Goal: Task Accomplishment & Management: Manage account settings

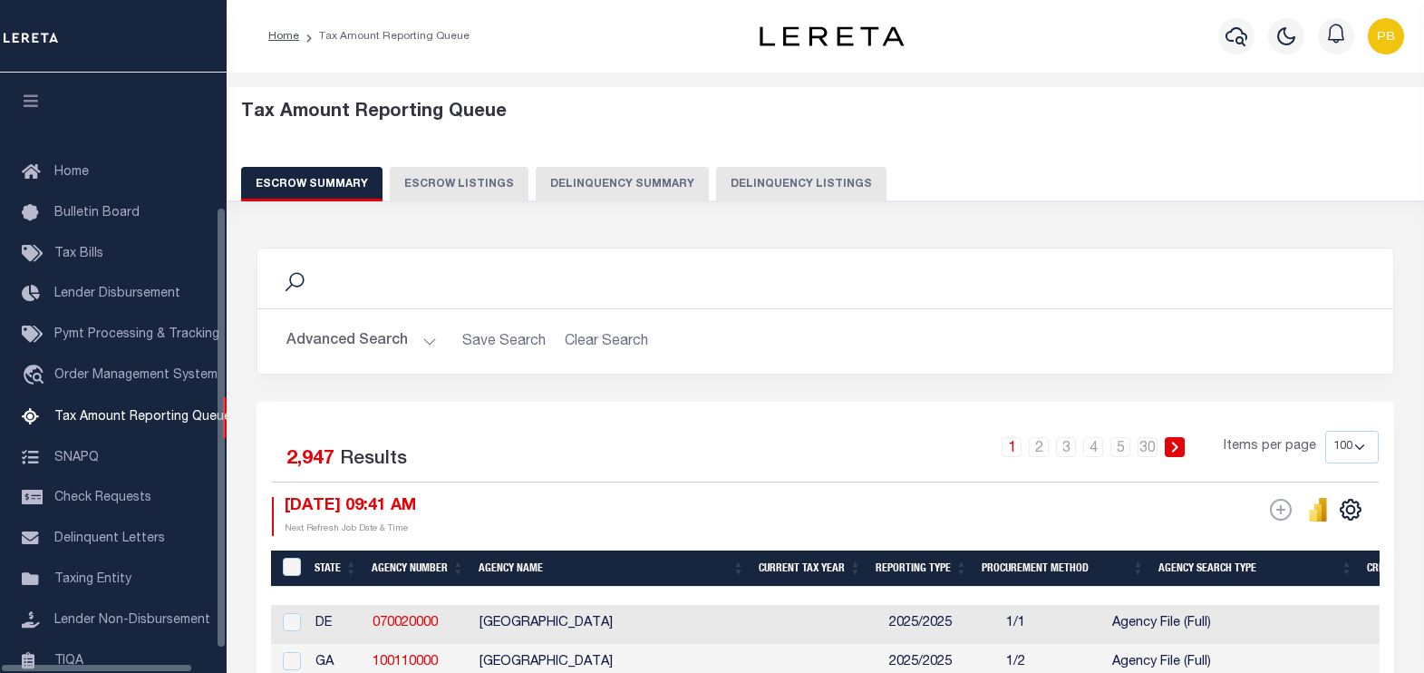
select select "100"
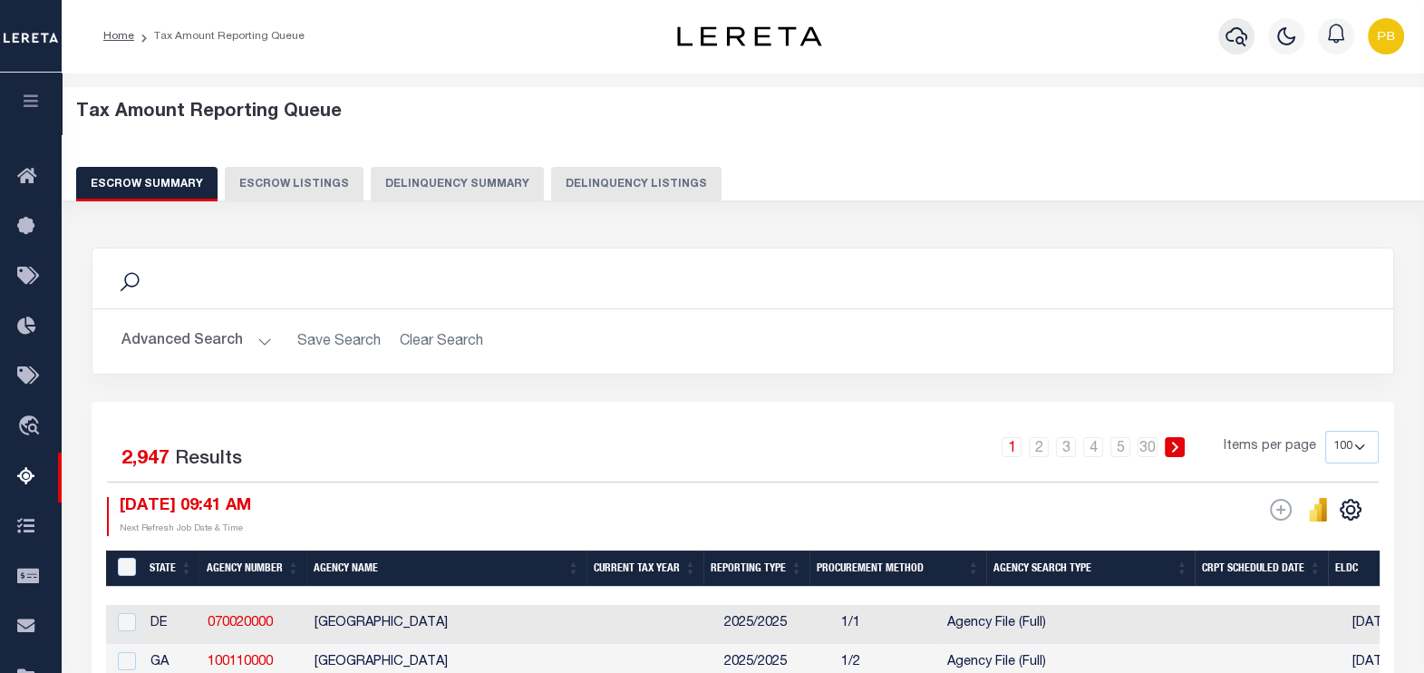
click at [1245, 38] on icon "button" at bounding box center [1237, 36] width 22 height 19
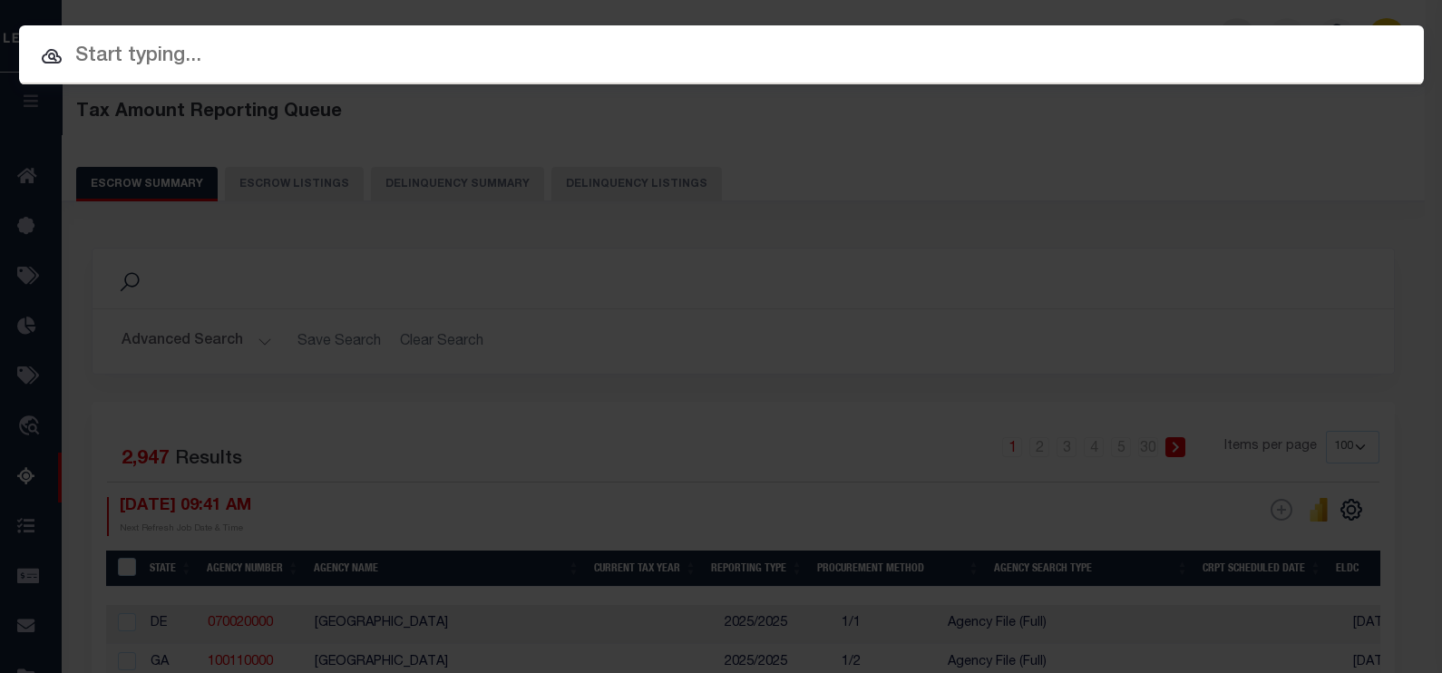
paste input "10703950"
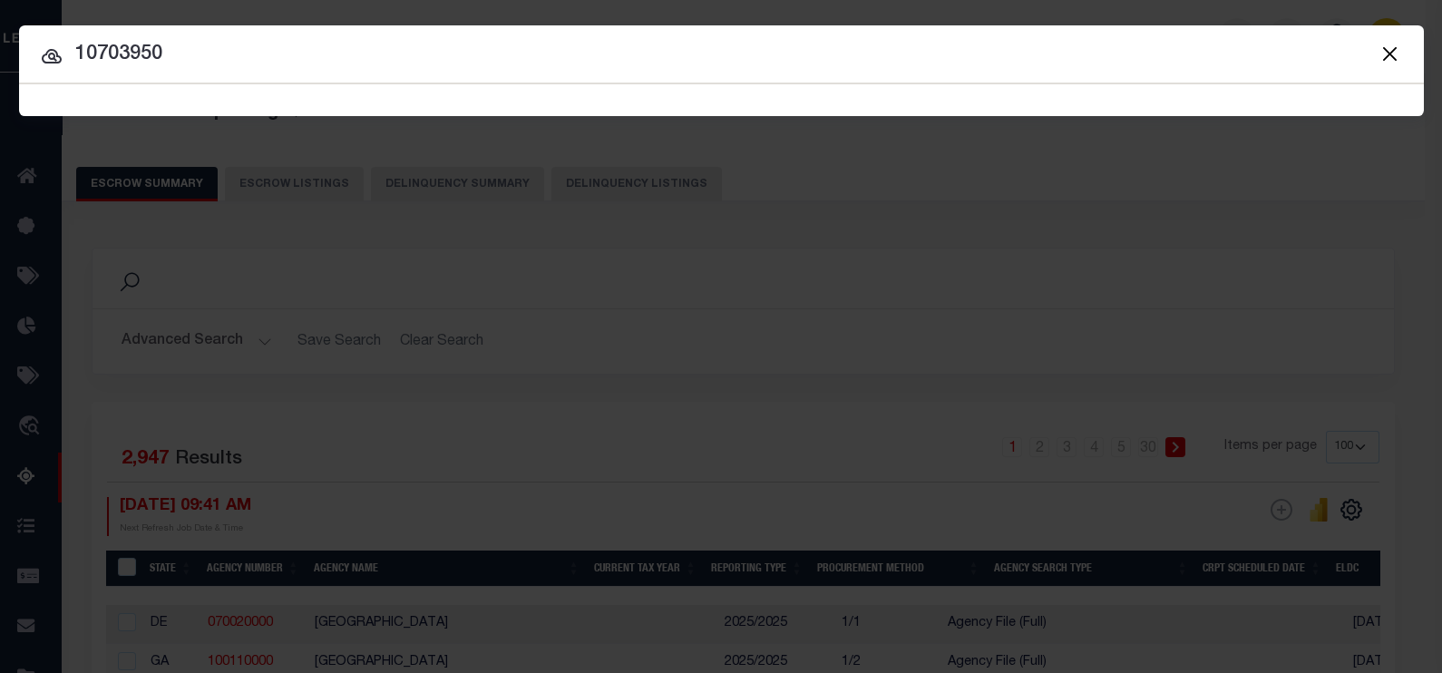
type input "10703950"
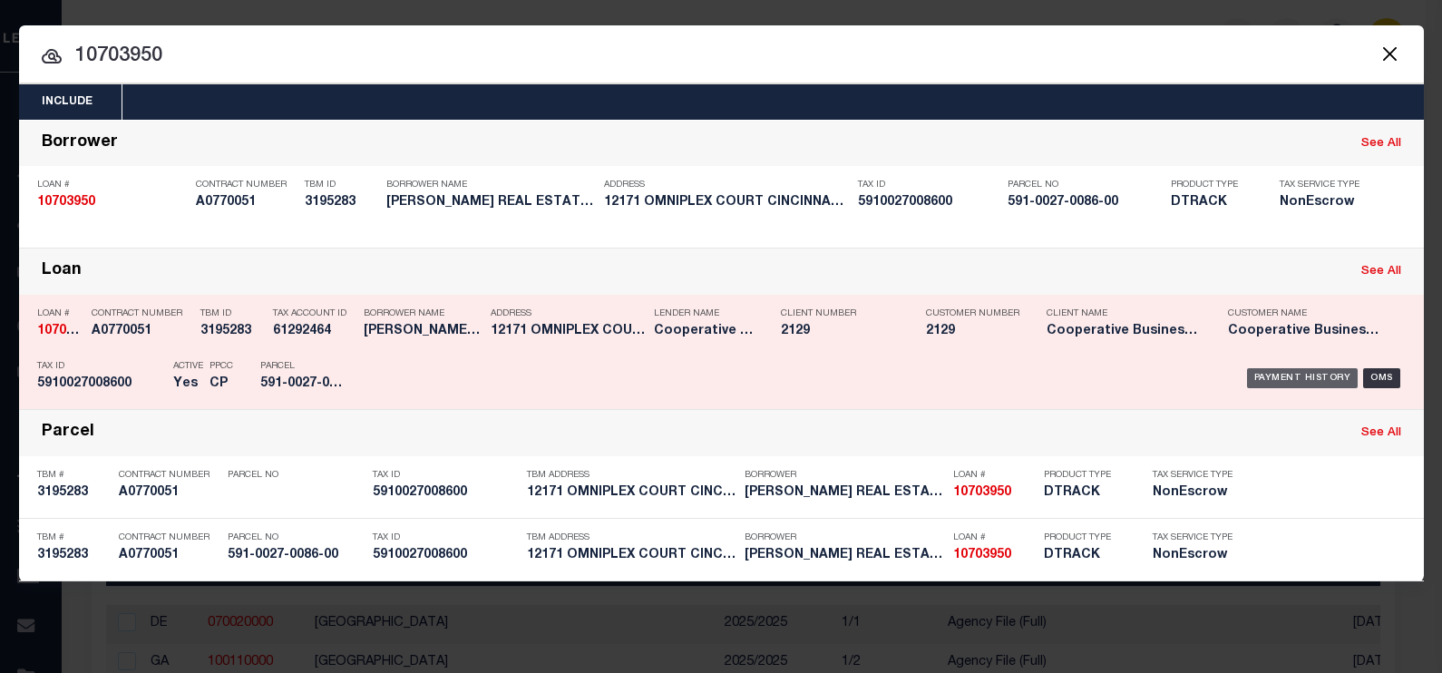
click at [1297, 376] on div "Payment History" at bounding box center [1303, 378] width 112 height 20
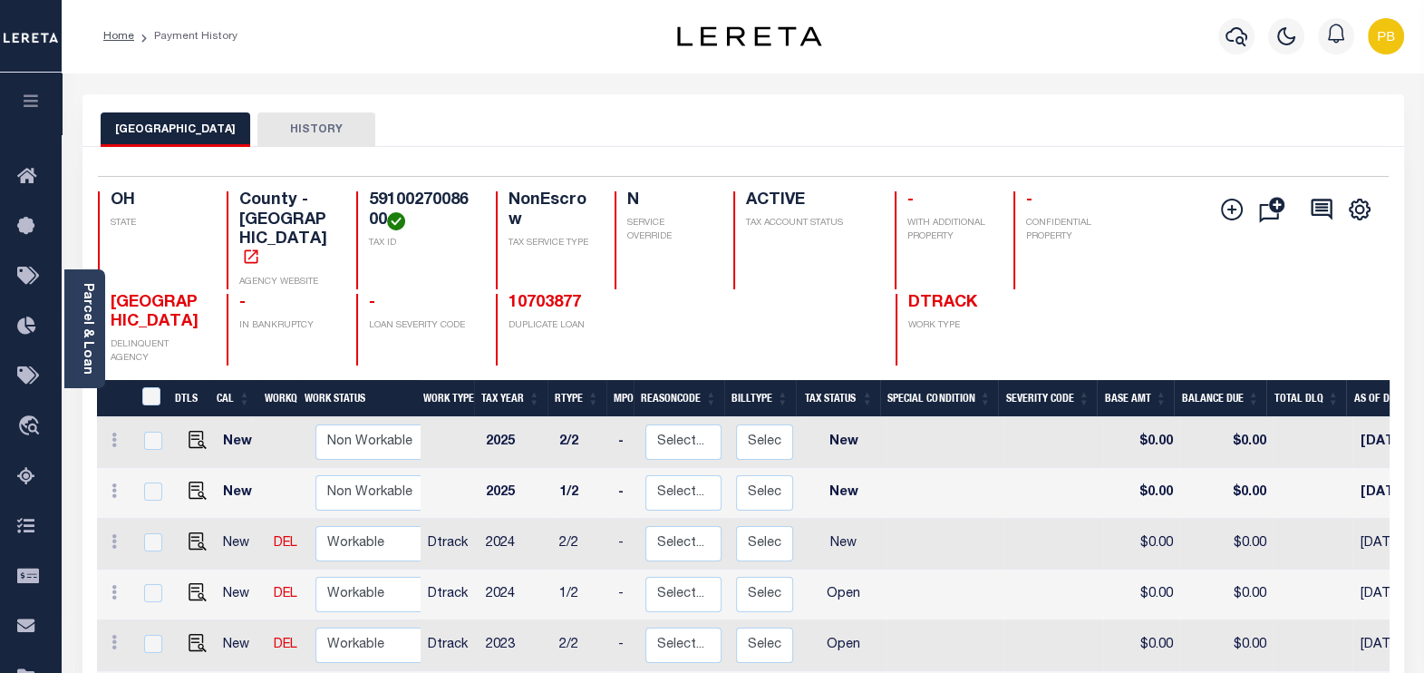
scroll to position [5, 0]
click at [82, 334] on link "Parcel & Loan" at bounding box center [87, 329] width 13 height 92
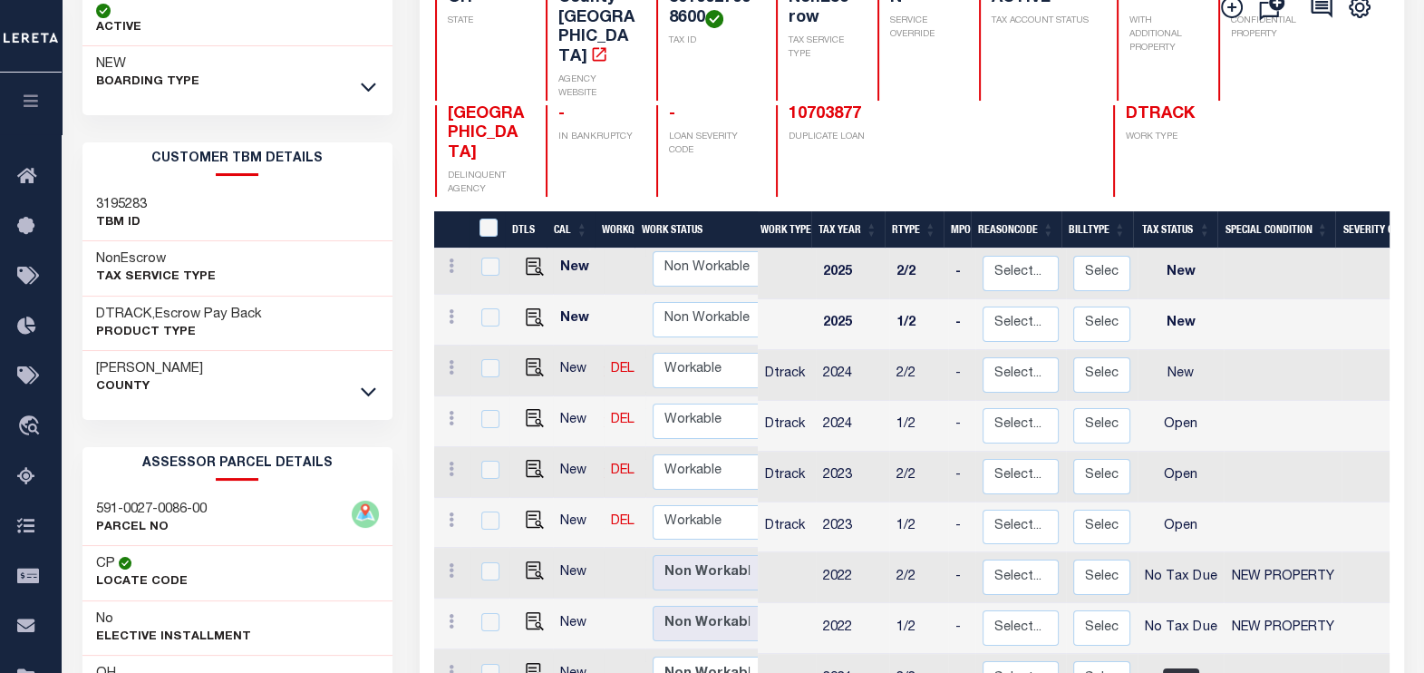
scroll to position [226, 0]
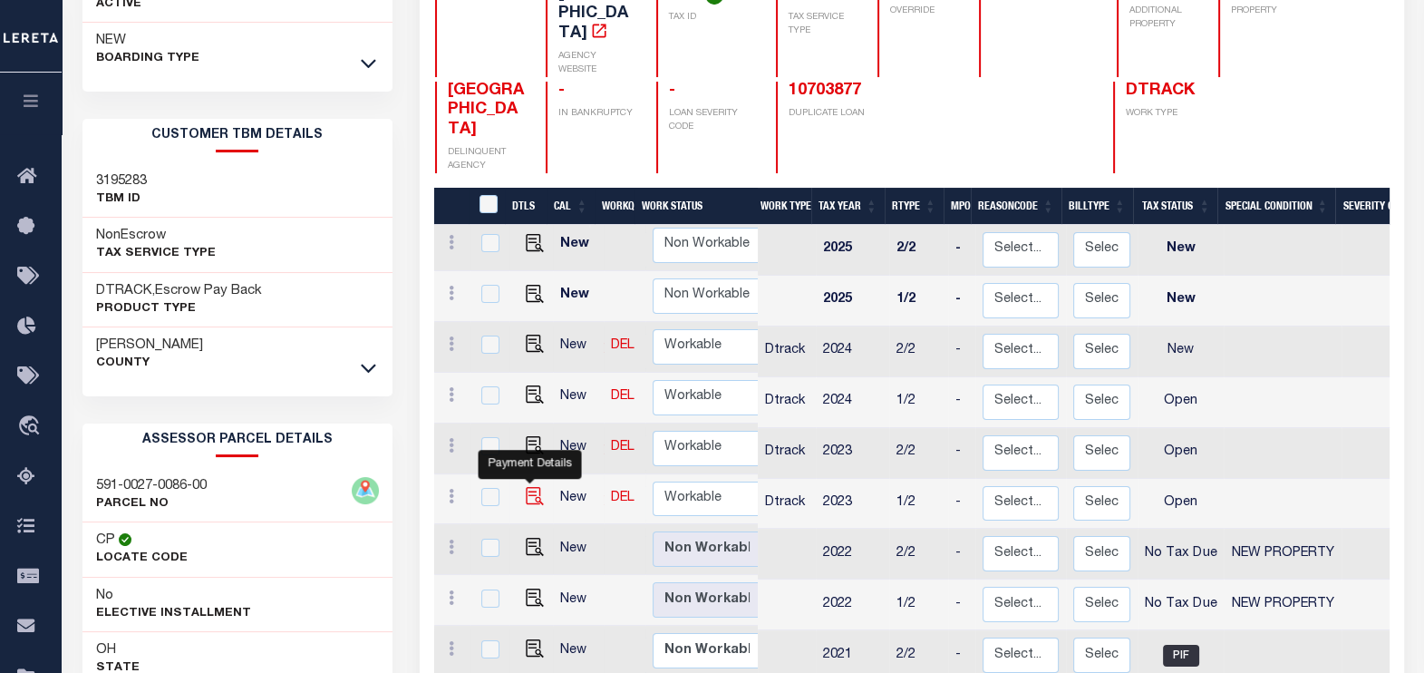
click at [526, 487] on img "" at bounding box center [535, 496] width 18 height 18
checkbox input "true"
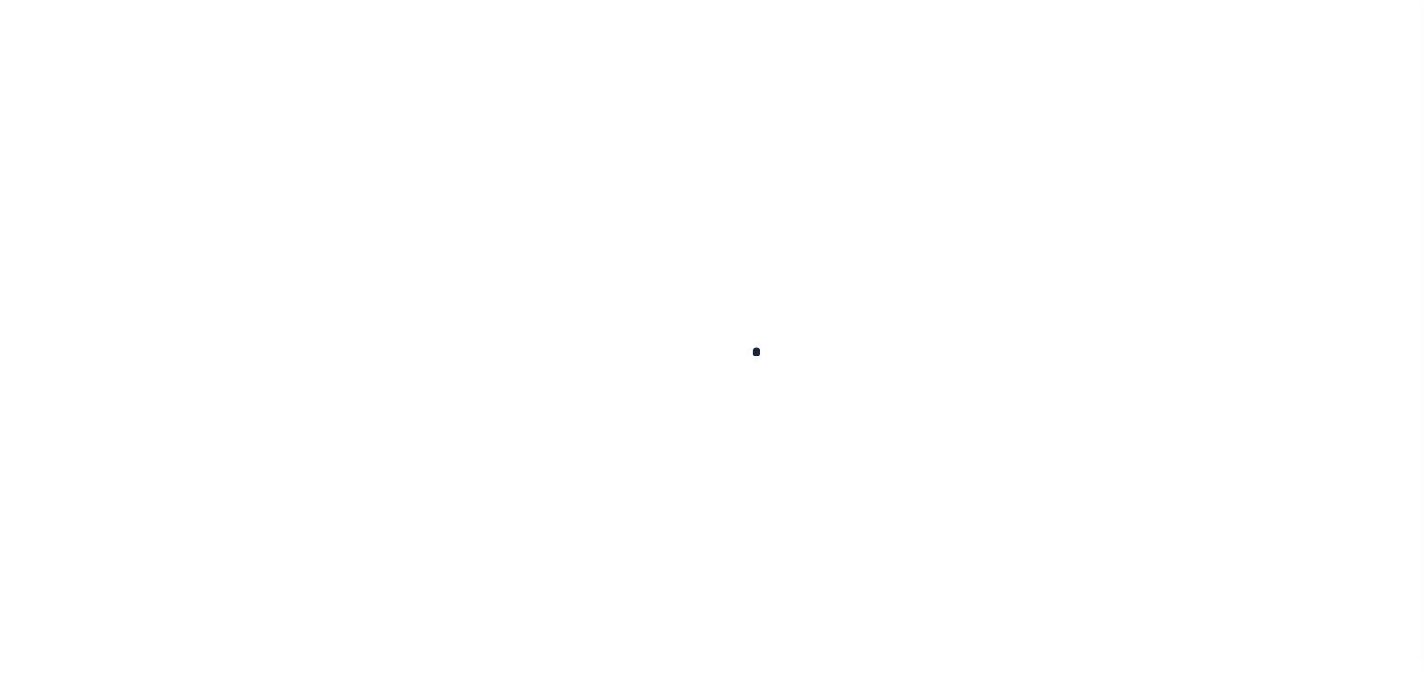
checkbox input "false"
type input "02/06/2024"
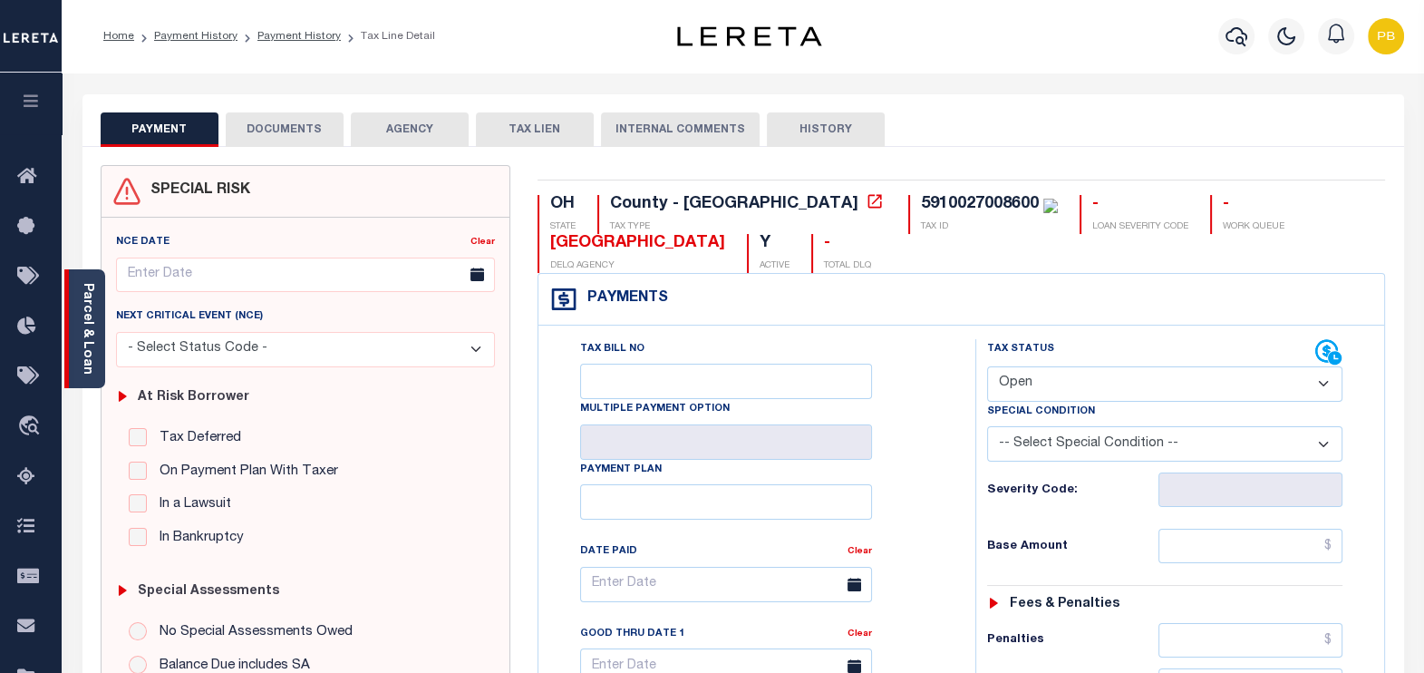
click at [100, 339] on div "Parcel & Loan" at bounding box center [84, 328] width 41 height 119
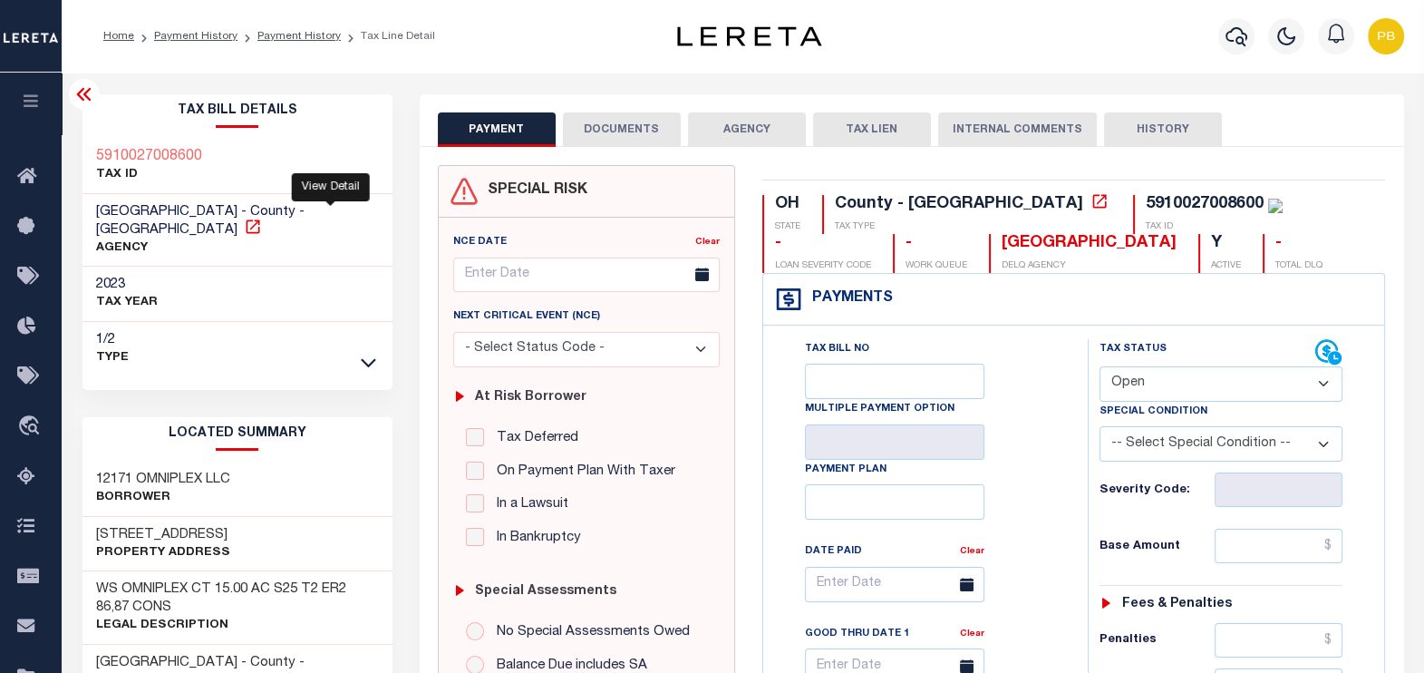
click at [259, 219] on icon at bounding box center [253, 226] width 14 height 14
click at [1137, 373] on select "- Select Status Code - Open Due/Unpaid Paid Incomplete No Tax Due Internal Refu…" at bounding box center [1222, 383] width 244 height 35
select select "PYD"
click at [1100, 366] on select "- Select Status Code - Open Due/Unpaid Paid Incomplete No Tax Due Internal Refu…" at bounding box center [1222, 383] width 244 height 35
type input "[DATE]"
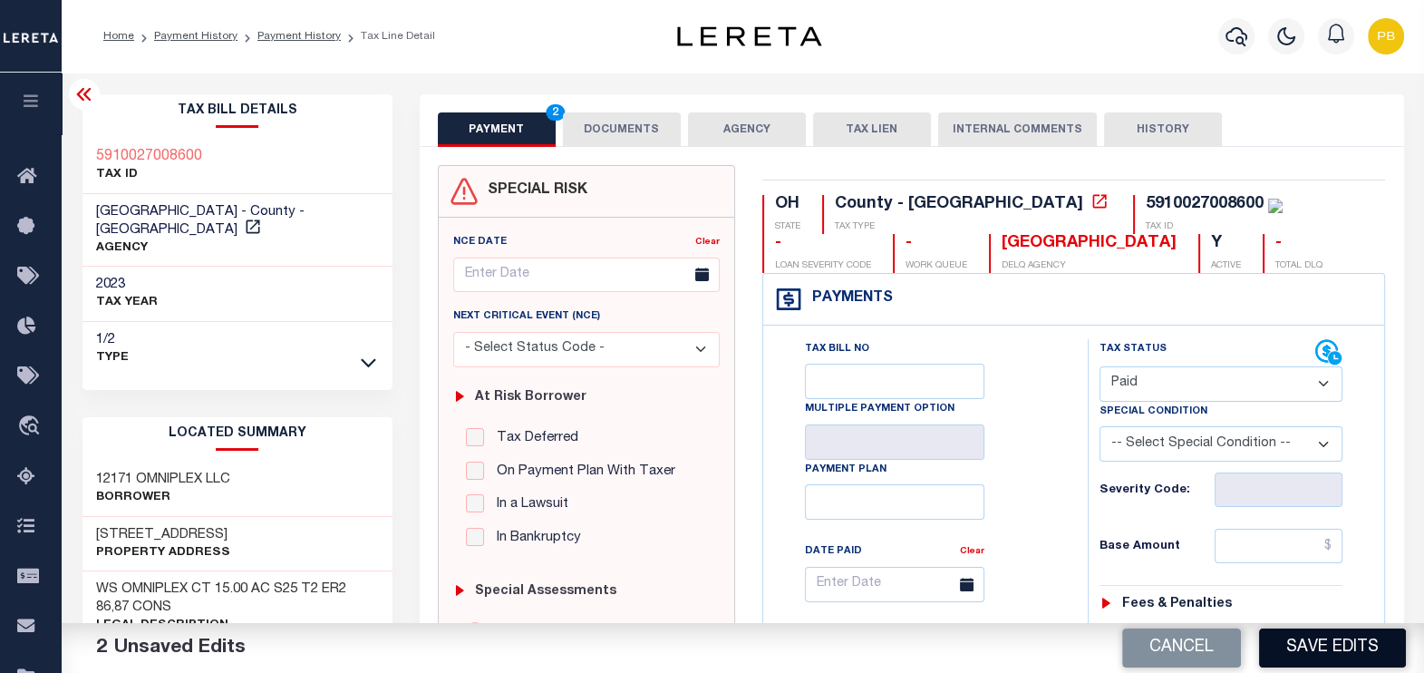
click at [1355, 653] on button "Save Edits" at bounding box center [1332, 647] width 147 height 39
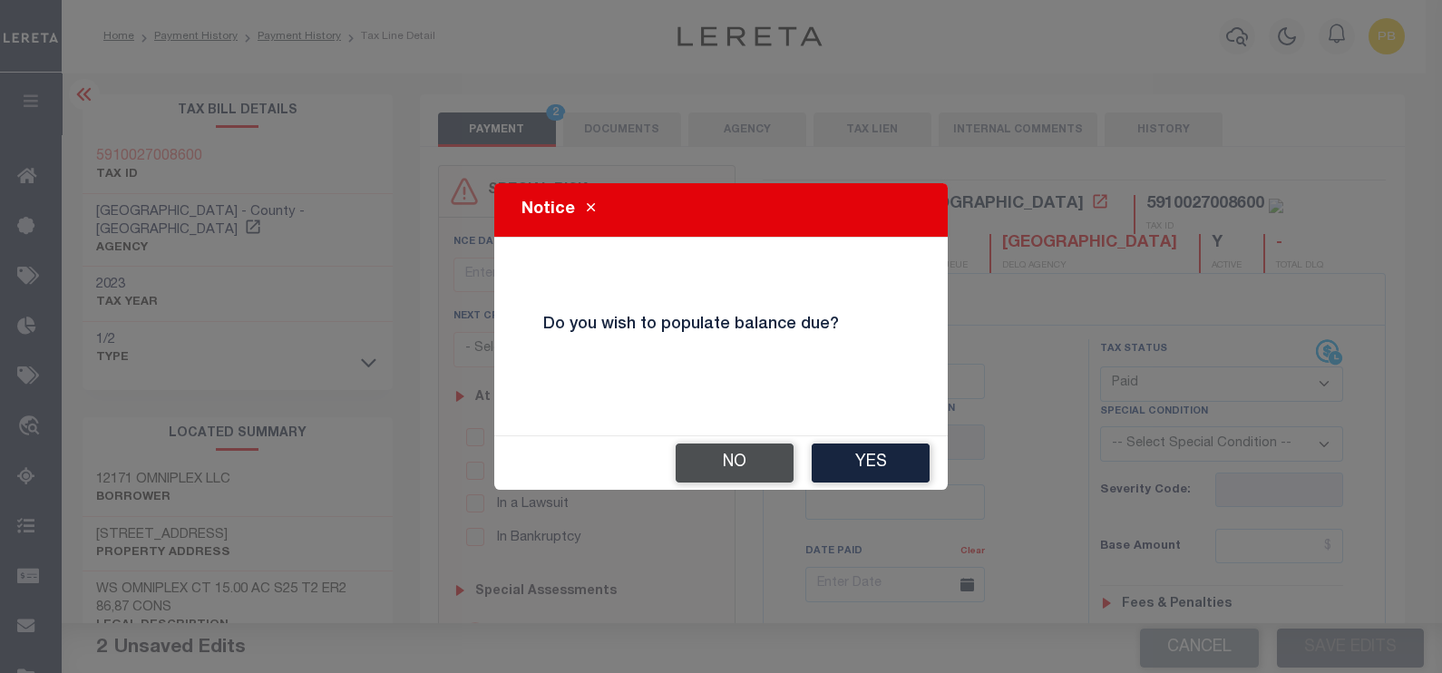
click at [711, 461] on button "No" at bounding box center [734, 462] width 118 height 39
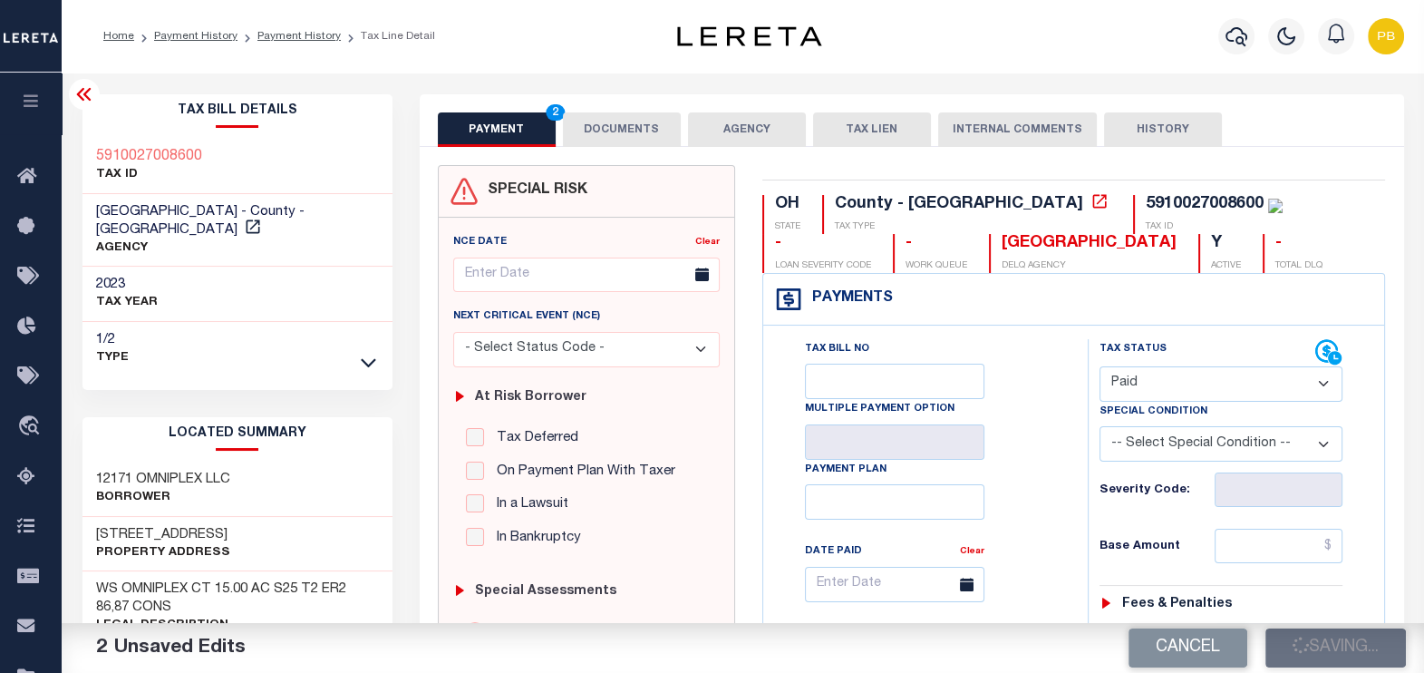
checkbox input "false"
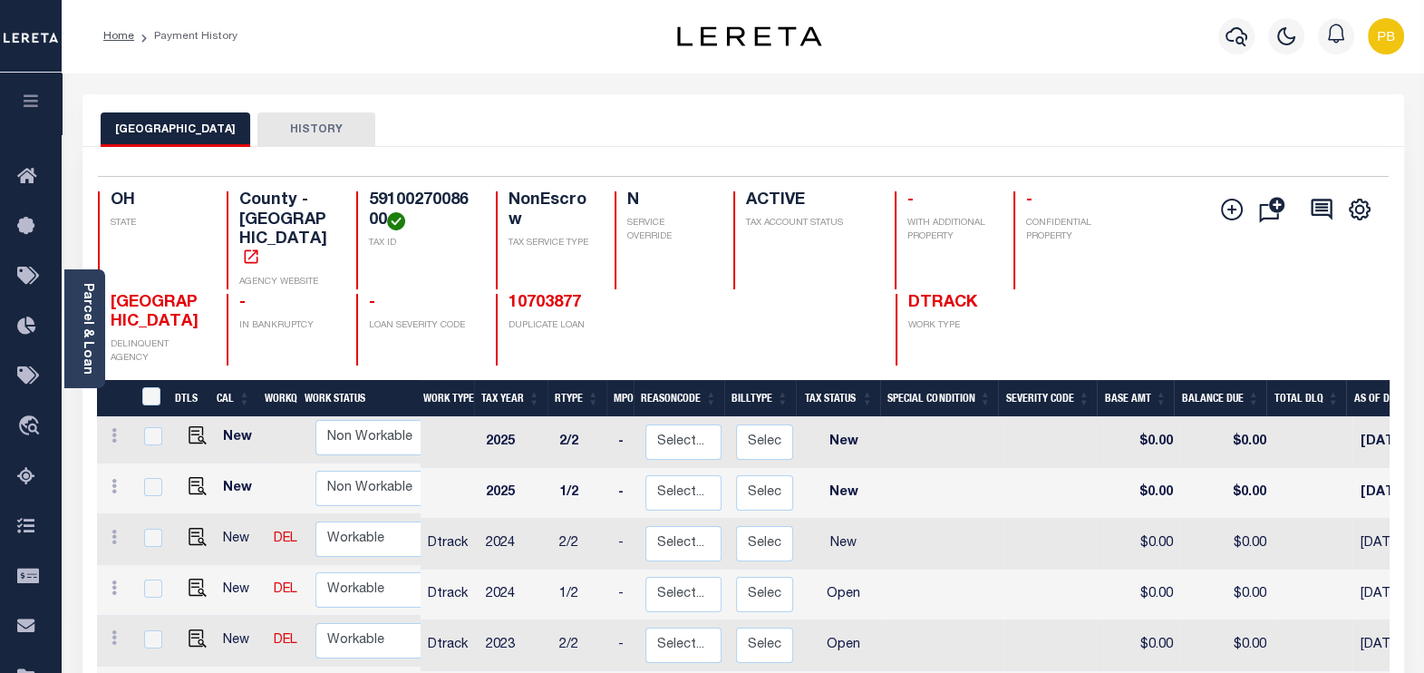
scroll to position [5, 0]
click at [189, 629] on img "" at bounding box center [198, 638] width 18 height 18
checkbox input "true"
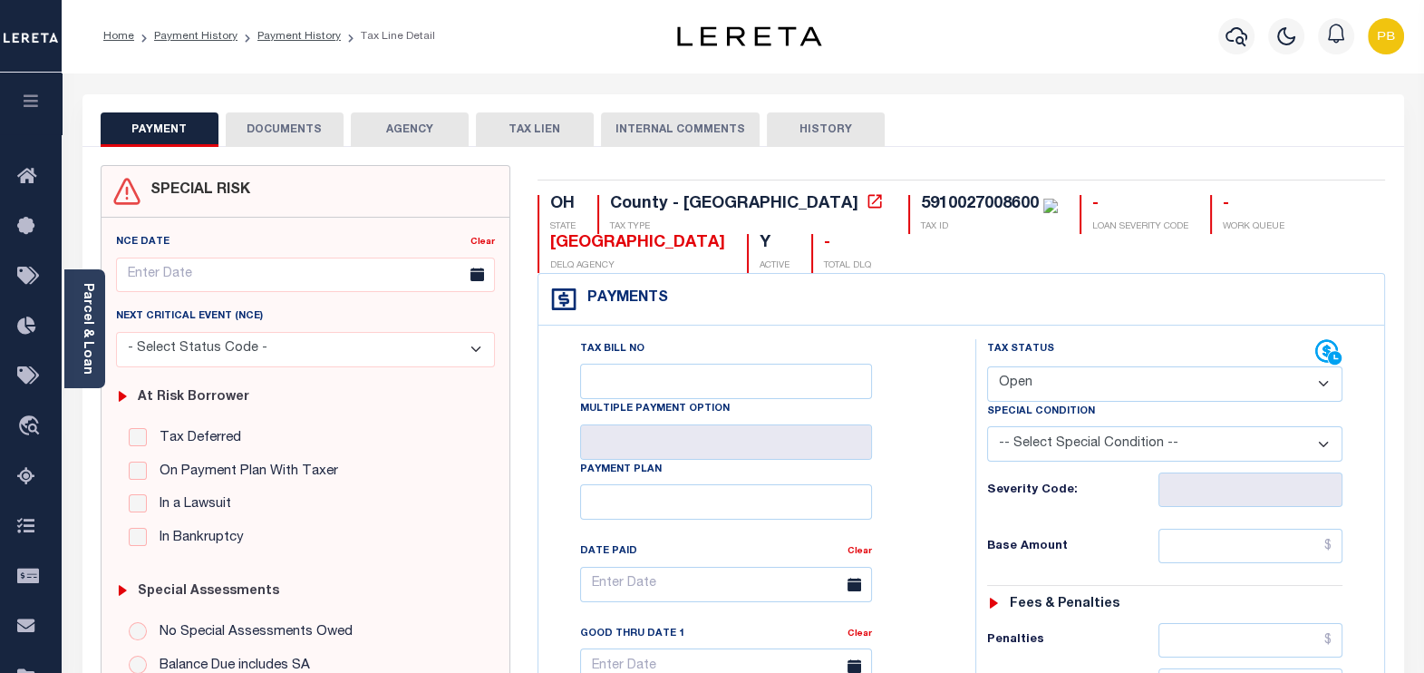
click at [1135, 371] on select "- Select Status Code - Open Due/Unpaid Paid Incomplete No Tax Due Internal Refu…" at bounding box center [1165, 383] width 356 height 35
select select "PYD"
click at [987, 366] on select "- Select Status Code - Open Due/Unpaid Paid Incomplete No Tax Due Internal Refu…" at bounding box center [1165, 383] width 356 height 35
type input "[DATE]"
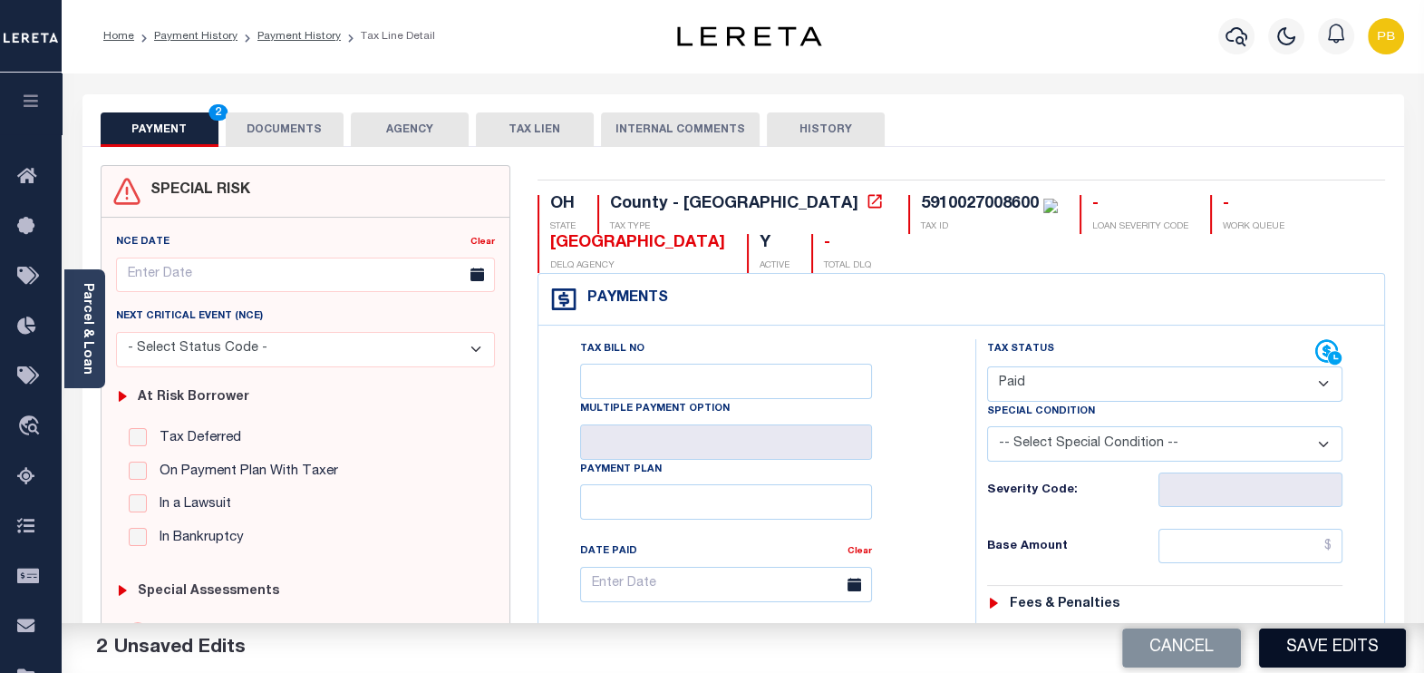
click at [1351, 649] on button "Save Edits" at bounding box center [1332, 647] width 147 height 39
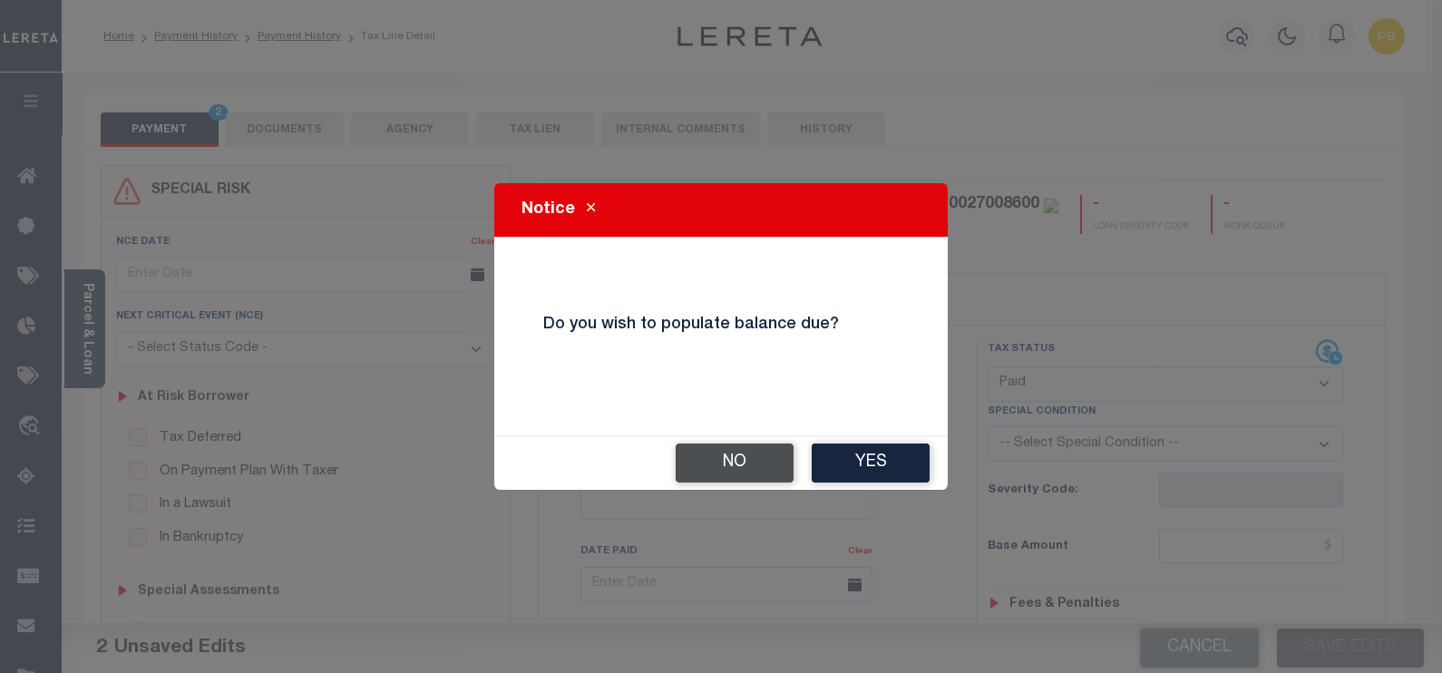
click at [761, 472] on button "No" at bounding box center [734, 462] width 118 height 39
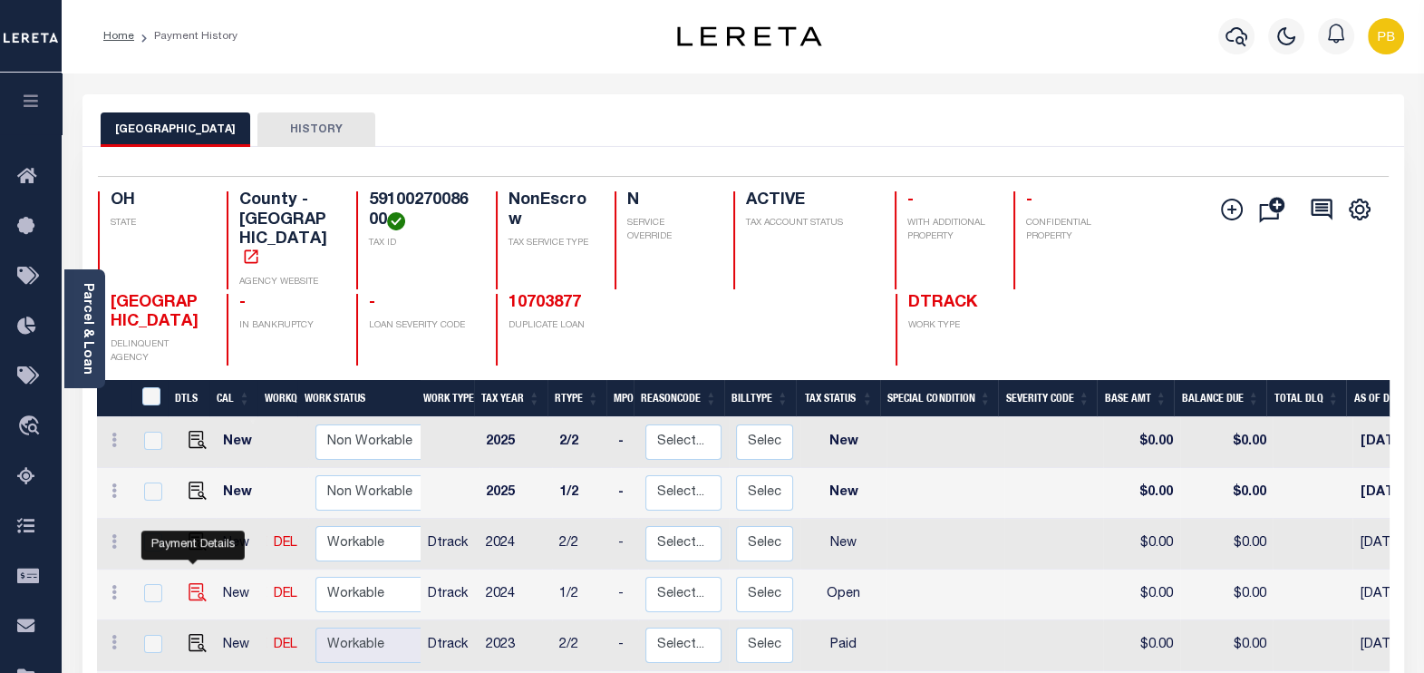
click at [192, 583] on img "" at bounding box center [198, 592] width 18 height 18
checkbox input "true"
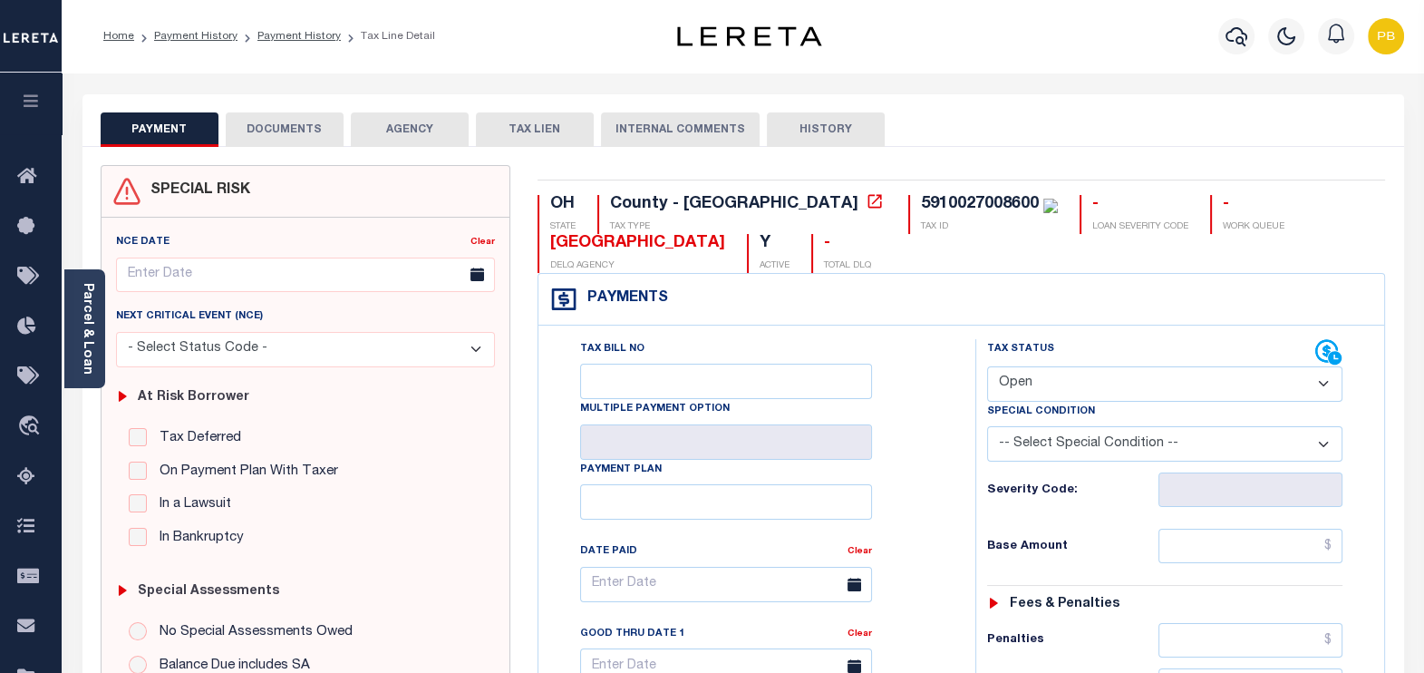
click at [1067, 390] on select "- Select Status Code - Open Due/Unpaid Paid Incomplete No Tax Due Internal Refu…" at bounding box center [1165, 383] width 356 height 35
select select "PYD"
click at [987, 366] on select "- Select Status Code - Open Due/Unpaid Paid Incomplete No Tax Due Internal Refu…" at bounding box center [1165, 383] width 356 height 35
type input "[DATE]"
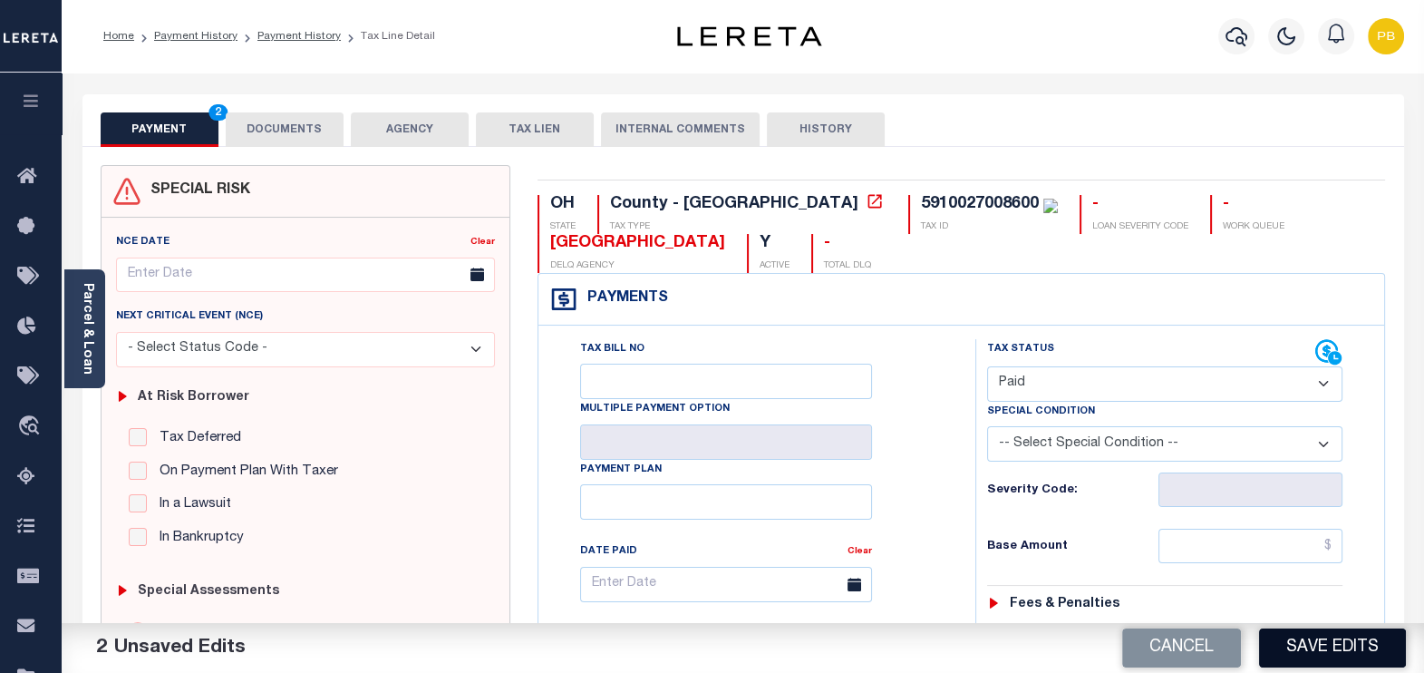
click at [1355, 646] on button "Save Edits" at bounding box center [1332, 647] width 147 height 39
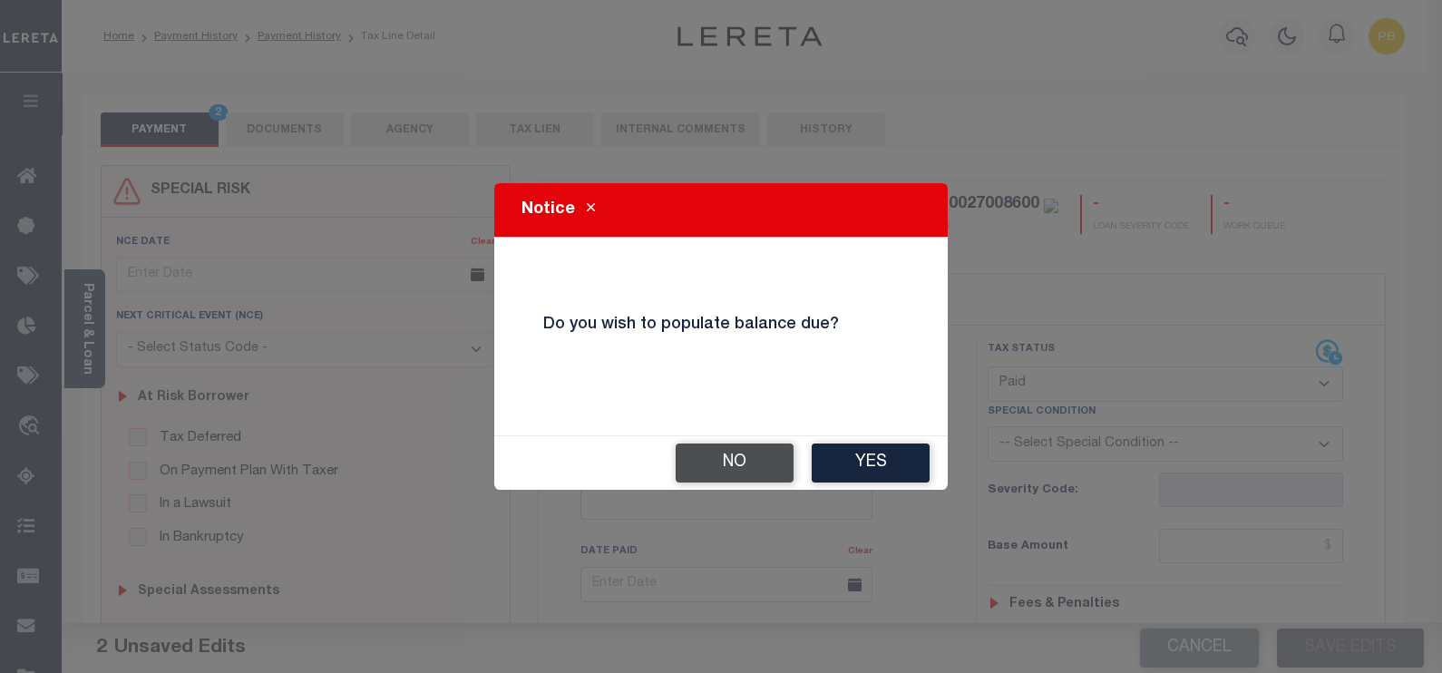
click at [742, 465] on button "No" at bounding box center [734, 462] width 118 height 39
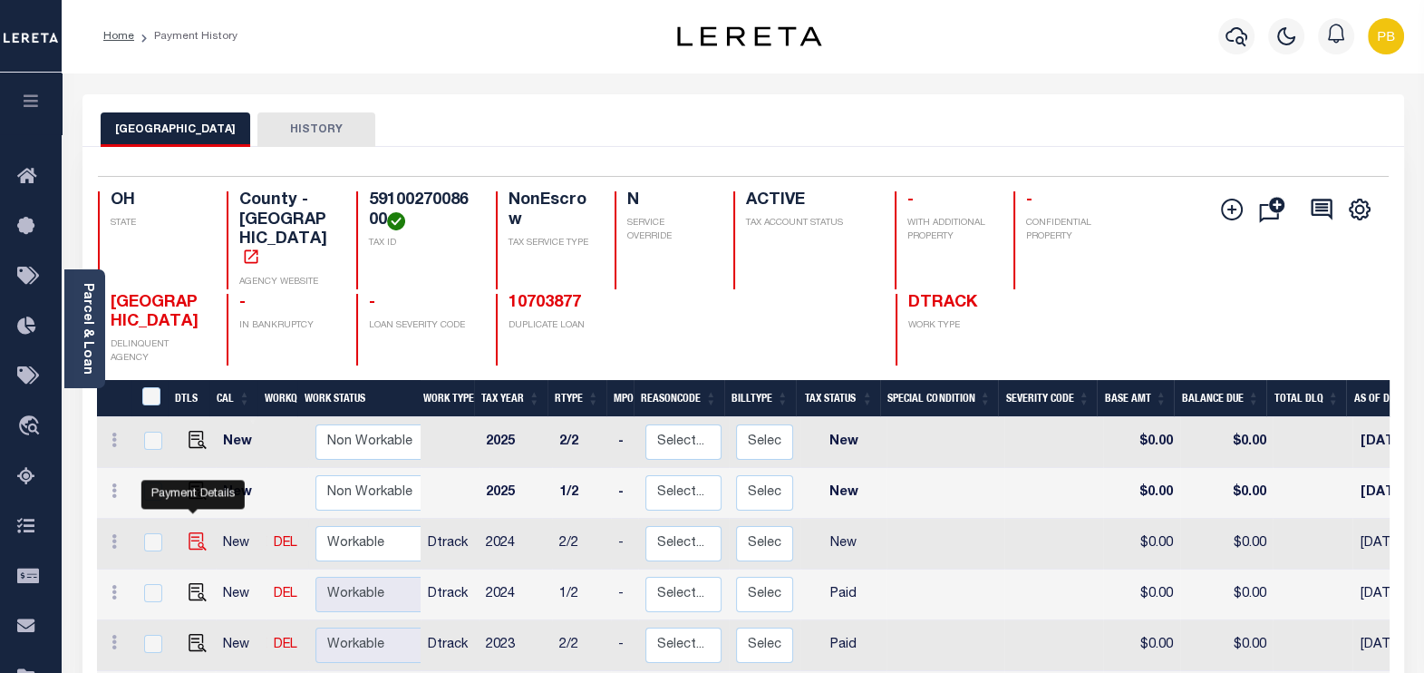
click at [190, 532] on img "" at bounding box center [198, 541] width 18 height 18
checkbox input "true"
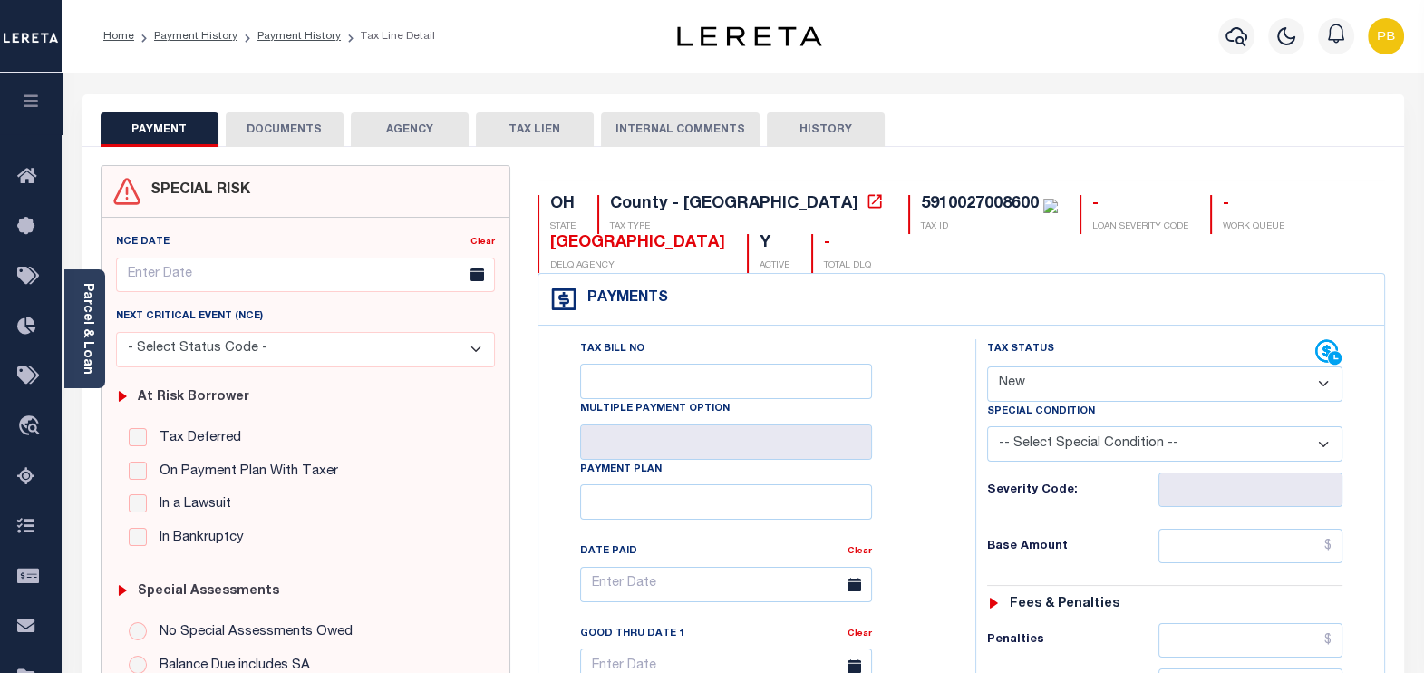
click at [1115, 381] on select "- Select Status Code - Open Due/Unpaid Paid Incomplete No Tax Due Internal Refu…" at bounding box center [1165, 383] width 356 height 35
select select "PYD"
click at [987, 366] on select "- Select Status Code - Open Due/Unpaid Paid Incomplete No Tax Due Internal Refu…" at bounding box center [1165, 383] width 356 height 35
type input "[DATE]"
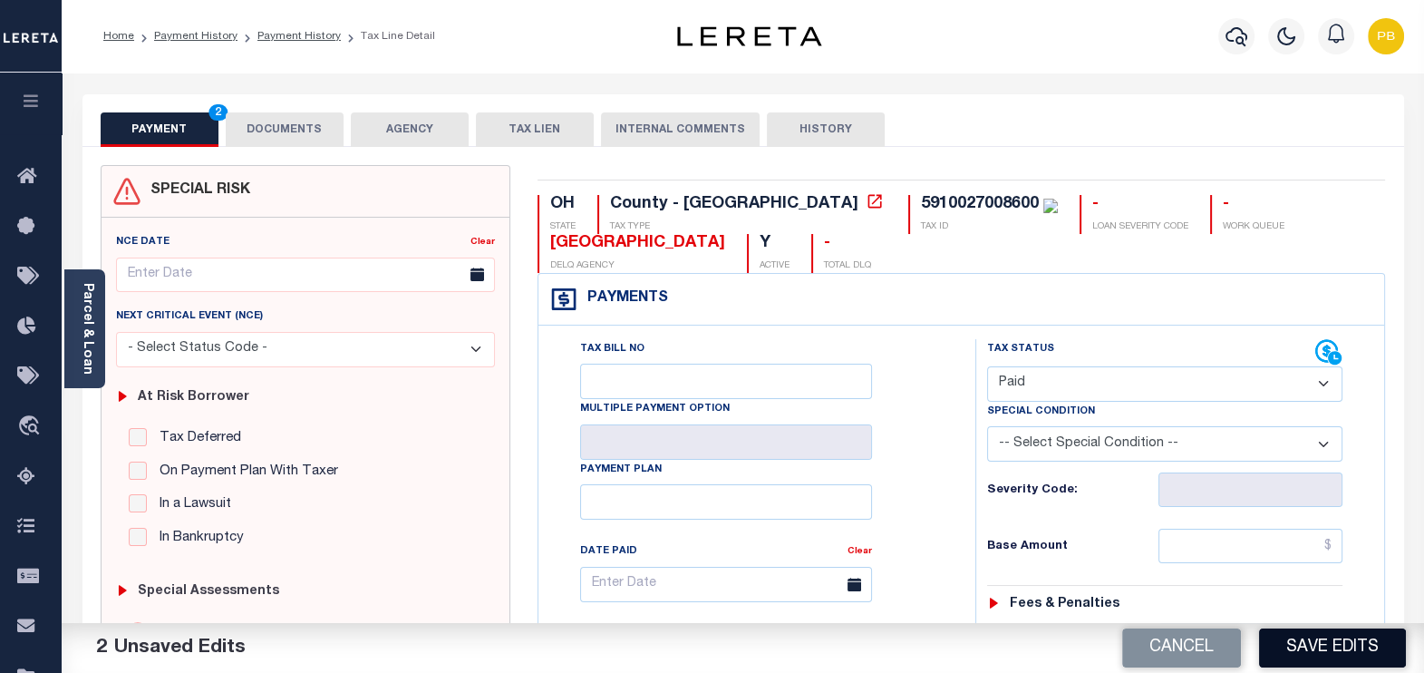
click at [1334, 652] on button "Save Edits" at bounding box center [1332, 647] width 147 height 39
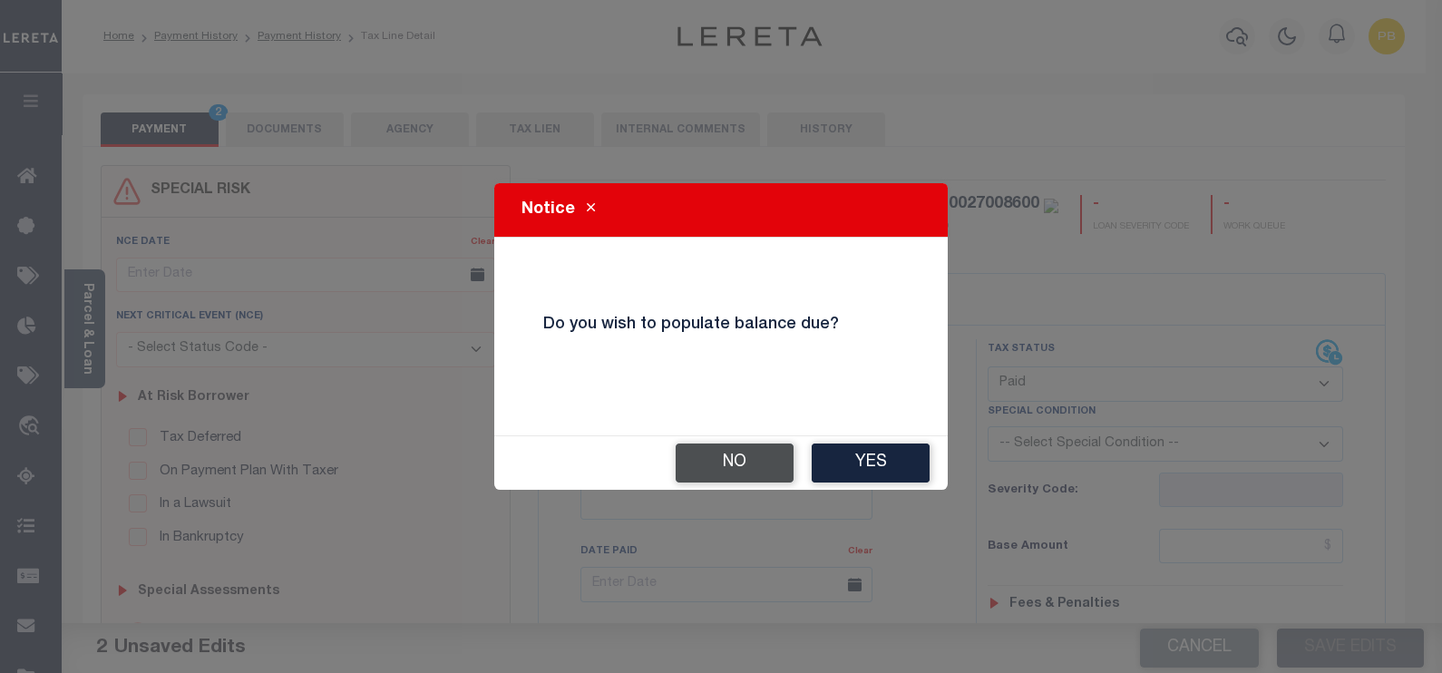
click at [763, 475] on button "No" at bounding box center [734, 462] width 118 height 39
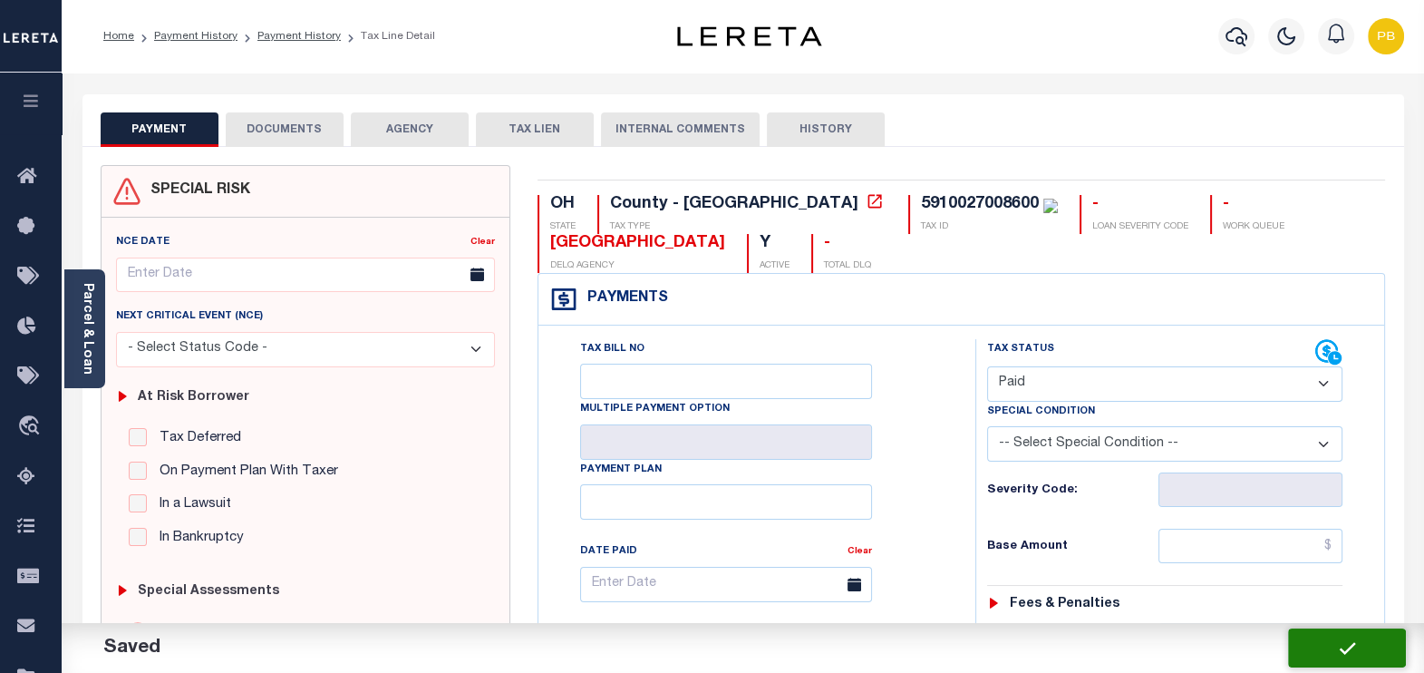
checkbox input "false"
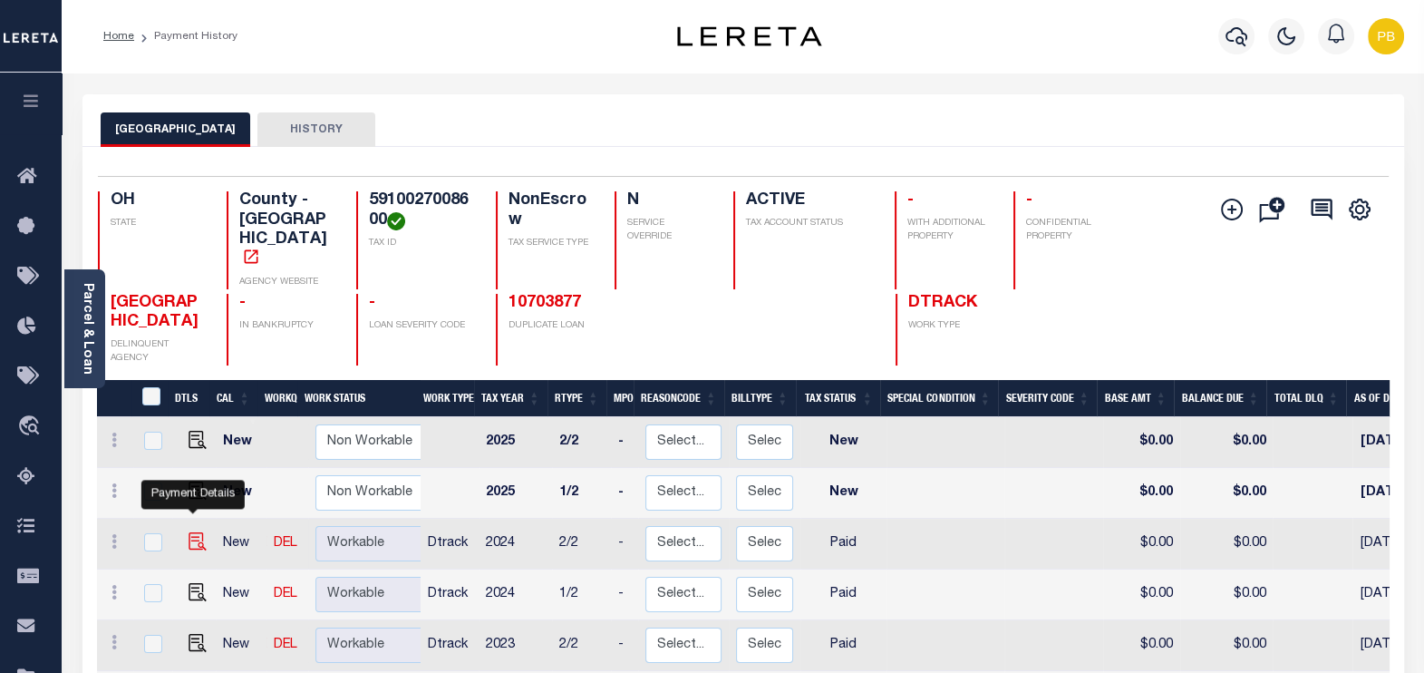
click at [189, 532] on img "" at bounding box center [198, 541] width 18 height 18
checkbox input "true"
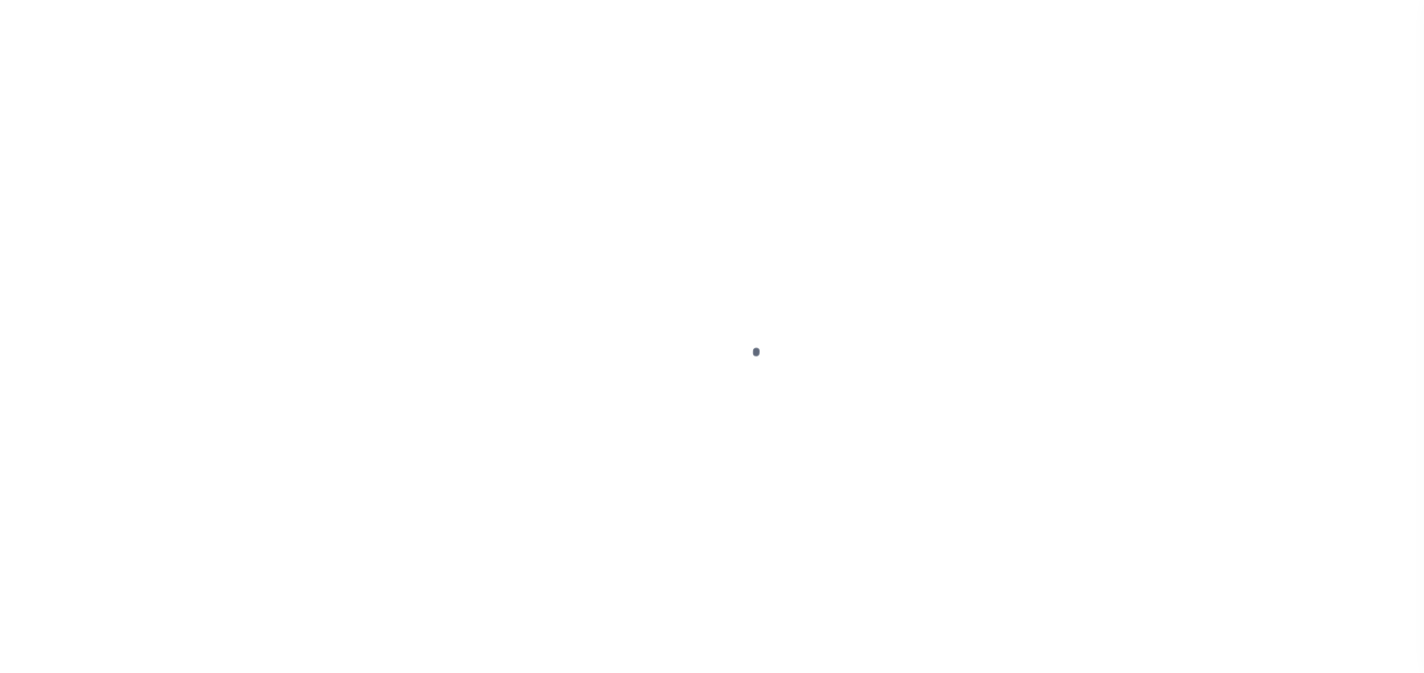
select select "PYD"
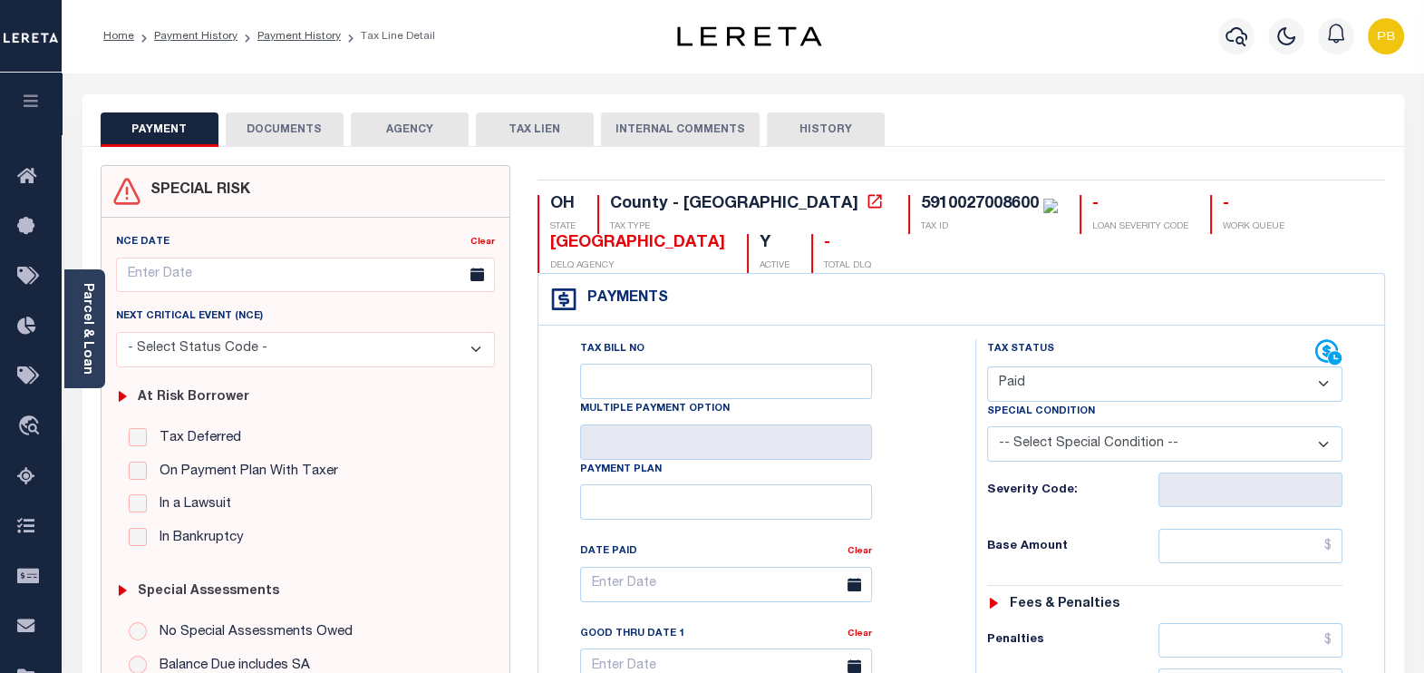
click at [265, 121] on button "DOCUMENTS" at bounding box center [285, 129] width 118 height 34
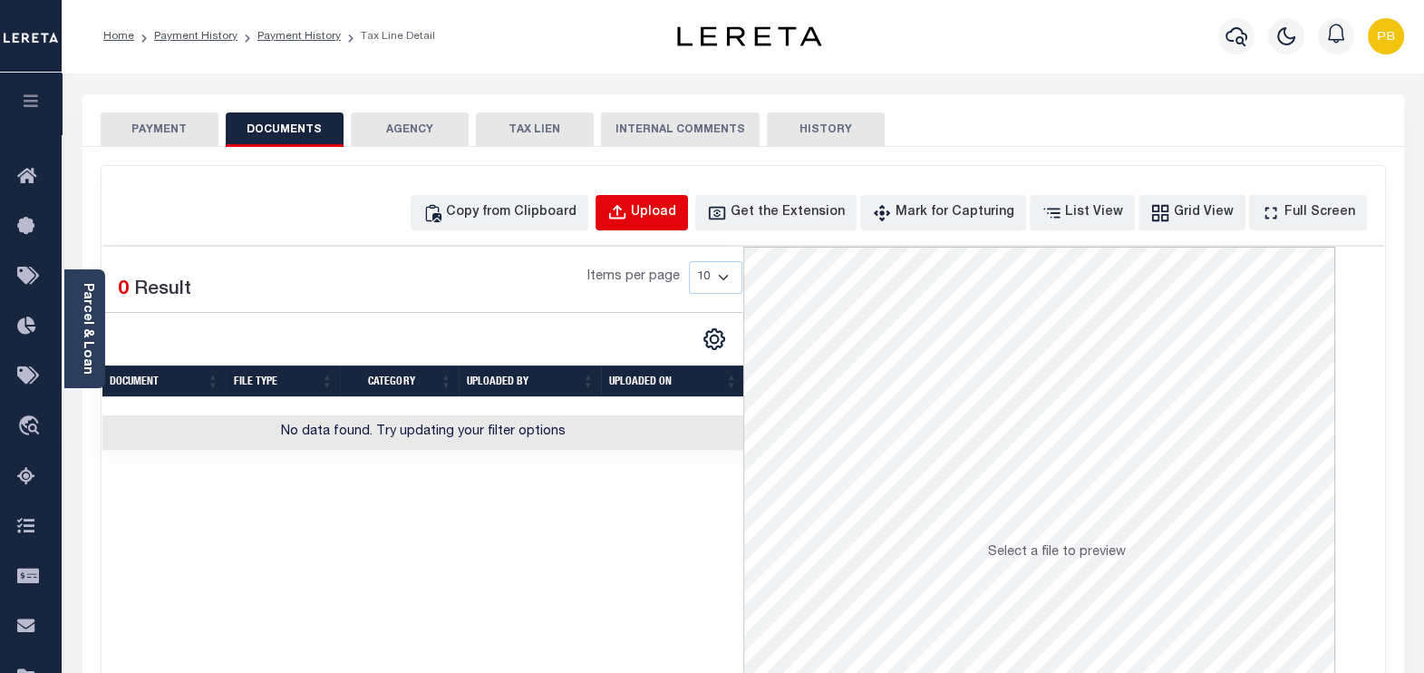
click at [676, 216] on div "Upload" at bounding box center [653, 213] width 45 height 20
select select "POP"
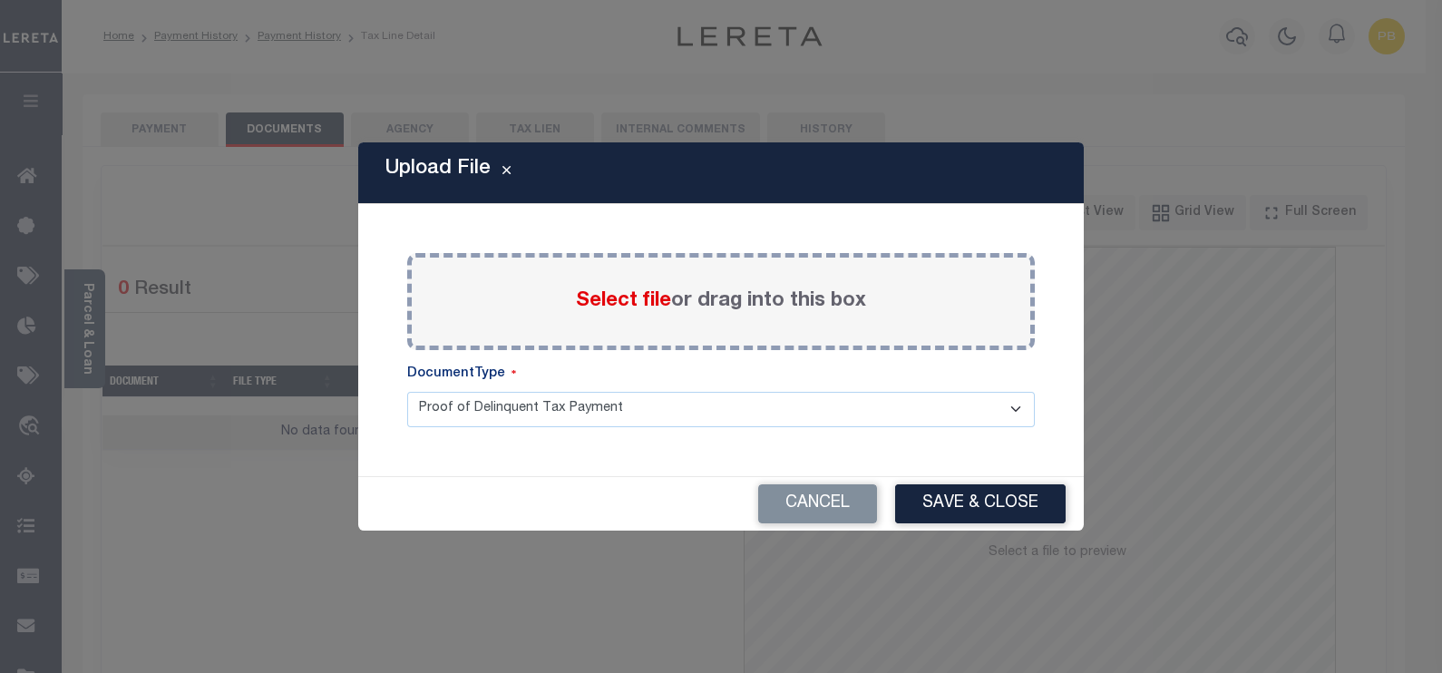
click at [612, 296] on span "Select file" at bounding box center [623, 301] width 95 height 20
click at [0, 0] on input "Select file or drag into this box" at bounding box center [0, 0] width 0 height 0
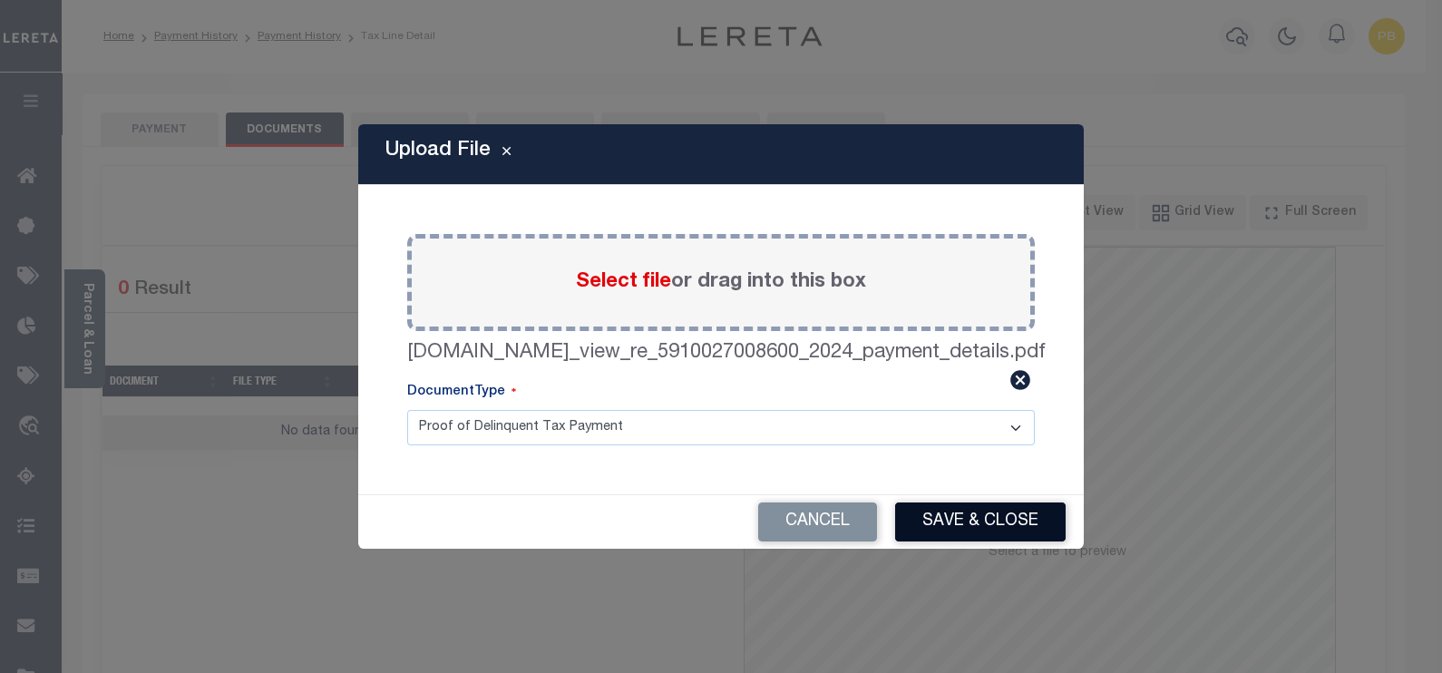
click at [1007, 523] on button "Save & Close" at bounding box center [980, 521] width 170 height 39
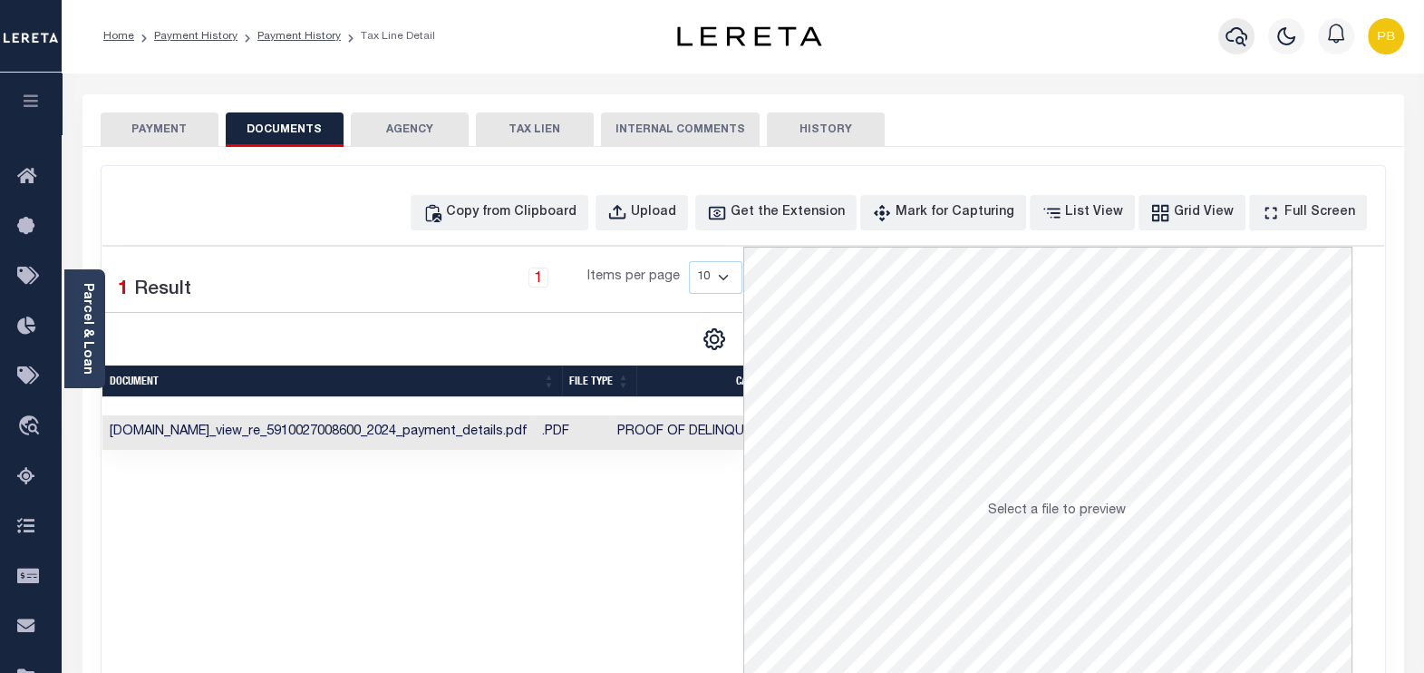
click at [1226, 34] on icon "button" at bounding box center [1237, 36] width 22 height 19
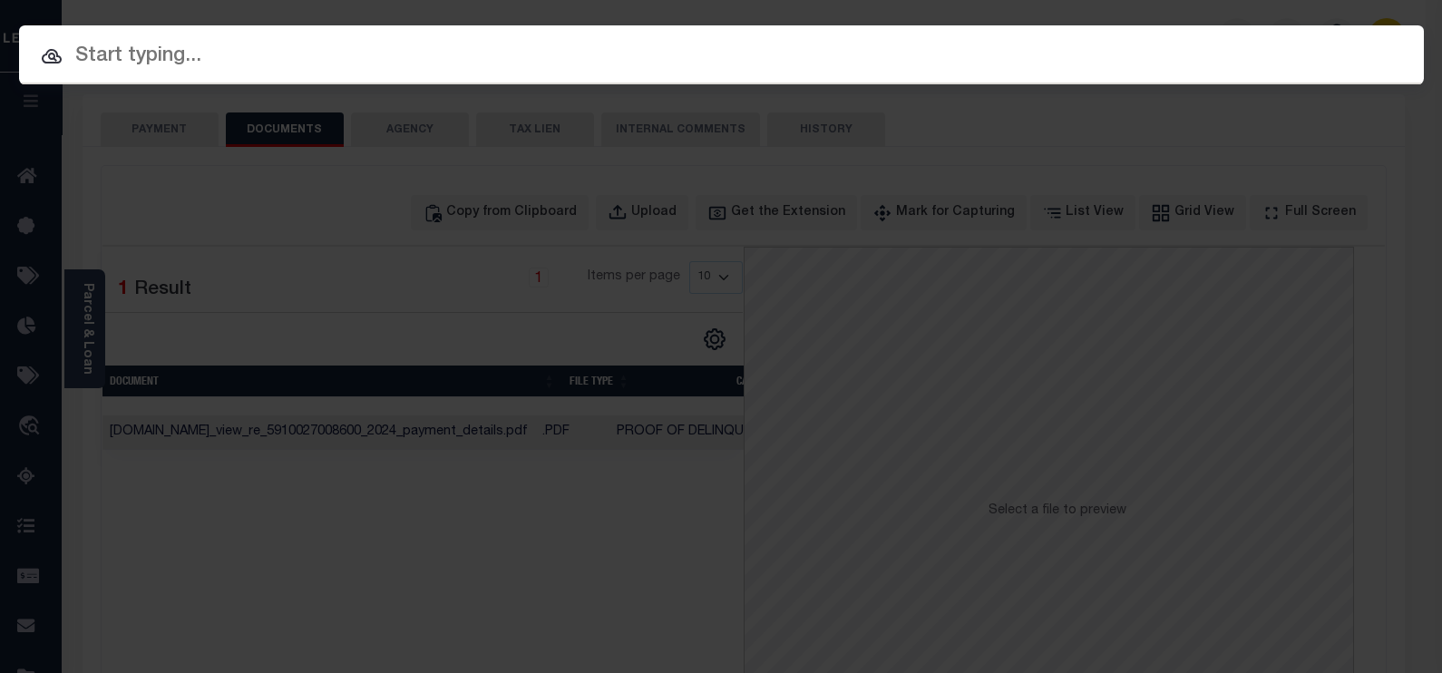
paste input "10804135"
type input "10804135"
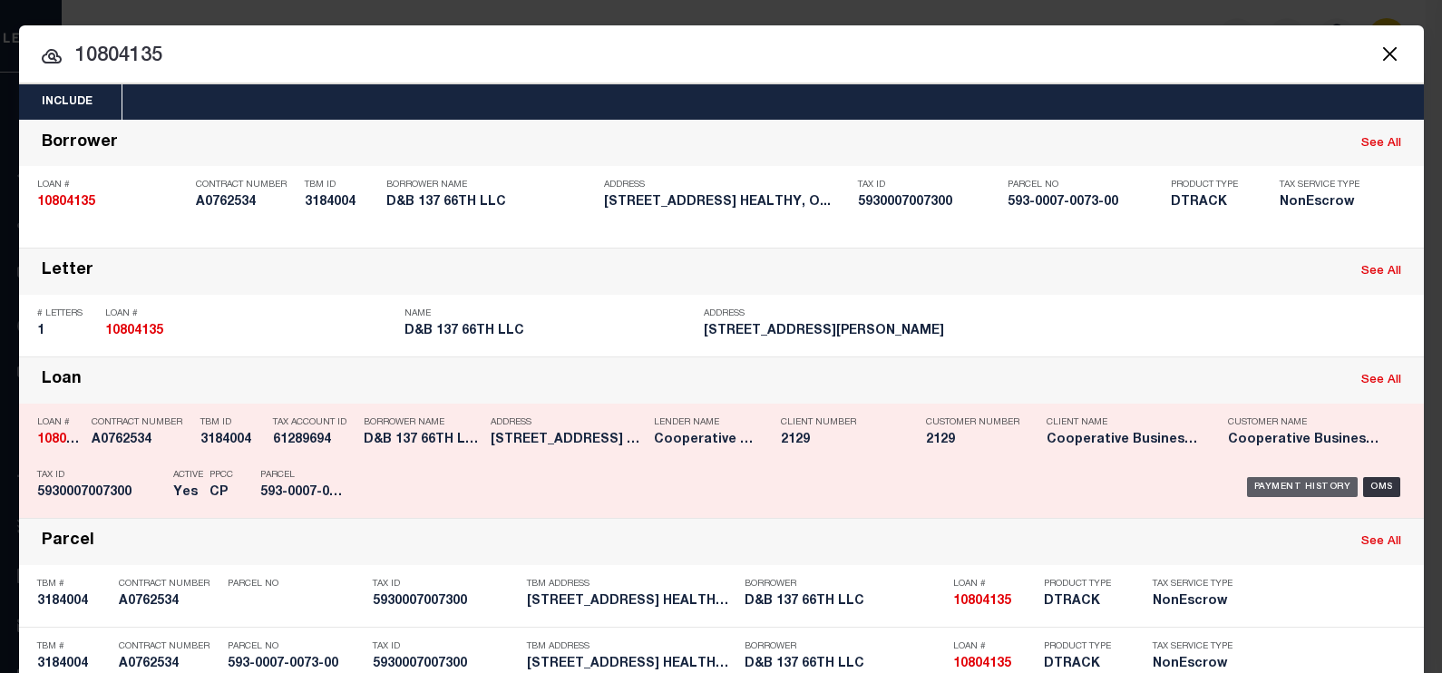
click at [1274, 488] on div "Payment History" at bounding box center [1303, 487] width 112 height 20
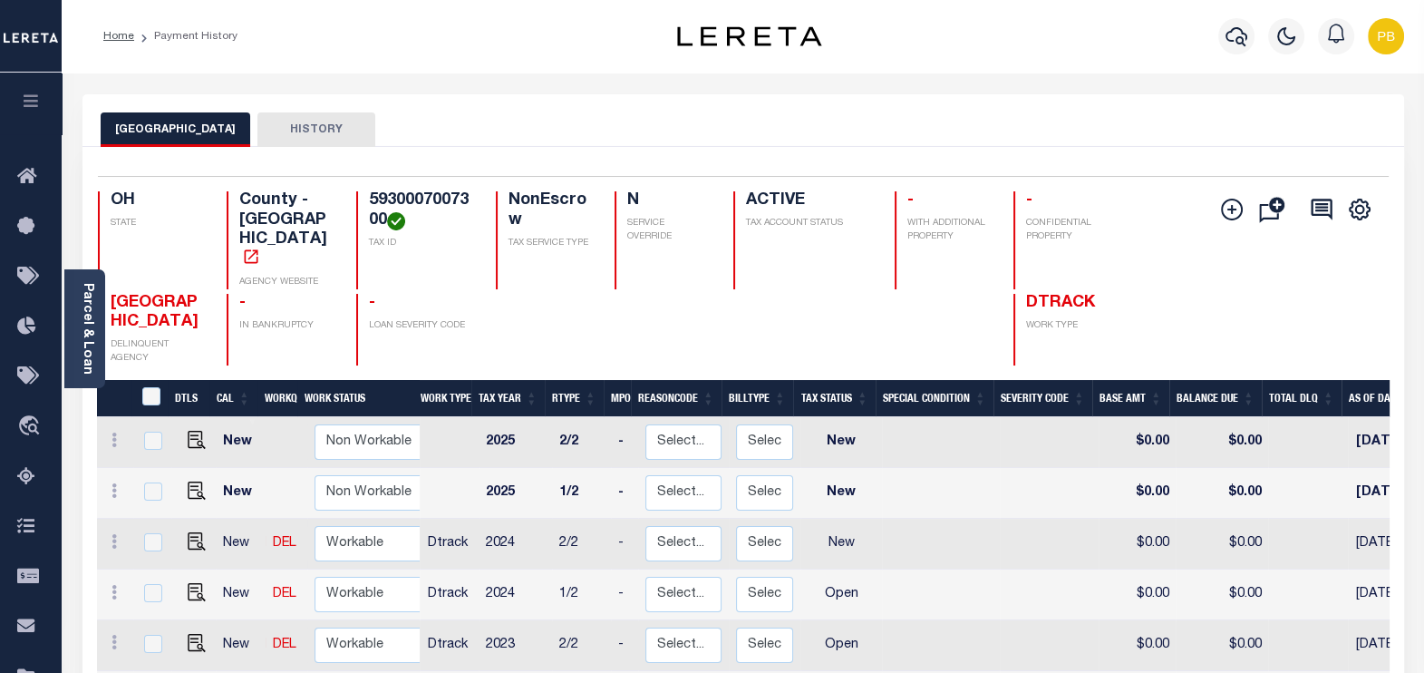
scroll to position [5, 0]
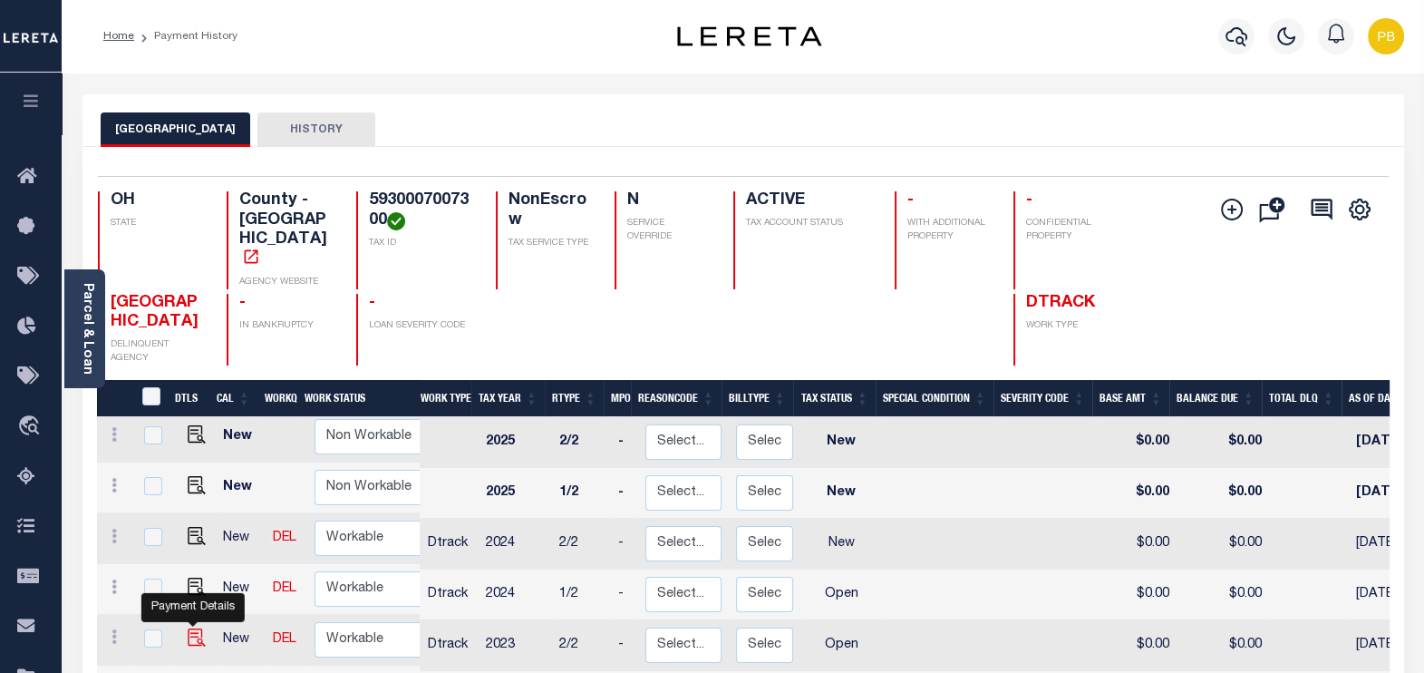
click at [189, 628] on img "" at bounding box center [197, 637] width 18 height 18
checkbox input "true"
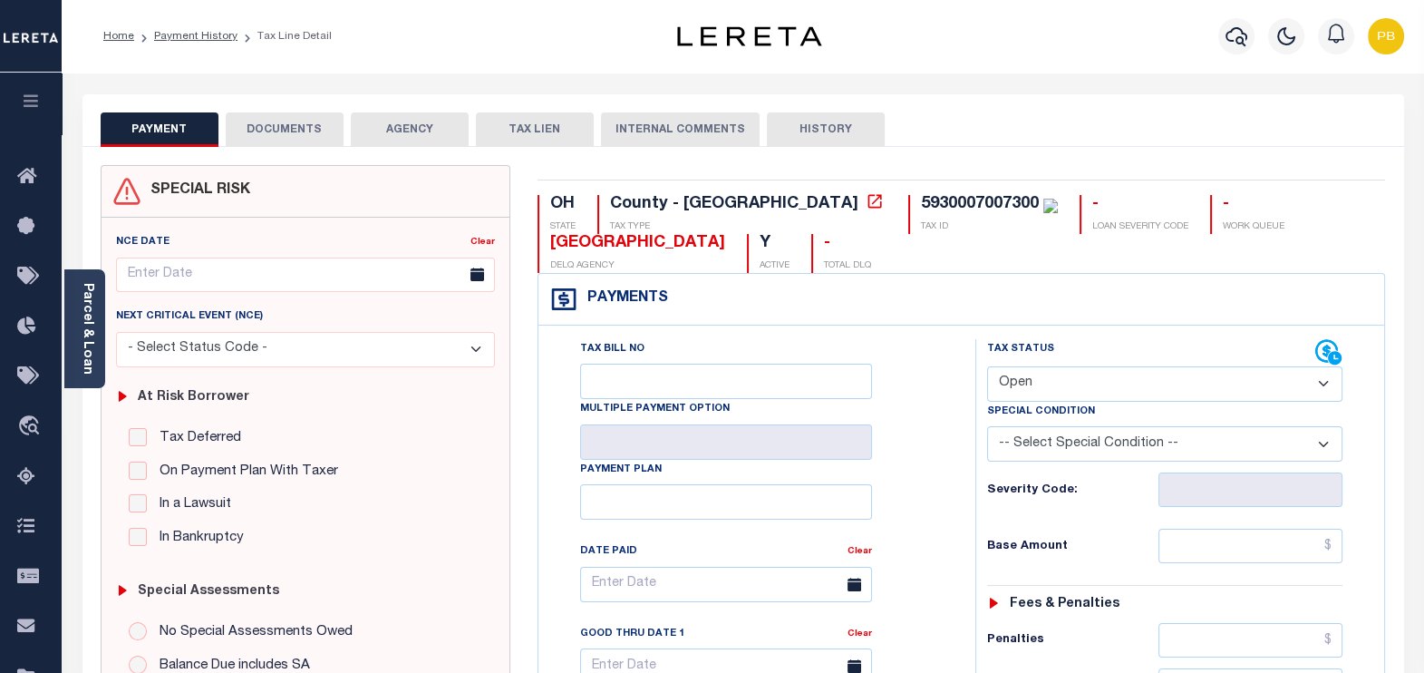
click at [1139, 370] on select "- Select Status Code - Open Due/Unpaid Paid Incomplete No Tax Due Internal Refu…" at bounding box center [1165, 383] width 356 height 35
select select "PYD"
click at [987, 366] on select "- Select Status Code - Open Due/Unpaid Paid Incomplete No Tax Due Internal Refu…" at bounding box center [1165, 383] width 356 height 35
type input "[DATE]"
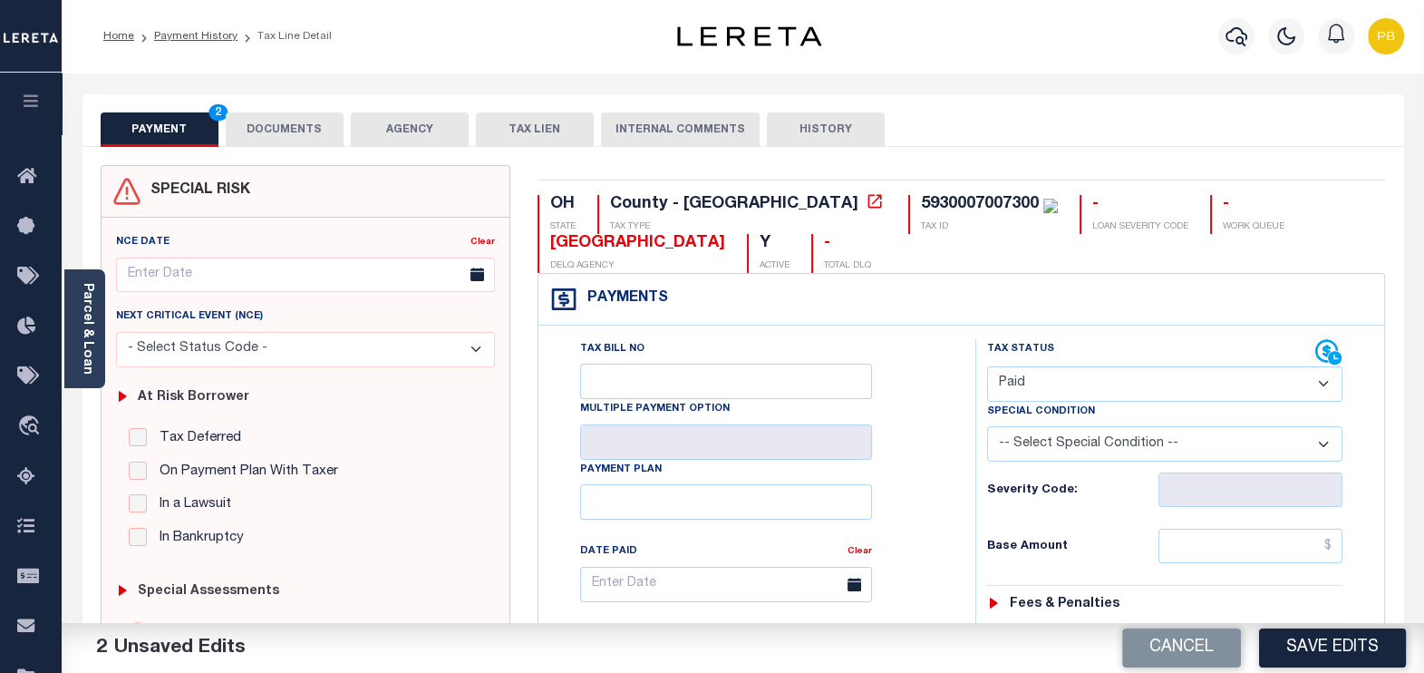
click at [1324, 640] on button "Save Edits" at bounding box center [1332, 647] width 147 height 39
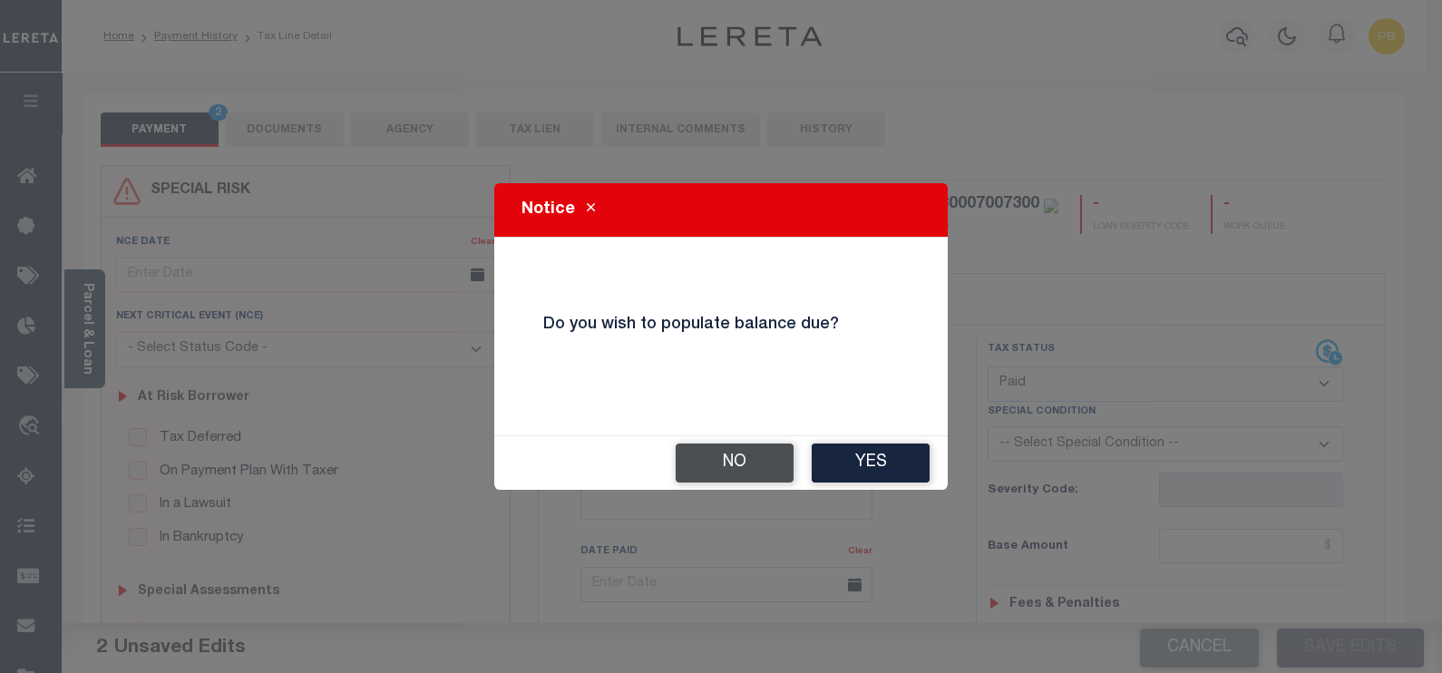
click at [732, 462] on button "No" at bounding box center [734, 462] width 118 height 39
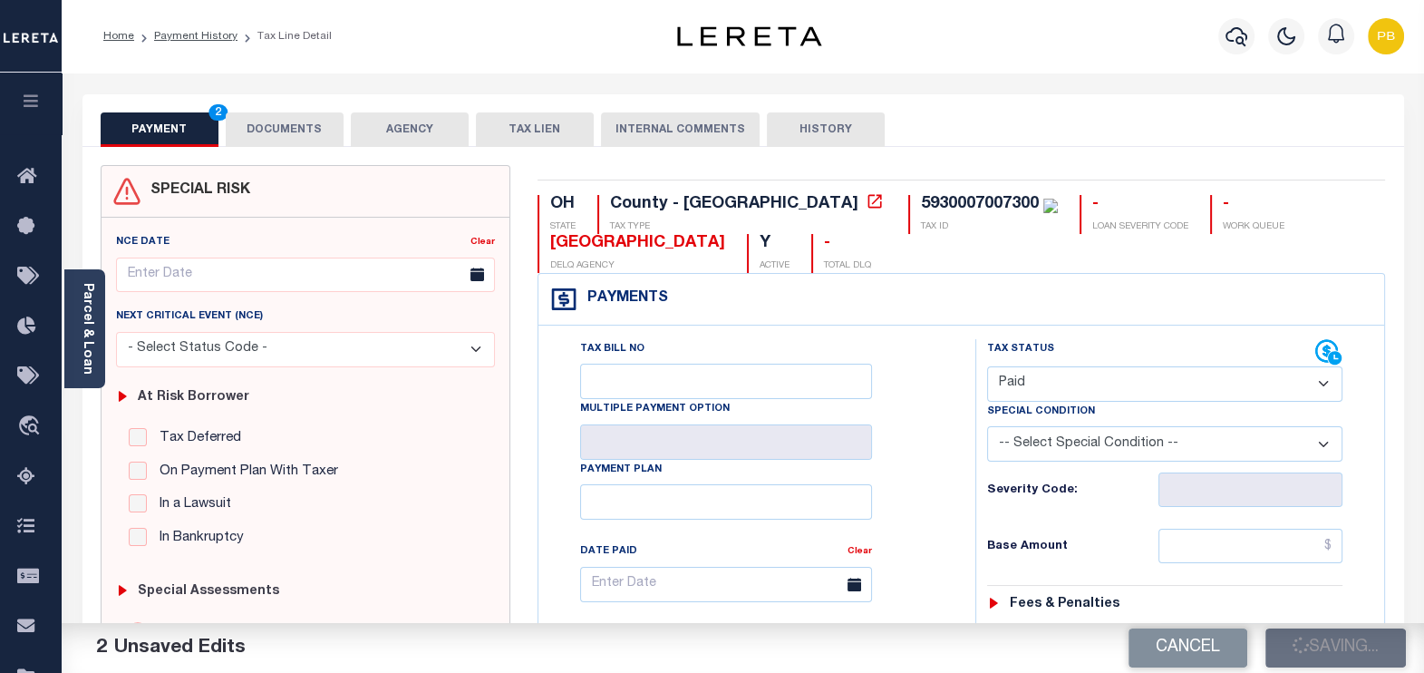
checkbox input "false"
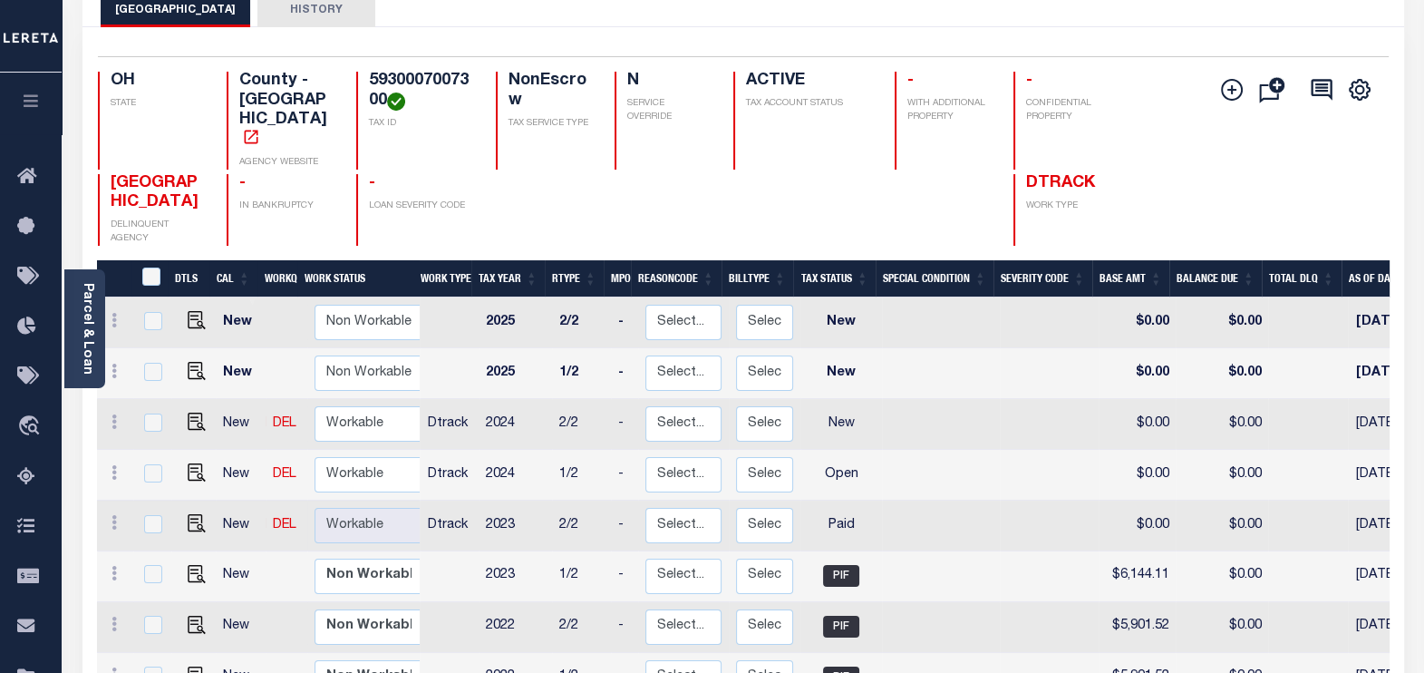
scroll to position [226, 0]
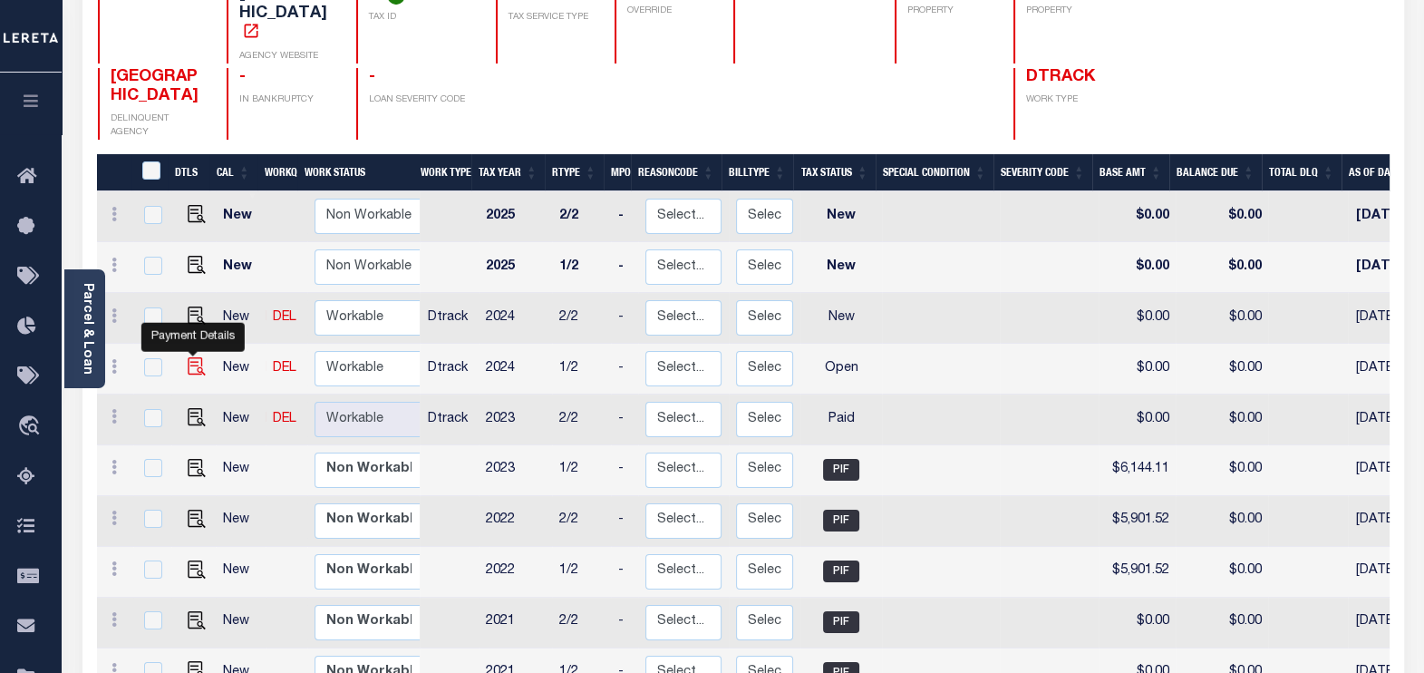
click at [189, 357] on img "" at bounding box center [197, 366] width 18 height 18
checkbox input "true"
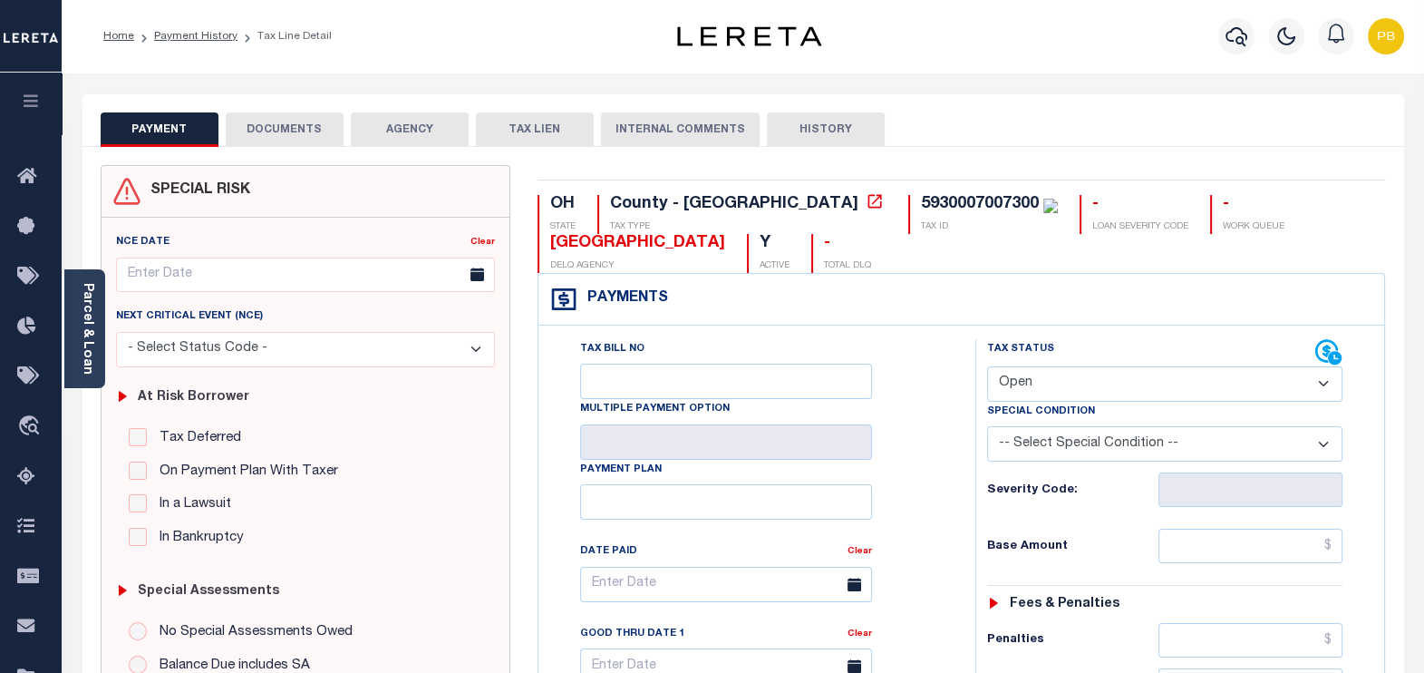
click at [1036, 391] on select "- Select Status Code - Open Due/Unpaid Paid Incomplete No Tax Due Internal Refu…" at bounding box center [1165, 383] width 356 height 35
select select "DUE"
click at [987, 366] on select "- Select Status Code - Open Due/Unpaid Paid Incomplete No Tax Due Internal Refu…" at bounding box center [1165, 383] width 356 height 35
type input "[DATE]"
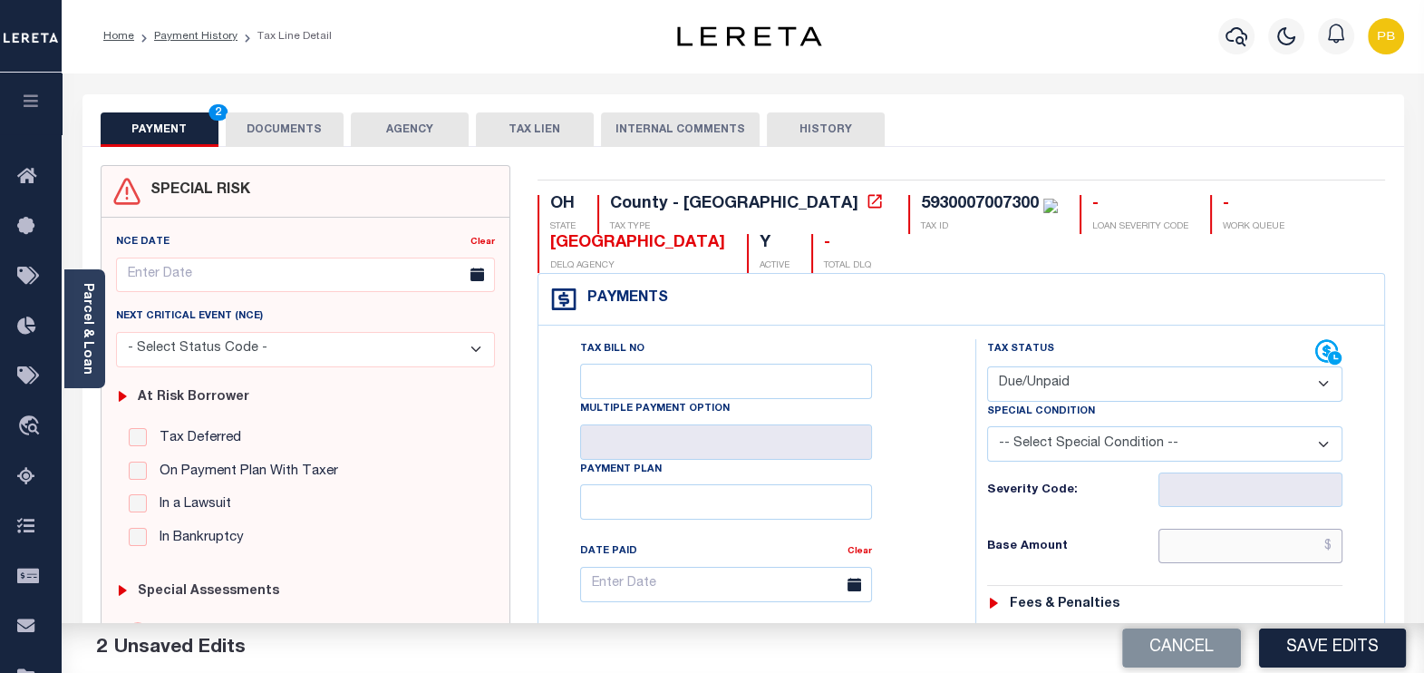
click at [1246, 555] on input "text" at bounding box center [1251, 546] width 184 height 34
paste input "5,622.72"
type input "$5,622.72"
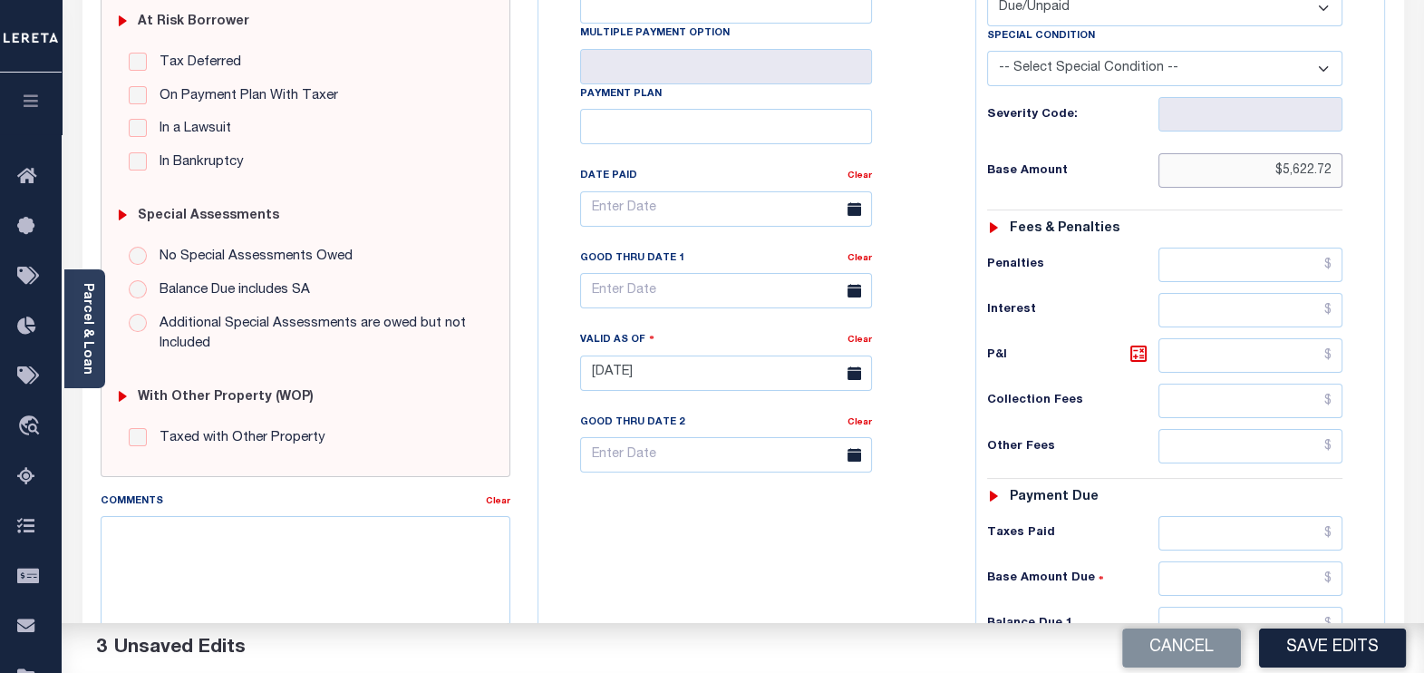
scroll to position [452, 0]
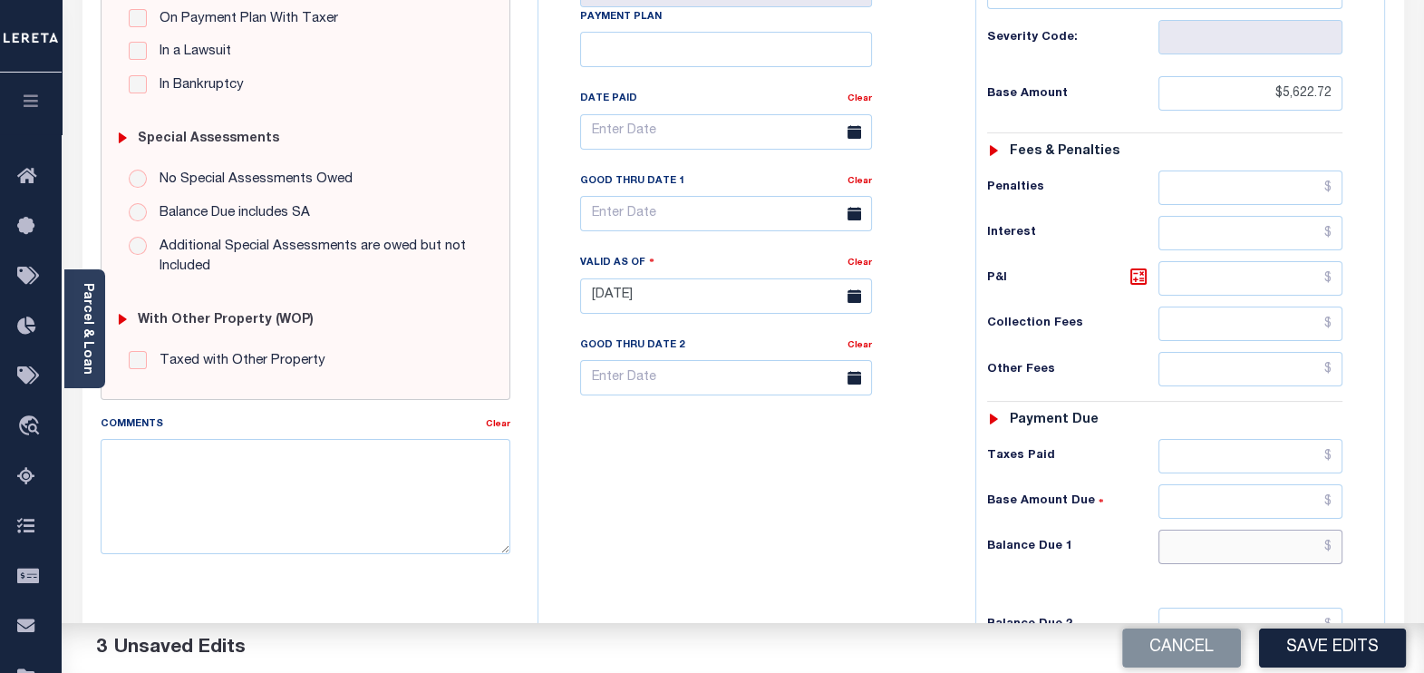
click at [1255, 558] on input "text" at bounding box center [1251, 546] width 184 height 34
paste input "6,195.71"
type input "$6,195.71"
click at [1125, 266] on h6 "P&I" at bounding box center [1073, 278] width 172 height 25
click at [1141, 271] on icon at bounding box center [1138, 276] width 11 height 11
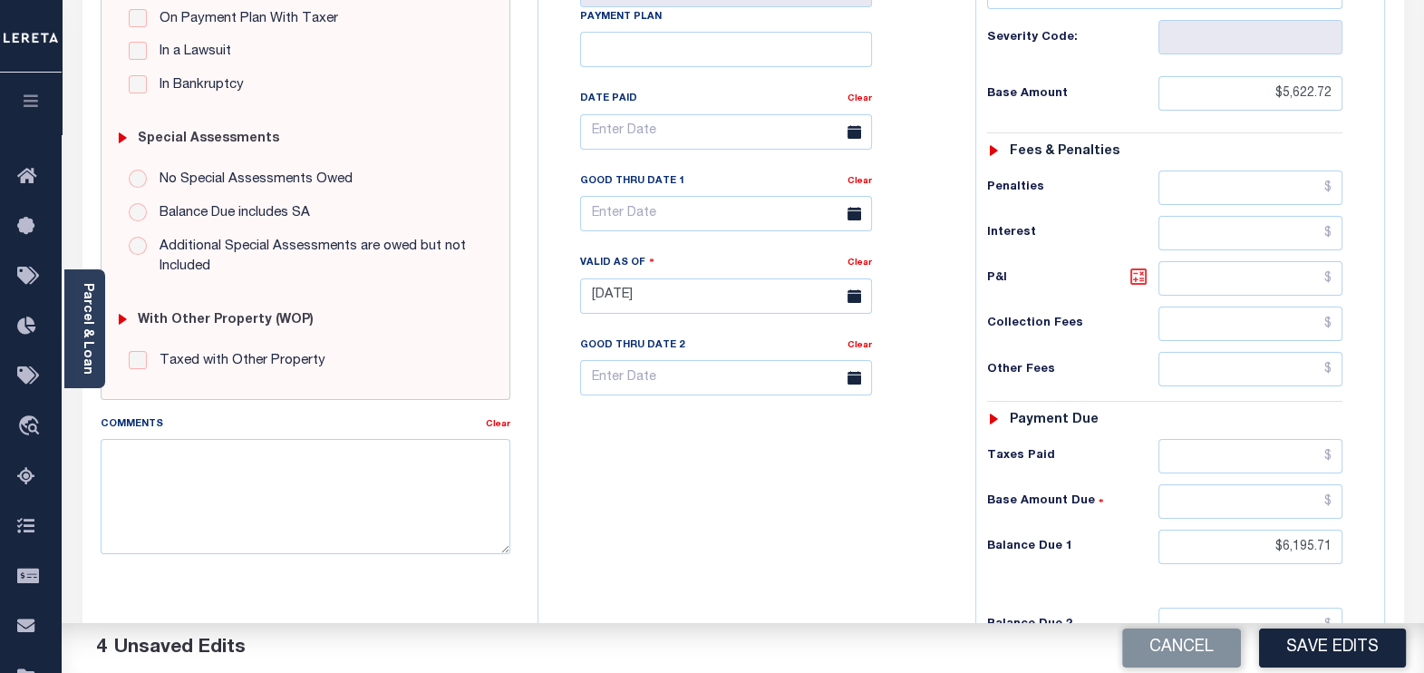
type input "$572.99"
click at [714, 201] on input "text" at bounding box center [726, 213] width 292 height 35
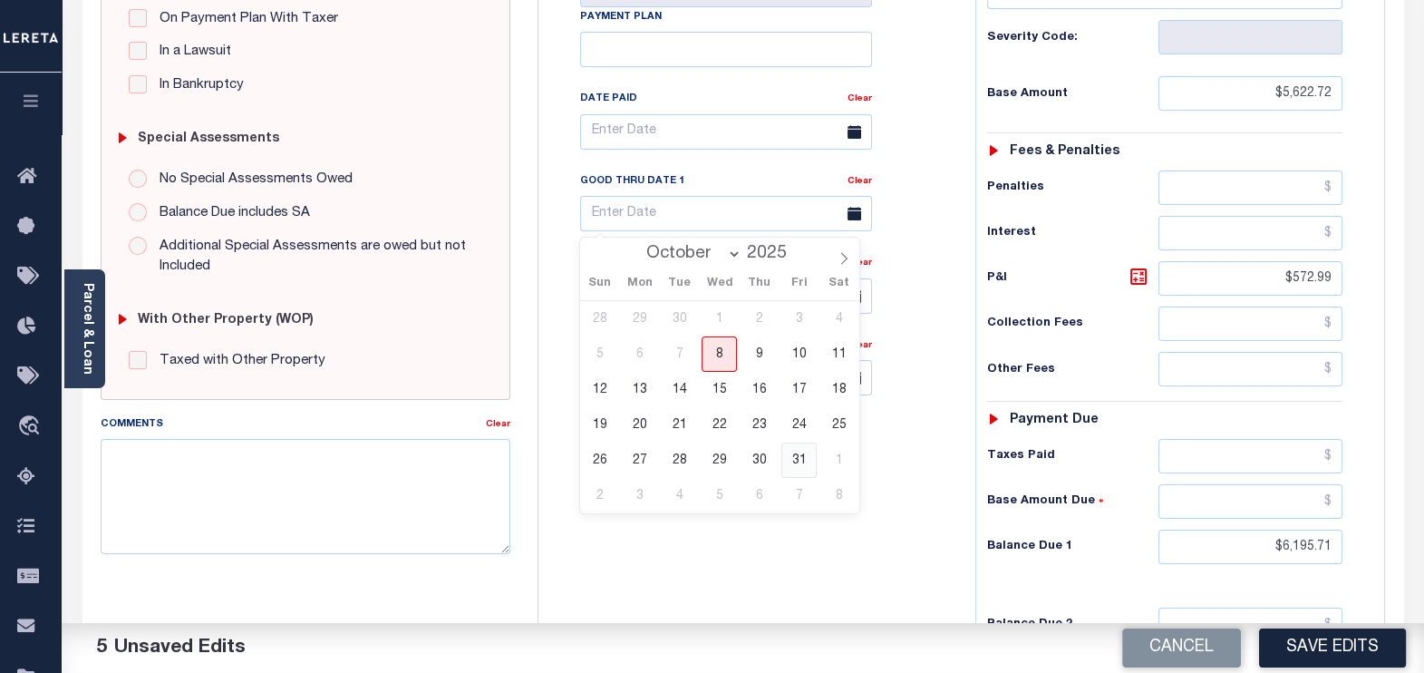
click at [796, 462] on span "31" at bounding box center [799, 459] width 35 height 35
type input "[DATE]"
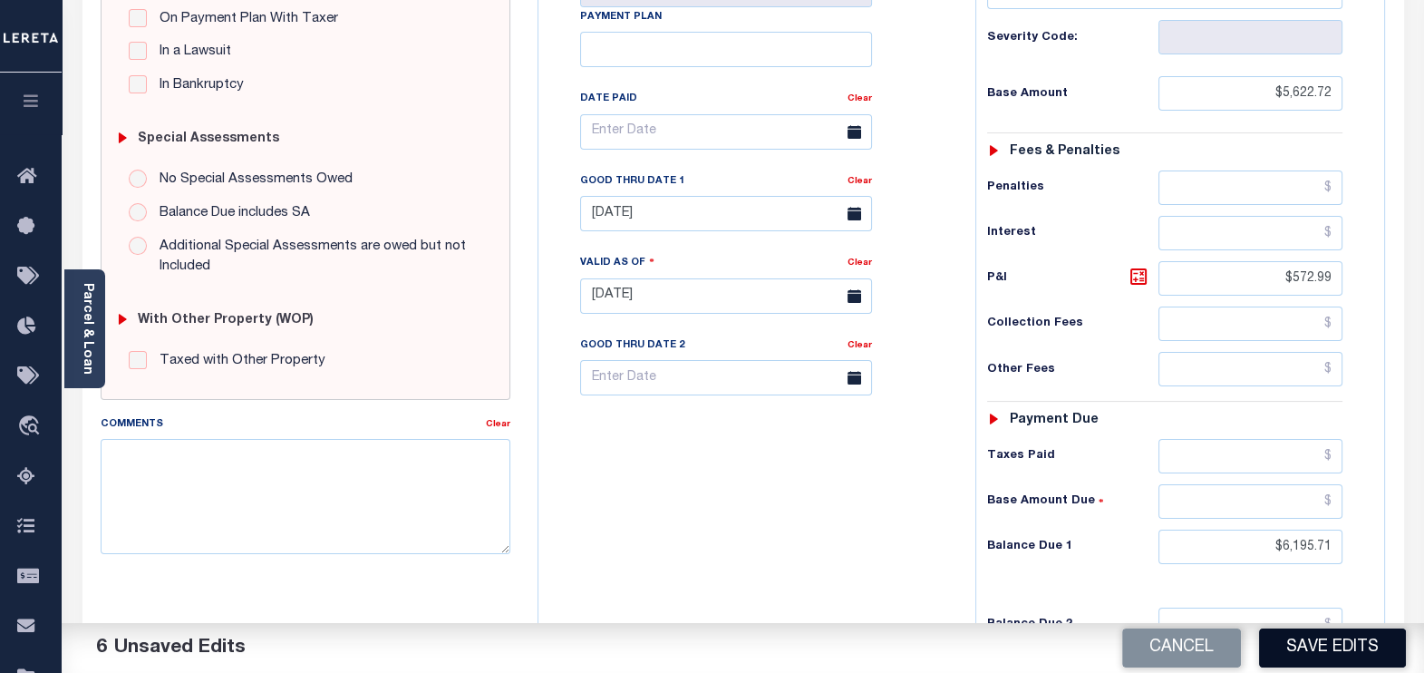
click at [1369, 654] on button "Save Edits" at bounding box center [1332, 647] width 147 height 39
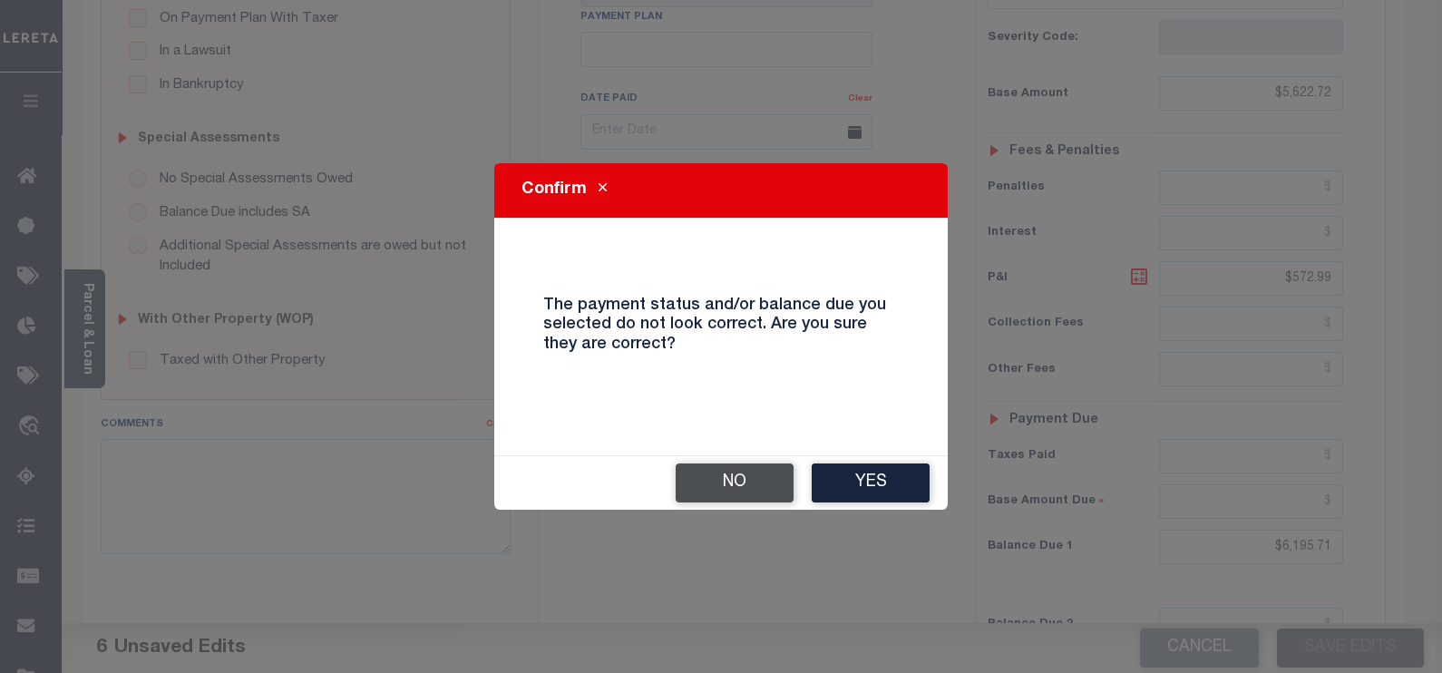
click at [736, 492] on button "No" at bounding box center [734, 482] width 118 height 39
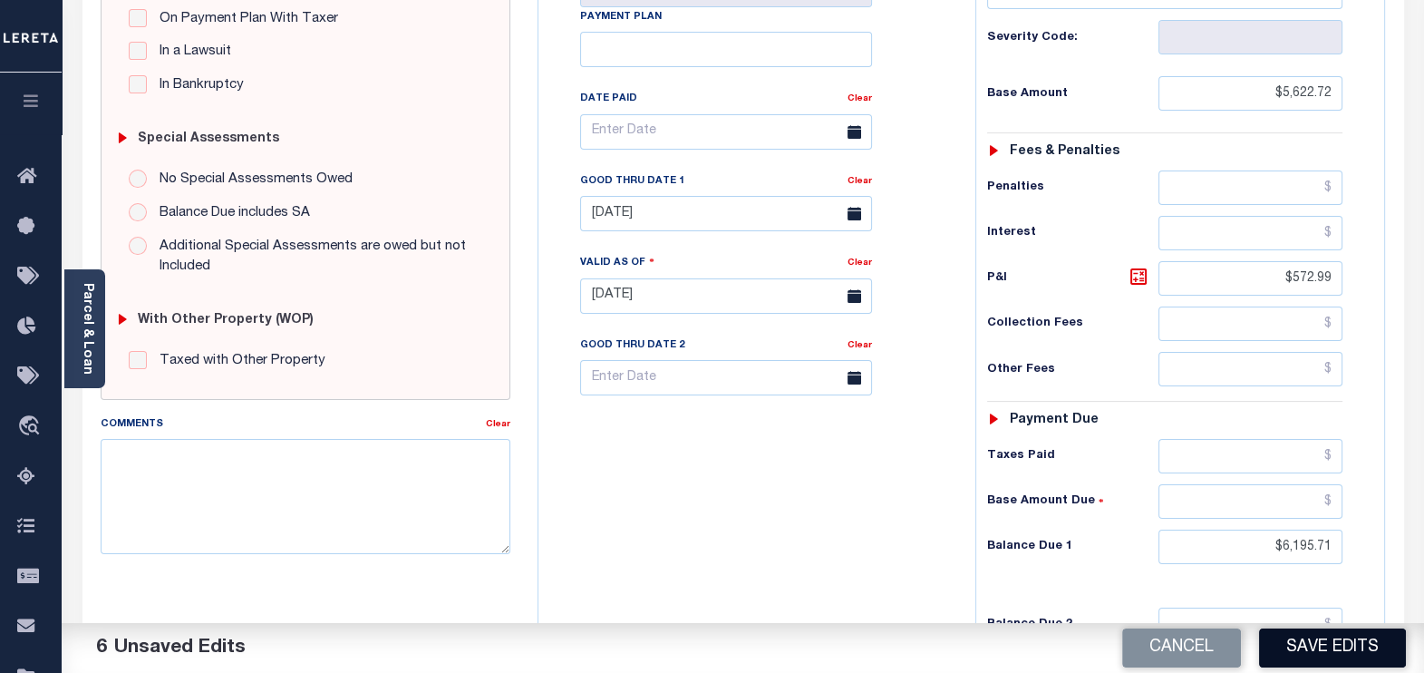
click at [1353, 651] on button "Save Edits" at bounding box center [1332, 647] width 147 height 39
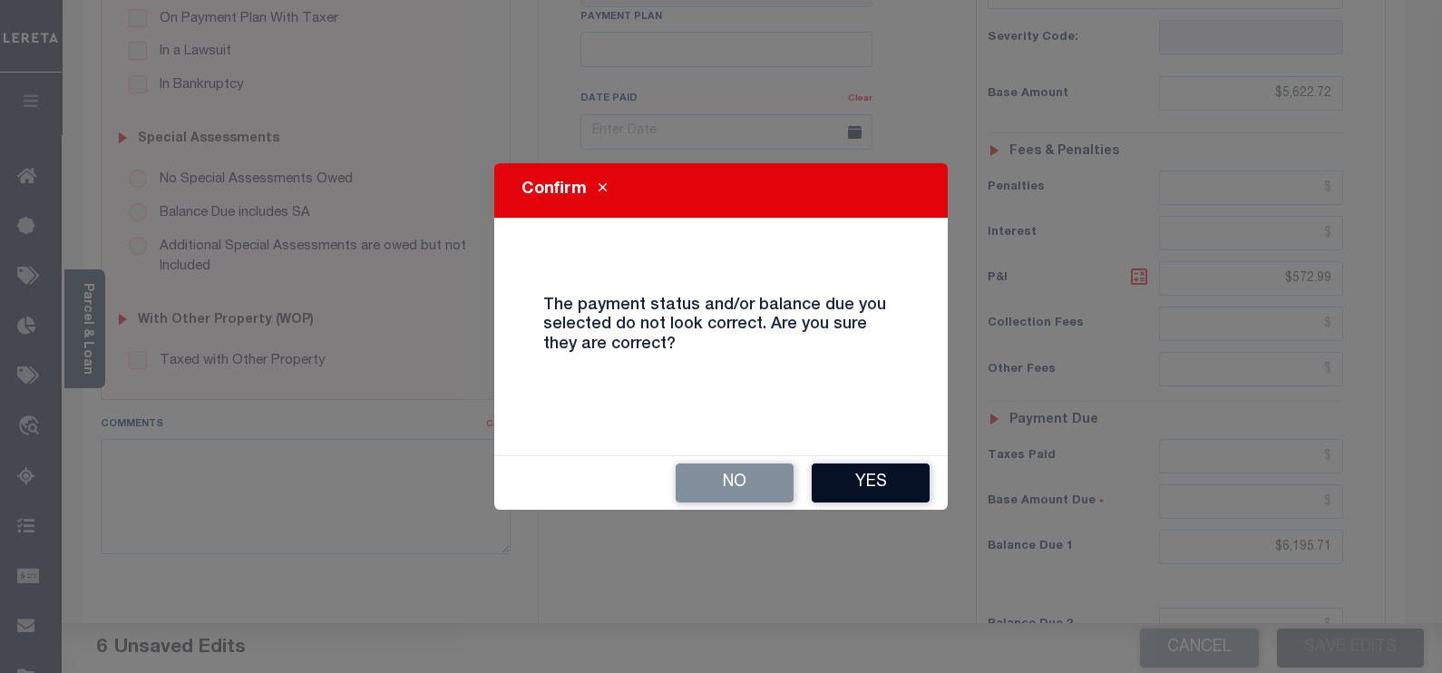
click at [872, 485] on button "Yes" at bounding box center [870, 482] width 118 height 39
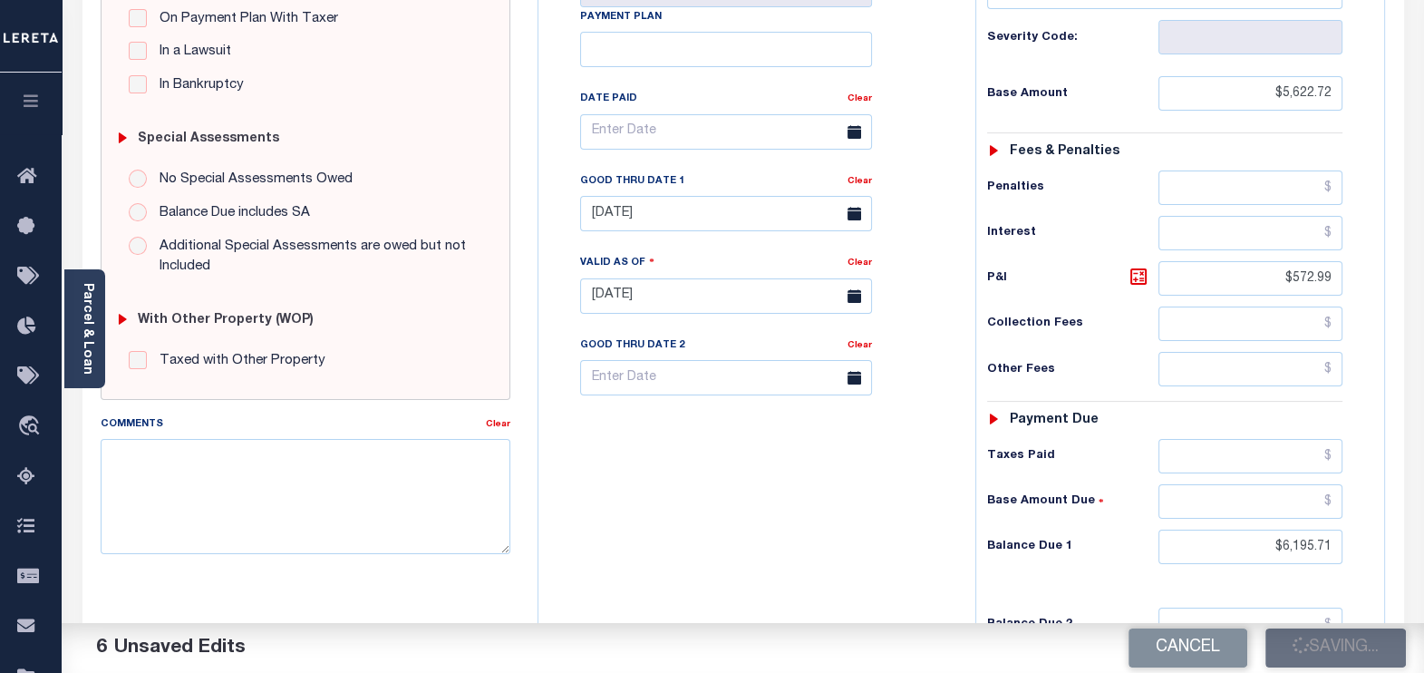
checkbox input "false"
type input "$5,622.72"
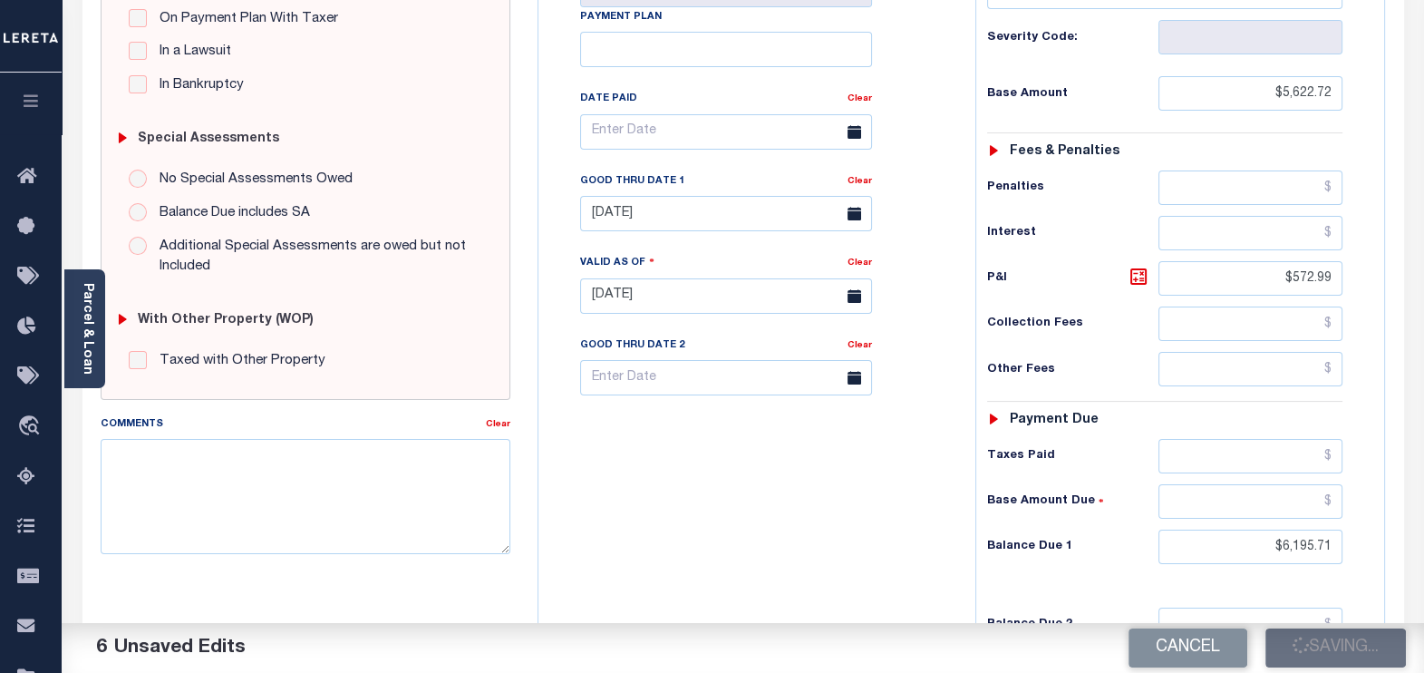
type input "$572.99"
type input "$6,195.71"
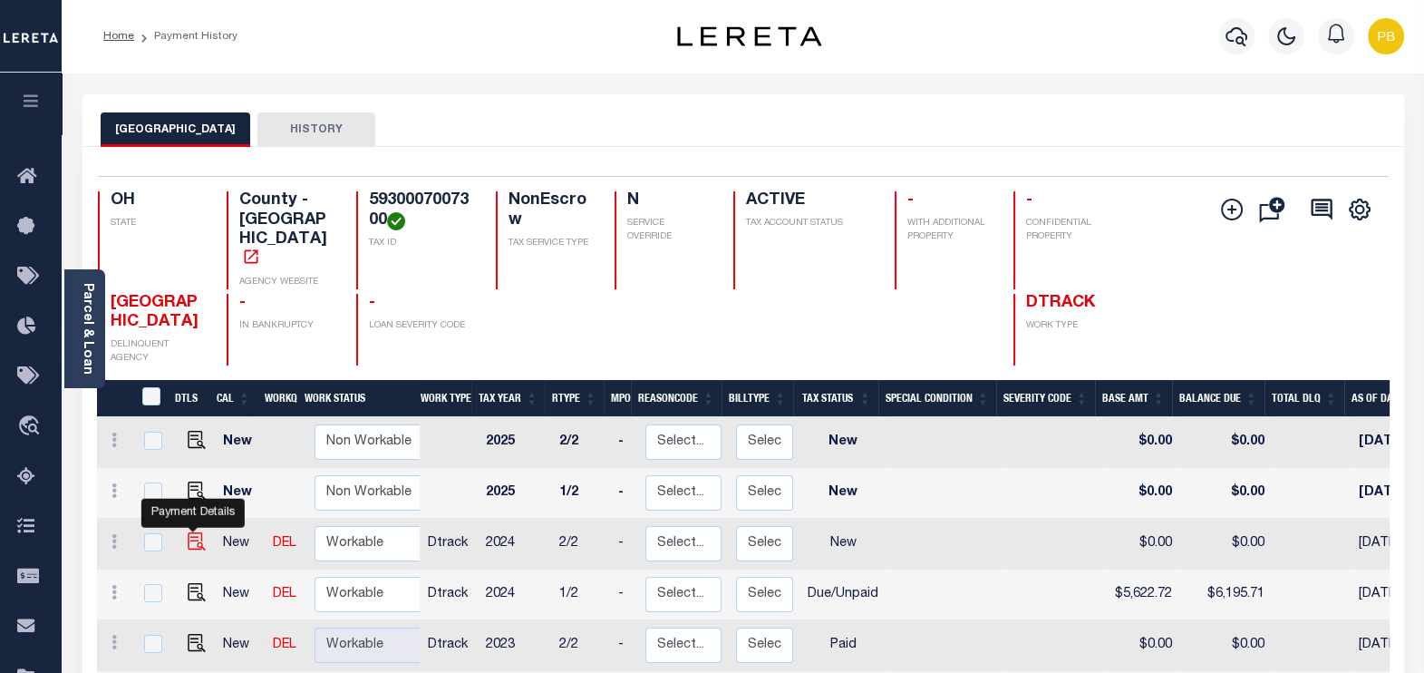
click at [189, 532] on img "" at bounding box center [197, 541] width 18 height 18
checkbox input "true"
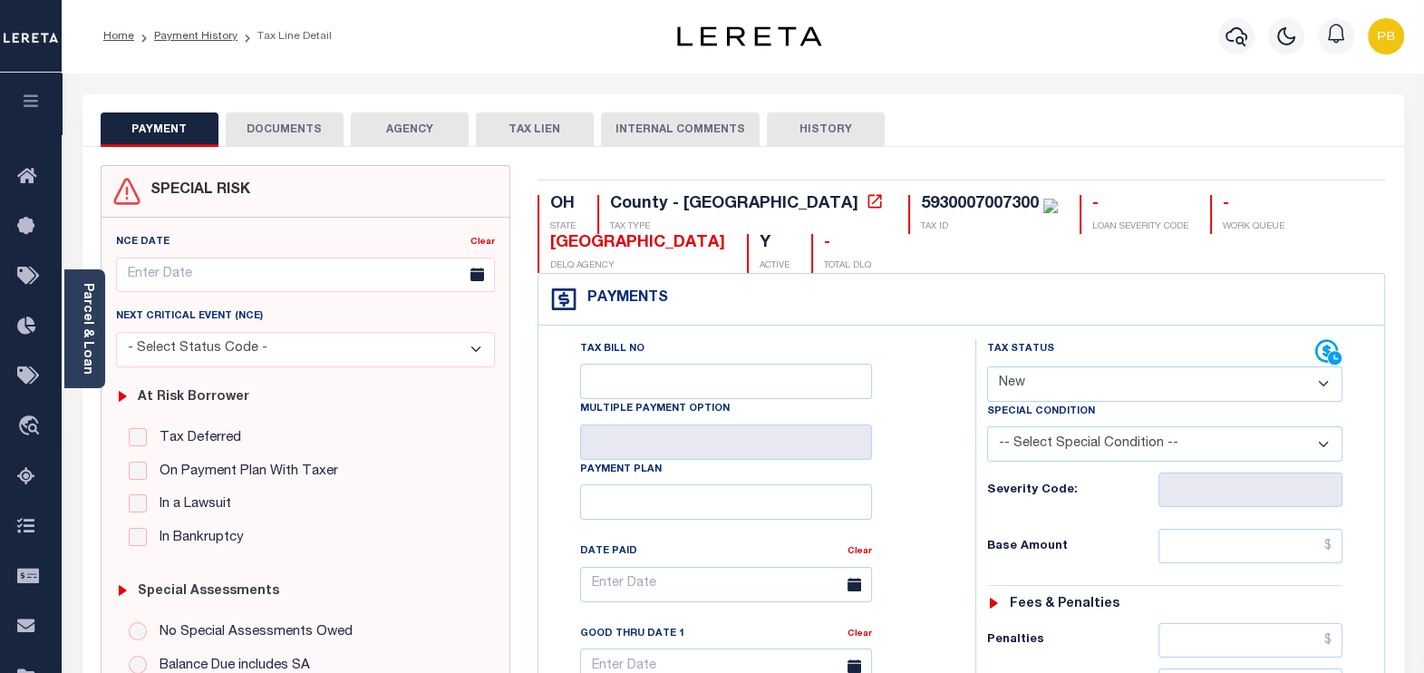
click at [1079, 368] on select "- Select Status Code - Open Due/Unpaid Paid Incomplete No Tax Due Internal Refu…" at bounding box center [1165, 383] width 356 height 35
select select "DUE"
click at [987, 366] on select "- Select Status Code - Open Due/Unpaid Paid Incomplete No Tax Due Internal Refu…" at bounding box center [1165, 383] width 356 height 35
type input "[DATE]"
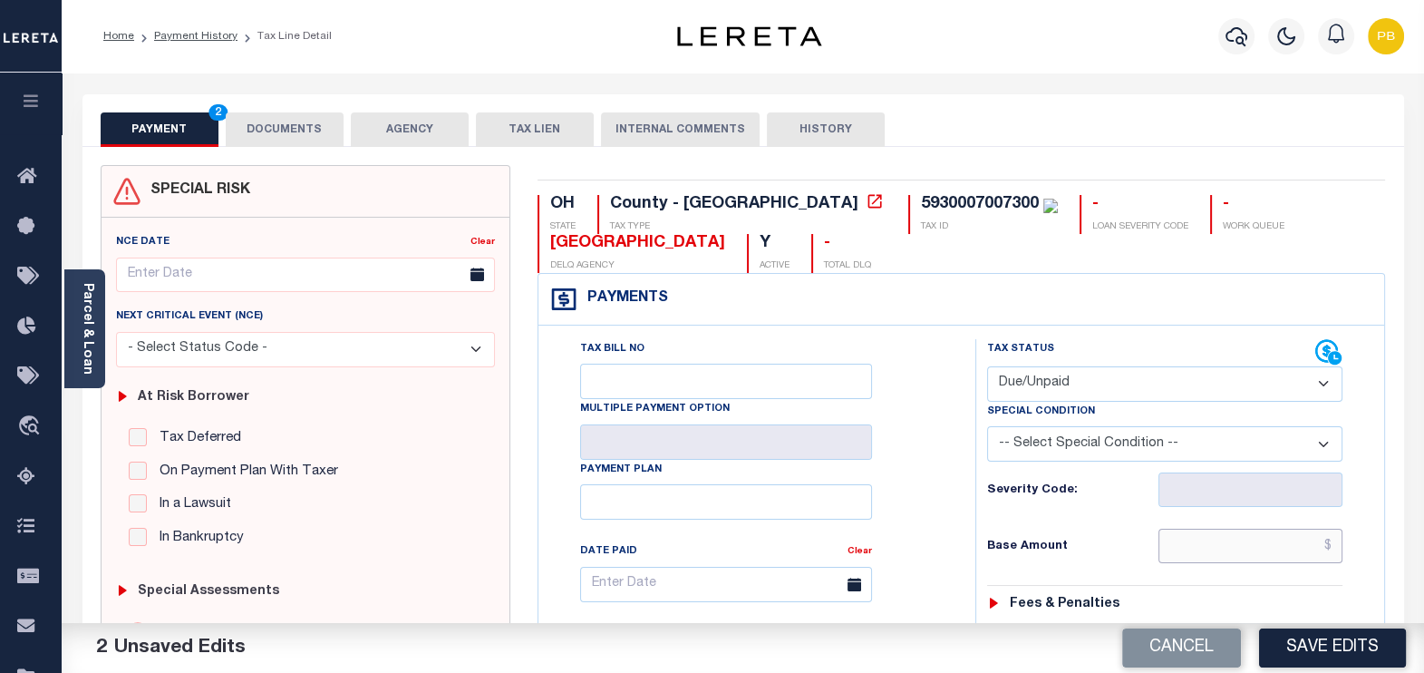
click at [1236, 553] on input "text" at bounding box center [1251, 546] width 184 height 34
paste input "5,622.72"
type input "$5,622.72"
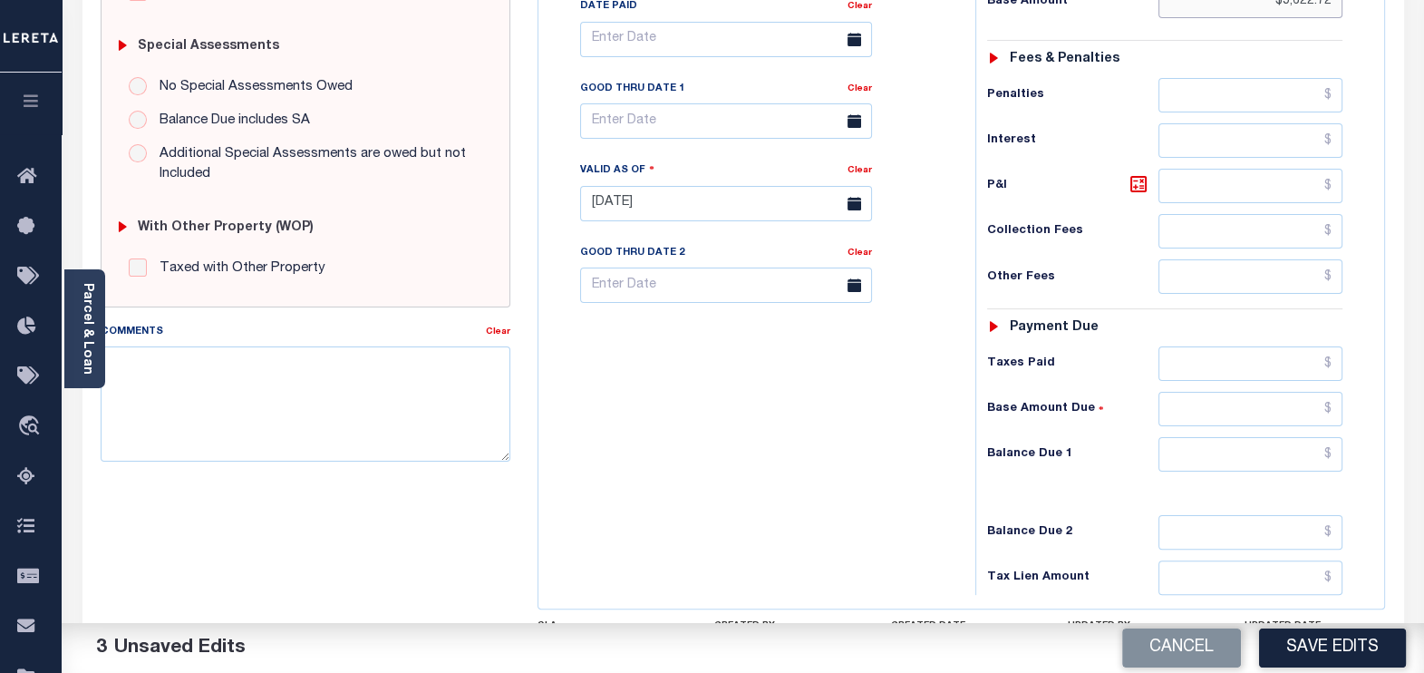
scroll to position [567, 0]
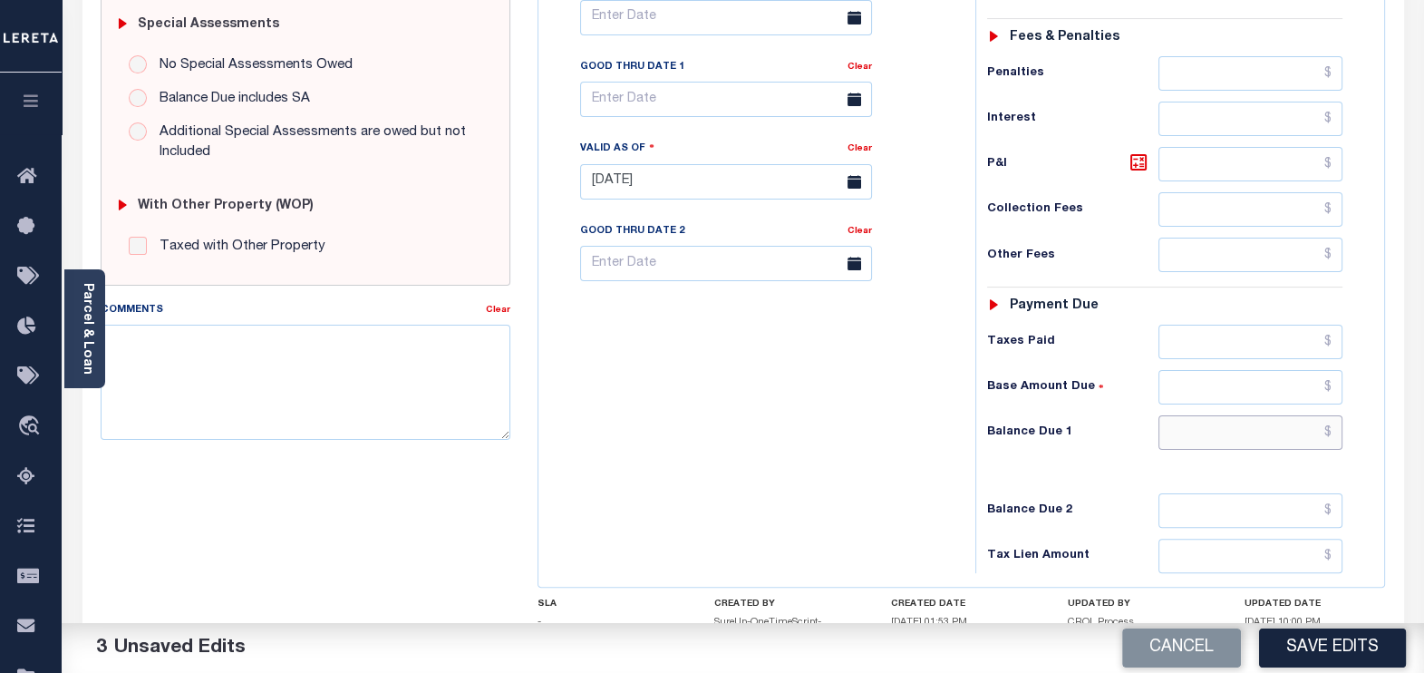
click at [1254, 437] on input "text" at bounding box center [1251, 432] width 184 height 34
paste input "6,804.56"
type input "$6,804.56"
drag, startPoint x: 1141, startPoint y: 169, endPoint x: 763, endPoint y: 164, distance: 378.1
click at [1140, 168] on icon at bounding box center [1139, 162] width 22 height 22
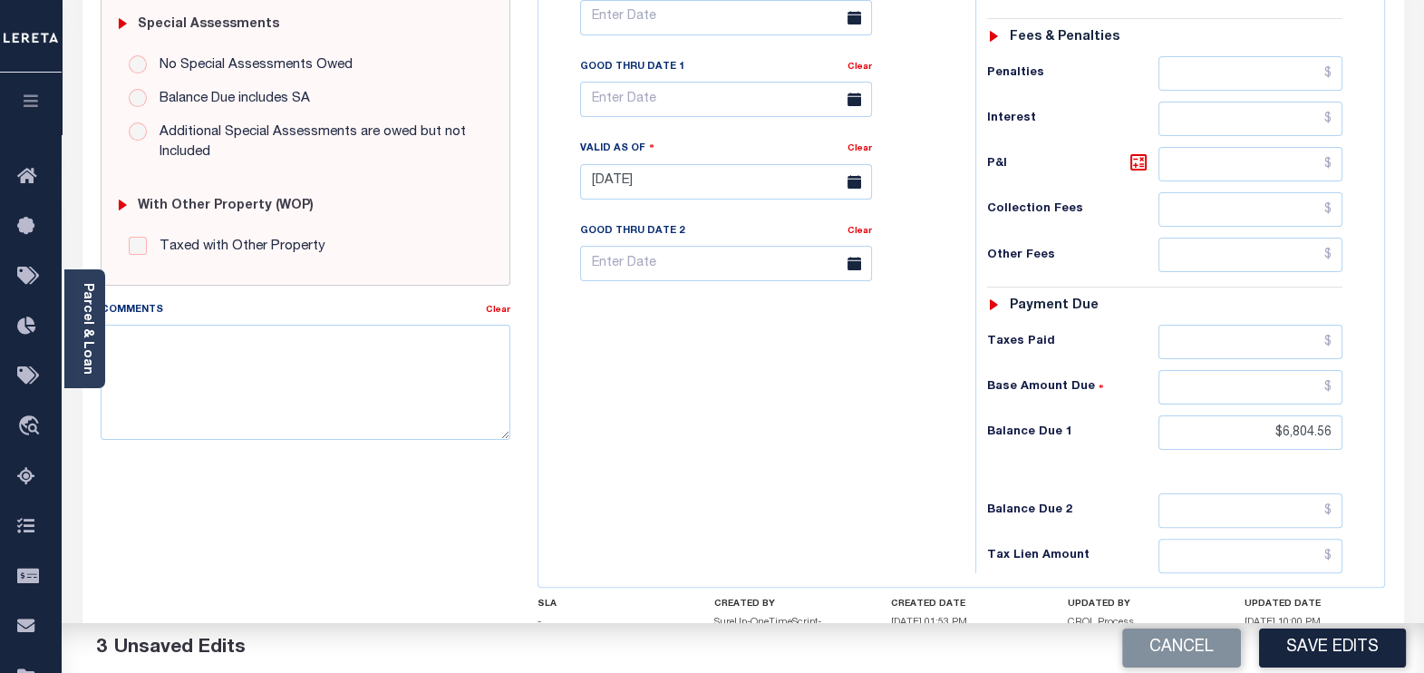
type input "$1,181.84"
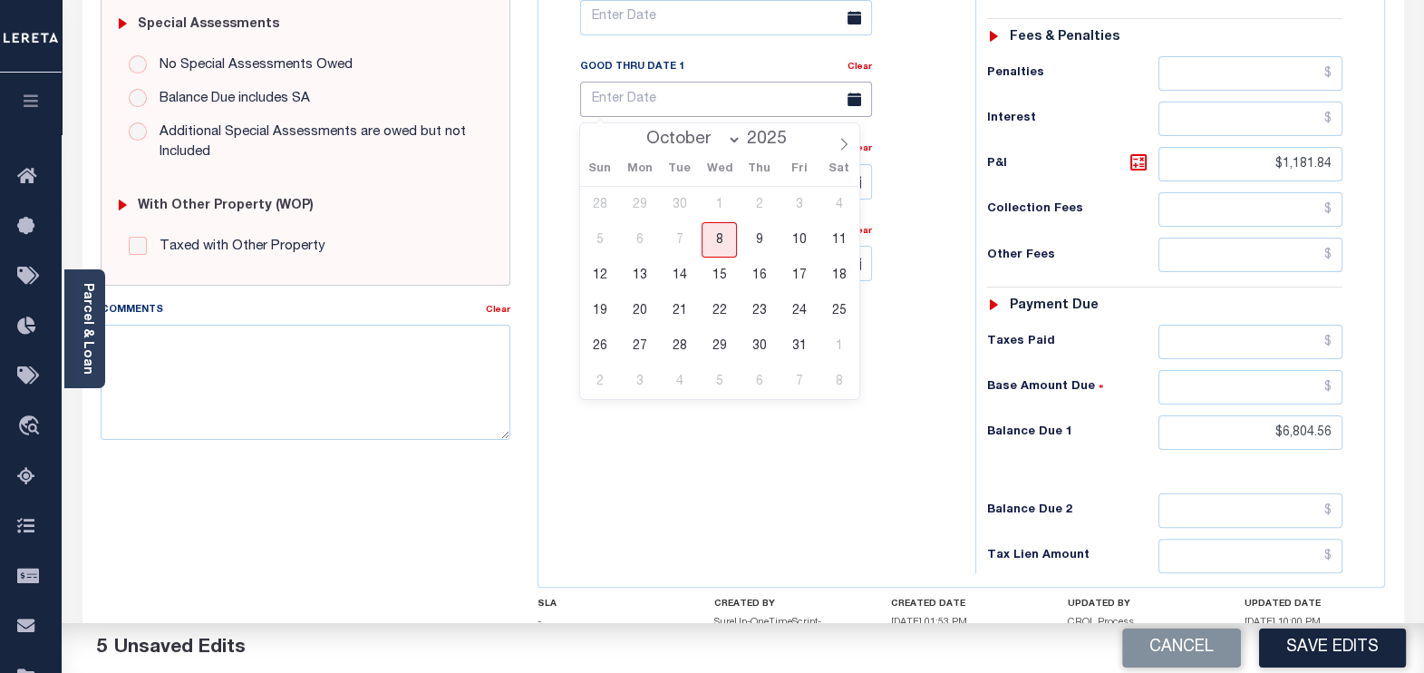
click at [666, 99] on input "text" at bounding box center [726, 99] width 292 height 35
click at [795, 345] on span "31" at bounding box center [799, 345] width 35 height 35
type input "10/31/2025"
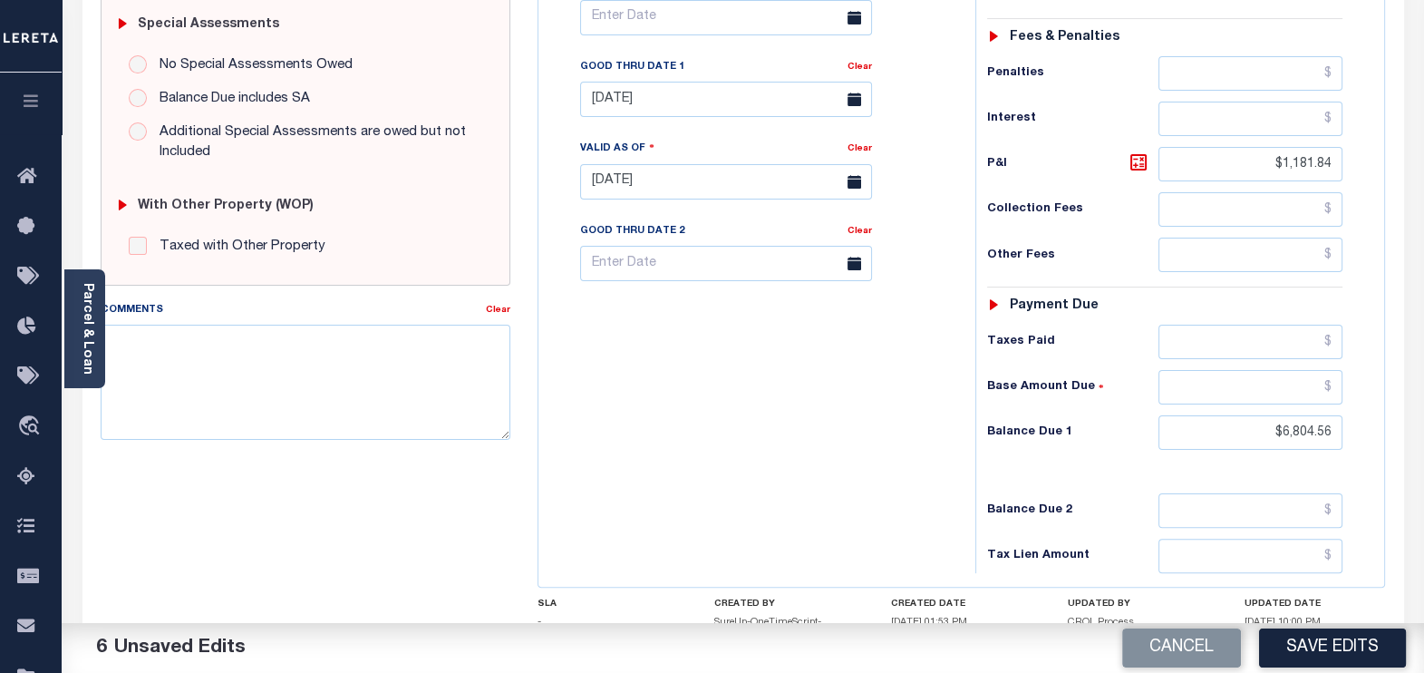
click at [1310, 627] on div "Cancel Save Edits" at bounding box center [1084, 648] width 682 height 51
click at [1335, 653] on button "Save Edits" at bounding box center [1332, 647] width 147 height 39
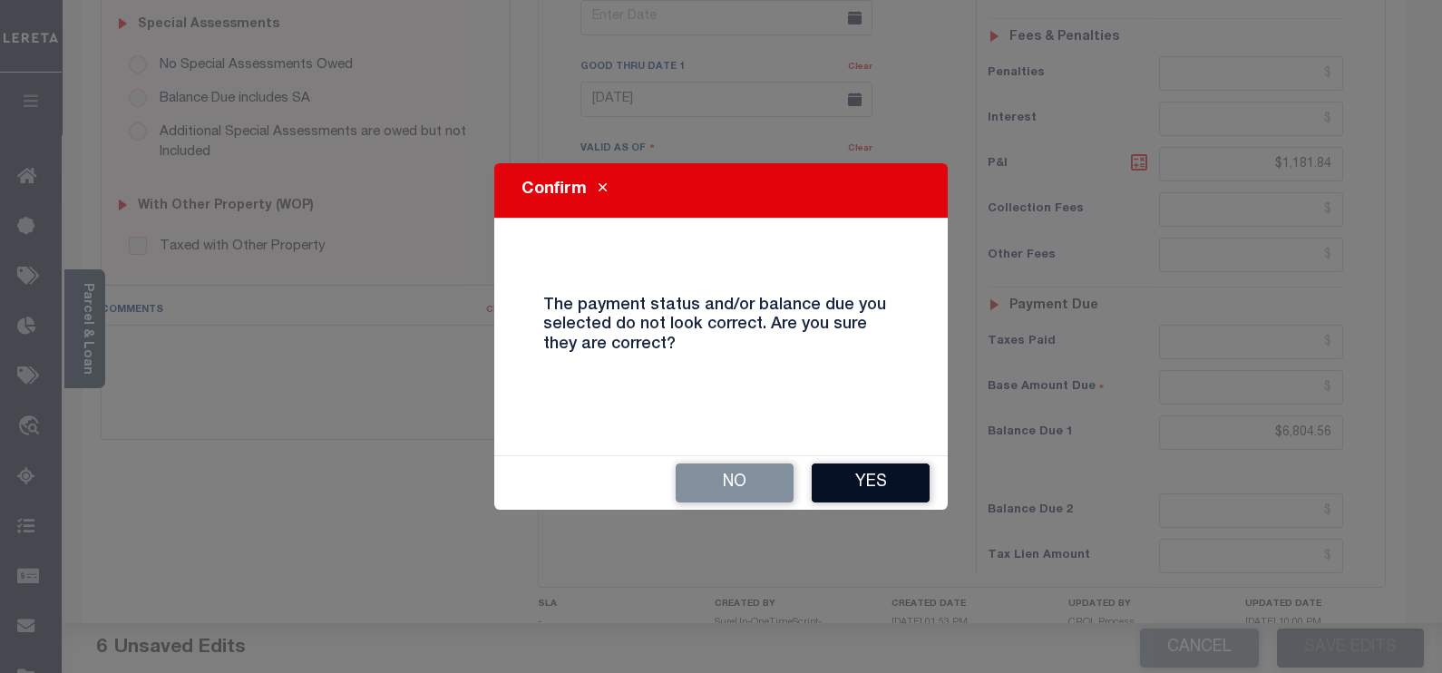
click at [852, 481] on button "Yes" at bounding box center [870, 482] width 118 height 39
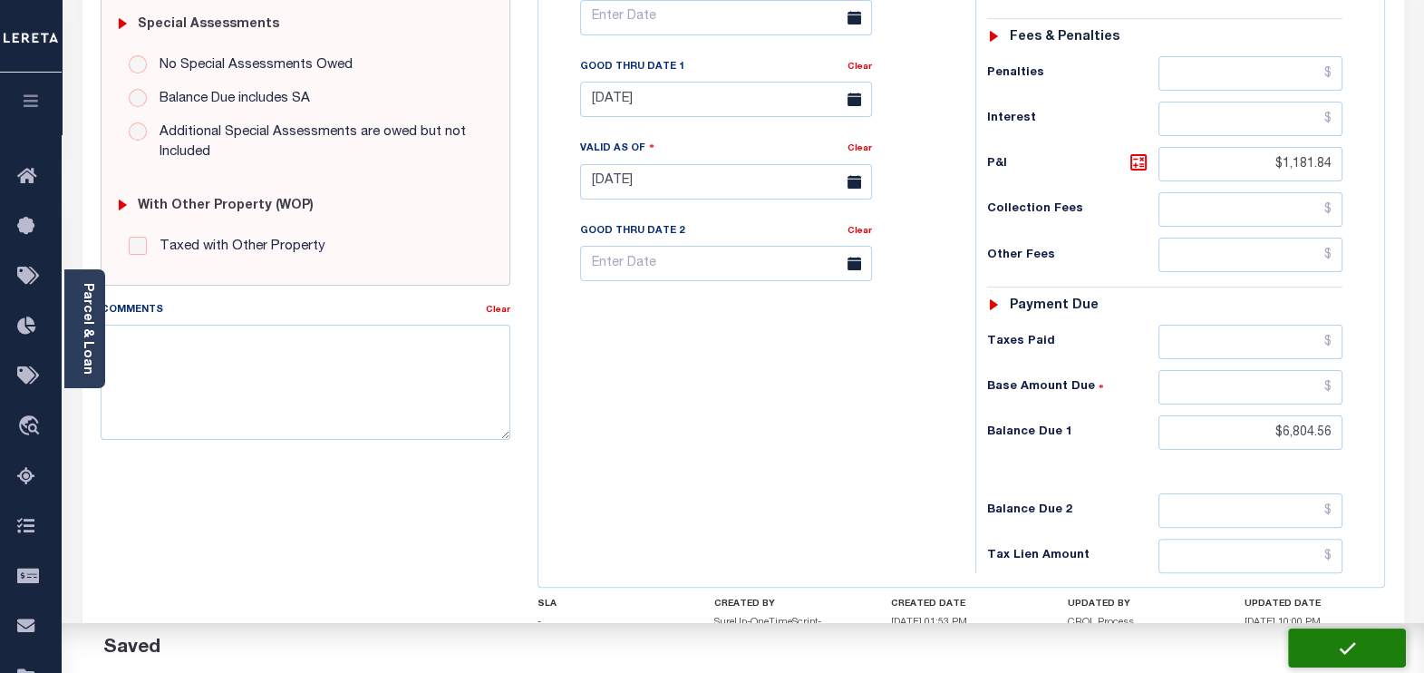
checkbox input "false"
type input "$5,622.72"
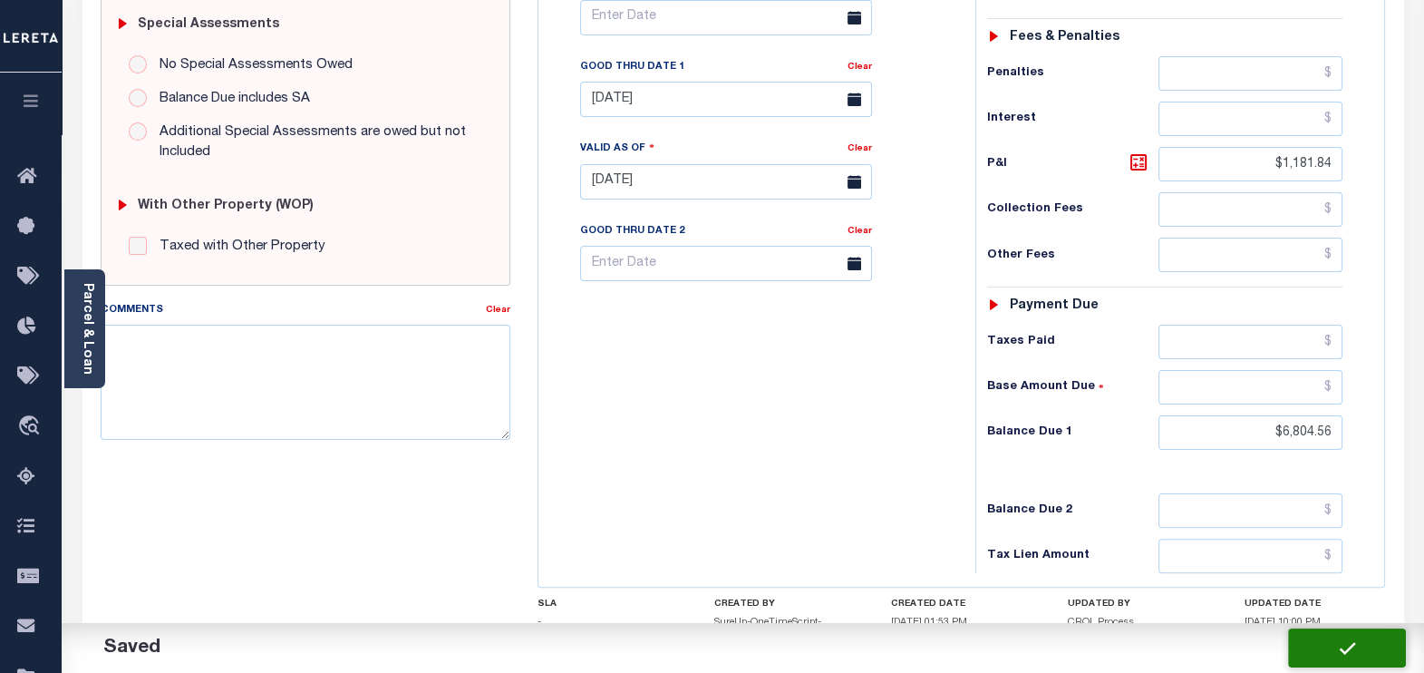
type input "$1,181.84"
type input "$6,804.56"
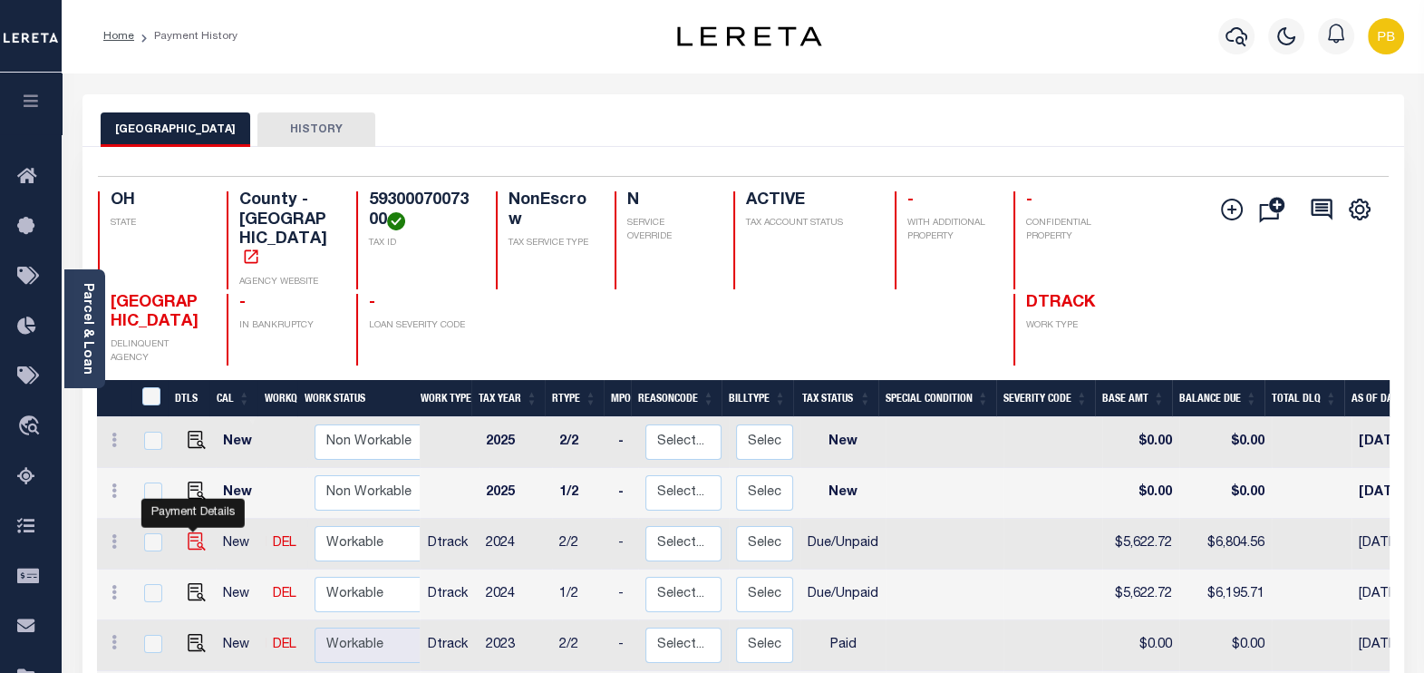
click at [193, 532] on img "" at bounding box center [197, 541] width 18 height 18
checkbox input "true"
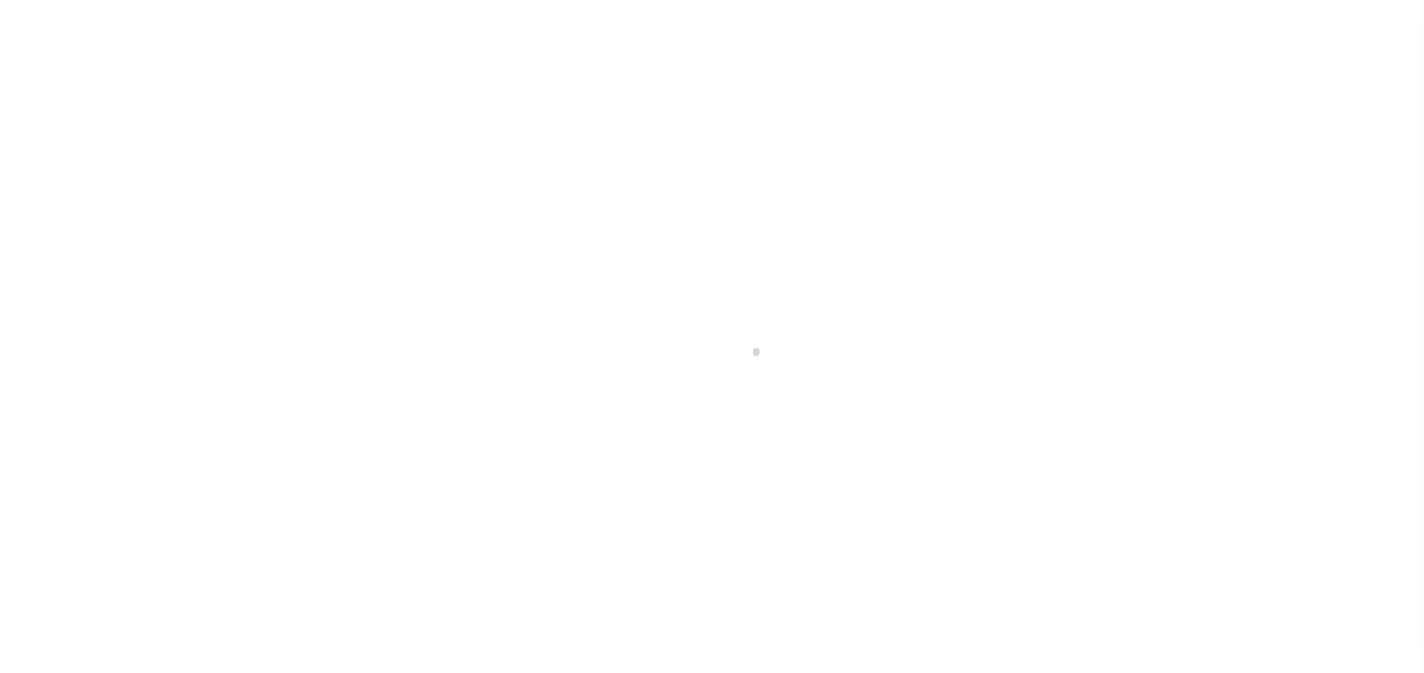
select select "DUE"
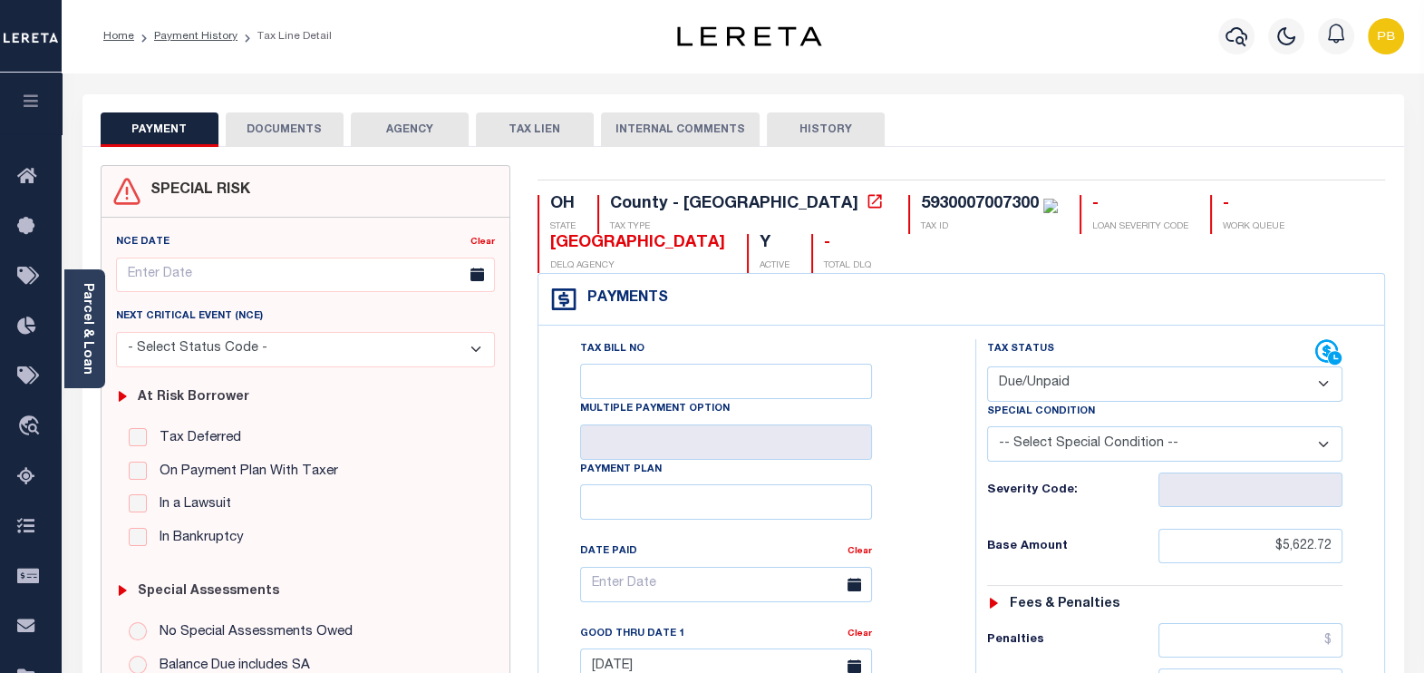
click at [1106, 347] on div "Tax Status Status" at bounding box center [1151, 352] width 329 height 27
click at [307, 127] on button "DOCUMENTS" at bounding box center [285, 129] width 118 height 34
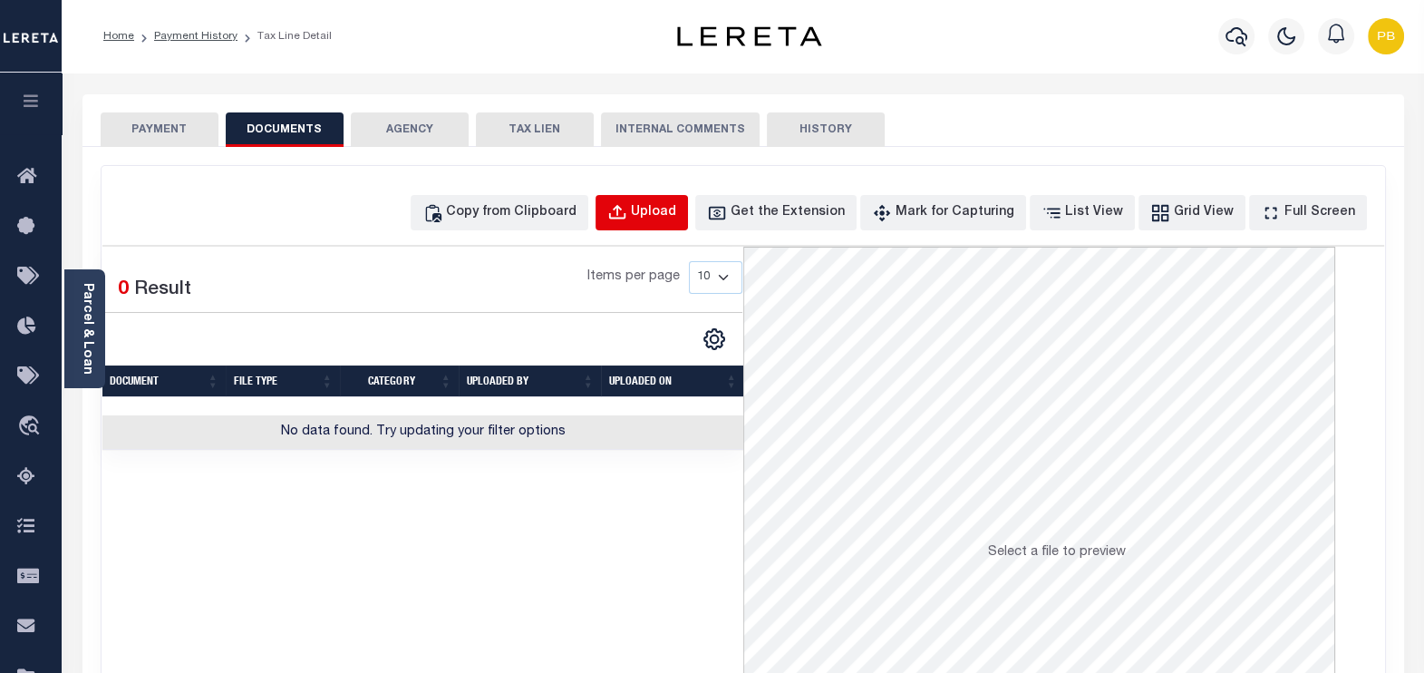
click at [676, 210] on div "Upload" at bounding box center [653, 213] width 45 height 20
select select "POP"
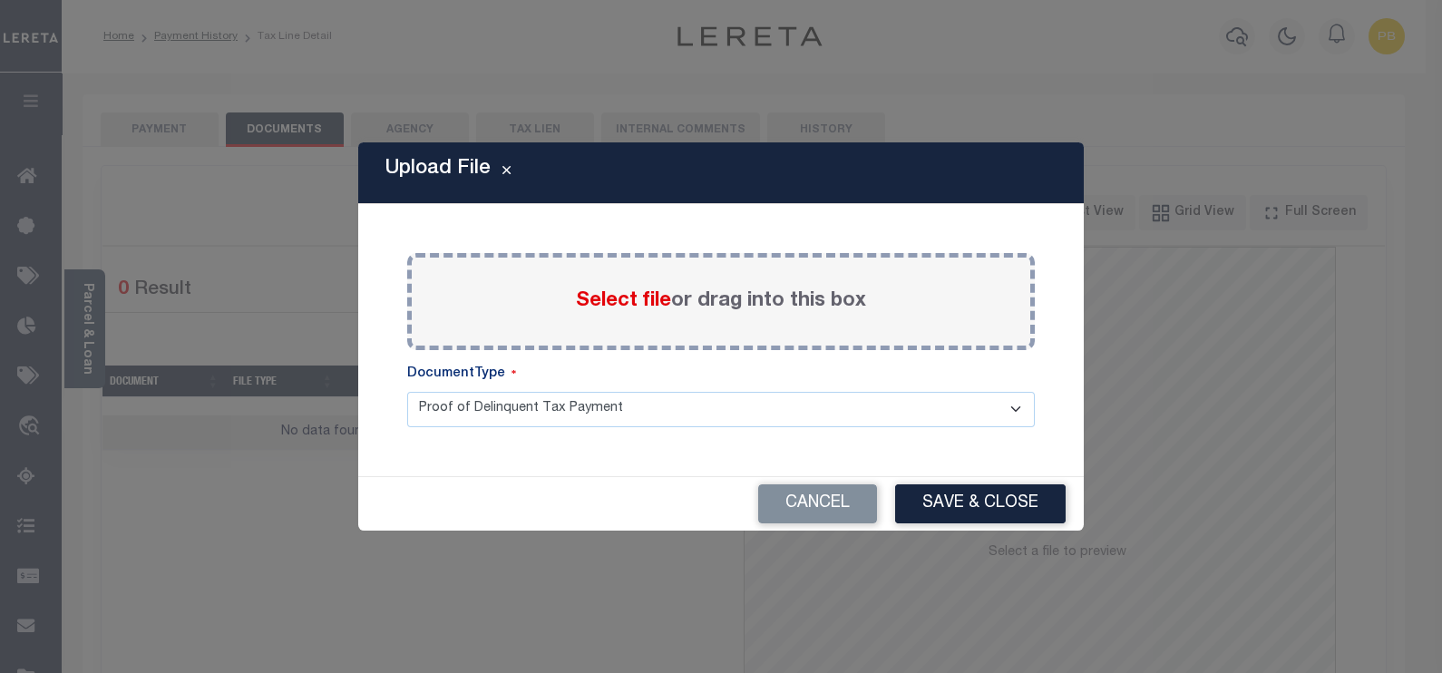
click at [616, 302] on span "Select file" at bounding box center [623, 301] width 95 height 20
click at [0, 0] on input "Select file or drag into this box" at bounding box center [0, 0] width 0 height 0
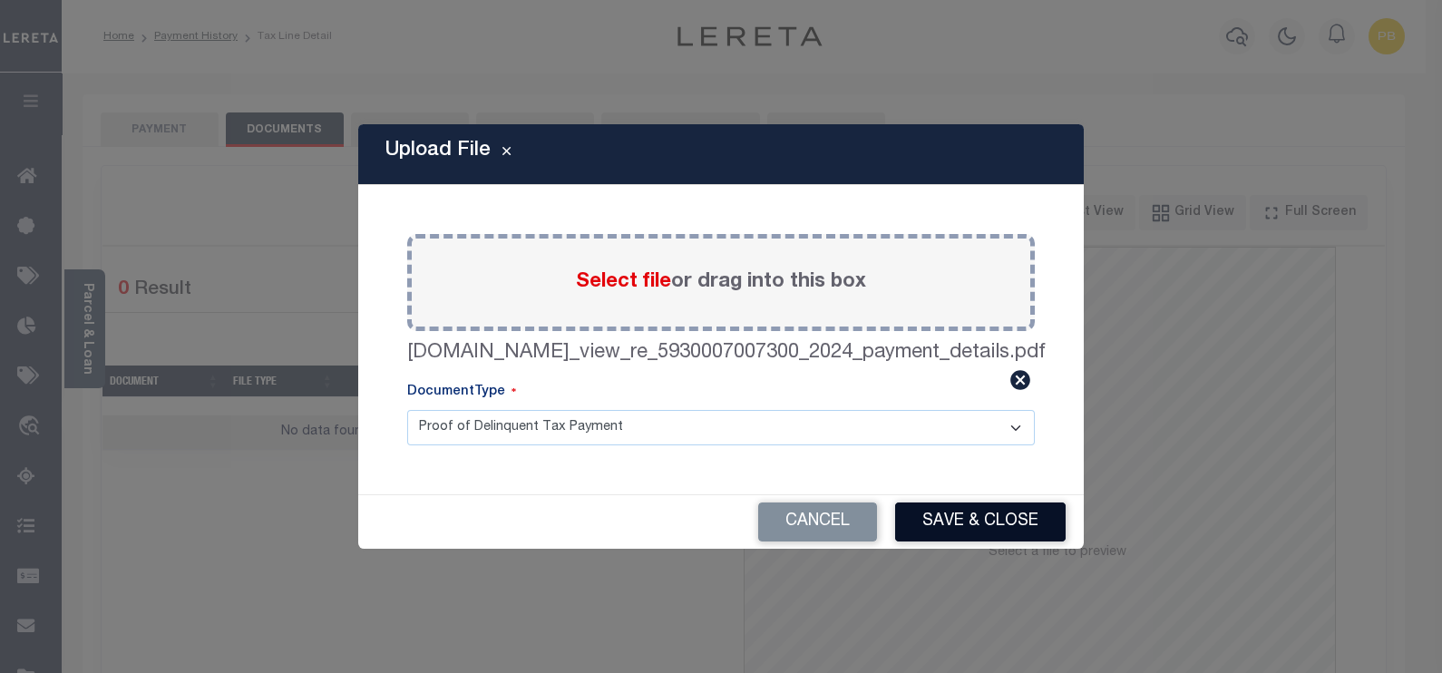
click at [987, 520] on button "Save & Close" at bounding box center [980, 521] width 170 height 39
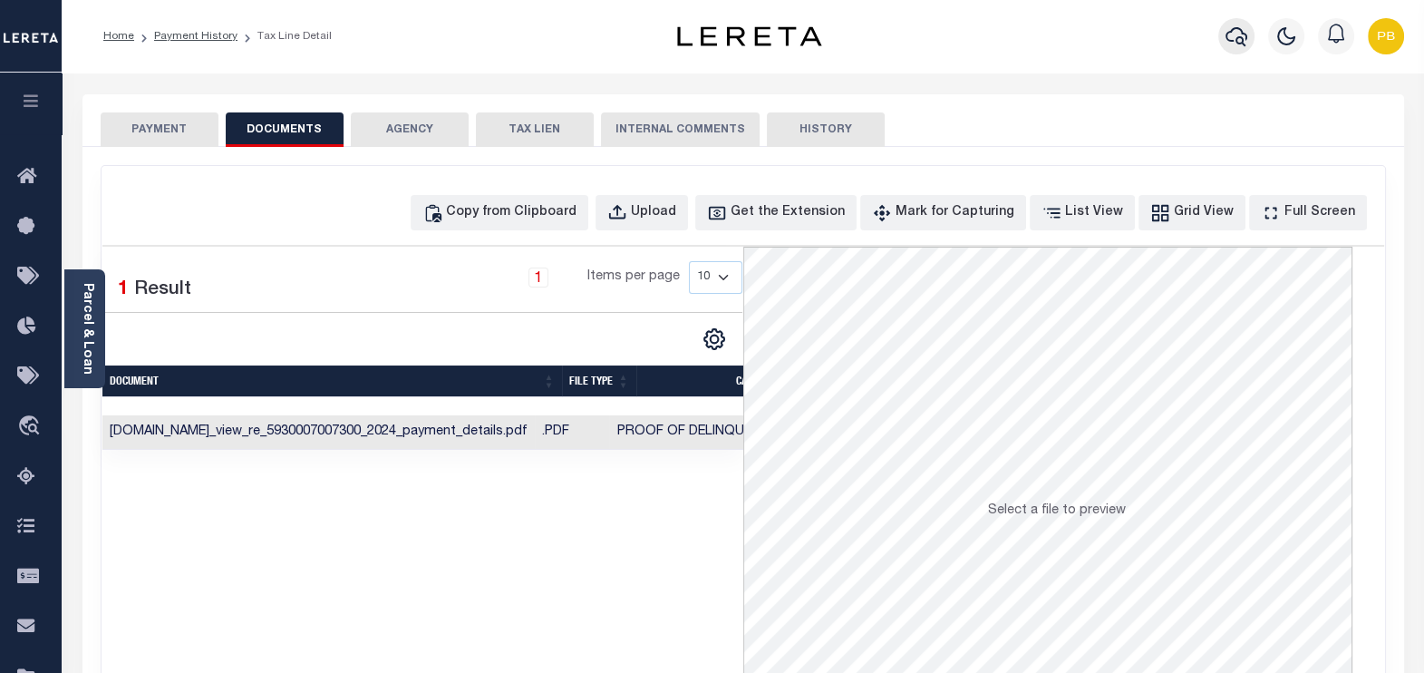
click at [1243, 43] on icon "button" at bounding box center [1237, 36] width 22 height 22
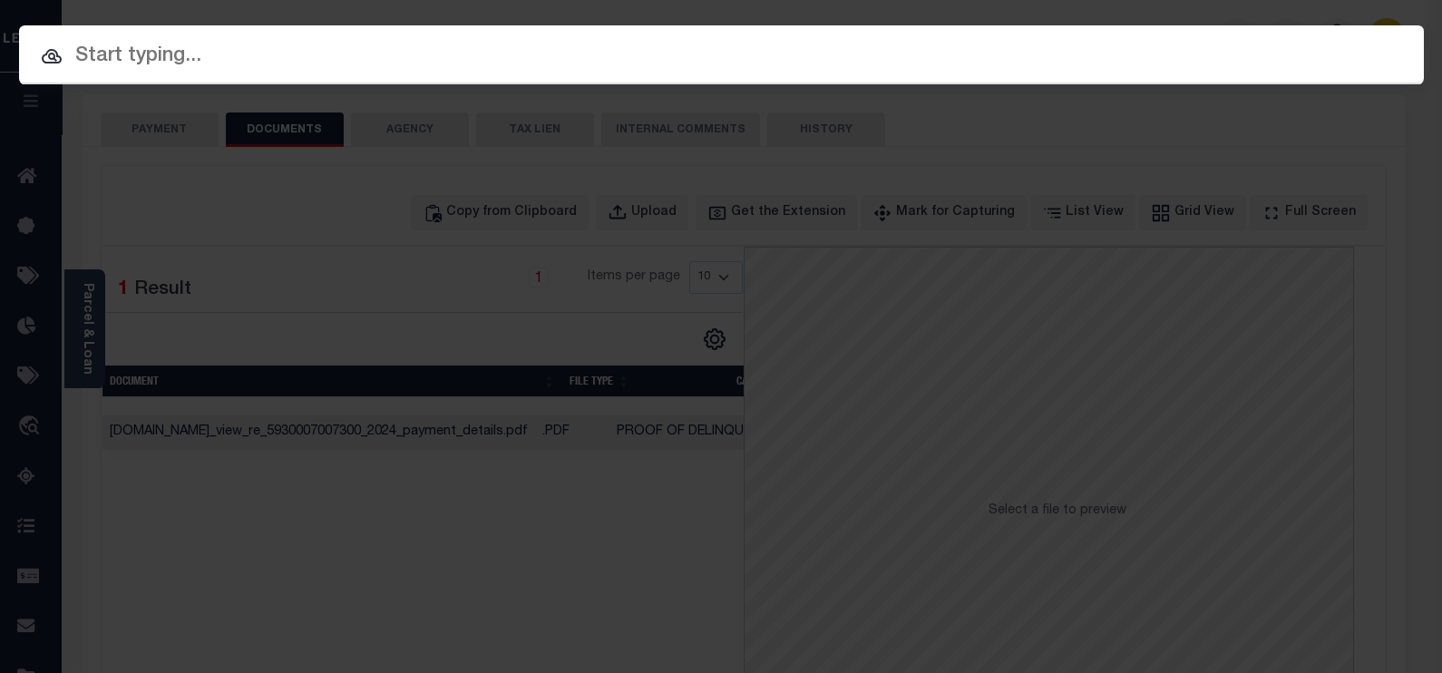
paste input "10701609"
type input "10701609"
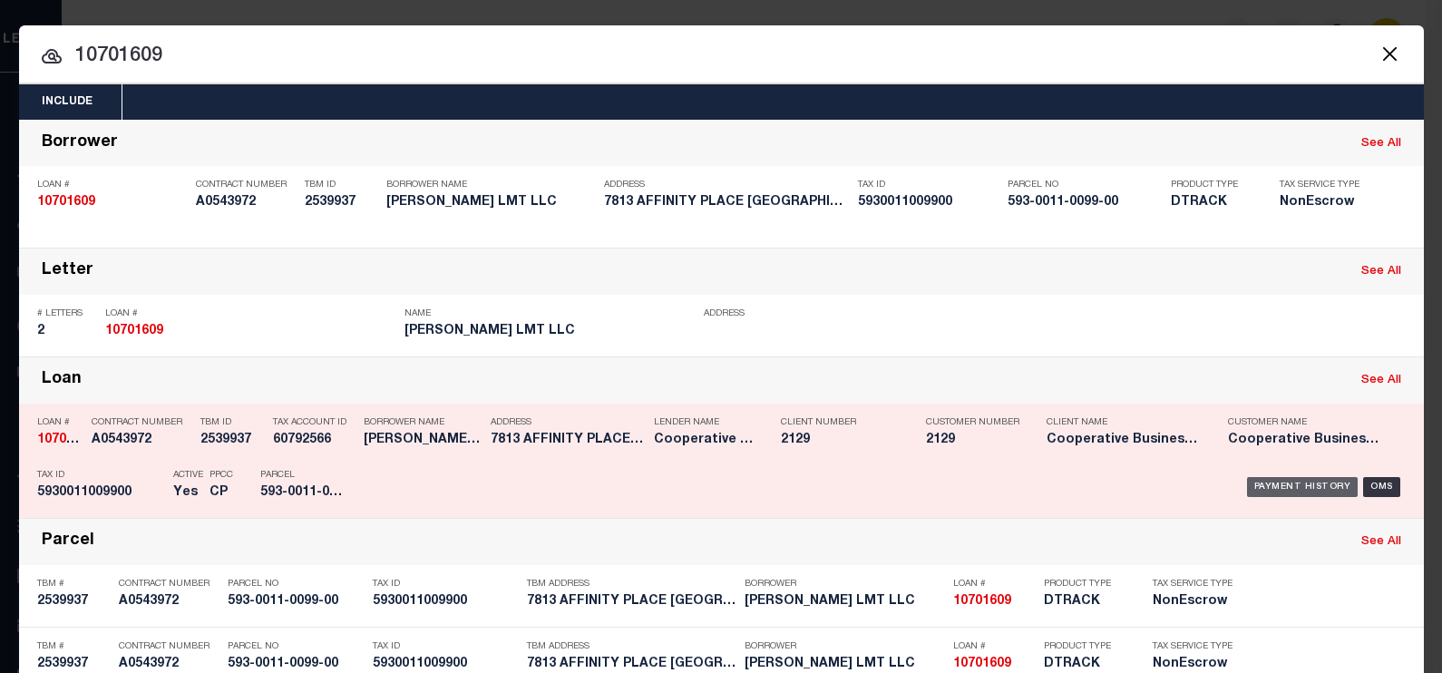
click at [1304, 484] on div "Payment History" at bounding box center [1303, 487] width 112 height 20
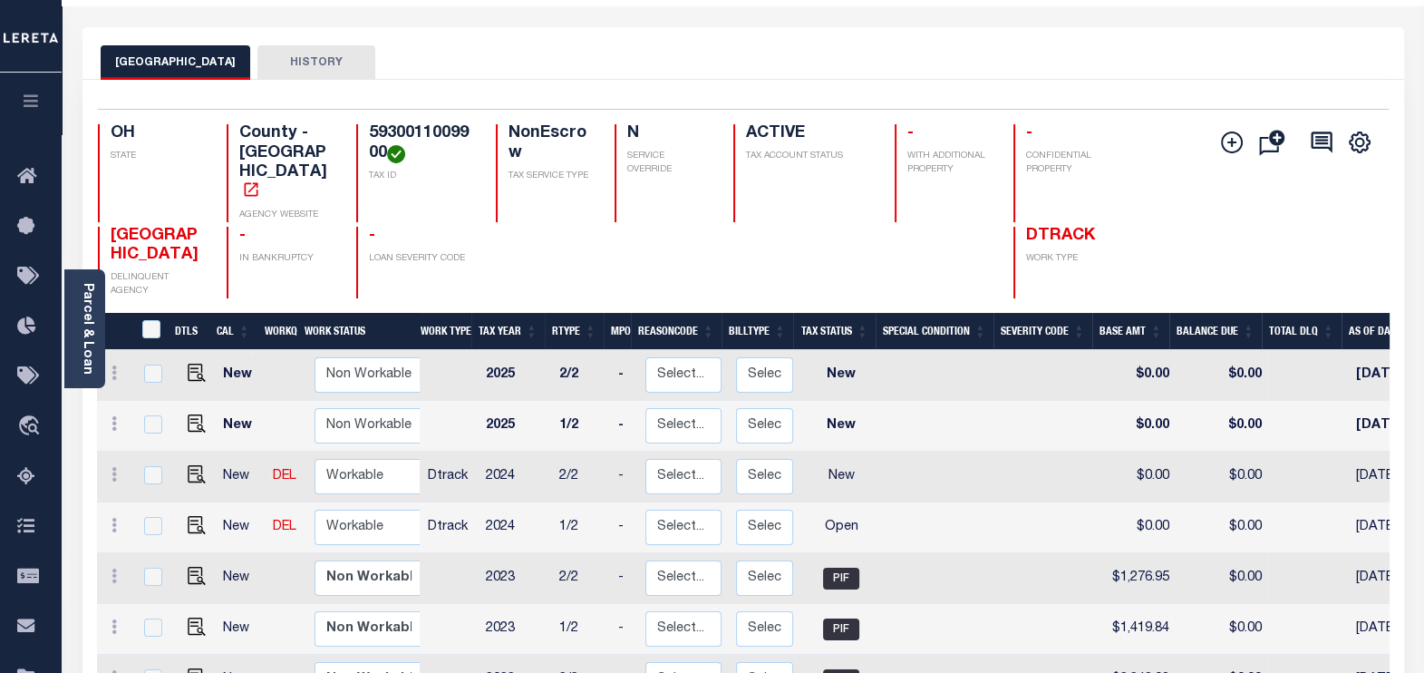
scroll to position [112, 0]
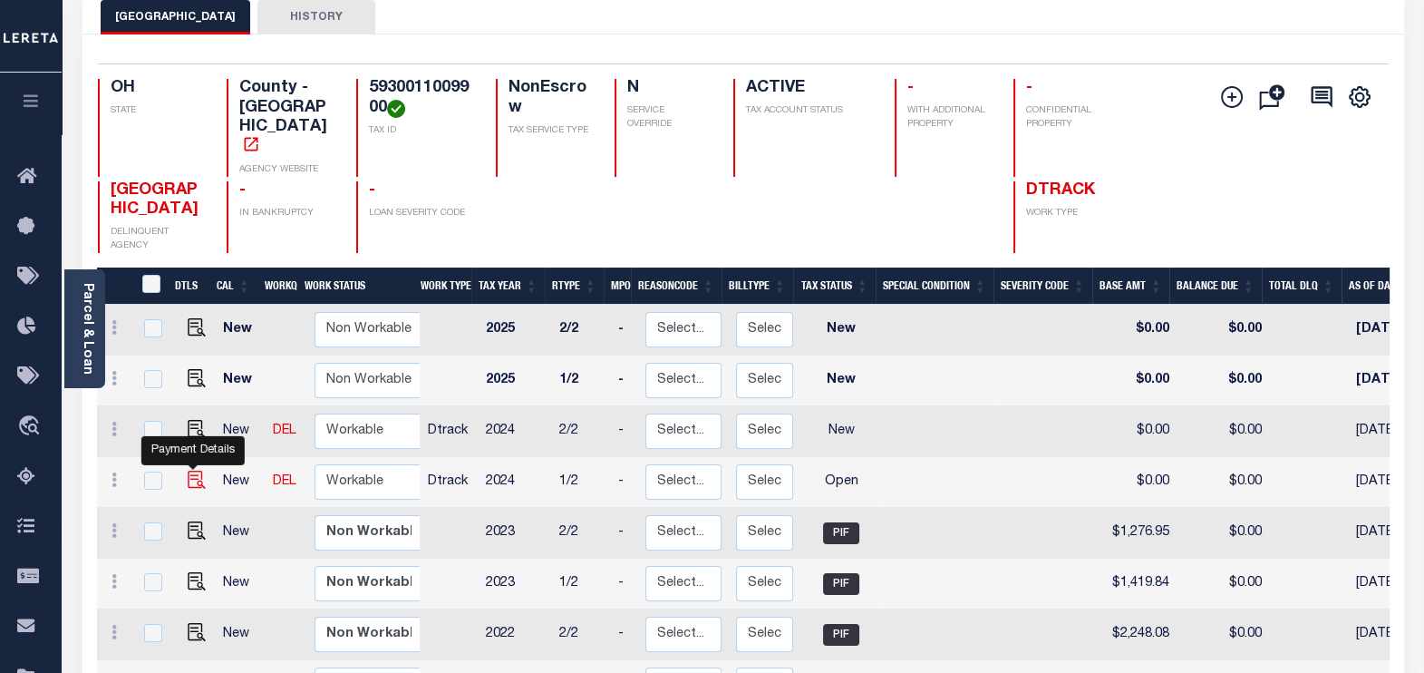
click at [190, 471] on img "" at bounding box center [197, 480] width 18 height 18
checkbox input "true"
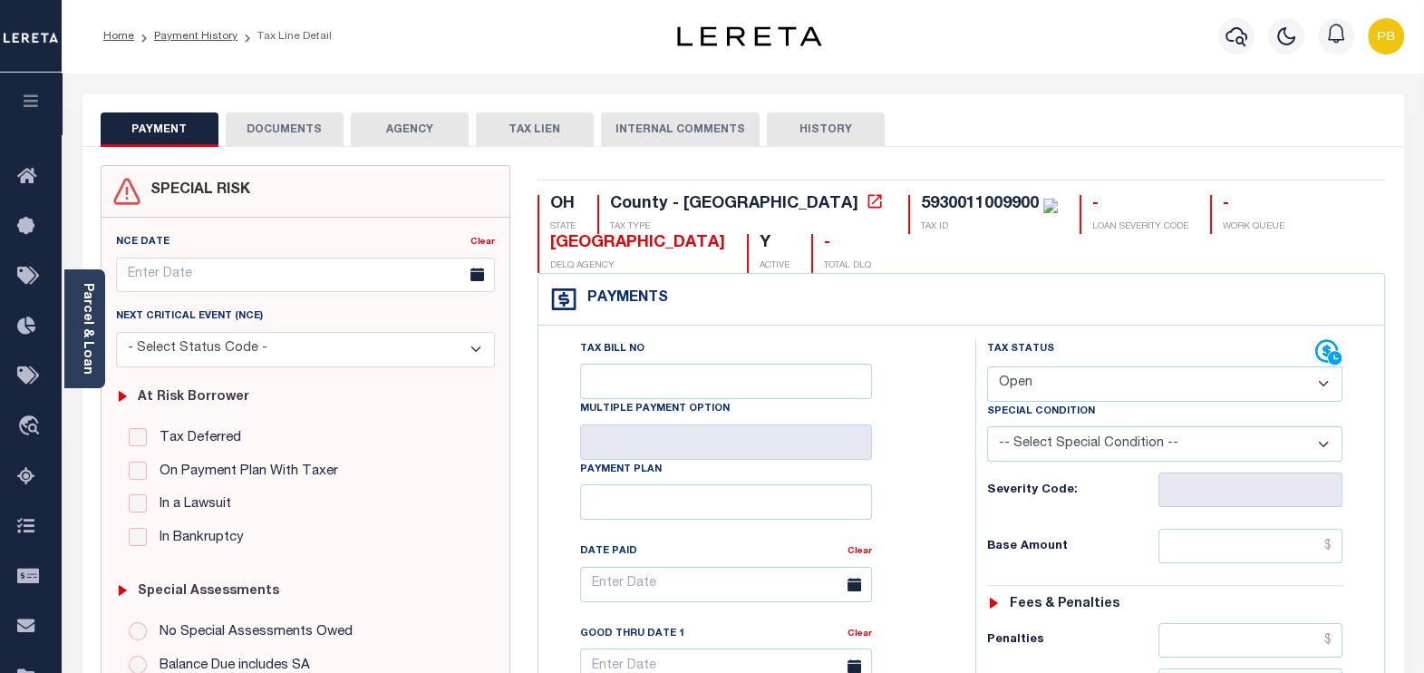
click at [1075, 384] on select "- Select Status Code - Open Due/Unpaid Paid Incomplete No Tax Due Internal Refu…" at bounding box center [1165, 383] width 356 height 35
select select "PYD"
click at [987, 366] on select "- Select Status Code - Open Due/Unpaid Paid Incomplete No Tax Due Internal Refu…" at bounding box center [1165, 383] width 356 height 35
type input "[DATE]"
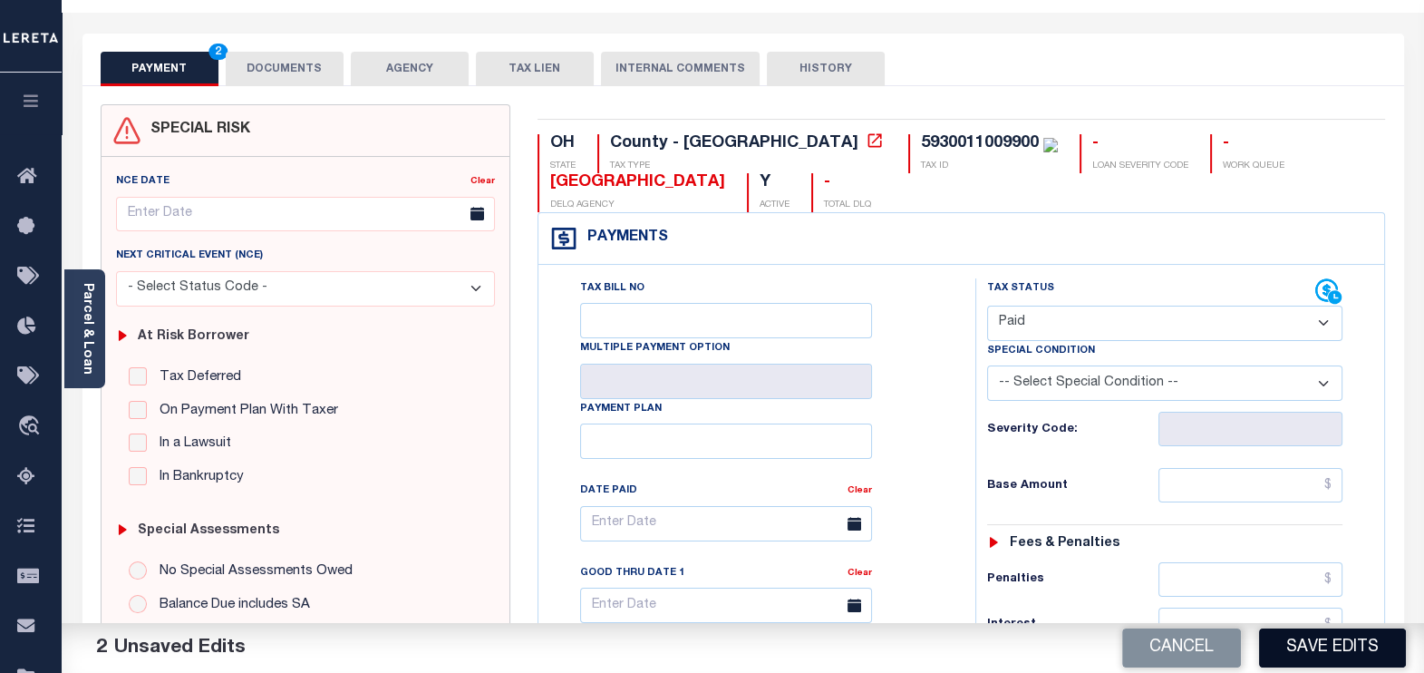
scroll to position [112, 0]
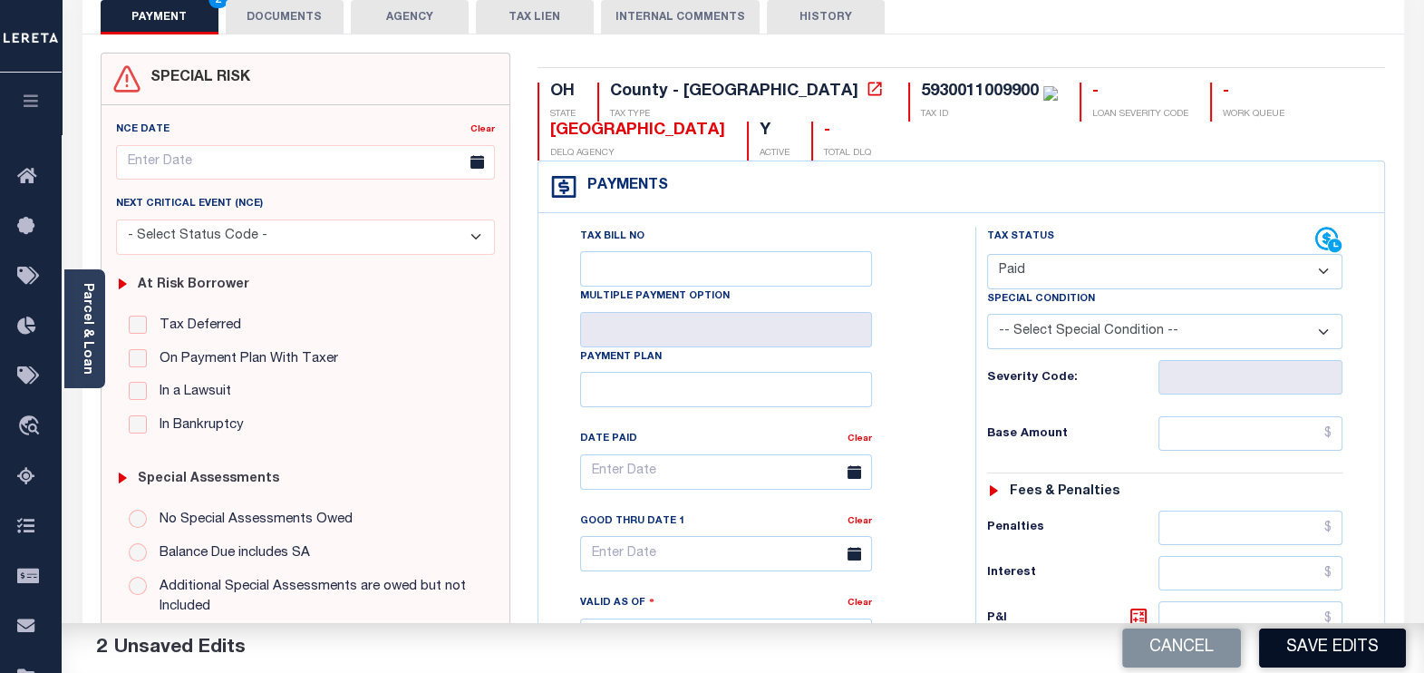
click at [1337, 648] on button "Save Edits" at bounding box center [1332, 647] width 147 height 39
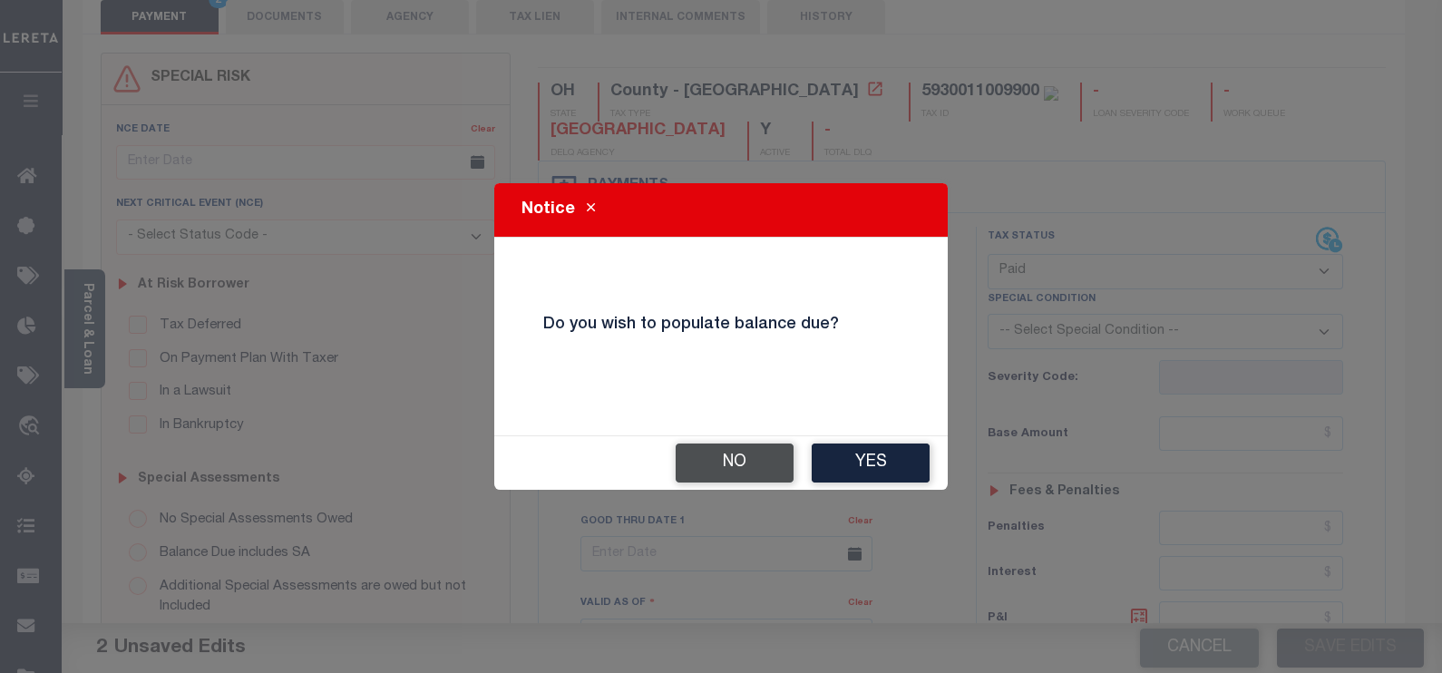
click at [701, 452] on button "No" at bounding box center [734, 462] width 118 height 39
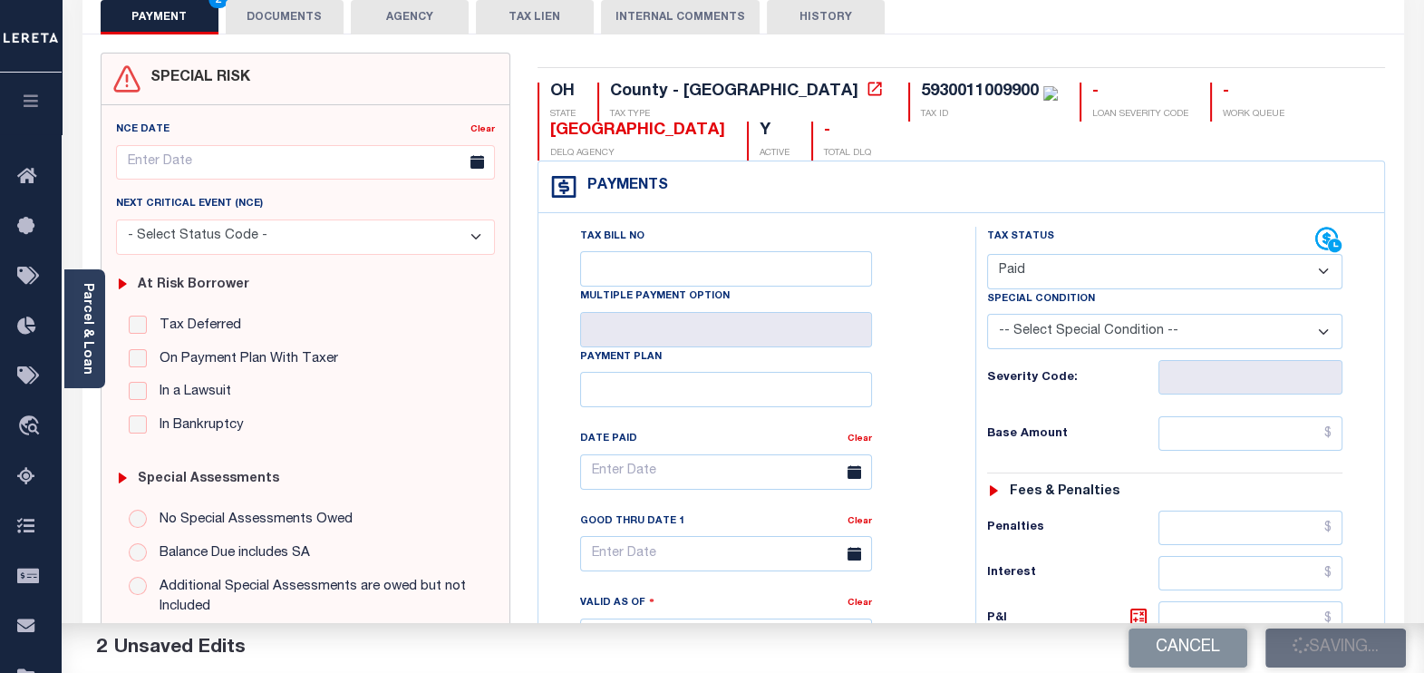
checkbox input "false"
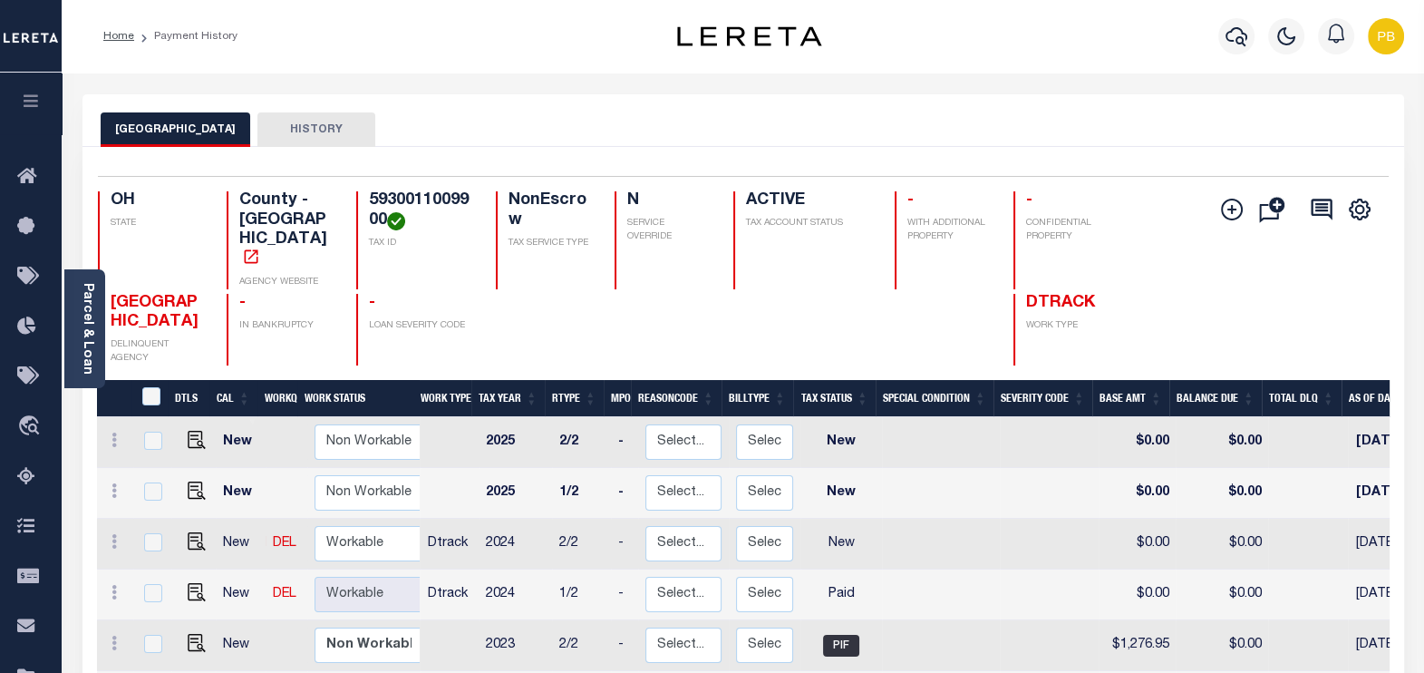
scroll to position [5, 0]
click at [191, 528] on img "" at bounding box center [197, 537] width 18 height 18
checkbox input "true"
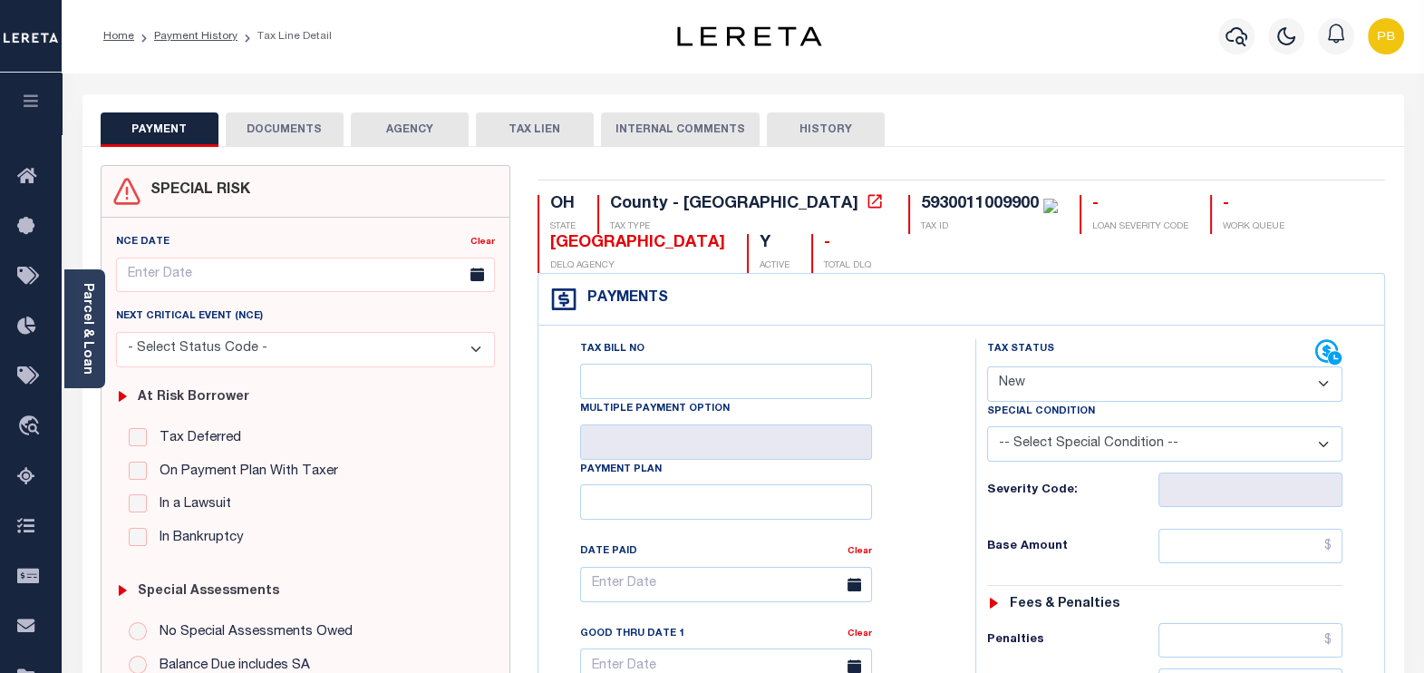
click at [1074, 383] on select "- Select Status Code - Open Due/Unpaid Paid Incomplete No Tax Due Internal Refu…" at bounding box center [1165, 383] width 356 height 35
select select "DUE"
click at [987, 366] on select "- Select Status Code - Open Due/Unpaid Paid Incomplete No Tax Due Internal Refu…" at bounding box center [1165, 383] width 356 height 35
type input "[DATE]"
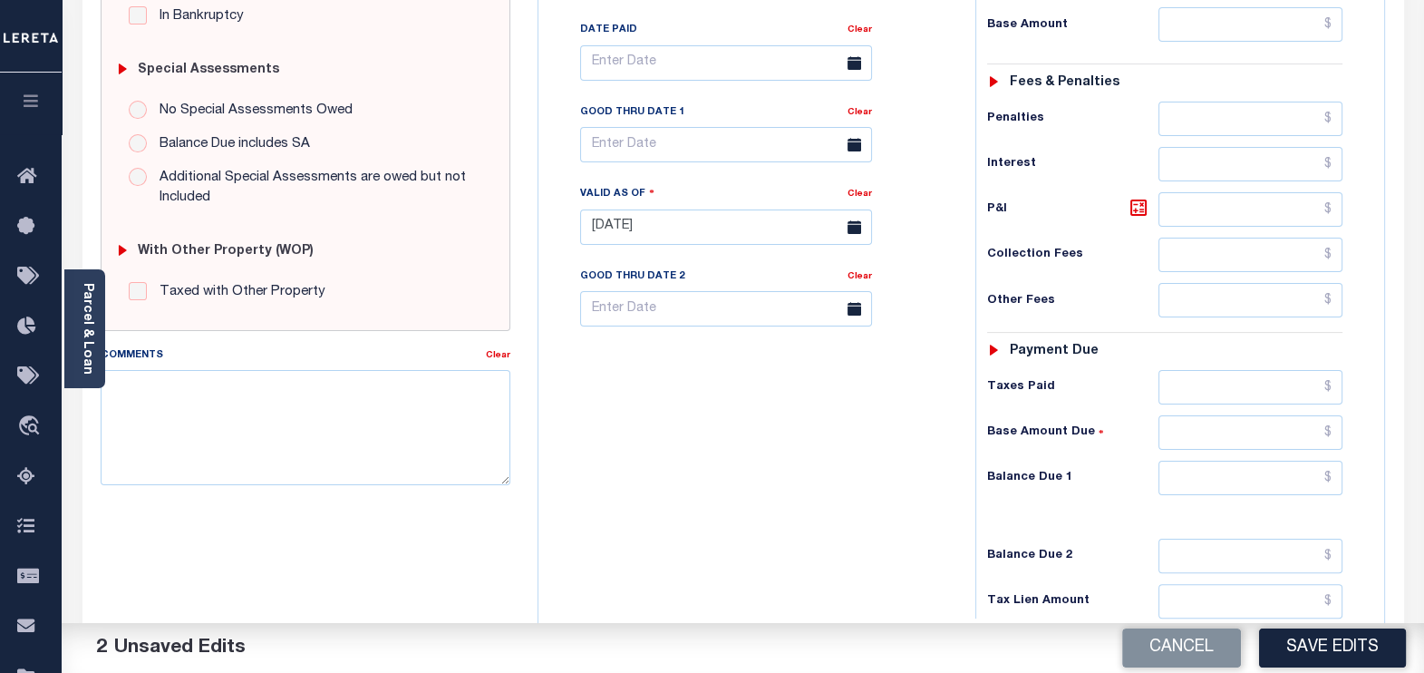
scroll to position [680, 0]
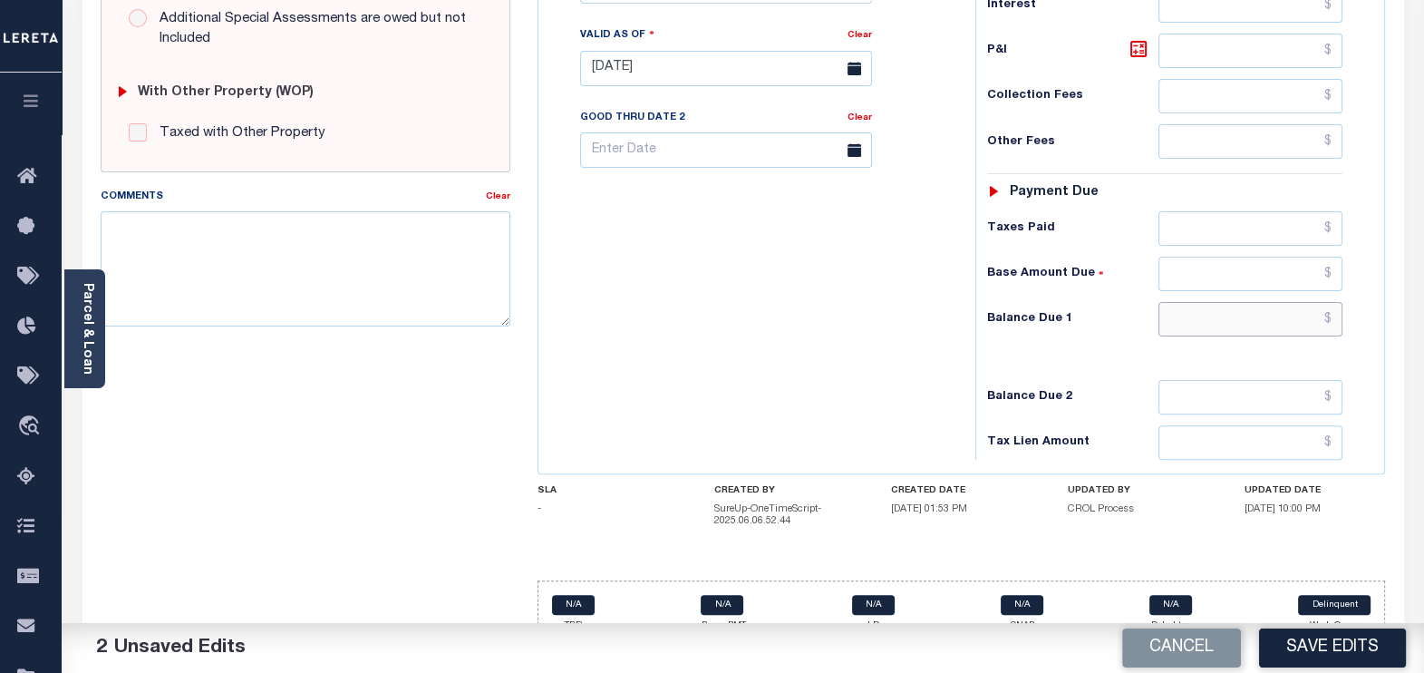
click at [1226, 310] on input "text" at bounding box center [1251, 319] width 184 height 34
paste input "64.39"
type input "$64.39"
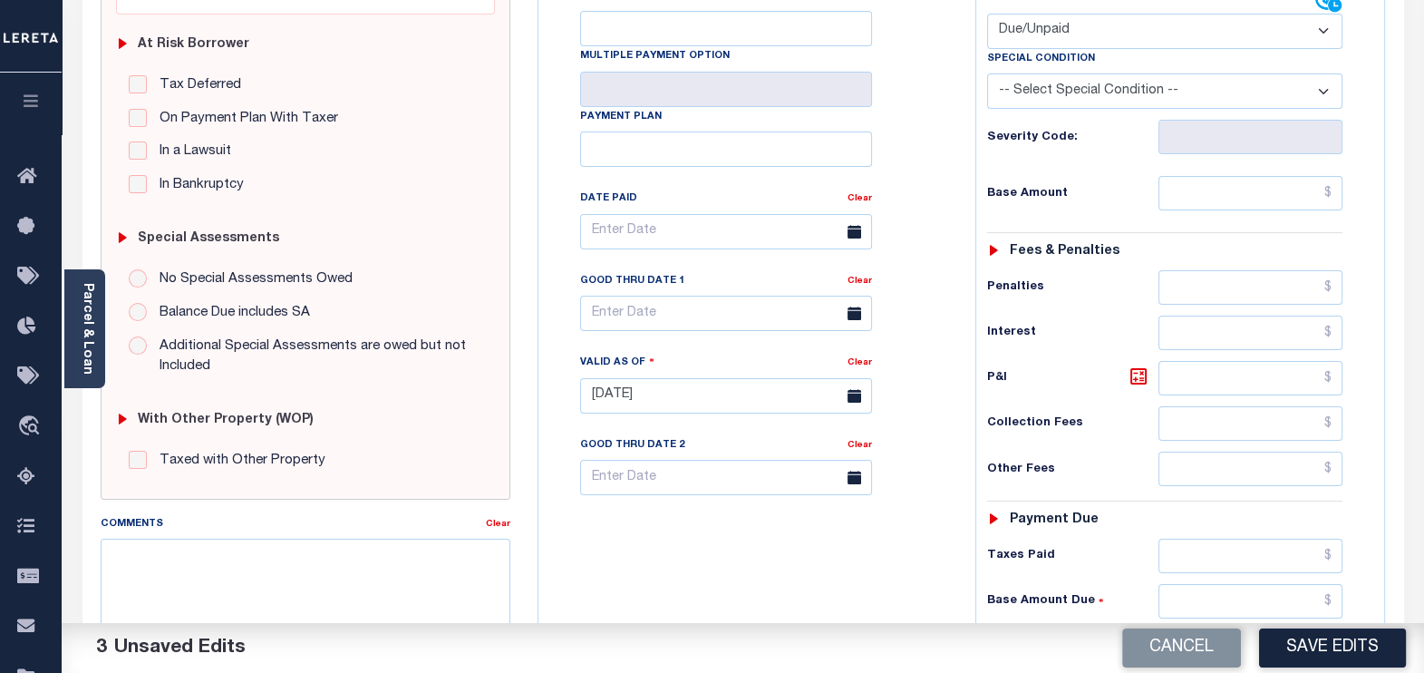
scroll to position [226, 0]
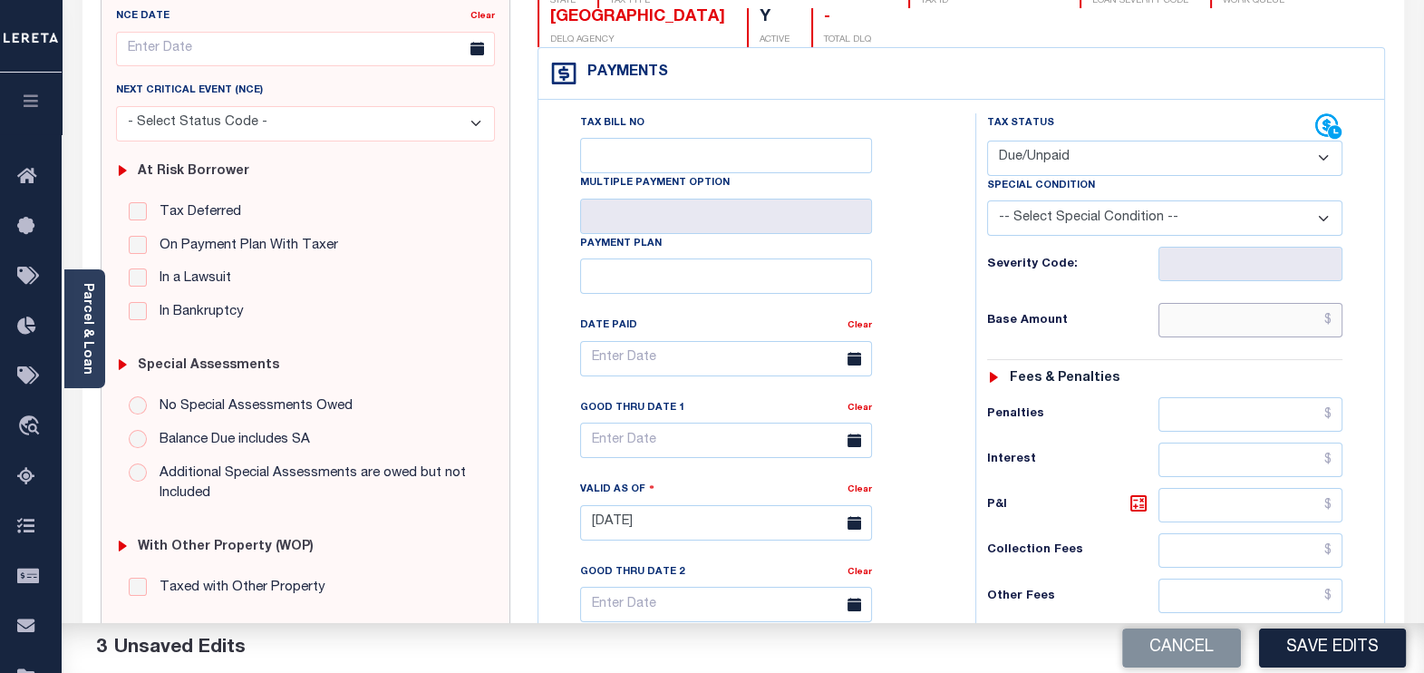
click at [1238, 316] on input "text" at bounding box center [1251, 320] width 184 height 34
paste input "1,287.70"
type input "$1,287.70"
click at [1111, 217] on select "-- Select Special Condition -- 3RD PARTY TAX LIEN AGENCY TAX LIEN (A.K.A Inside…" at bounding box center [1165, 217] width 356 height 35
select select "15"
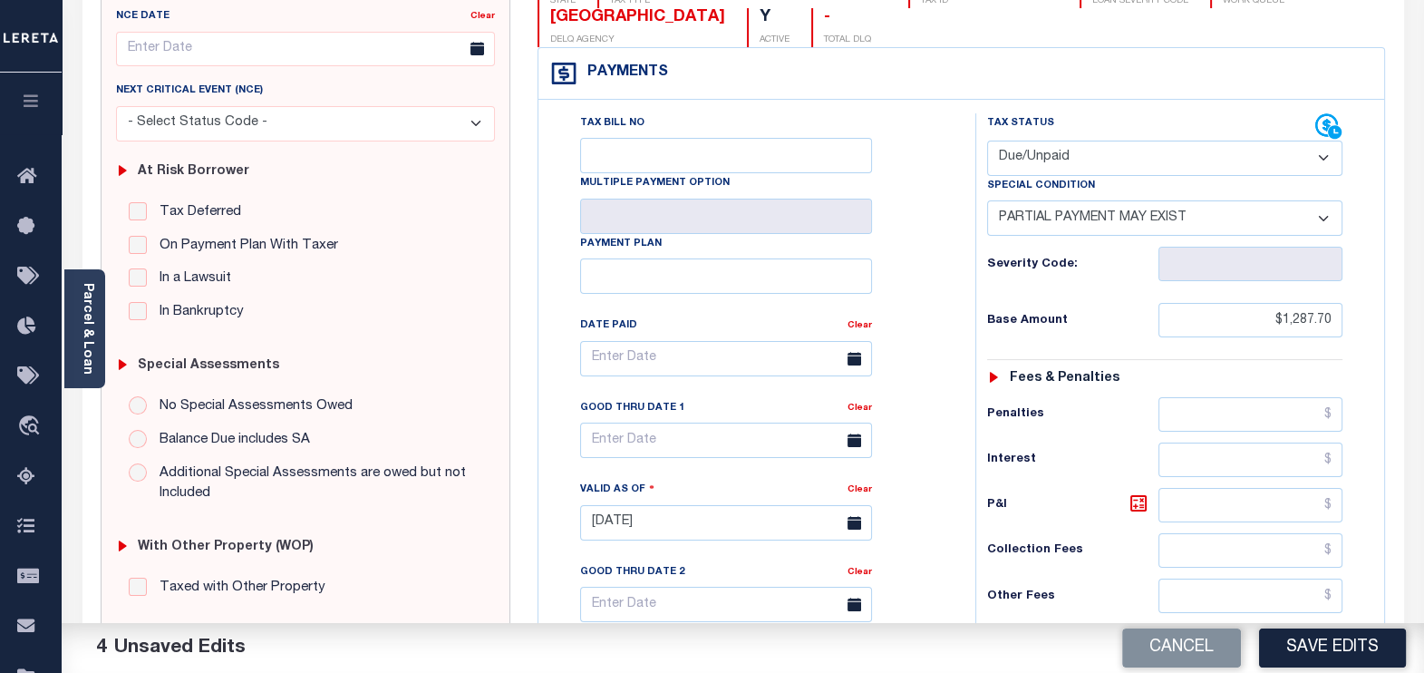
click at [987, 200] on select "-- Select Special Condition -- 3RD PARTY TAX LIEN AGENCY TAX LIEN (A.K.A Inside…" at bounding box center [1165, 217] width 356 height 35
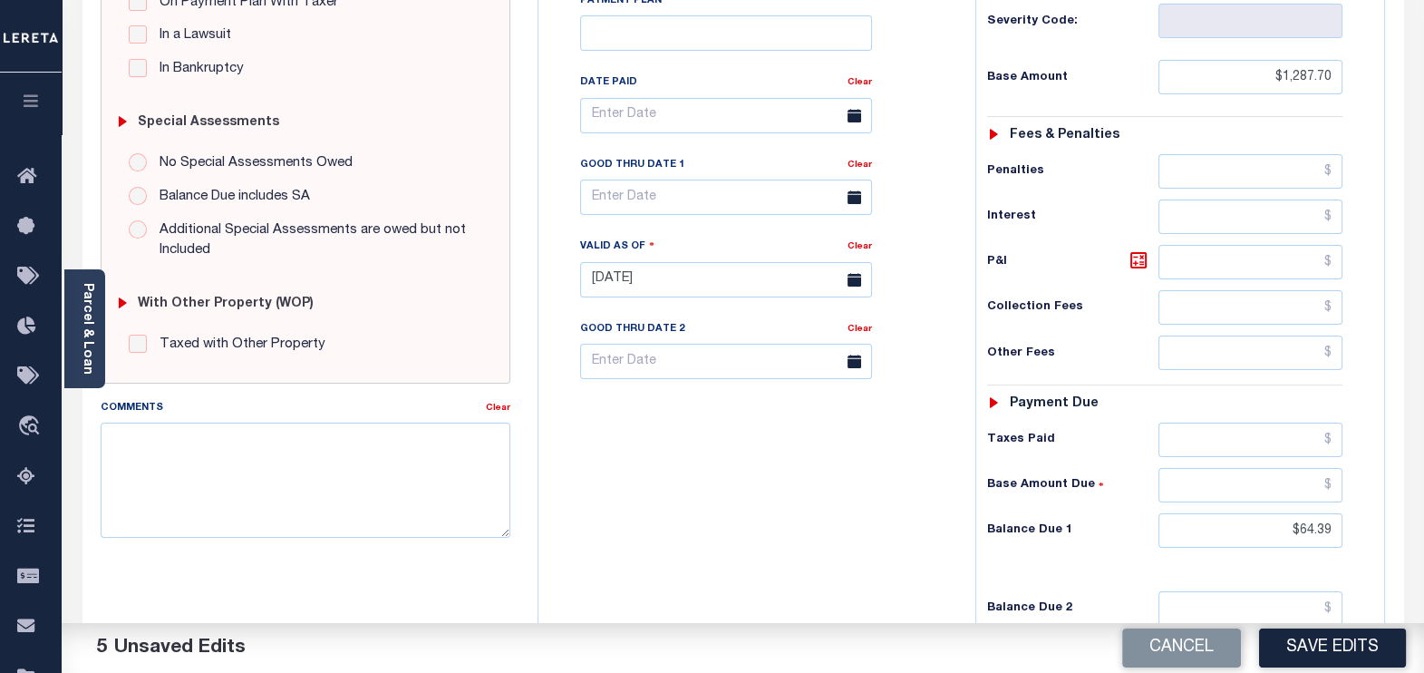
scroll to position [567, 0]
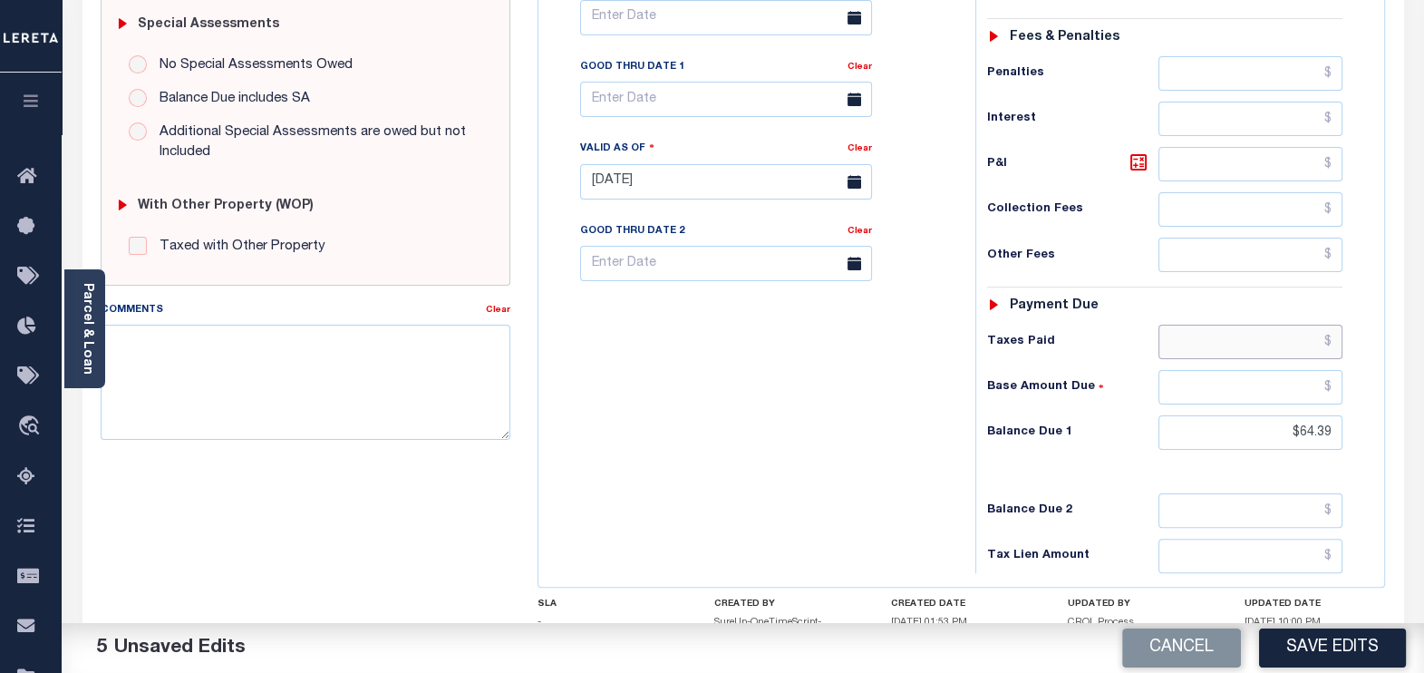
click at [1229, 344] on input "text" at bounding box center [1251, 342] width 184 height 34
paste input "1,287.70"
type input "$1,287.70"
click at [1341, 646] on button "Save Edits" at bounding box center [1332, 647] width 147 height 39
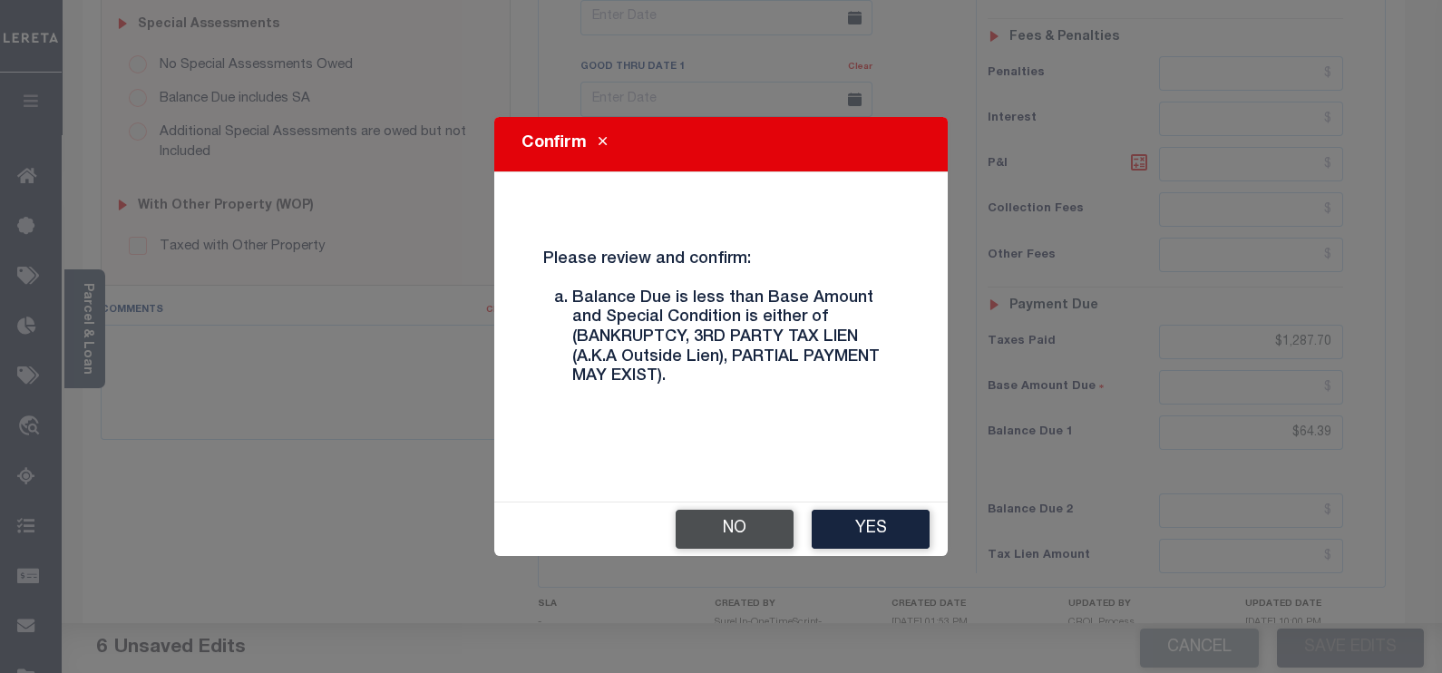
click at [769, 530] on button "No" at bounding box center [734, 529] width 118 height 39
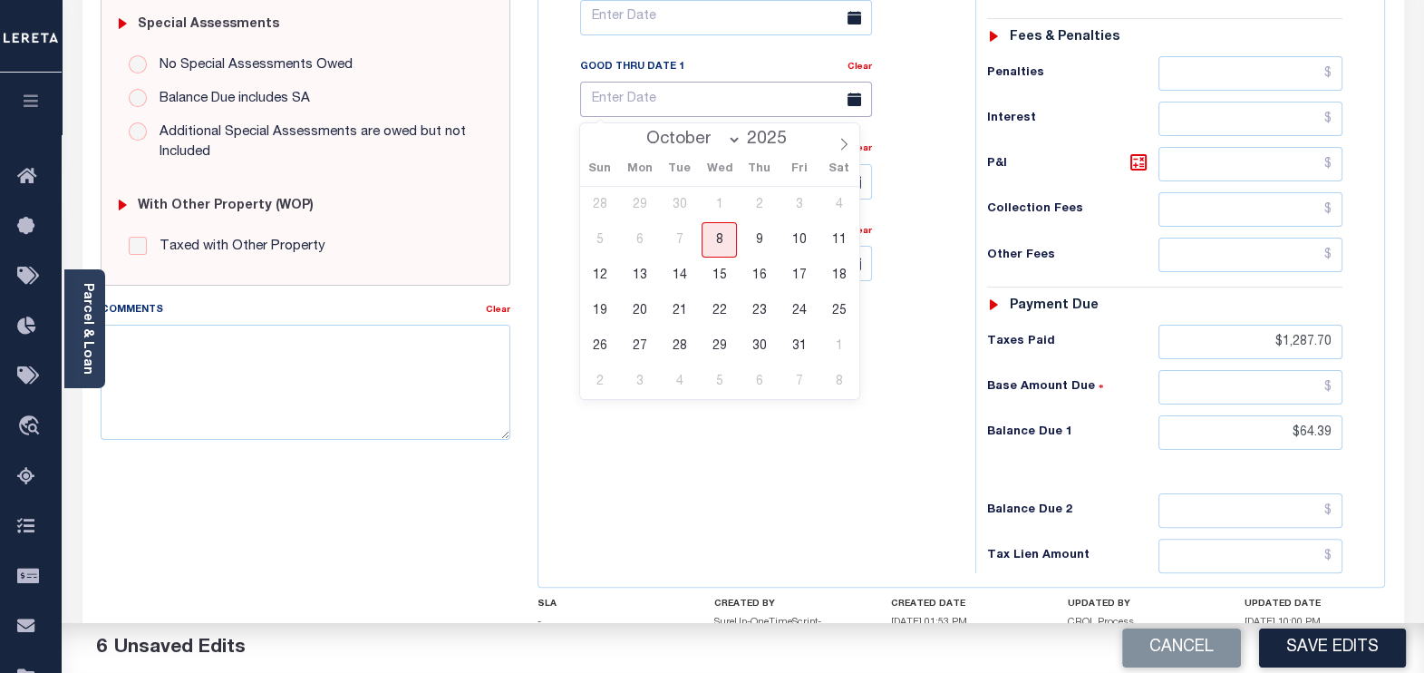
click at [675, 104] on input "text" at bounding box center [726, 99] width 292 height 35
click at [784, 346] on span "31" at bounding box center [799, 345] width 35 height 35
type input "10/31/2025"
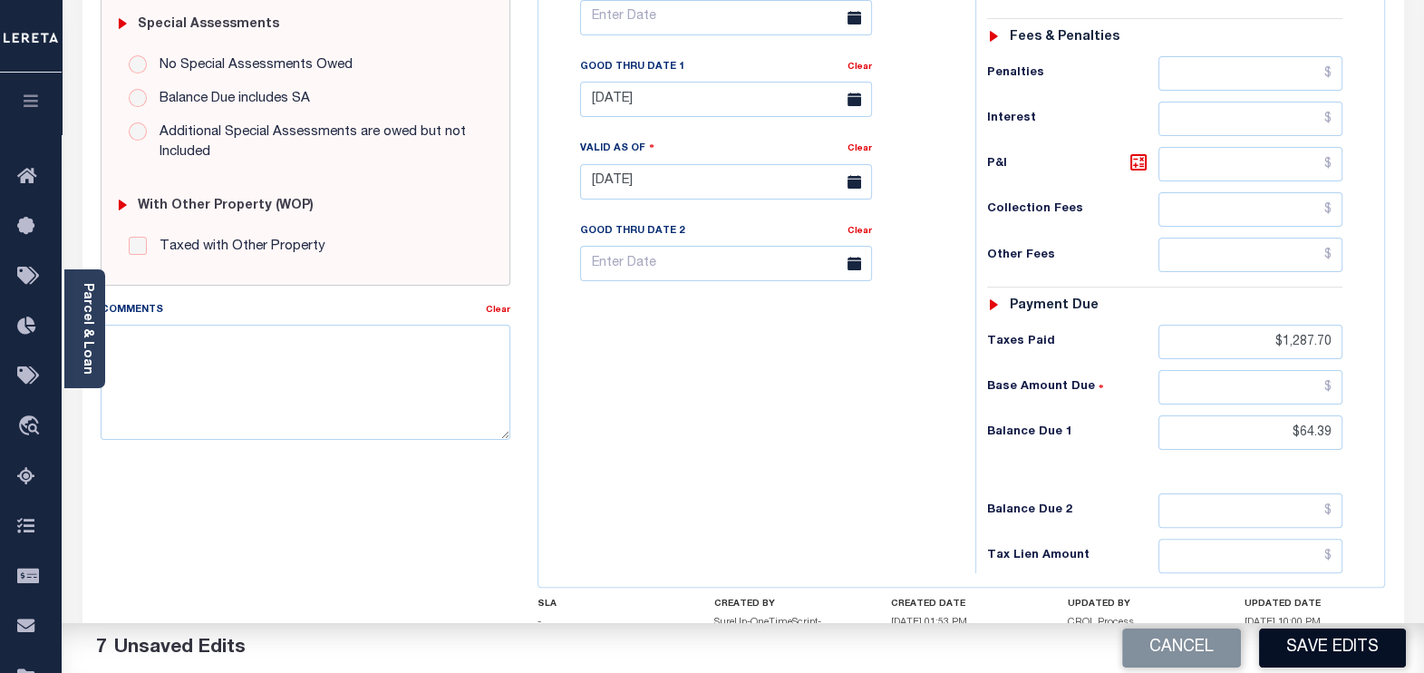
click at [1345, 645] on button "Save Edits" at bounding box center [1332, 647] width 147 height 39
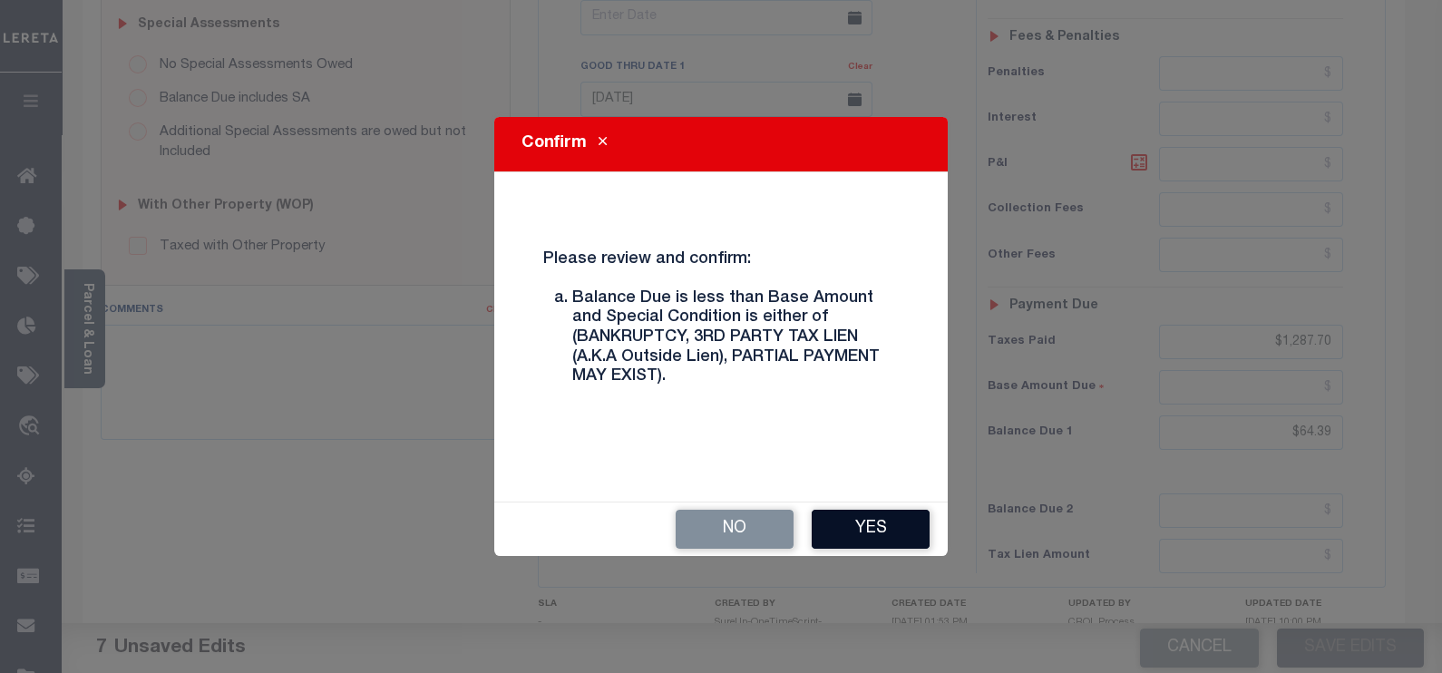
click at [870, 523] on button "Yes" at bounding box center [870, 529] width 118 height 39
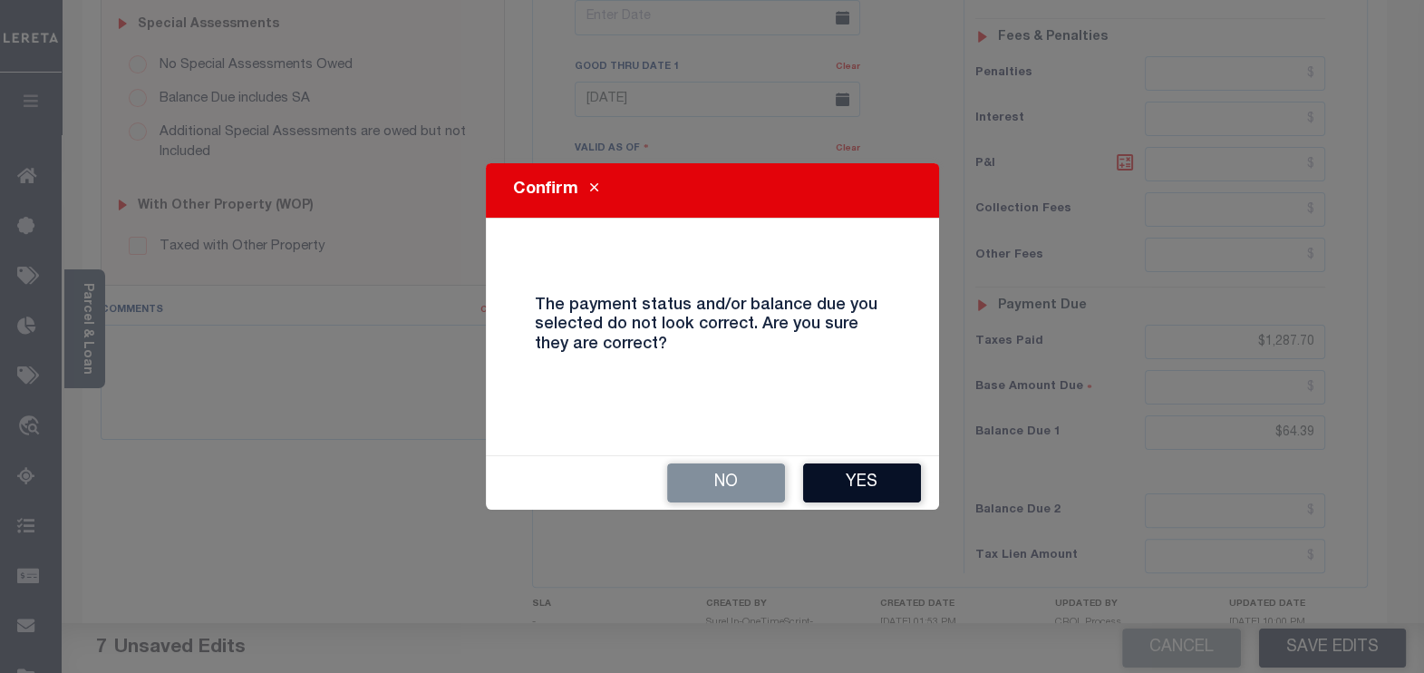
click at [870, 485] on button "Yes" at bounding box center [862, 482] width 118 height 39
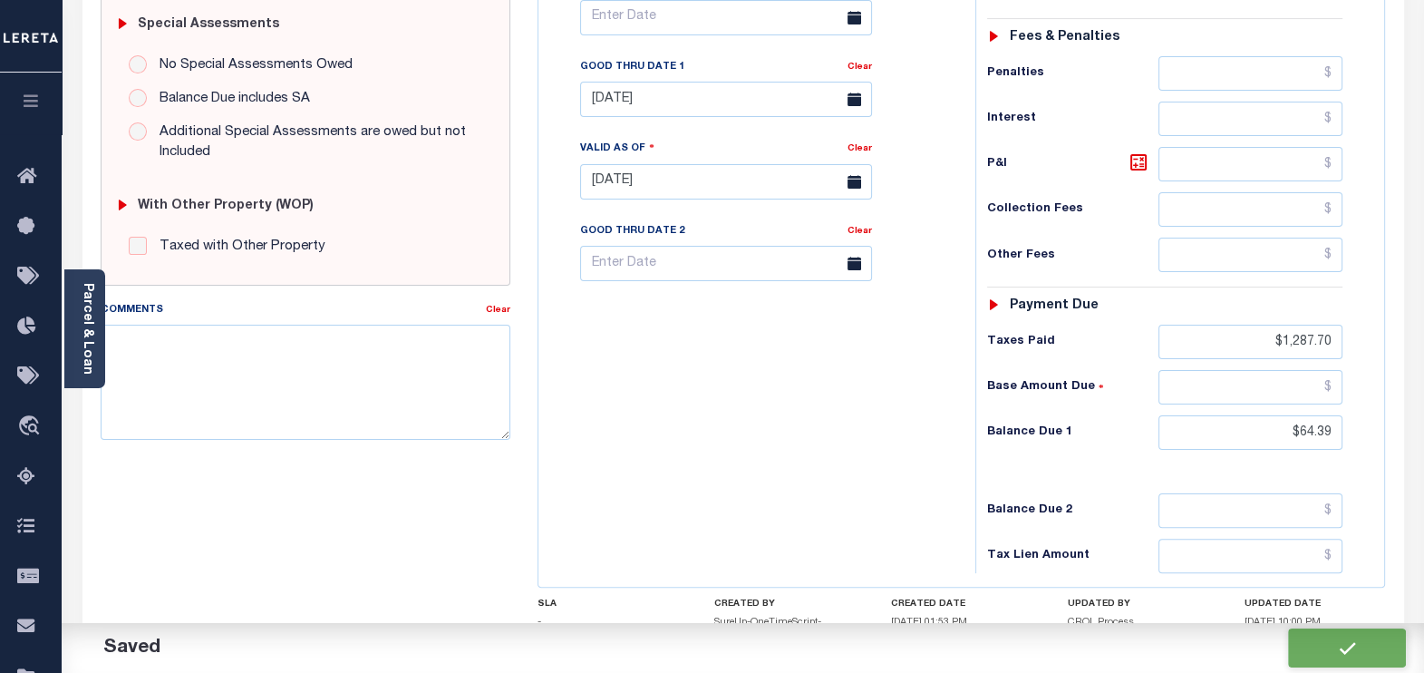
checkbox input "false"
type input "$1,287.7"
type input "$64.39"
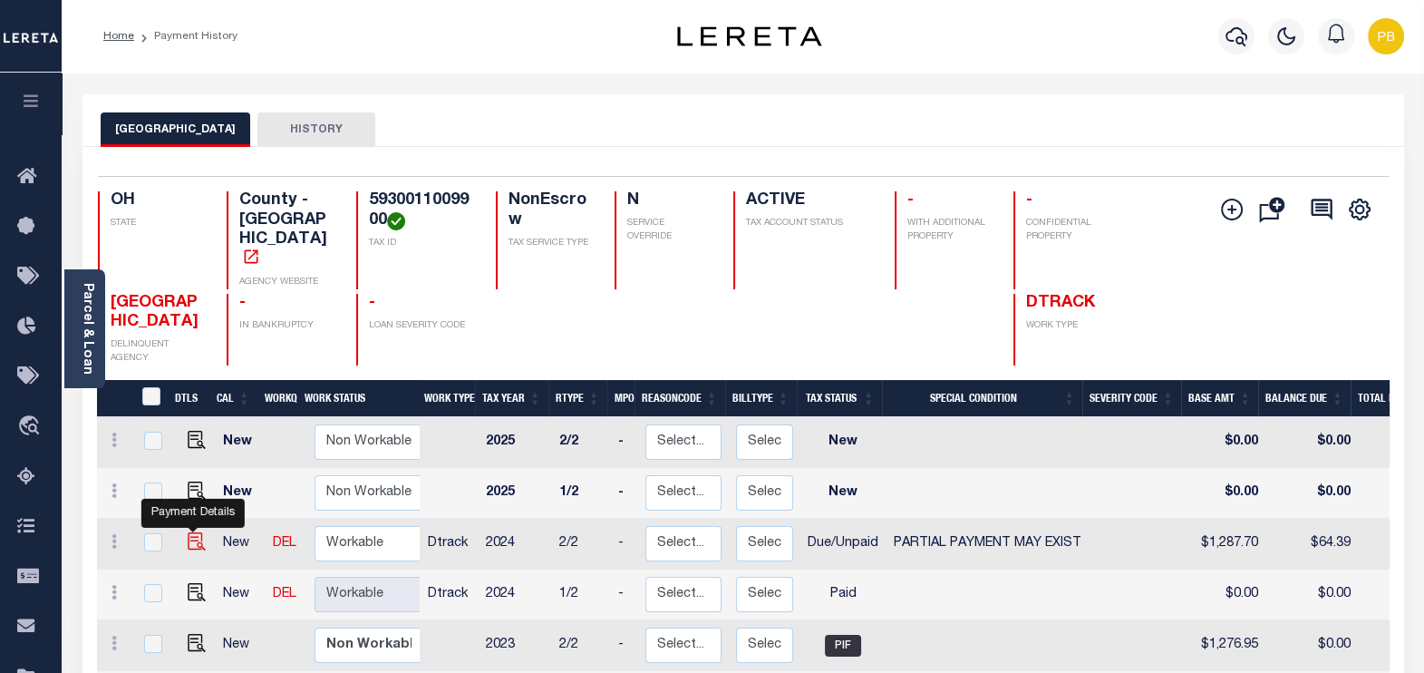
click at [190, 532] on img "" at bounding box center [197, 541] width 18 height 18
checkbox input "true"
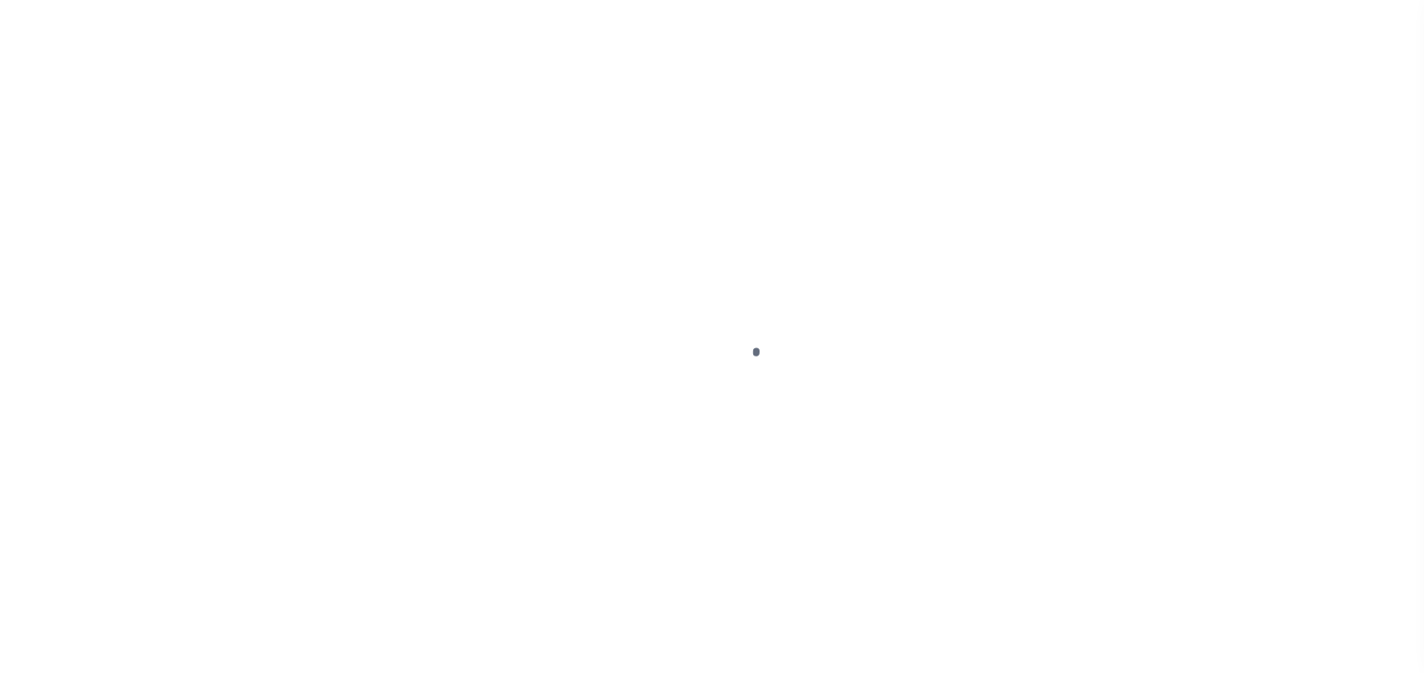
select select "DUE"
select select "15"
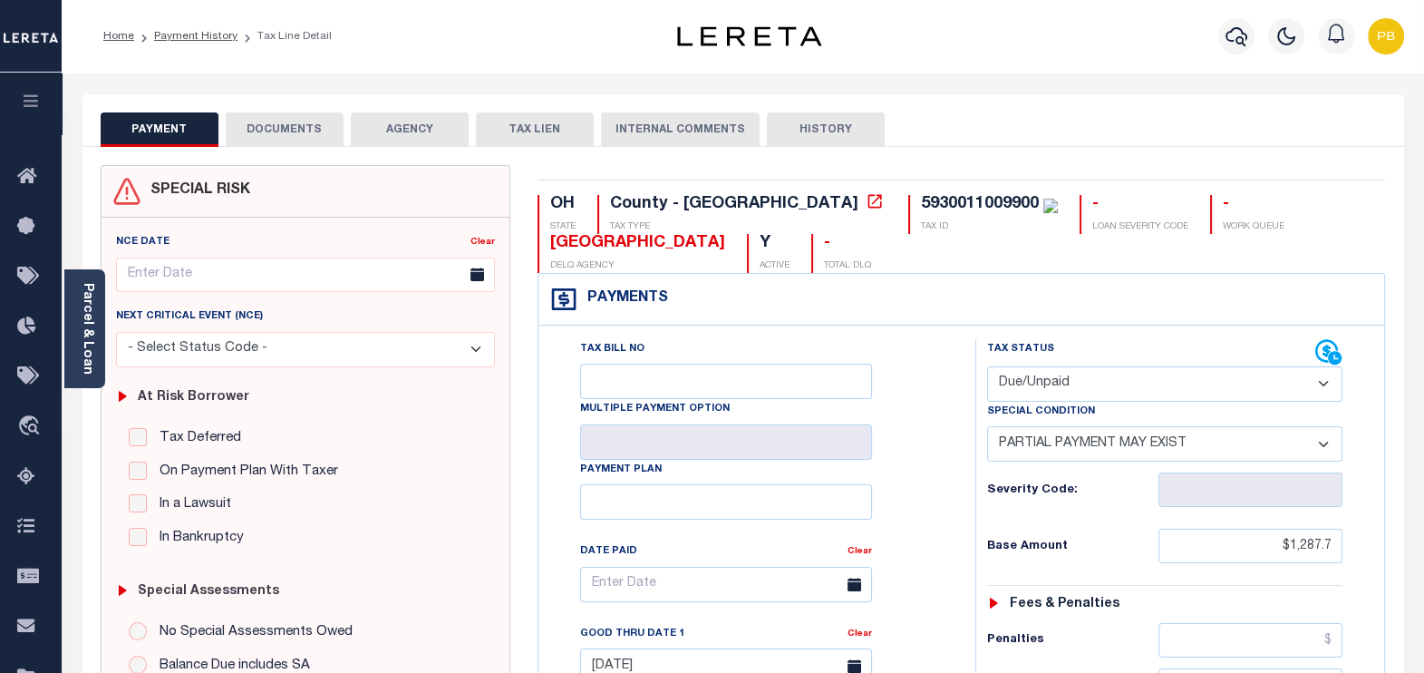
click at [313, 128] on button "DOCUMENTS" at bounding box center [285, 129] width 118 height 34
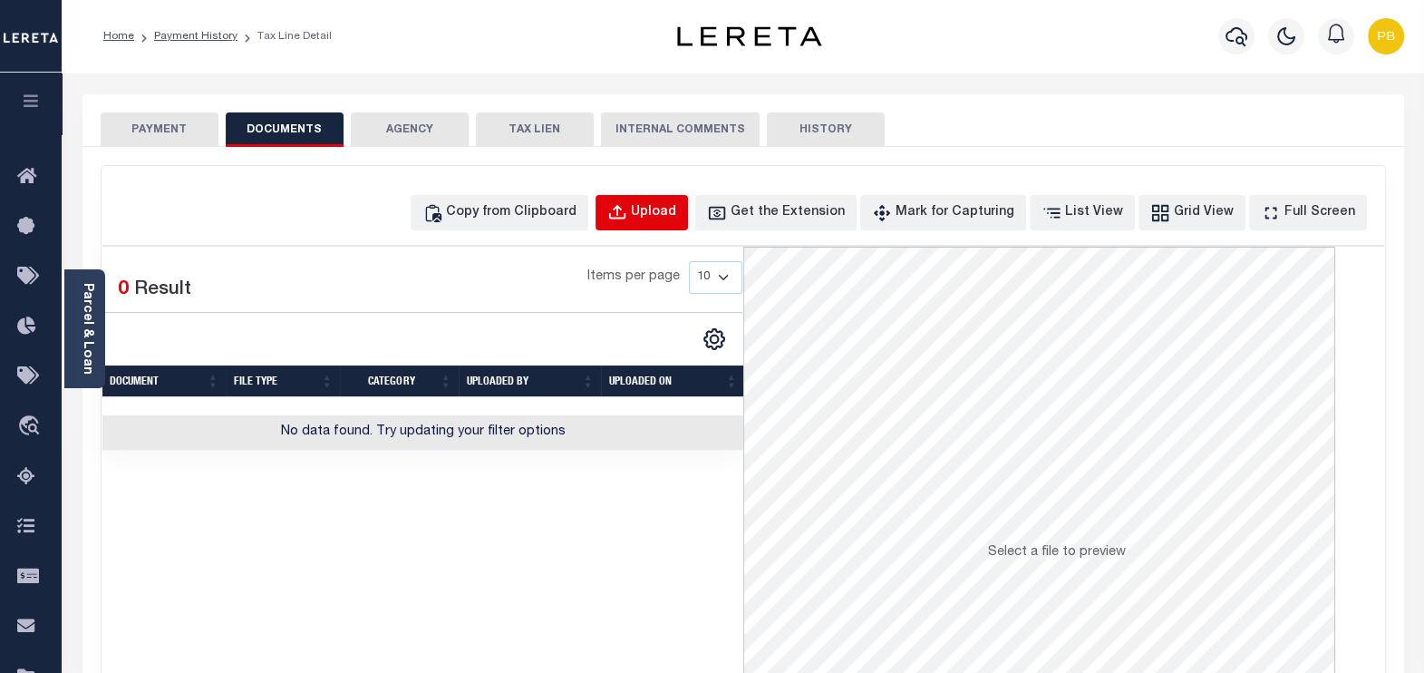
click at [676, 219] on div "Upload" at bounding box center [653, 213] width 45 height 20
select select "POP"
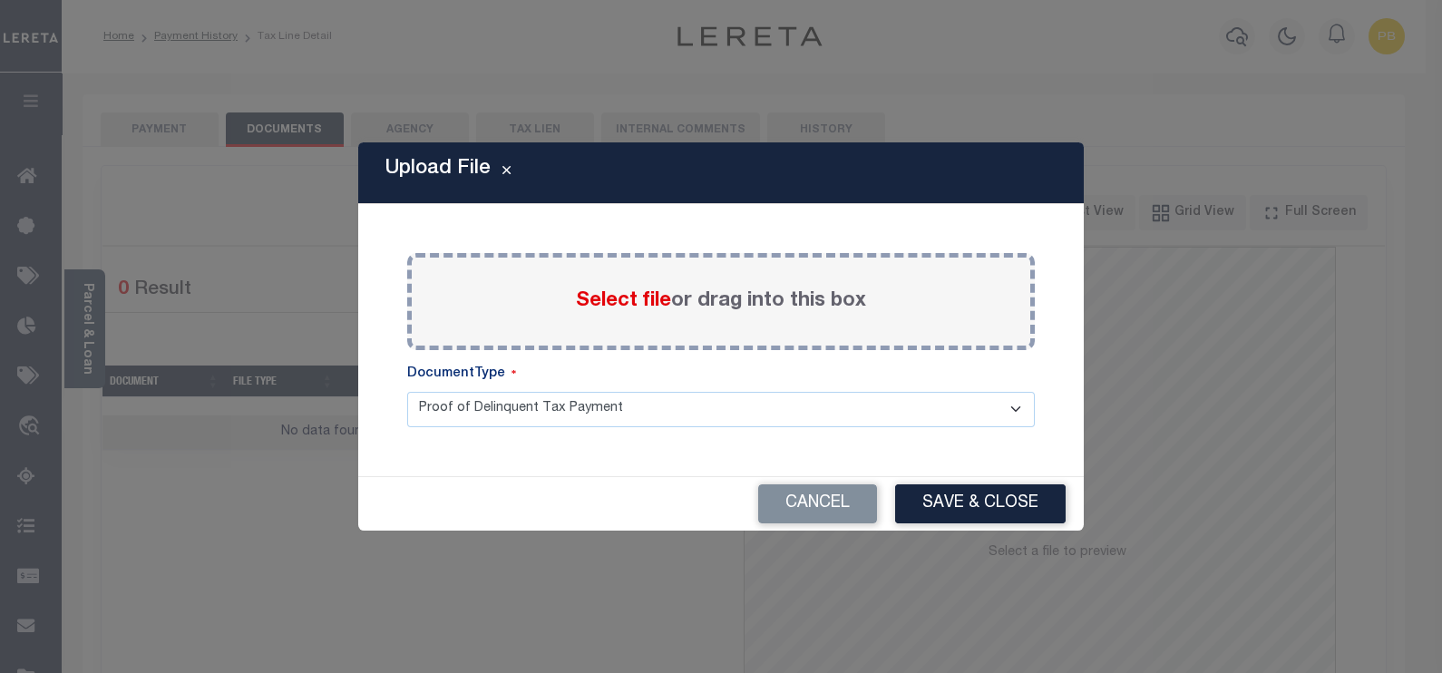
click at [624, 305] on span "Select file" at bounding box center [623, 301] width 95 height 20
click at [0, 0] on input "Select file or drag into this box" at bounding box center [0, 0] width 0 height 0
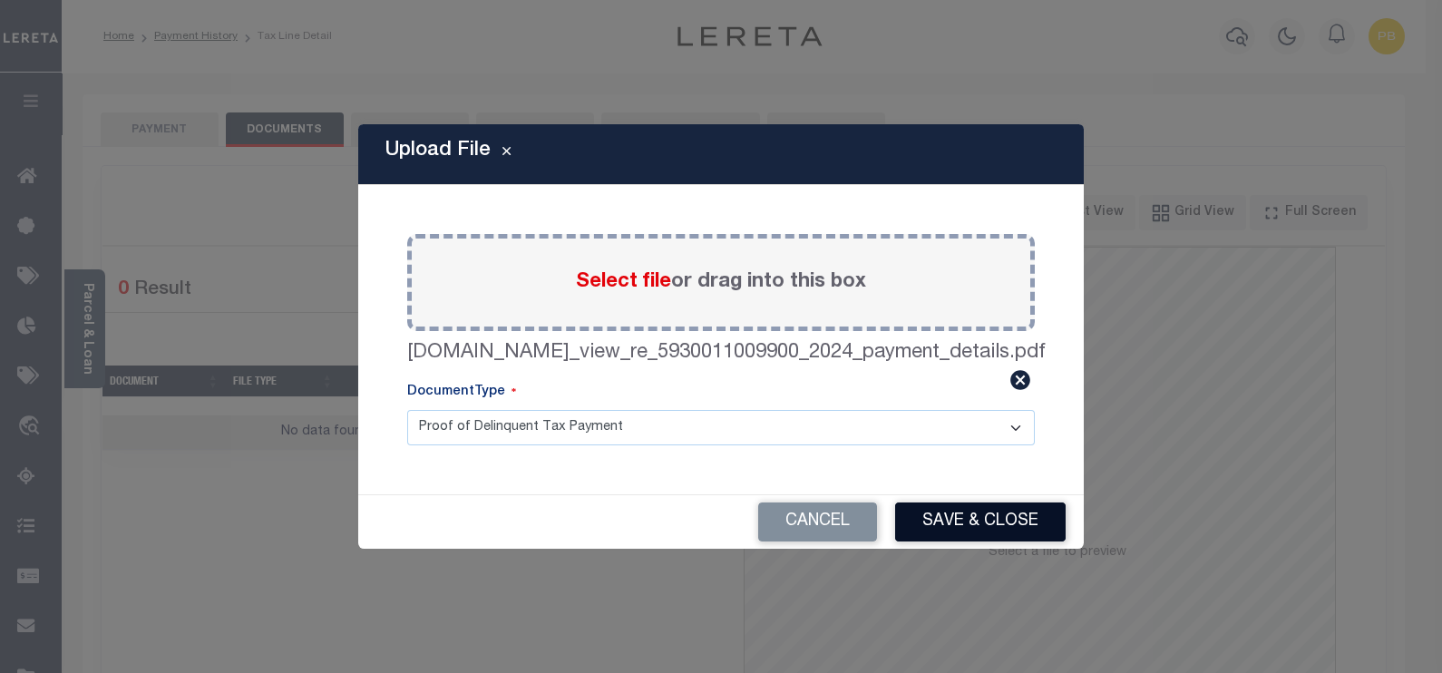
click at [991, 510] on button "Save & Close" at bounding box center [980, 521] width 170 height 39
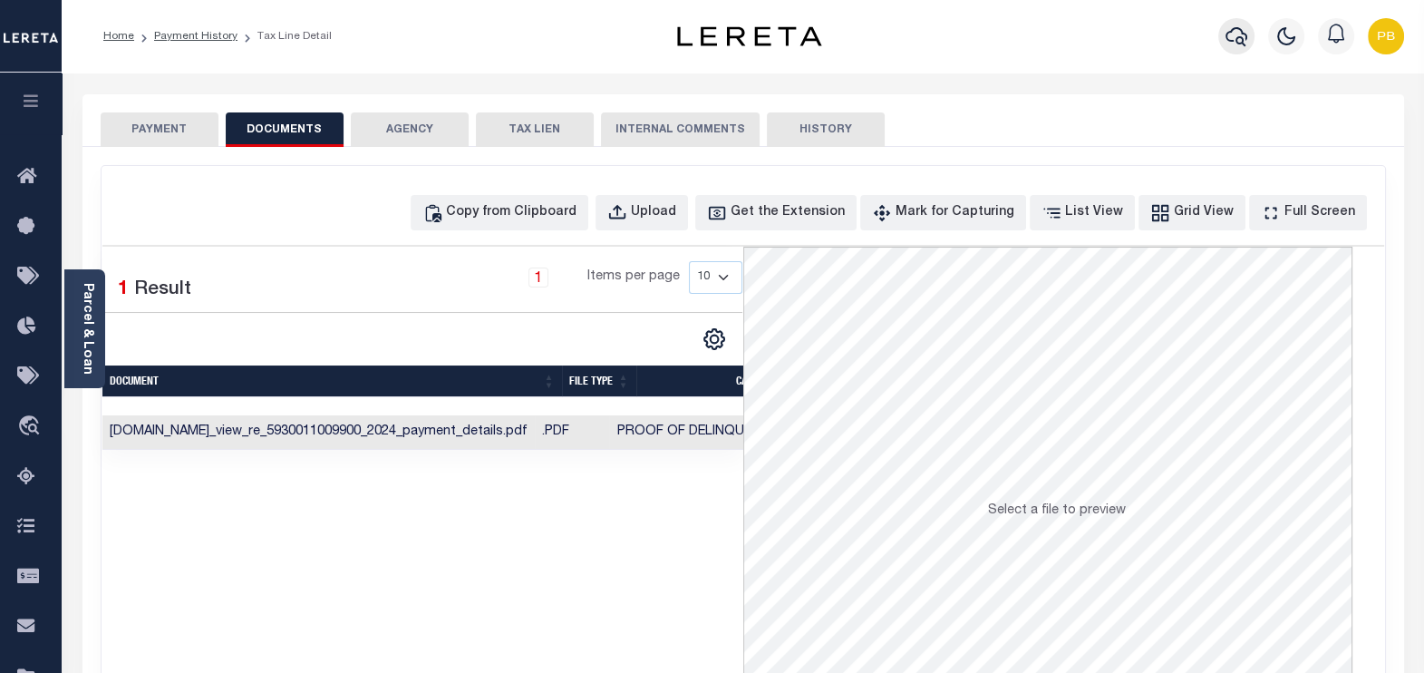
click at [1239, 36] on icon "button" at bounding box center [1237, 36] width 22 height 22
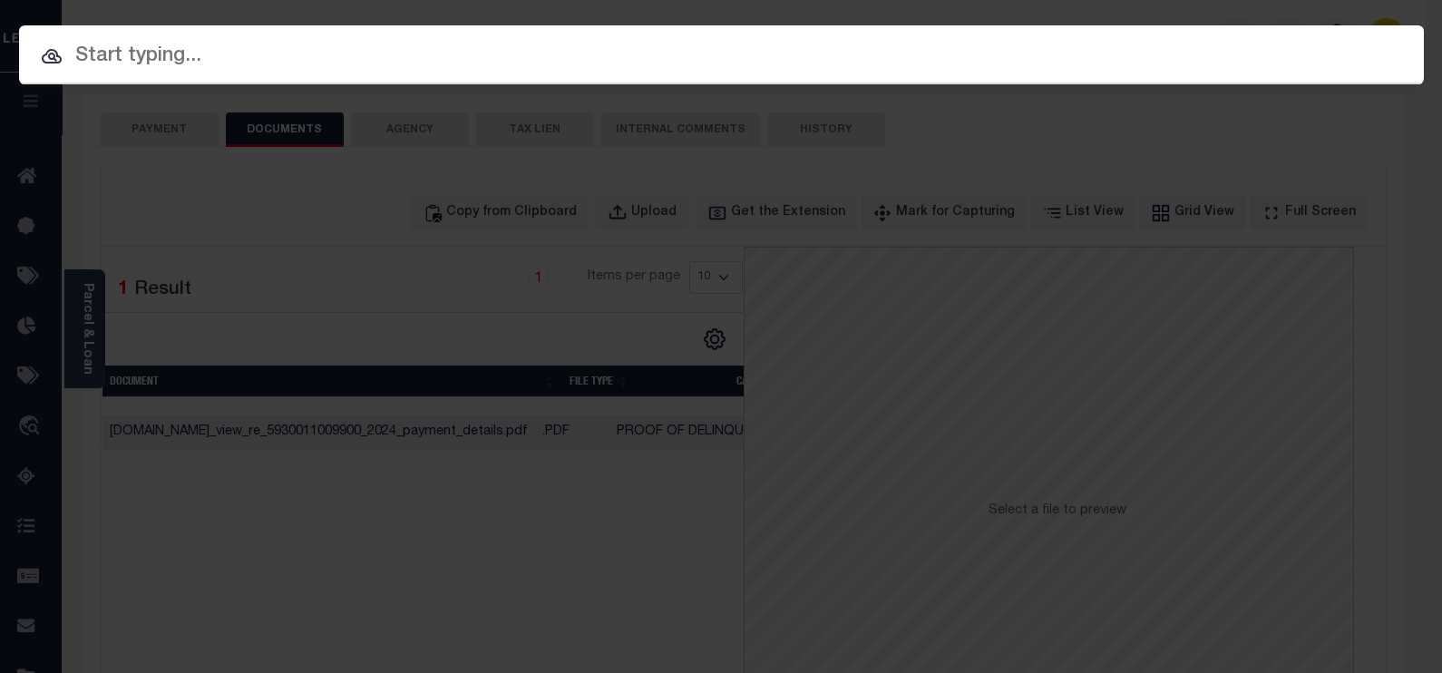
paste input "10701992"
type input "10701992"
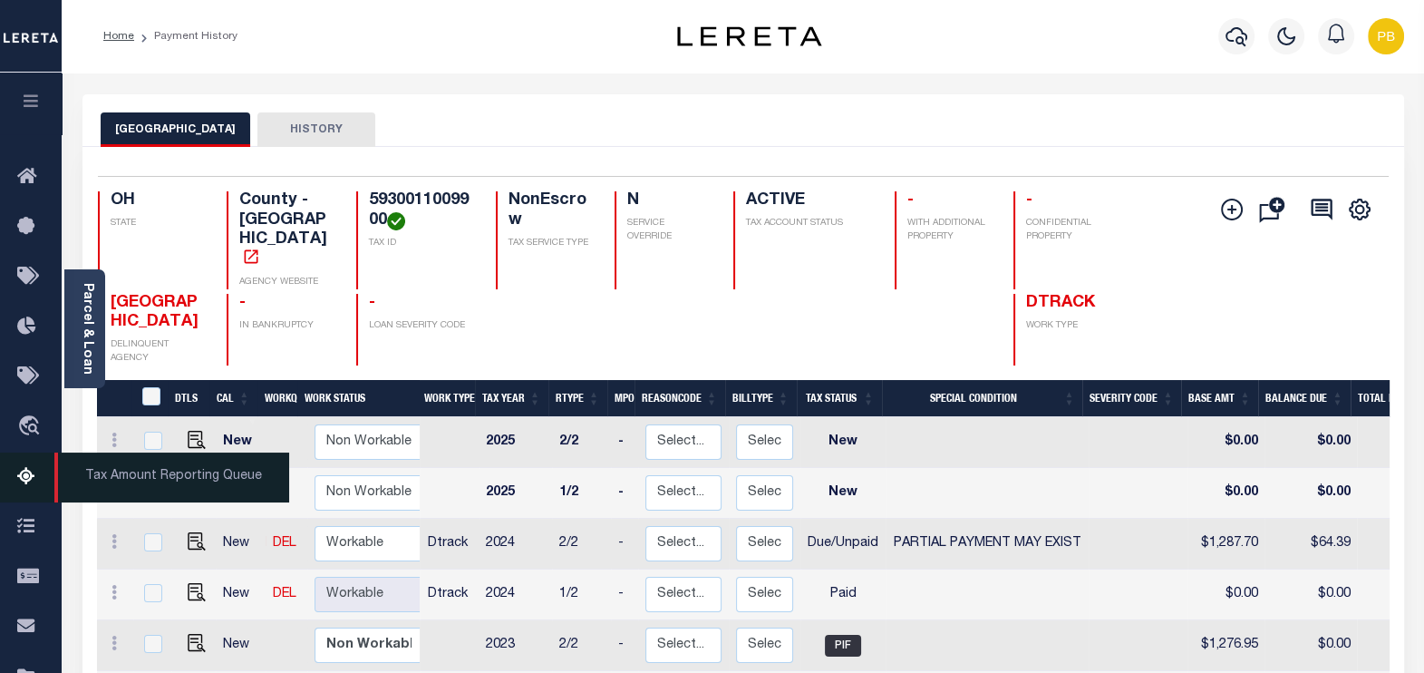
click at [21, 471] on icon at bounding box center [31, 477] width 29 height 23
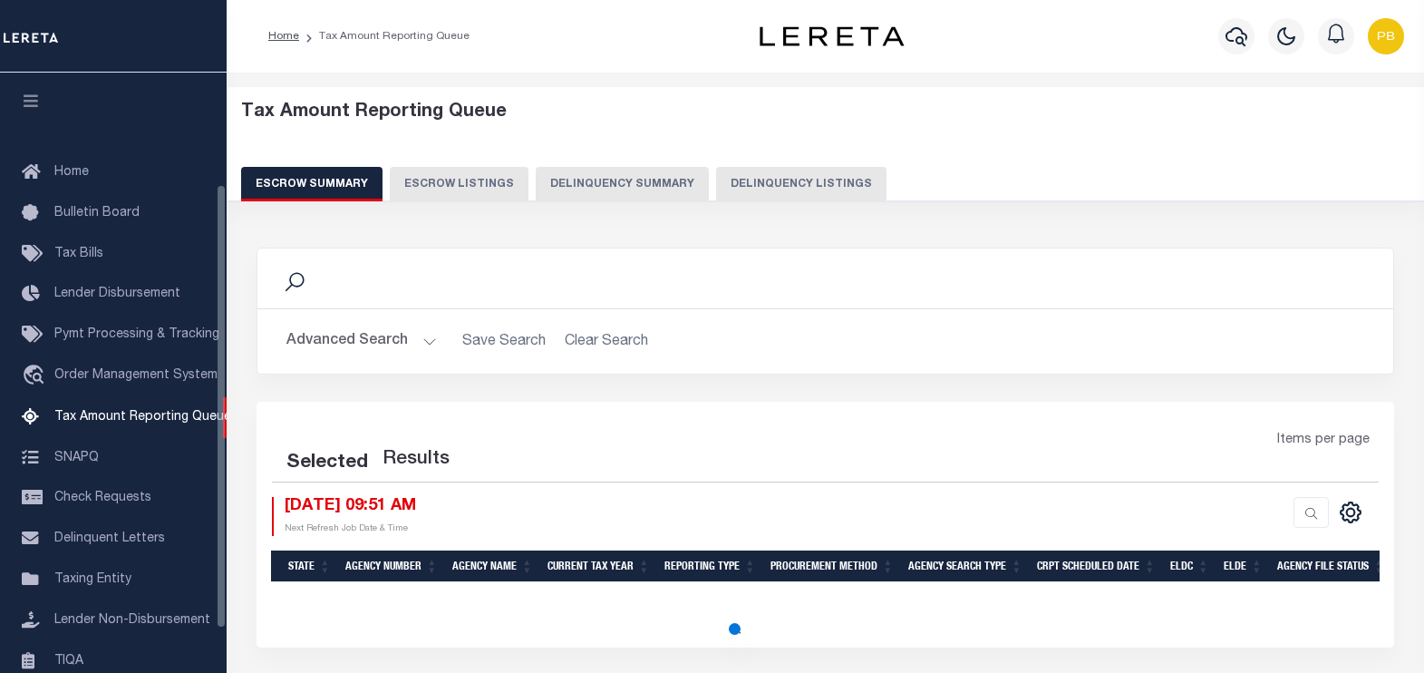
click at [772, 184] on button "Delinquency Listings" at bounding box center [801, 184] width 170 height 34
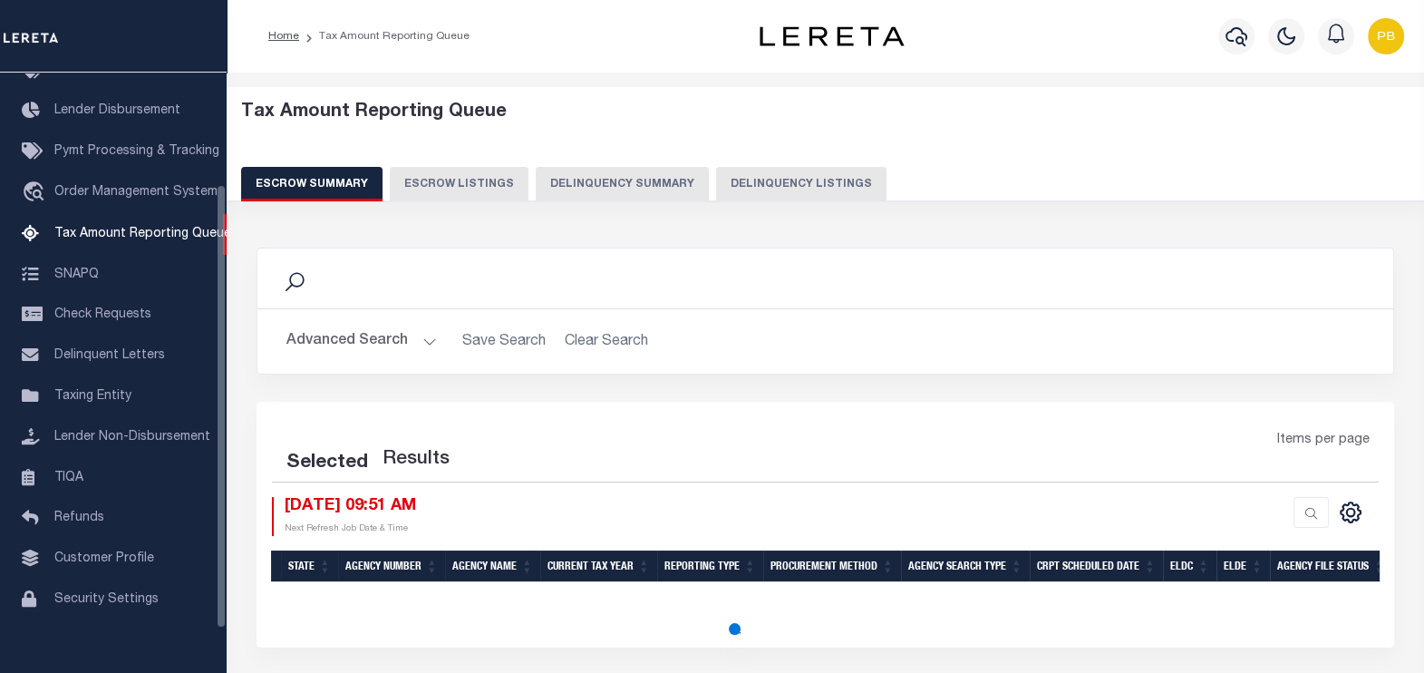
select select "100"
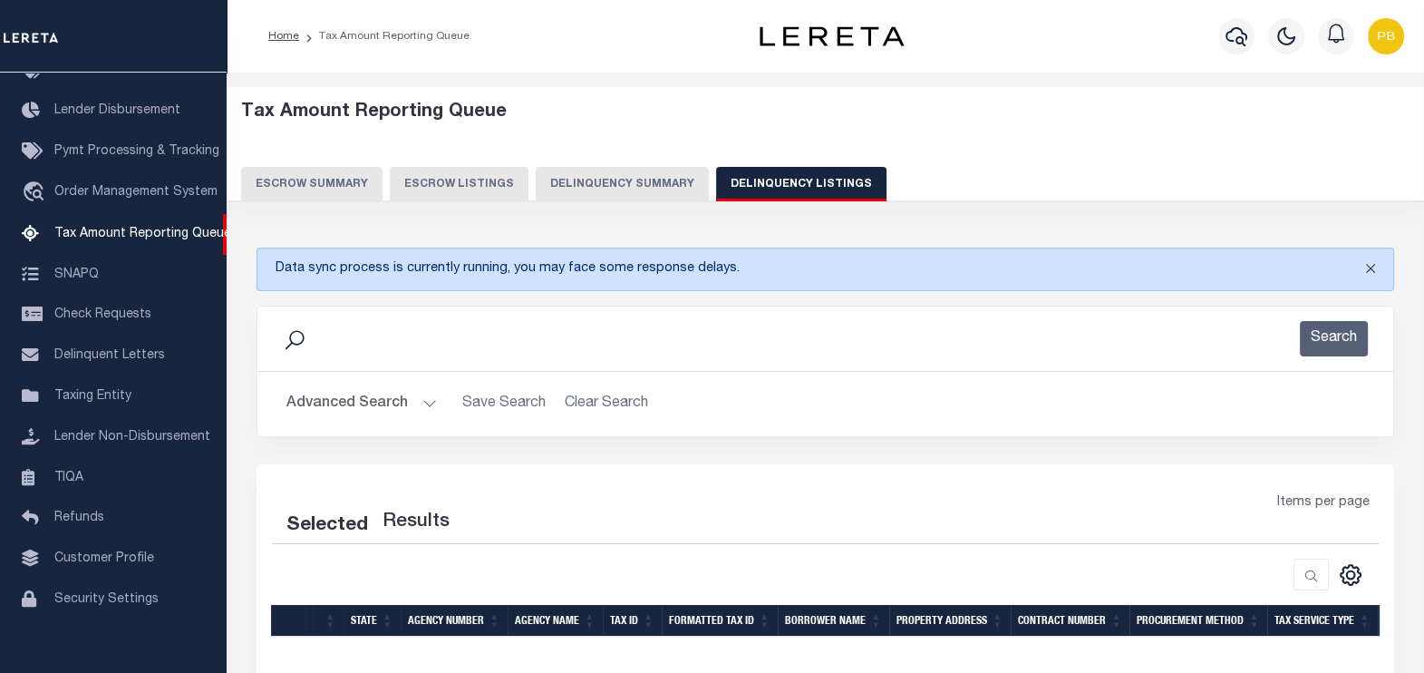
select select "100"
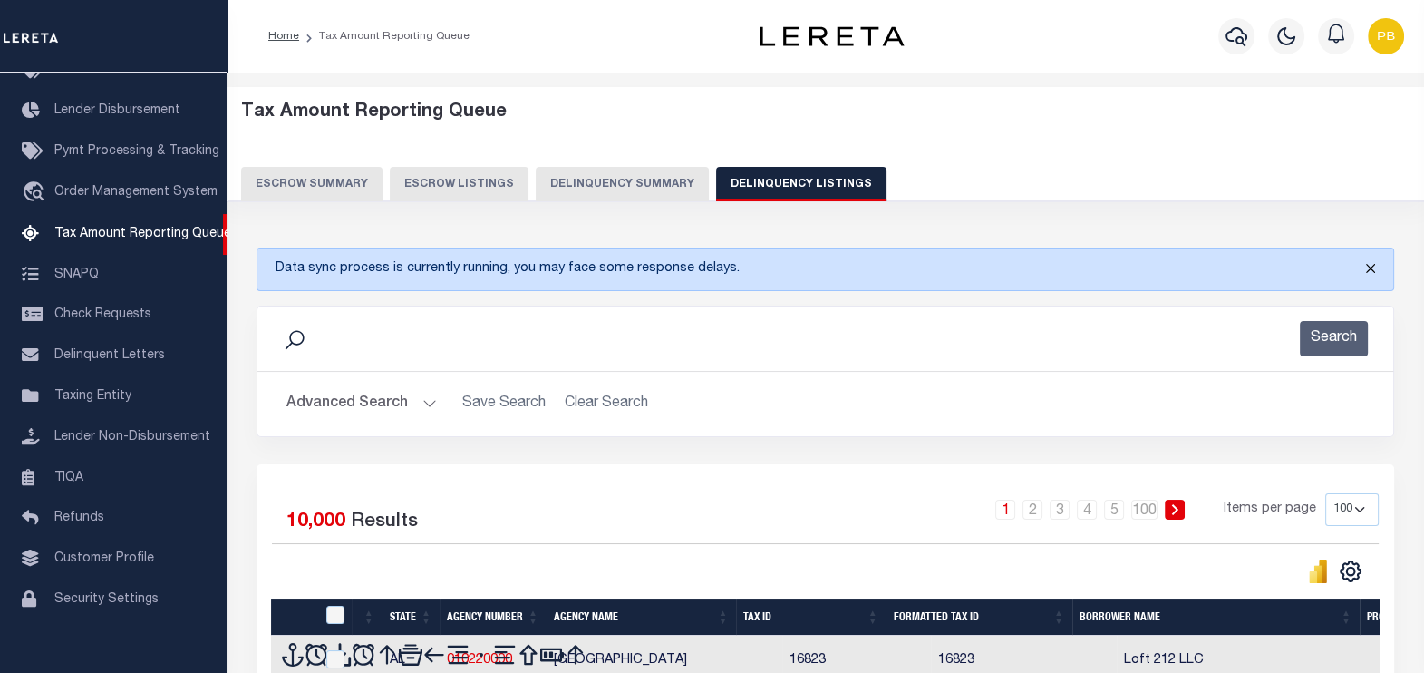
click at [1375, 264] on button "Close" at bounding box center [1370, 268] width 45 height 40
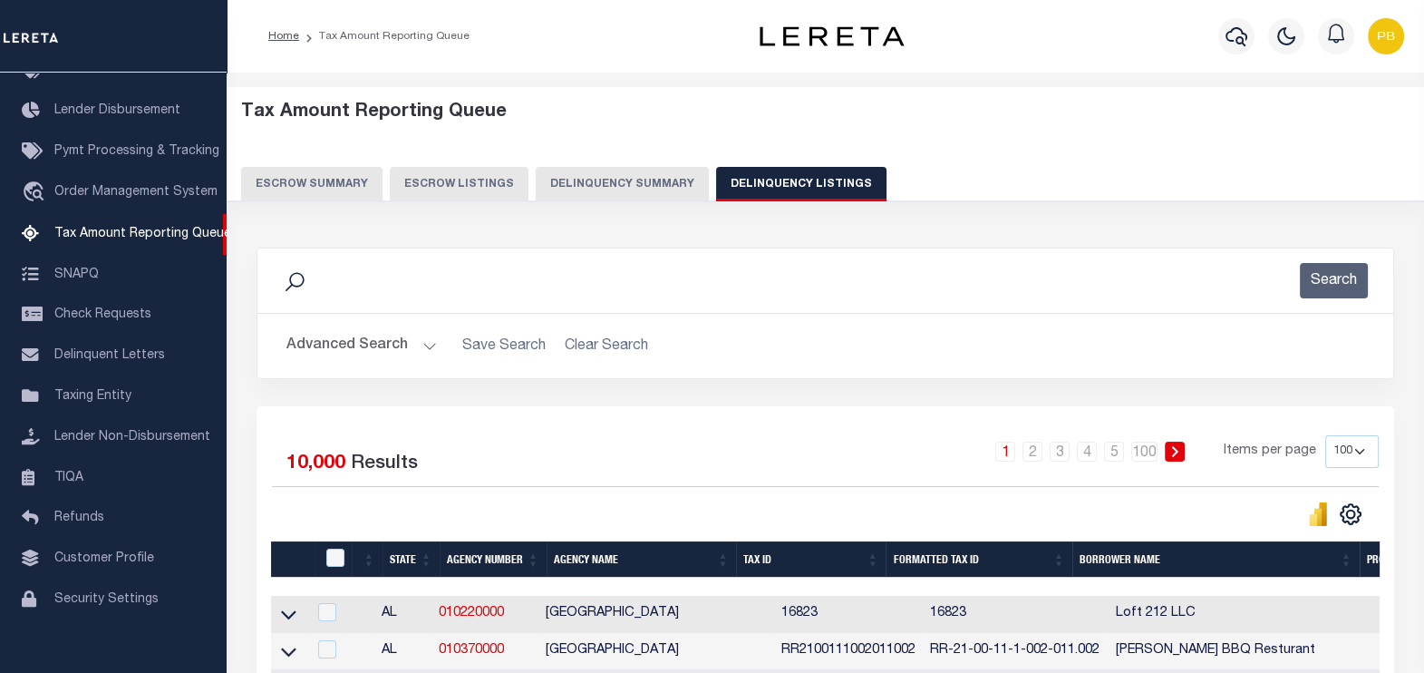
click at [429, 334] on button "Advanced Search" at bounding box center [362, 345] width 151 height 35
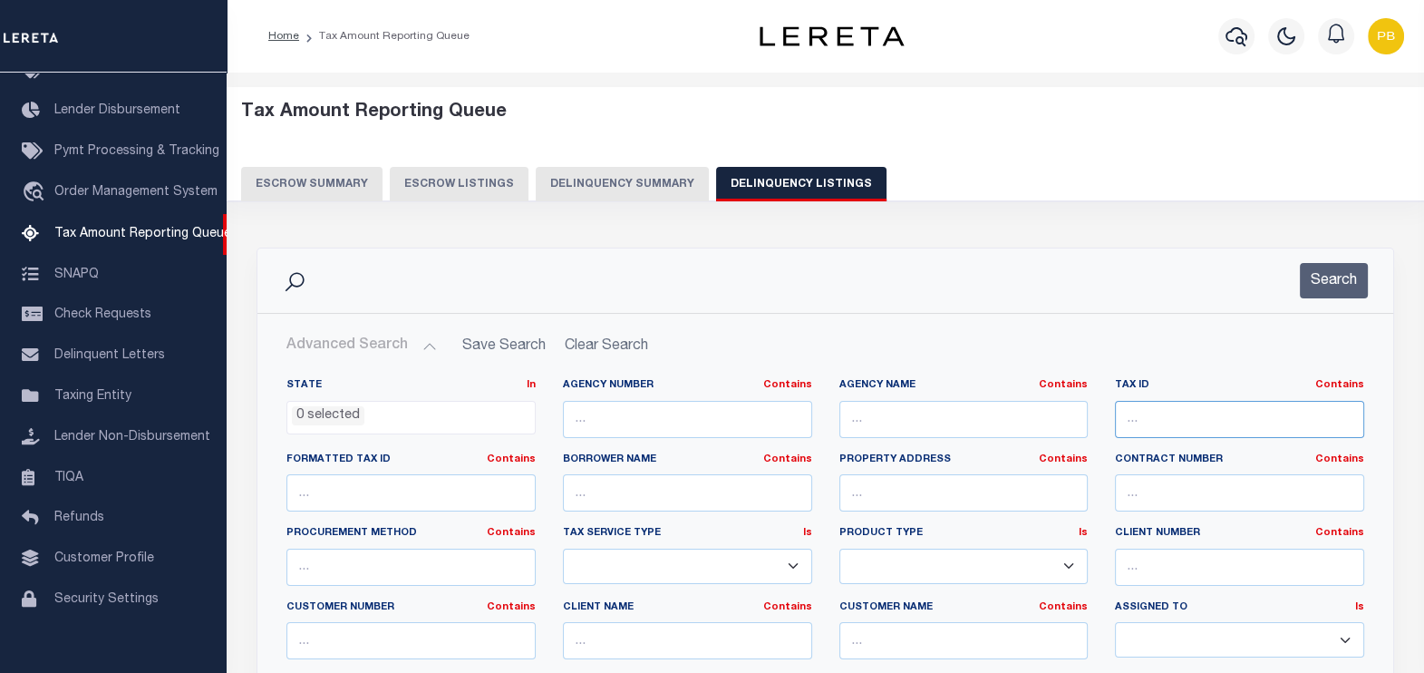
click at [1224, 419] on input "text" at bounding box center [1239, 419] width 249 height 37
paste input "[CREDIT_CARD_NUMBER]"
type input "[CREDIT_CARD_NUMBER]"
click at [1351, 277] on button "Search" at bounding box center [1334, 280] width 68 height 35
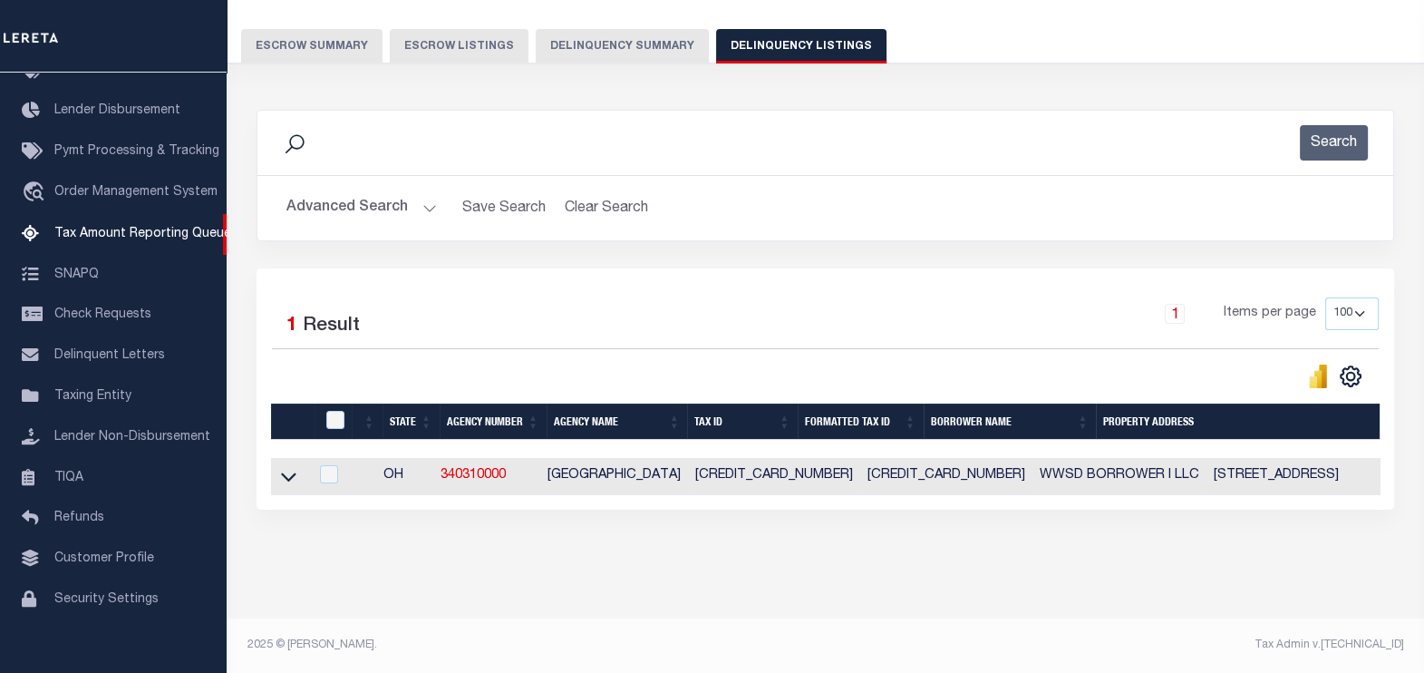
scroll to position [151, 0]
click at [286, 467] on icon at bounding box center [288, 476] width 15 height 19
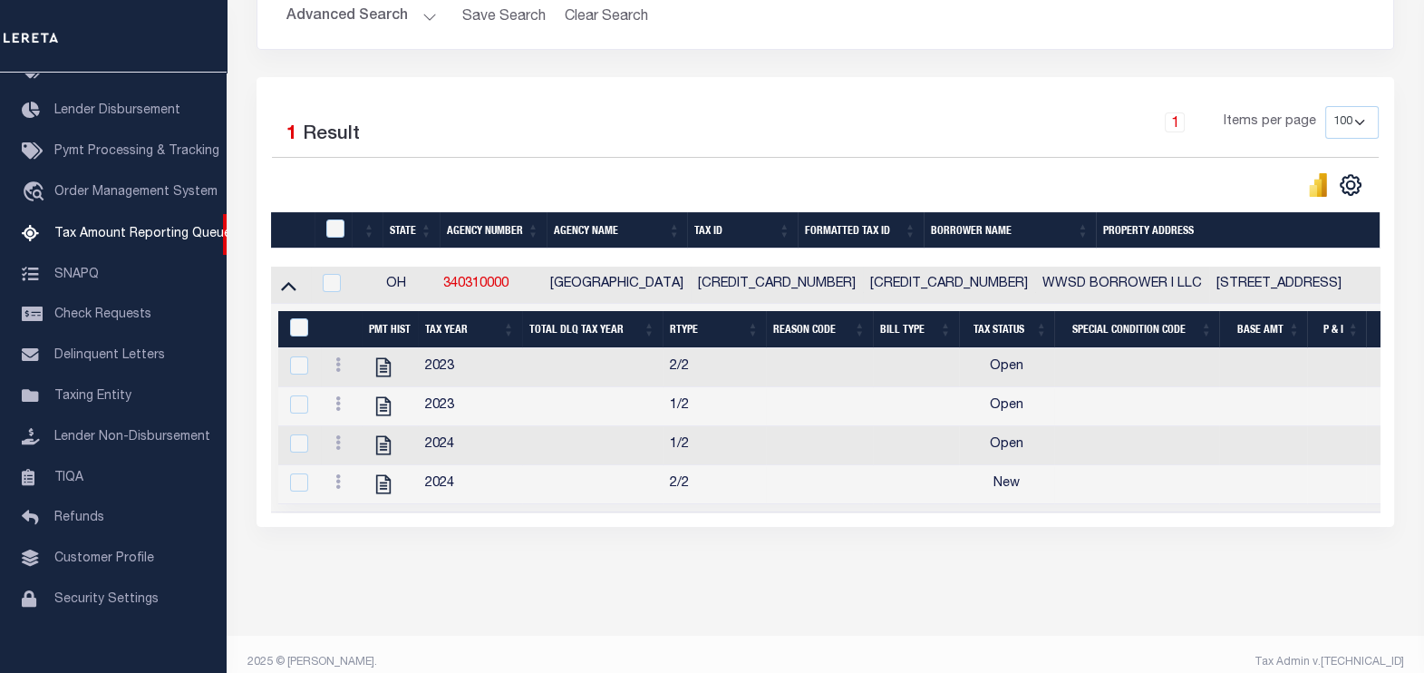
scroll to position [362, 0]
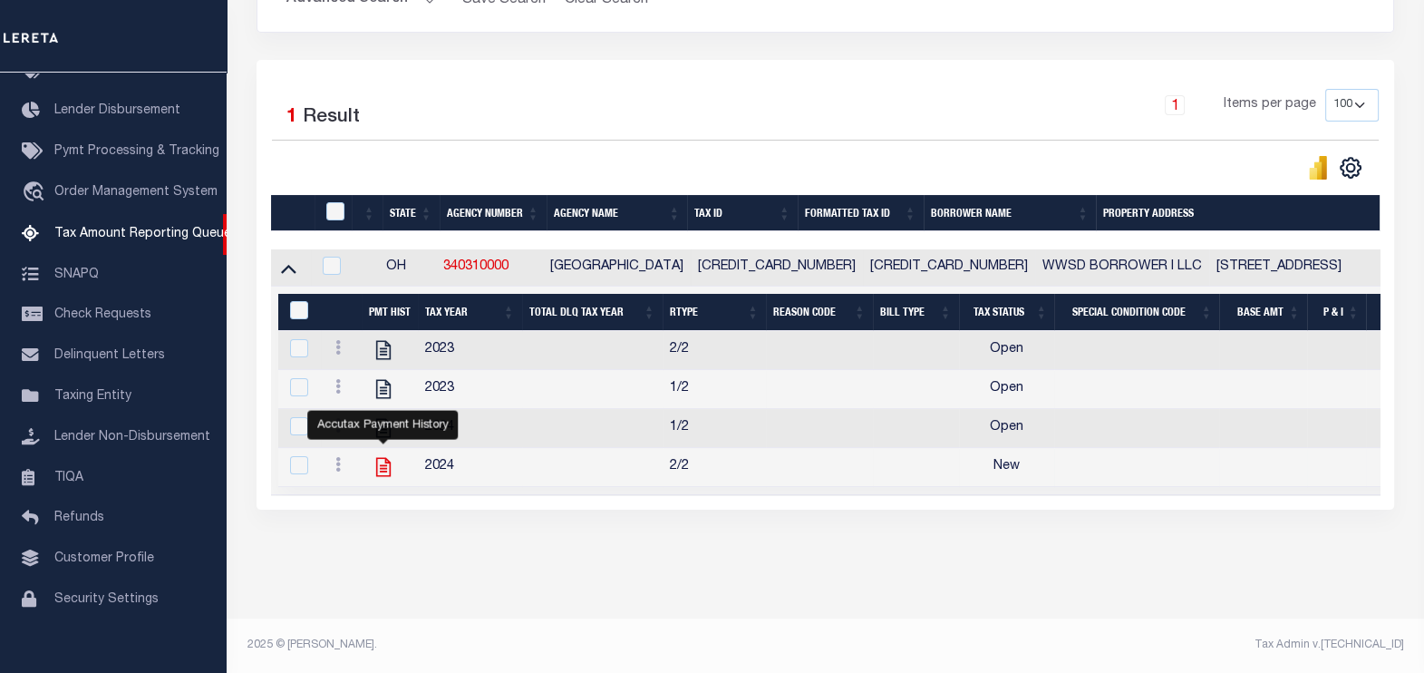
click at [382, 461] on icon "" at bounding box center [382, 467] width 15 height 19
checkbox input "true"
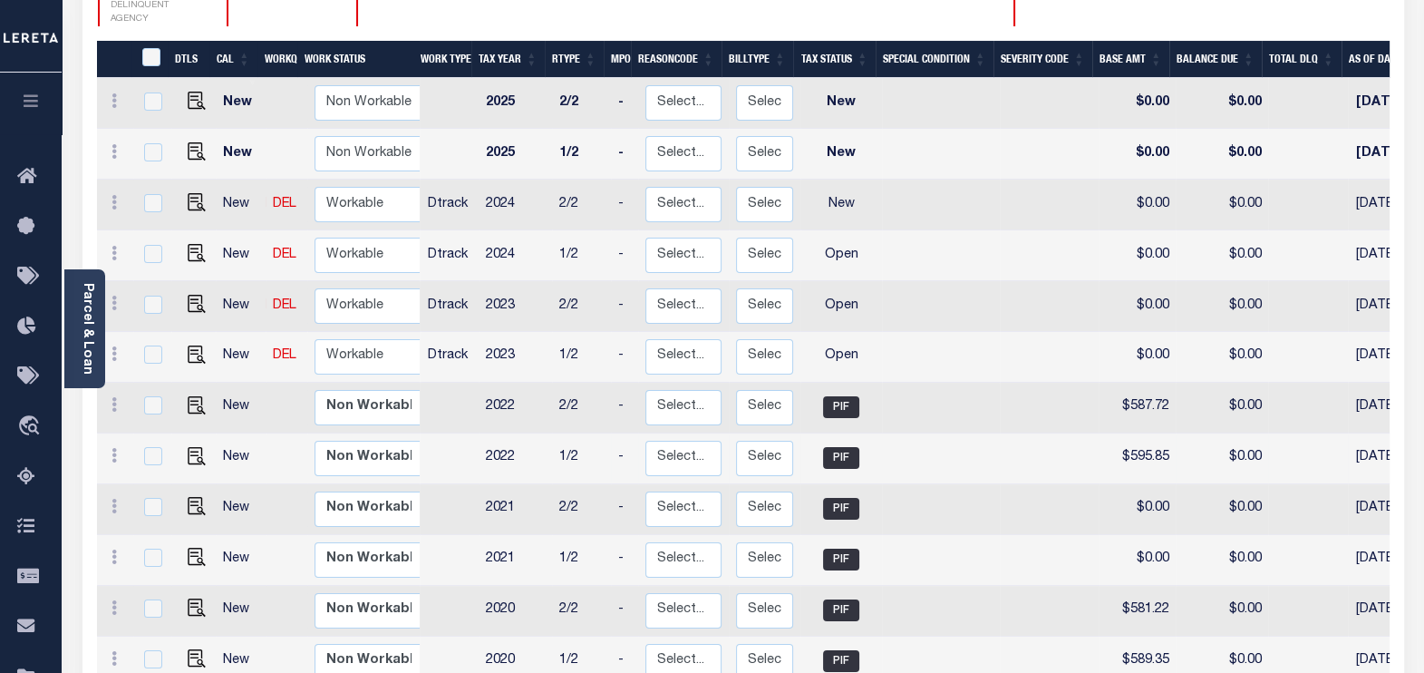
scroll to position [340, 0]
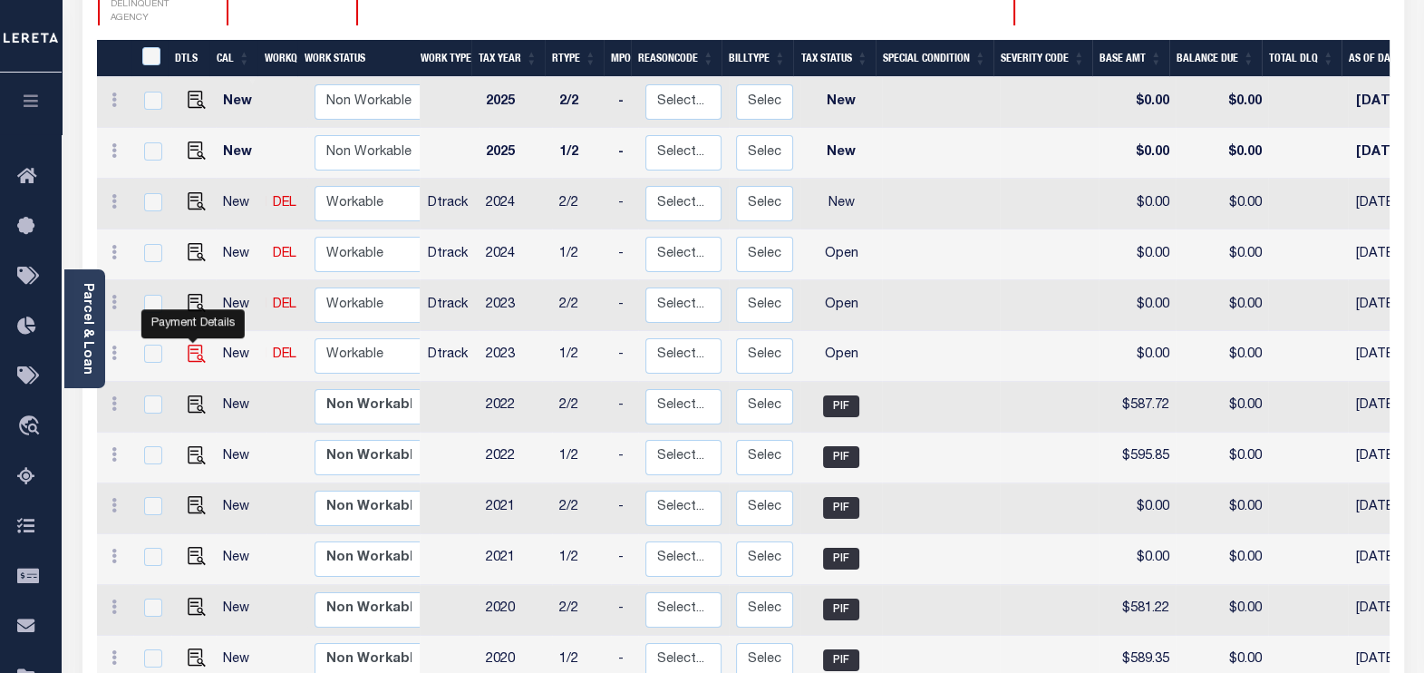
click at [190, 345] on img "" at bounding box center [197, 354] width 18 height 18
checkbox input "true"
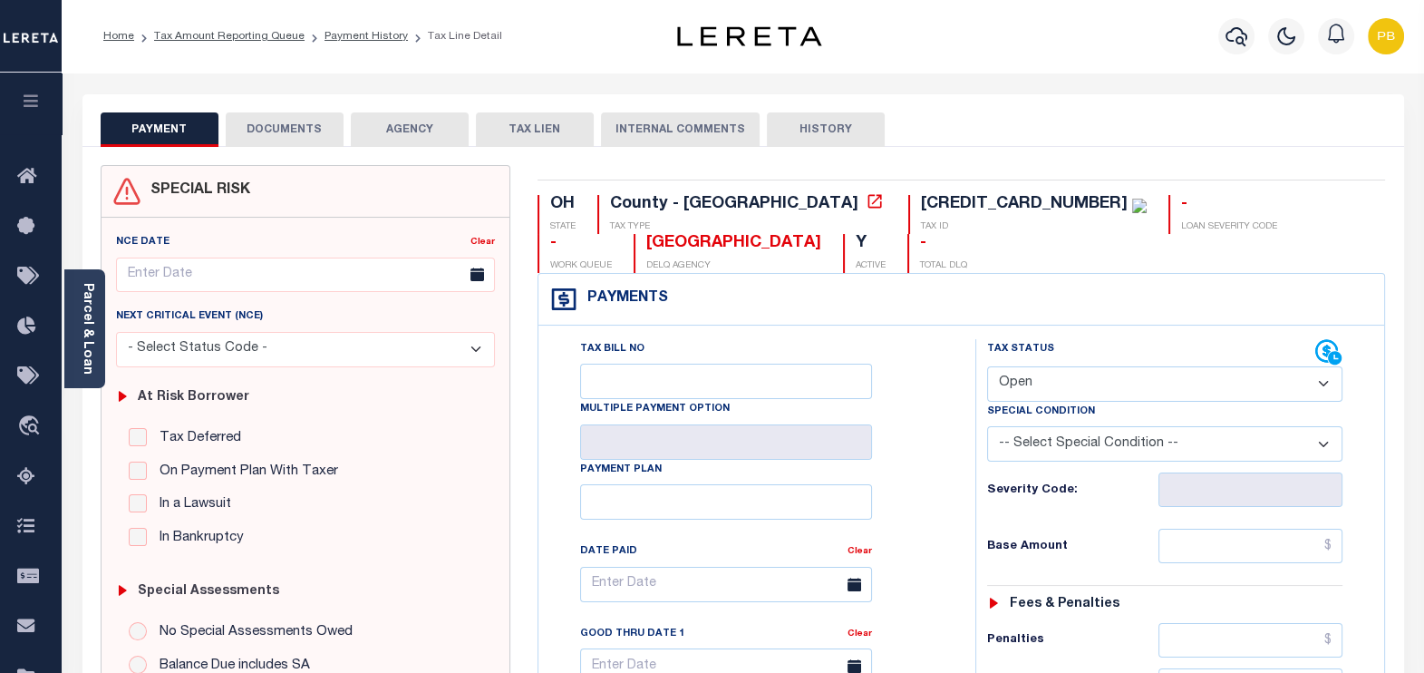
click at [1084, 394] on select "- Select Status Code - Open Due/Unpaid Paid Incomplete No Tax Due Internal Refu…" at bounding box center [1165, 383] width 356 height 35
select select "PYD"
click at [987, 366] on select "- Select Status Code - Open Due/Unpaid Paid Incomplete No Tax Due Internal Refu…" at bounding box center [1165, 383] width 356 height 35
type input "[DATE]"
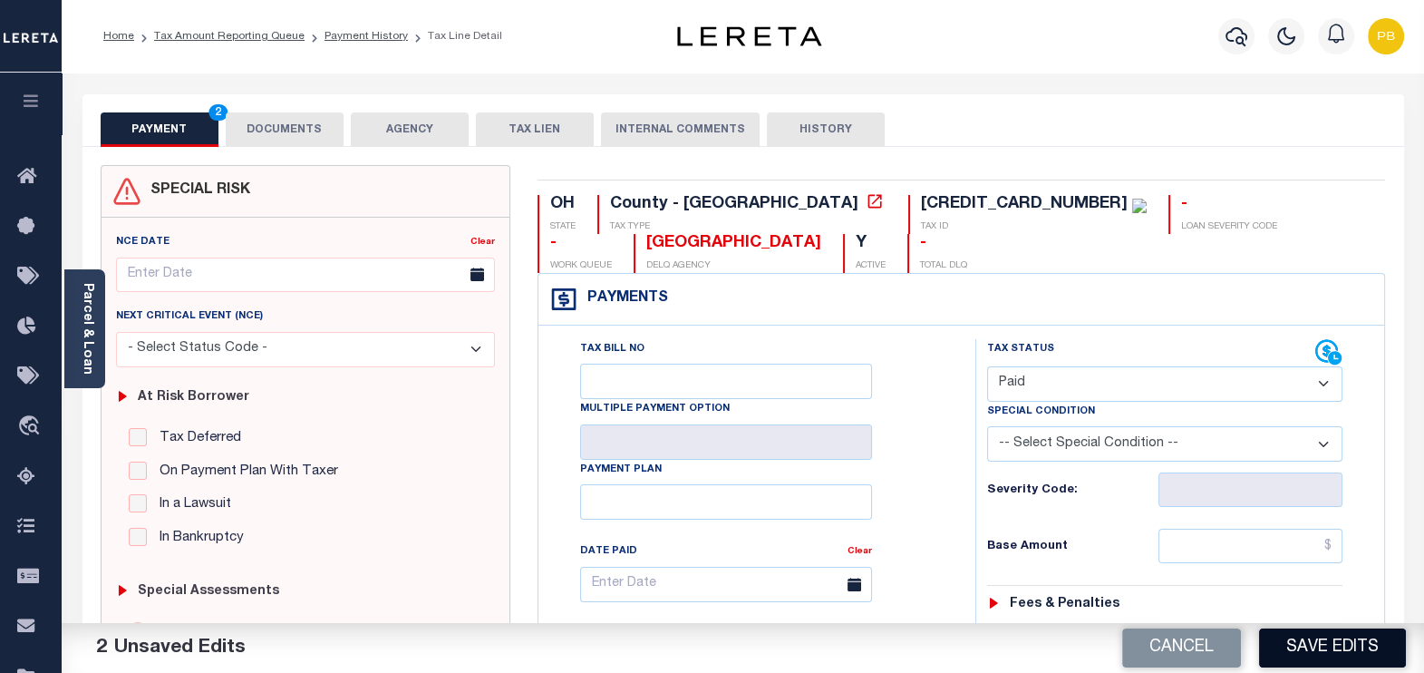
click at [1333, 659] on button "Save Edits" at bounding box center [1332, 647] width 147 height 39
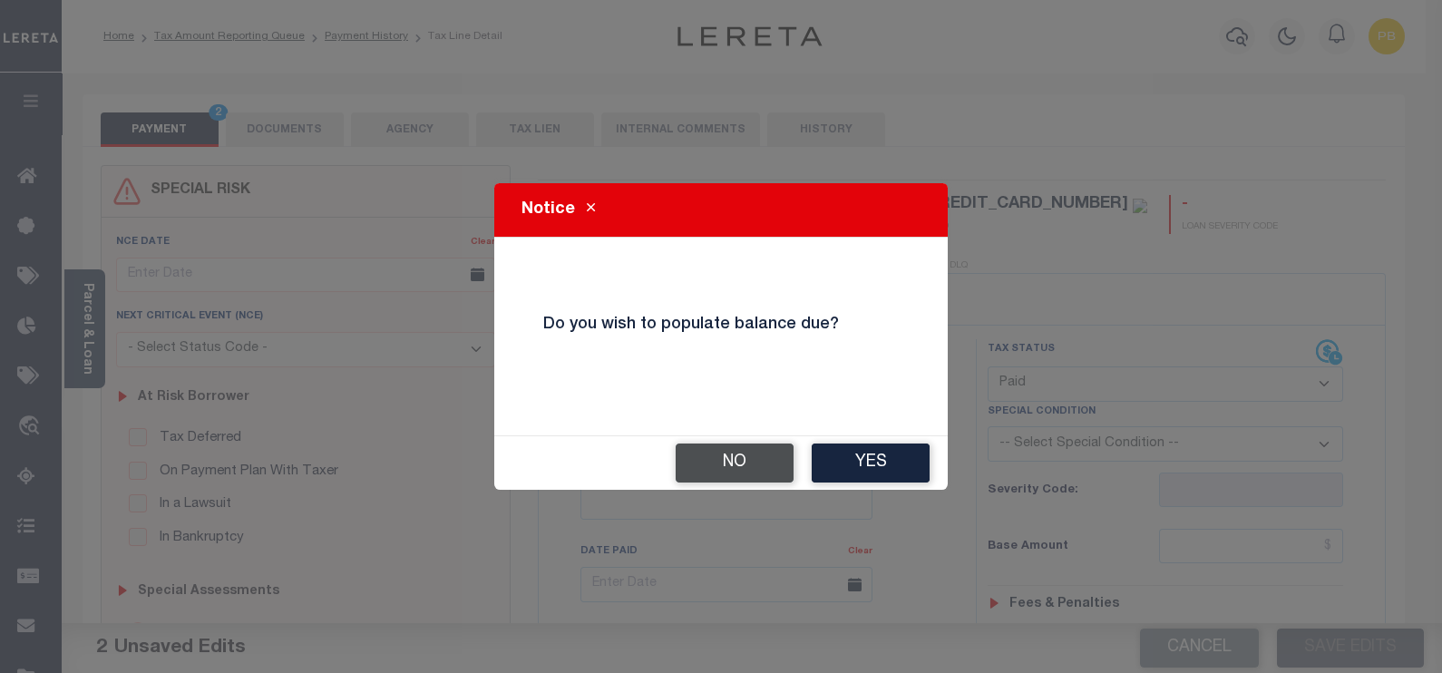
click at [700, 466] on button "No" at bounding box center [734, 462] width 118 height 39
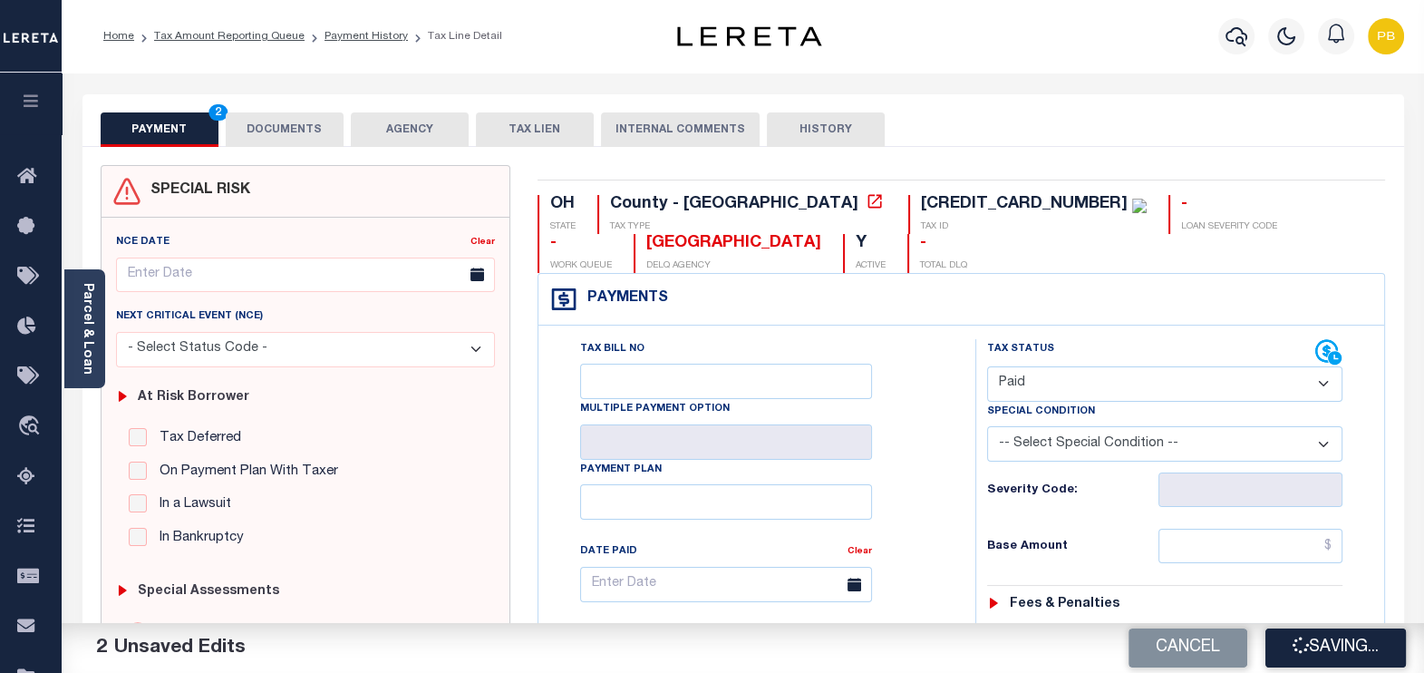
checkbox input "false"
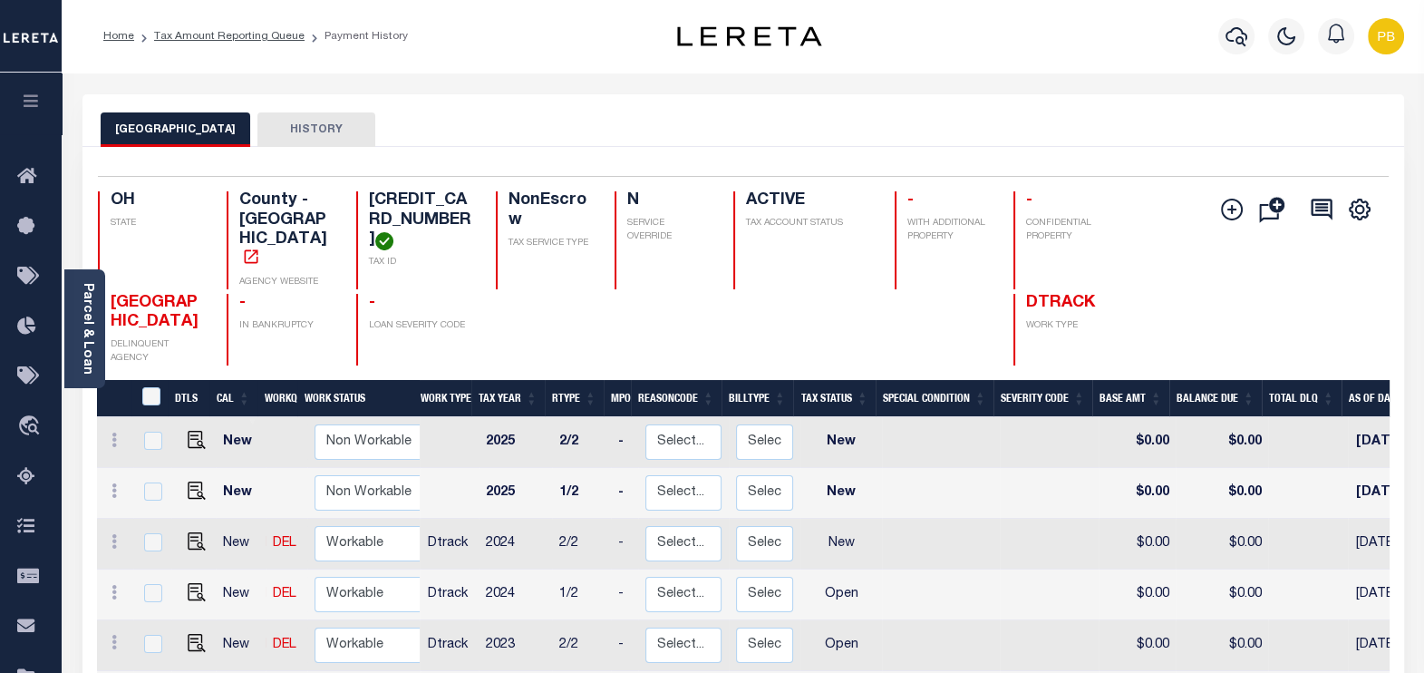
scroll to position [5, 0]
click at [192, 629] on img "" at bounding box center [197, 638] width 18 height 18
checkbox input "true"
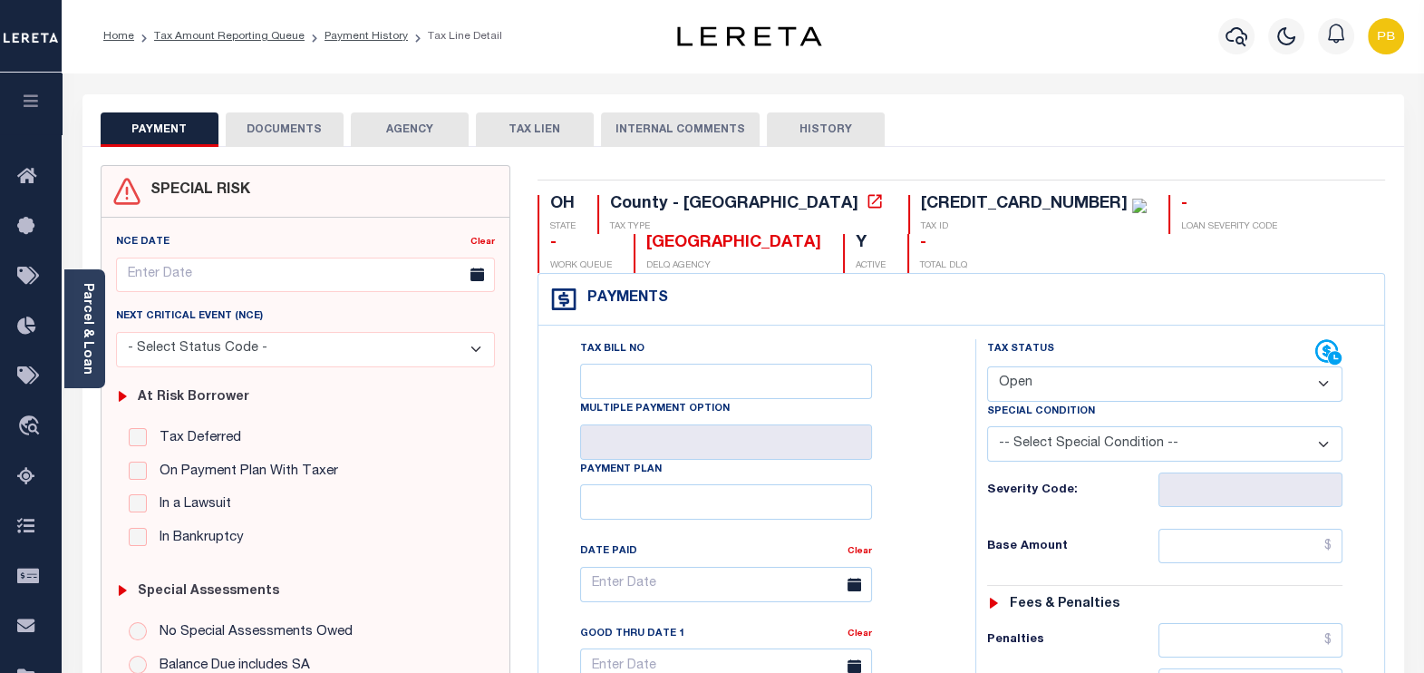
click at [1103, 385] on select "- Select Status Code - Open Due/Unpaid Paid Incomplete No Tax Due Internal Refu…" at bounding box center [1165, 383] width 356 height 35
select select "PYD"
click at [987, 366] on select "- Select Status Code - Open Due/Unpaid Paid Incomplete No Tax Due Internal Refu…" at bounding box center [1165, 383] width 356 height 35
type input "[DATE]"
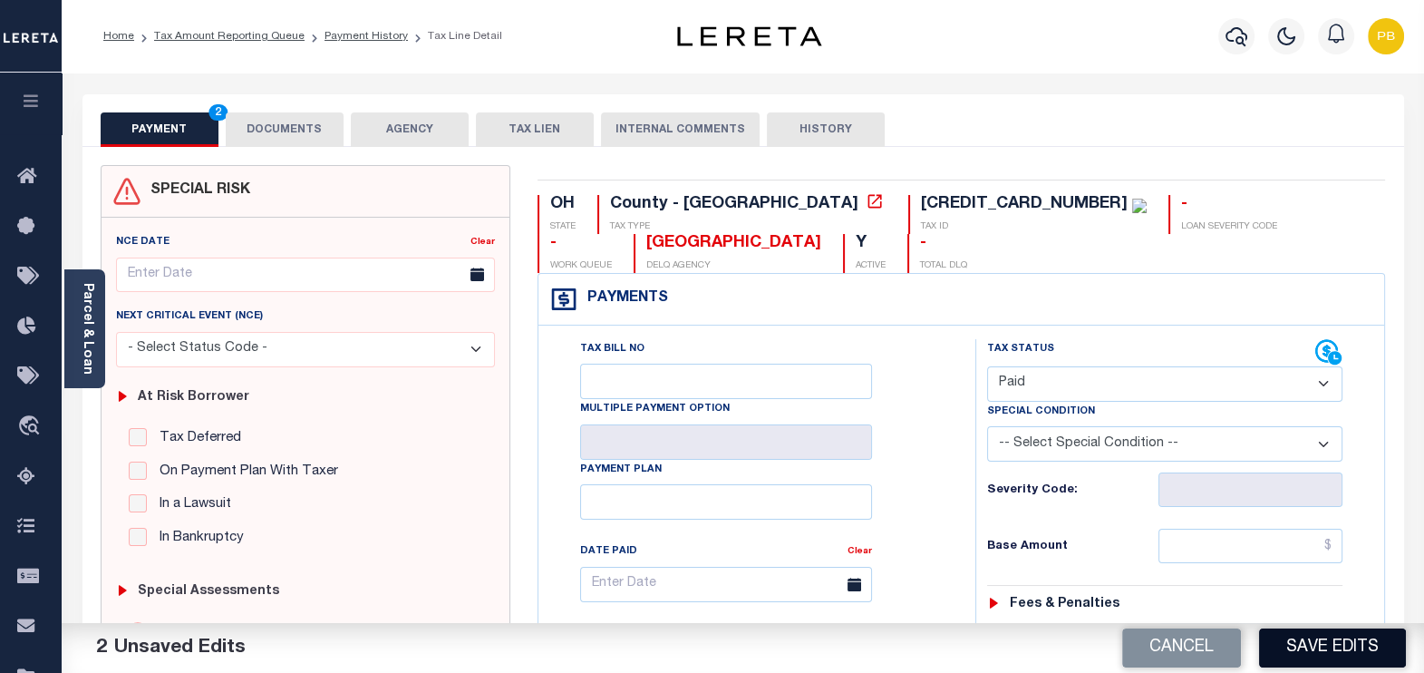
click at [1311, 638] on button "Save Edits" at bounding box center [1332, 647] width 147 height 39
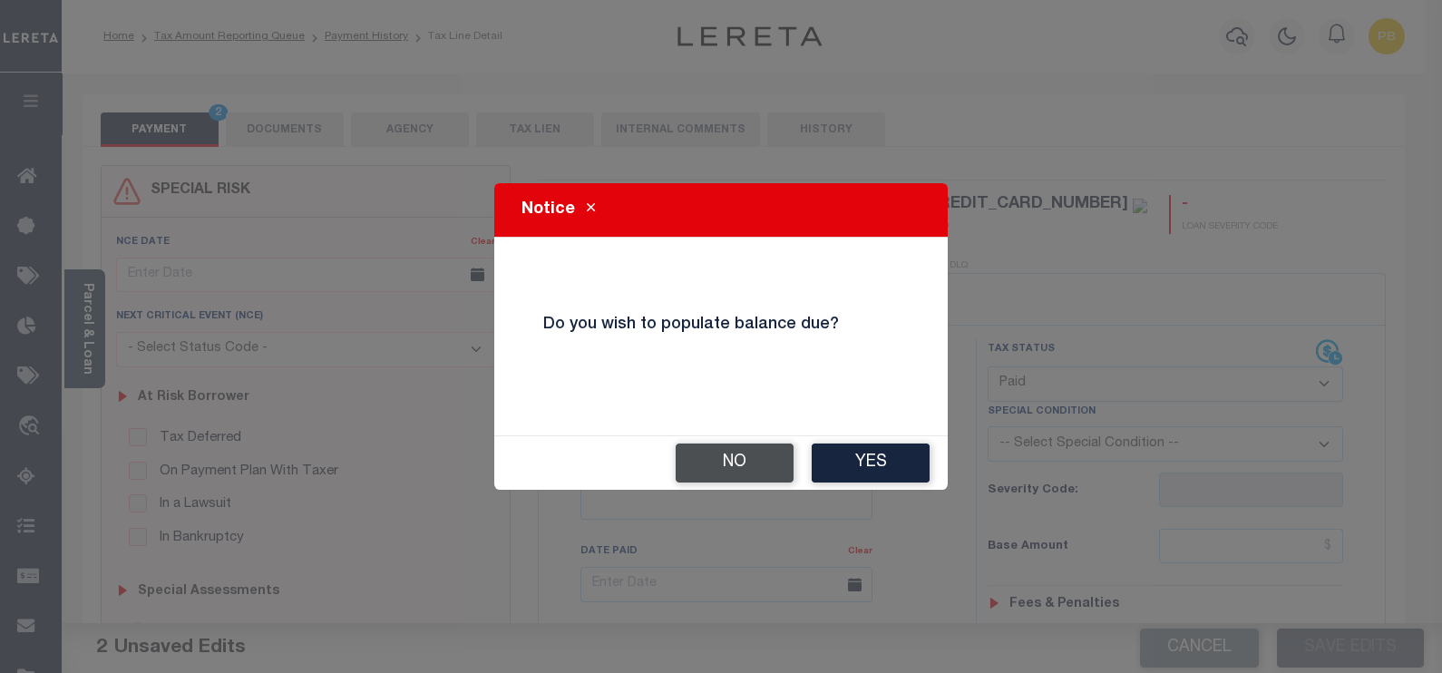
click at [734, 452] on button "No" at bounding box center [734, 462] width 118 height 39
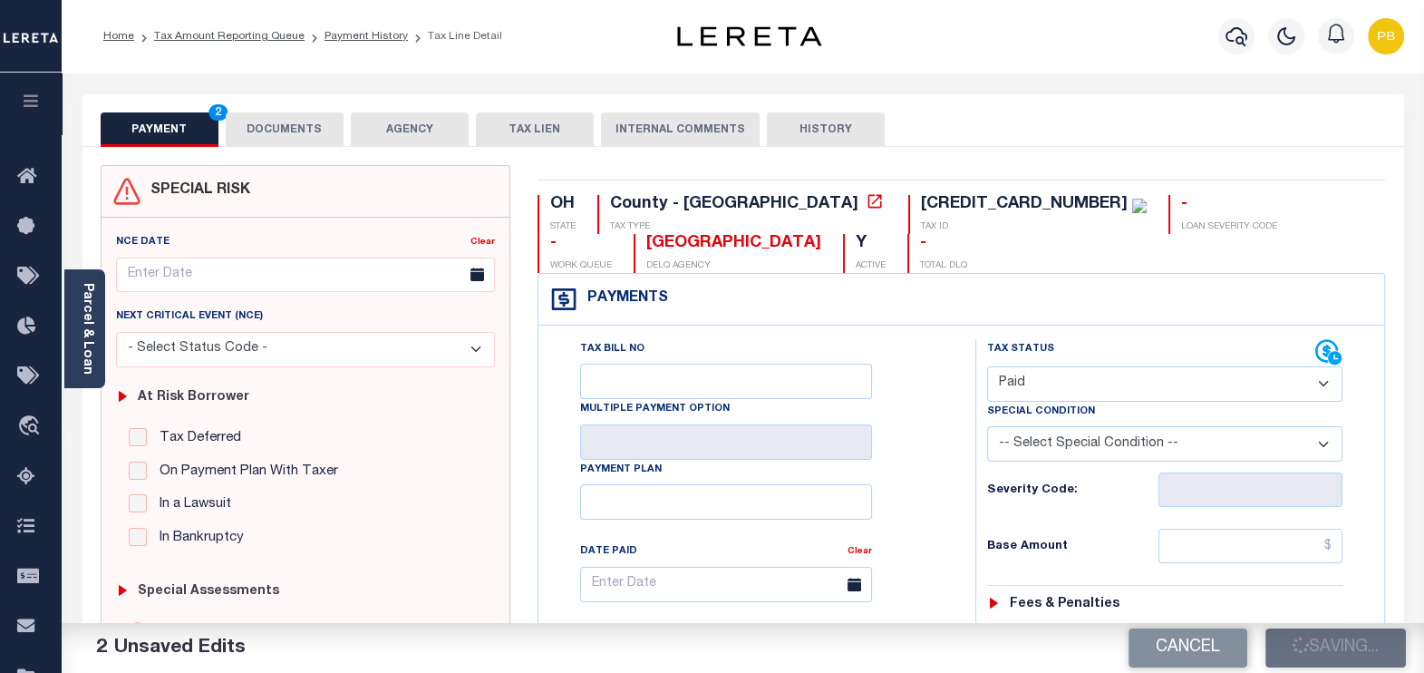
checkbox input "false"
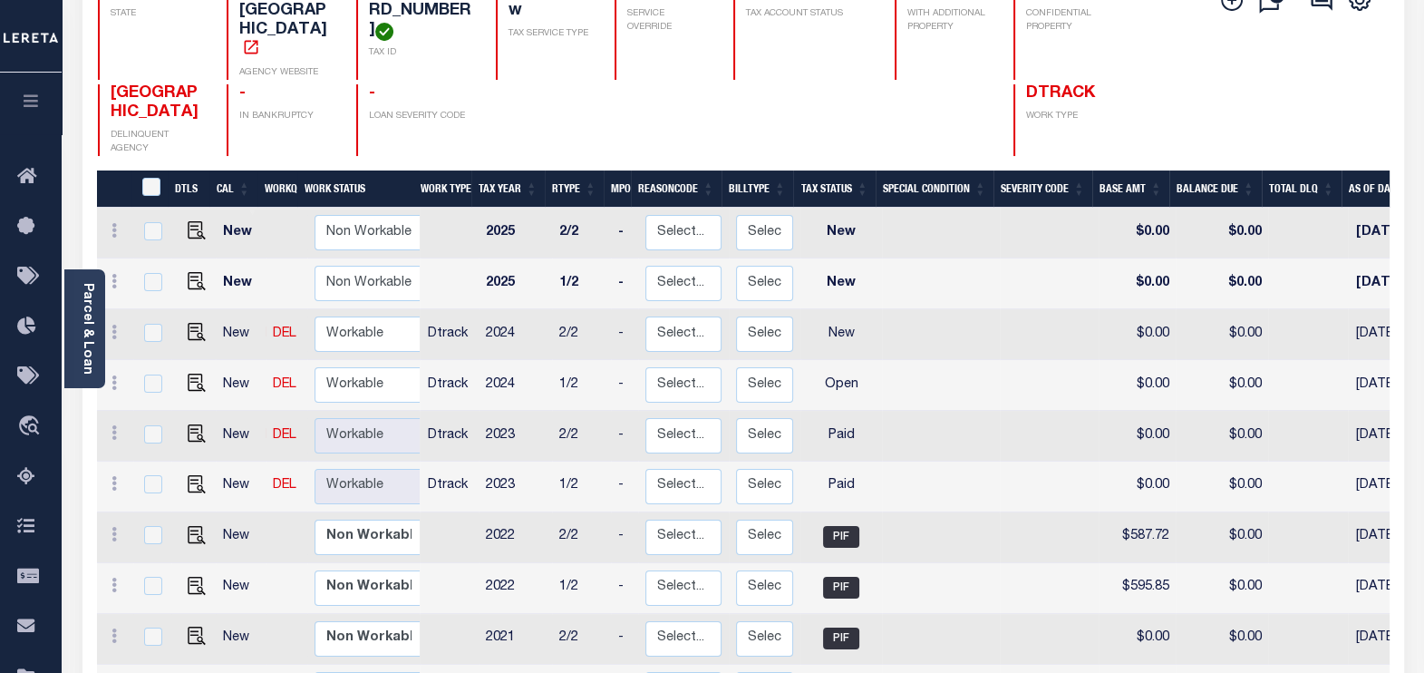
scroll to position [226, 0]
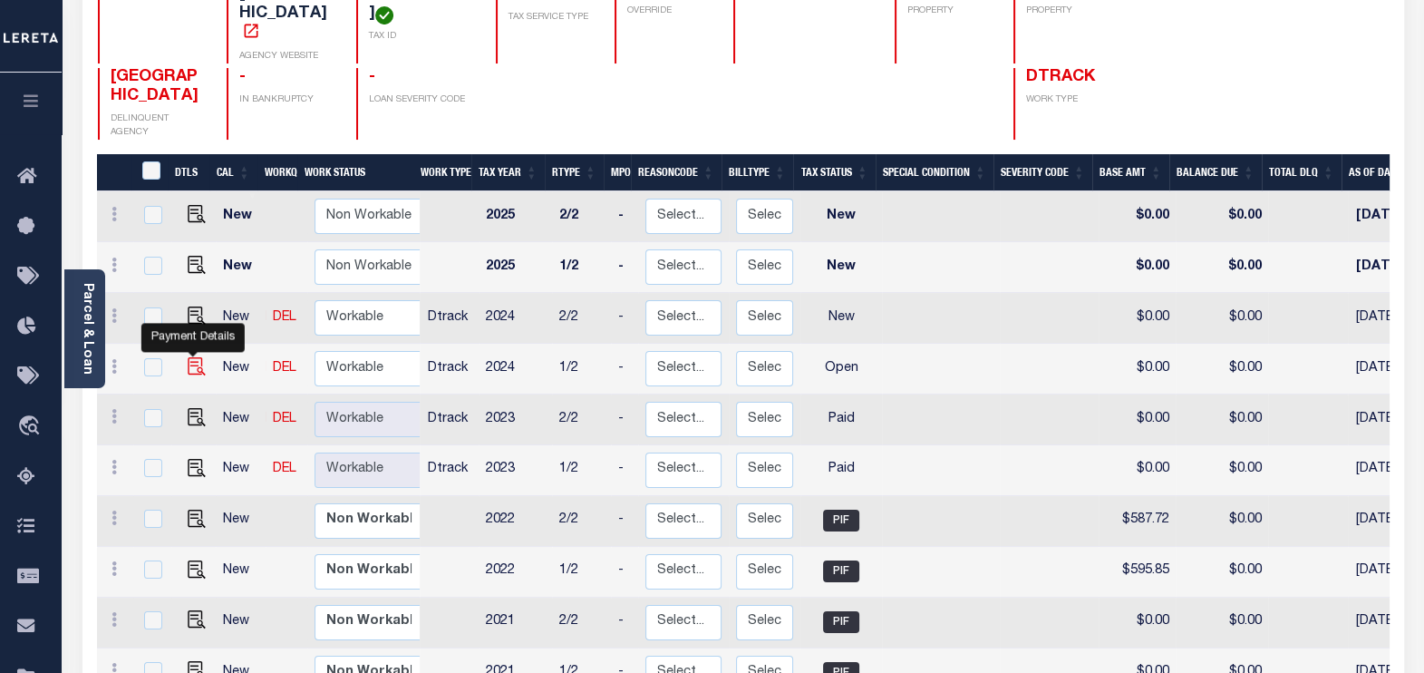
click at [190, 357] on img "" at bounding box center [197, 366] width 18 height 18
checkbox input "true"
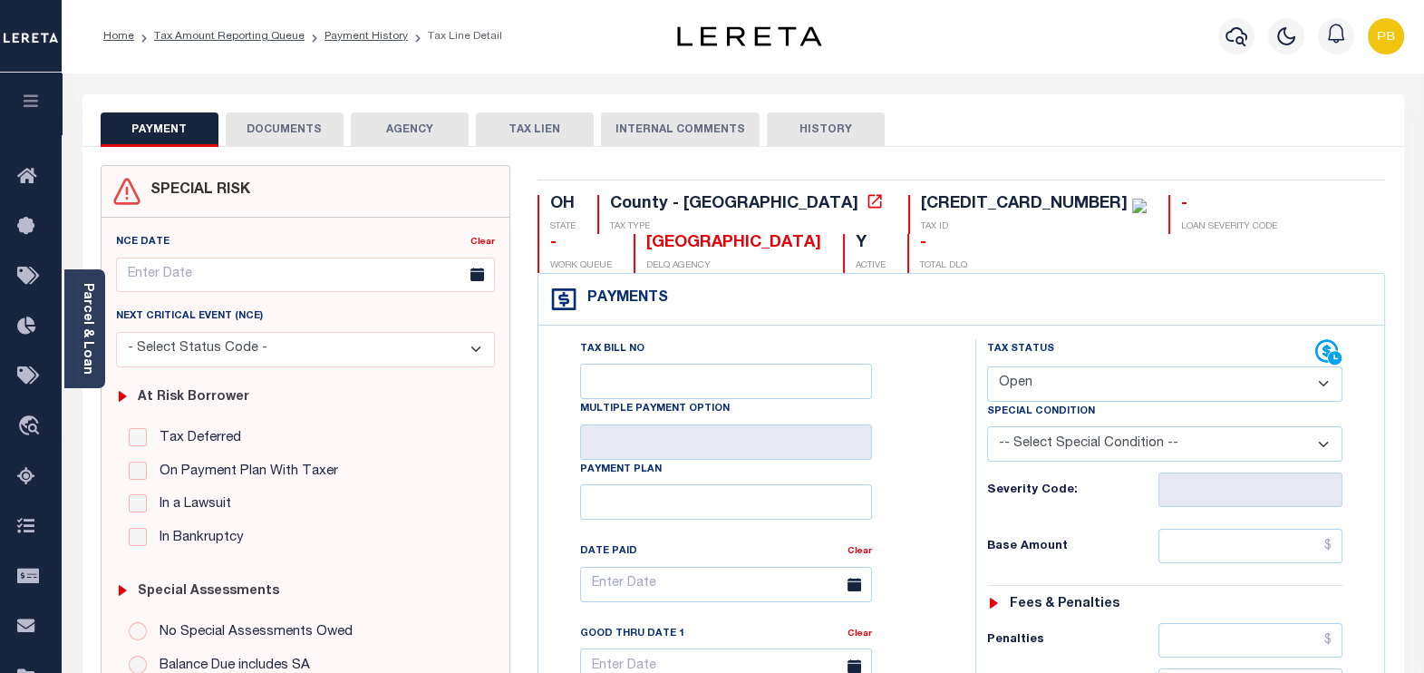
click at [1056, 387] on select "- Select Status Code - Open Due/Unpaid Paid Incomplete No Tax Due Internal Refu…" at bounding box center [1165, 383] width 356 height 35
select select "PYD"
click at [987, 366] on select "- Select Status Code - Open Due/Unpaid Paid Incomplete No Tax Due Internal Refu…" at bounding box center [1165, 383] width 356 height 35
type input "[DATE]"
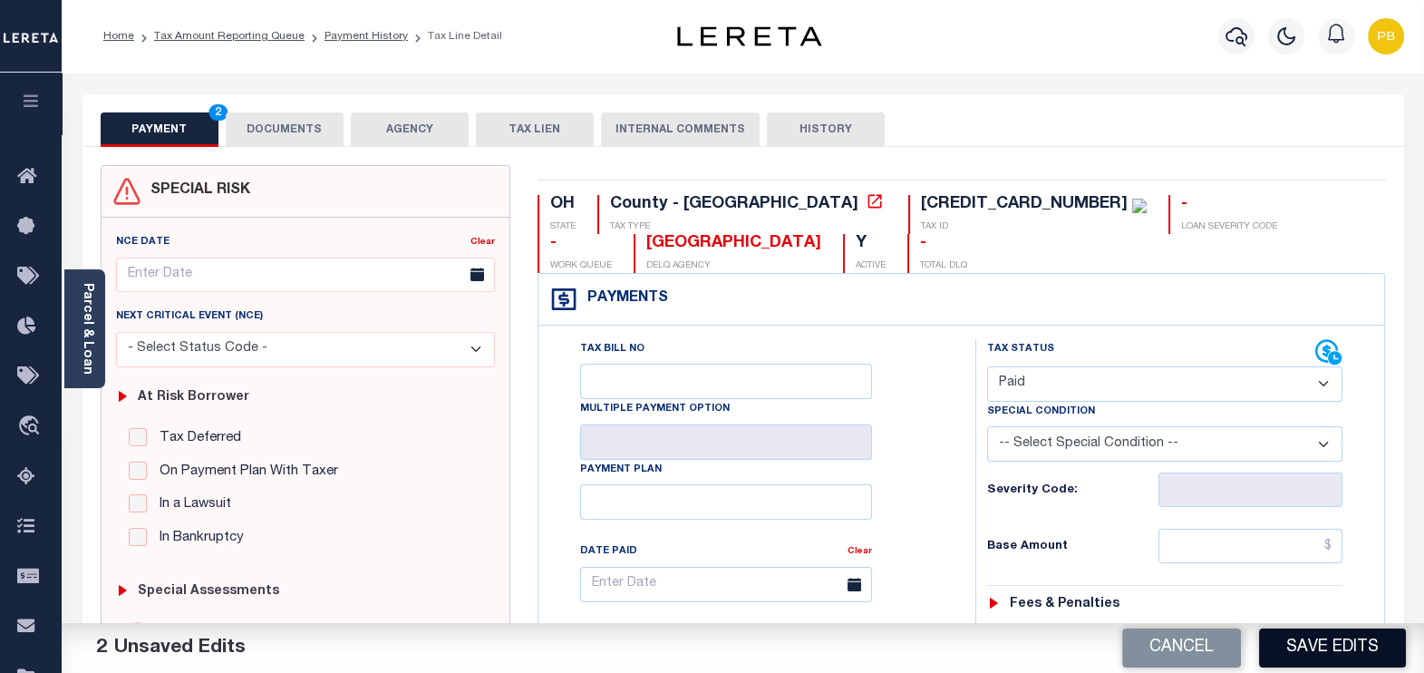
click at [1336, 655] on button "Save Edits" at bounding box center [1332, 647] width 147 height 39
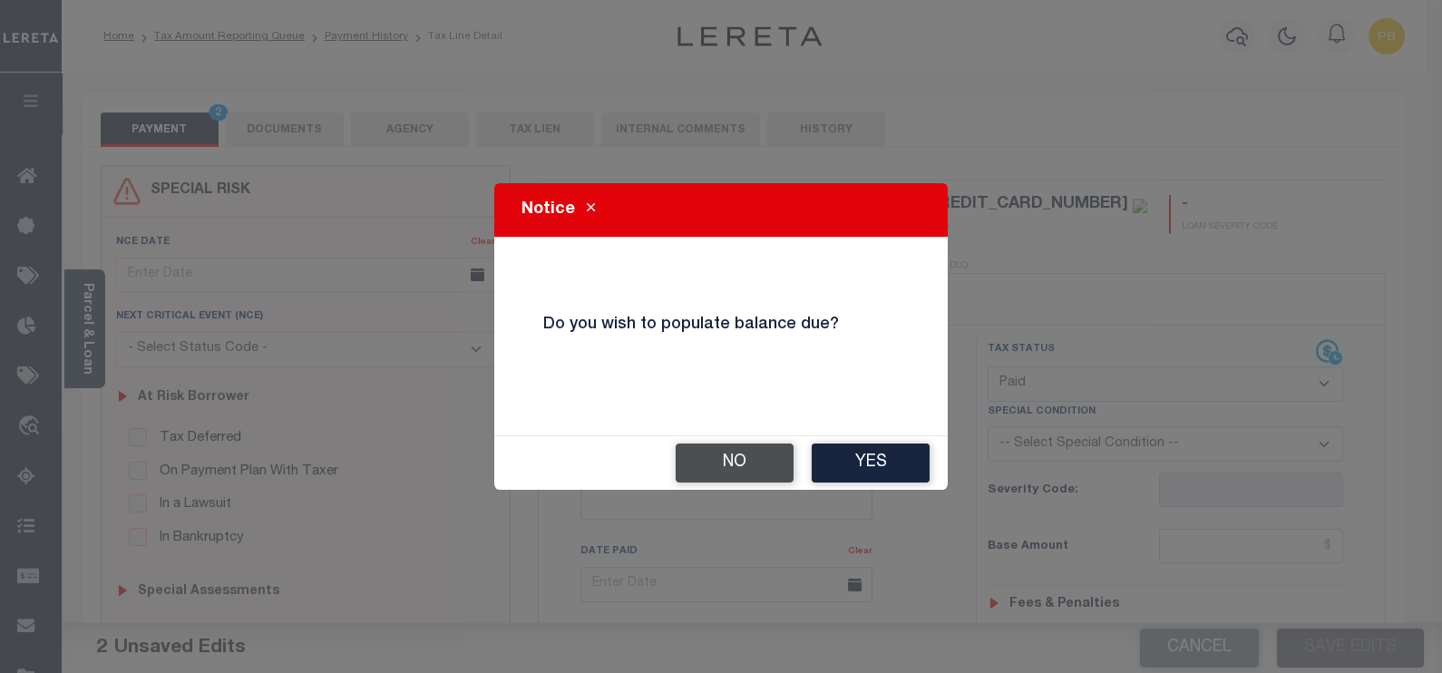
click at [716, 453] on button "No" at bounding box center [734, 462] width 118 height 39
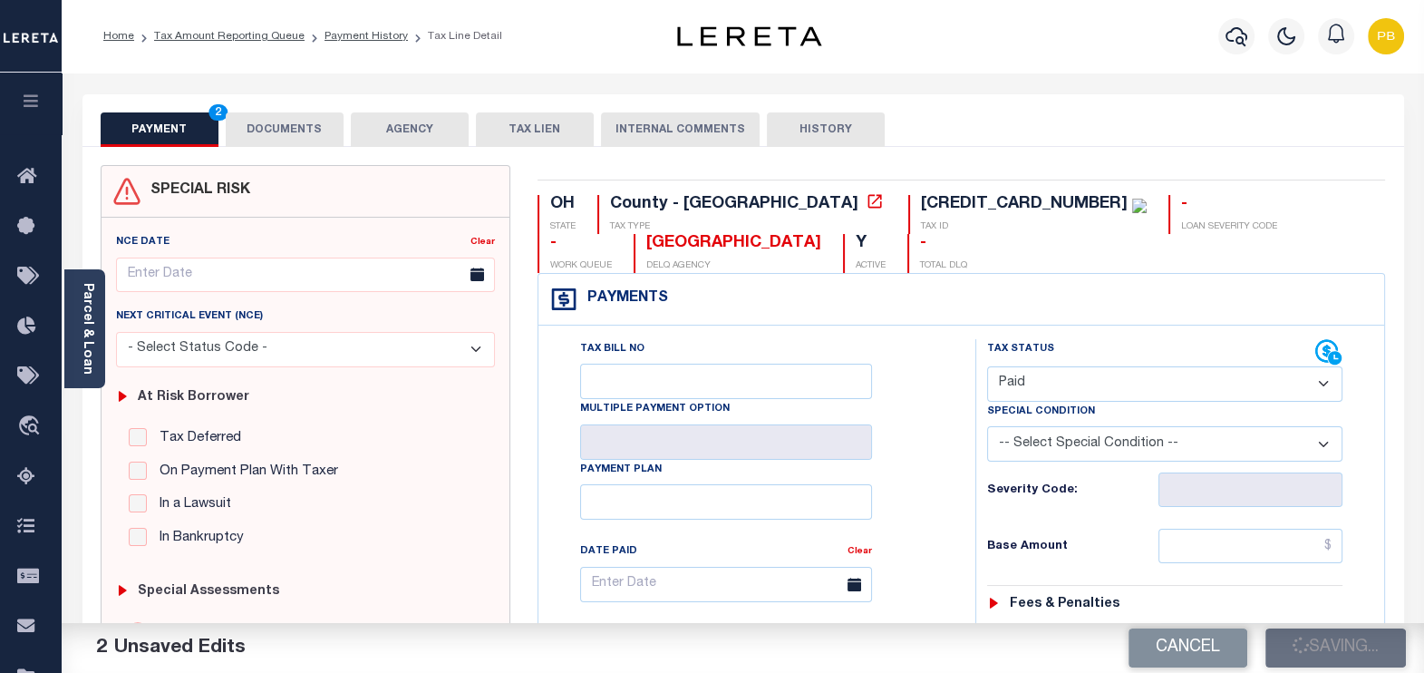
checkbox input "false"
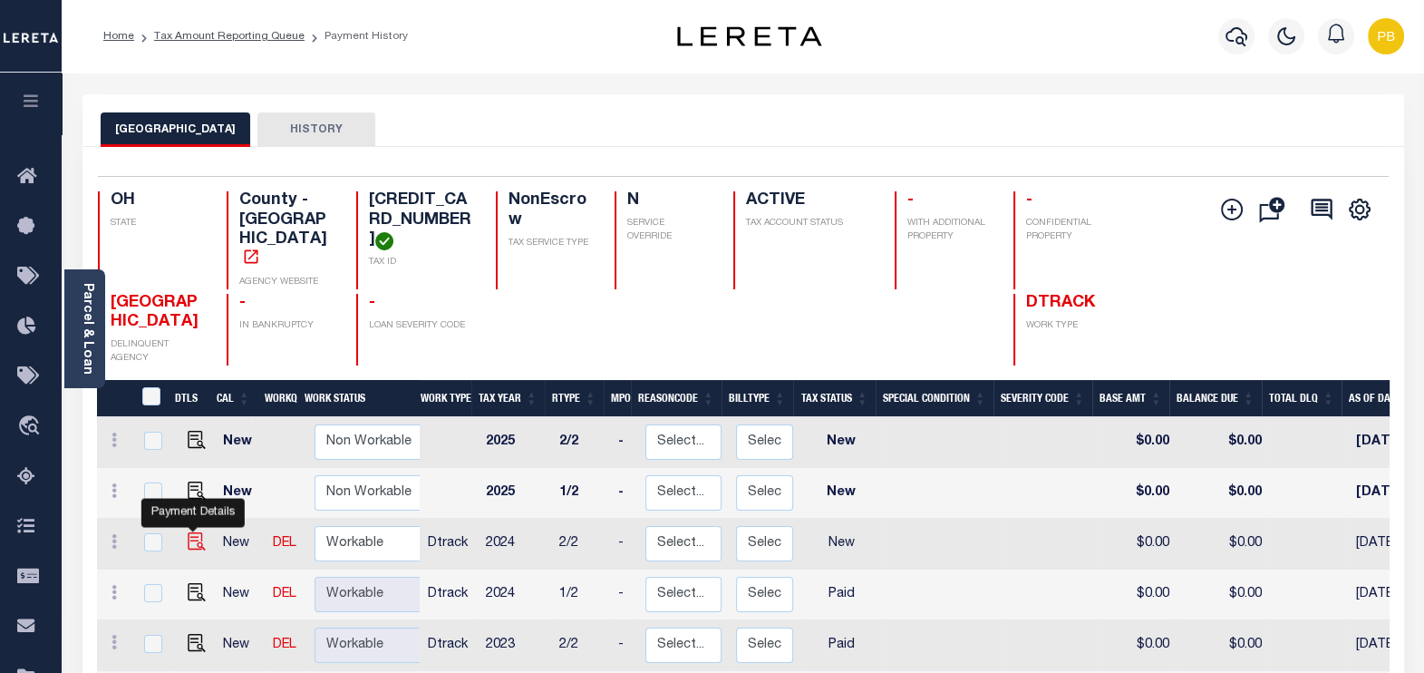
click at [189, 532] on img "" at bounding box center [197, 541] width 18 height 18
checkbox input "true"
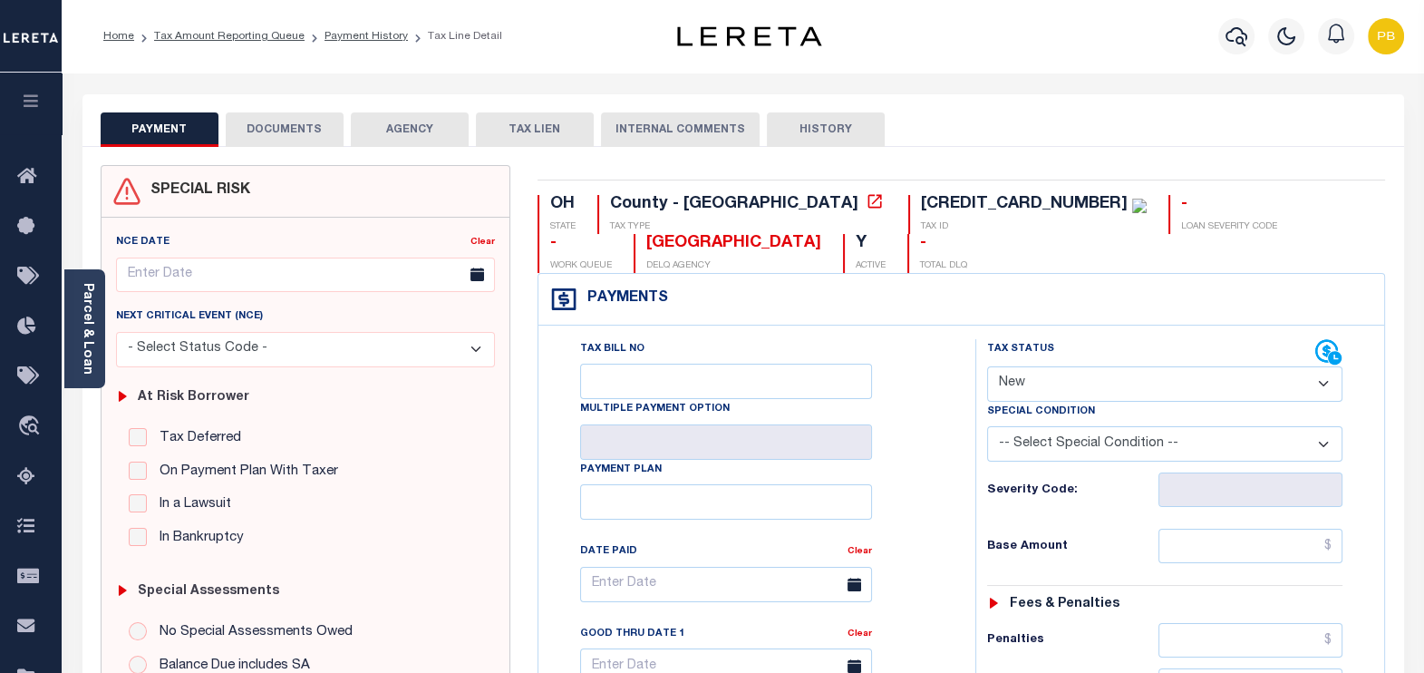
click at [1069, 385] on select "- Select Status Code - Open Due/Unpaid Paid Incomplete No Tax Due Internal Refu…" at bounding box center [1165, 383] width 356 height 35
select select "DUE"
click at [987, 366] on select "- Select Status Code - Open Due/Unpaid Paid Incomplete No Tax Due Internal Refu…" at bounding box center [1165, 383] width 356 height 35
type input "[DATE]"
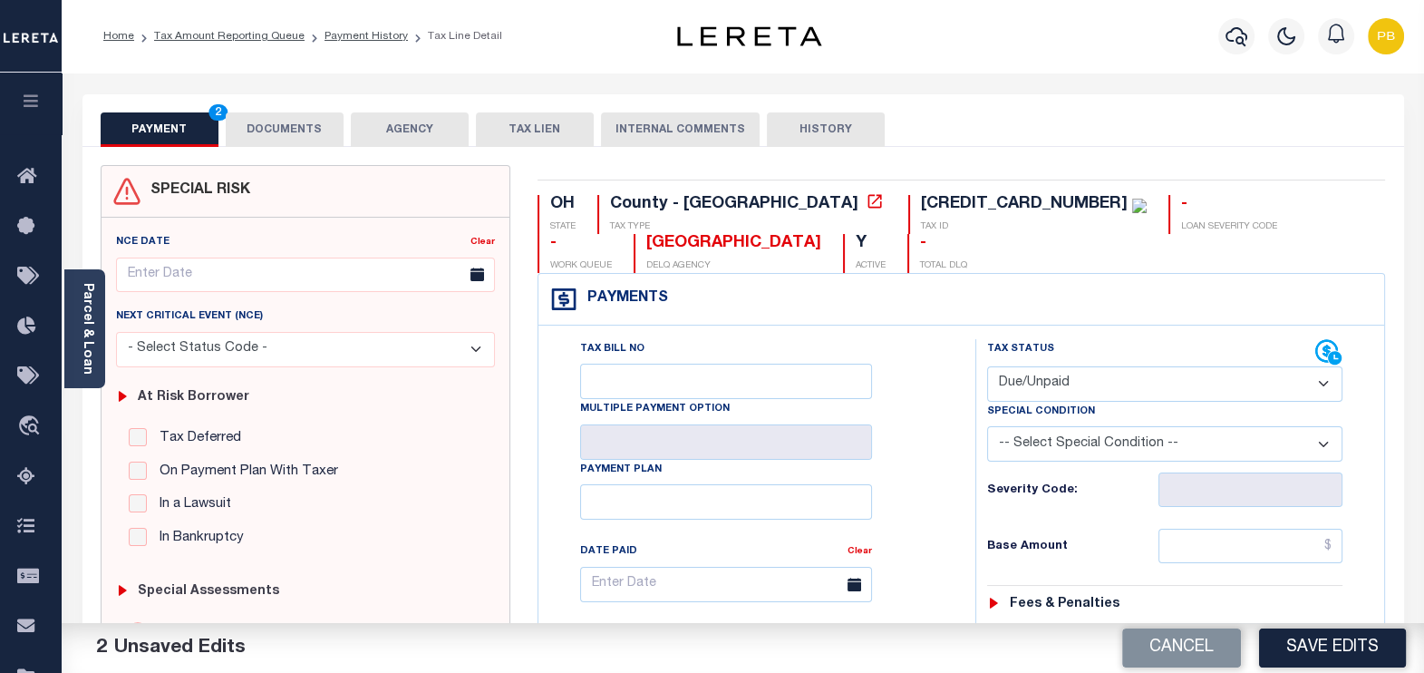
click at [1065, 383] on select "- Select Status Code - Open Due/Unpaid Paid Incomplete No Tax Due Internal Refu…" at bounding box center [1165, 383] width 356 height 35
select select "PYD"
click at [987, 366] on select "- Select Status Code - Open Due/Unpaid Paid Incomplete No Tax Due Internal Refu…" at bounding box center [1165, 383] width 356 height 35
click at [1375, 646] on button "Save Edits" at bounding box center [1332, 647] width 147 height 39
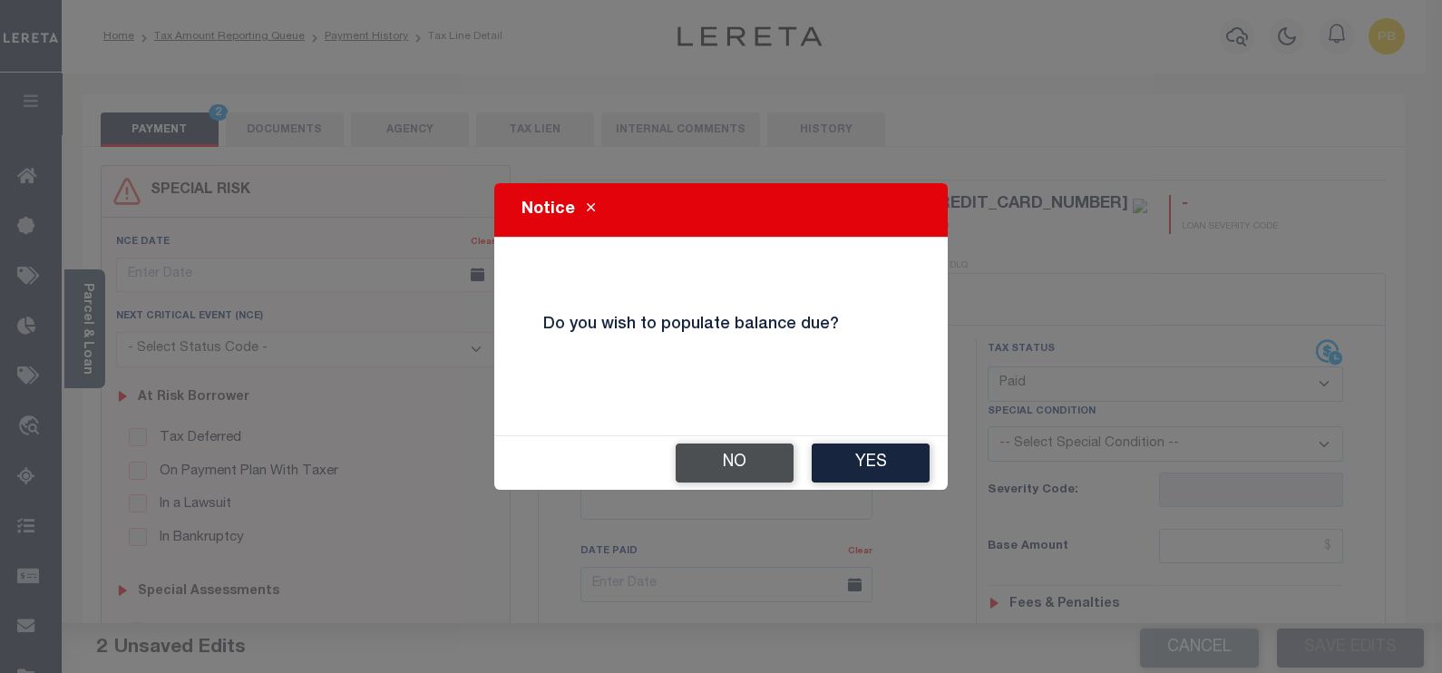
click at [728, 469] on button "No" at bounding box center [734, 462] width 118 height 39
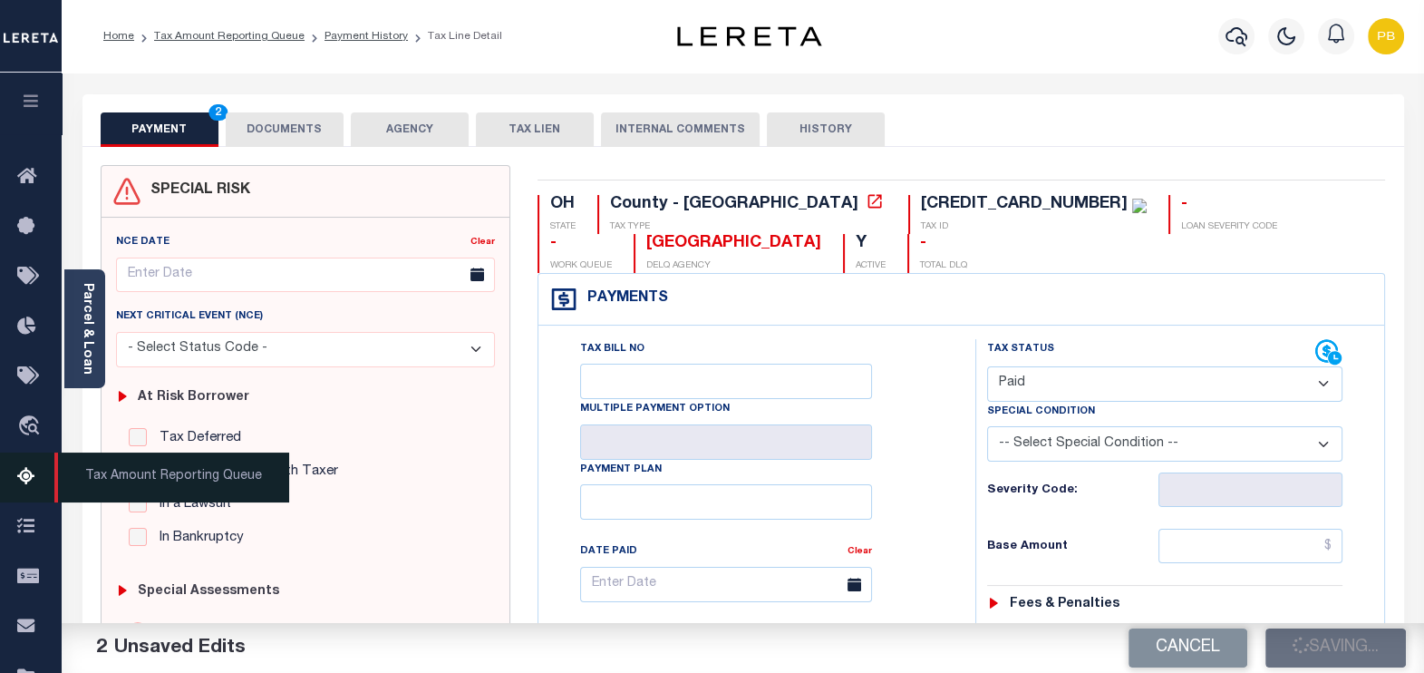
checkbox input "false"
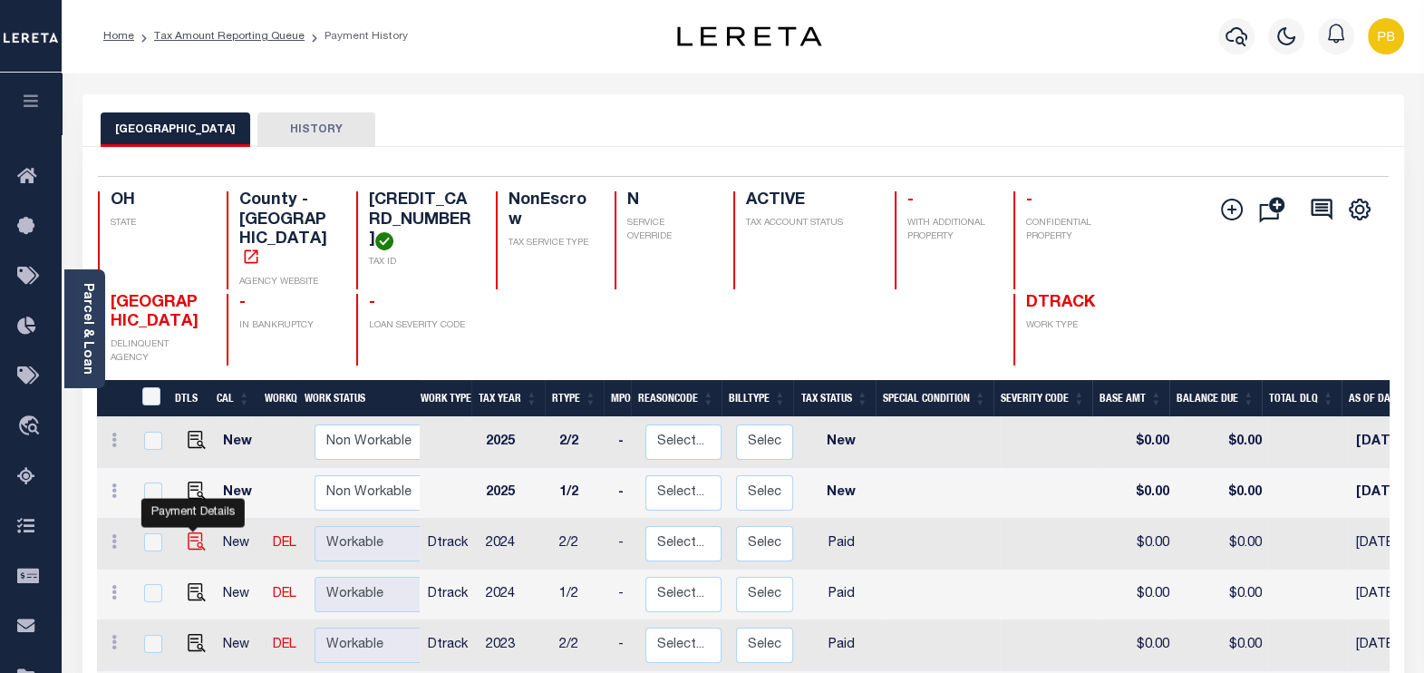
click at [193, 532] on img "" at bounding box center [197, 541] width 18 height 18
checkbox input "true"
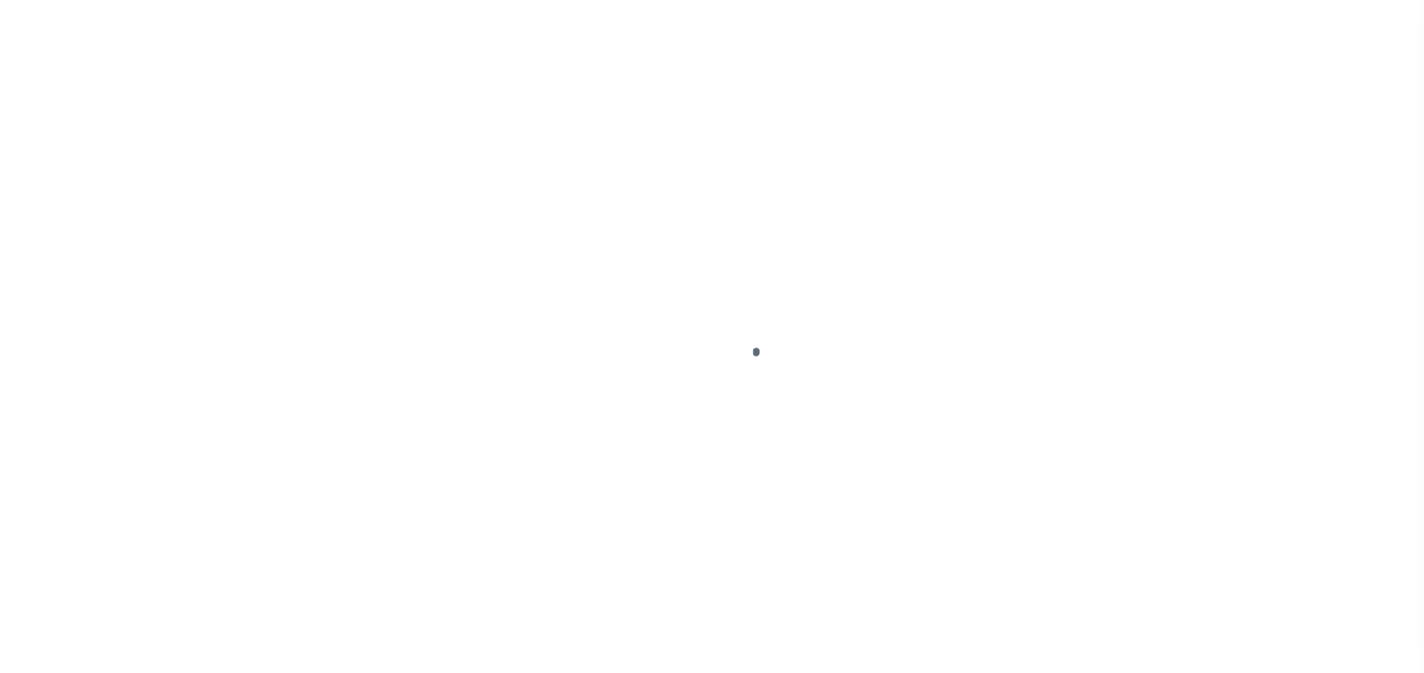
select select "PYD"
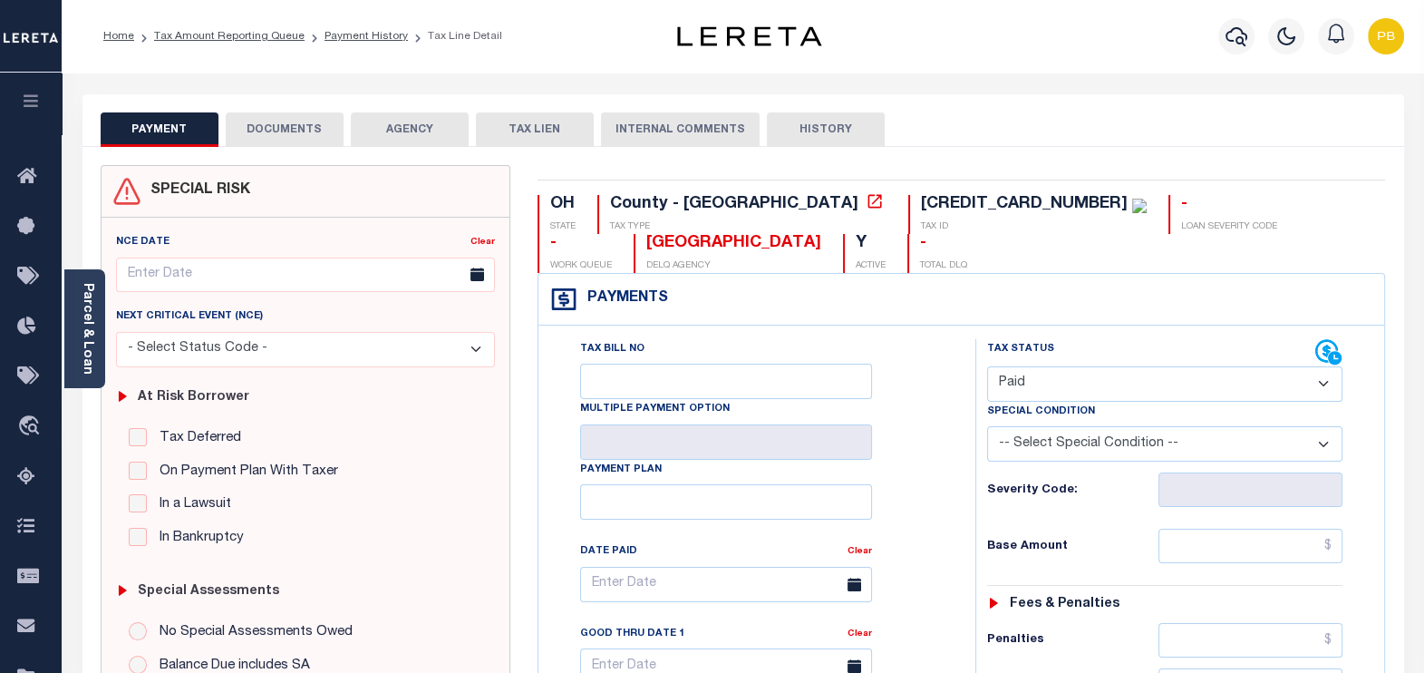
click at [297, 129] on button "DOCUMENTS" at bounding box center [285, 129] width 118 height 34
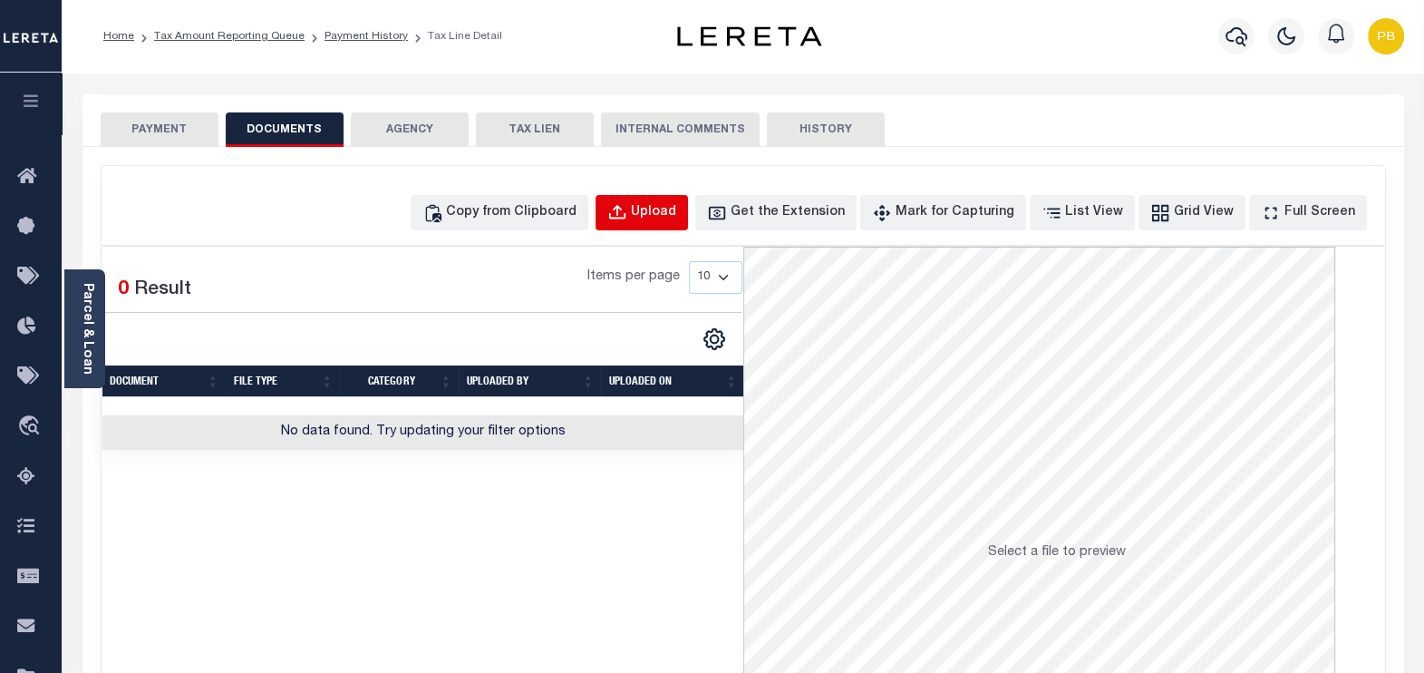
click at [675, 216] on div "Upload" at bounding box center [653, 213] width 45 height 20
select select "POP"
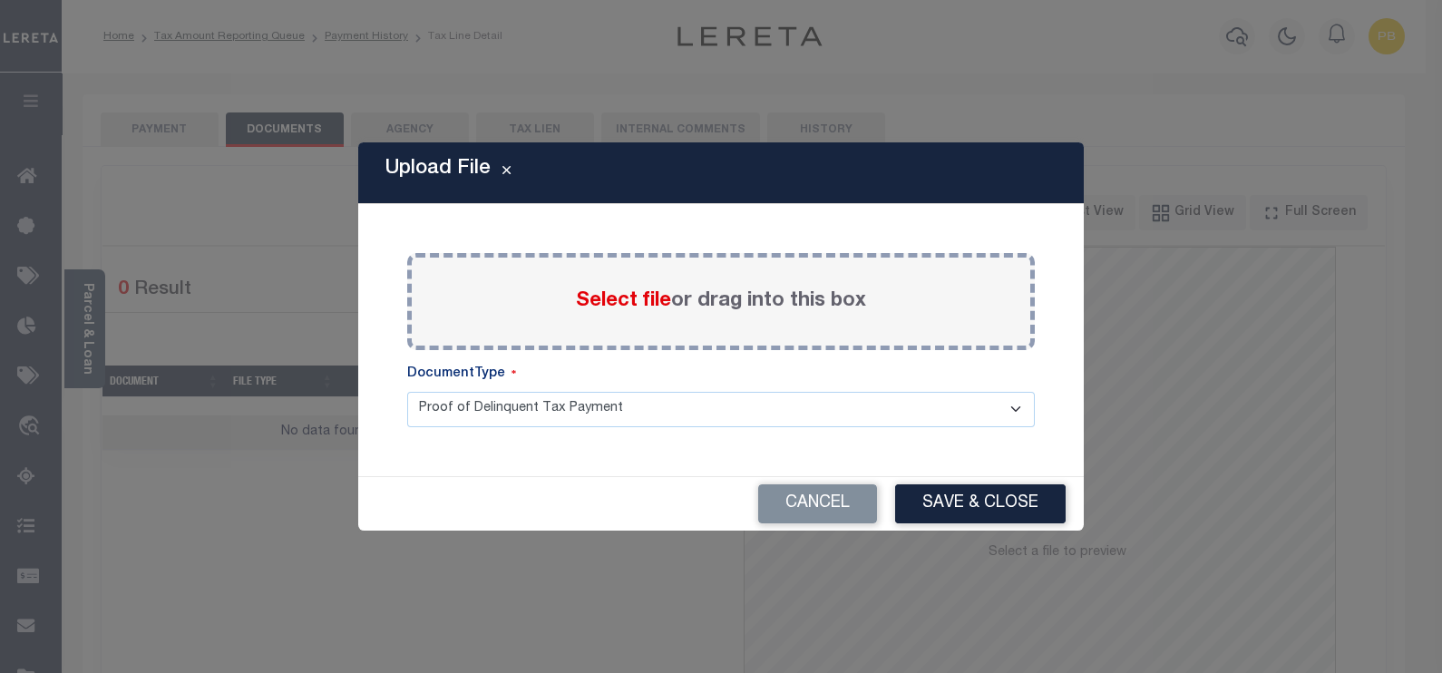
click at [594, 296] on span "Select file" at bounding box center [623, 301] width 95 height 20
click at [0, 0] on input "Select file or drag into this box" at bounding box center [0, 0] width 0 height 0
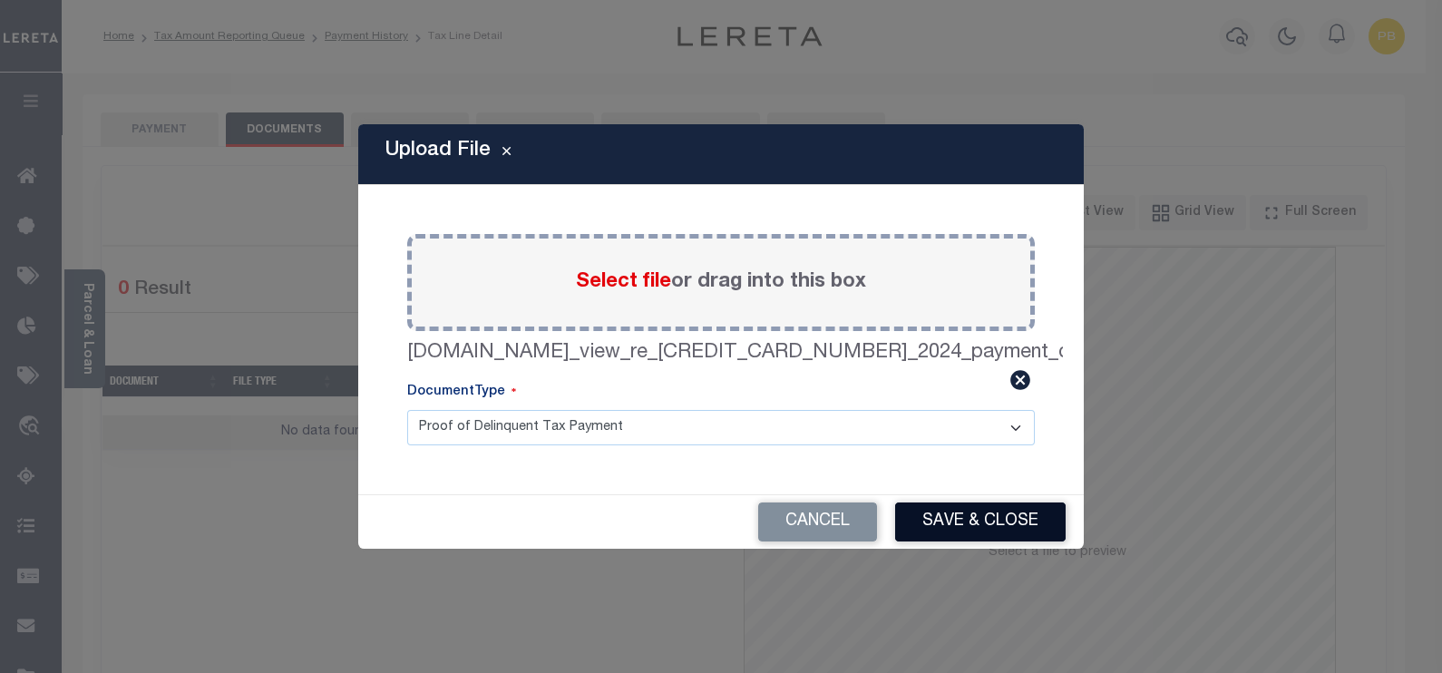
click at [995, 524] on button "Save & Close" at bounding box center [980, 521] width 170 height 39
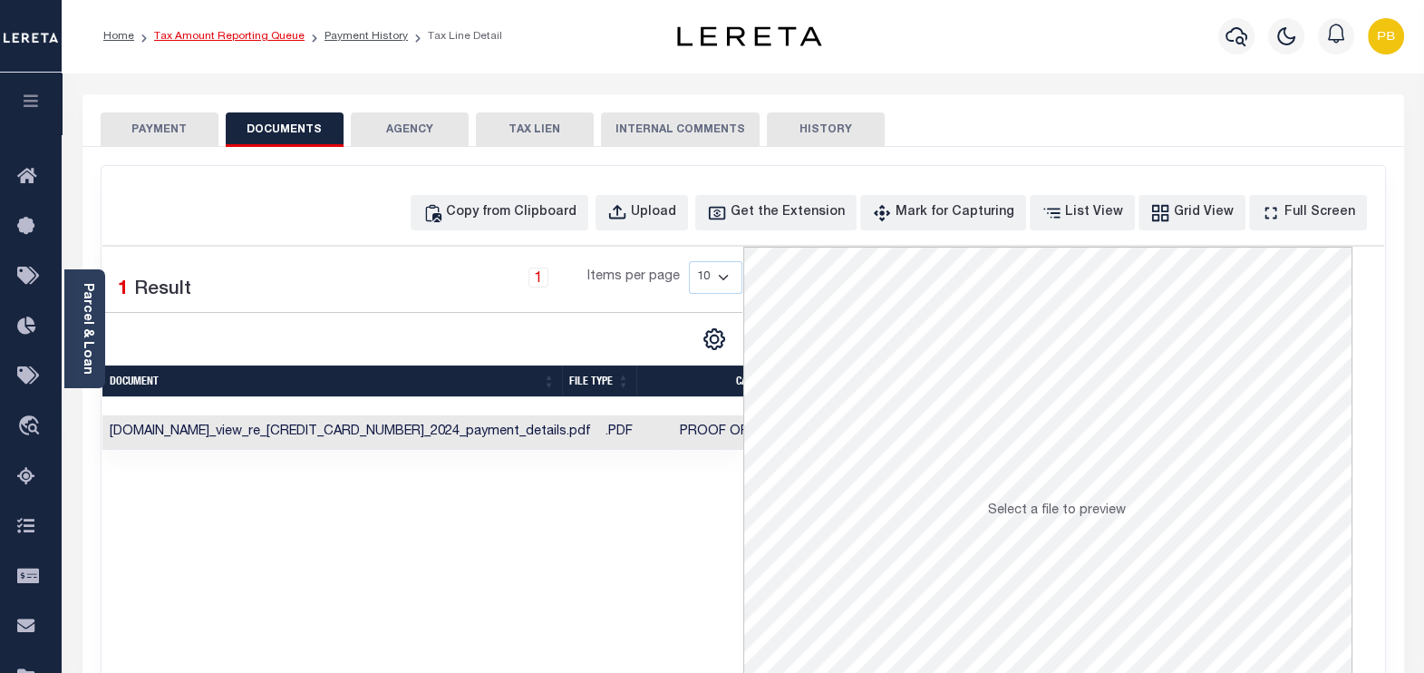
click at [257, 37] on link "Tax Amount Reporting Queue" at bounding box center [229, 36] width 151 height 11
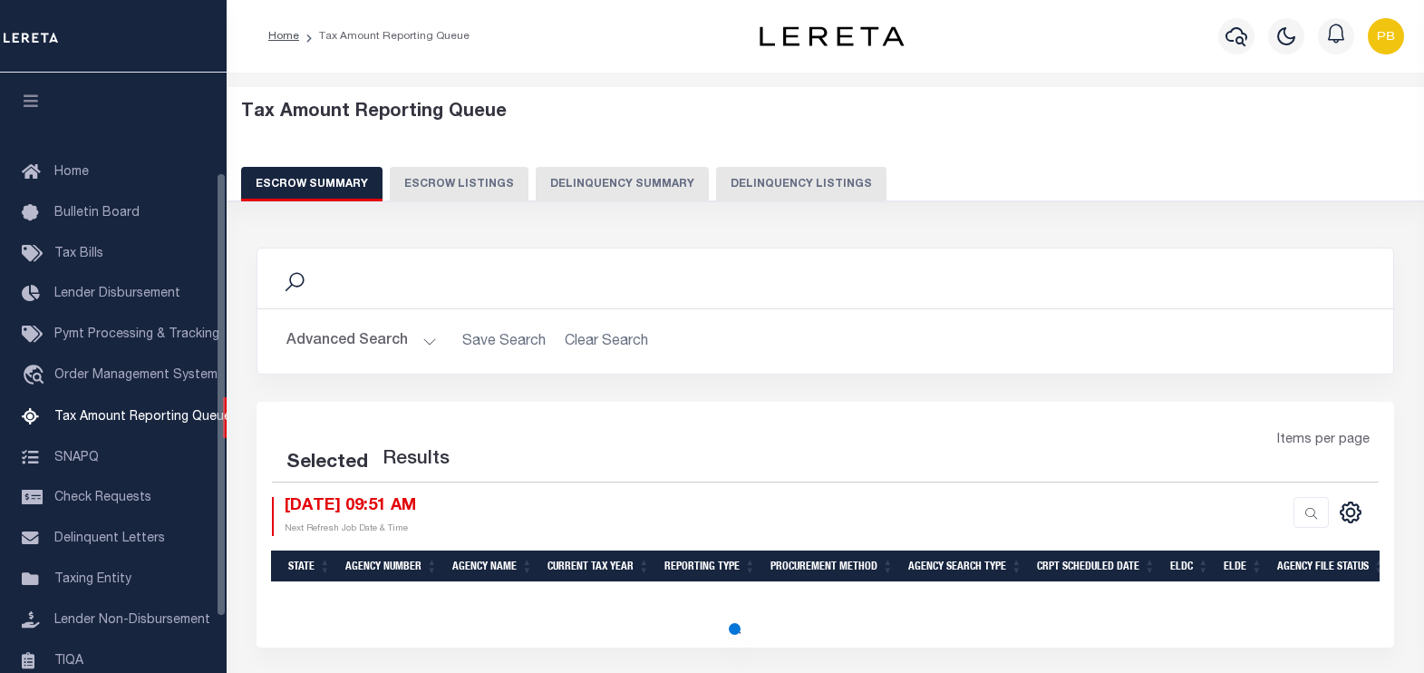
select select "100"
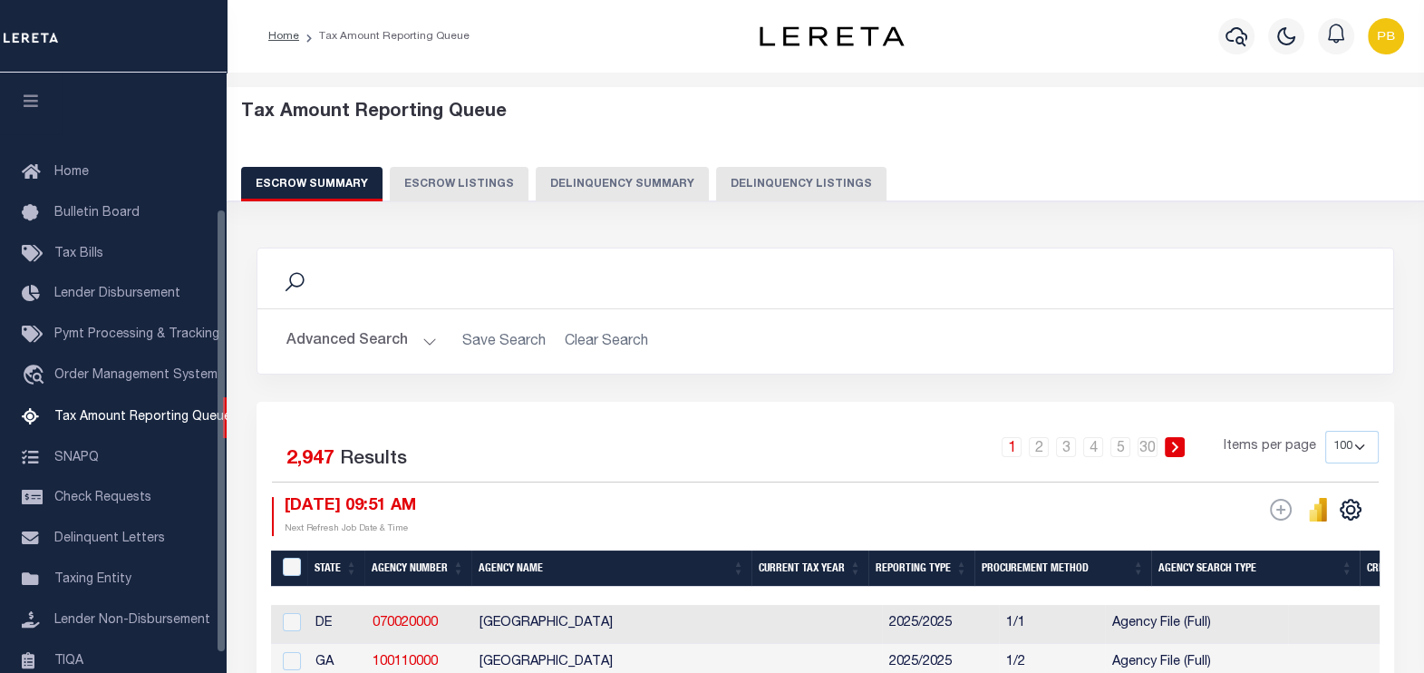
scroll to position [183, 0]
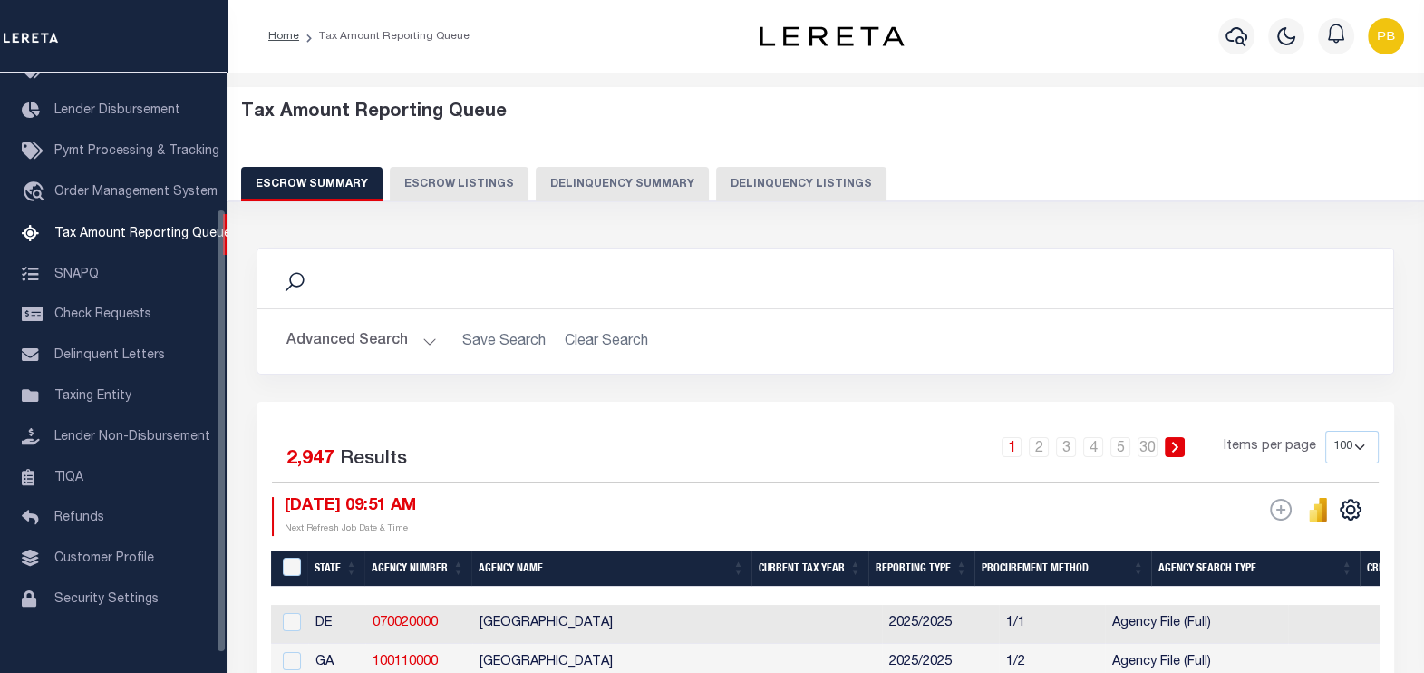
click at [833, 181] on button "Delinquency Listings" at bounding box center [801, 184] width 170 height 34
select select "100"
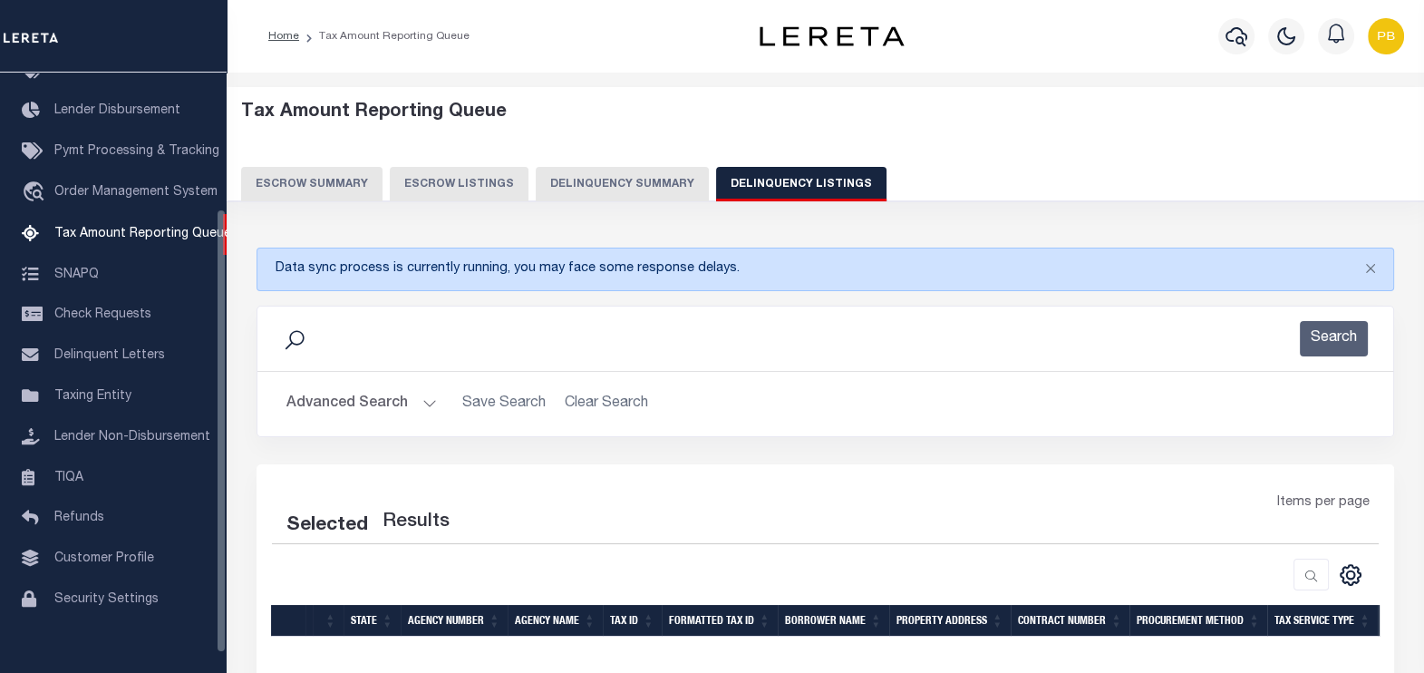
select select "100"
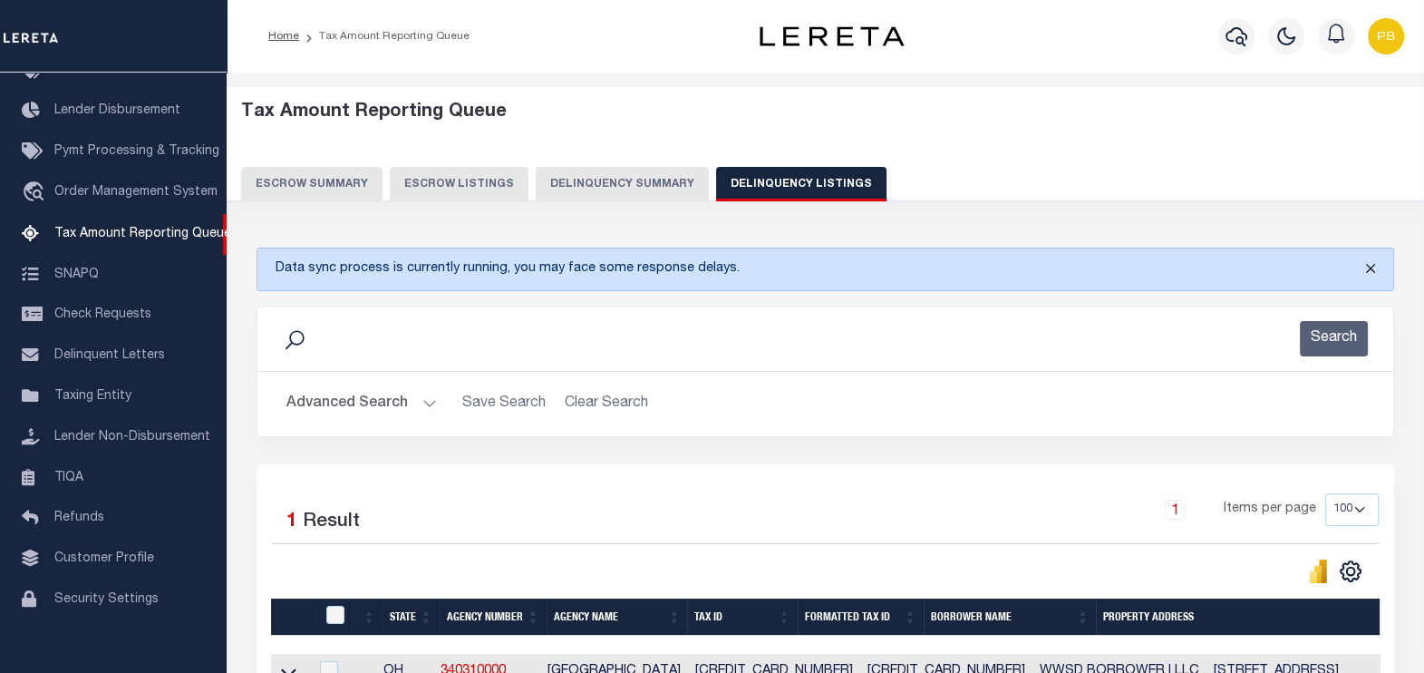
click at [1374, 264] on button "Close" at bounding box center [1370, 268] width 45 height 40
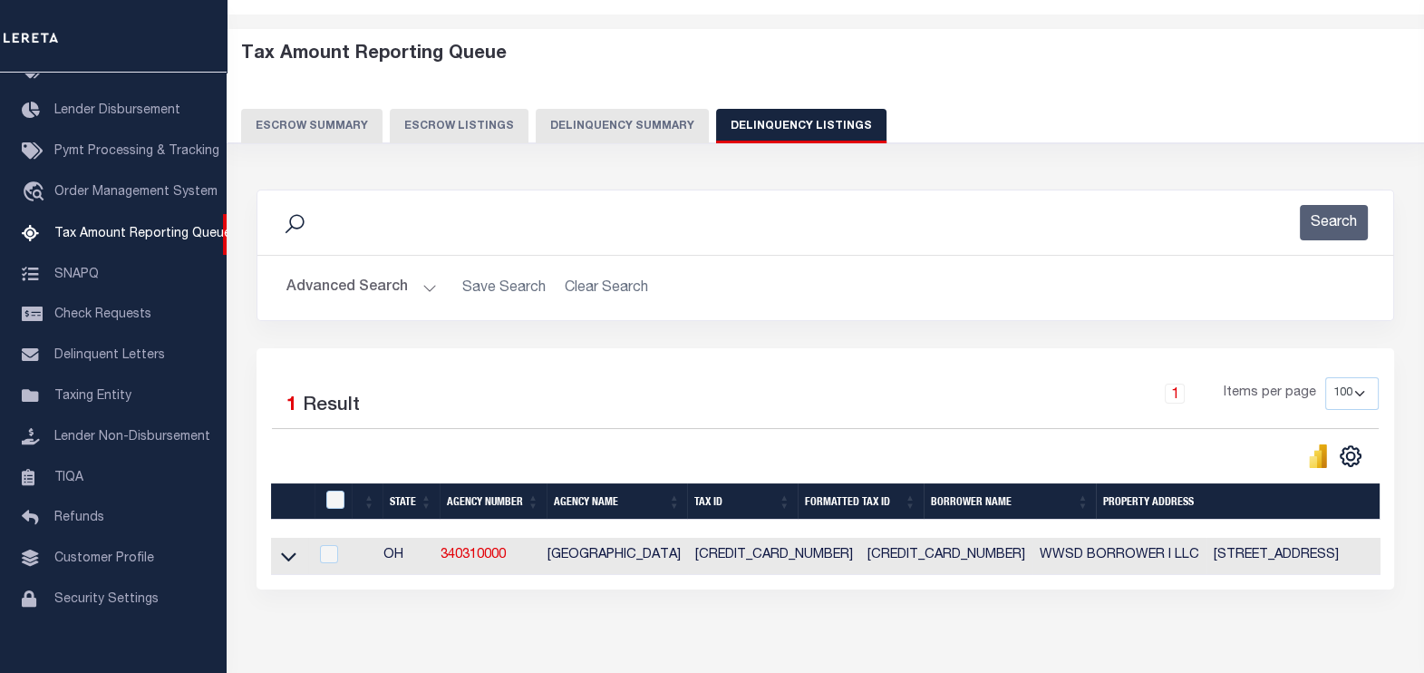
scroll to position [151, 0]
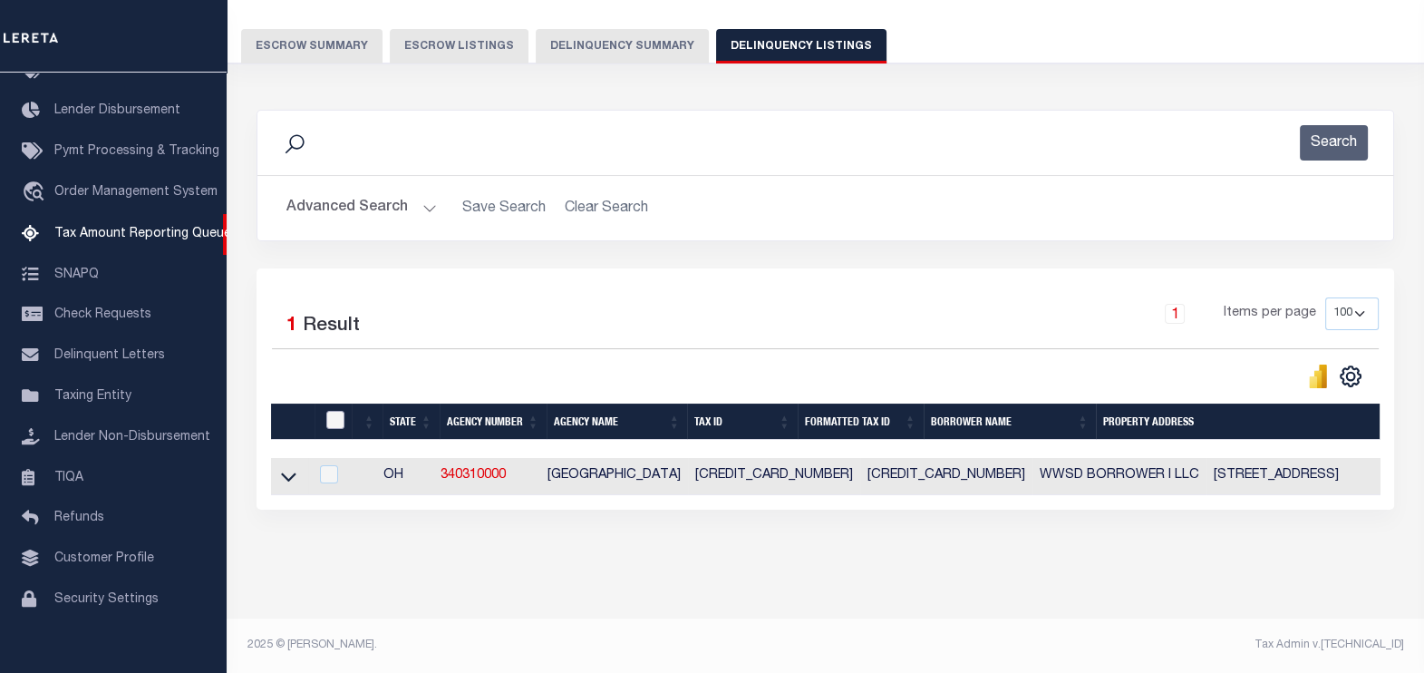
click at [331, 411] on input "checkbox" at bounding box center [335, 420] width 18 height 18
checkbox input "true"
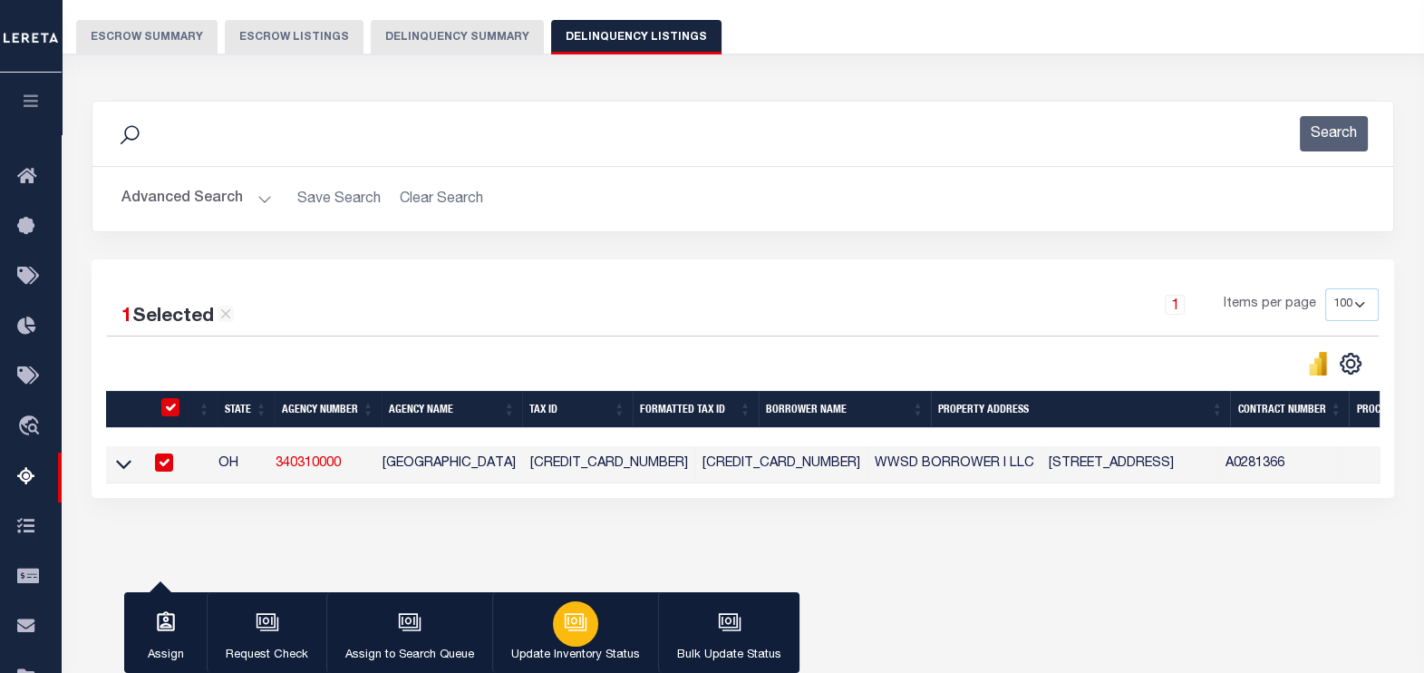
click at [568, 630] on icon "button" at bounding box center [577, 624] width 18 height 14
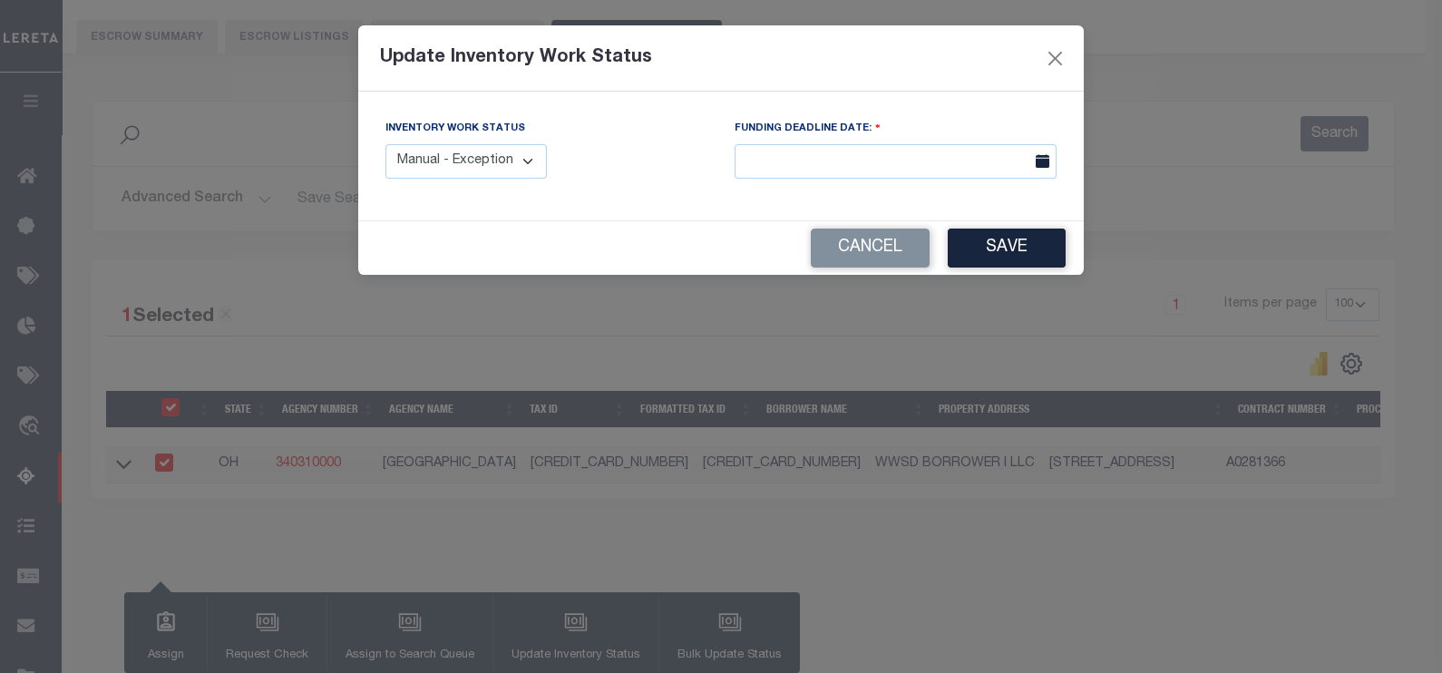
drag, startPoint x: 531, startPoint y: 166, endPoint x: 530, endPoint y: 180, distance: 13.6
click at [531, 166] on select "Manual - Exception Pended - Awaiting Search Late Add Exception Completed" at bounding box center [465, 161] width 161 height 35
select select "4"
click at [385, 144] on select "Manual - Exception Pended - Awaiting Search Late Add Exception Completed" at bounding box center [465, 161] width 161 height 35
click at [994, 259] on button "Save" at bounding box center [1006, 247] width 118 height 39
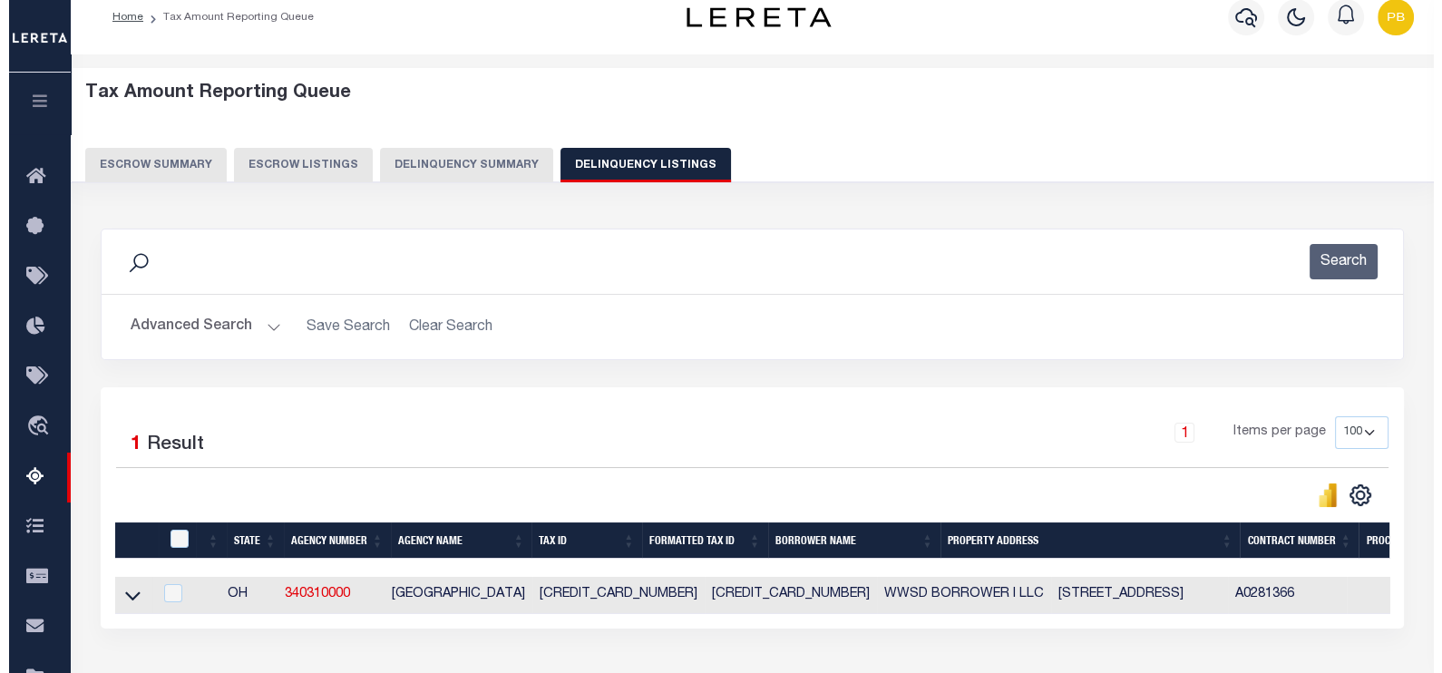
scroll to position [0, 0]
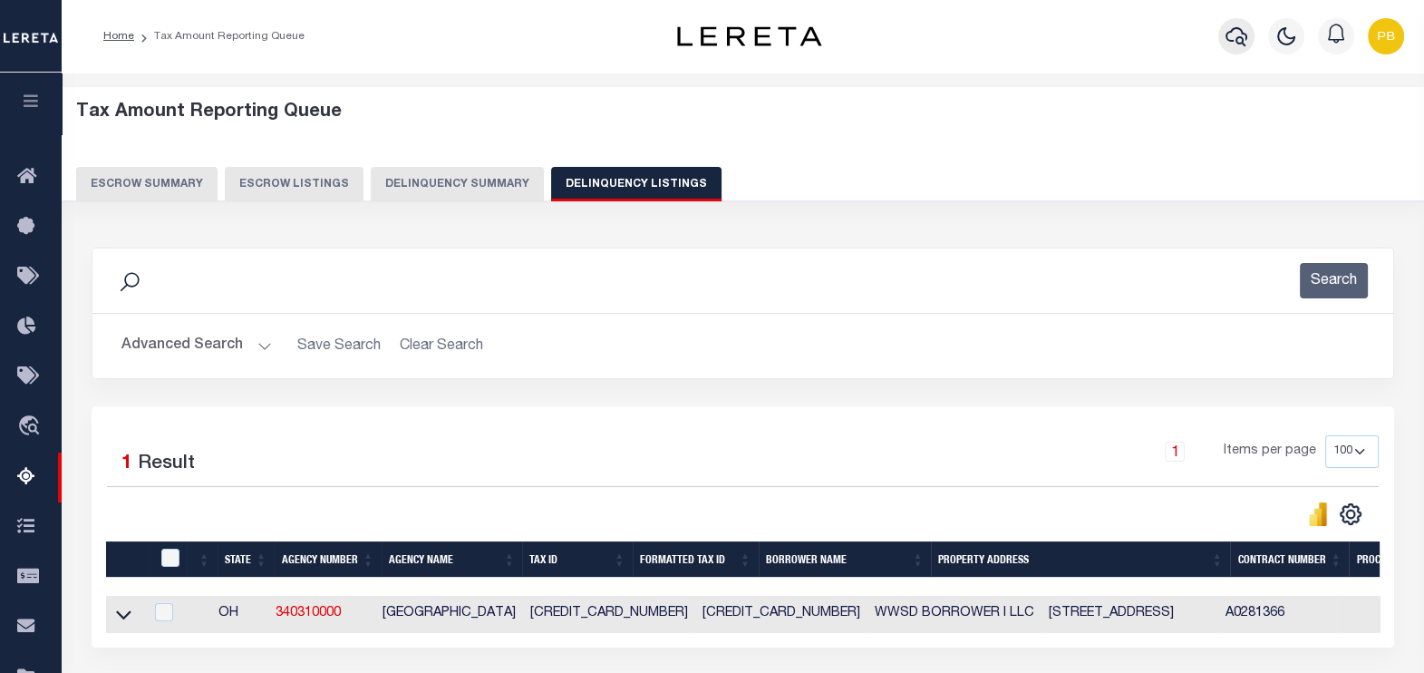
click at [1238, 37] on icon "button" at bounding box center [1237, 36] width 22 height 19
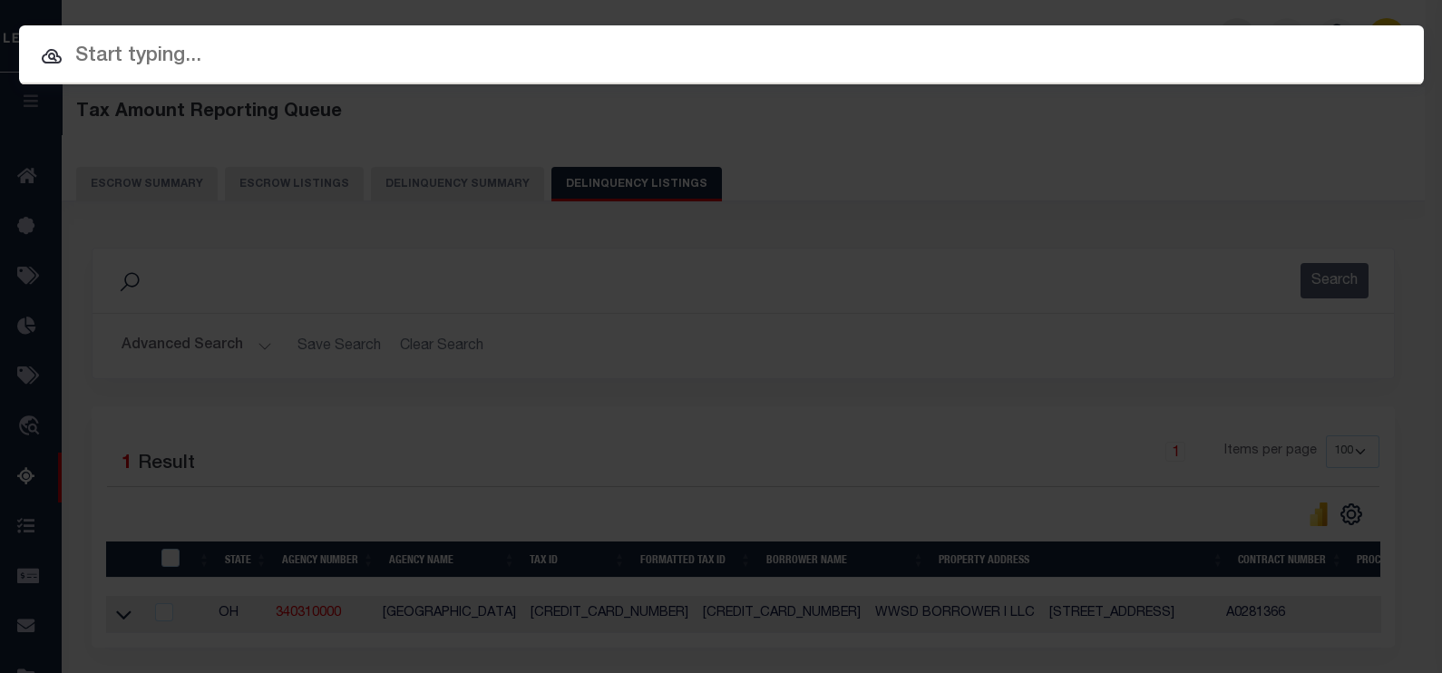
paste input "10703153"
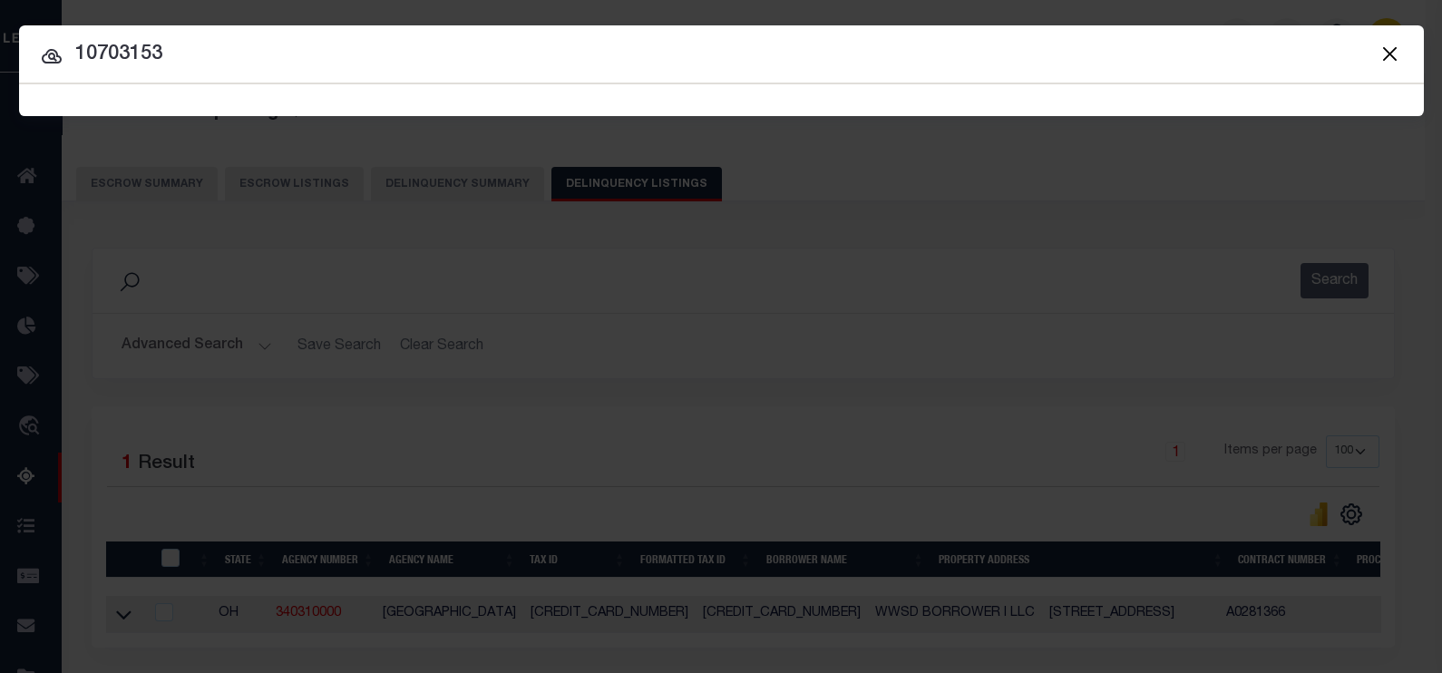
type input "10703153"
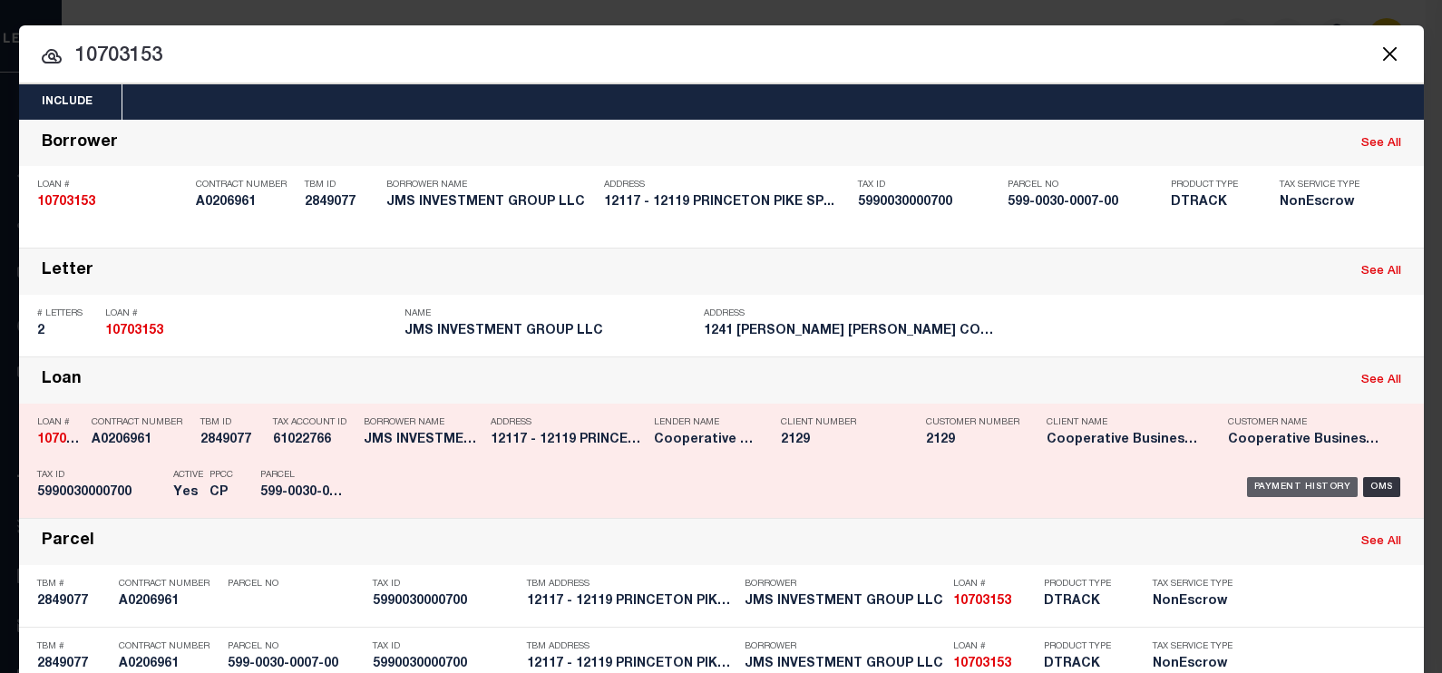
click at [1316, 483] on div "Payment History" at bounding box center [1303, 487] width 112 height 20
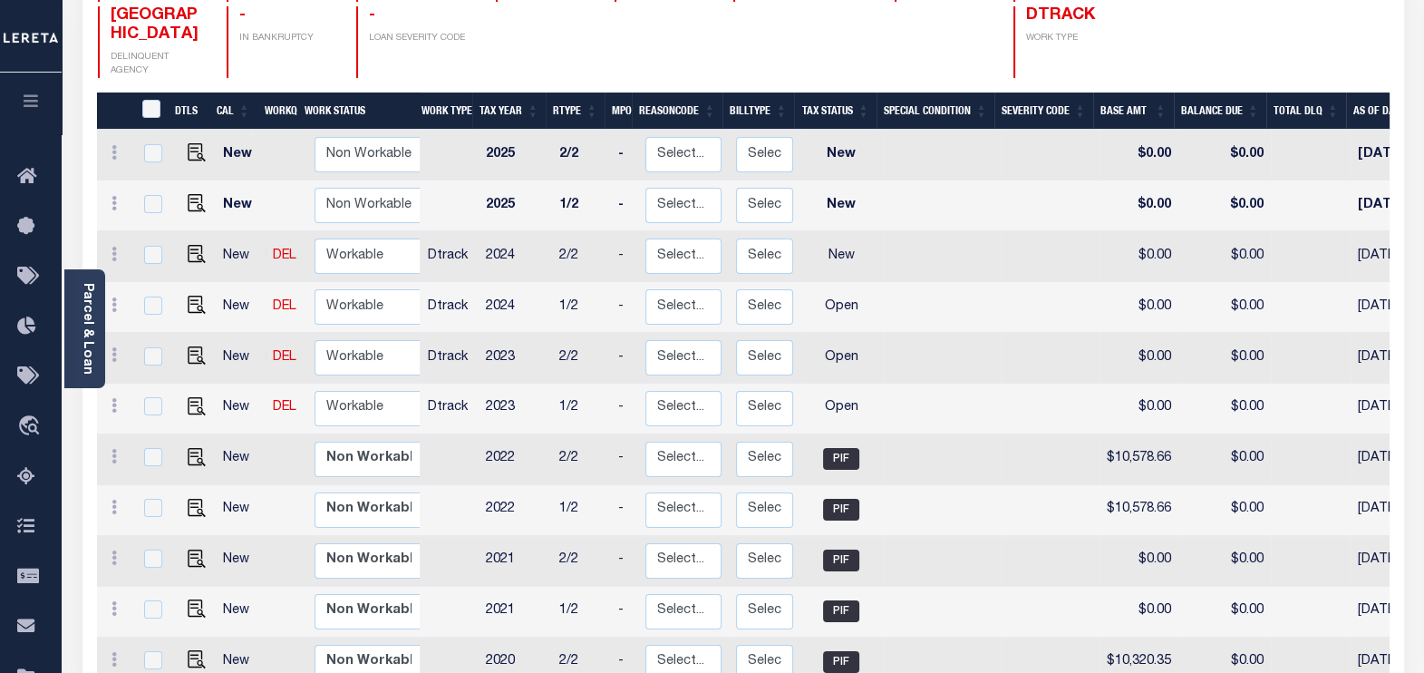
scroll to position [340, 0]
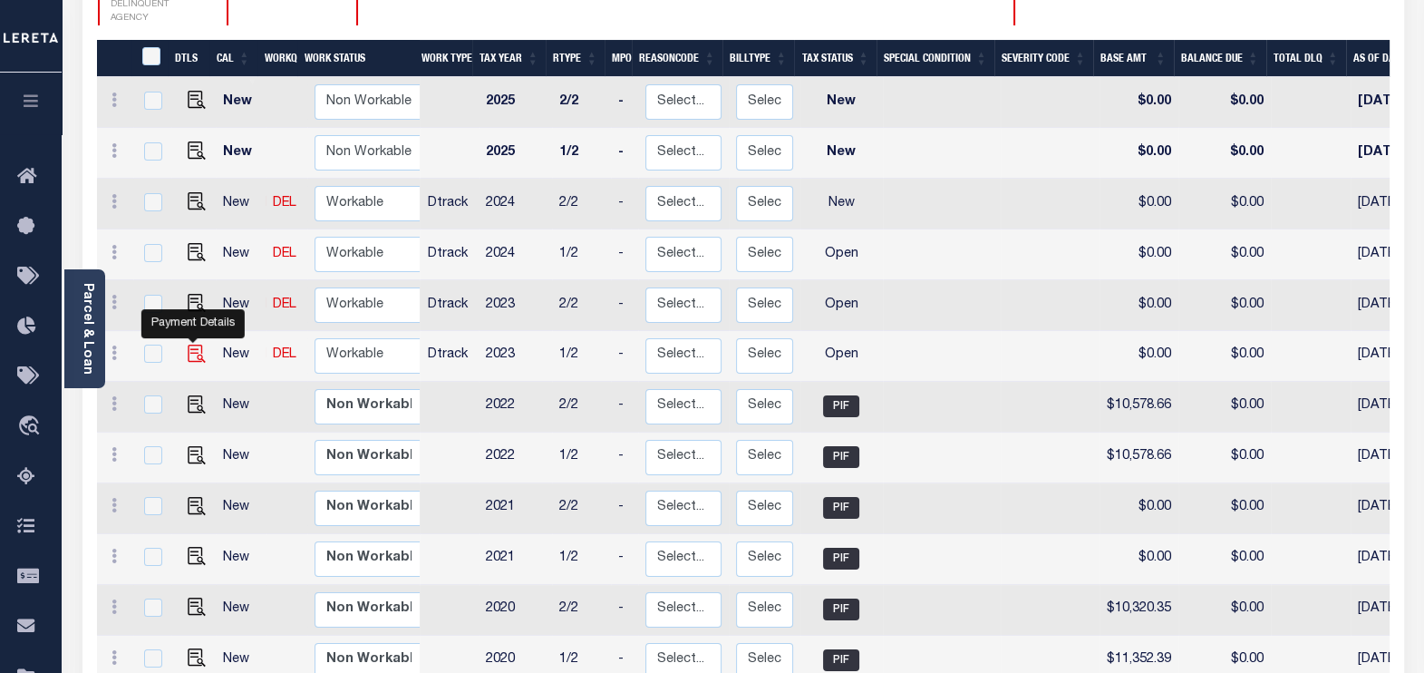
click at [189, 345] on img "" at bounding box center [197, 354] width 18 height 18
checkbox input "true"
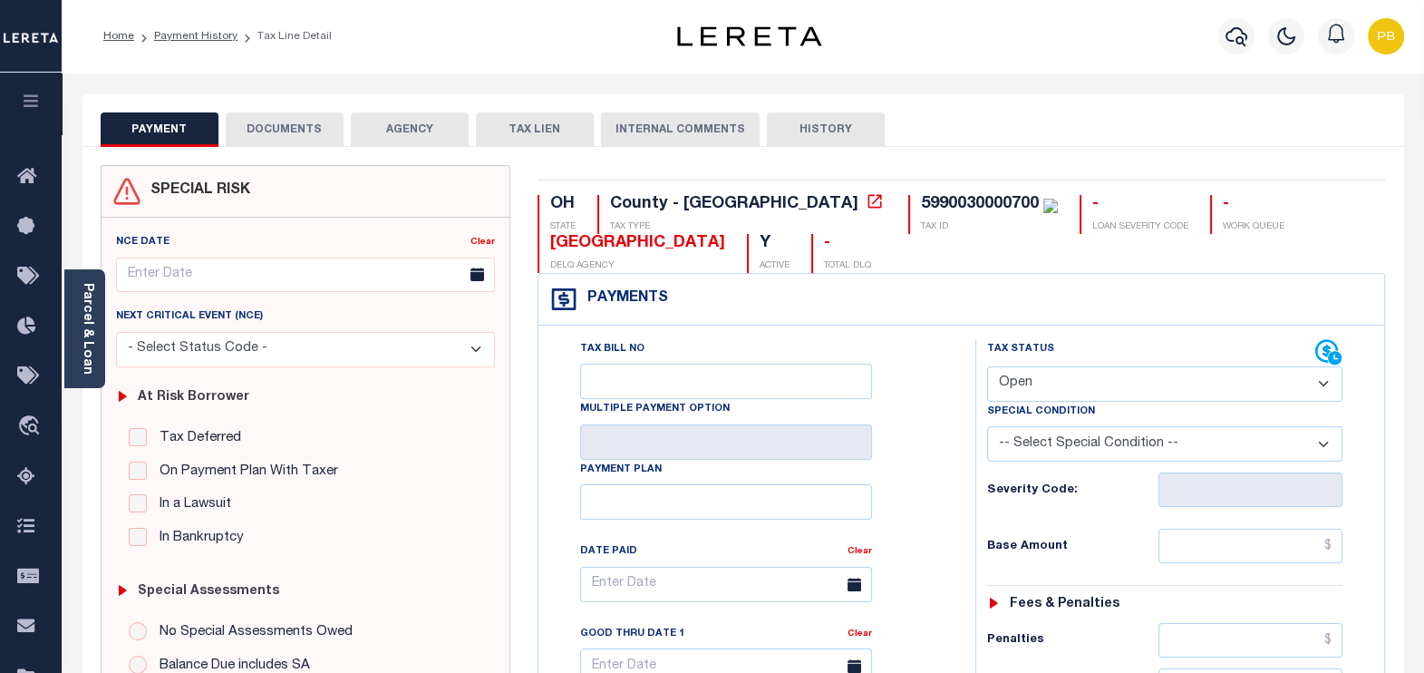
click at [1079, 384] on select "- Select Status Code - Open Due/Unpaid Paid Incomplete No Tax Due Internal Refu…" at bounding box center [1165, 383] width 356 height 35
select select "PYD"
click at [987, 366] on select "- Select Status Code - Open Due/Unpaid Paid Incomplete No Tax Due Internal Refu…" at bounding box center [1165, 383] width 356 height 35
type input "[DATE]"
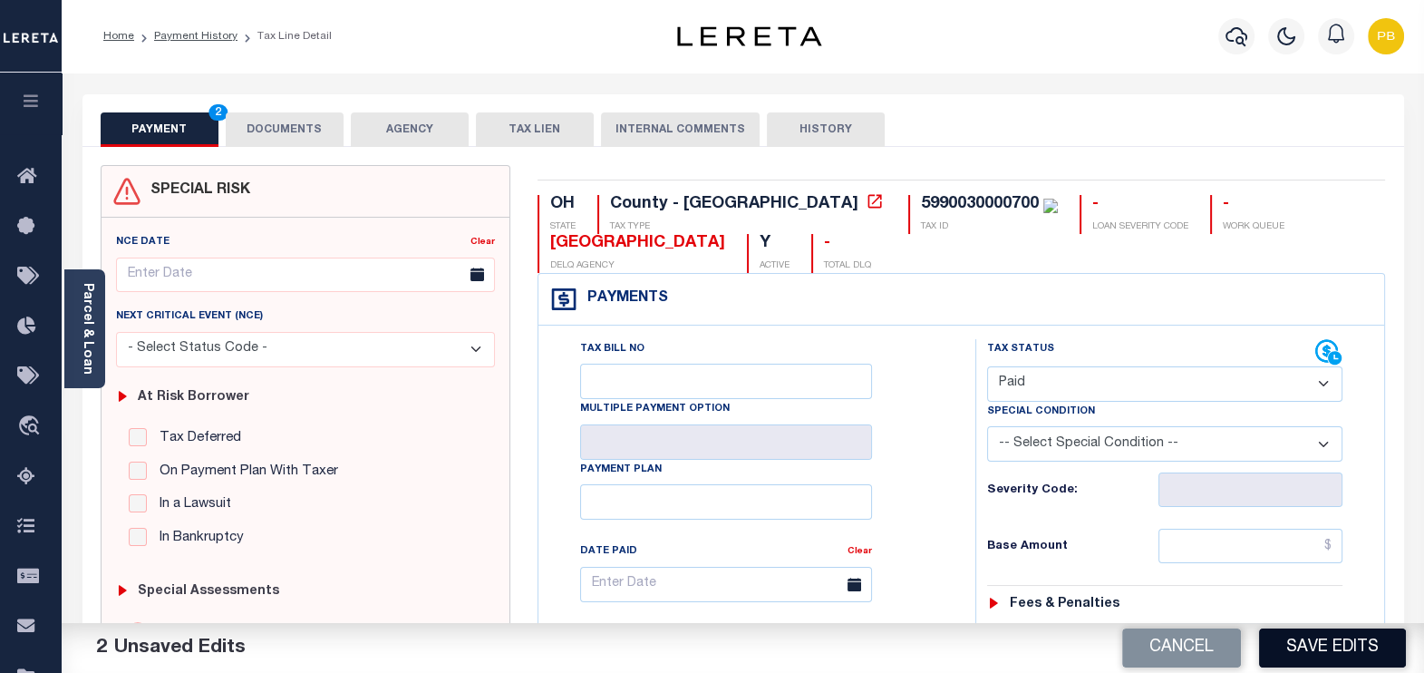
click at [1324, 639] on button "Save Edits" at bounding box center [1332, 647] width 147 height 39
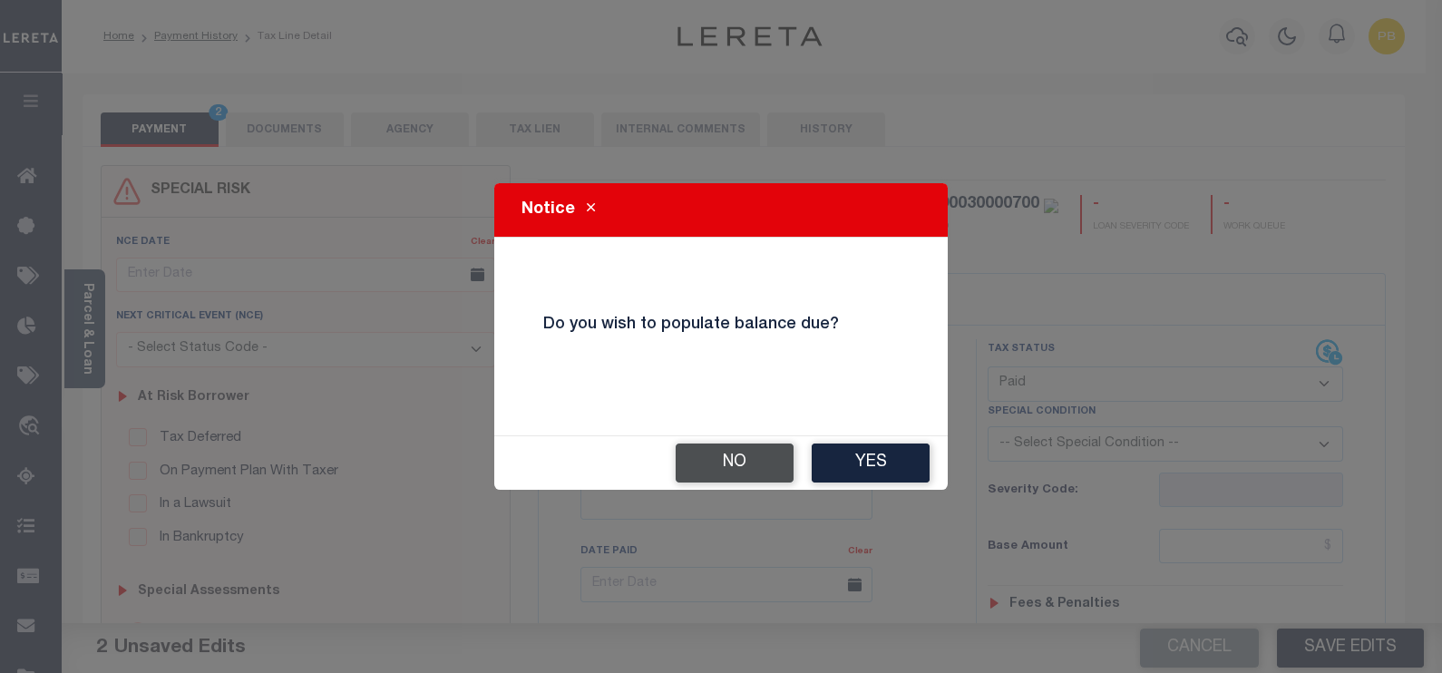
click at [741, 471] on button "No" at bounding box center [734, 462] width 118 height 39
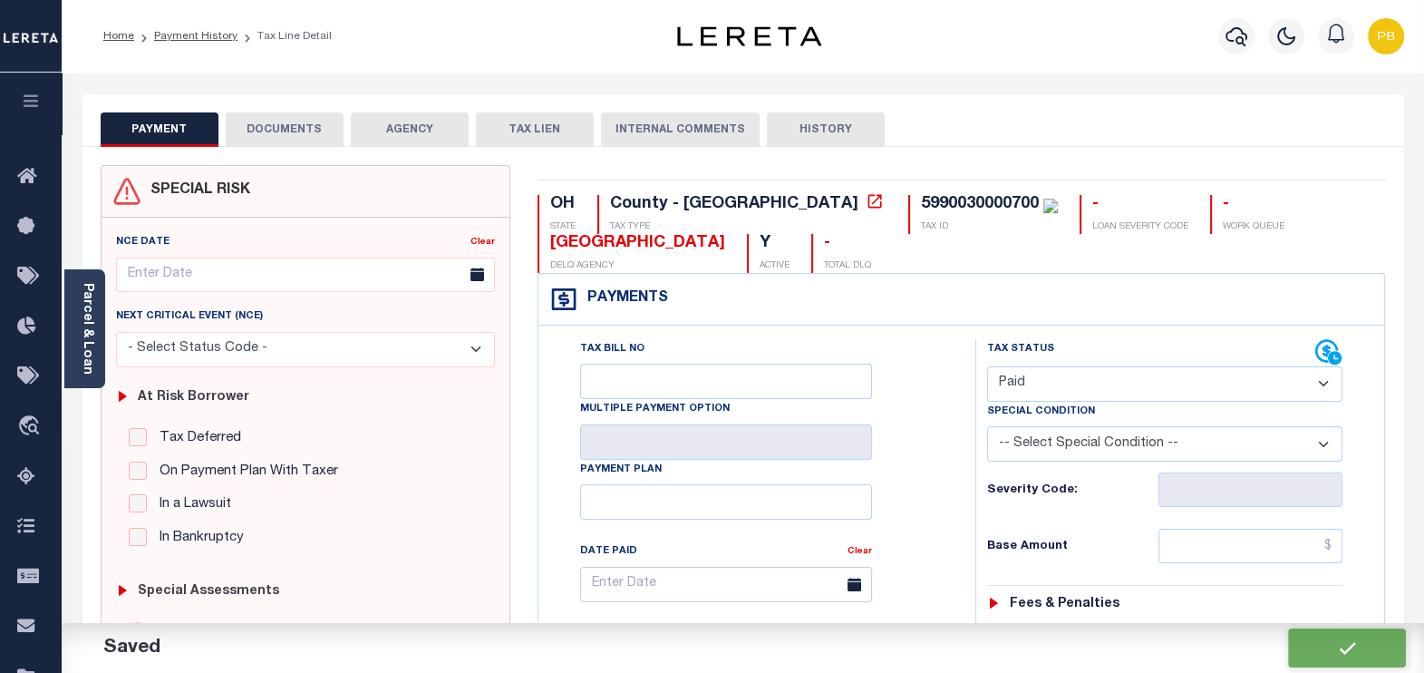
checkbox input "false"
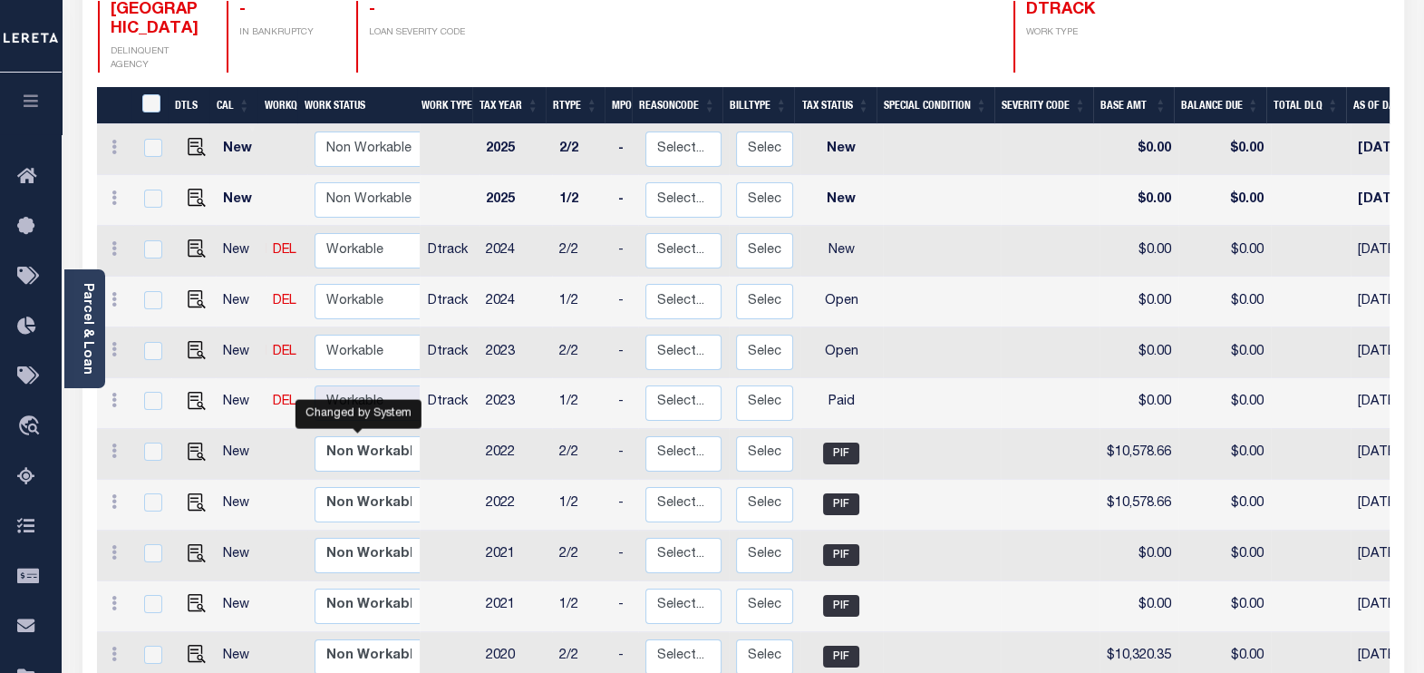
scroll to position [340, 0]
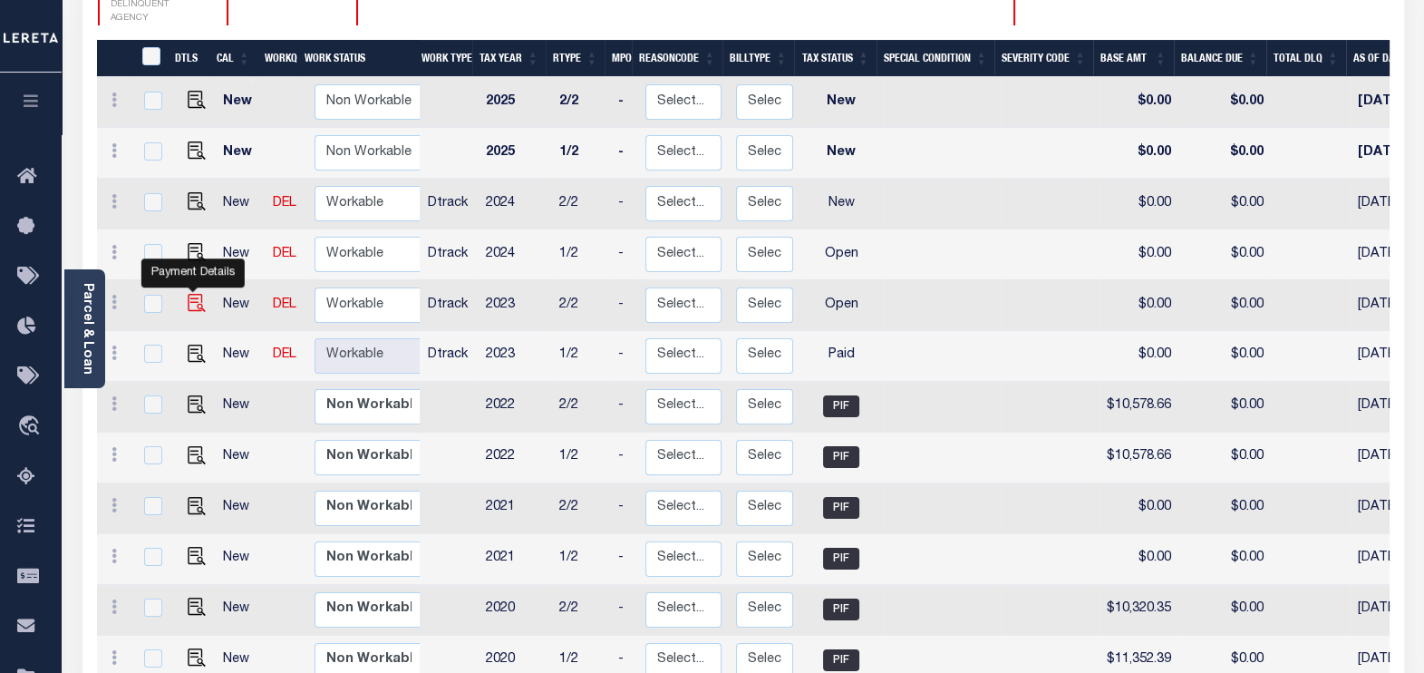
click at [193, 294] on img "" at bounding box center [197, 303] width 18 height 18
checkbox input "true"
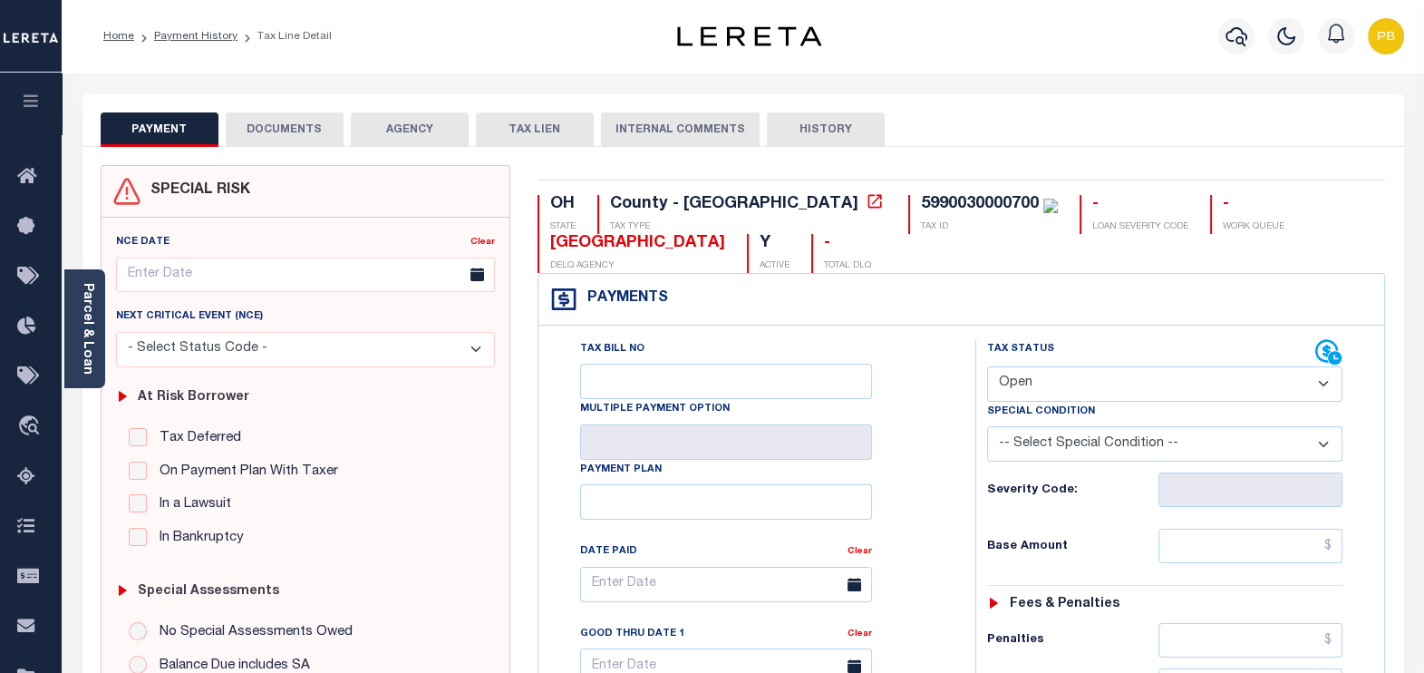
click at [1053, 381] on select "- Select Status Code - Open Due/Unpaid Paid Incomplete No Tax Due Internal Refu…" at bounding box center [1165, 383] width 356 height 35
select select "PYD"
click at [987, 366] on select "- Select Status Code - Open Due/Unpaid Paid Incomplete No Tax Due Internal Refu…" at bounding box center [1165, 383] width 356 height 35
type input "[DATE]"
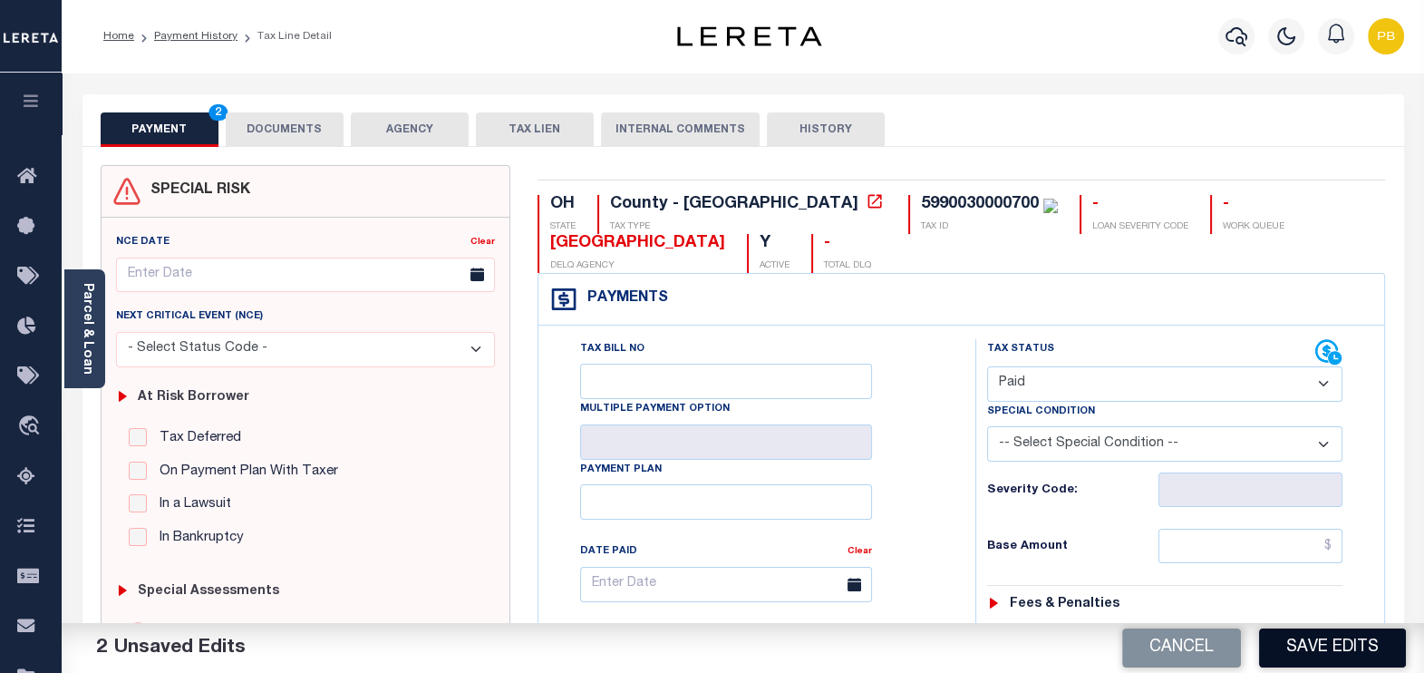
click at [1329, 639] on button "Save Edits" at bounding box center [1332, 647] width 147 height 39
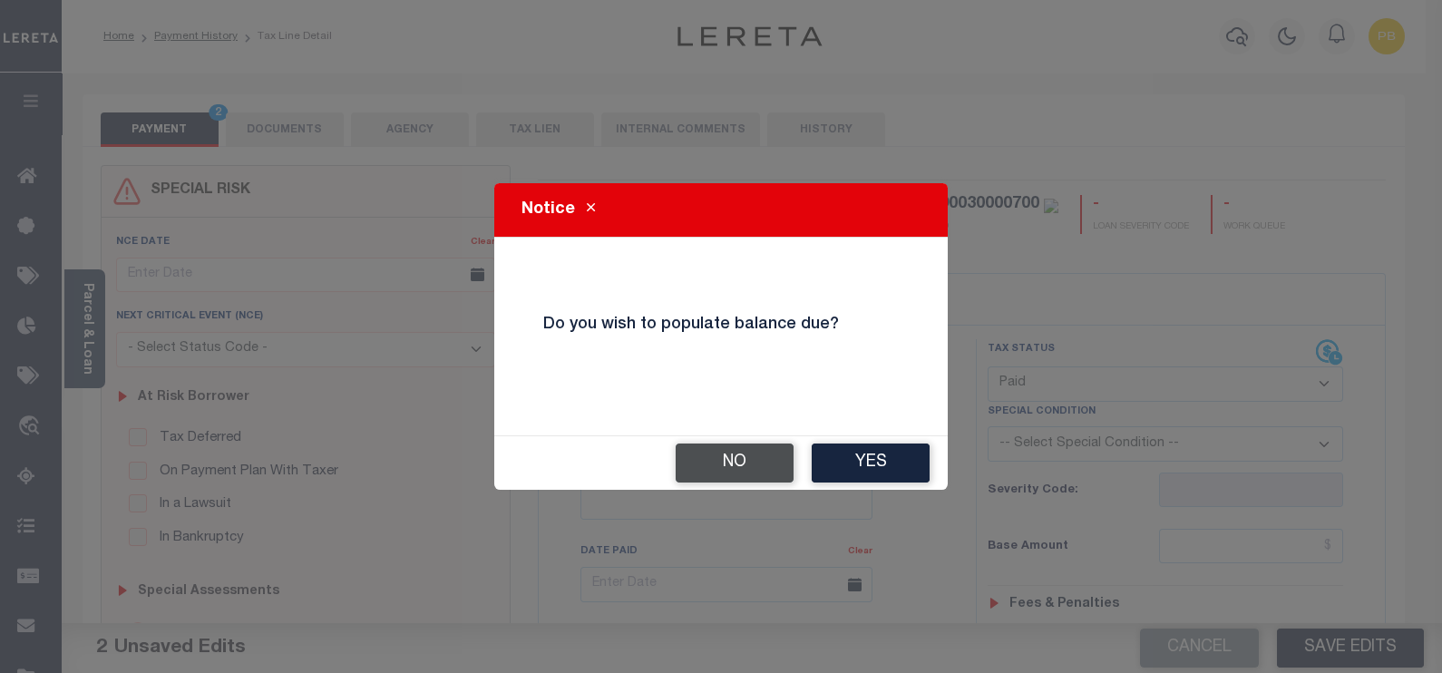
click at [759, 461] on button "No" at bounding box center [734, 462] width 118 height 39
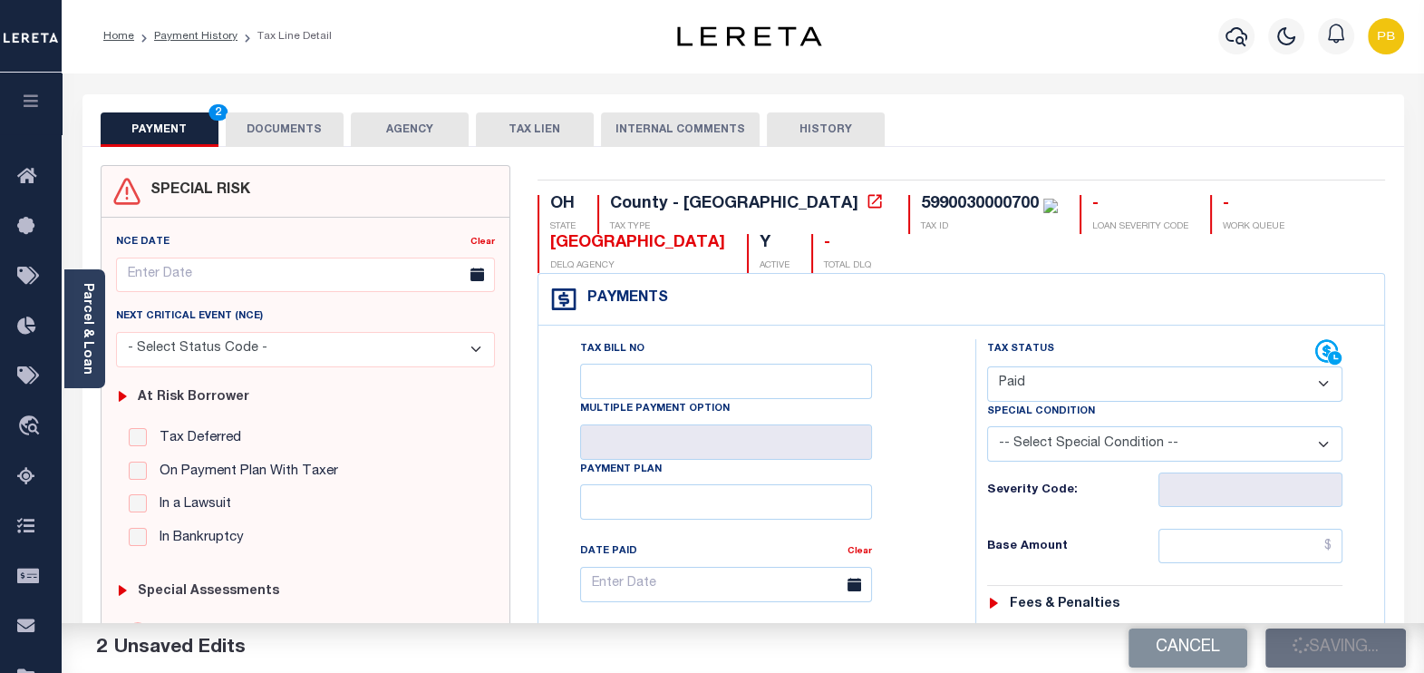
checkbox input "false"
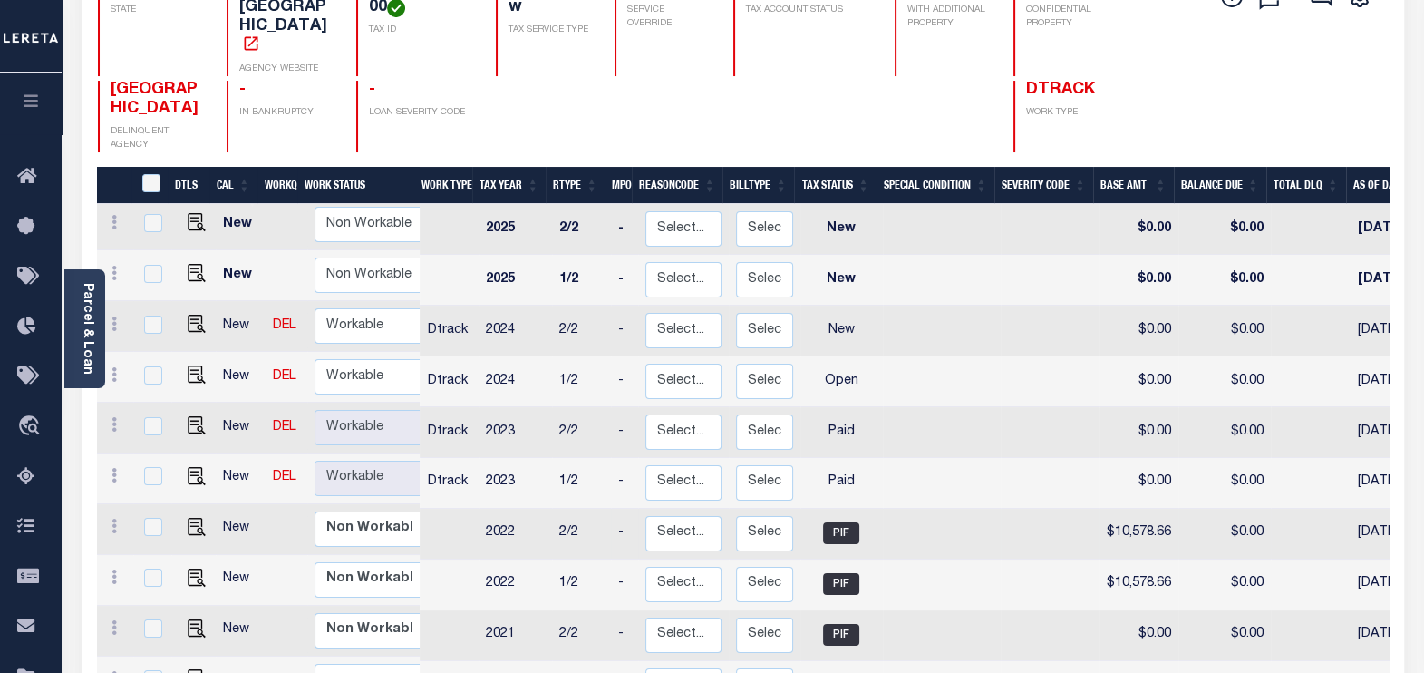
scroll to position [226, 0]
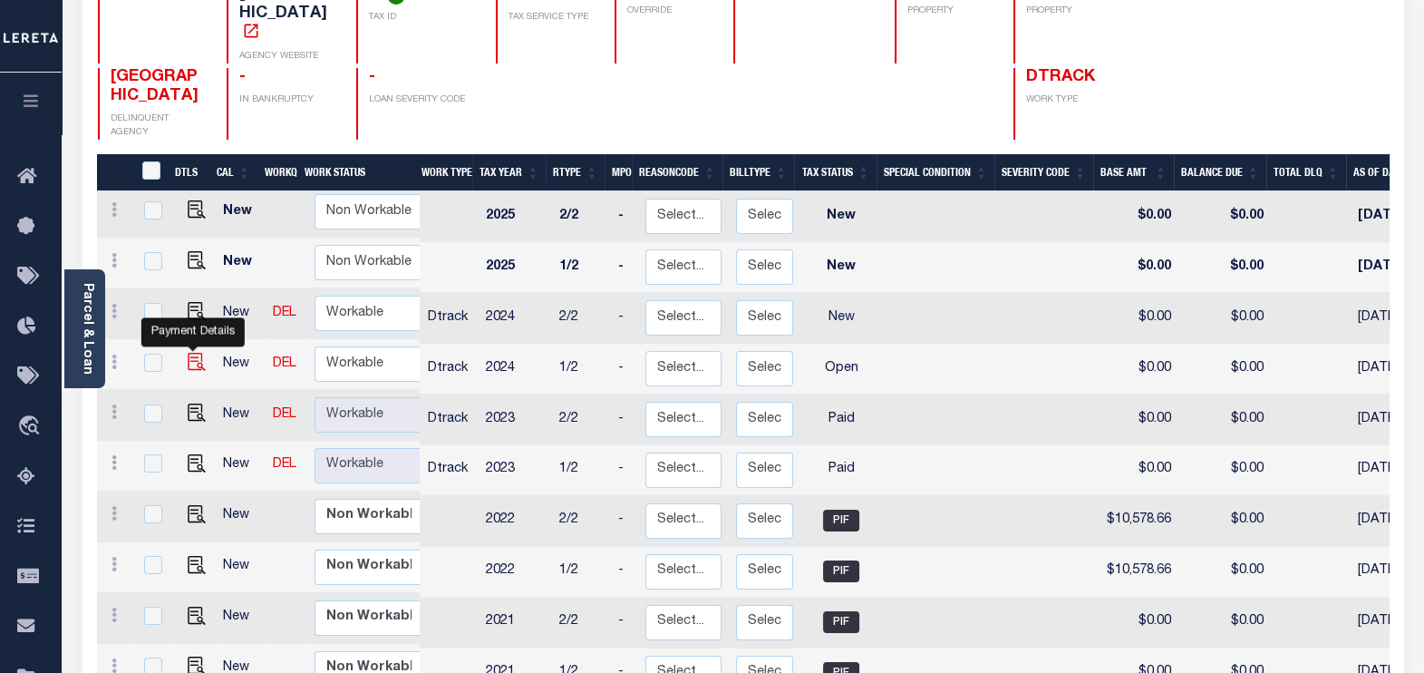
click at [189, 353] on img "" at bounding box center [197, 362] width 18 height 18
checkbox input "true"
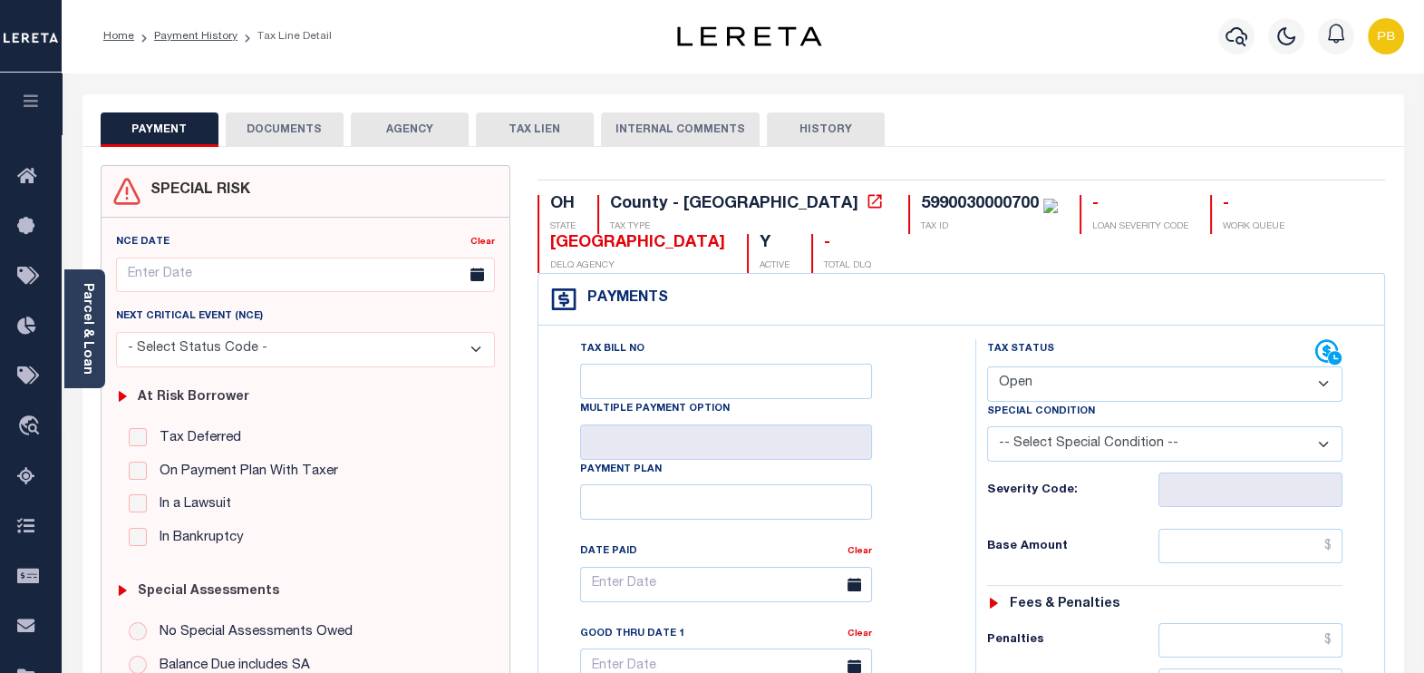
click at [1088, 388] on select "- Select Status Code - Open Due/Unpaid Paid Incomplete No Tax Due Internal Refu…" at bounding box center [1165, 383] width 356 height 35
select select "INC"
click at [987, 366] on select "- Select Status Code - Open Due/Unpaid Paid Incomplete No Tax Due Internal Refu…" at bounding box center [1165, 383] width 356 height 35
type input "[DATE]"
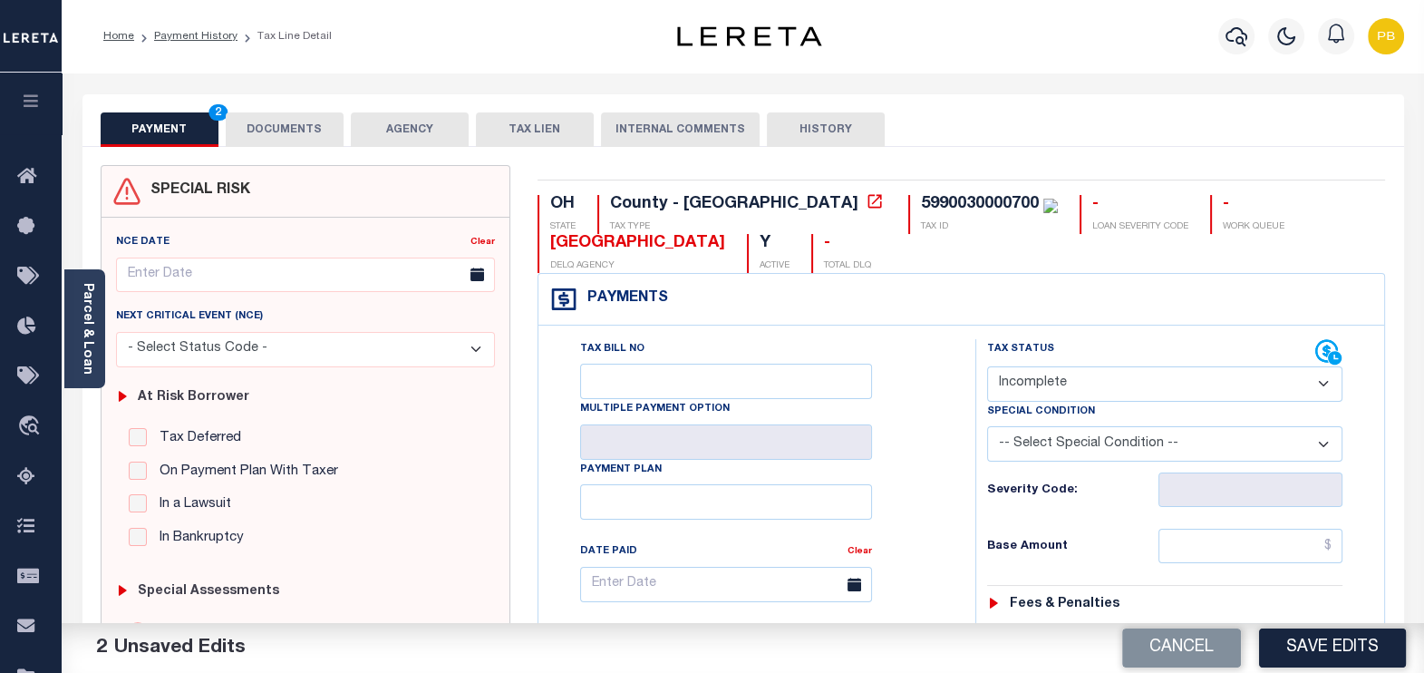
click at [1145, 388] on select "- Select Status Code - Open Due/Unpaid Paid Incomplete No Tax Due Internal Refu…" at bounding box center [1165, 383] width 356 height 35
select select "PYD"
click at [987, 366] on select "- Select Status Code - Open Due/Unpaid Paid Incomplete No Tax Due Internal Refu…" at bounding box center [1165, 383] width 356 height 35
click at [1346, 656] on button "Save Edits" at bounding box center [1332, 647] width 147 height 39
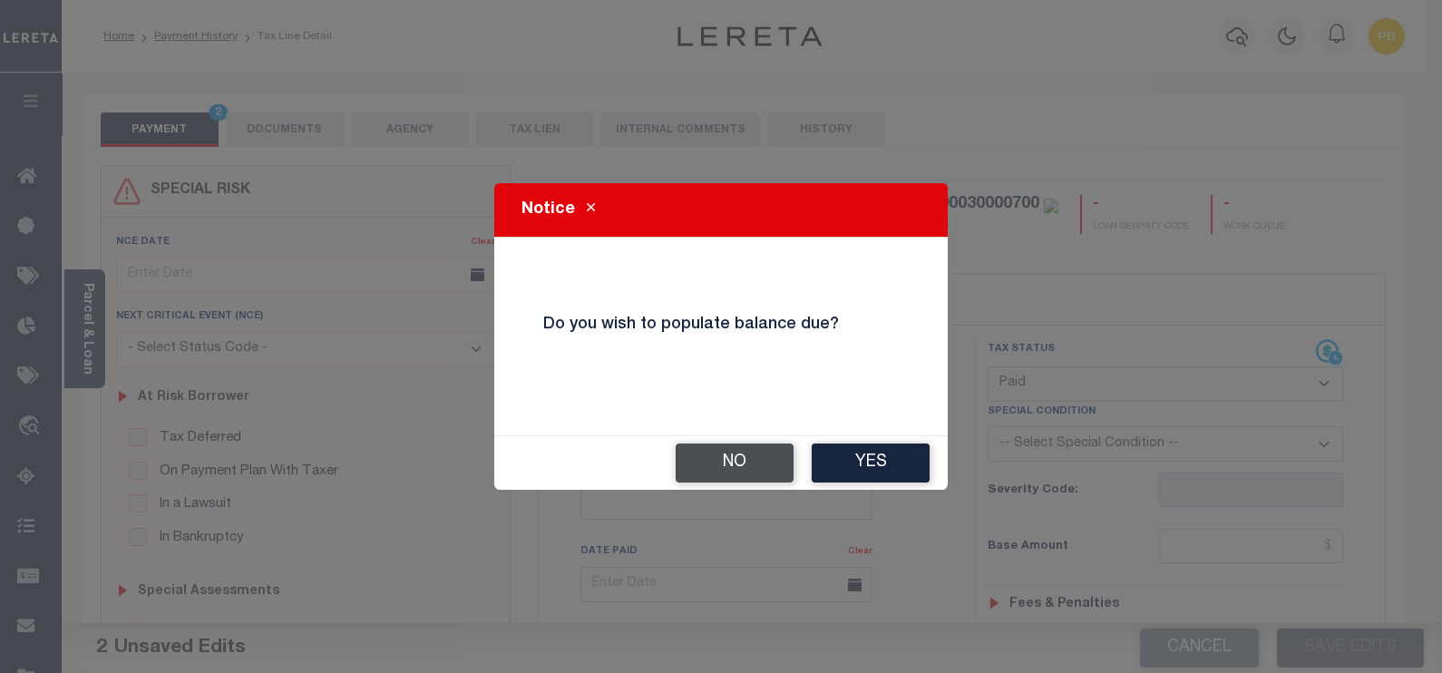
click at [743, 463] on button "No" at bounding box center [734, 462] width 118 height 39
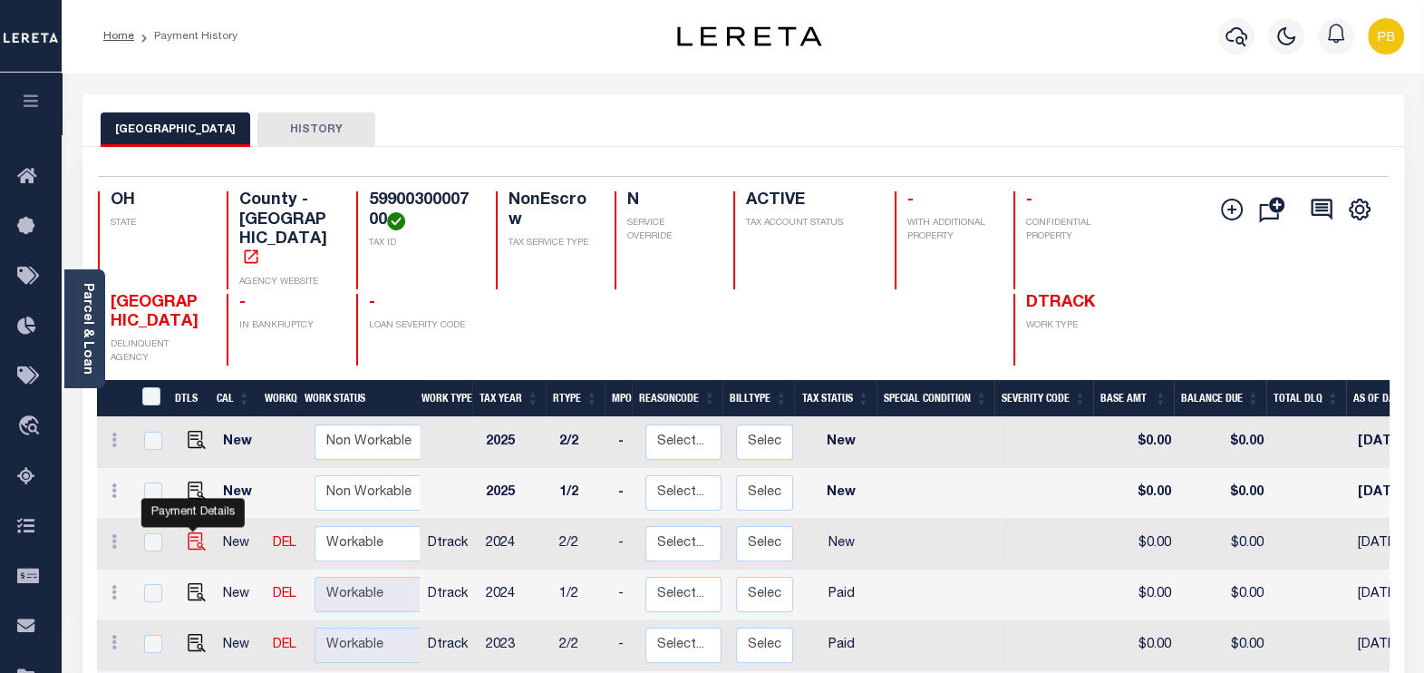
click at [193, 532] on img "" at bounding box center [197, 541] width 18 height 18
checkbox input "true"
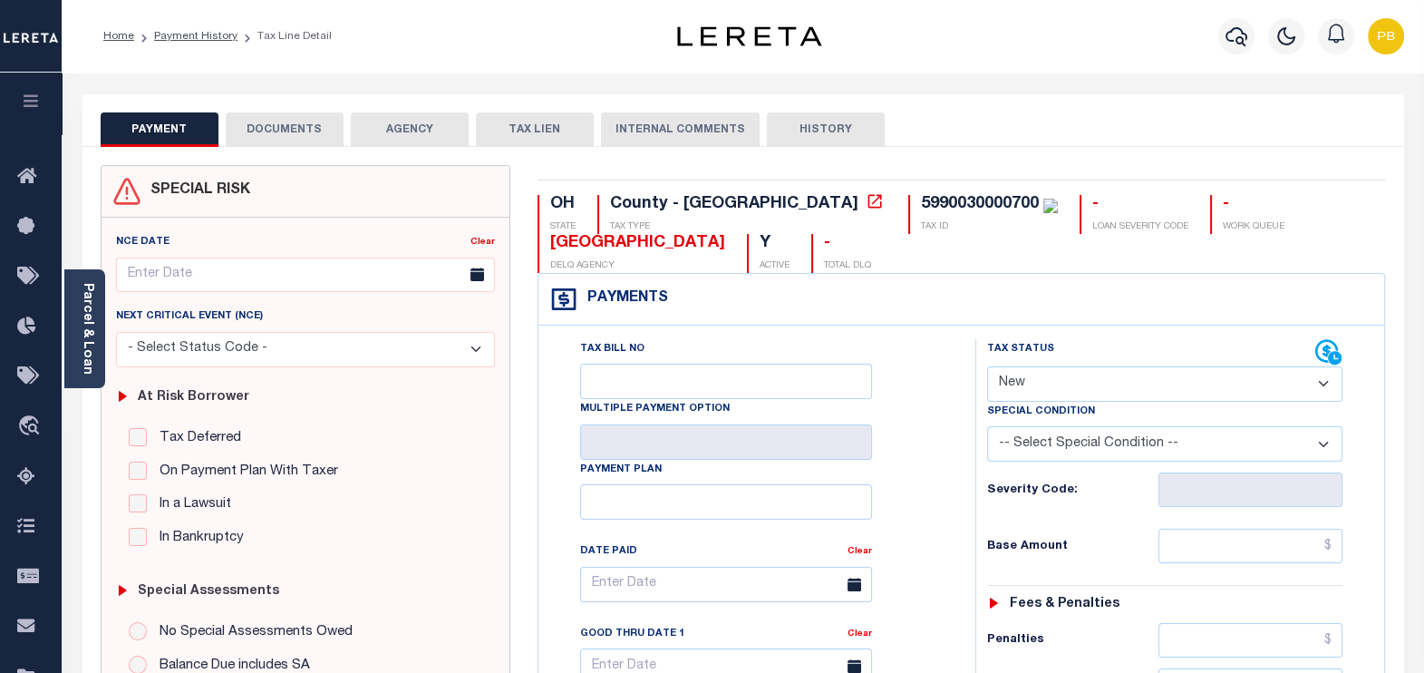
click at [1065, 389] on select "- Select Status Code - Open Due/Unpaid Paid Incomplete No Tax Due Internal Refu…" at bounding box center [1165, 383] width 356 height 35
select select "PYD"
click at [987, 366] on select "- Select Status Code - Open Due/Unpaid Paid Incomplete No Tax Due Internal Refu…" at bounding box center [1165, 383] width 356 height 35
type input "[DATE]"
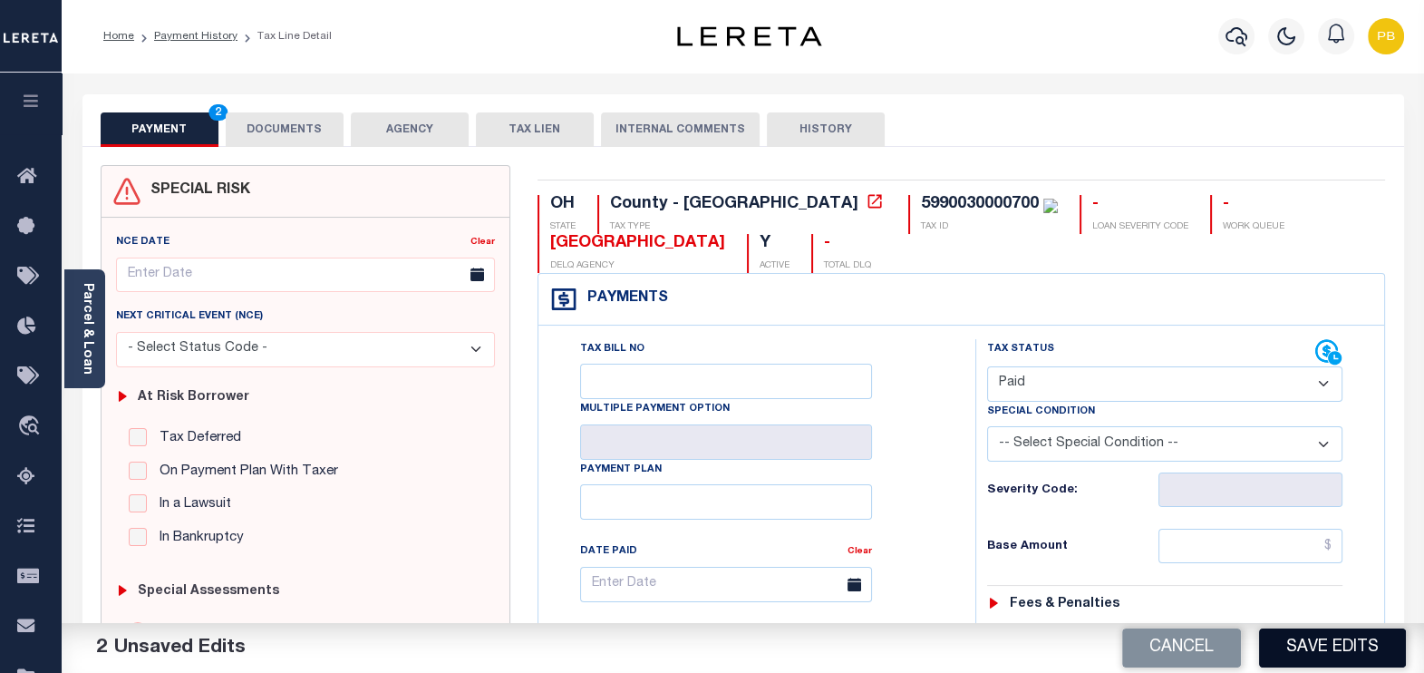
click at [1338, 653] on button "Save Edits" at bounding box center [1332, 647] width 147 height 39
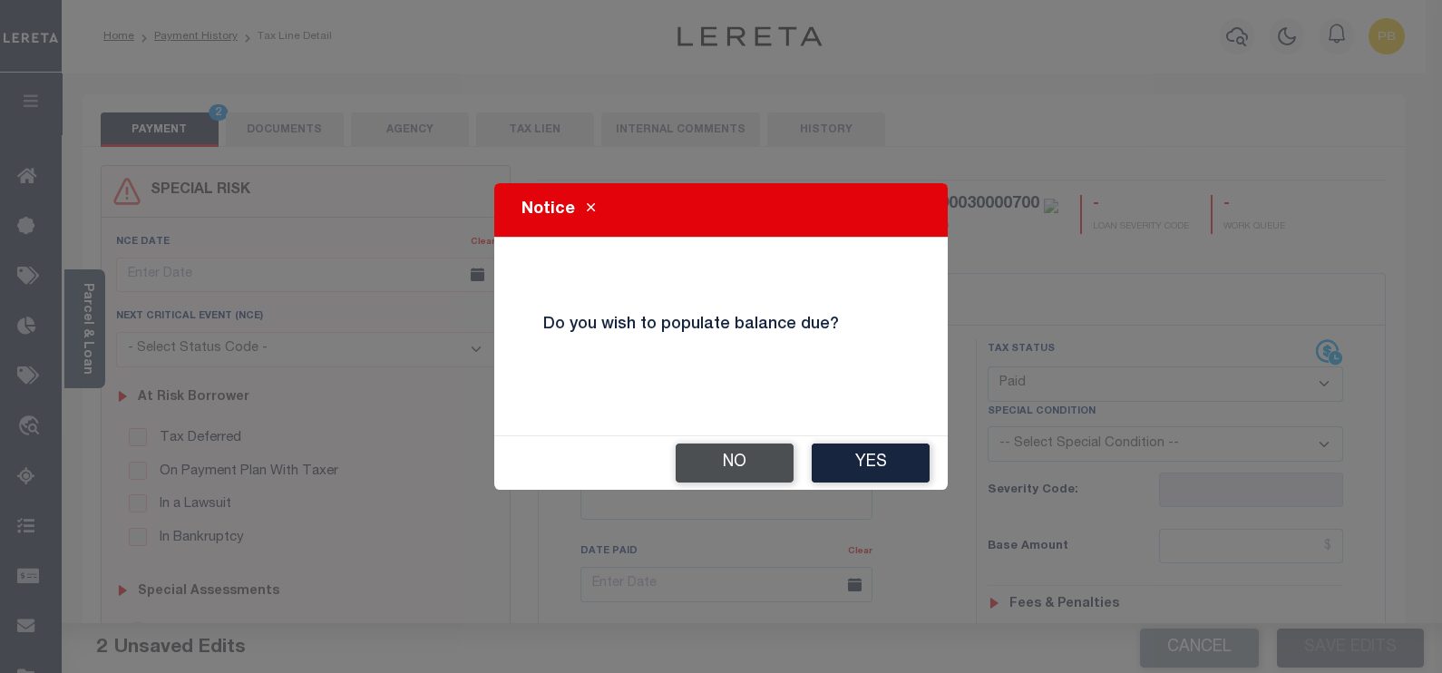
click at [721, 461] on button "No" at bounding box center [734, 462] width 118 height 39
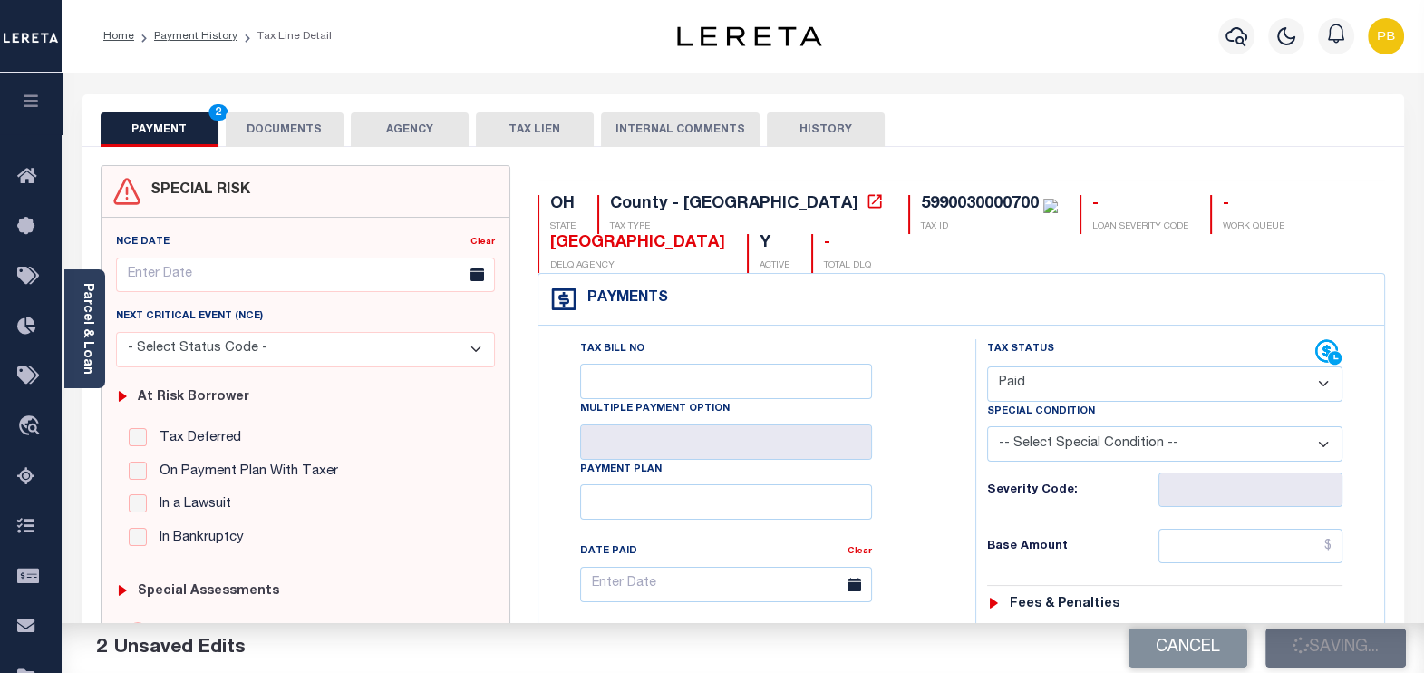
checkbox input "false"
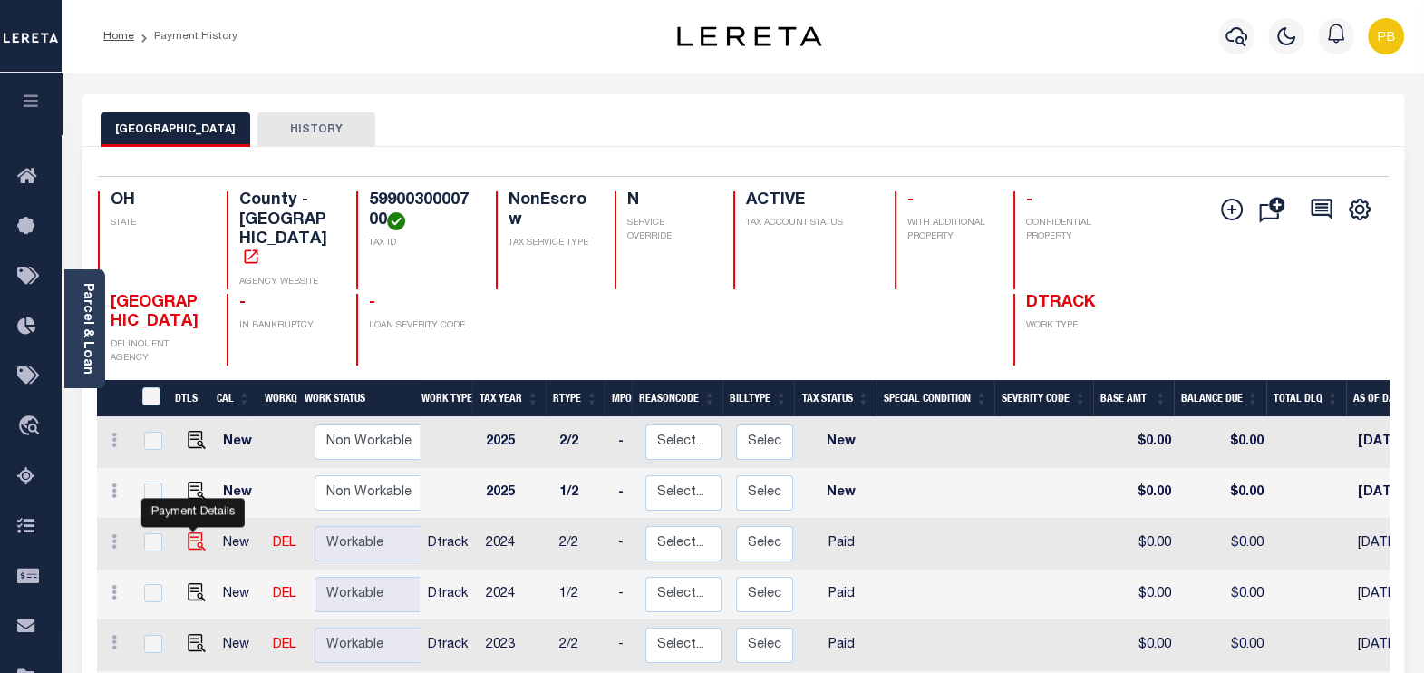
click at [195, 532] on img "" at bounding box center [197, 541] width 18 height 18
checkbox input "true"
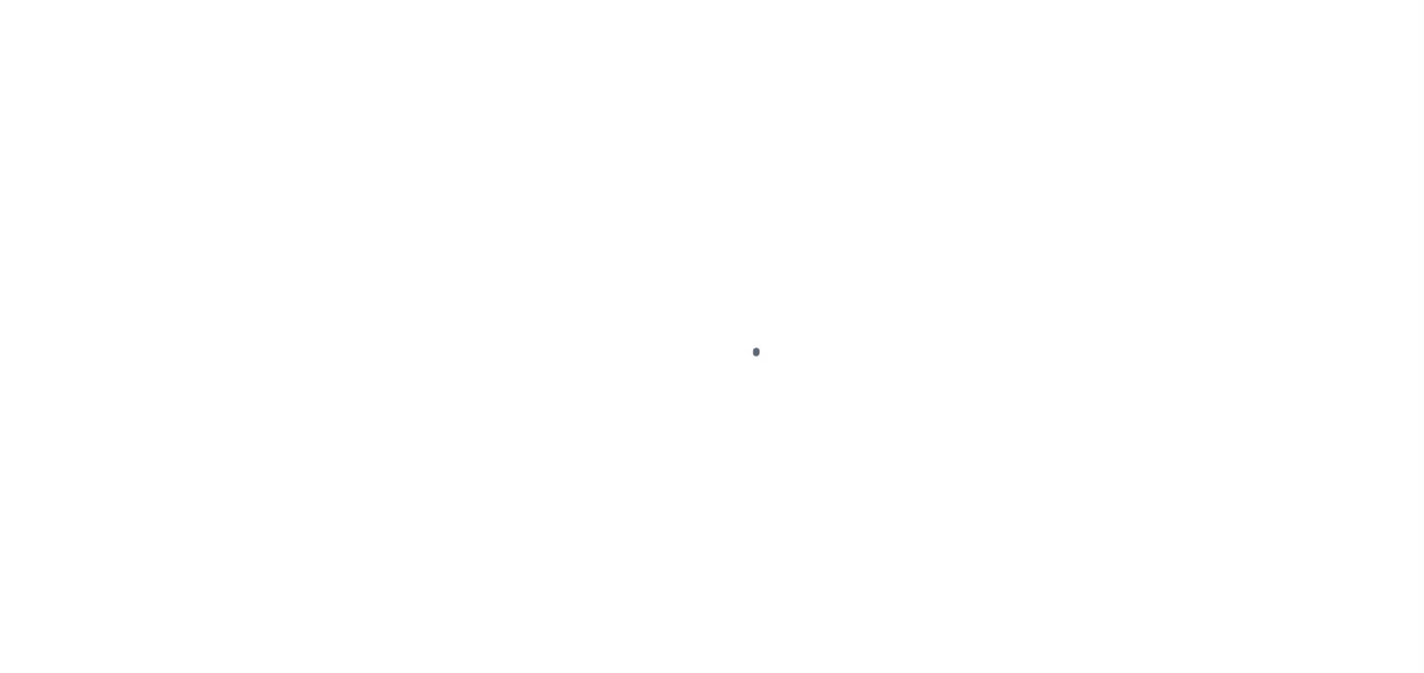
select select "PYD"
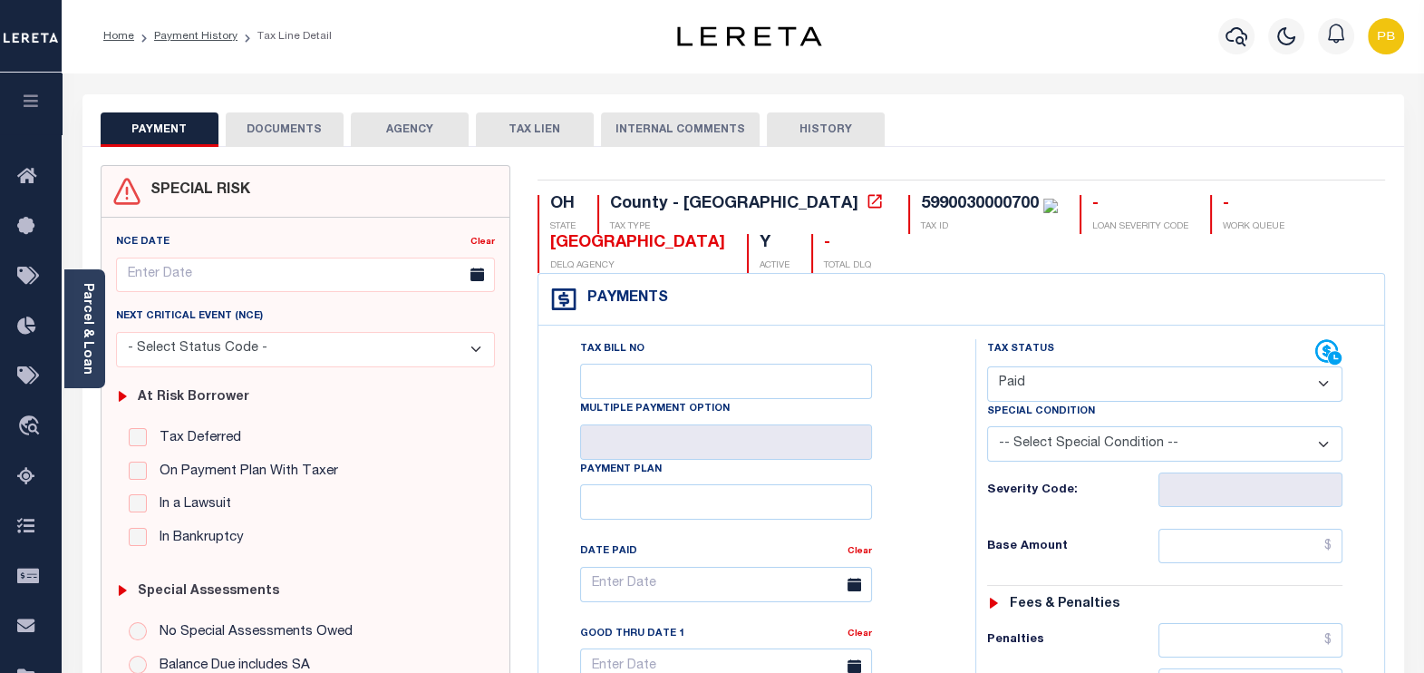
click at [285, 137] on button "DOCUMENTS" at bounding box center [285, 129] width 118 height 34
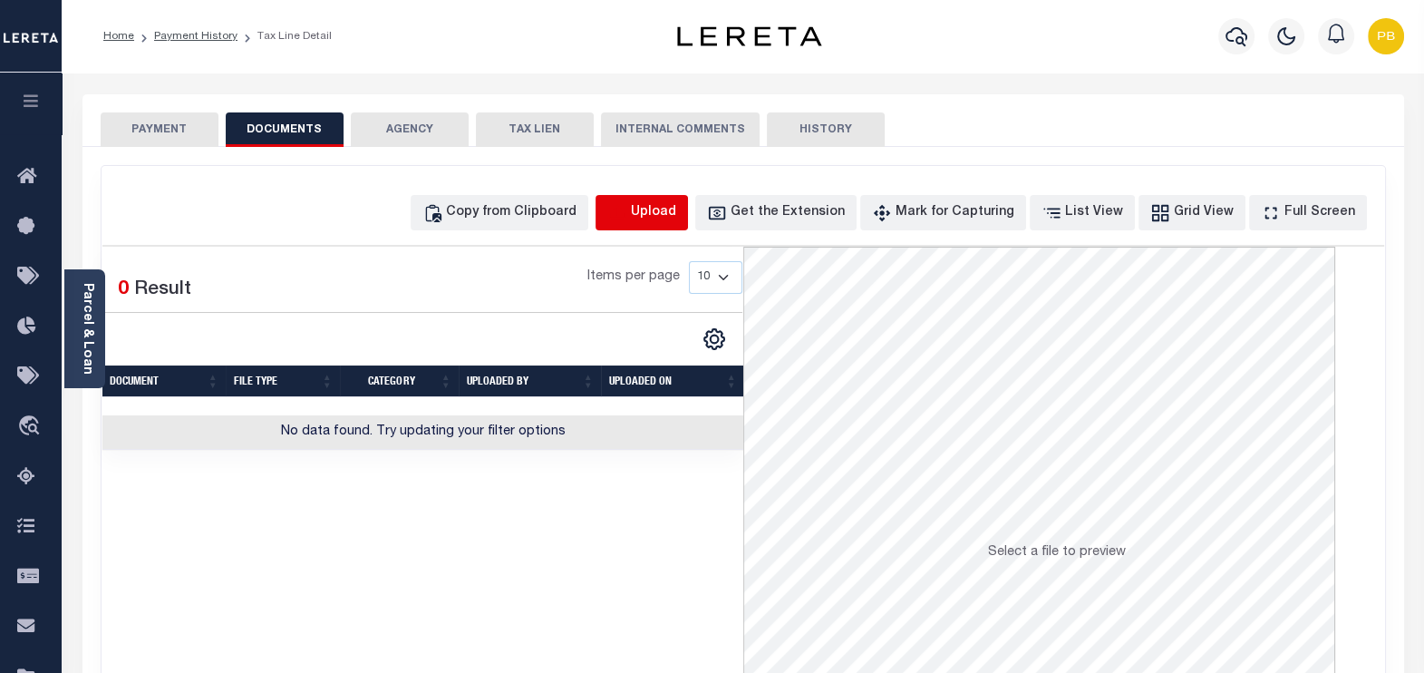
click at [627, 214] on icon "button" at bounding box center [617, 213] width 20 height 20
select select "POP"
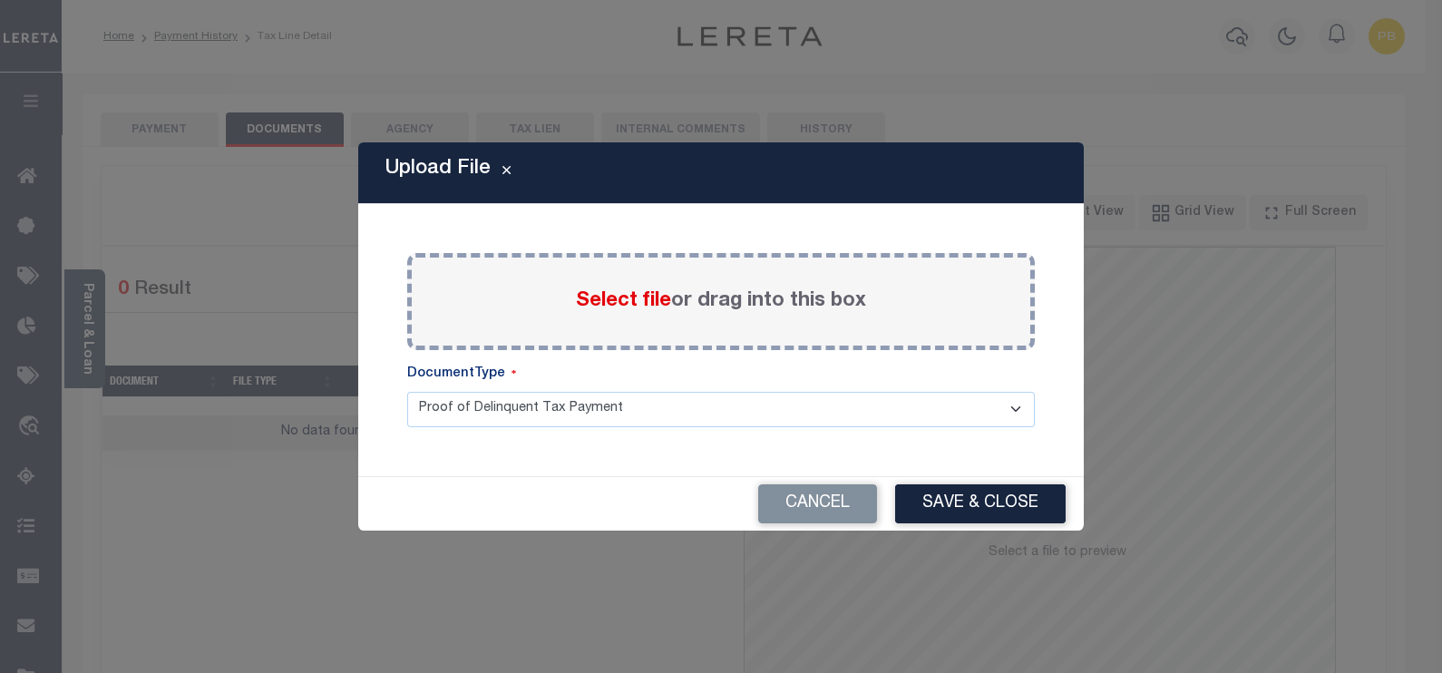
click at [624, 305] on span "Select file" at bounding box center [623, 301] width 95 height 20
click at [0, 0] on input "Select file or drag into this box" at bounding box center [0, 0] width 0 height 0
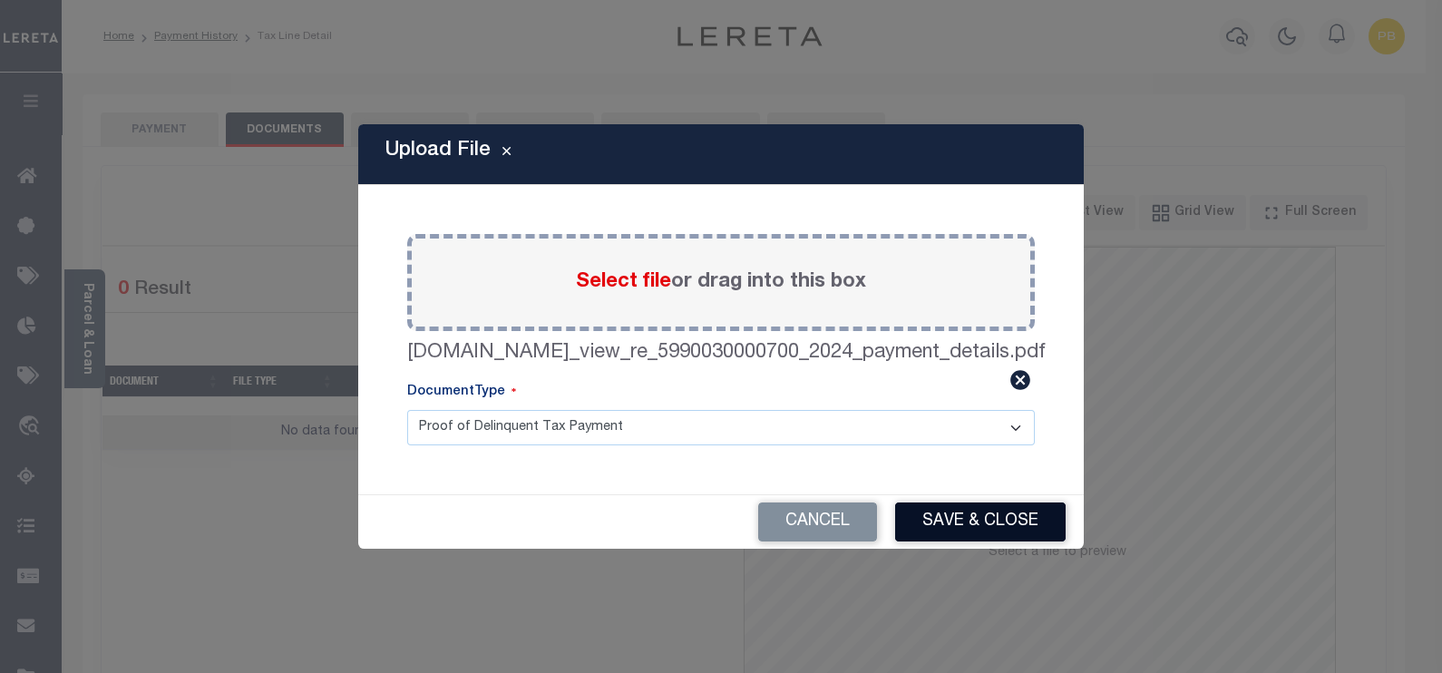
click at [970, 521] on button "Save & Close" at bounding box center [980, 521] width 170 height 39
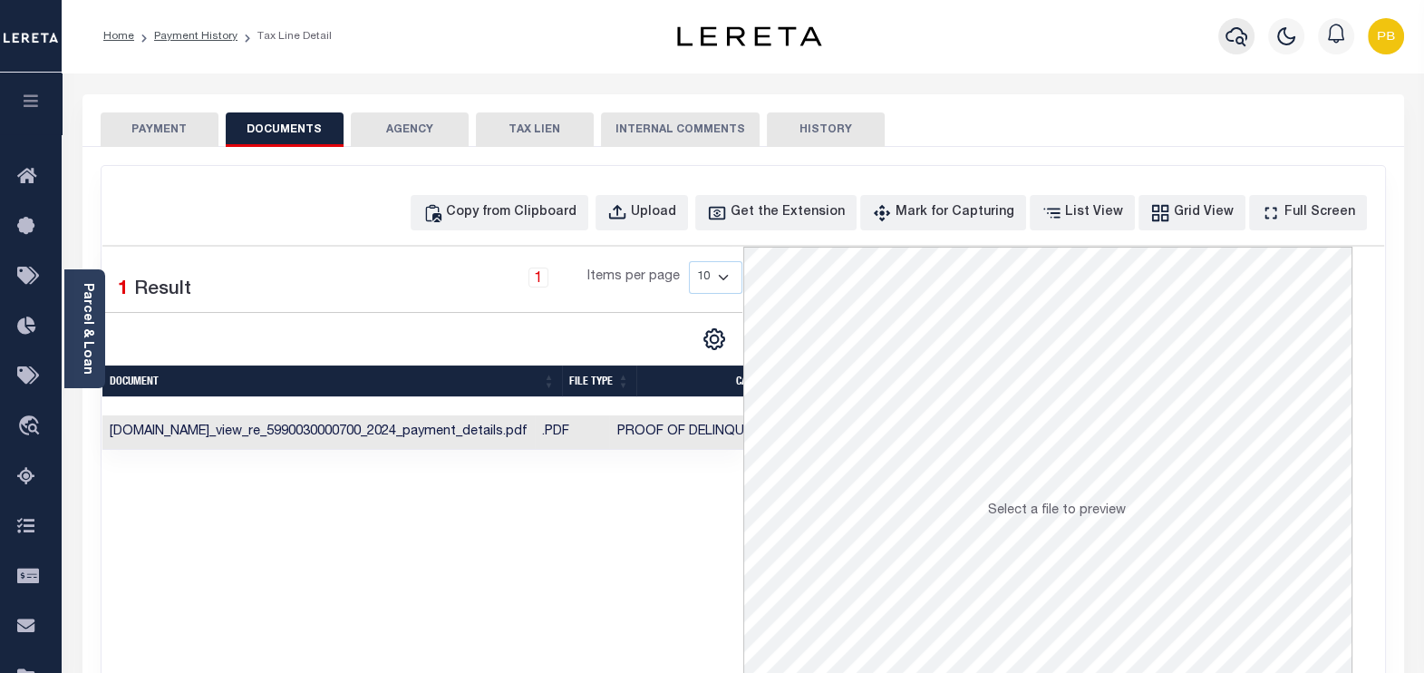
click at [1238, 37] on icon "button" at bounding box center [1237, 36] width 22 height 19
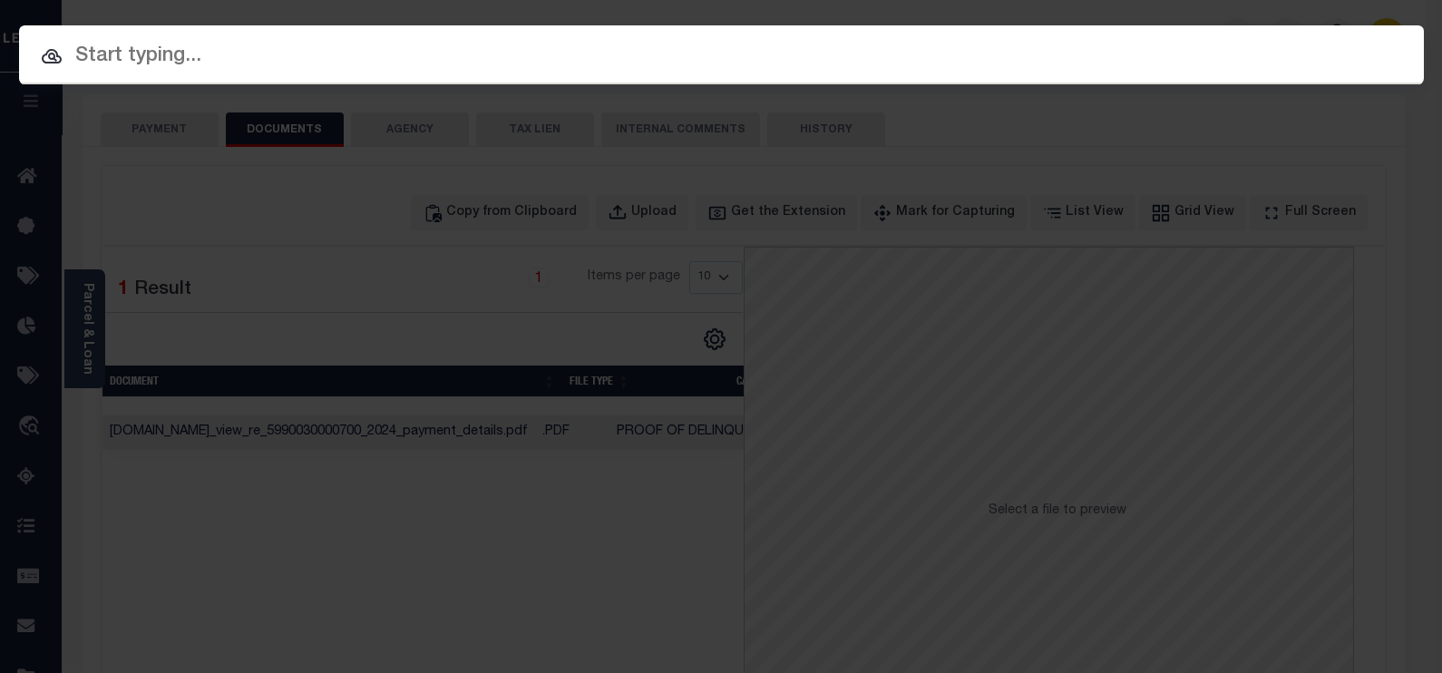
paste input "11704570"
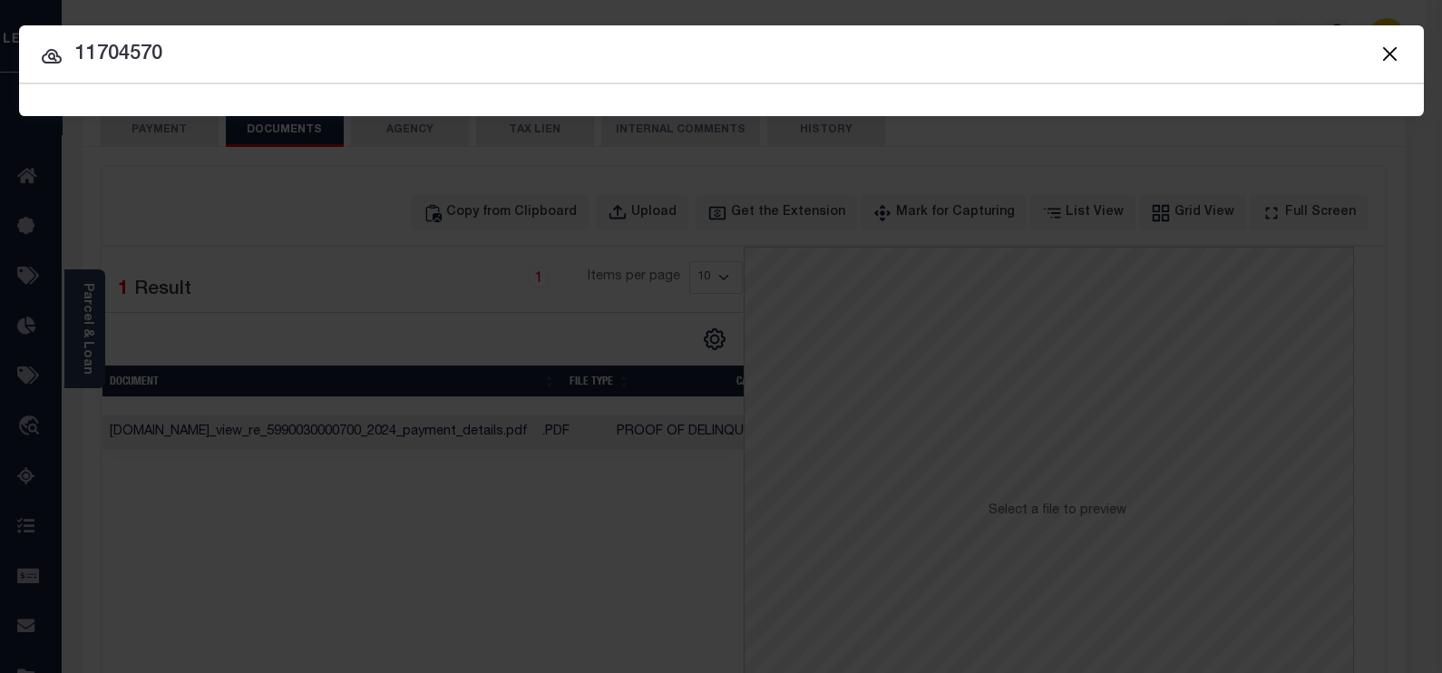
type input "11704570"
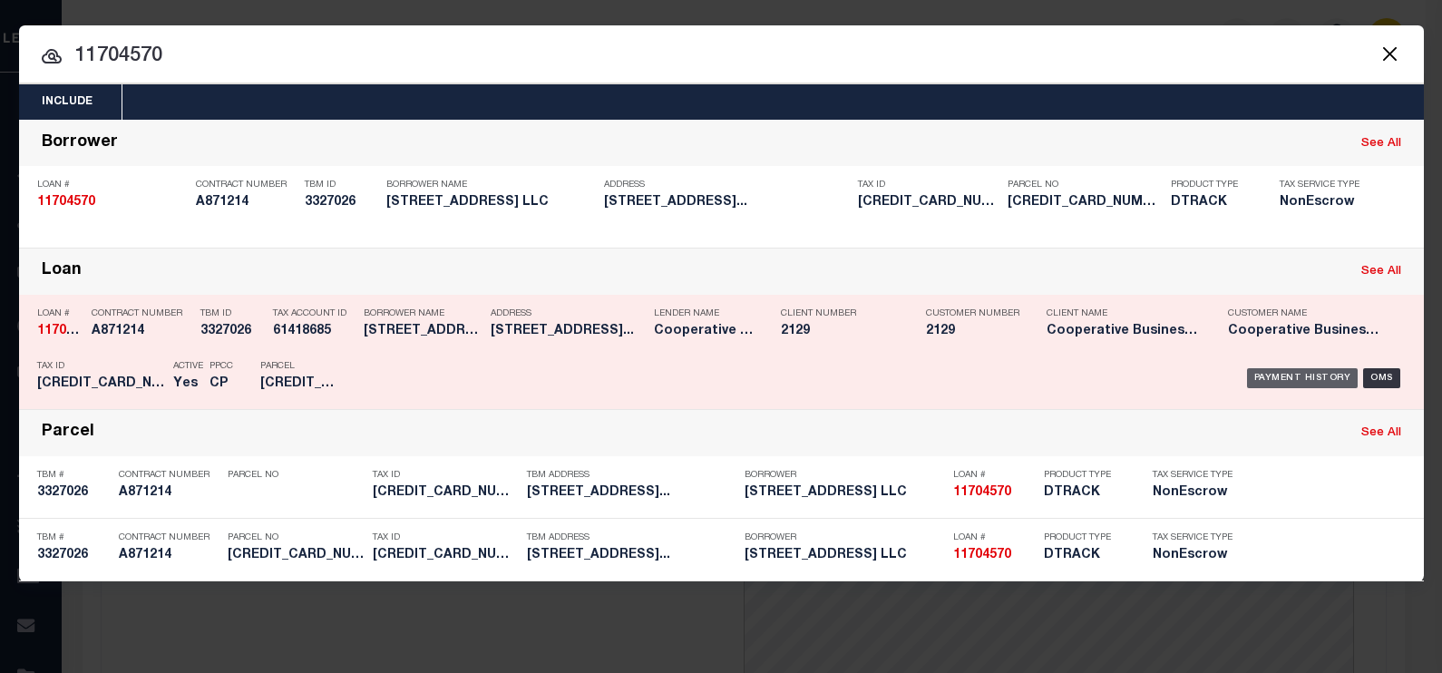
click at [1307, 375] on div "Payment History" at bounding box center [1303, 378] width 112 height 20
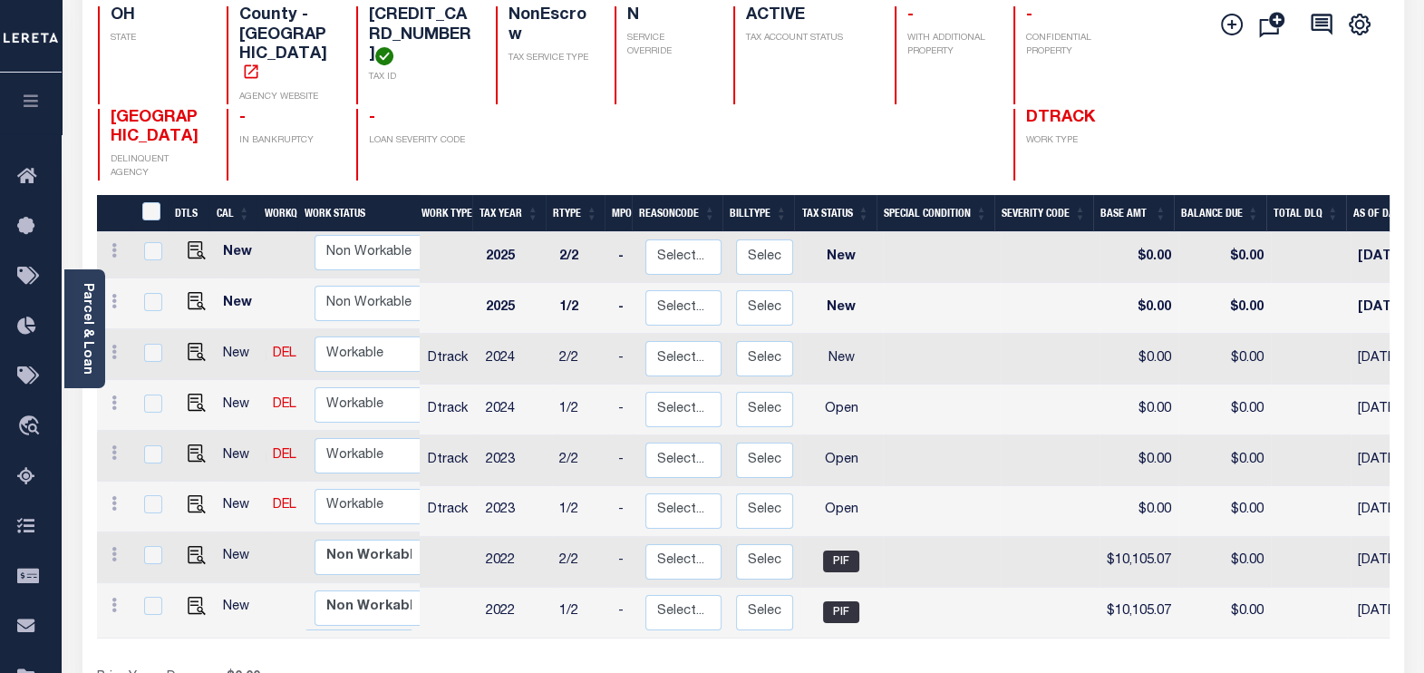
scroll to position [226, 0]
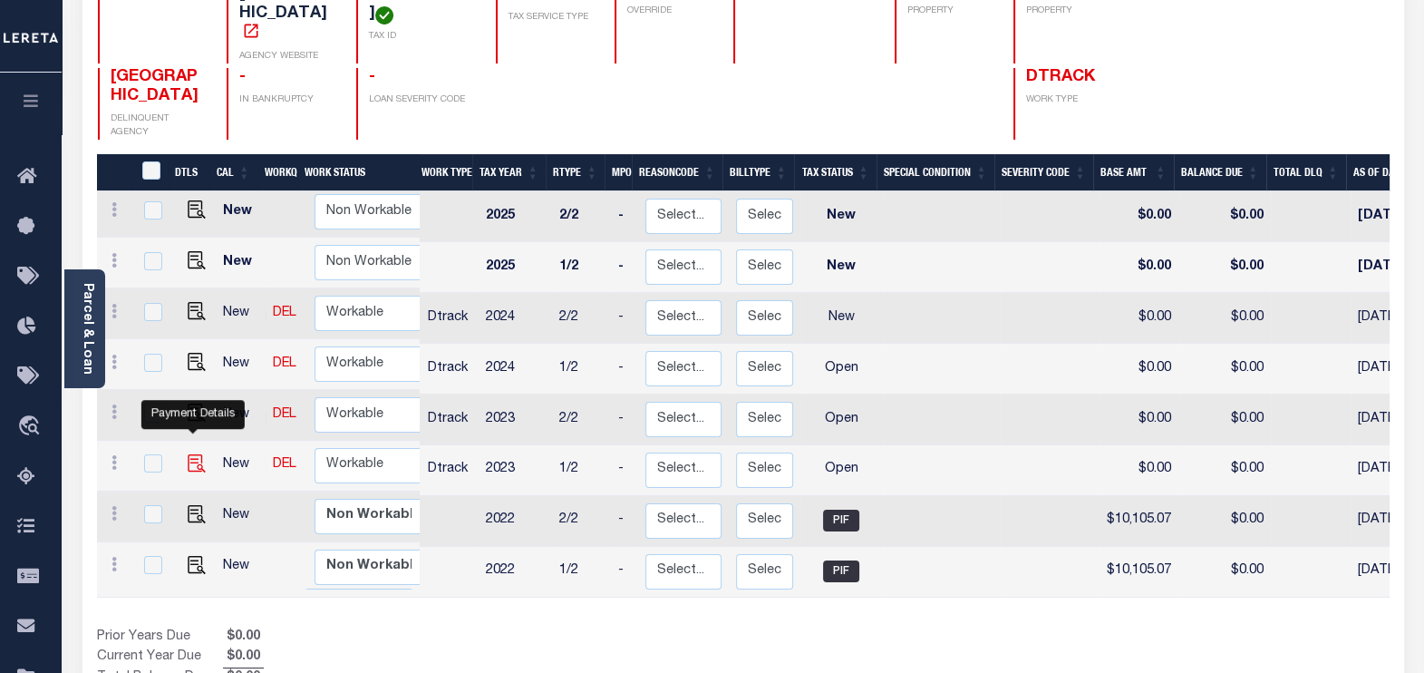
click at [197, 454] on img "" at bounding box center [197, 463] width 18 height 18
checkbox input "true"
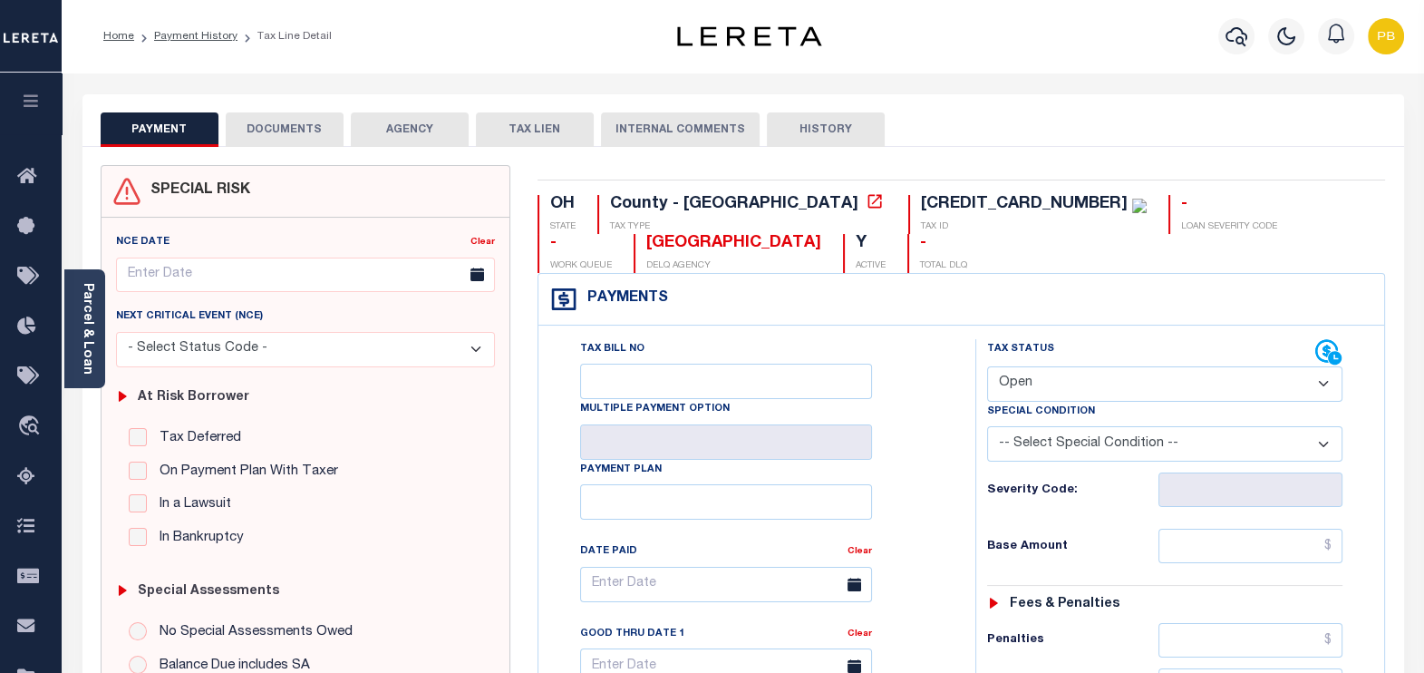
click at [1087, 394] on select "- Select Status Code - Open Due/Unpaid Paid Incomplete No Tax Due Internal Refu…" at bounding box center [1165, 383] width 356 height 35
select select "INC"
click at [987, 366] on select "- Select Status Code - Open Due/Unpaid Paid Incomplete No Tax Due Internal Refu…" at bounding box center [1165, 383] width 356 height 35
type input "[DATE]"
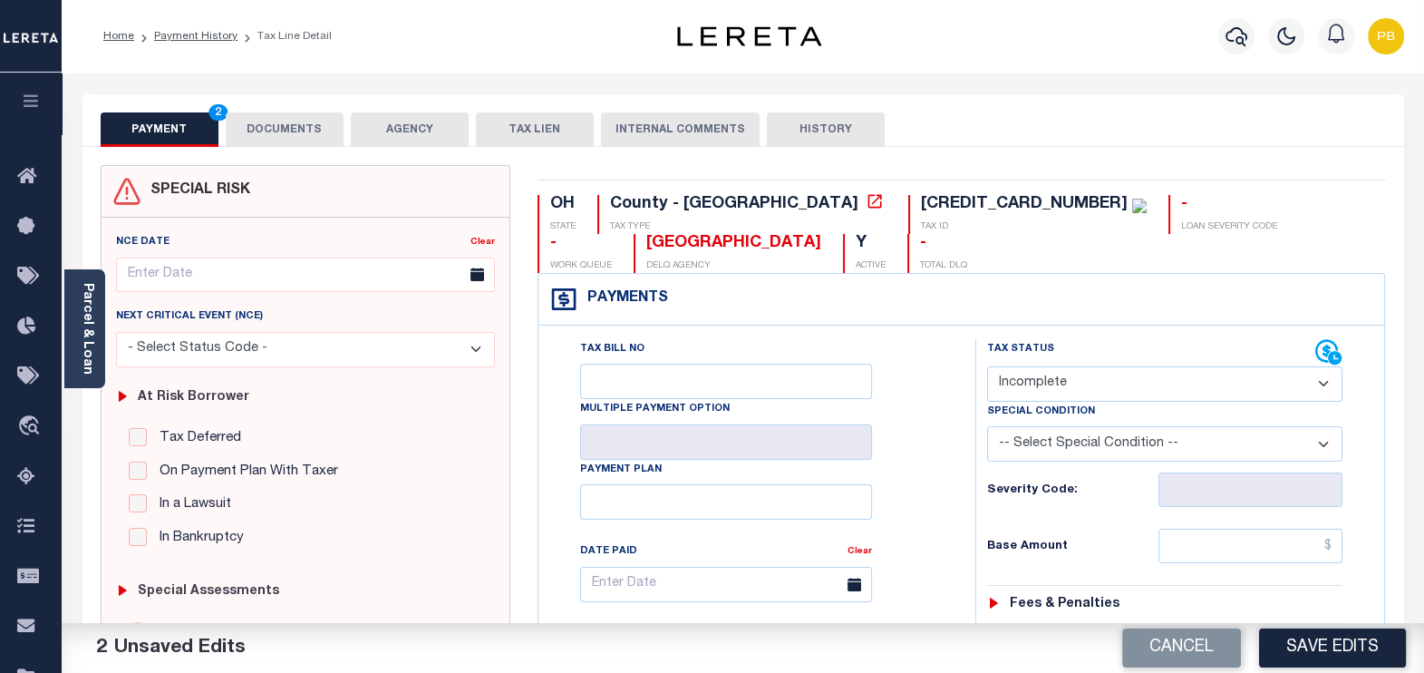
click at [1068, 387] on select "- Select Status Code - Open Due/Unpaid Paid Incomplete No Tax Due Internal Refu…" at bounding box center [1165, 383] width 356 height 35
select select "PYD"
click at [987, 366] on select "- Select Status Code - Open Due/Unpaid Paid Incomplete No Tax Due Internal Refu…" at bounding box center [1165, 383] width 356 height 35
click at [1336, 656] on button "Save Edits" at bounding box center [1332, 647] width 147 height 39
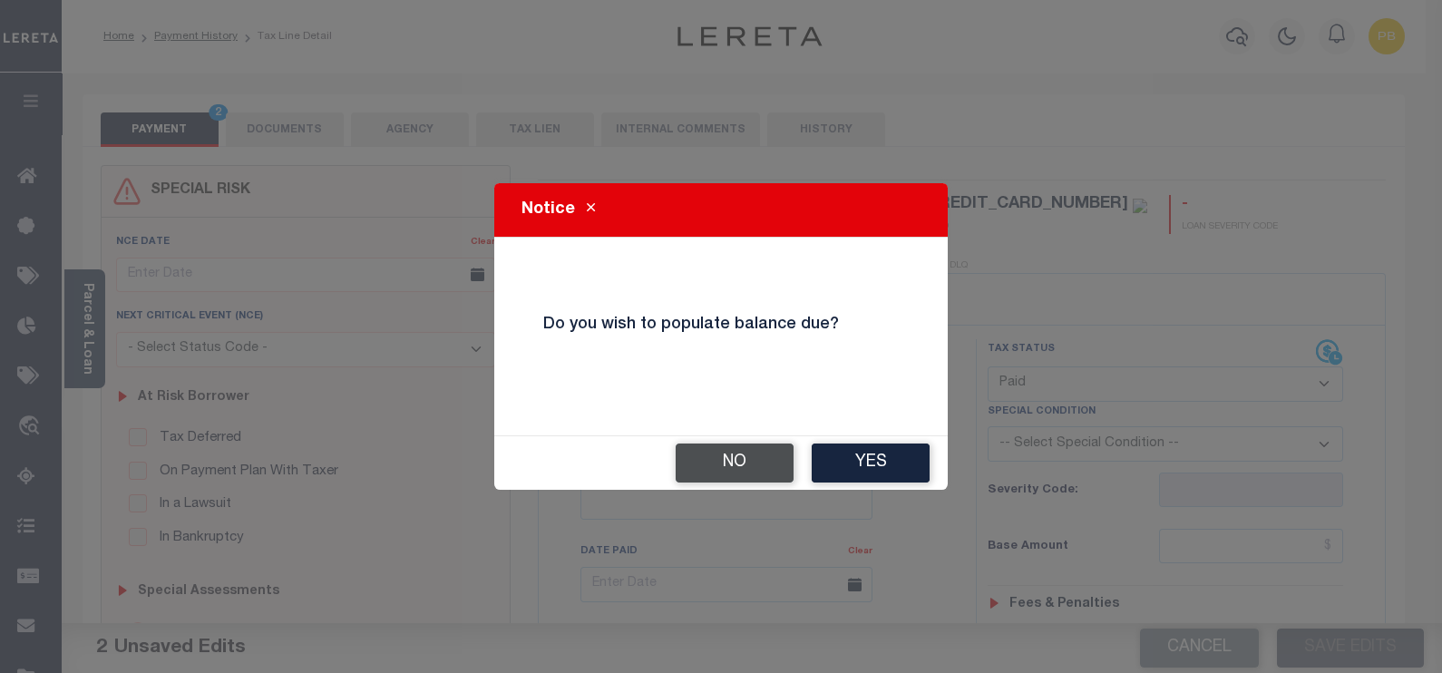
click at [712, 467] on button "No" at bounding box center [734, 462] width 118 height 39
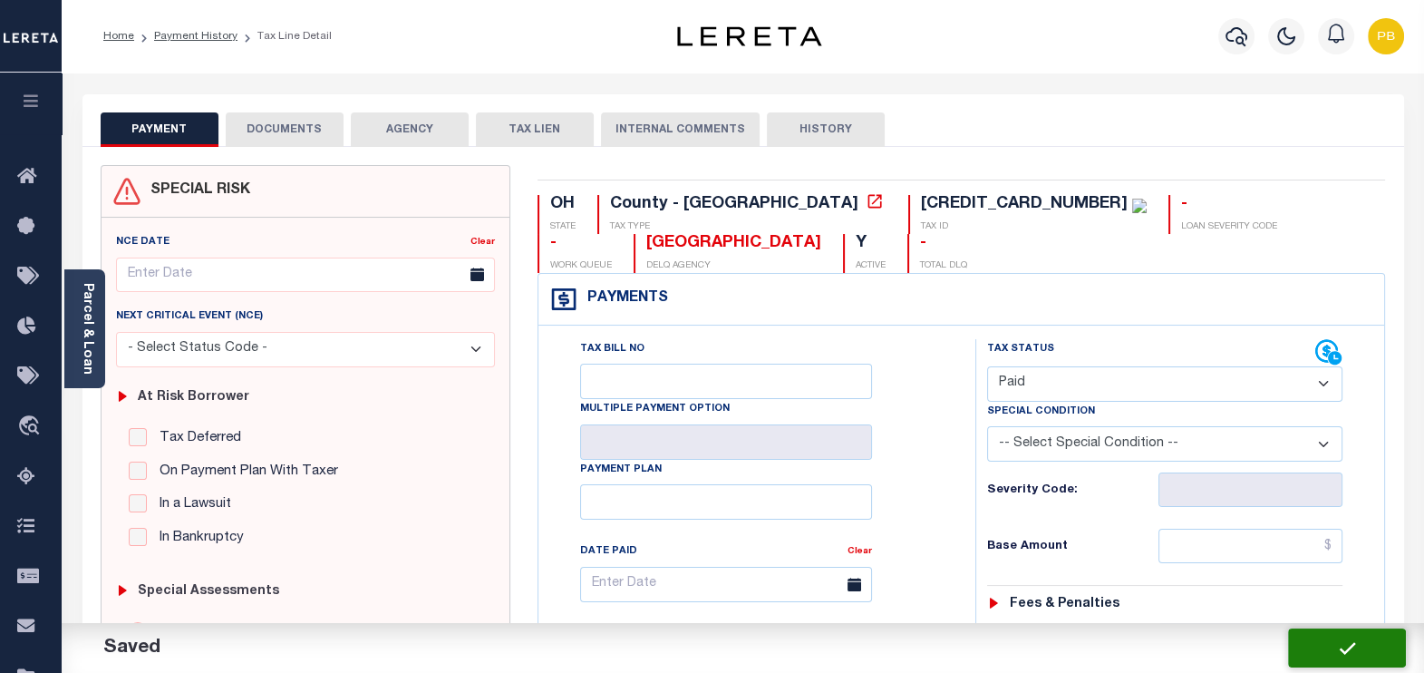
checkbox input "false"
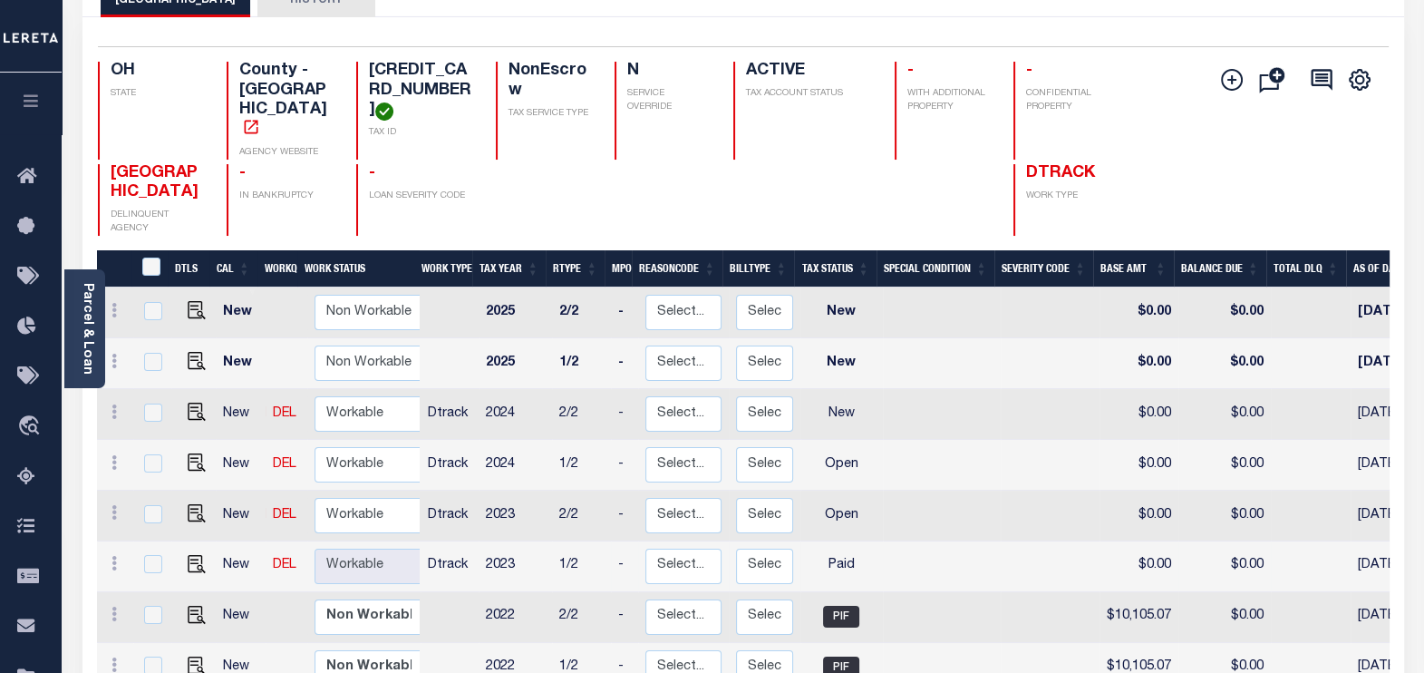
scroll to position [226, 0]
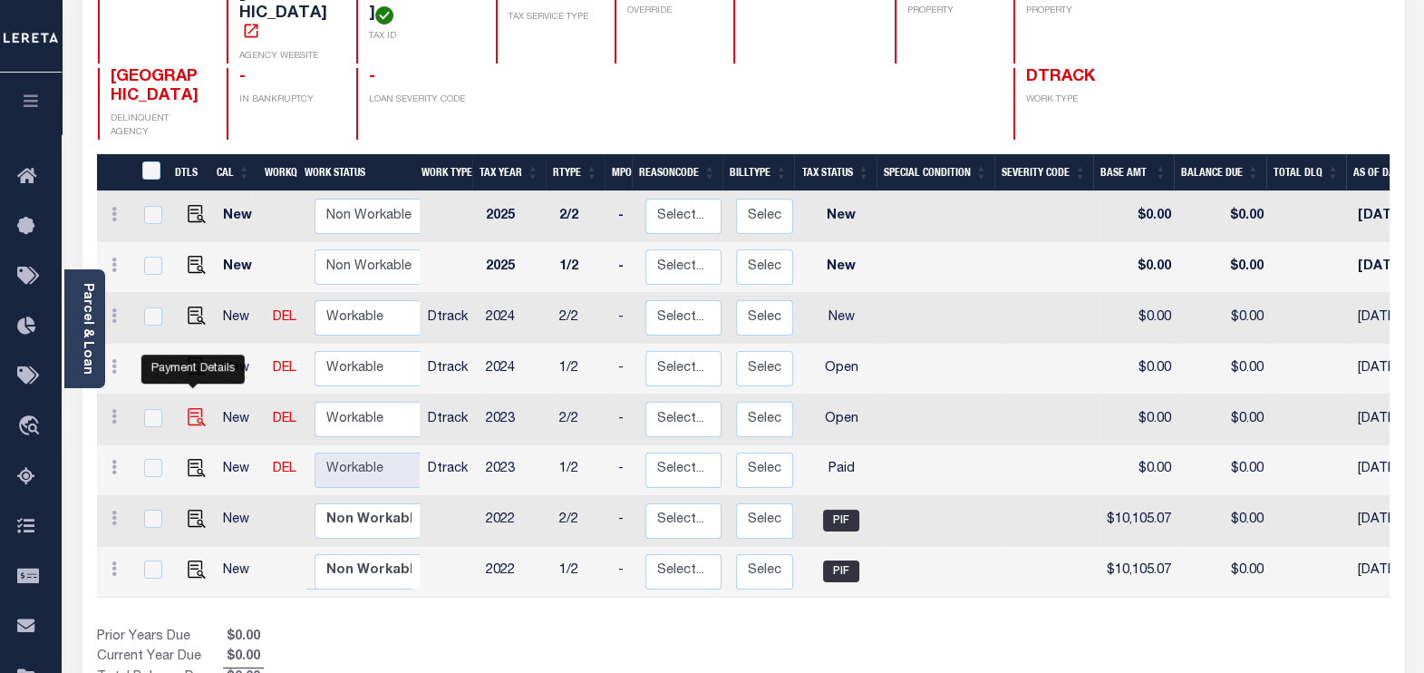
click at [190, 408] on img "" at bounding box center [197, 417] width 18 height 18
checkbox input "true"
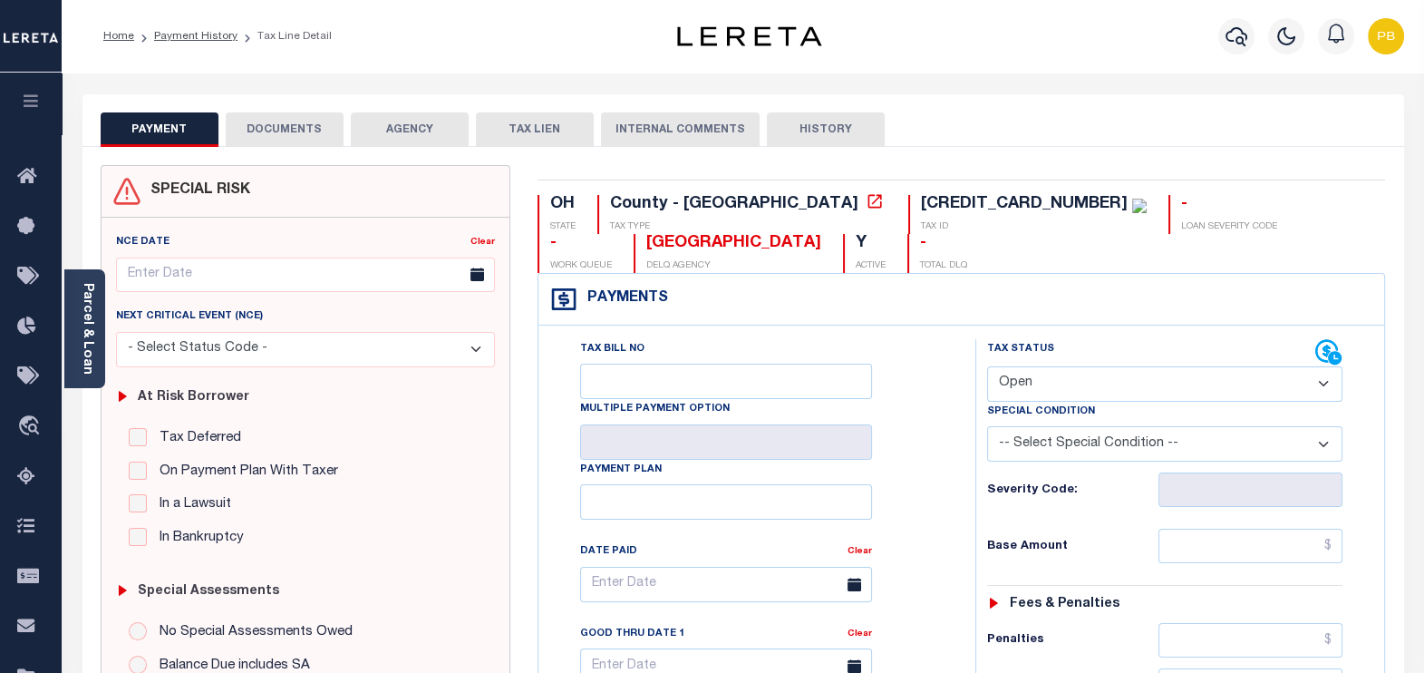
drag, startPoint x: 1061, startPoint y: 385, endPoint x: 1064, endPoint y: 403, distance: 17.6
click at [1061, 385] on select "- Select Status Code - Open Due/Unpaid Paid Incomplete No Tax Due Internal Refu…" at bounding box center [1165, 383] width 356 height 35
select select "PYD"
click at [987, 366] on select "- Select Status Code - Open Due/Unpaid Paid Incomplete No Tax Due Internal Refu…" at bounding box center [1165, 383] width 356 height 35
type input "[DATE]"
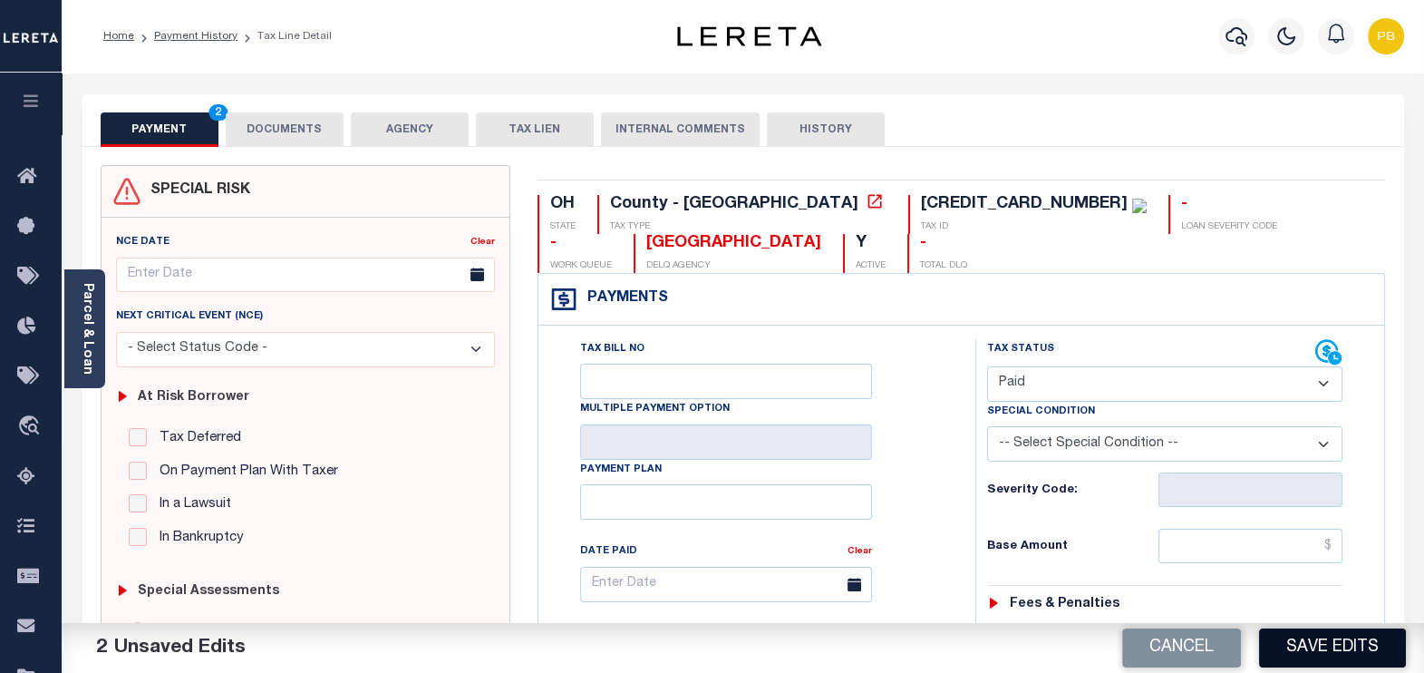
click at [1338, 652] on button "Save Edits" at bounding box center [1332, 647] width 147 height 39
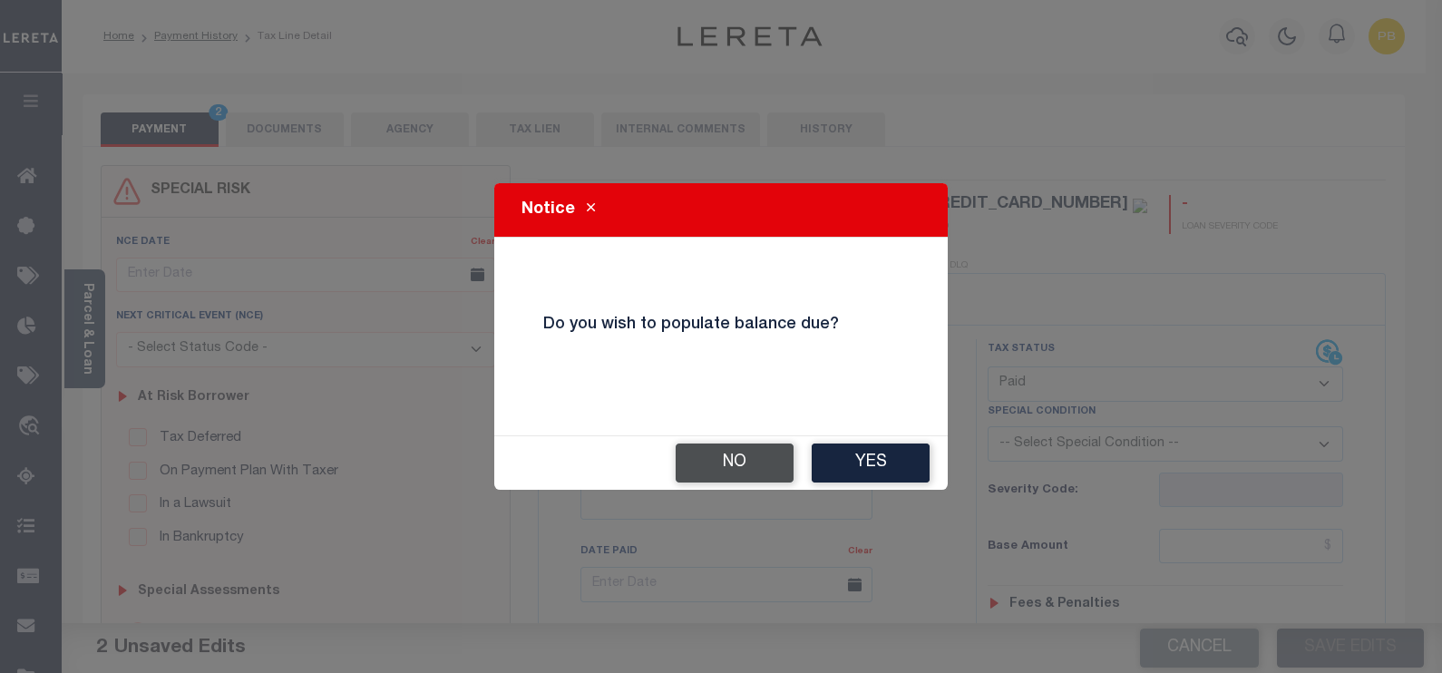
click at [775, 474] on button "No" at bounding box center [734, 462] width 118 height 39
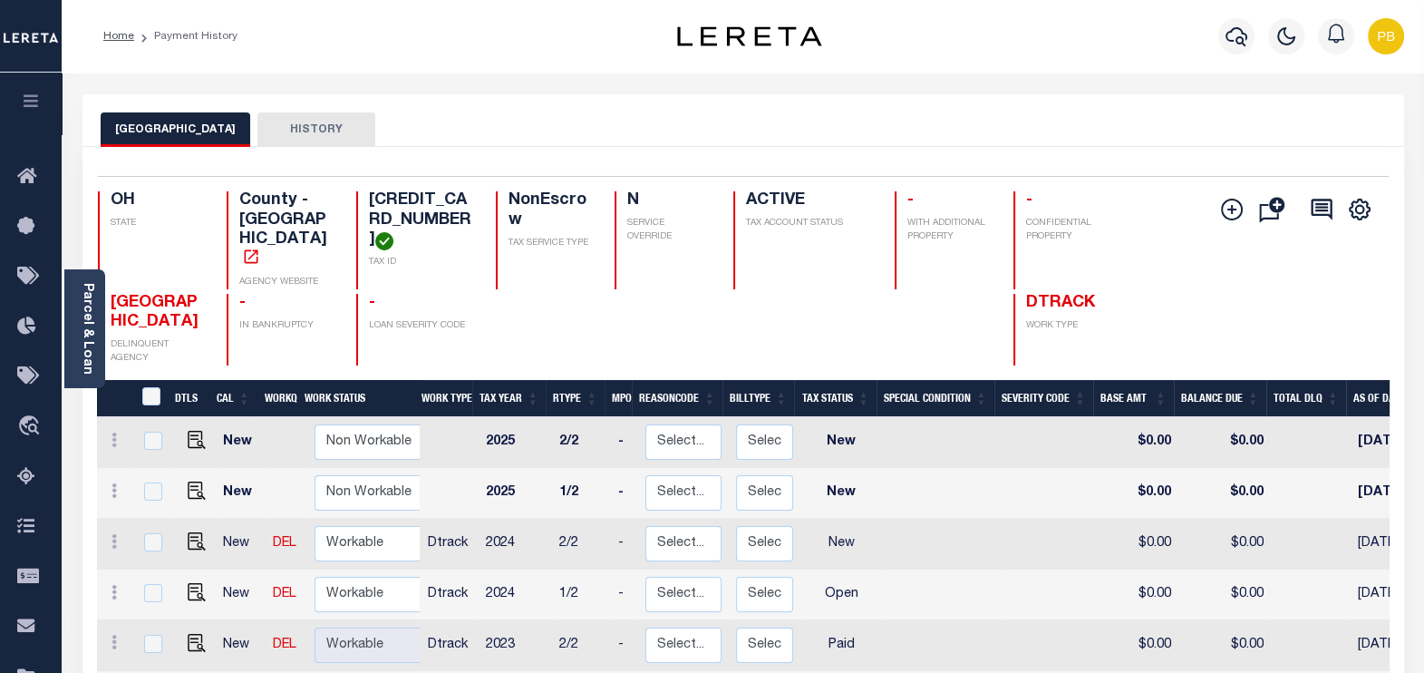
scroll to position [5, 0]
click at [195, 578] on img "" at bounding box center [197, 587] width 18 height 18
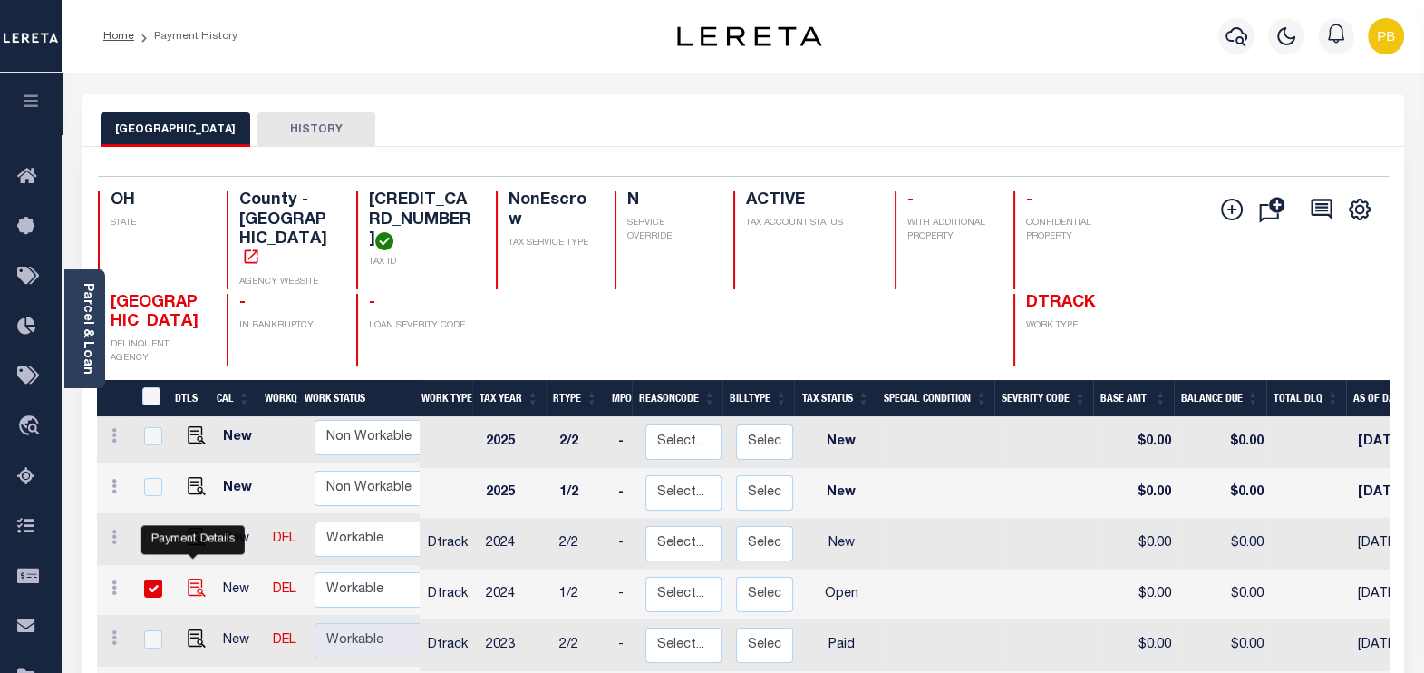
checkbox input "true"
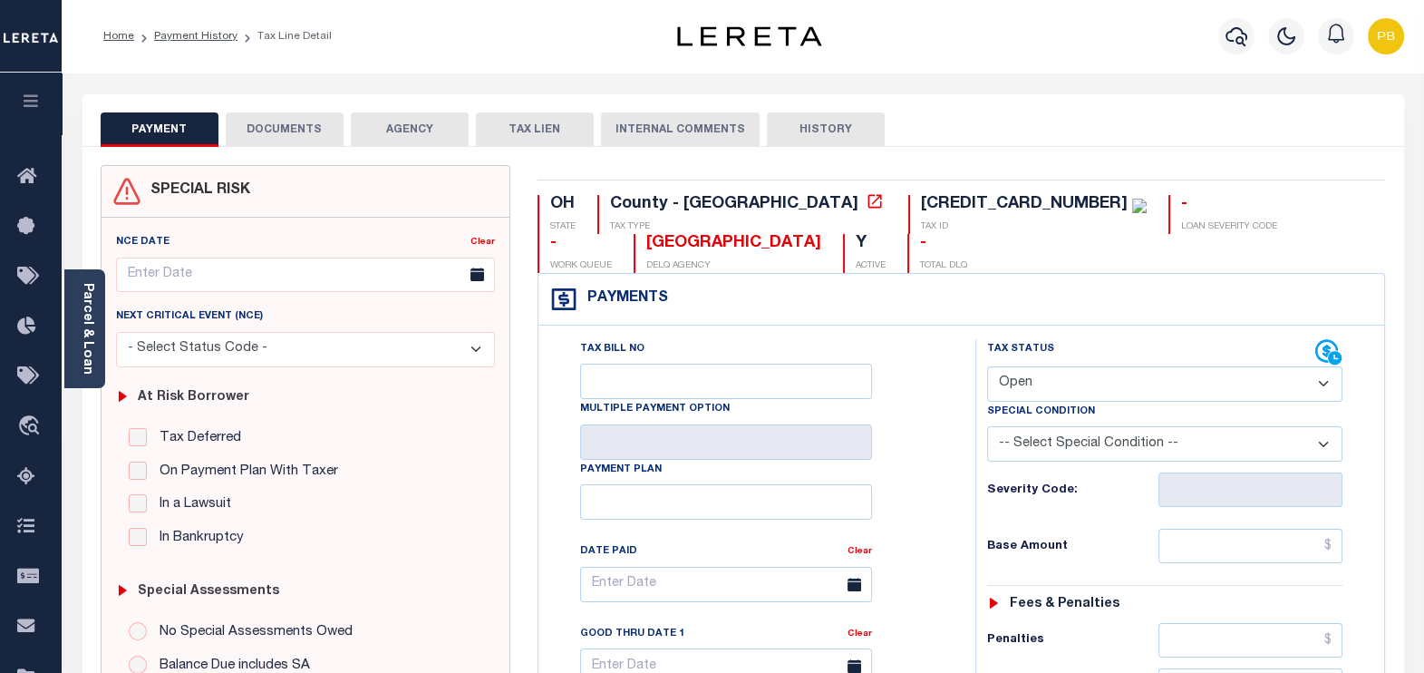
click at [1045, 367] on select "- Select Status Code - Open Due/Unpaid Paid Incomplete No Tax Due Internal Refu…" at bounding box center [1165, 383] width 356 height 35
select select "PYD"
click at [987, 366] on select "- Select Status Code - Open Due/Unpaid Paid Incomplete No Tax Due Internal Refu…" at bounding box center [1165, 383] width 356 height 35
type input "[DATE]"
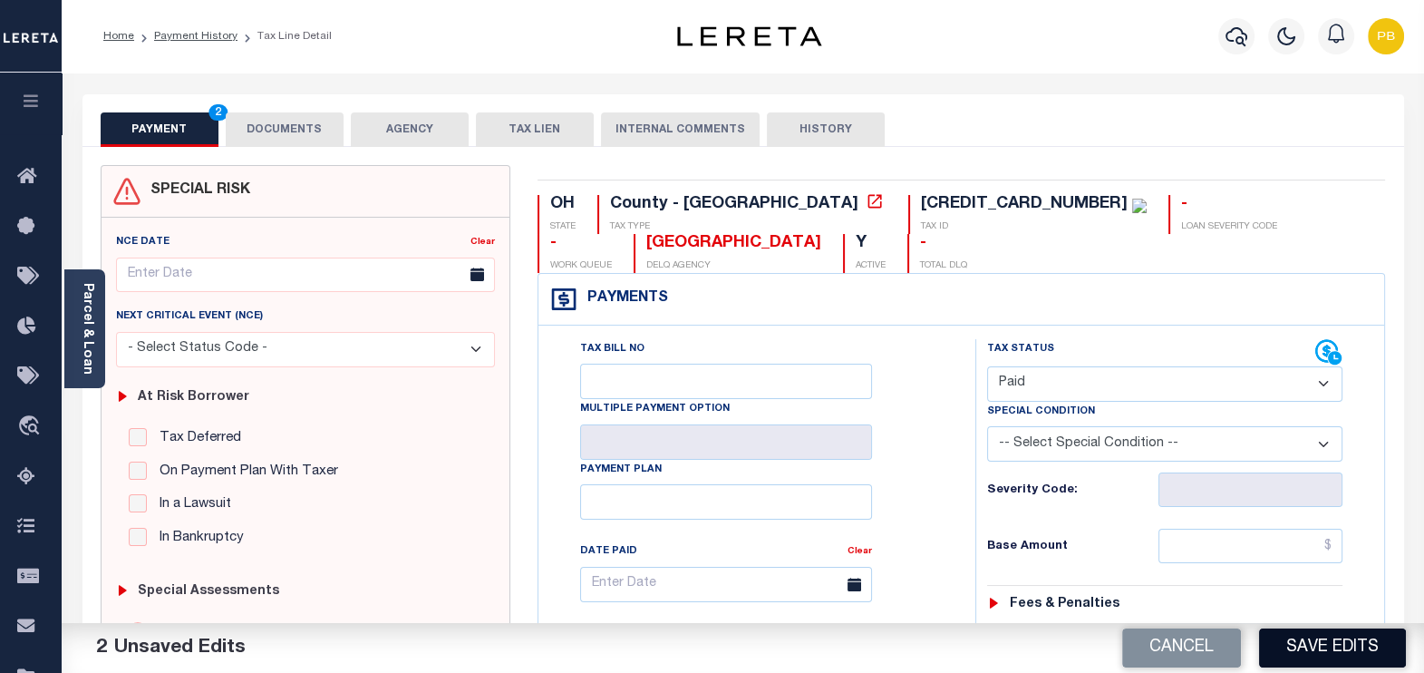
click at [1351, 643] on button "Save Edits" at bounding box center [1332, 647] width 147 height 39
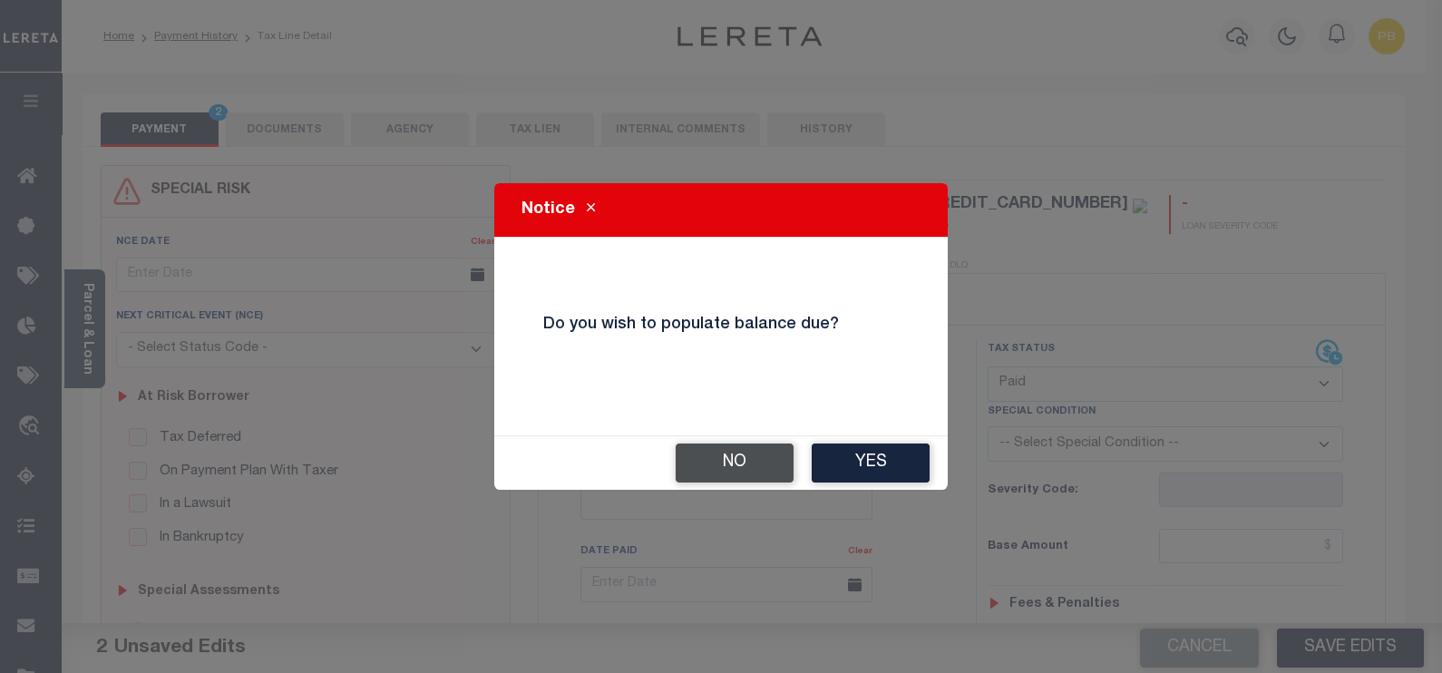
click at [753, 473] on button "No" at bounding box center [734, 462] width 118 height 39
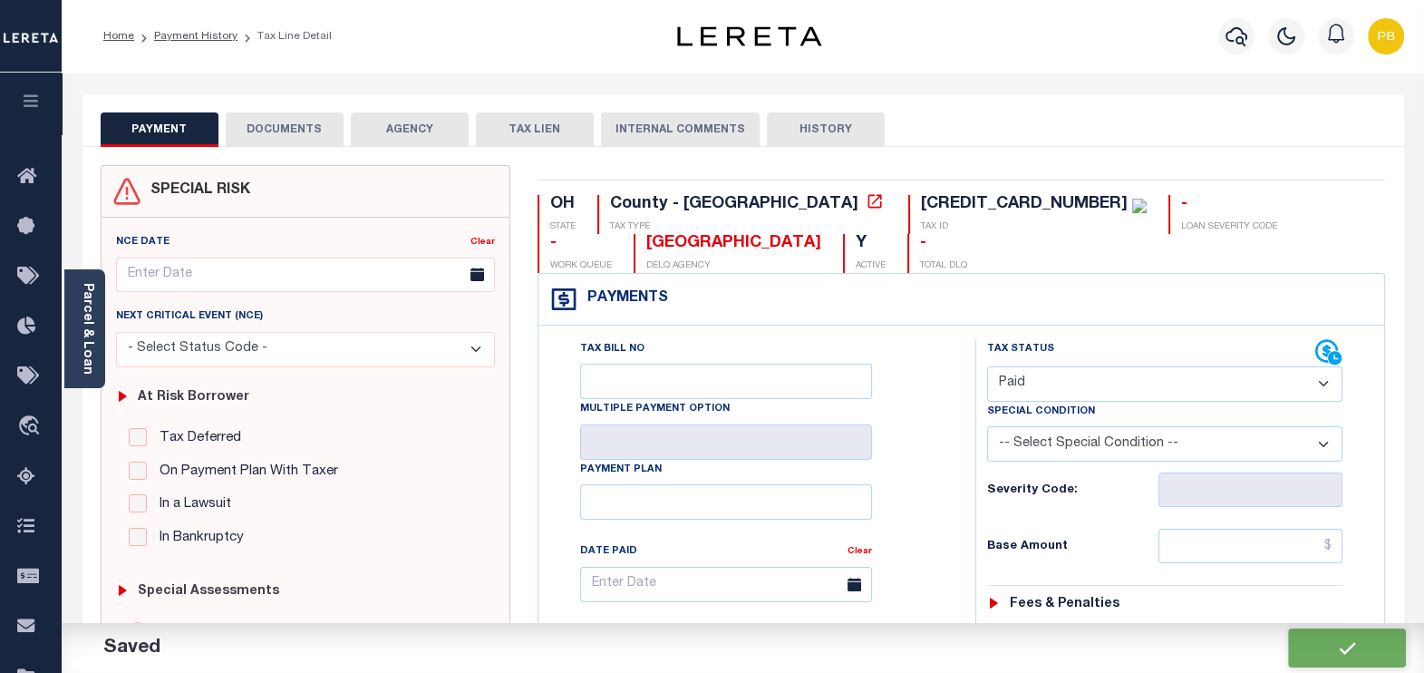
checkbox input "false"
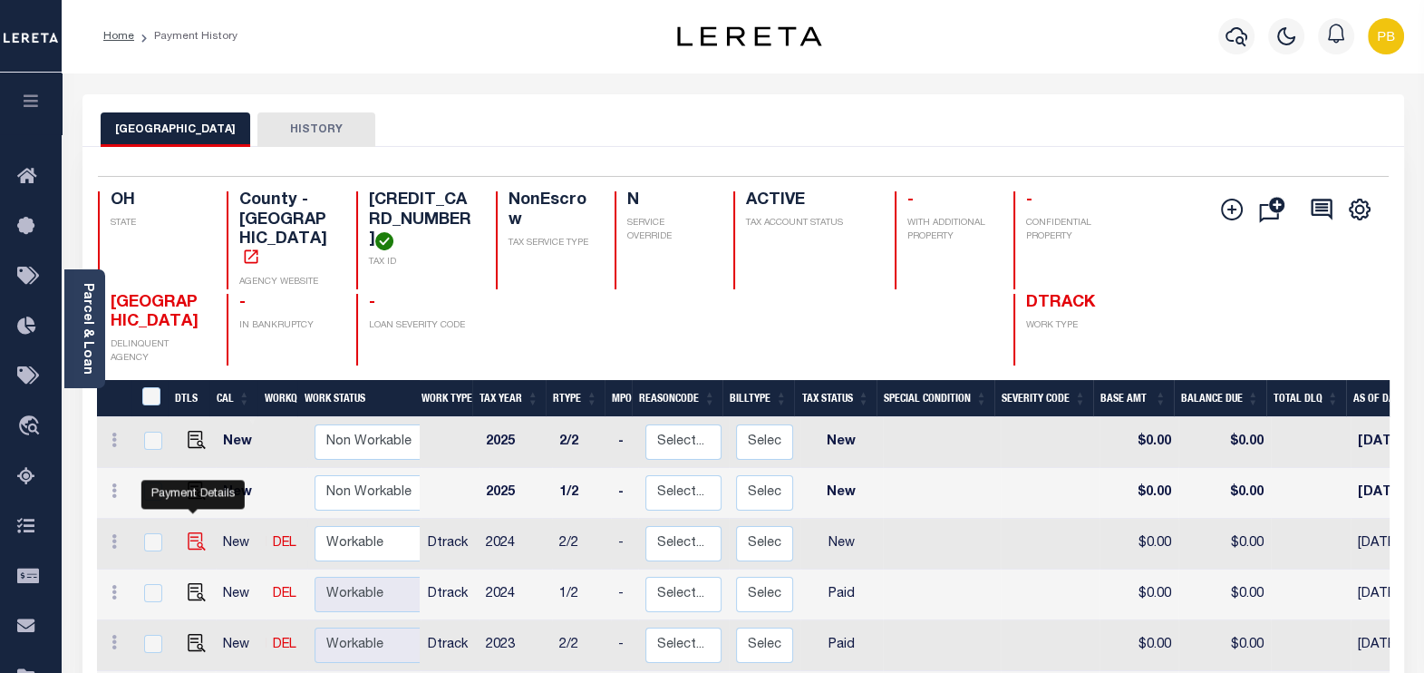
click at [189, 532] on img "" at bounding box center [197, 541] width 18 height 18
checkbox input "true"
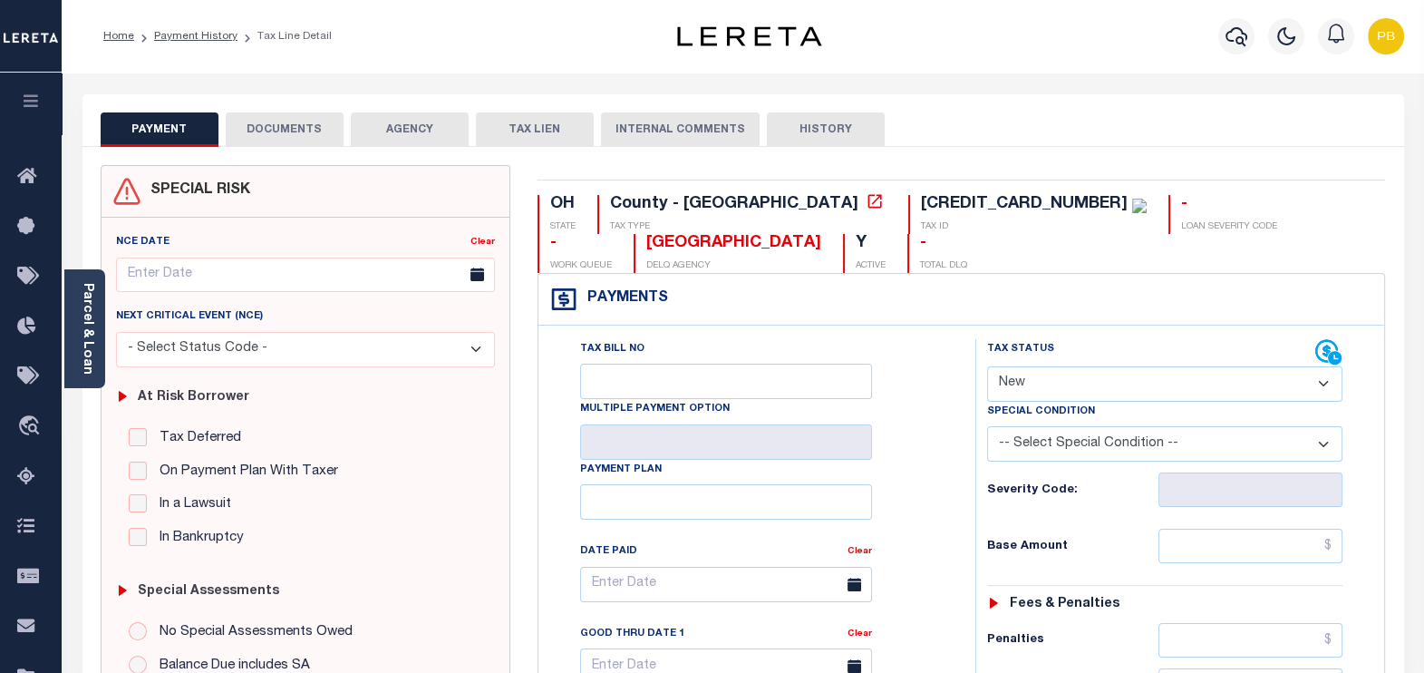
click at [1025, 390] on select "- Select Status Code - Open Due/Unpaid Paid Incomplete No Tax Due Internal Refu…" at bounding box center [1165, 383] width 356 height 35
select select "DUE"
click at [987, 366] on select "- Select Status Code - Open Due/Unpaid Paid Incomplete No Tax Due Internal Refu…" at bounding box center [1165, 383] width 356 height 35
type input "[DATE]"
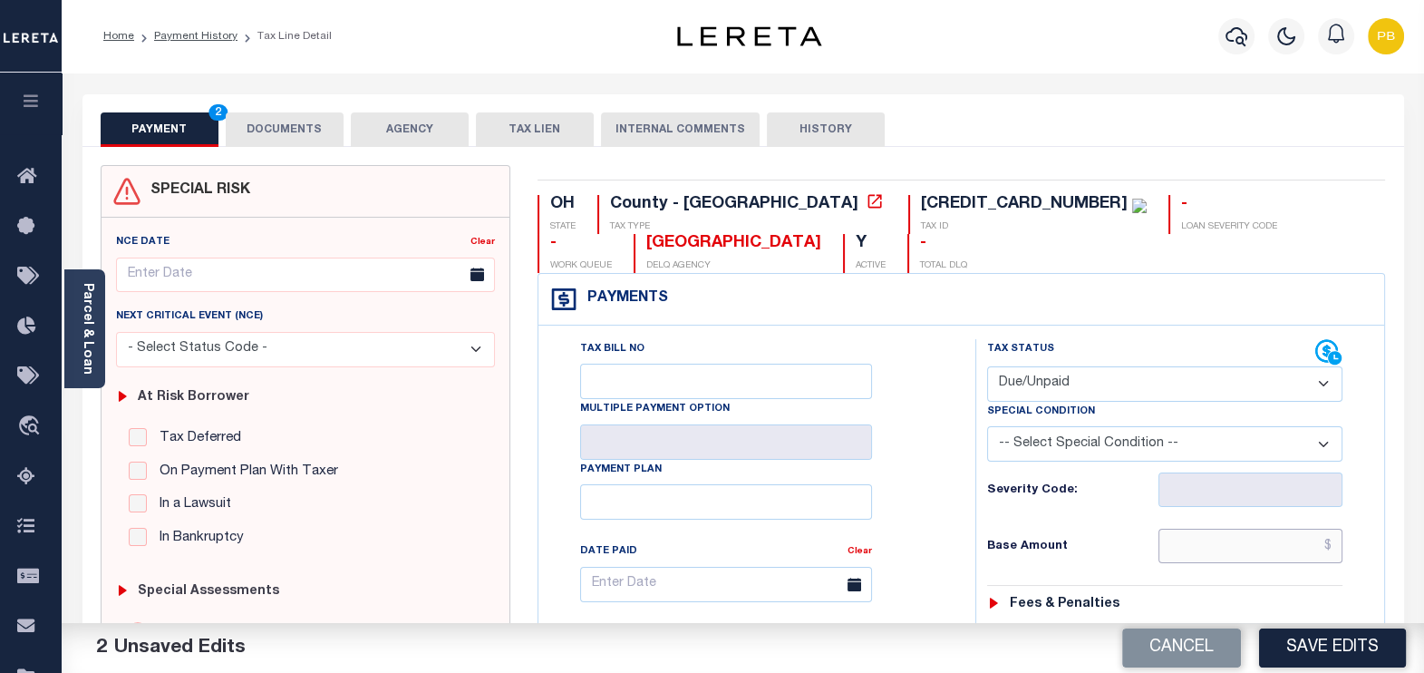
click at [1283, 539] on input "text" at bounding box center [1251, 546] width 184 height 34
paste input "18,704.43"
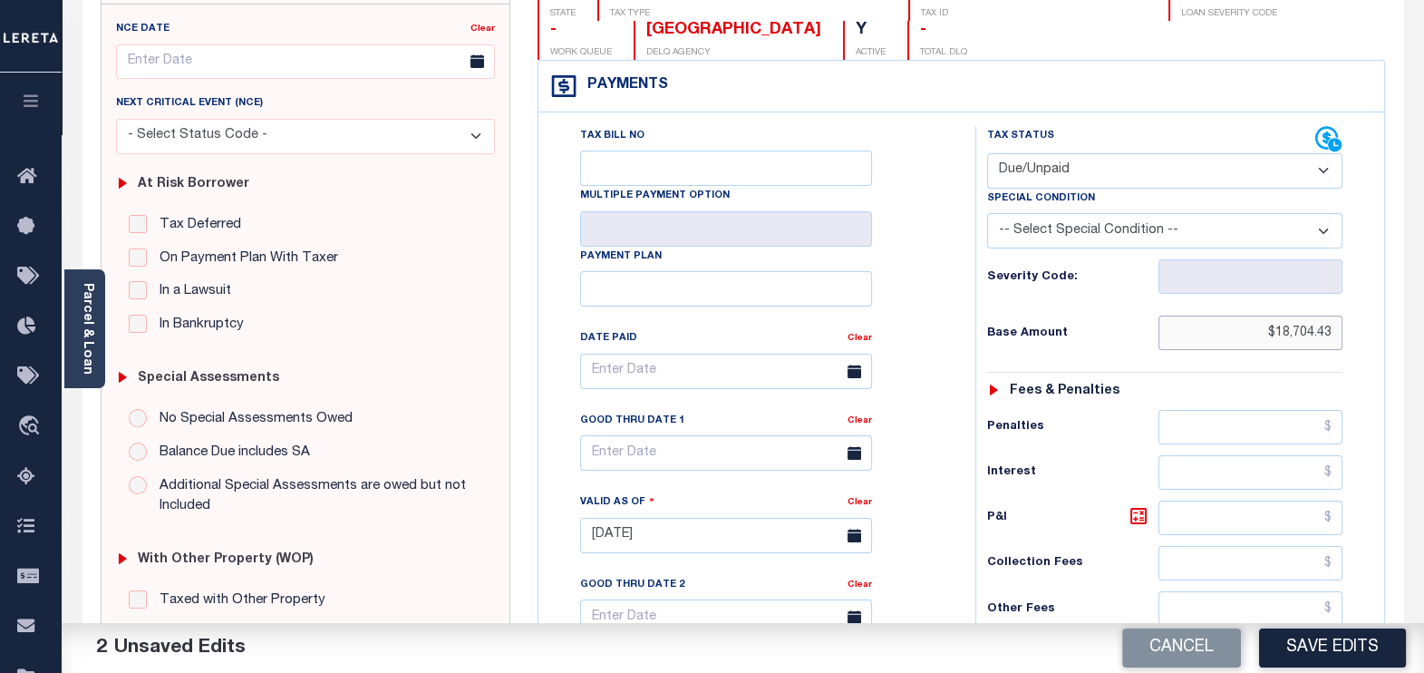
scroll to position [340, 0]
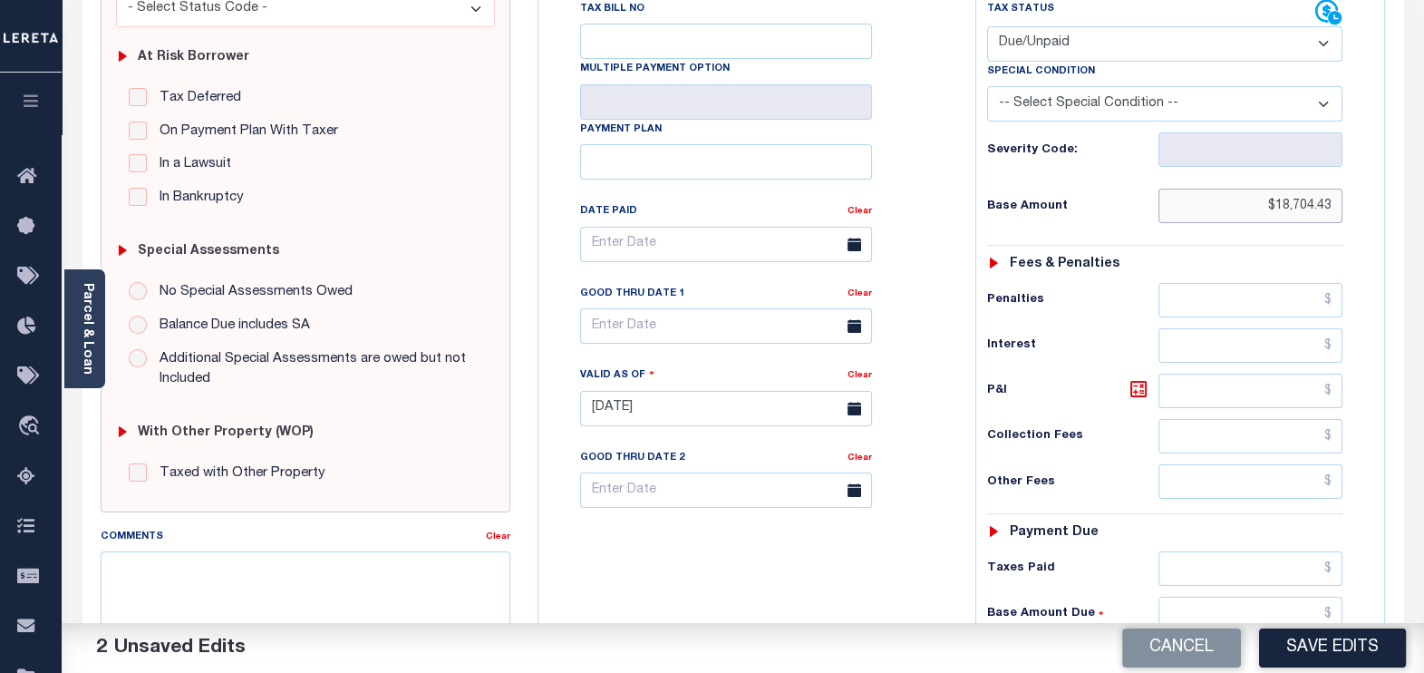
type input "$18,704.43"
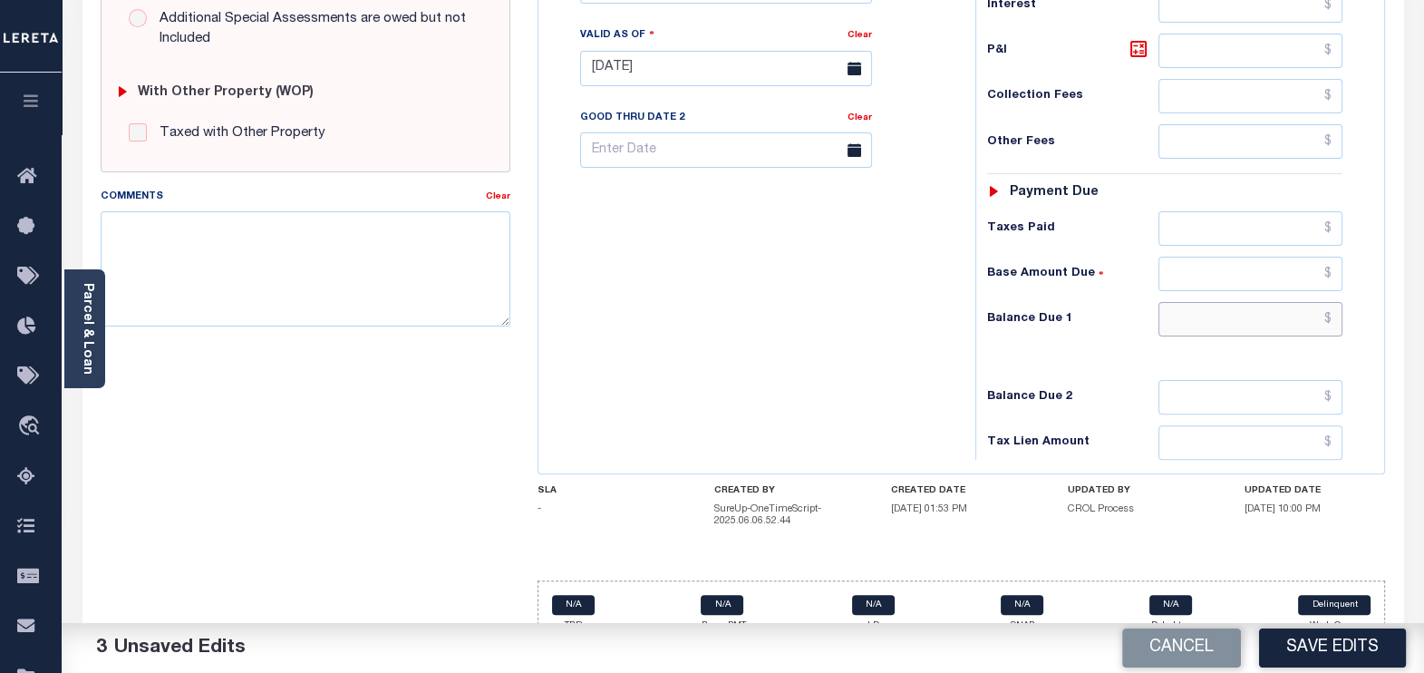
click at [1217, 313] on input "text" at bounding box center [1251, 319] width 184 height 34
paste input "20,725.26"
type input "$20,725.26"
click at [1142, 50] on icon at bounding box center [1138, 49] width 11 height 11
type input "$2,020.83"
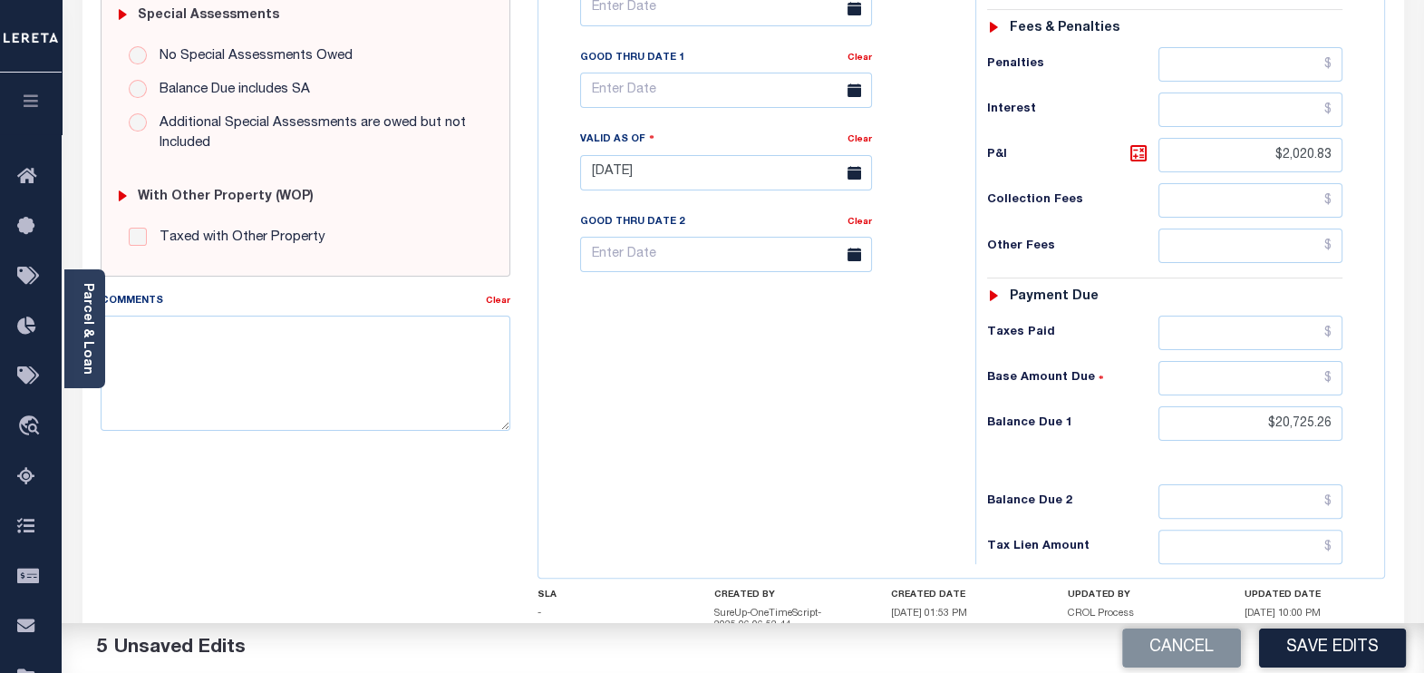
scroll to position [452, 0]
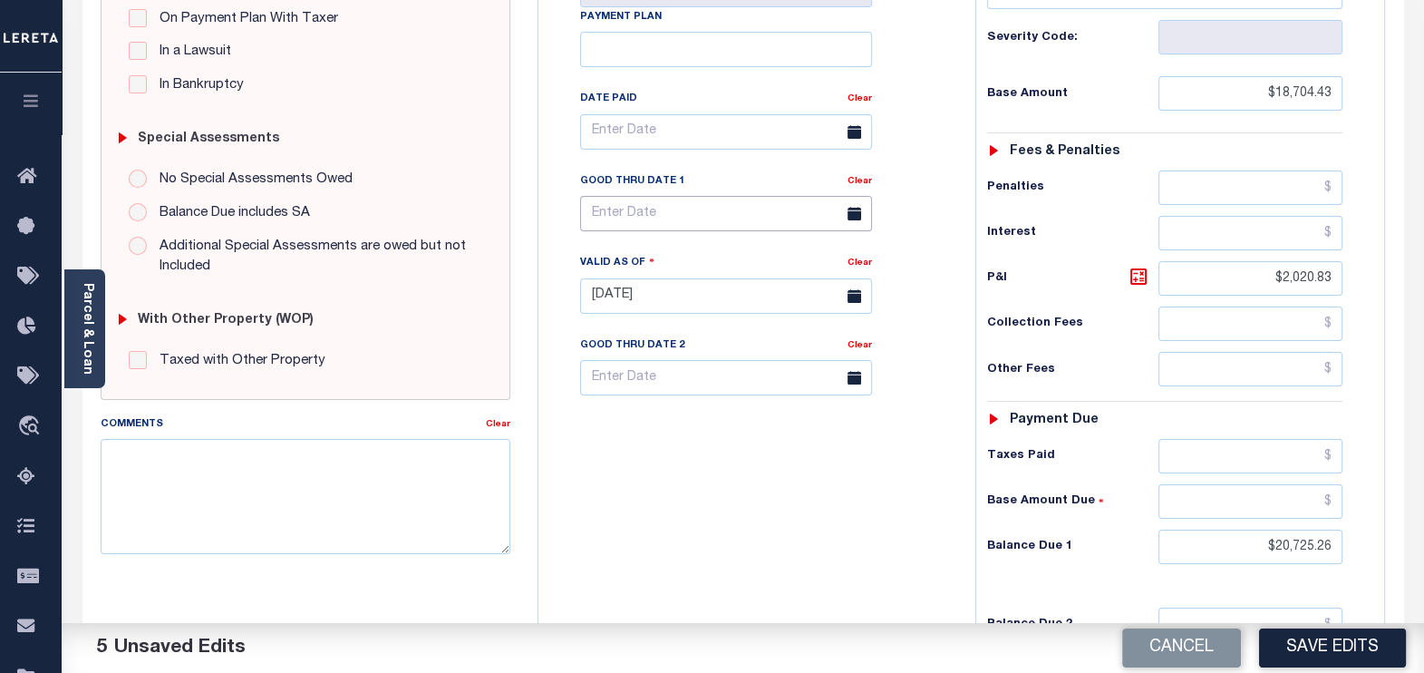
click at [684, 225] on input "text" at bounding box center [726, 213] width 292 height 35
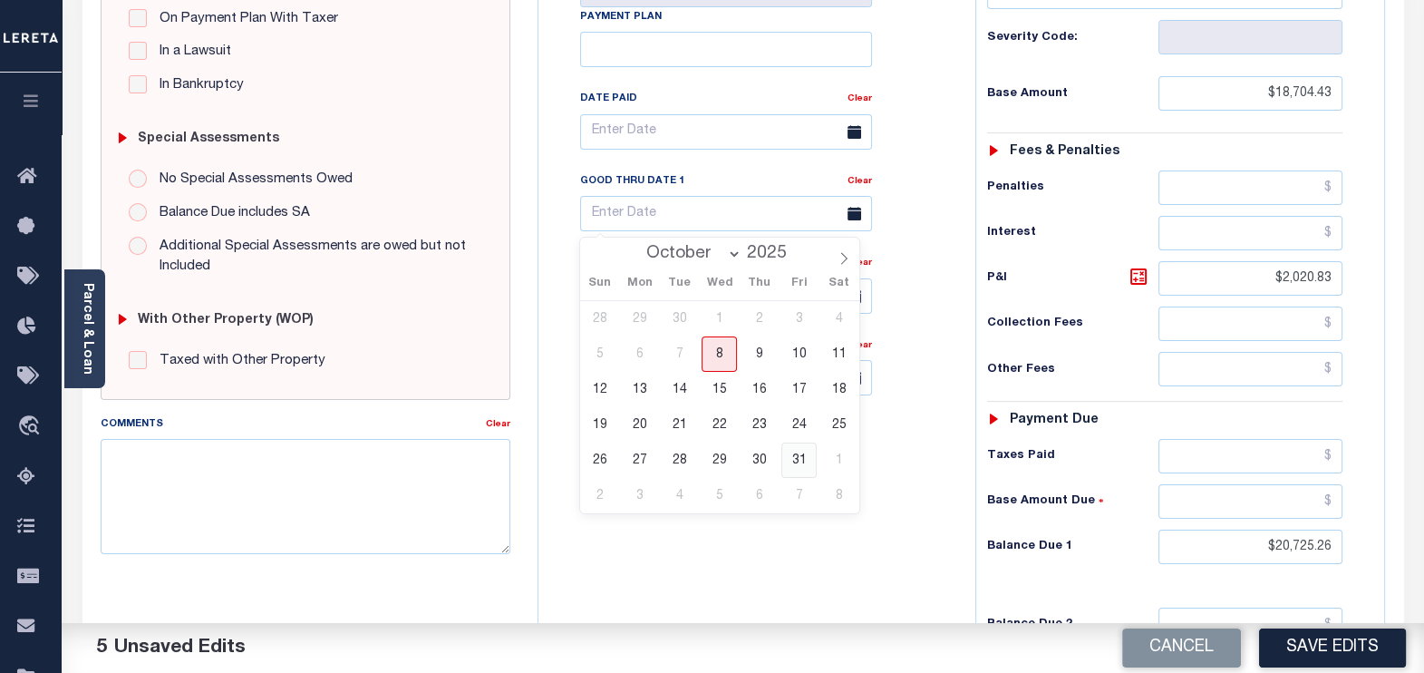
click at [801, 456] on span "31" at bounding box center [799, 459] width 35 height 35
type input "10/31/2025"
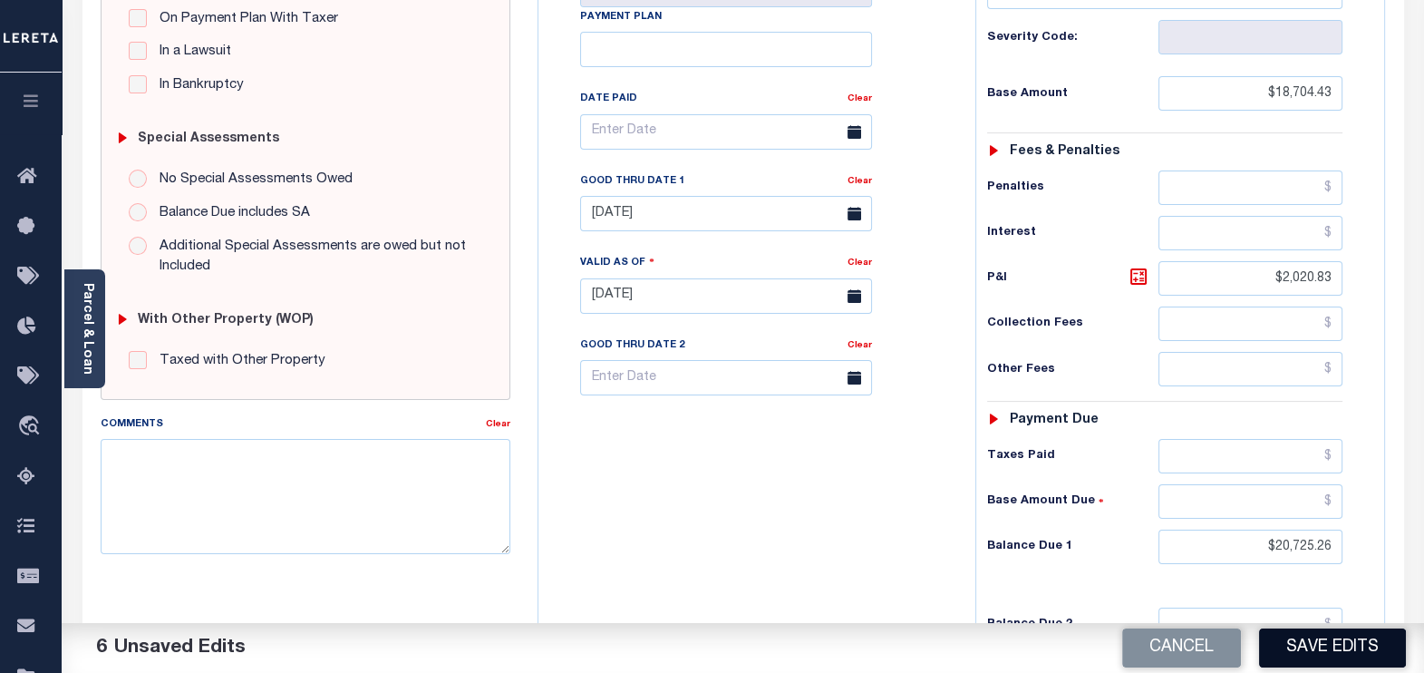
click at [1344, 648] on button "Save Edits" at bounding box center [1332, 647] width 147 height 39
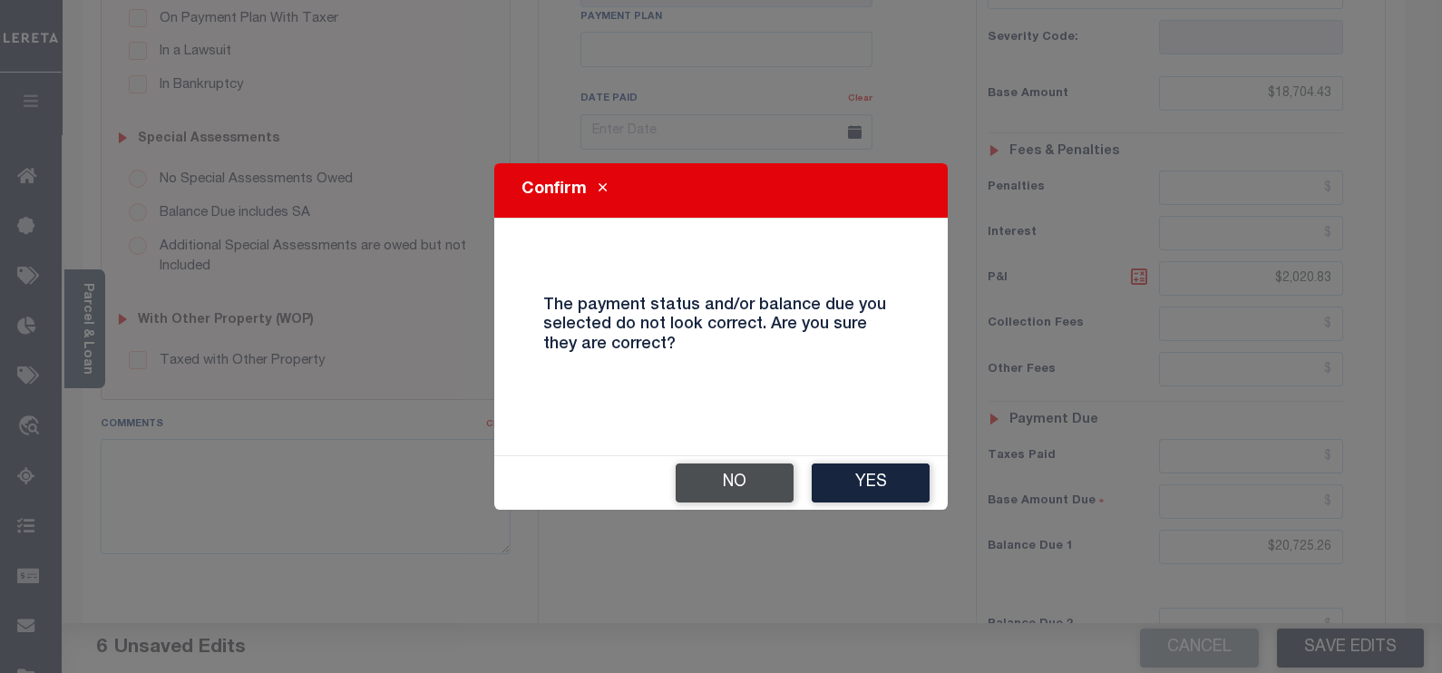
click at [750, 481] on button "No" at bounding box center [734, 482] width 118 height 39
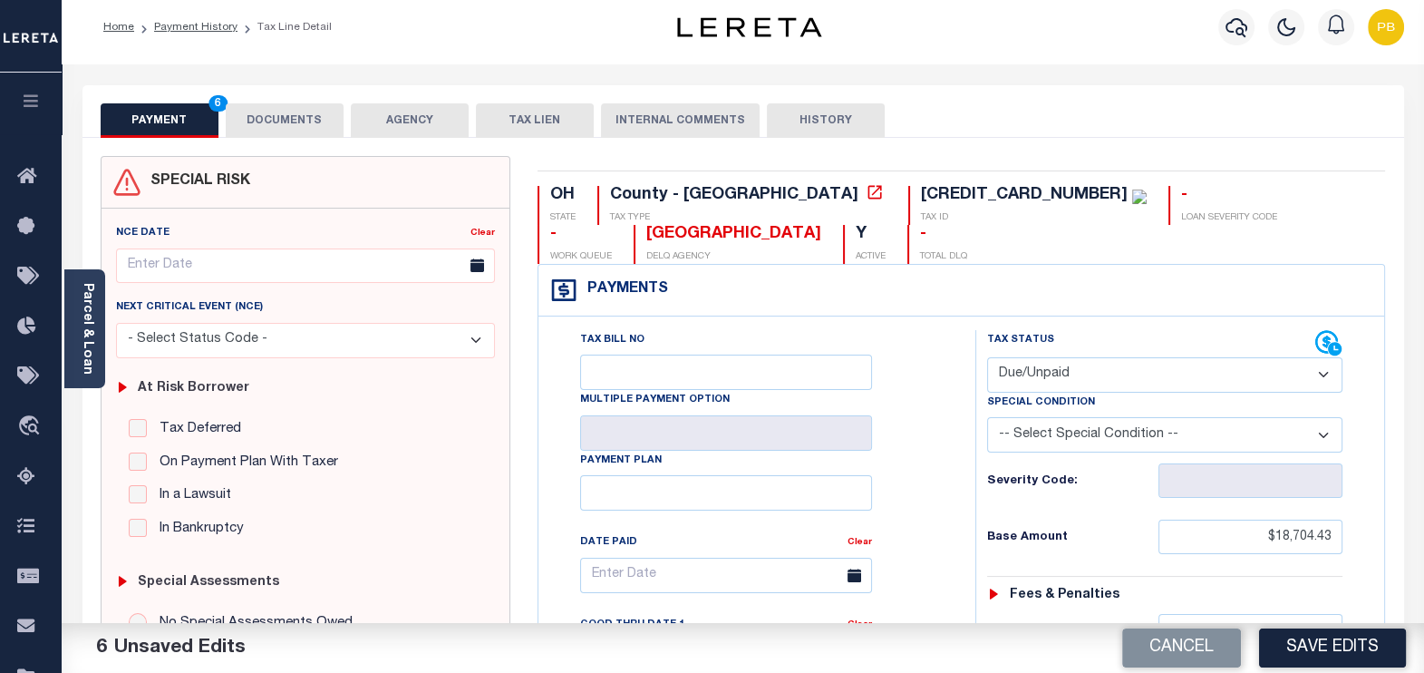
scroll to position [0, 0]
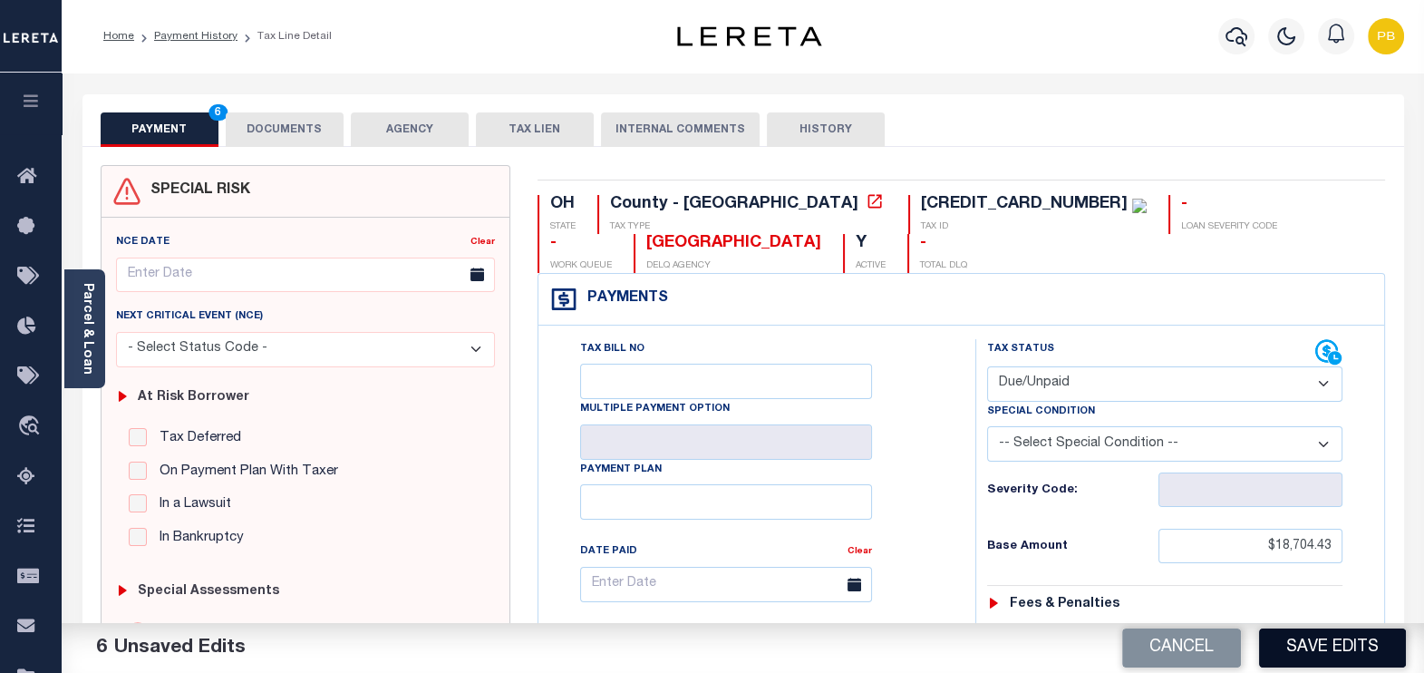
click at [1305, 653] on button "Save Edits" at bounding box center [1332, 647] width 147 height 39
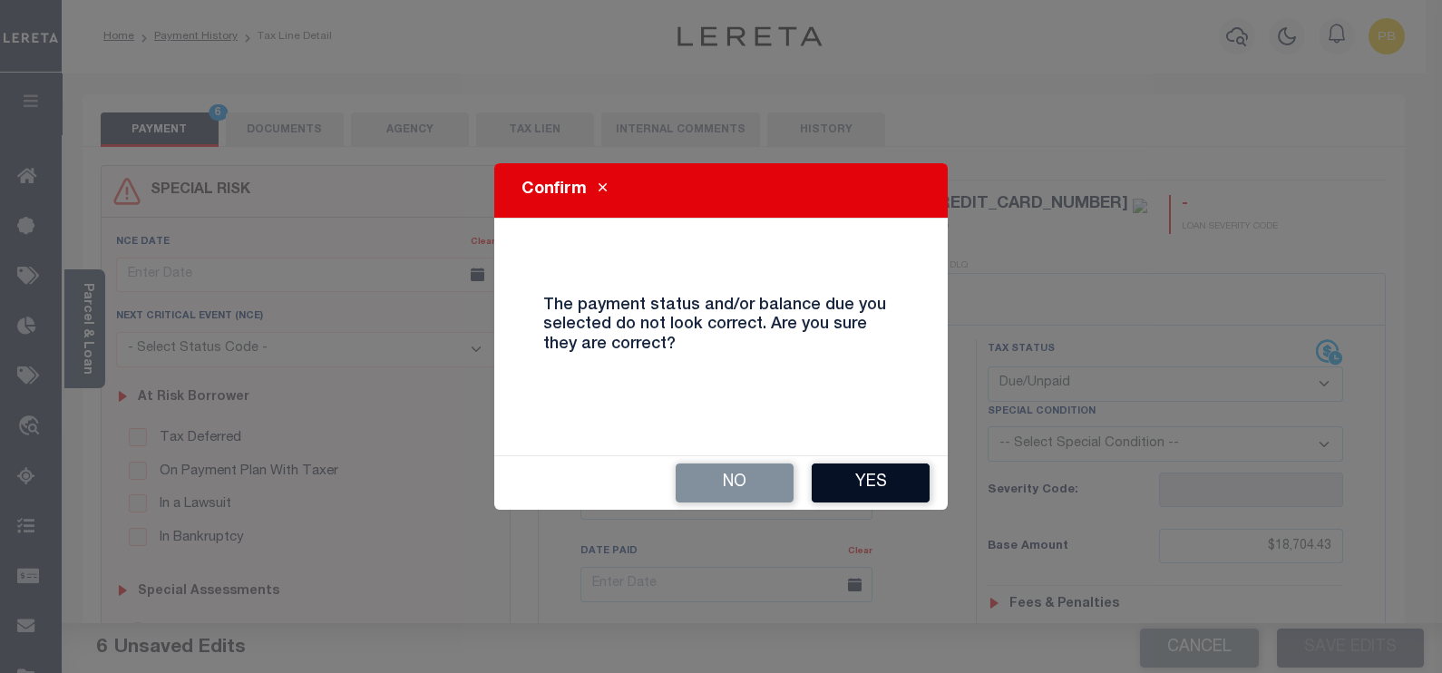
click at [870, 491] on button "Yes" at bounding box center [870, 482] width 118 height 39
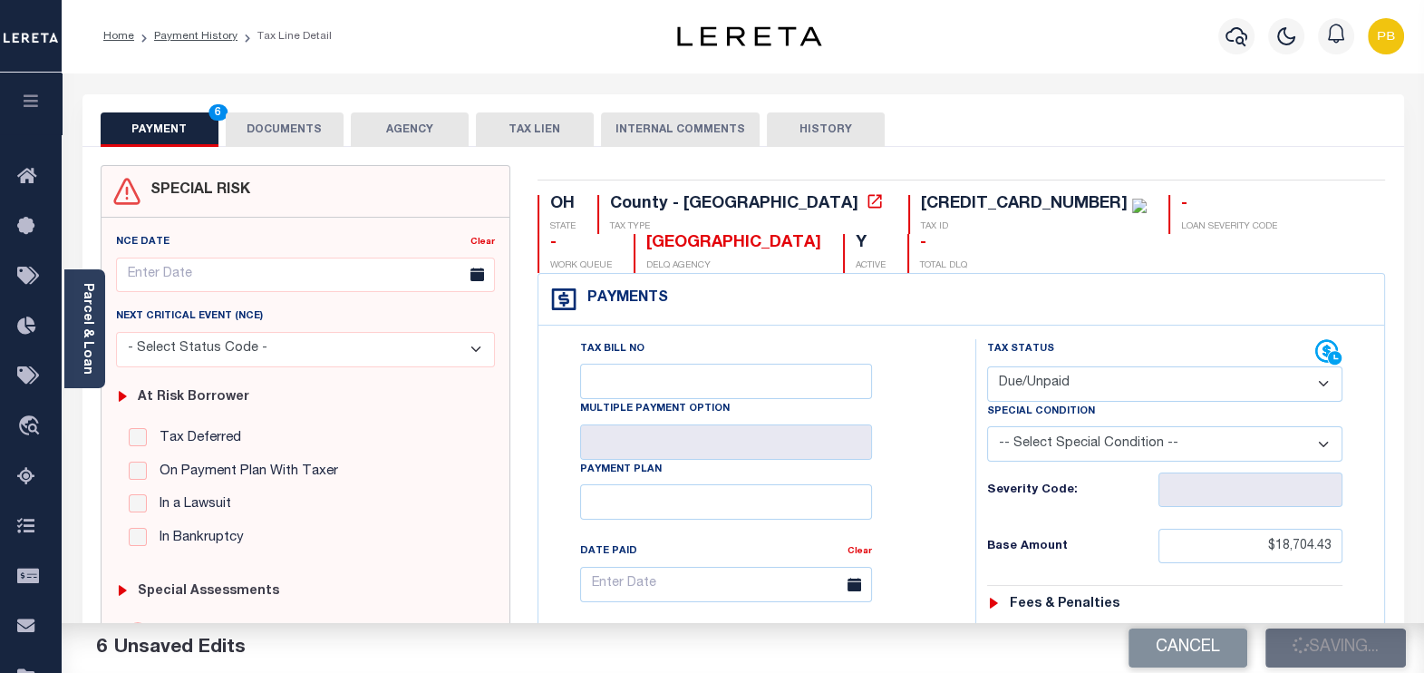
checkbox input "false"
type input "$18,704.43"
type input "$2,020.83"
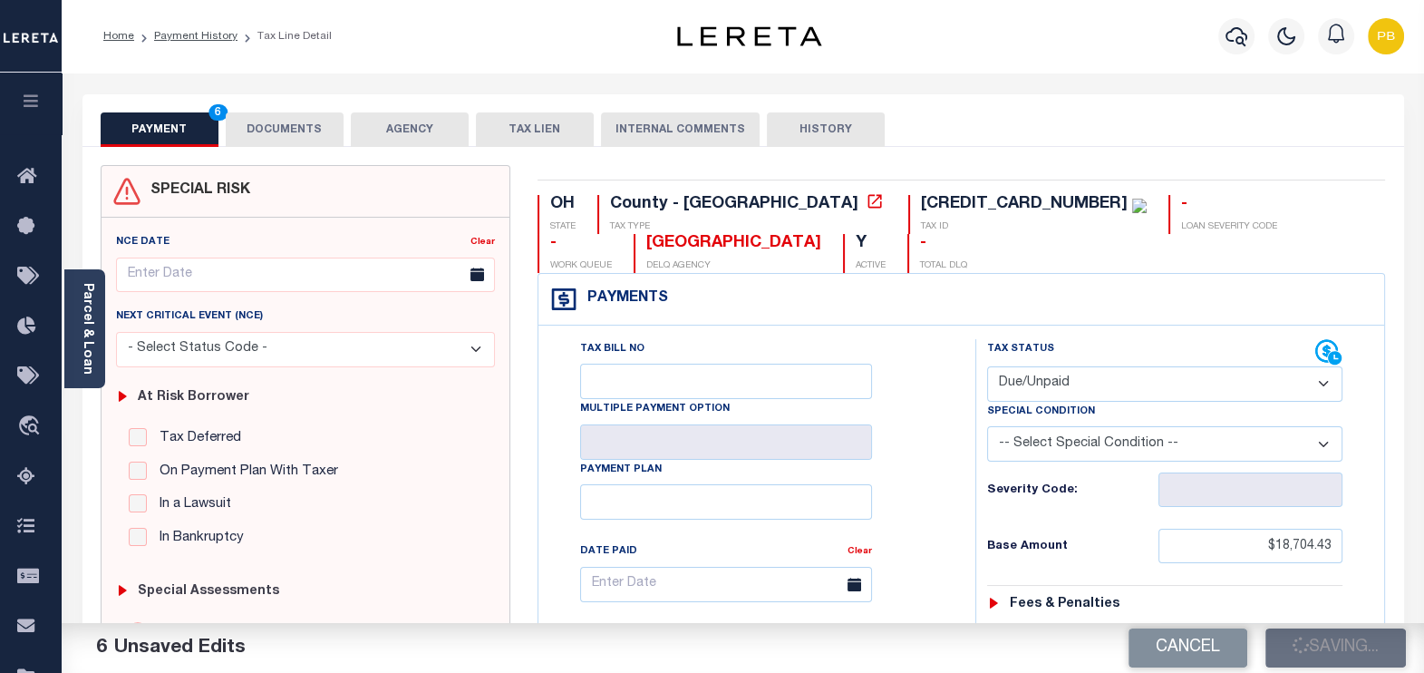
type input "$20,725.26"
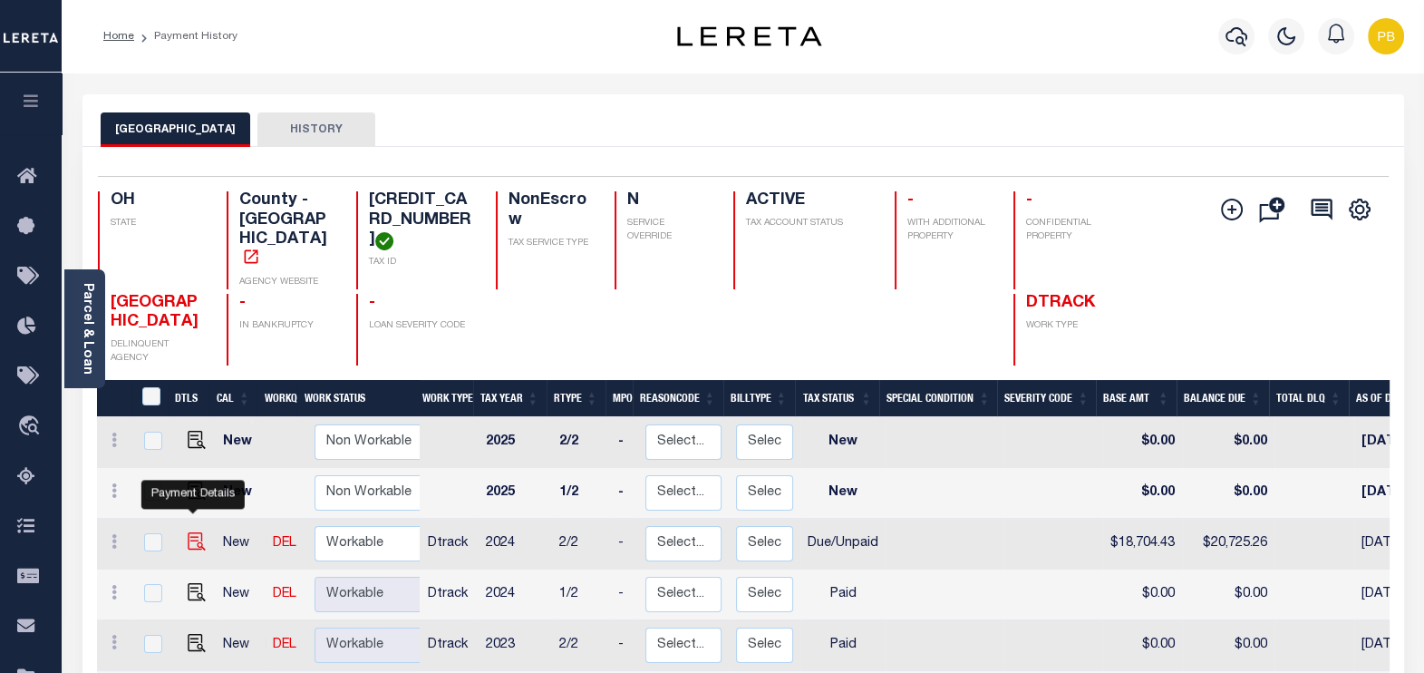
click at [190, 532] on img "" at bounding box center [197, 541] width 18 height 18
checkbox input "true"
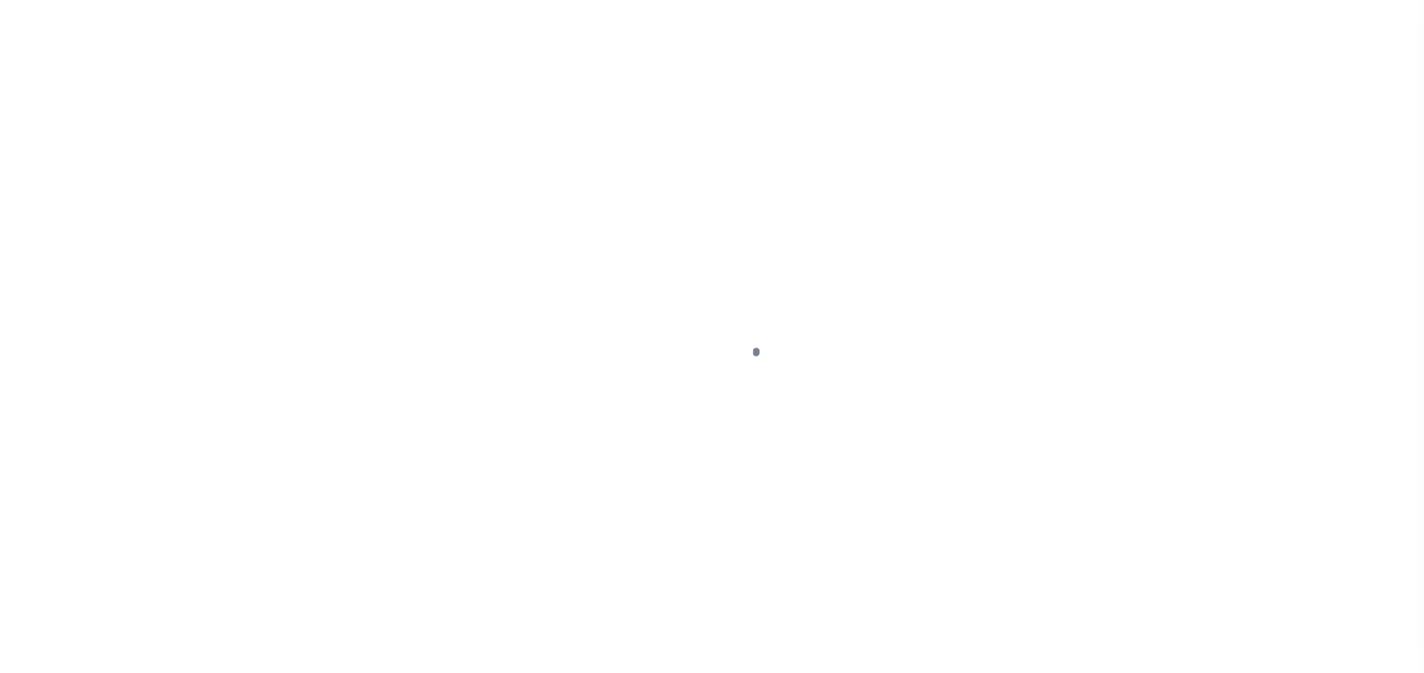
select select "DUE"
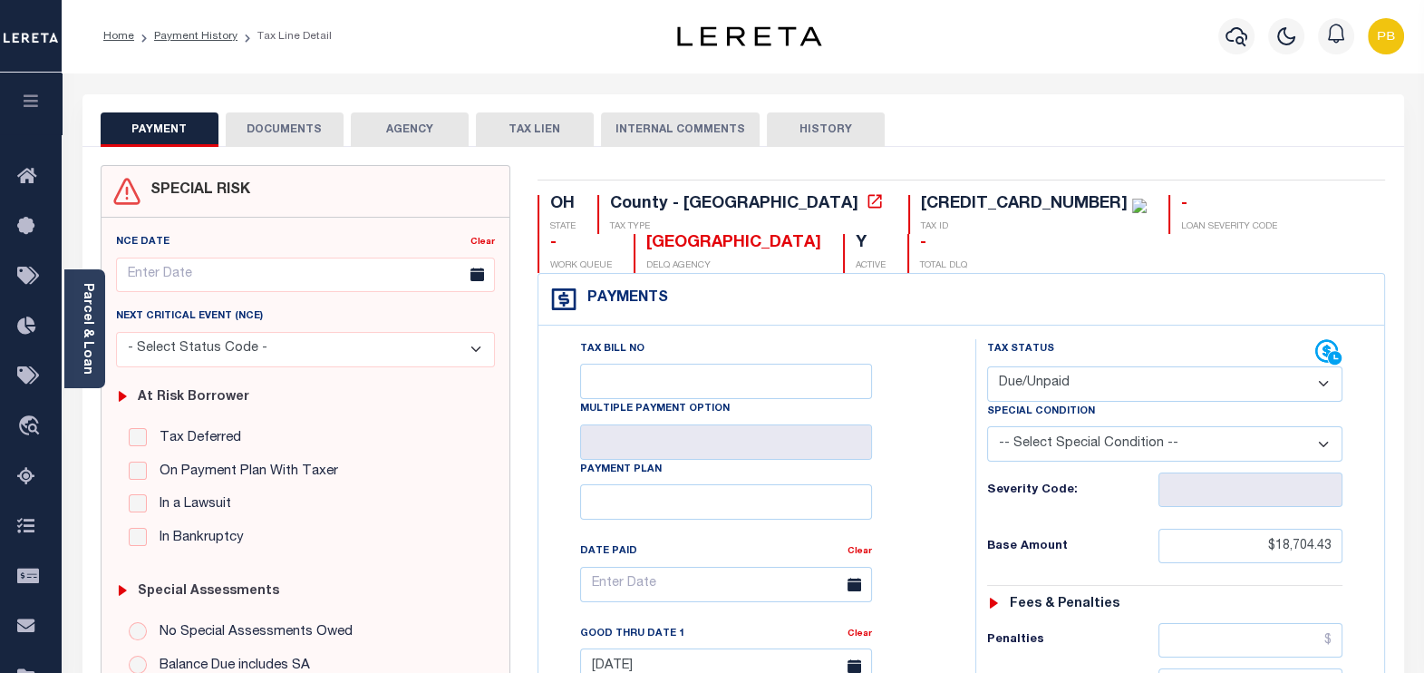
click at [293, 141] on button "DOCUMENTS" at bounding box center [285, 129] width 118 height 34
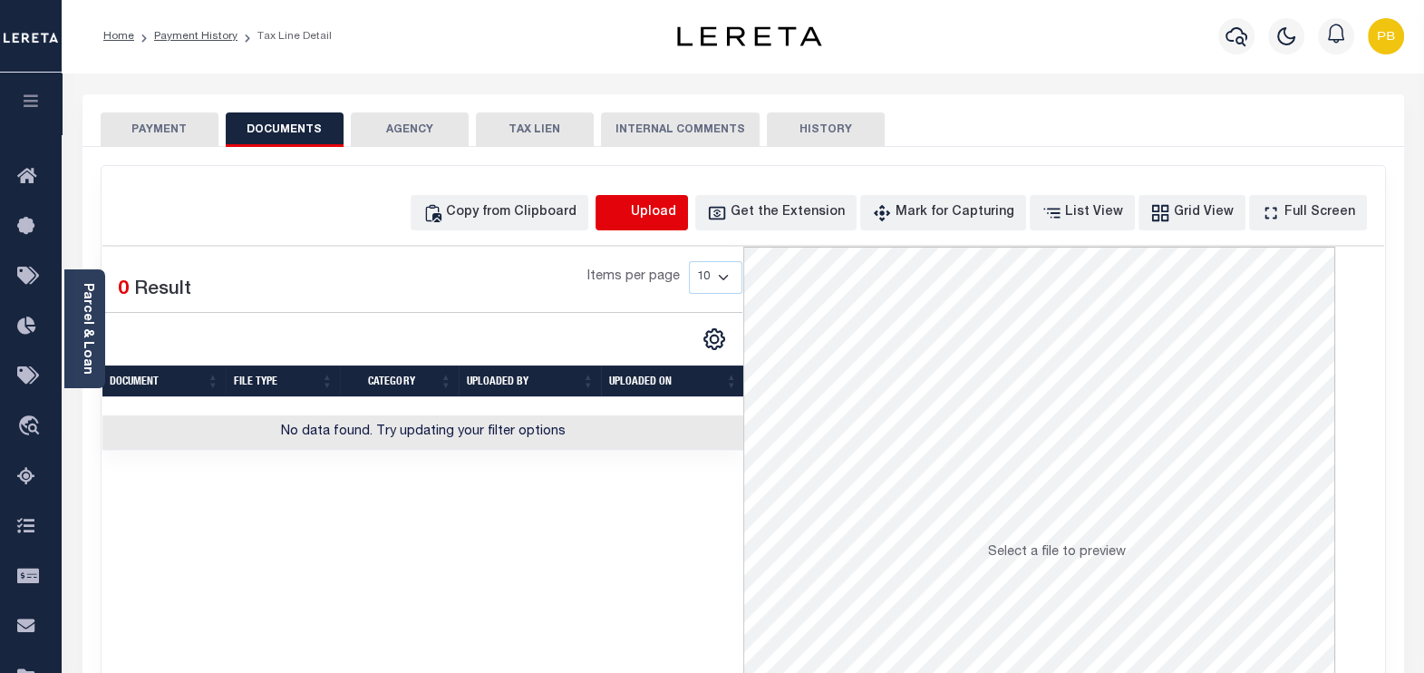
click at [627, 211] on icon "button" at bounding box center [617, 213] width 20 height 20
select select "POP"
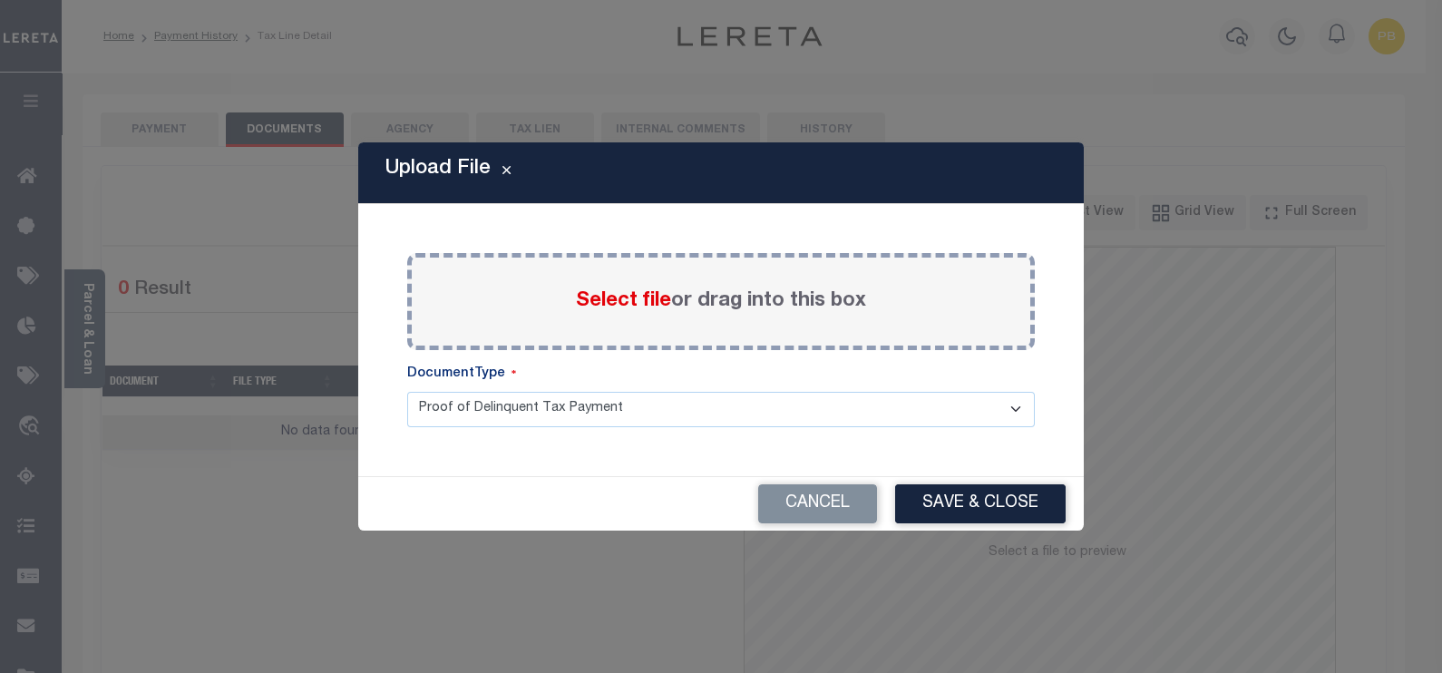
click at [598, 306] on span "Select file" at bounding box center [623, 301] width 95 height 20
click at [0, 0] on input "Select file or drag into this box" at bounding box center [0, 0] width 0 height 0
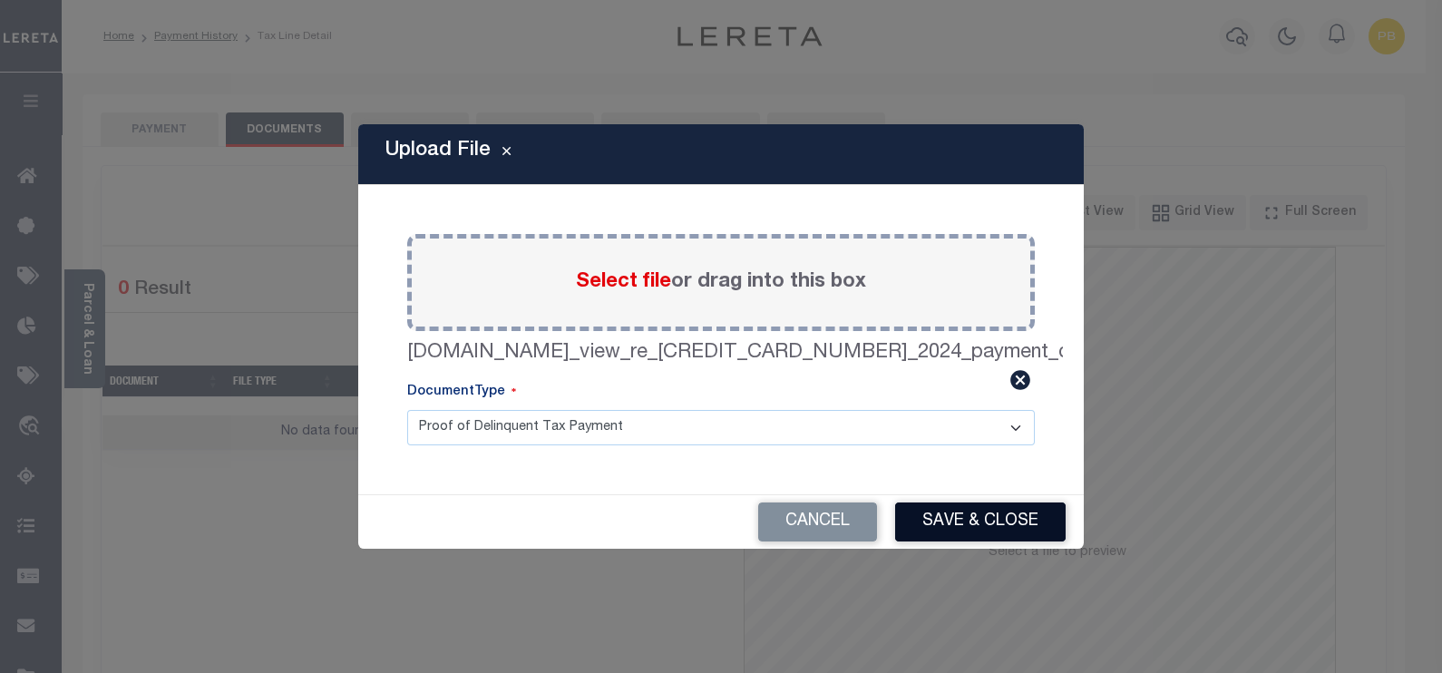
click at [1000, 522] on button "Save & Close" at bounding box center [980, 521] width 170 height 39
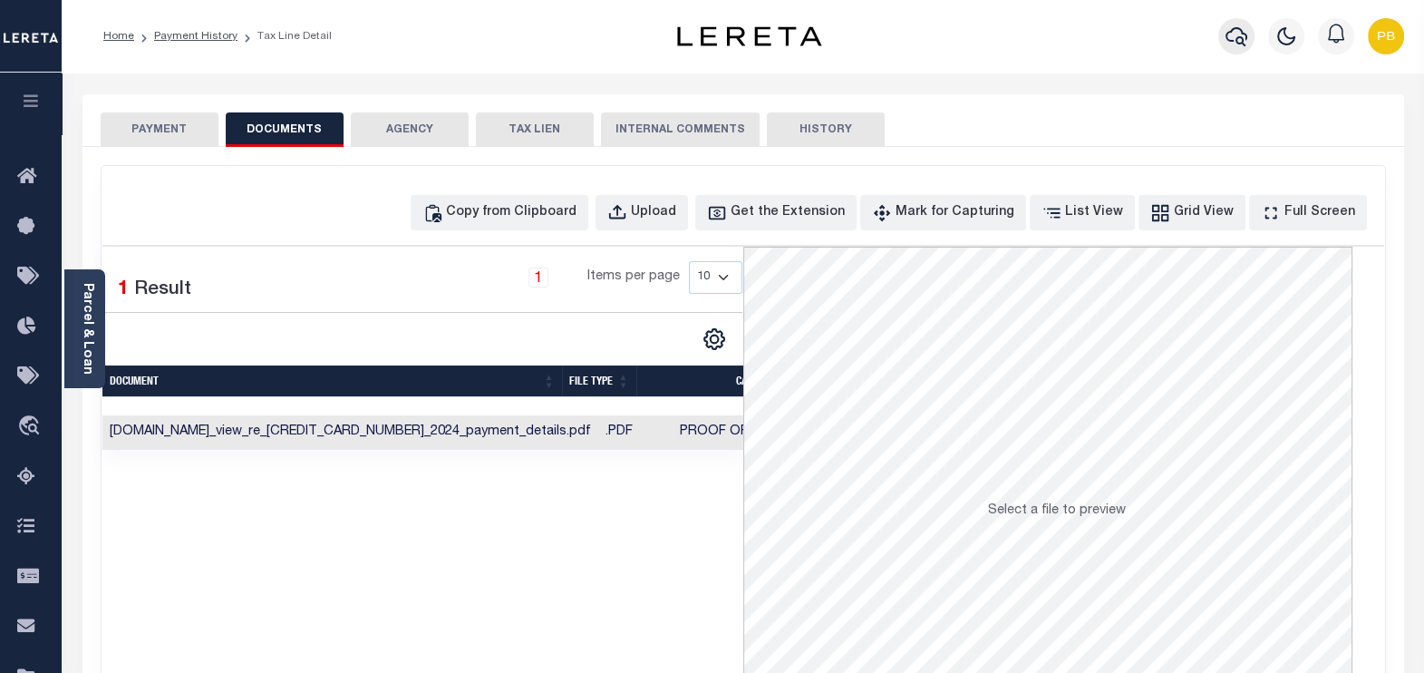
click at [1236, 32] on icon "button" at bounding box center [1237, 36] width 22 height 22
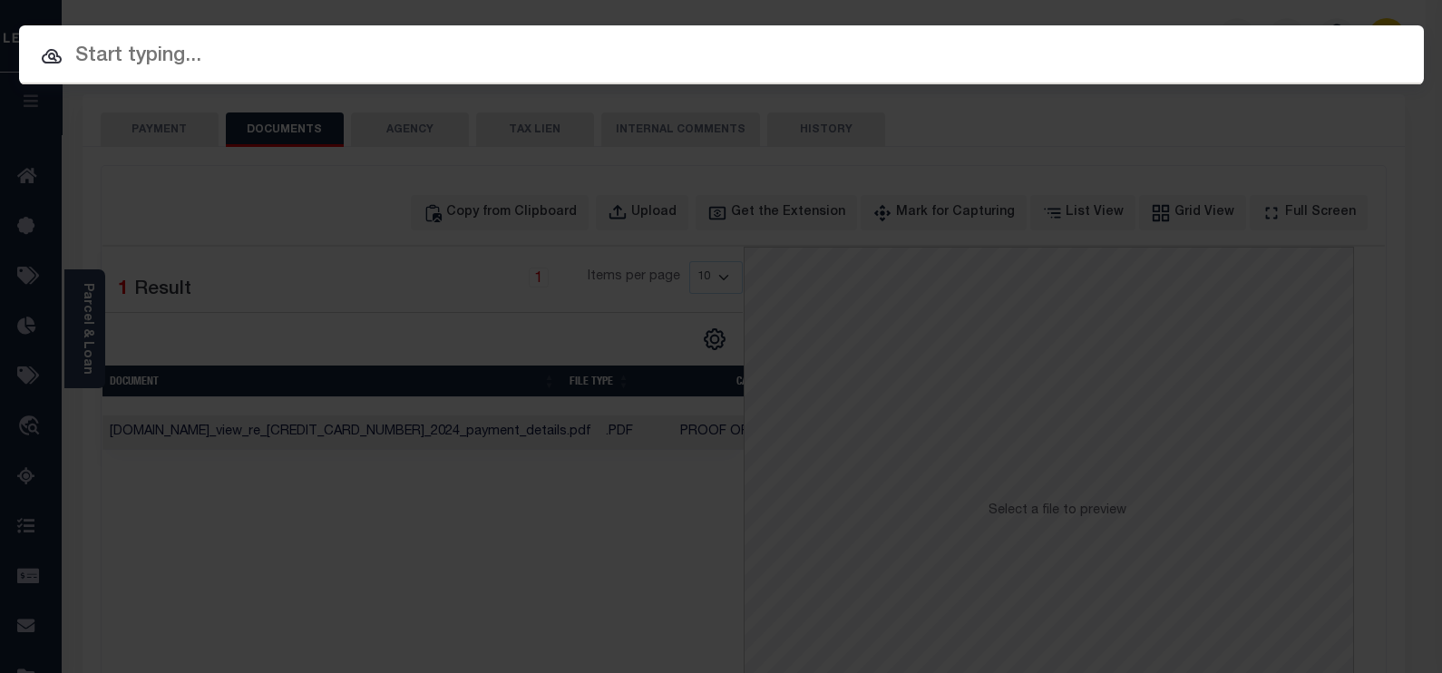
paste input "10701992"
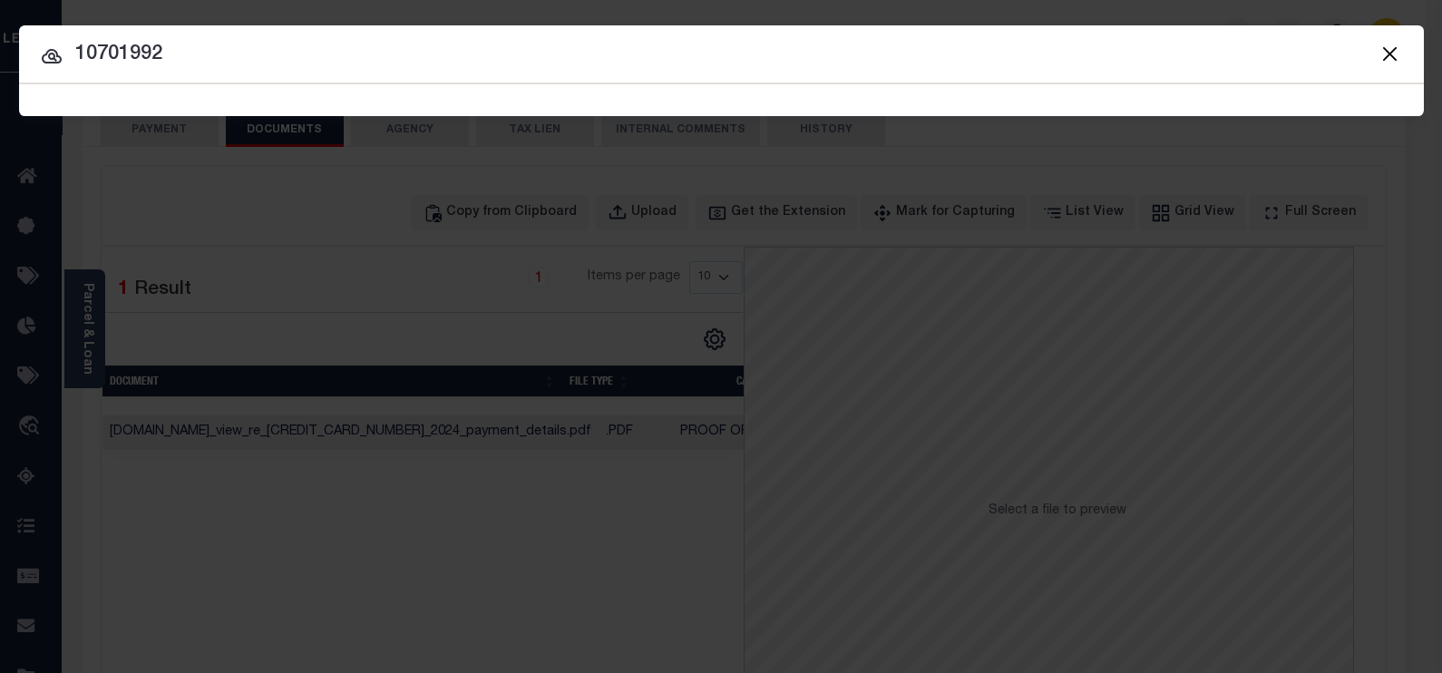
type input "10701992"
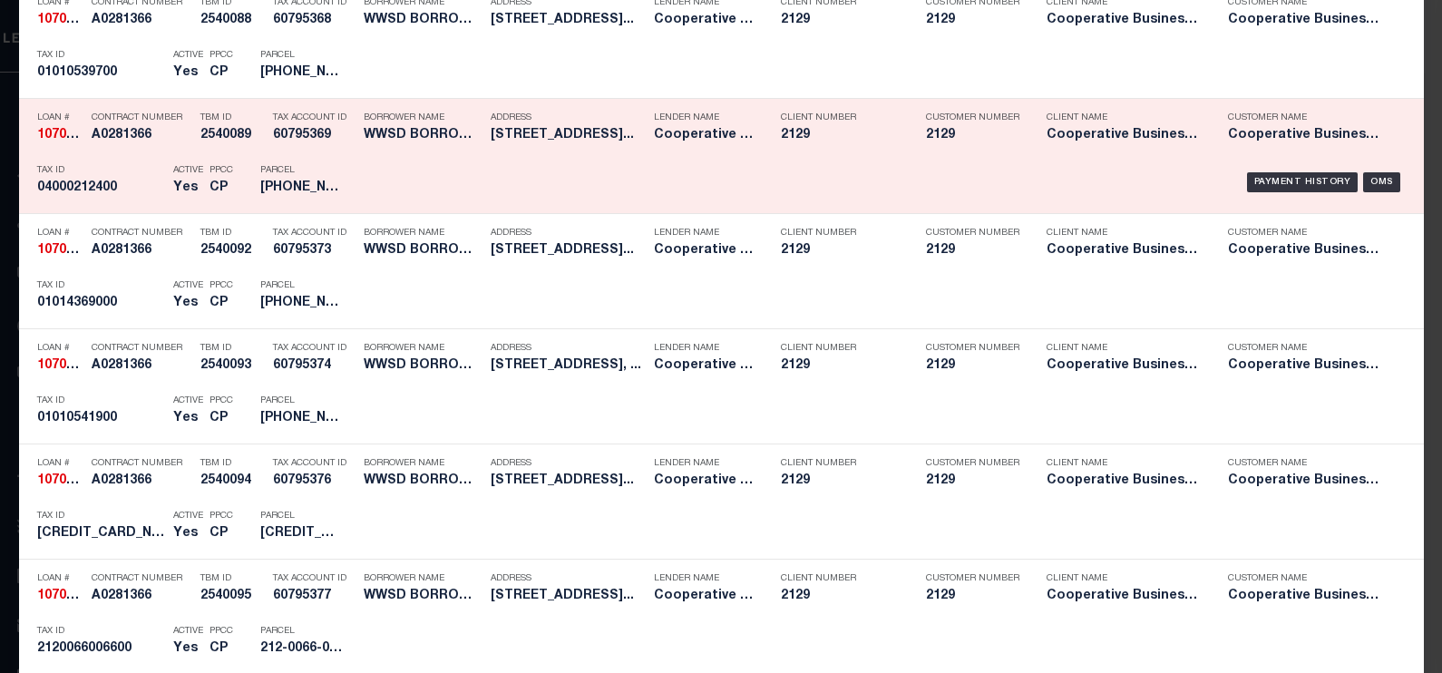
scroll to position [3089, 0]
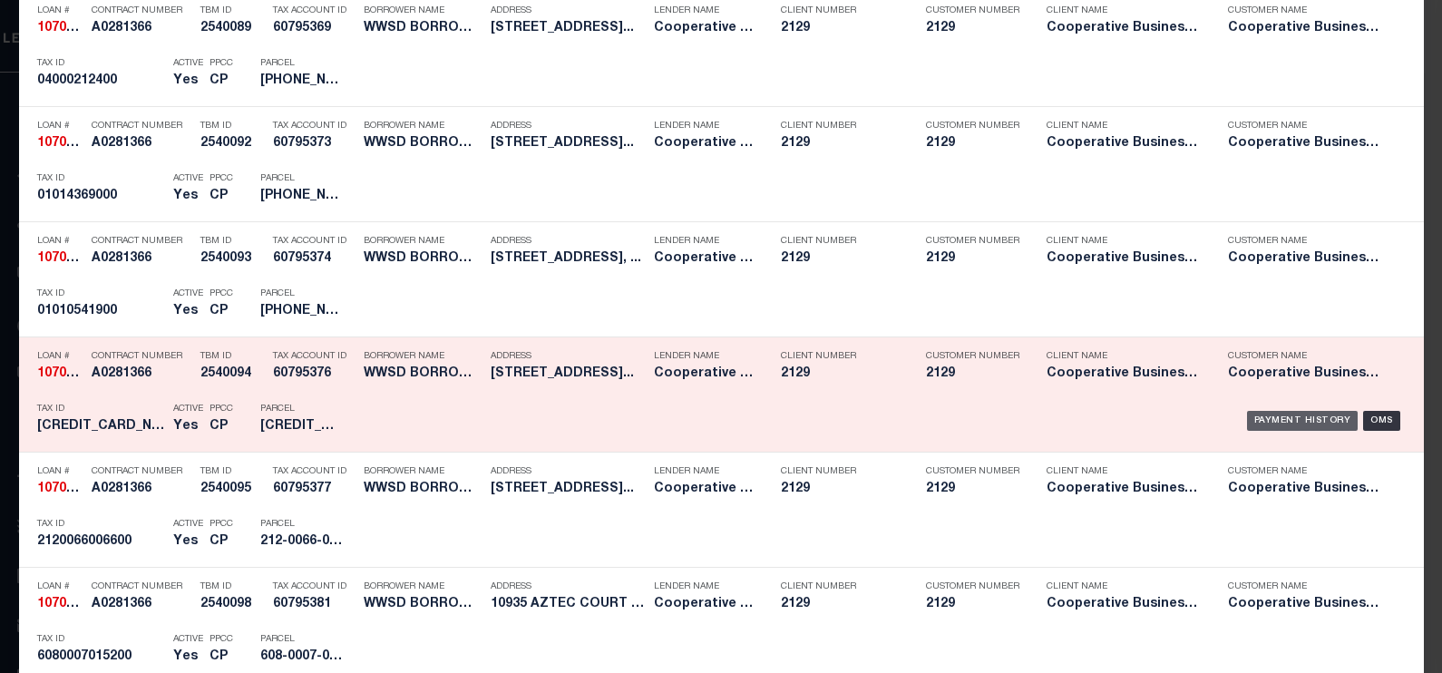
click at [1265, 413] on div "Payment History" at bounding box center [1303, 421] width 112 height 20
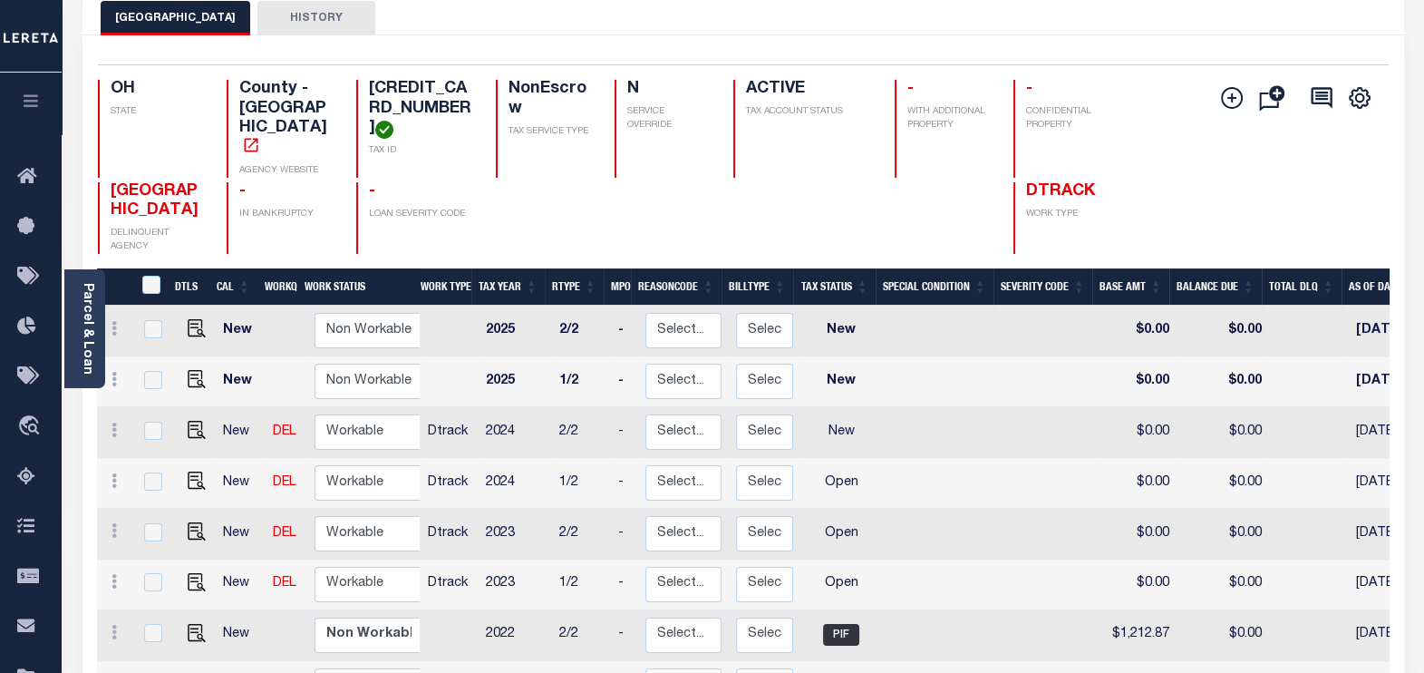
scroll to position [112, 0]
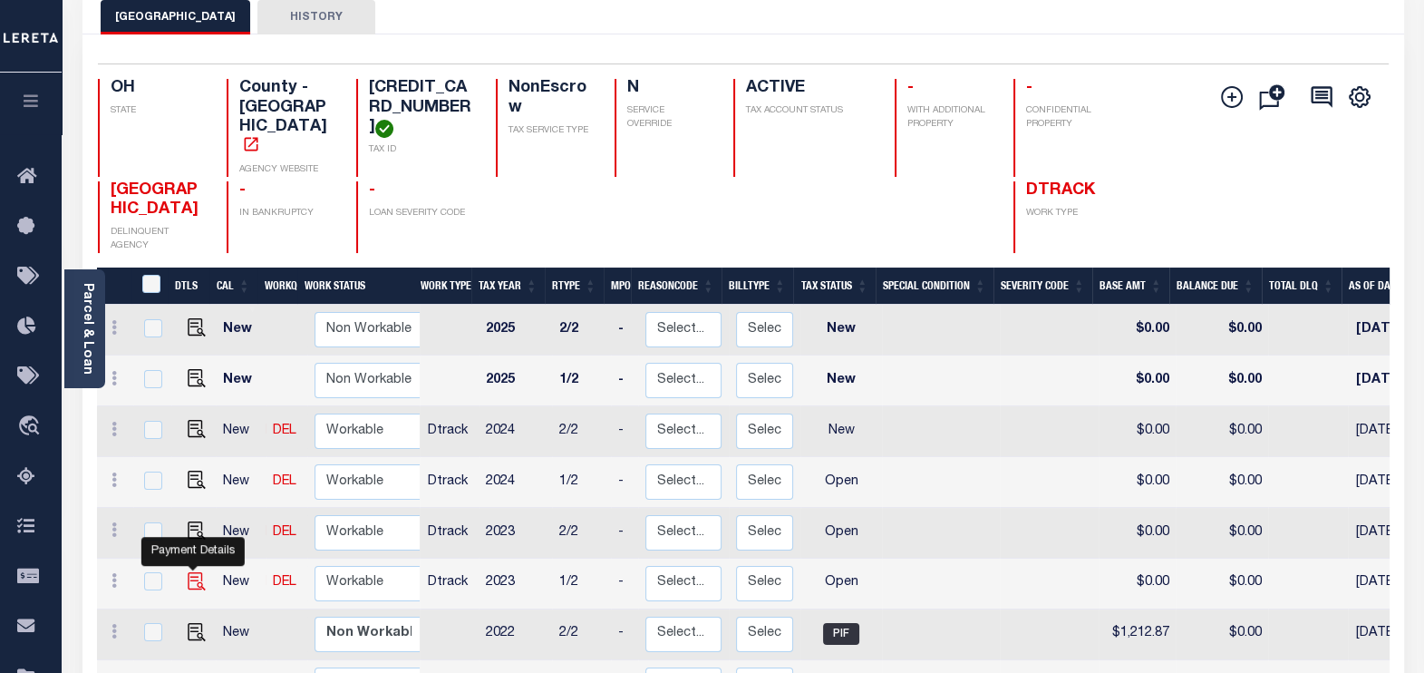
click at [191, 572] on img "" at bounding box center [197, 581] width 18 height 18
checkbox input "true"
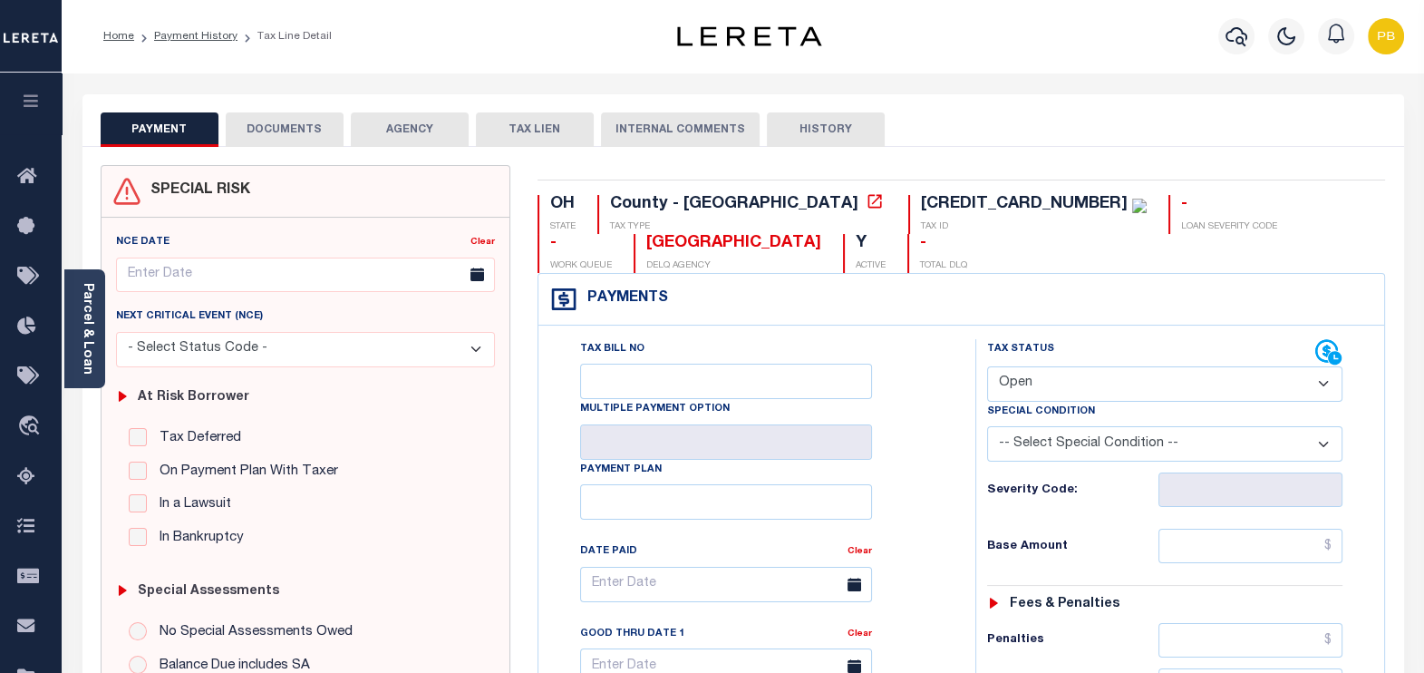
click at [1079, 372] on select "- Select Status Code - Open Due/Unpaid Paid Incomplete No Tax Due Internal Refu…" at bounding box center [1165, 383] width 356 height 35
select select "PYD"
click at [987, 366] on select "- Select Status Code - Open Due/Unpaid Paid Incomplete No Tax Due Internal Refu…" at bounding box center [1165, 383] width 356 height 35
type input "[DATE]"
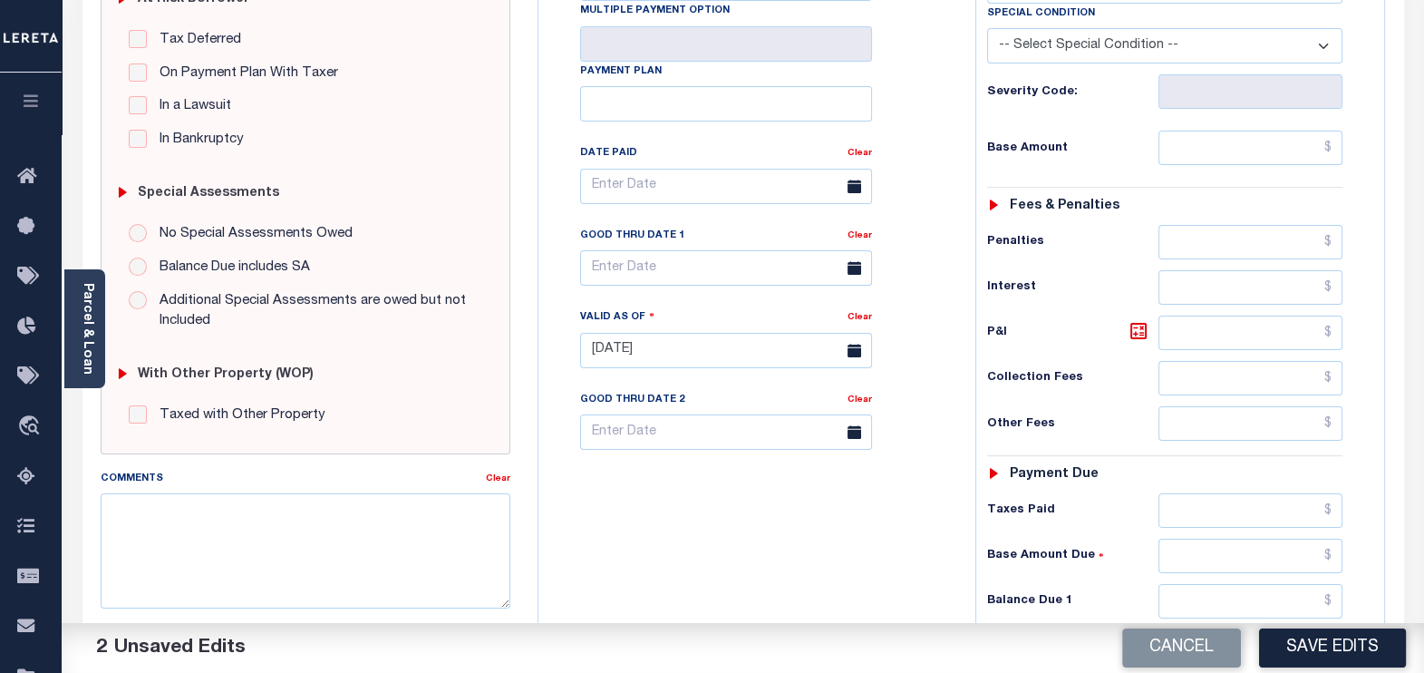
scroll to position [452, 0]
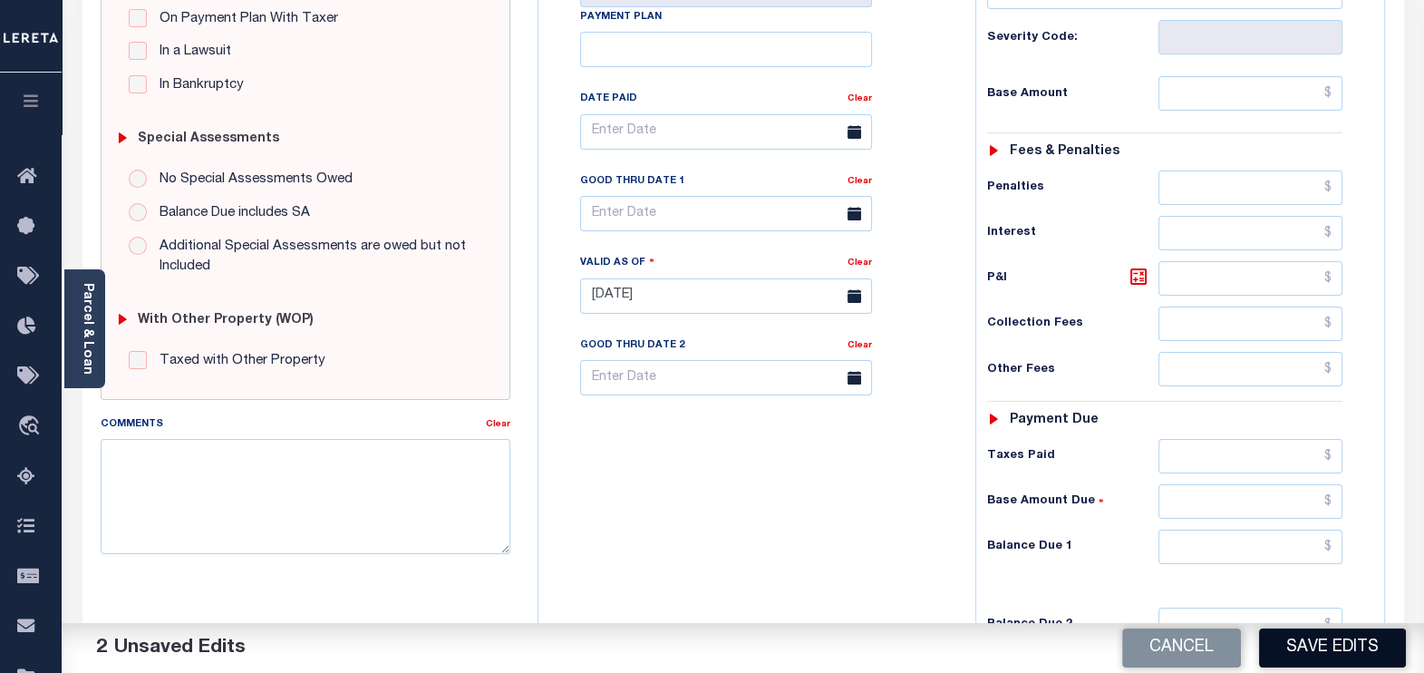
click at [1350, 643] on button "Save Edits" at bounding box center [1332, 647] width 147 height 39
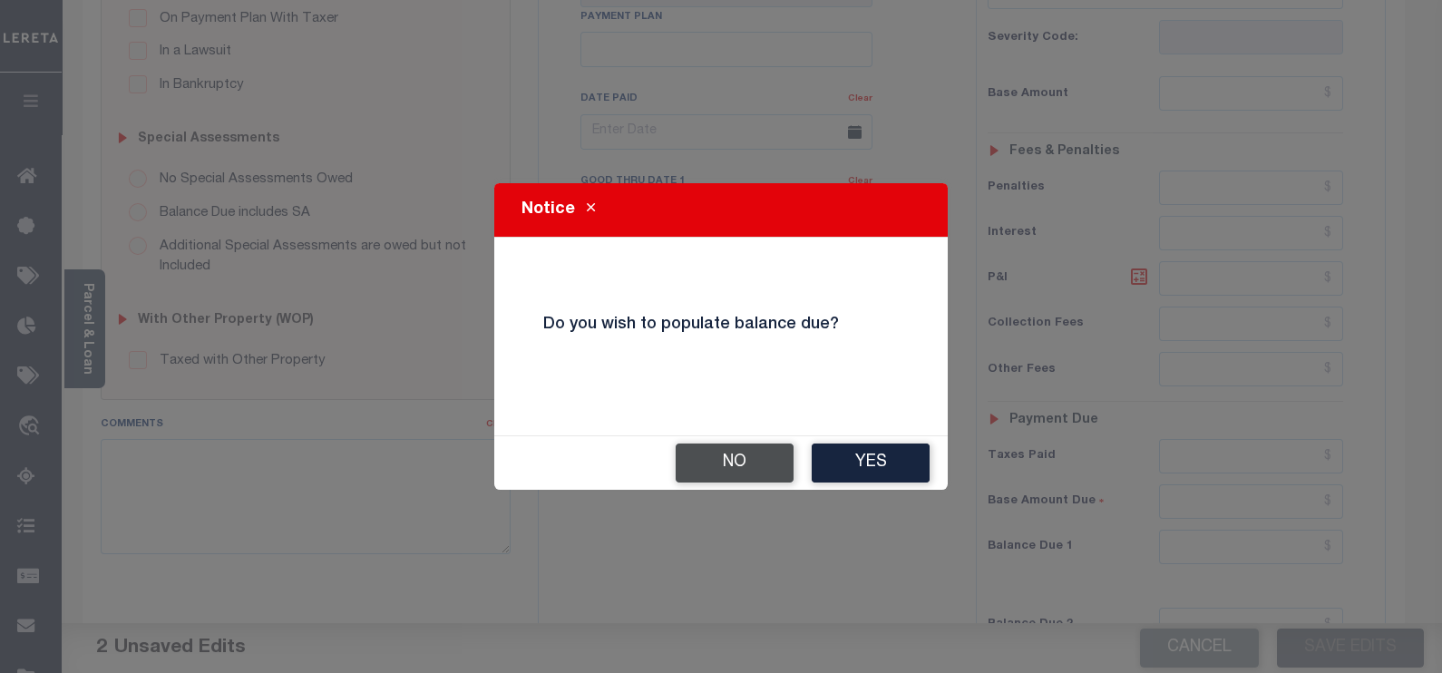
click at [748, 457] on button "No" at bounding box center [734, 462] width 118 height 39
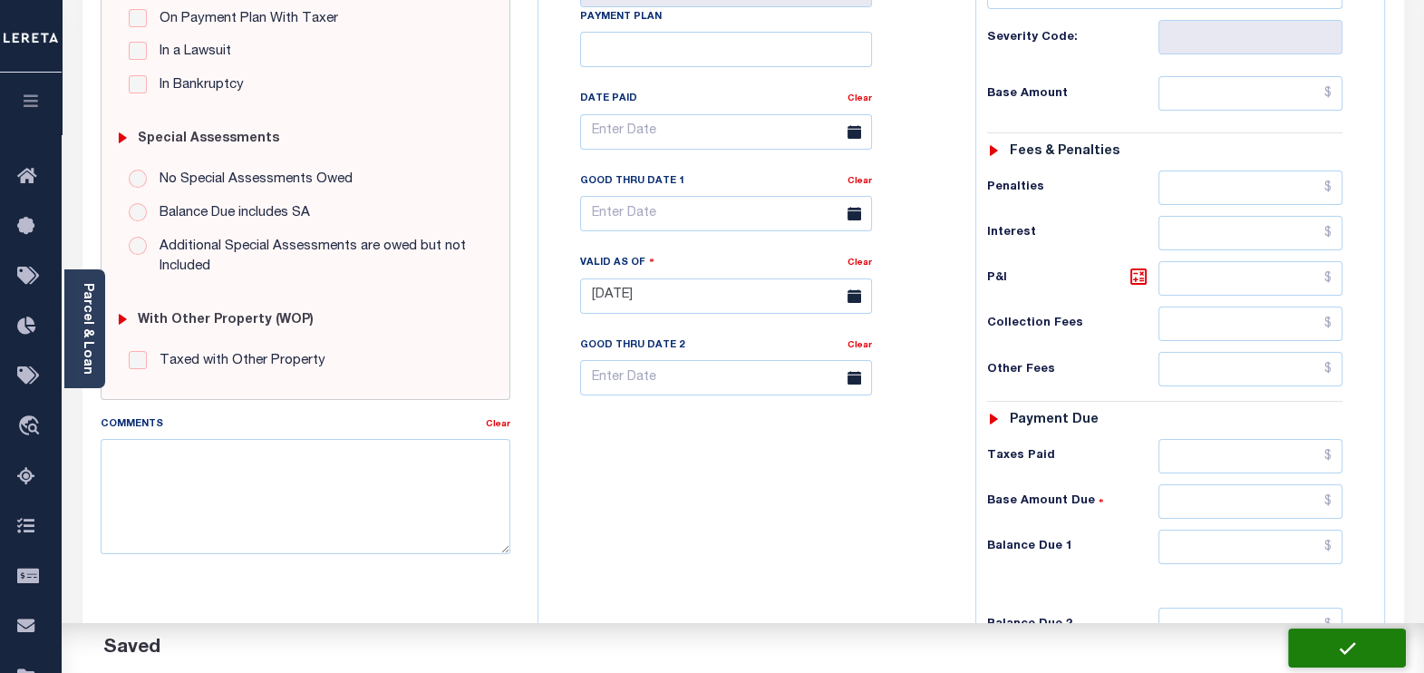
checkbox input "false"
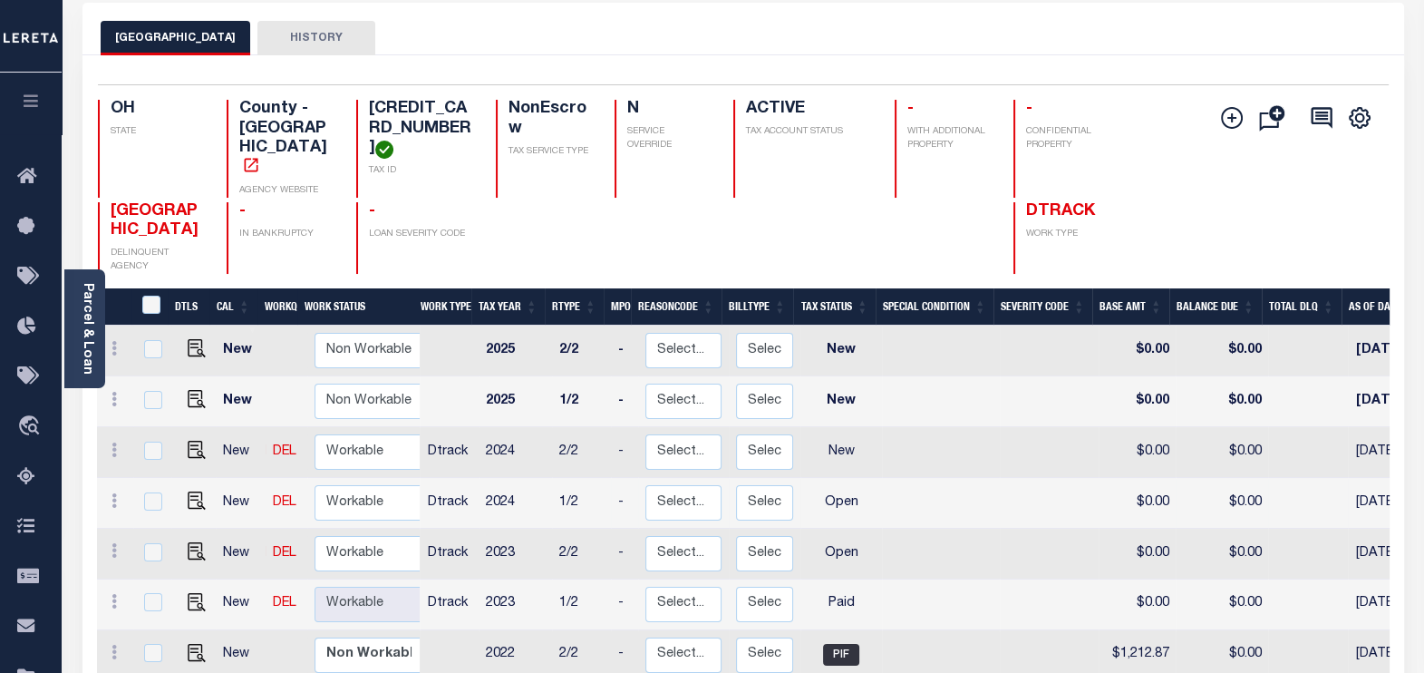
scroll to position [112, 0]
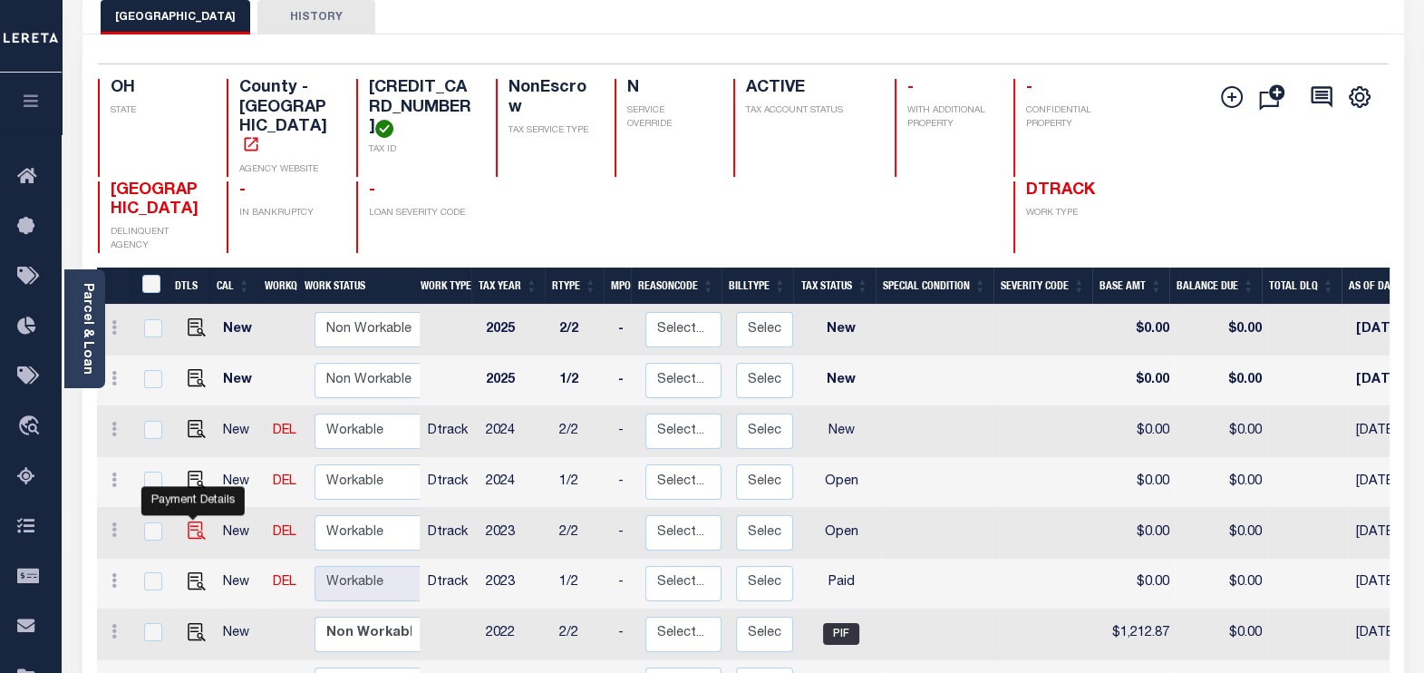
click at [193, 521] on img "" at bounding box center [197, 530] width 18 height 18
checkbox input "true"
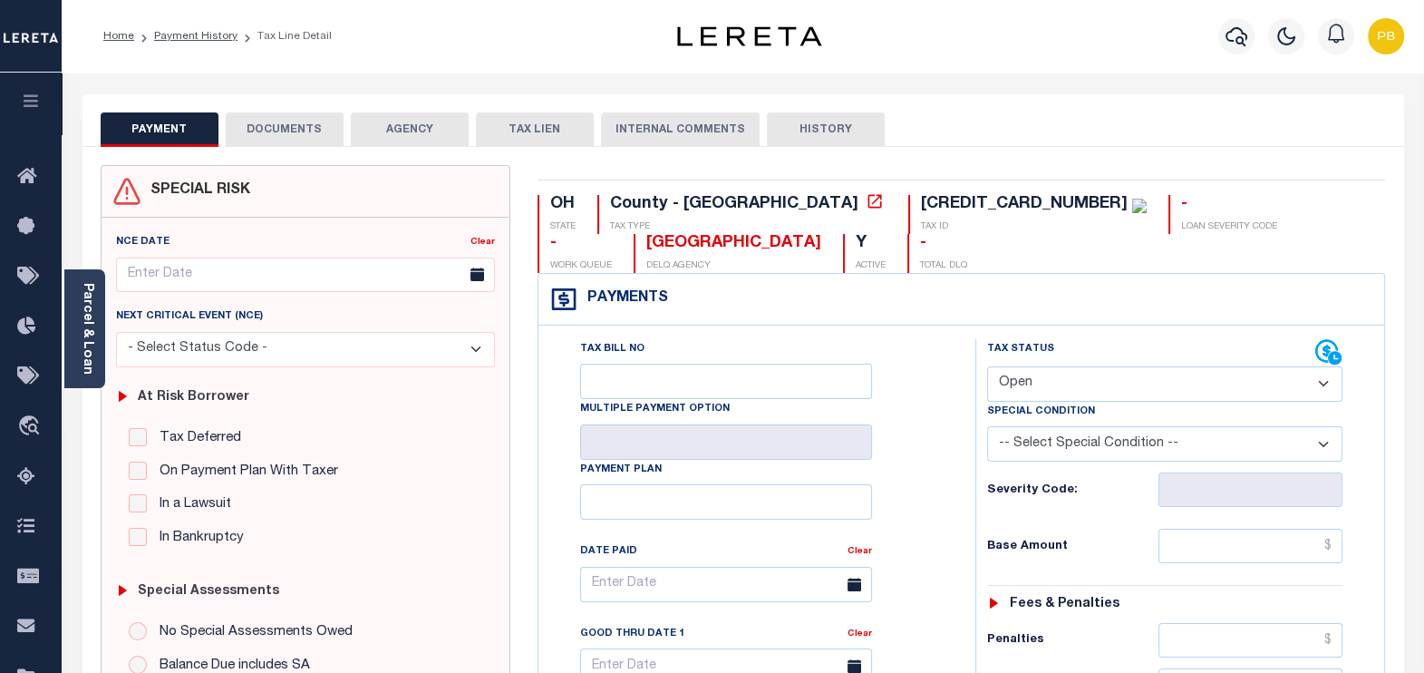
click at [1088, 393] on select "- Select Status Code - Open Due/Unpaid Paid Incomplete No Tax Due Internal Refu…" at bounding box center [1165, 383] width 356 height 35
select select "PYD"
click at [987, 366] on select "- Select Status Code - Open Due/Unpaid Paid Incomplete No Tax Due Internal Refu…" at bounding box center [1165, 383] width 356 height 35
type input "[DATE]"
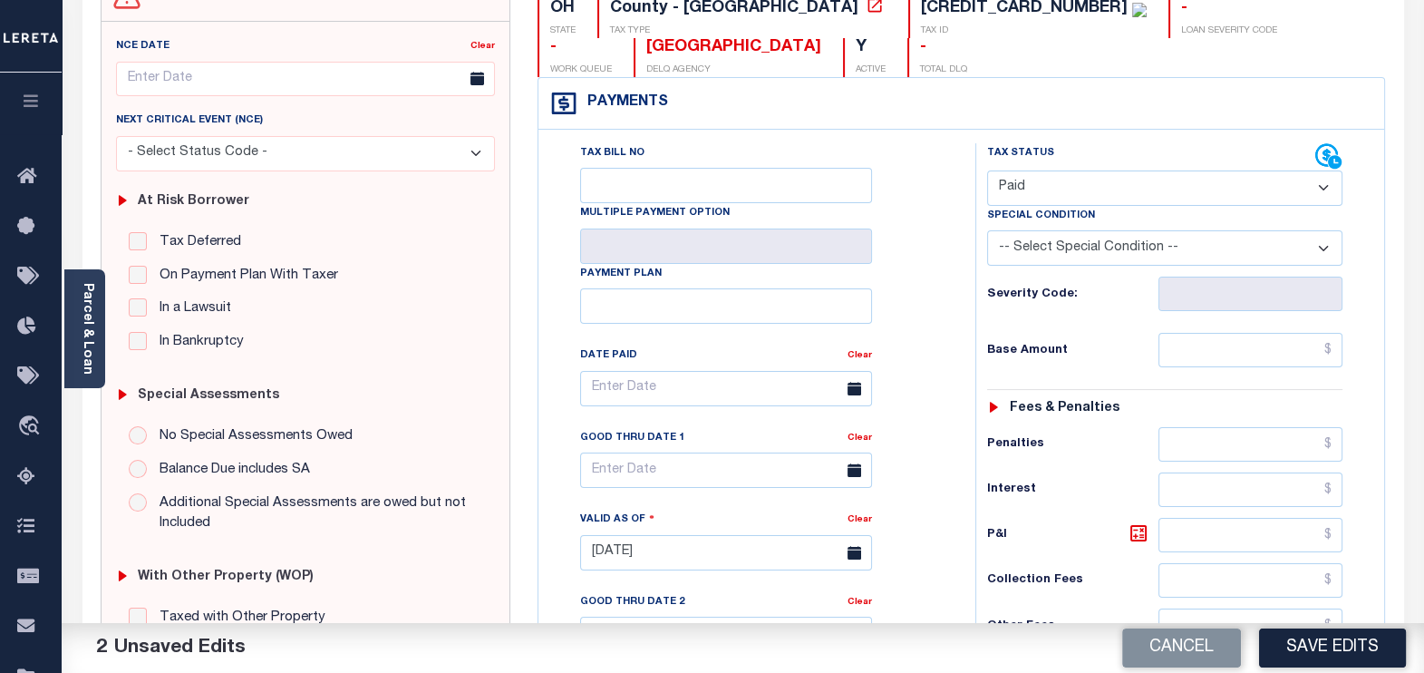
scroll to position [226, 0]
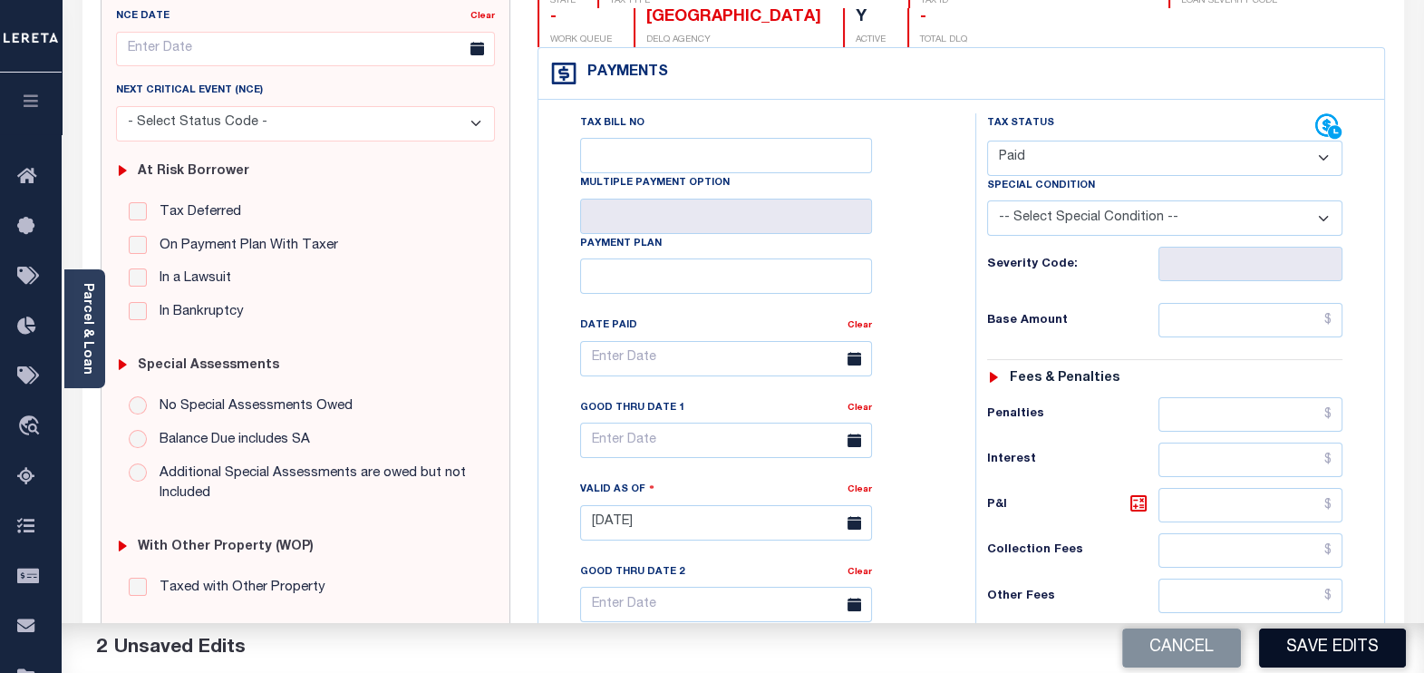
click at [1336, 653] on button "Save Edits" at bounding box center [1332, 647] width 147 height 39
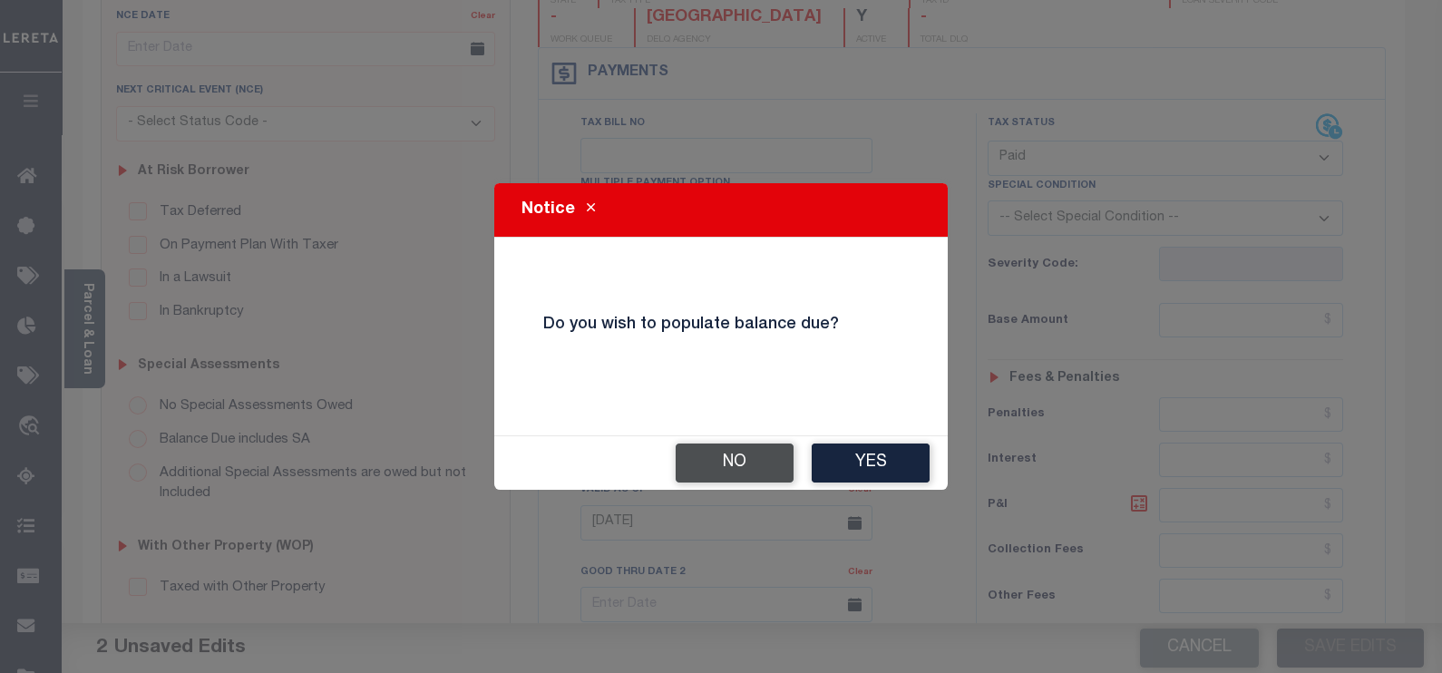
click at [741, 455] on button "No" at bounding box center [734, 462] width 118 height 39
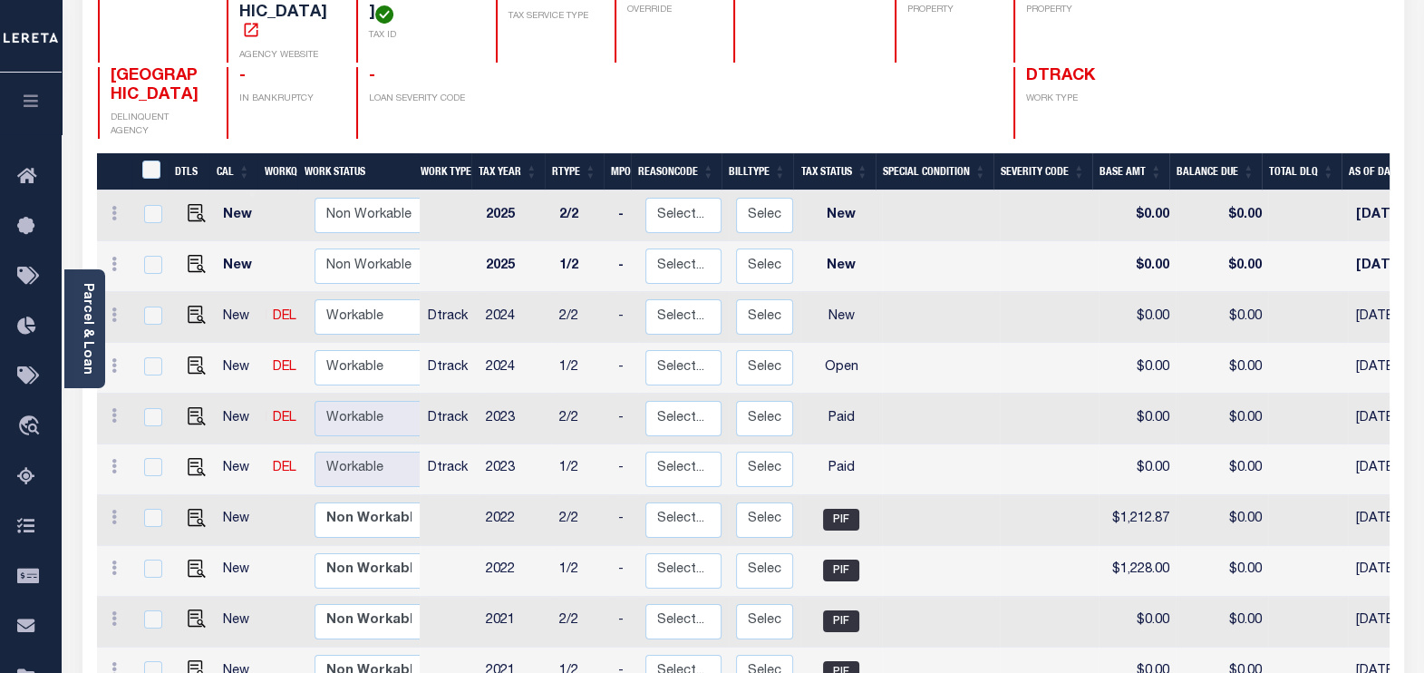
scroll to position [226, 0]
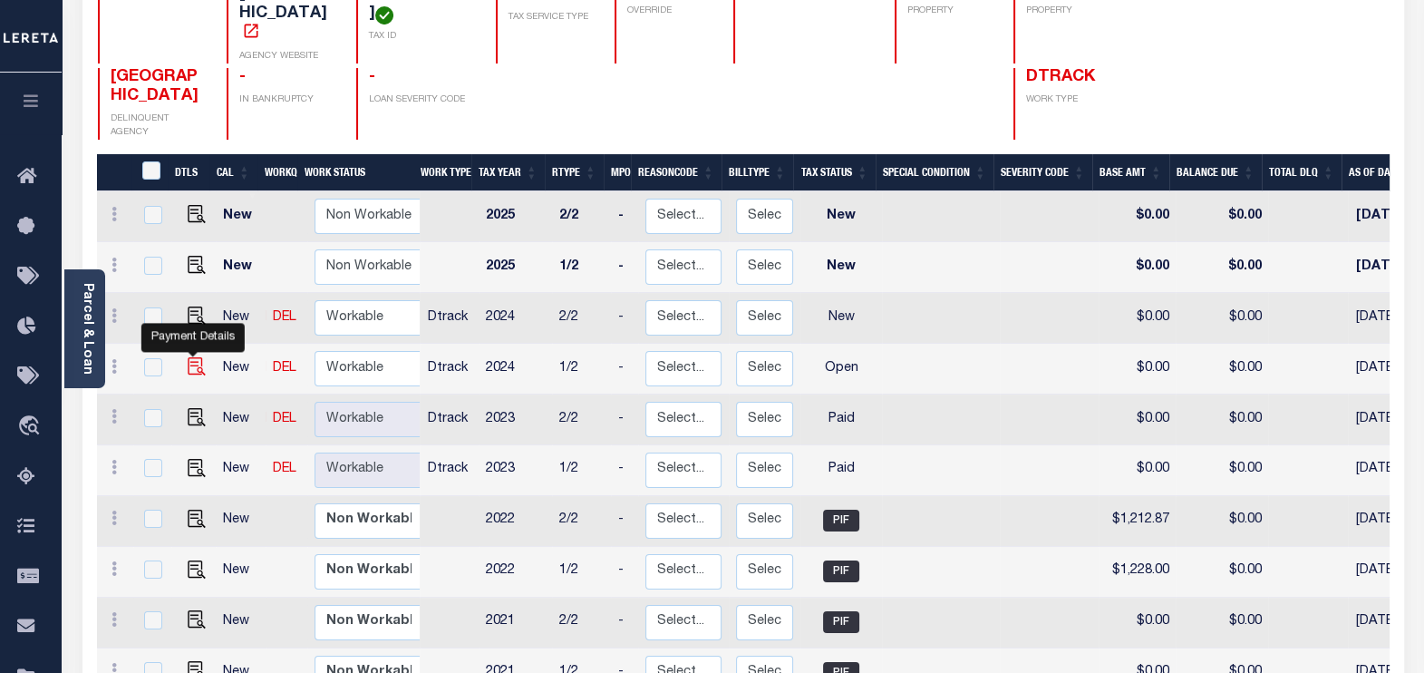
click at [190, 357] on img "" at bounding box center [197, 366] width 18 height 18
checkbox input "true"
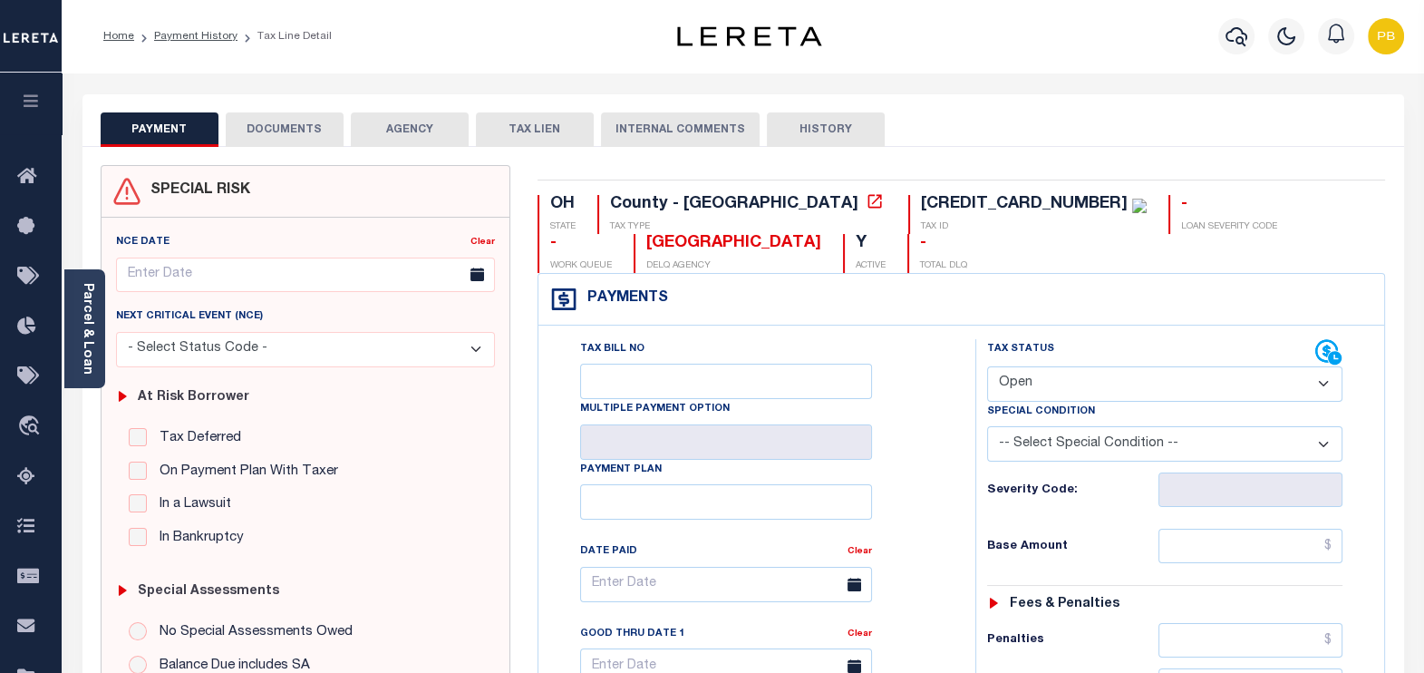
click at [1026, 374] on select "- Select Status Code - Open Due/Unpaid Paid Incomplete No Tax Due Internal Refu…" at bounding box center [1165, 383] width 356 height 35
select select "PYD"
click at [987, 366] on select "- Select Status Code - Open Due/Unpaid Paid Incomplete No Tax Due Internal Refu…" at bounding box center [1165, 383] width 356 height 35
type input "[DATE]"
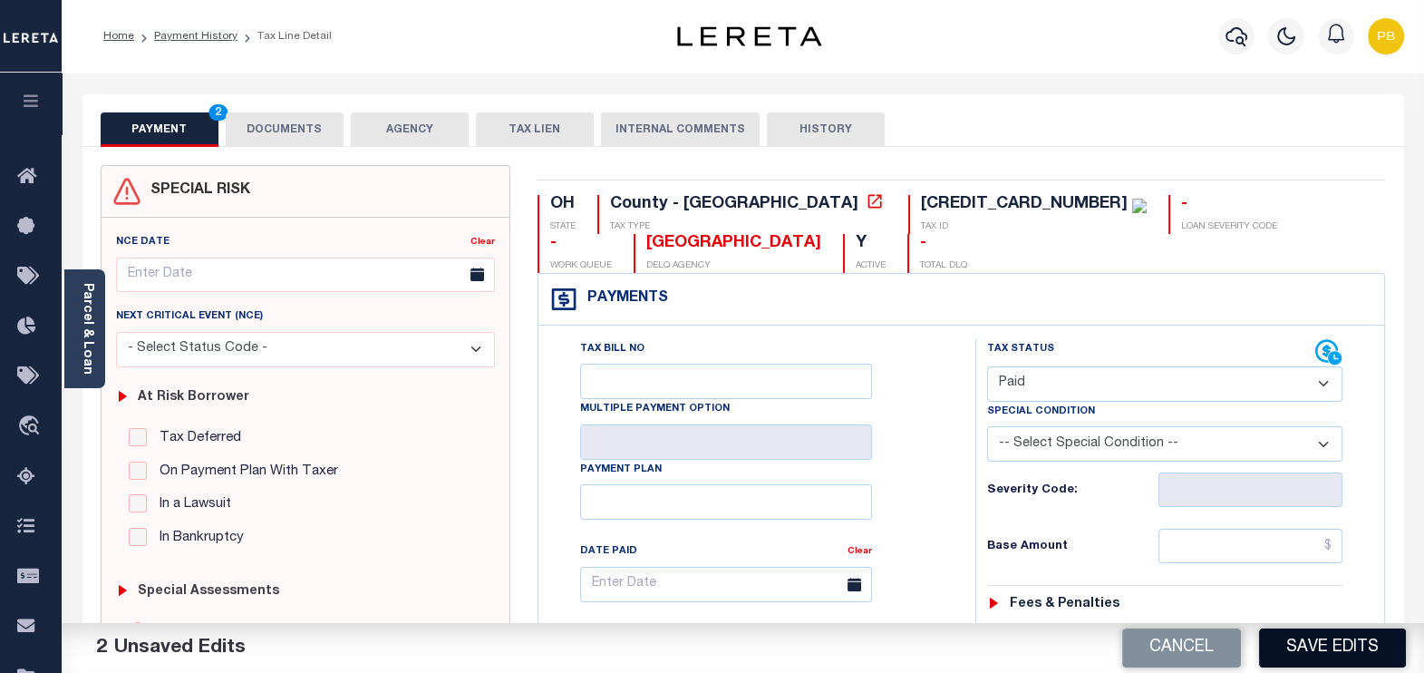
click at [1319, 640] on button "Save Edits" at bounding box center [1332, 647] width 147 height 39
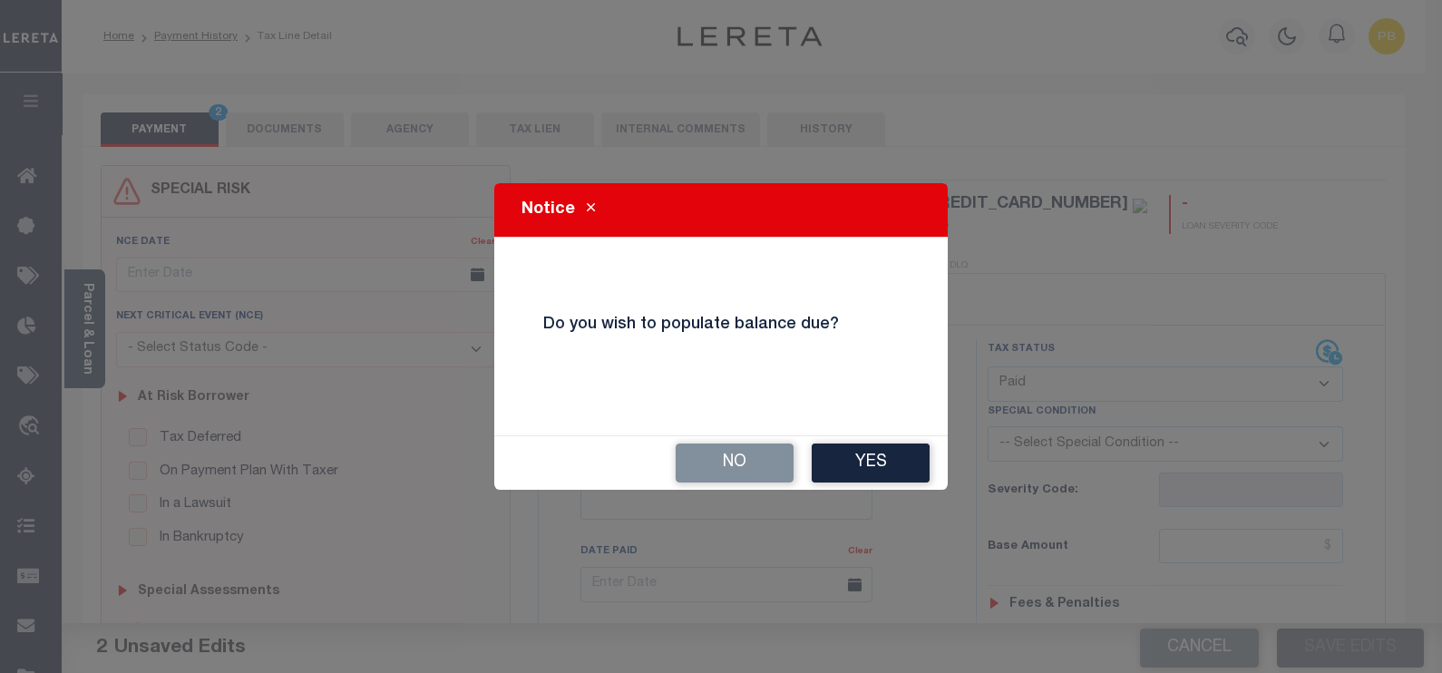
click at [714, 441] on div "No Yes" at bounding box center [720, 462] width 453 height 53
drag, startPoint x: 739, startPoint y: 462, endPoint x: 739, endPoint y: 403, distance: 58.9
click at [741, 462] on button "No" at bounding box center [734, 462] width 118 height 39
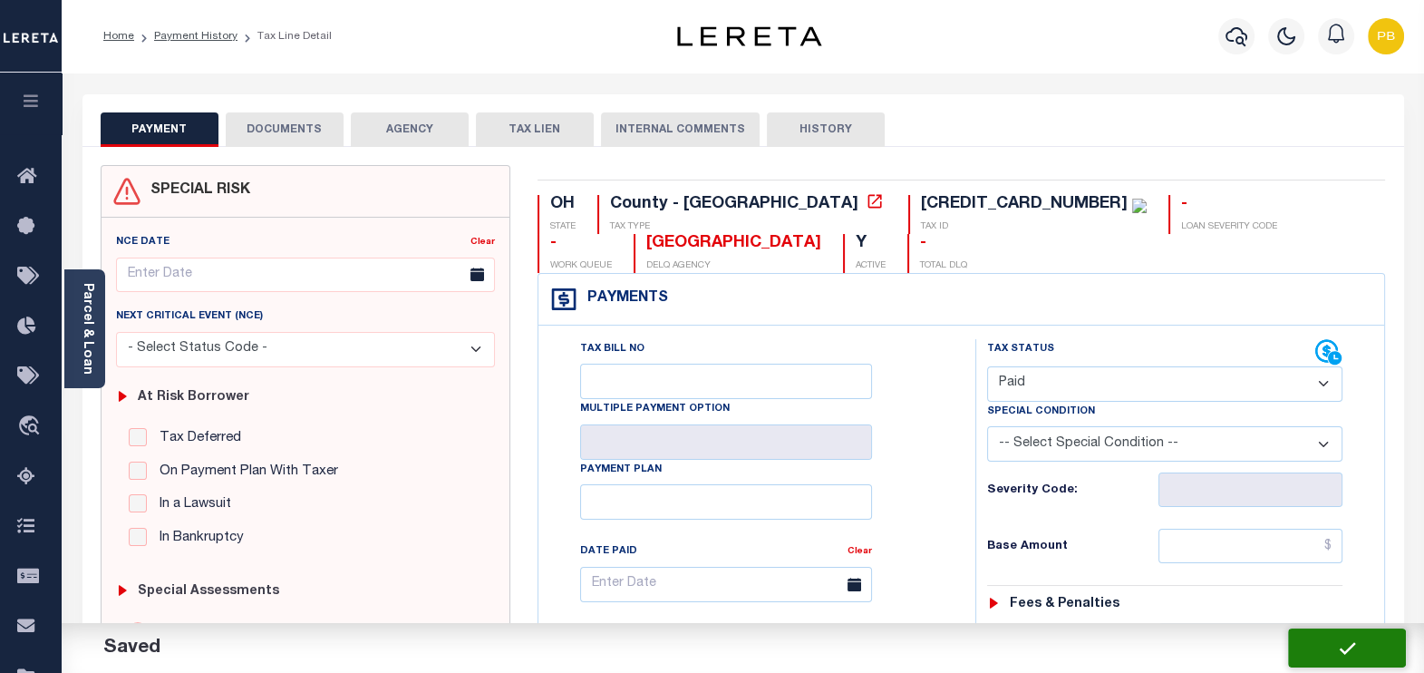
checkbox input "false"
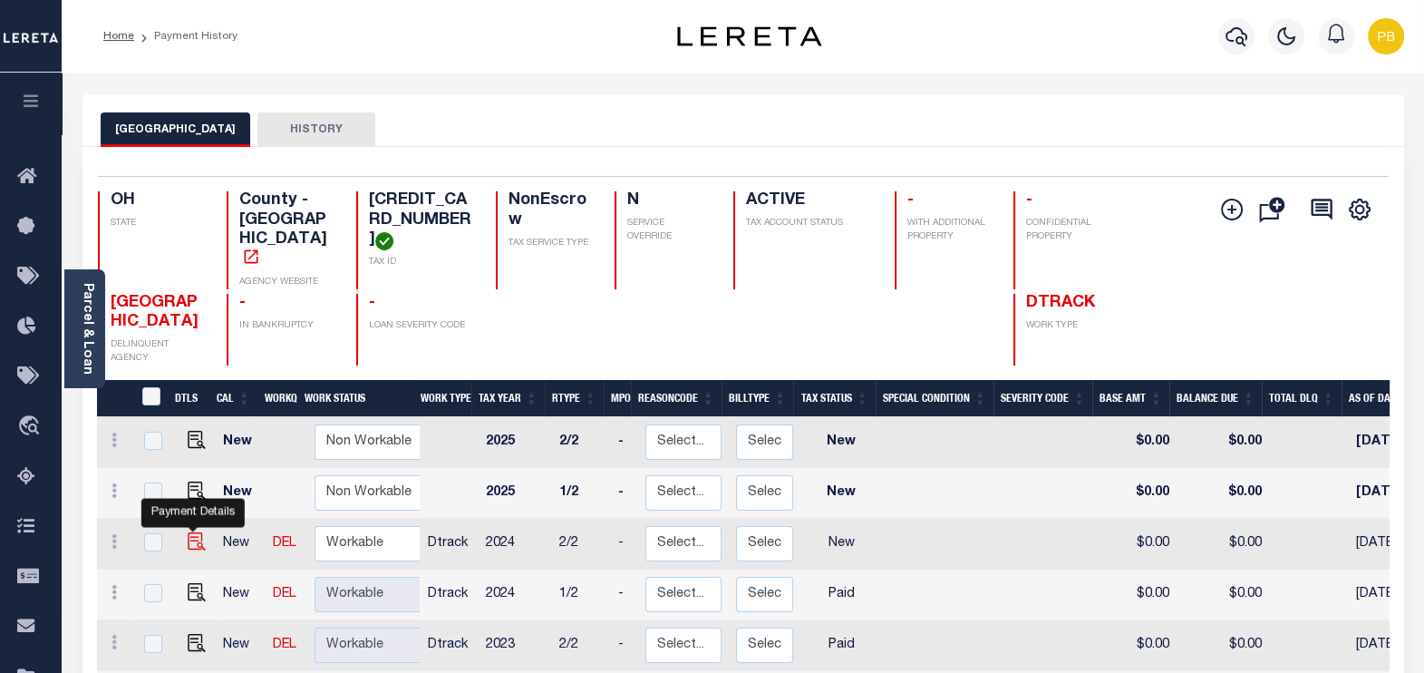
click at [191, 532] on img "" at bounding box center [197, 541] width 18 height 18
checkbox input "true"
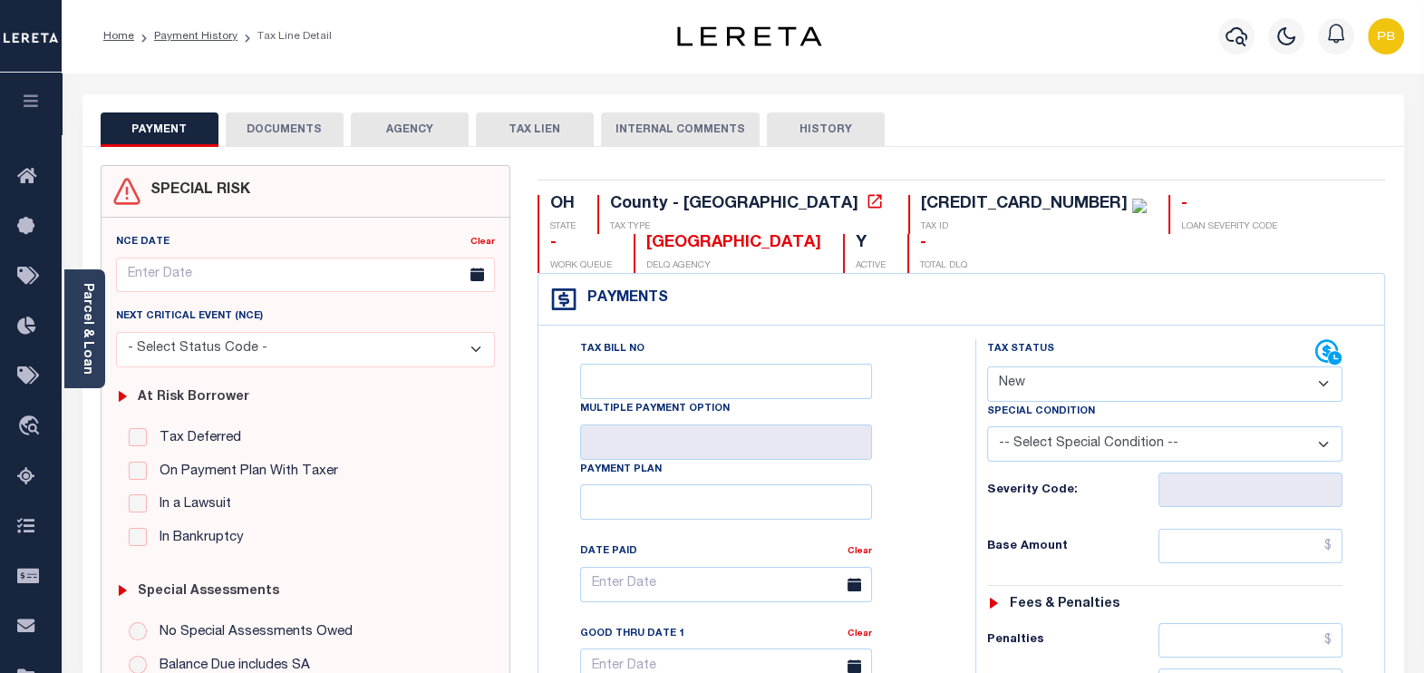
click at [1072, 372] on select "- Select Status Code - Open Due/Unpaid Paid Incomplete No Tax Due Internal Refu…" at bounding box center [1165, 383] width 356 height 35
select select "PYD"
click at [987, 366] on select "- Select Status Code - Open Due/Unpaid Paid Incomplete No Tax Due Internal Refu…" at bounding box center [1165, 383] width 356 height 35
type input "[DATE]"
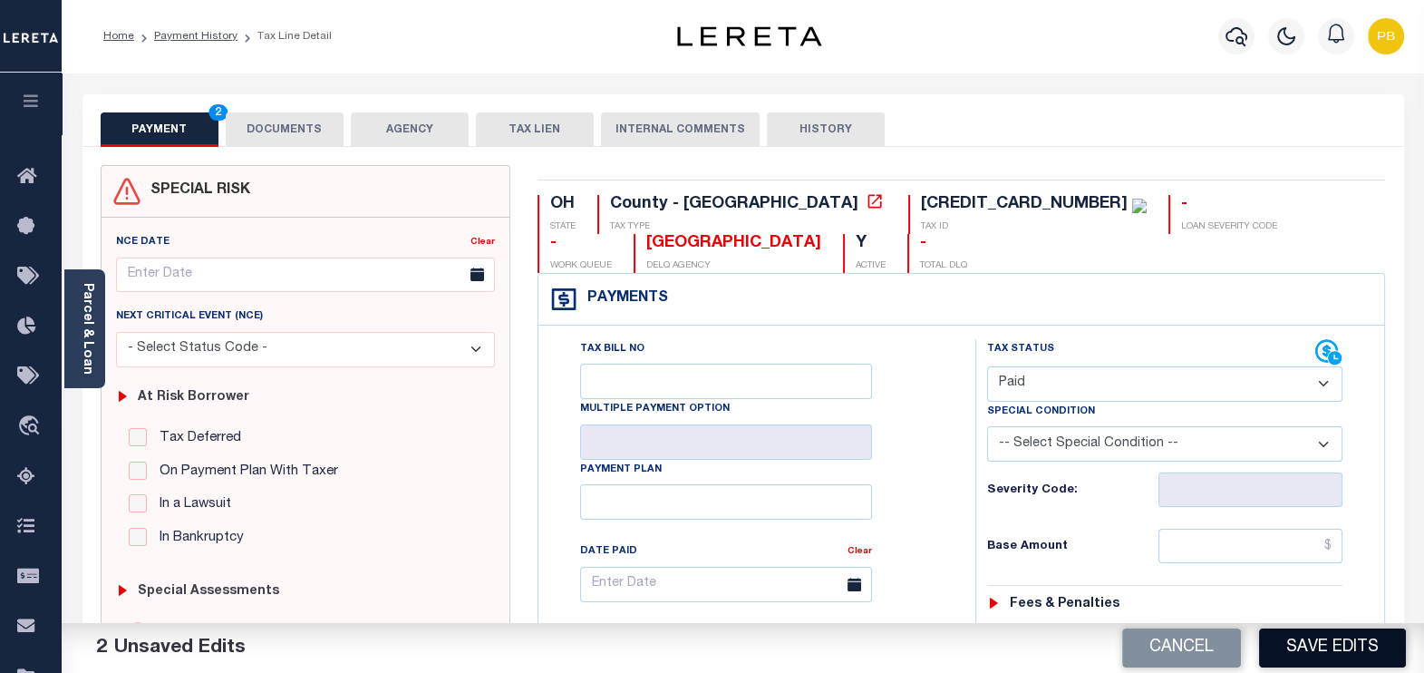
click at [1312, 662] on button "Save Edits" at bounding box center [1332, 647] width 147 height 39
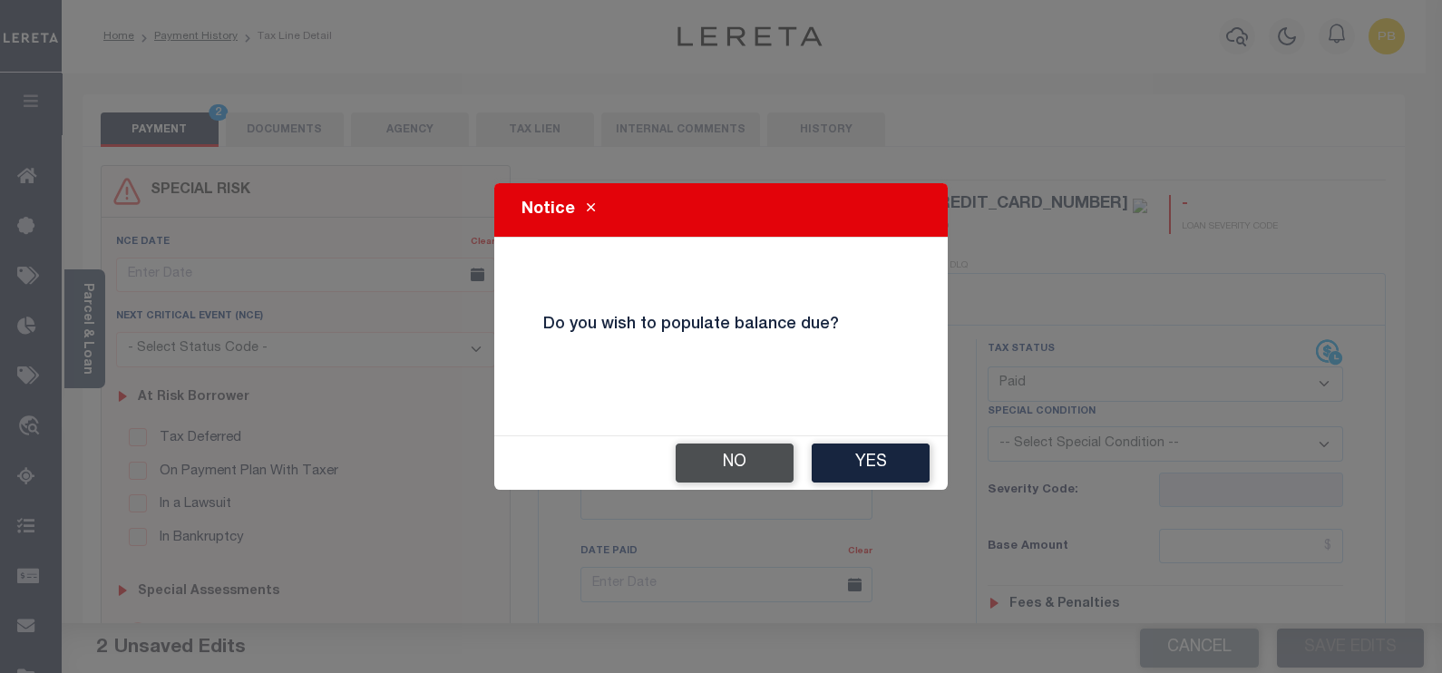
click at [711, 457] on button "No" at bounding box center [734, 462] width 118 height 39
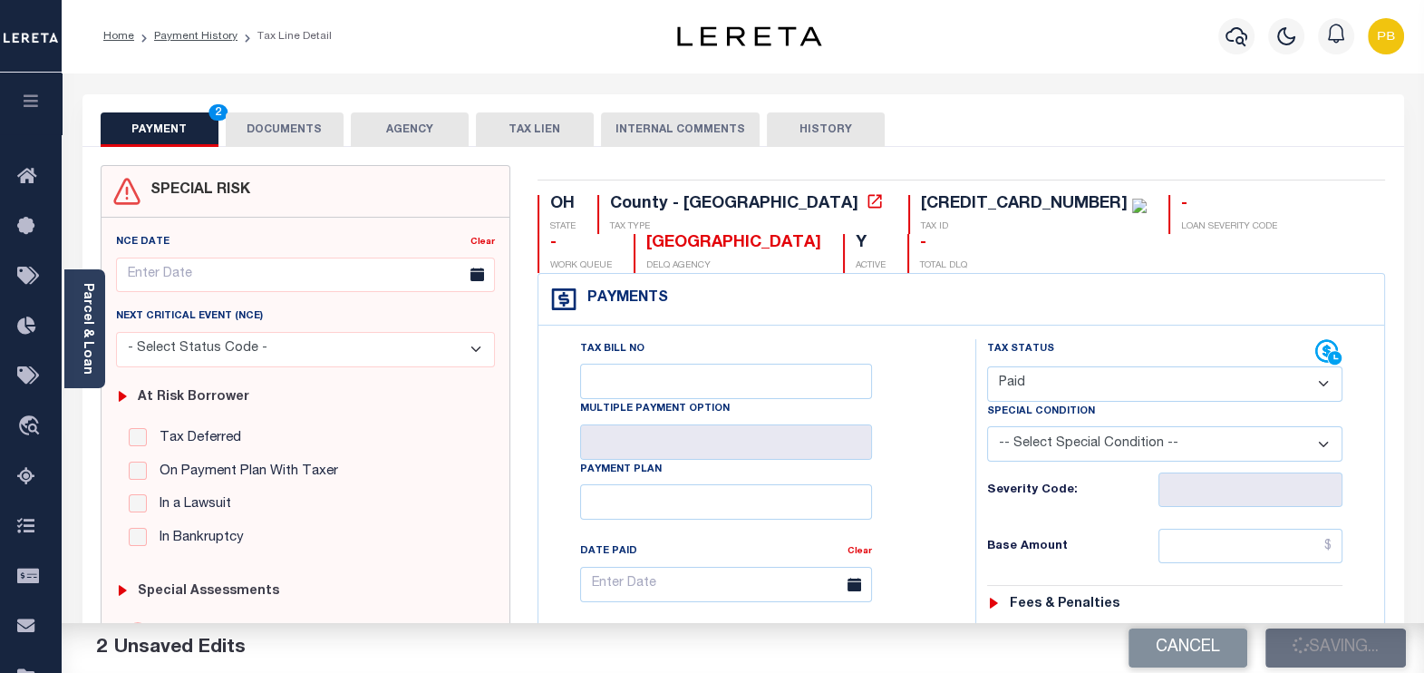
checkbox input "false"
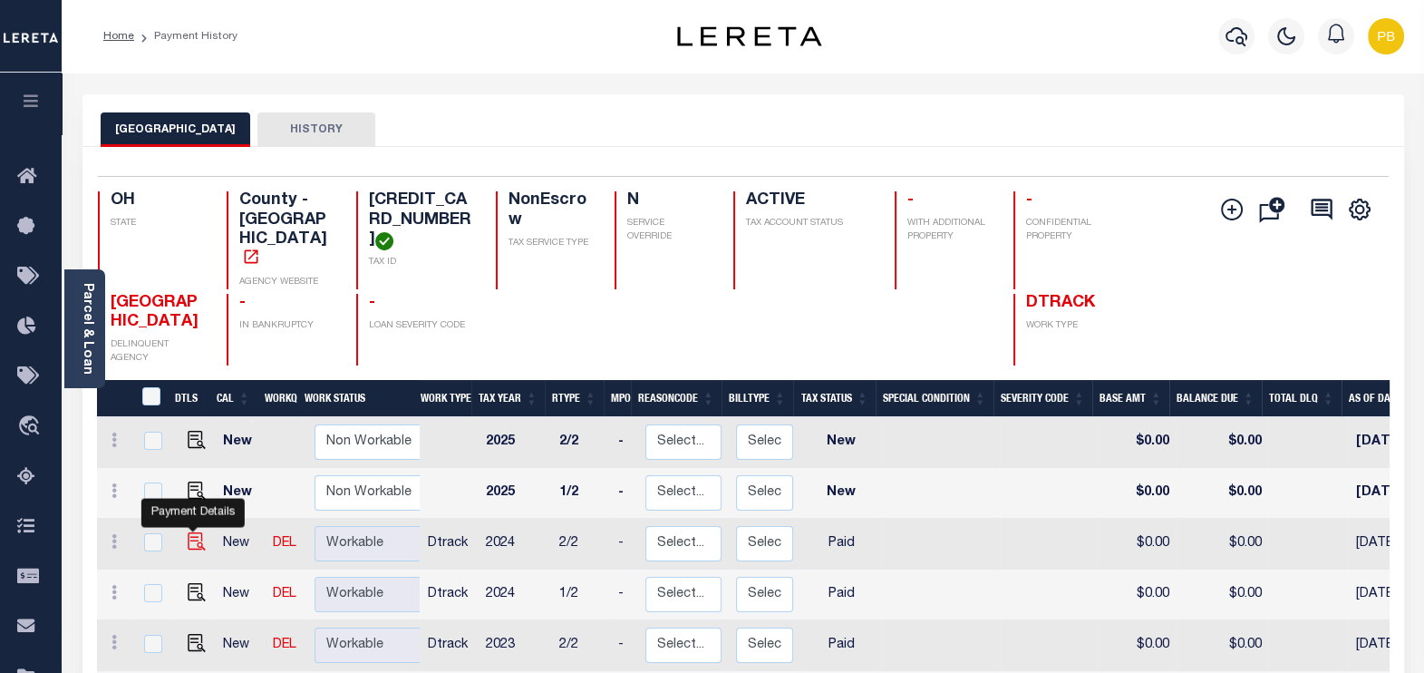
click at [191, 532] on img "" at bounding box center [197, 541] width 18 height 18
checkbox input "true"
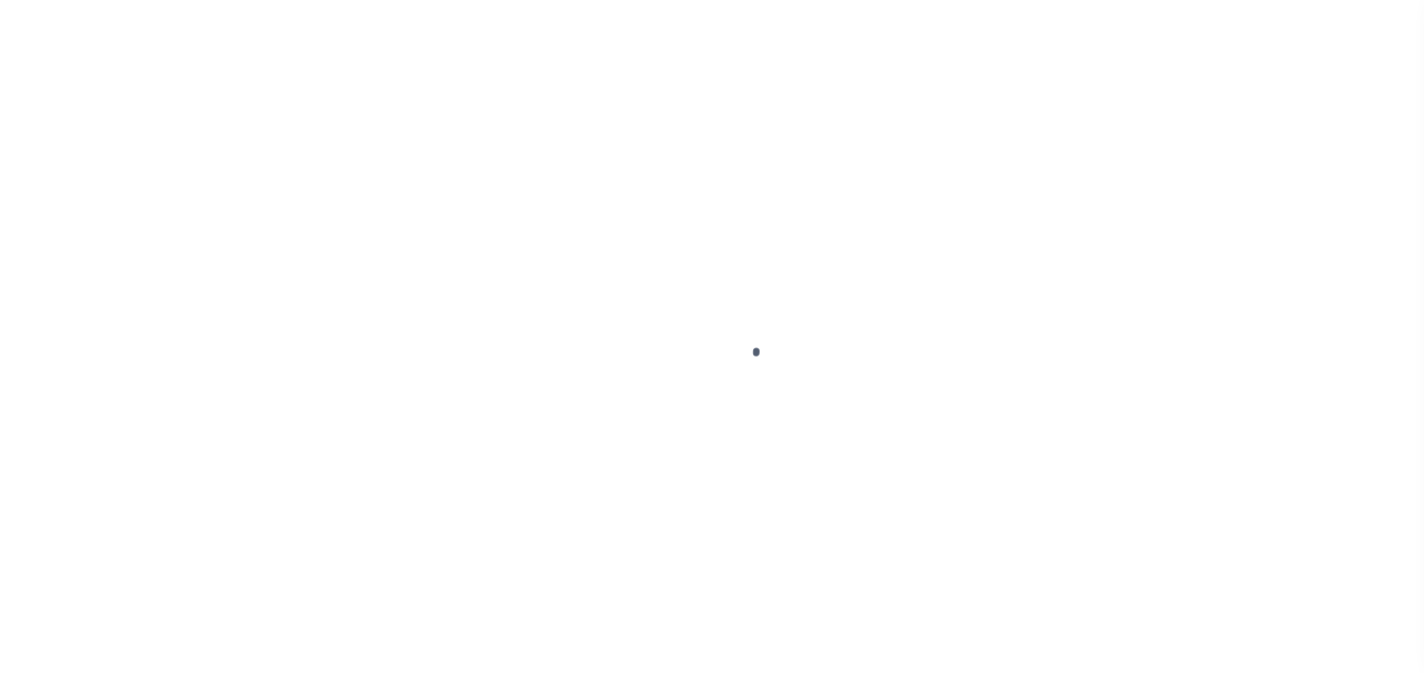
checkbox input "false"
type input "10/08/2025"
select select "PYD"
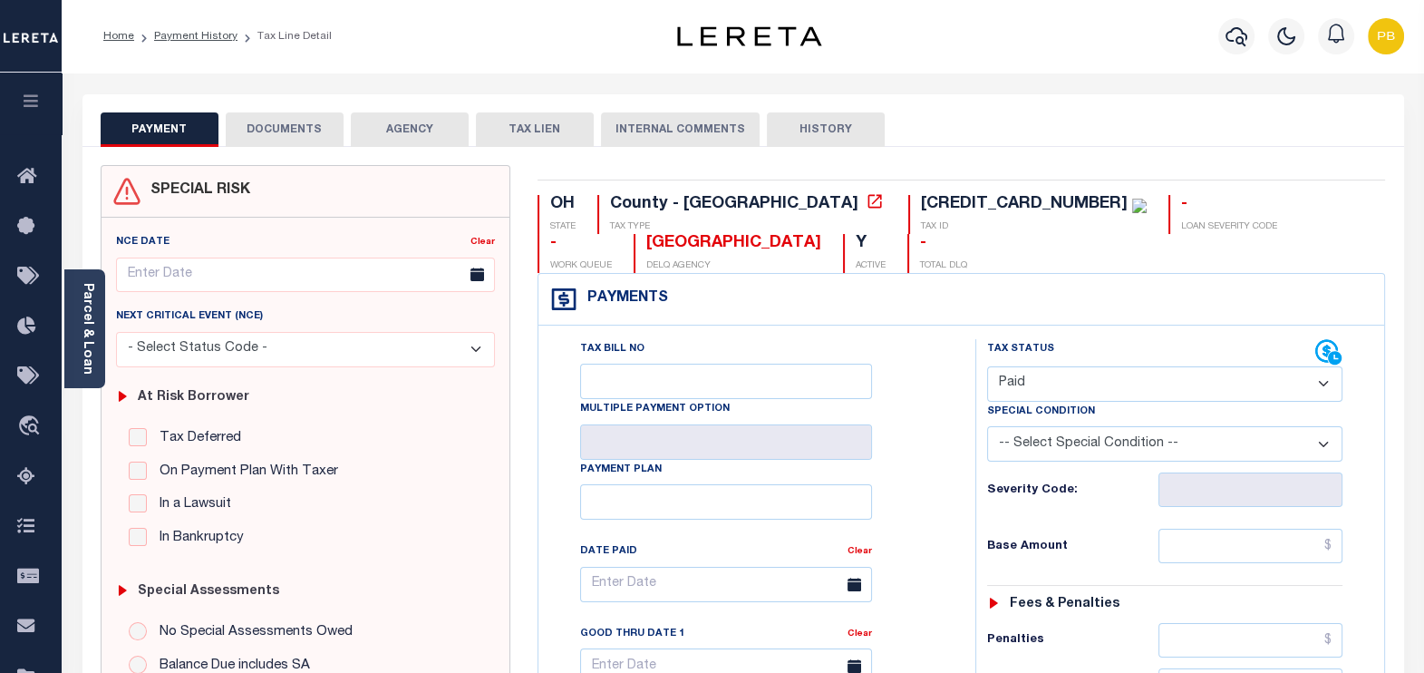
click at [291, 131] on button "DOCUMENTS" at bounding box center [285, 129] width 118 height 34
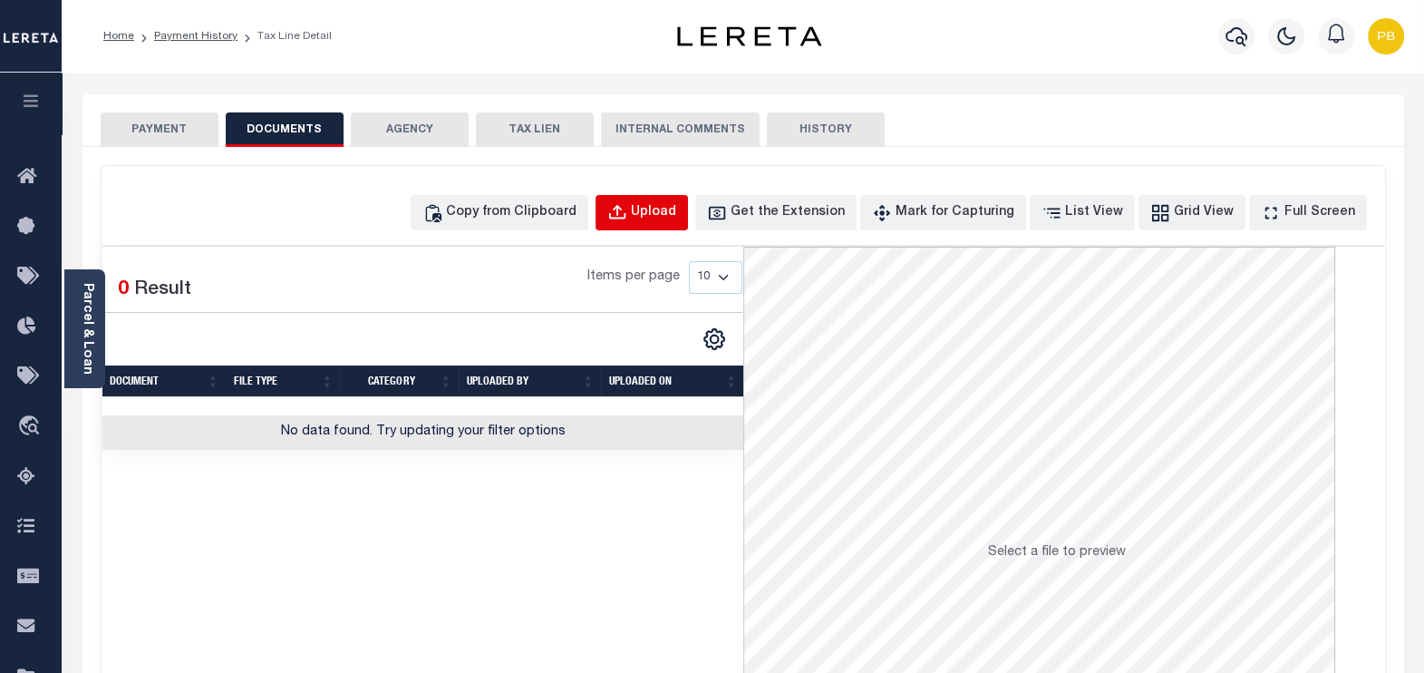
click at [676, 209] on div "Upload" at bounding box center [653, 213] width 45 height 20
select select "POP"
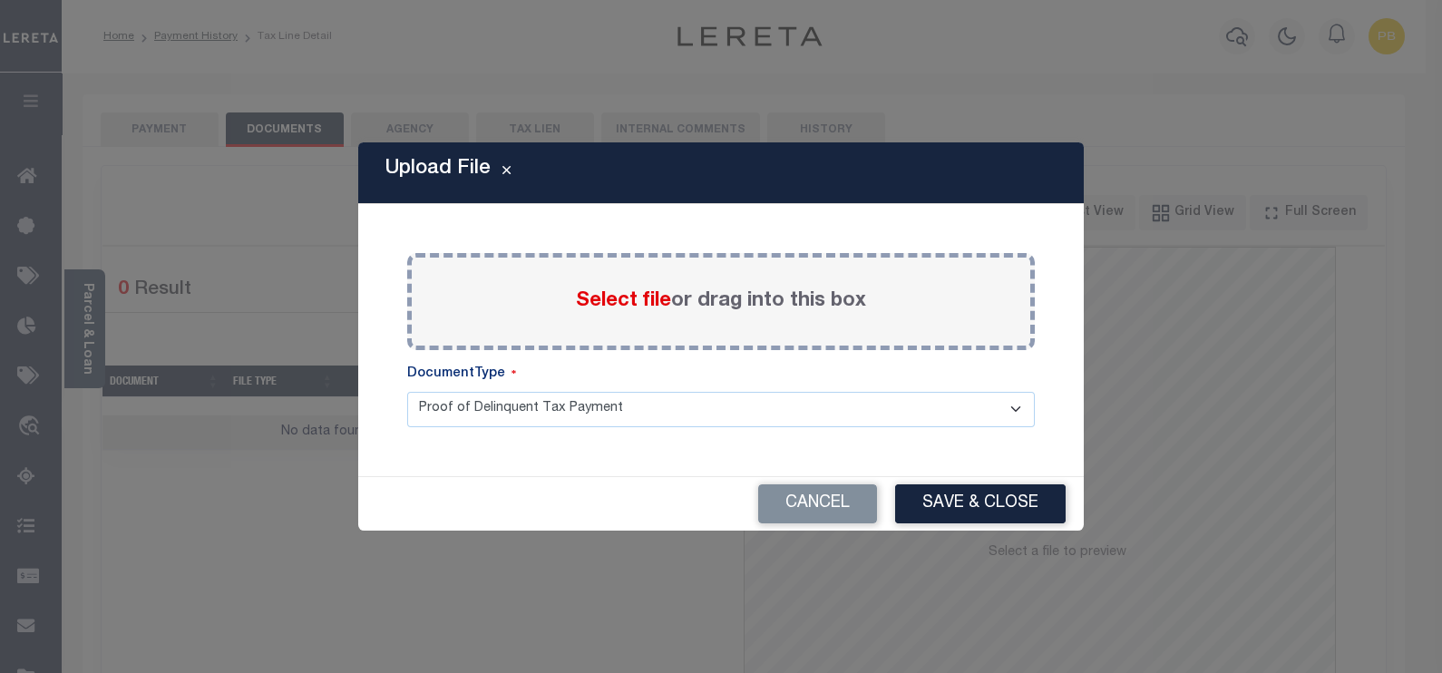
click at [621, 298] on span "Select file" at bounding box center [623, 301] width 95 height 20
click at [0, 0] on input "Select file or drag into this box" at bounding box center [0, 0] width 0 height 0
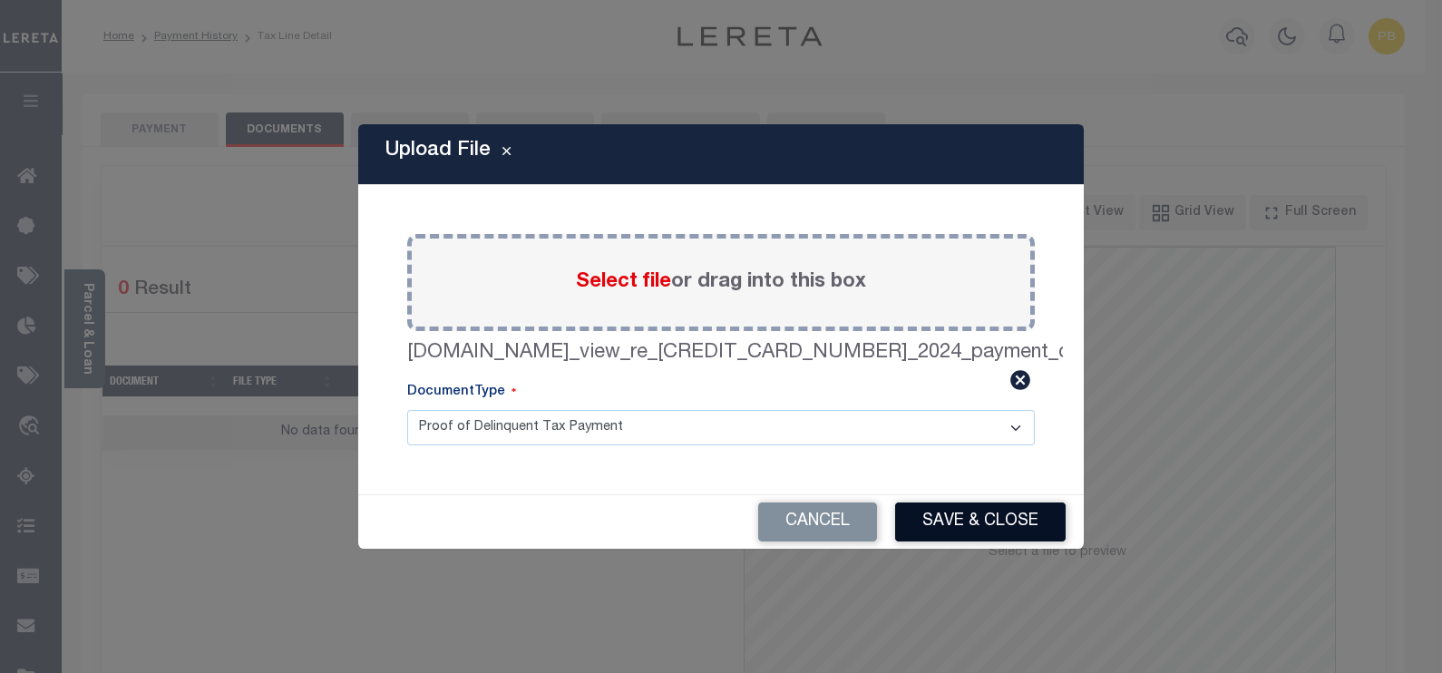
click at [998, 525] on button "Save & Close" at bounding box center [980, 521] width 170 height 39
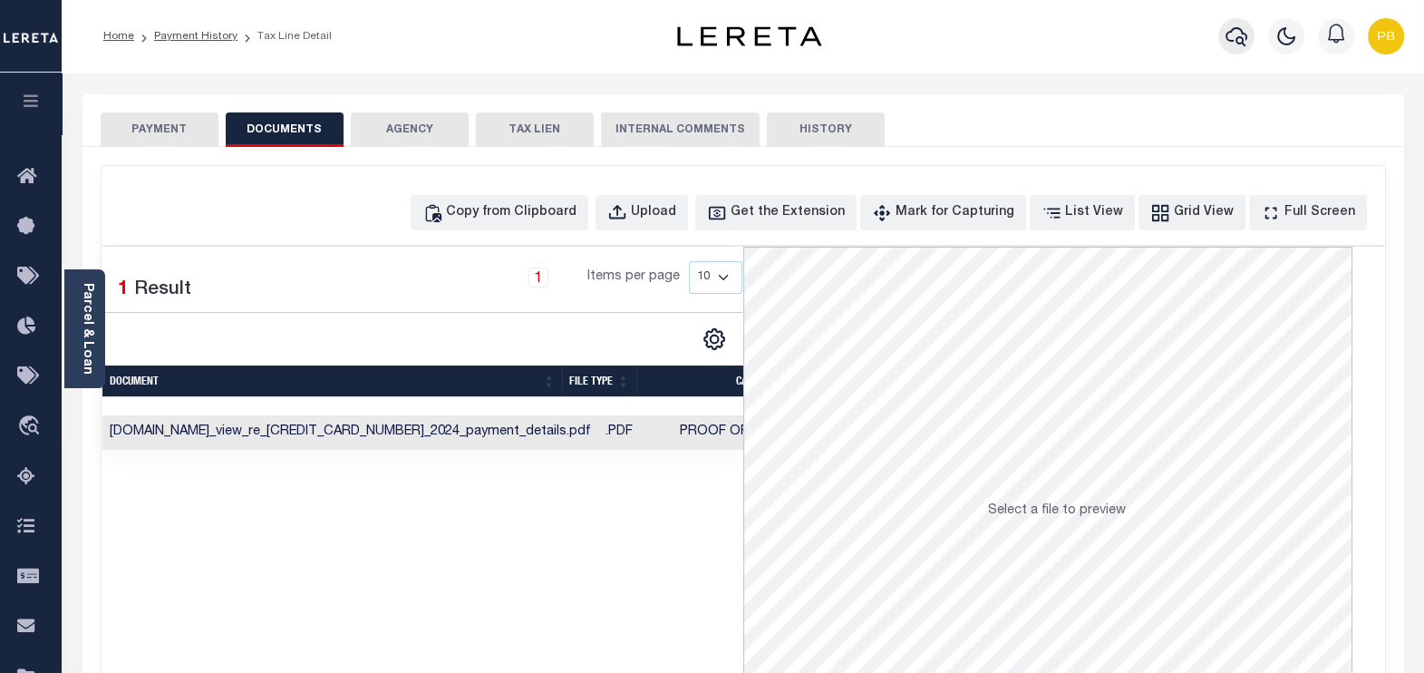
click at [1232, 42] on icon "button" at bounding box center [1237, 36] width 22 height 19
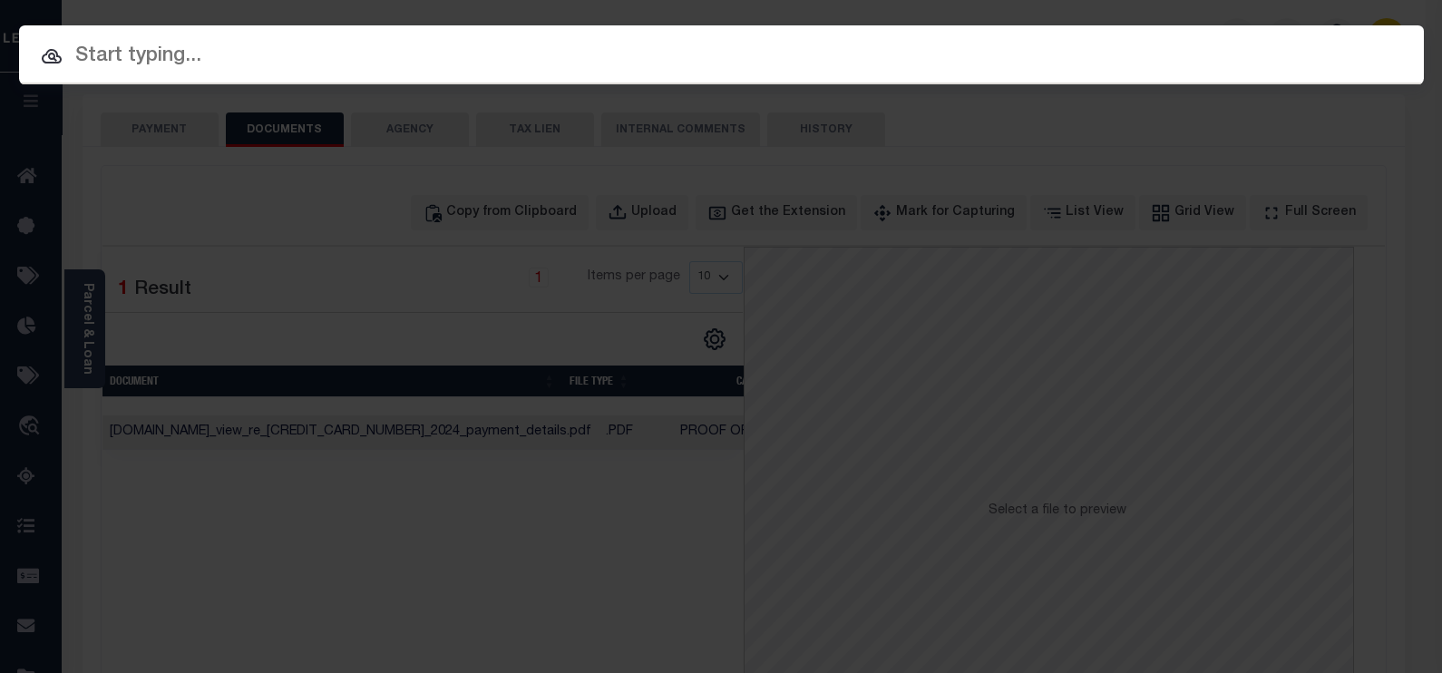
paste input "10701992"
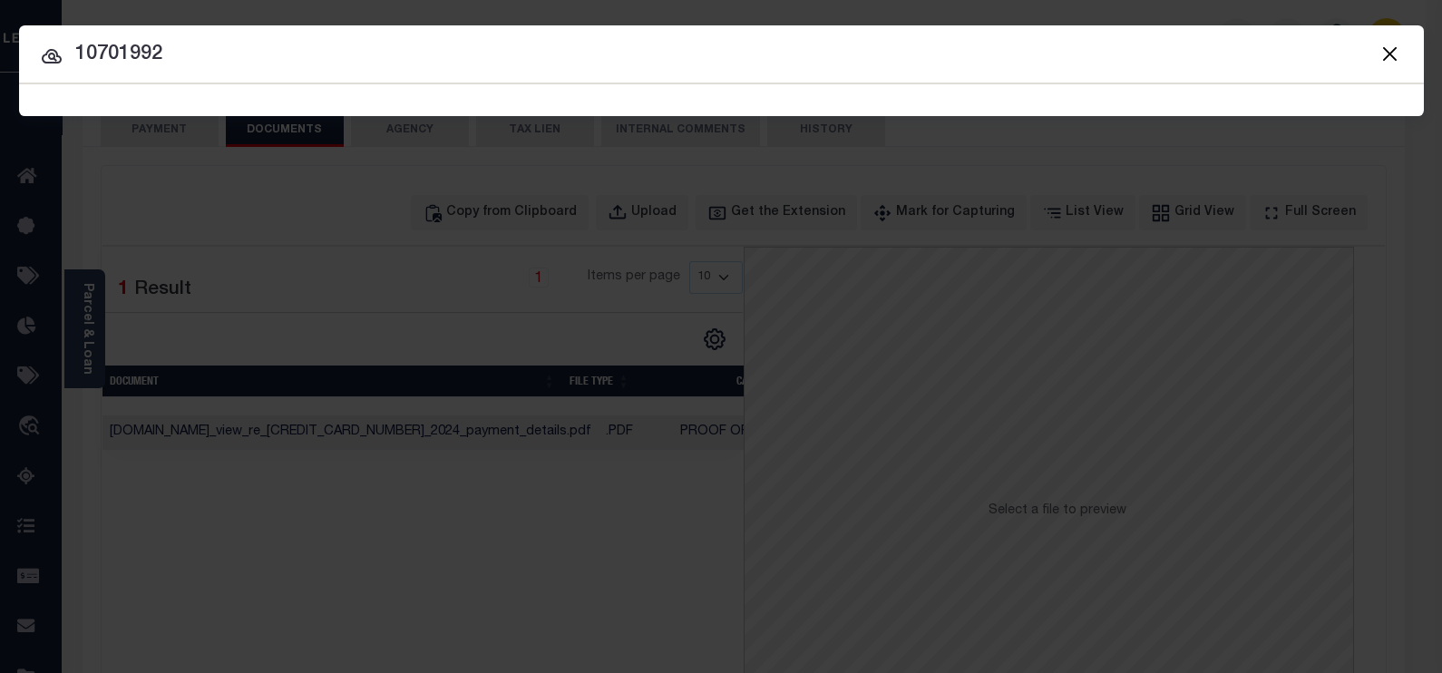
type input "10701992"
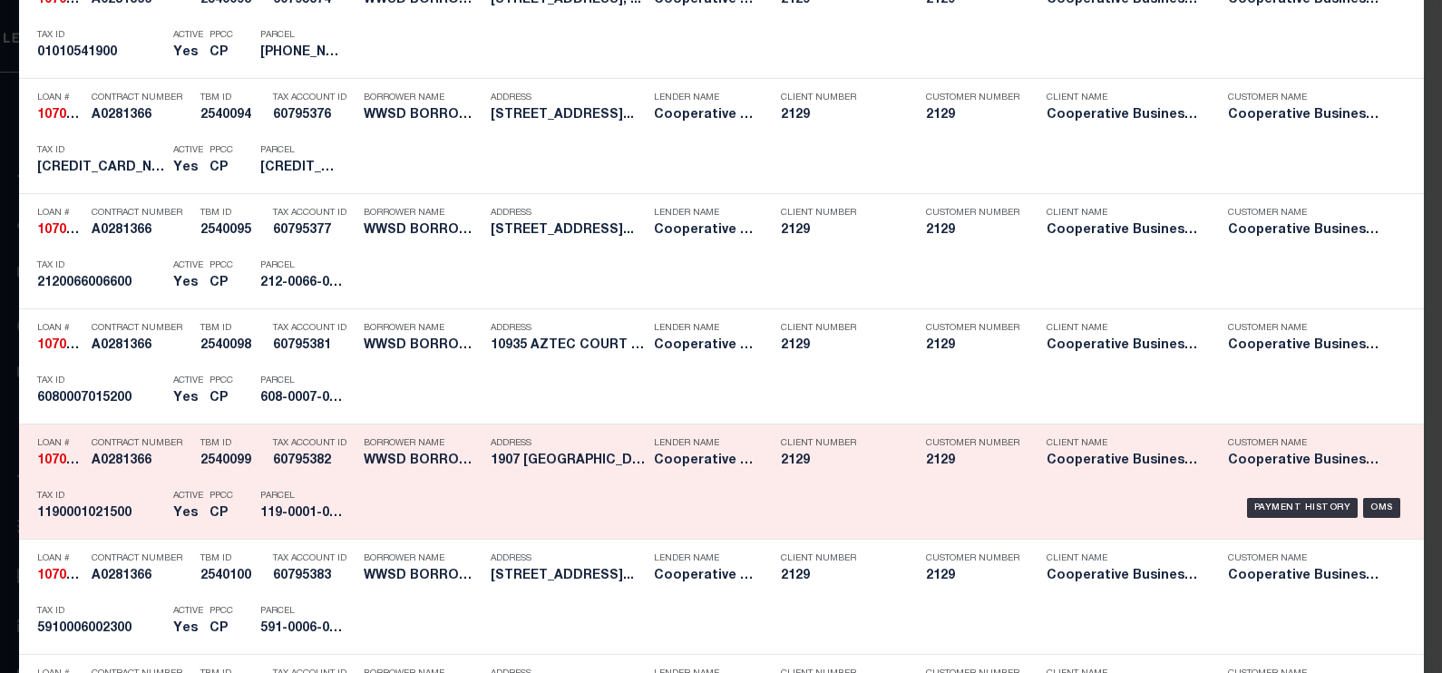
scroll to position [3336, 0]
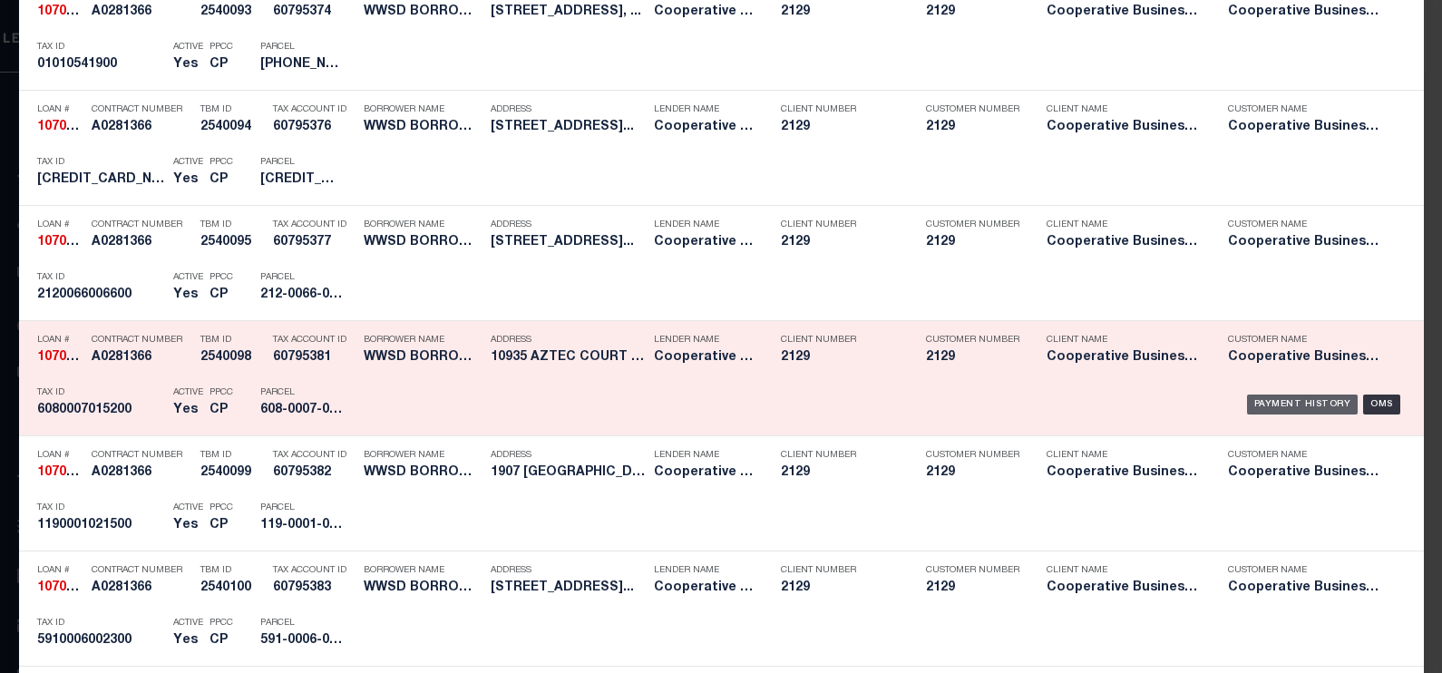
click at [1285, 394] on div "Payment History" at bounding box center [1303, 404] width 112 height 20
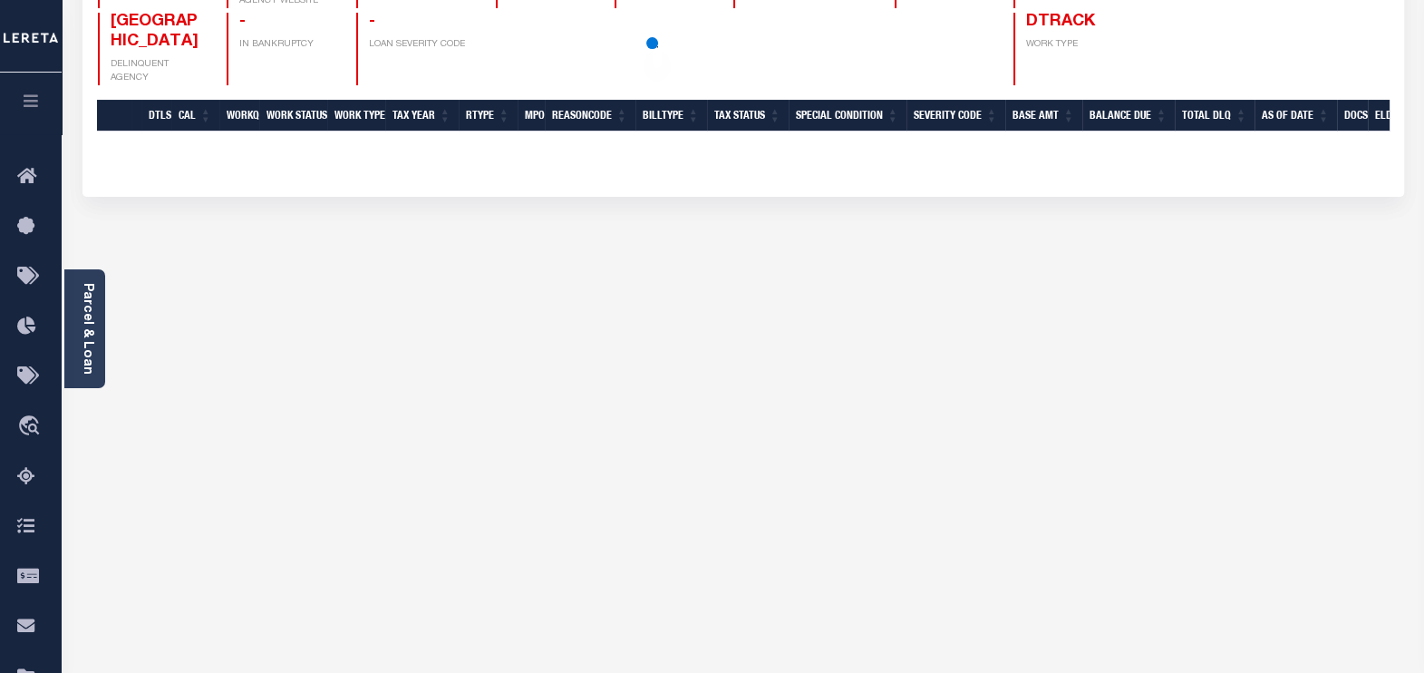
scroll to position [340, 0]
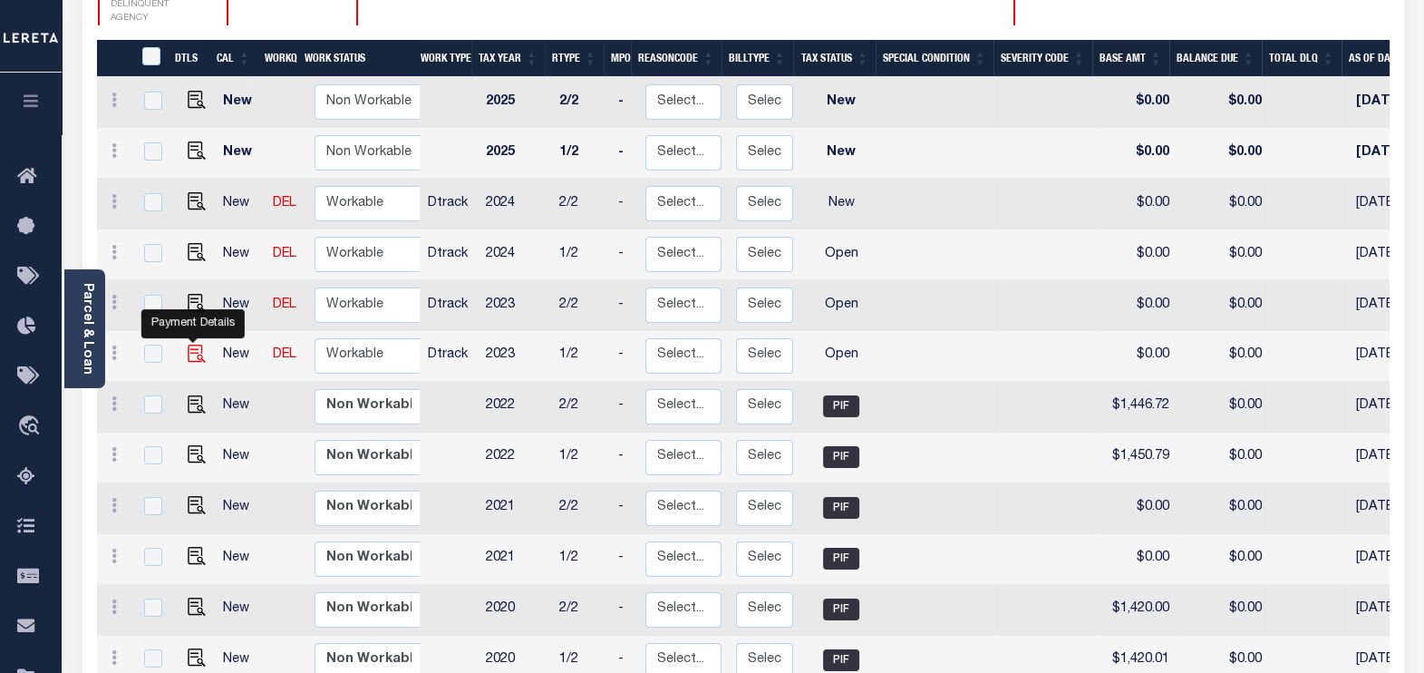
click at [191, 345] on img "" at bounding box center [197, 354] width 18 height 18
checkbox input "true"
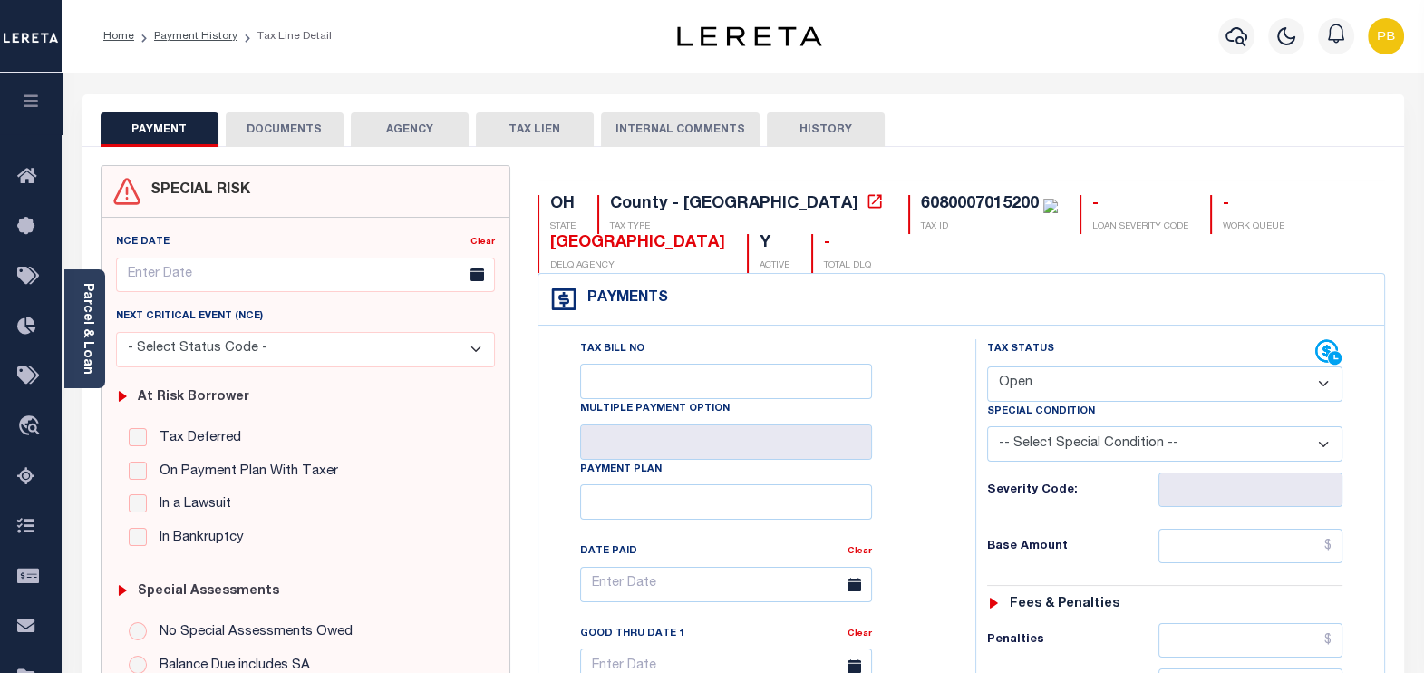
click at [1078, 393] on select "- Select Status Code - Open Due/Unpaid Paid Incomplete No Tax Due Internal Refu…" at bounding box center [1165, 383] width 356 height 35
select select "PYD"
click at [987, 366] on select "- Select Status Code - Open Due/Unpaid Paid Incomplete No Tax Due Internal Refu…" at bounding box center [1165, 383] width 356 height 35
type input "[DATE]"
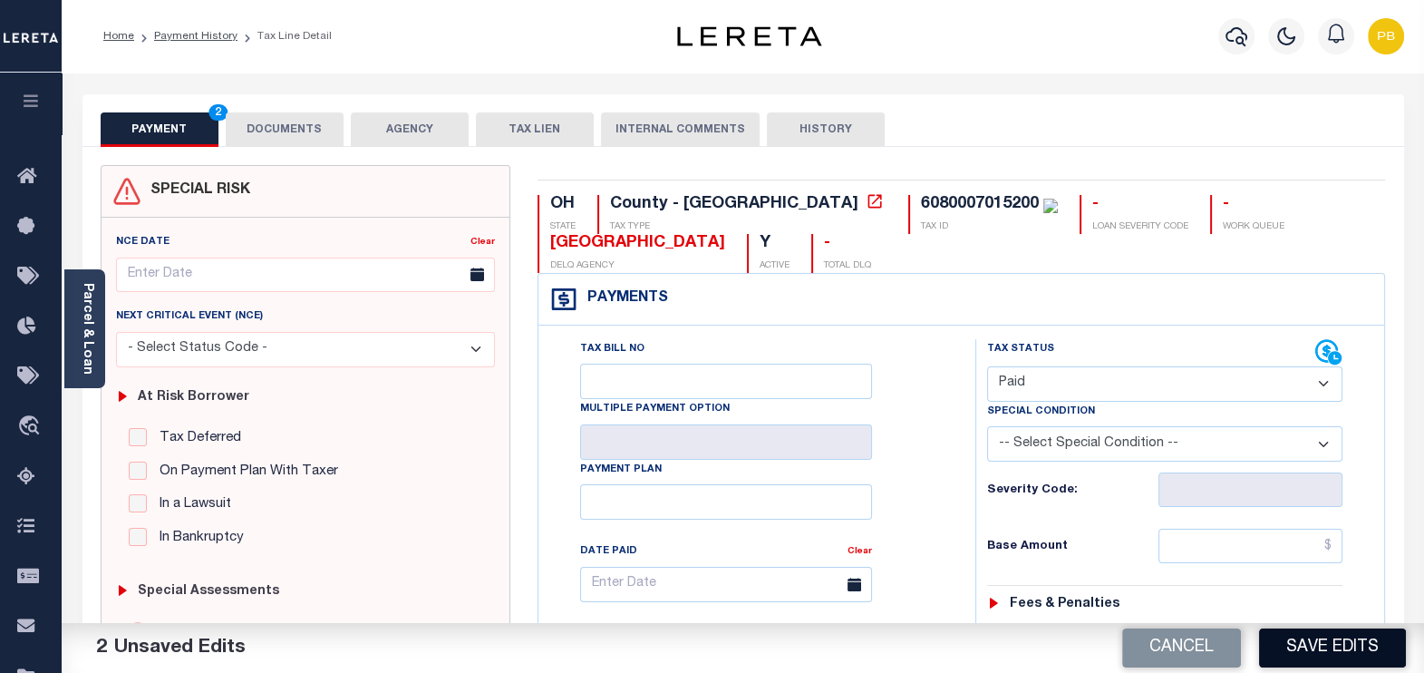
click at [1351, 657] on button "Save Edits" at bounding box center [1332, 647] width 147 height 39
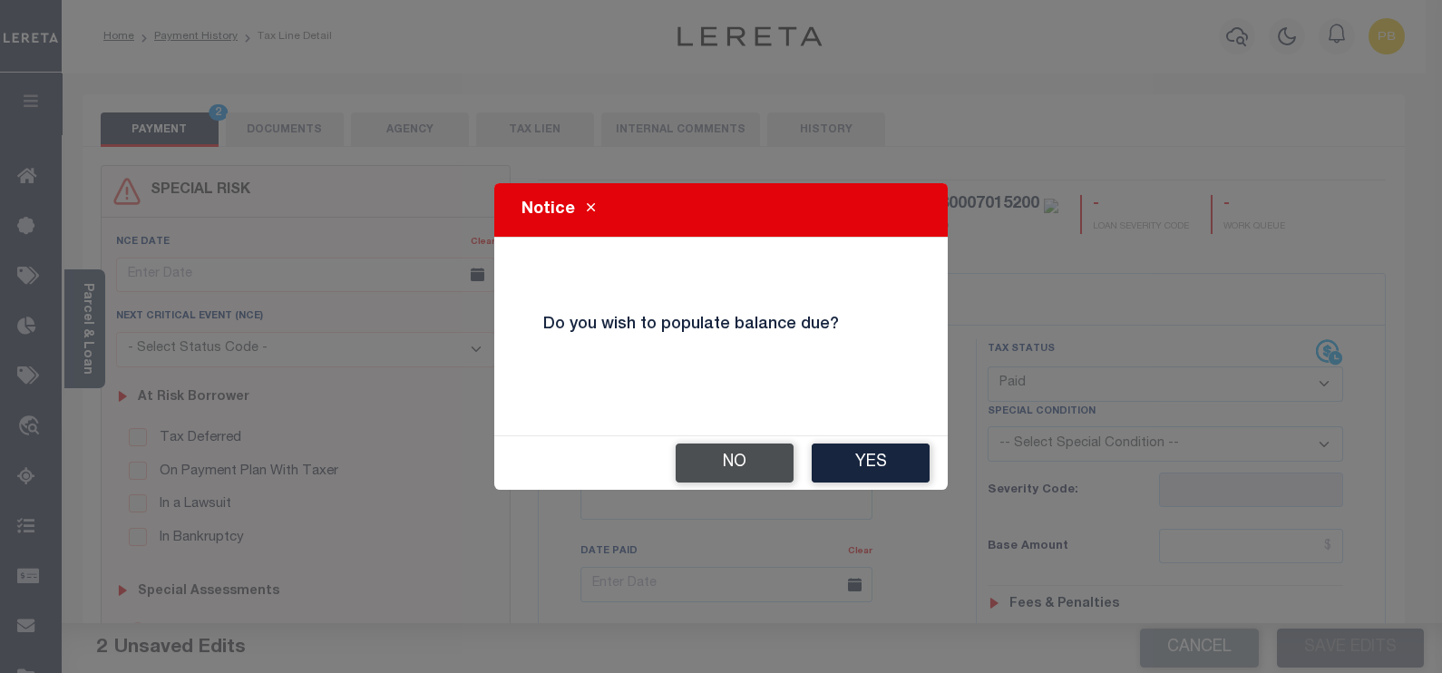
click at [723, 454] on button "No" at bounding box center [734, 462] width 118 height 39
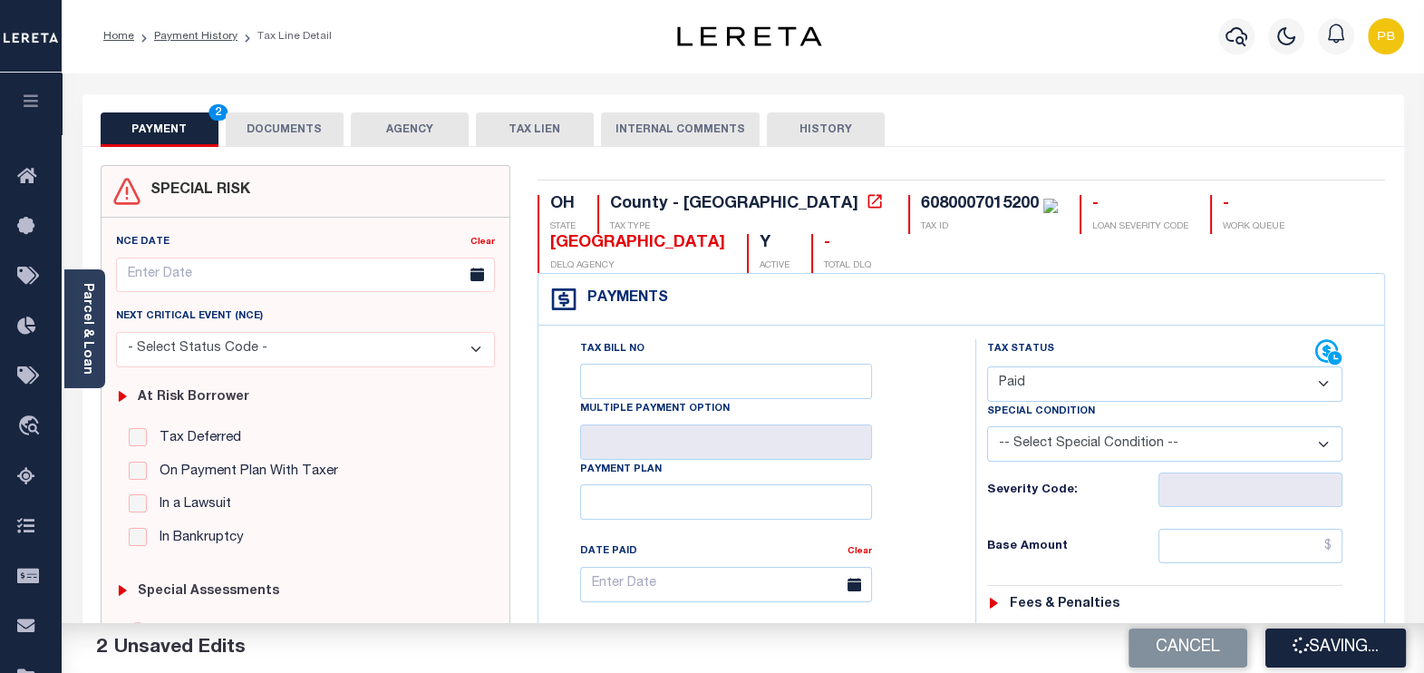
checkbox input "false"
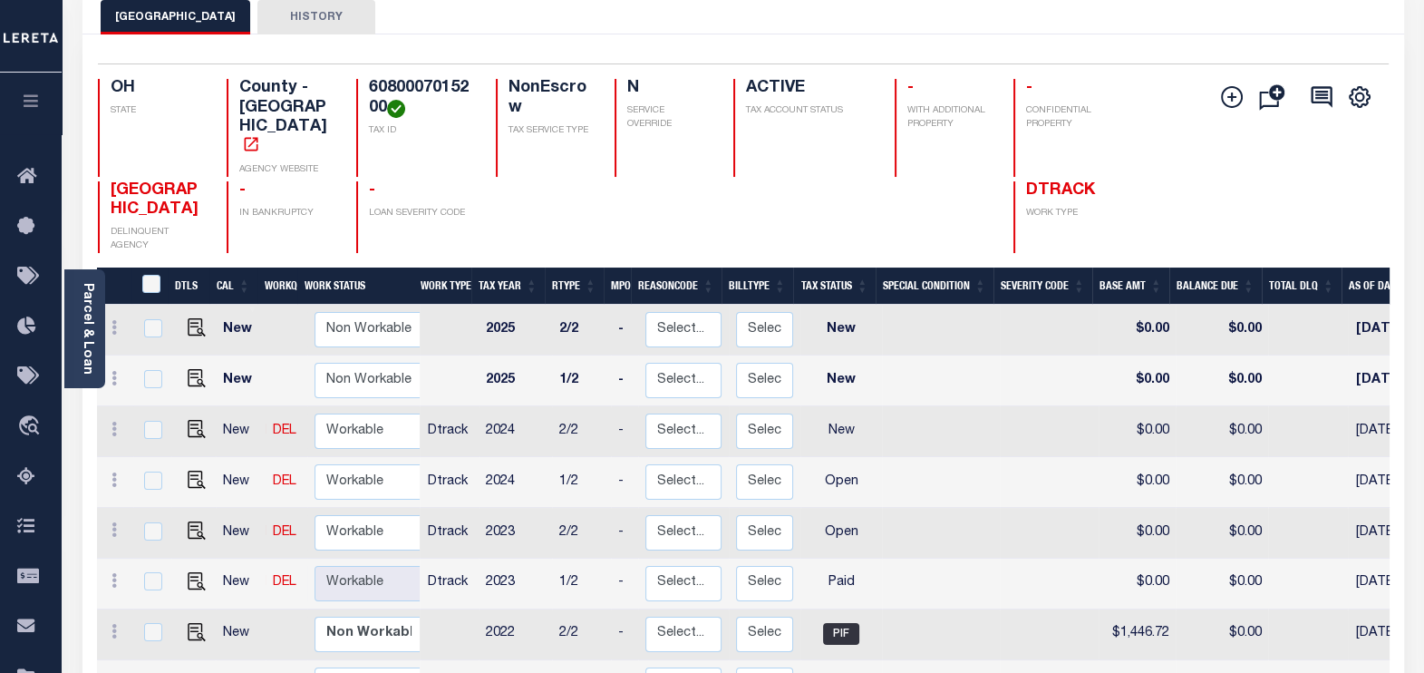
scroll to position [226, 0]
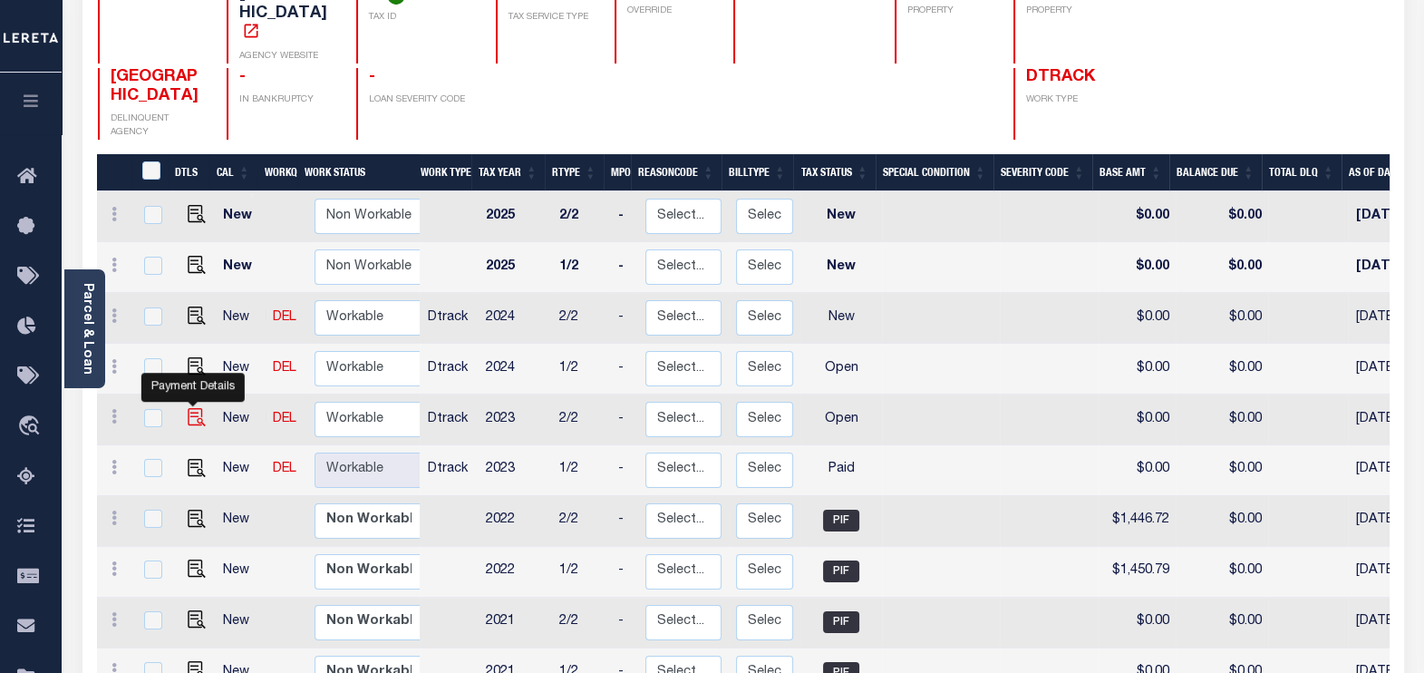
click at [194, 408] on img "" at bounding box center [197, 417] width 18 height 18
checkbox input "true"
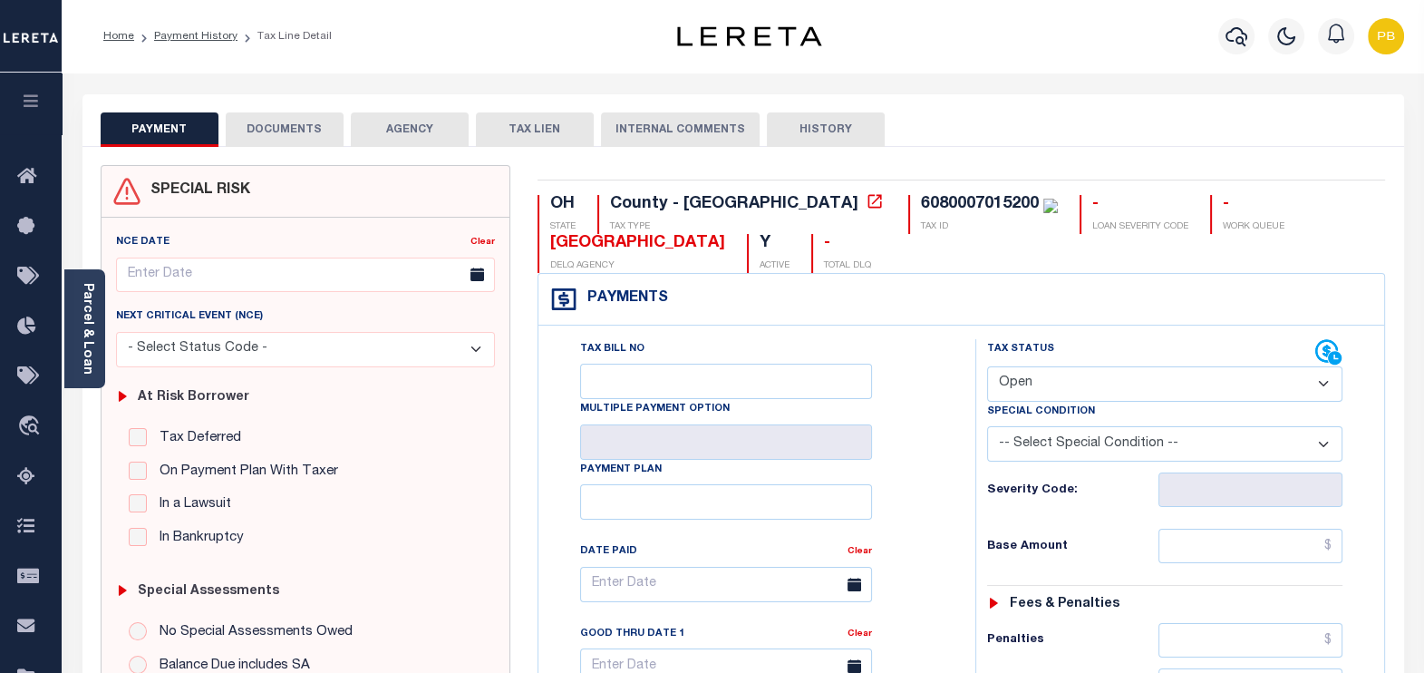
click at [1031, 390] on select "- Select Status Code - Open Due/Unpaid Paid Incomplete No Tax Due Internal Refu…" at bounding box center [1165, 383] width 356 height 35
select select "INC"
click at [987, 366] on select "- Select Status Code - Open Due/Unpaid Paid Incomplete No Tax Due Internal Refu…" at bounding box center [1165, 383] width 356 height 35
type input "[DATE]"
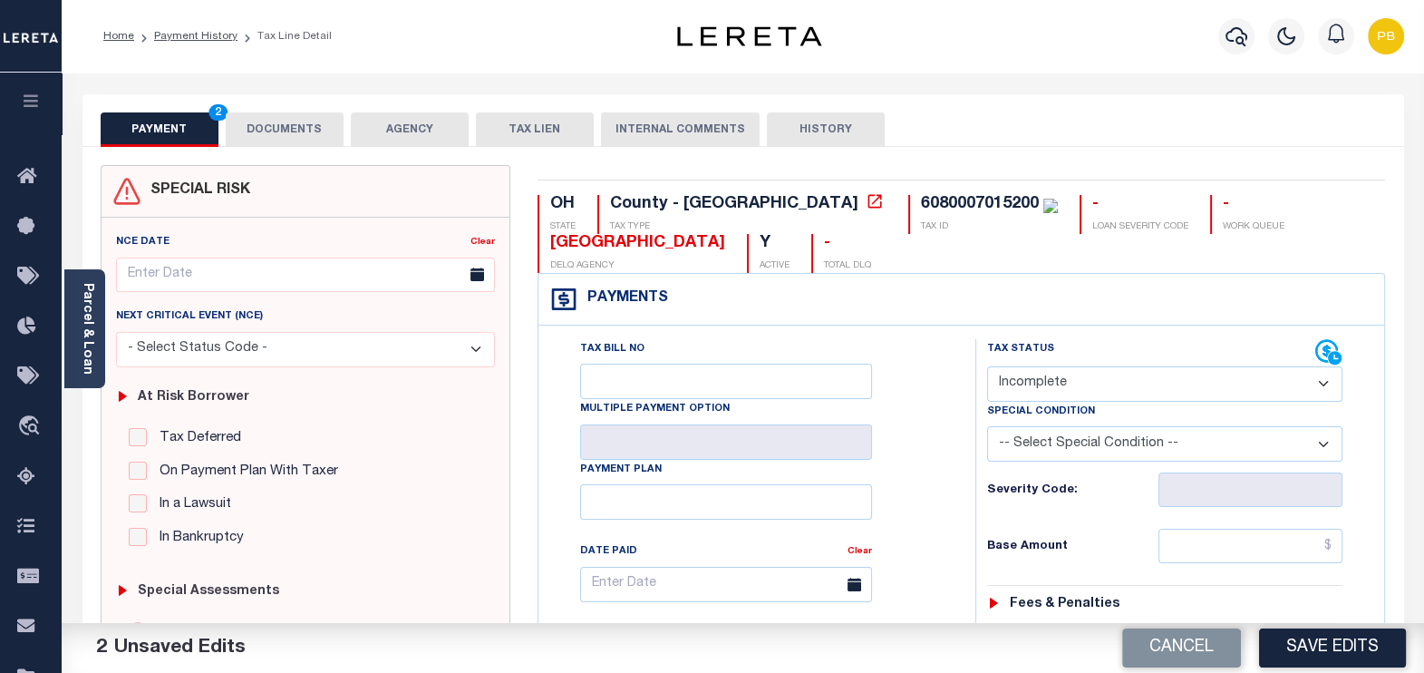
click at [1061, 374] on select "- Select Status Code - Open Due/Unpaid Paid Incomplete No Tax Due Internal Refu…" at bounding box center [1165, 383] width 356 height 35
select select "PYD"
click at [987, 366] on select "- Select Status Code - Open Due/Unpaid Paid Incomplete No Tax Due Internal Refu…" at bounding box center [1165, 383] width 356 height 35
click at [1342, 651] on button "Save Edits" at bounding box center [1332, 647] width 147 height 39
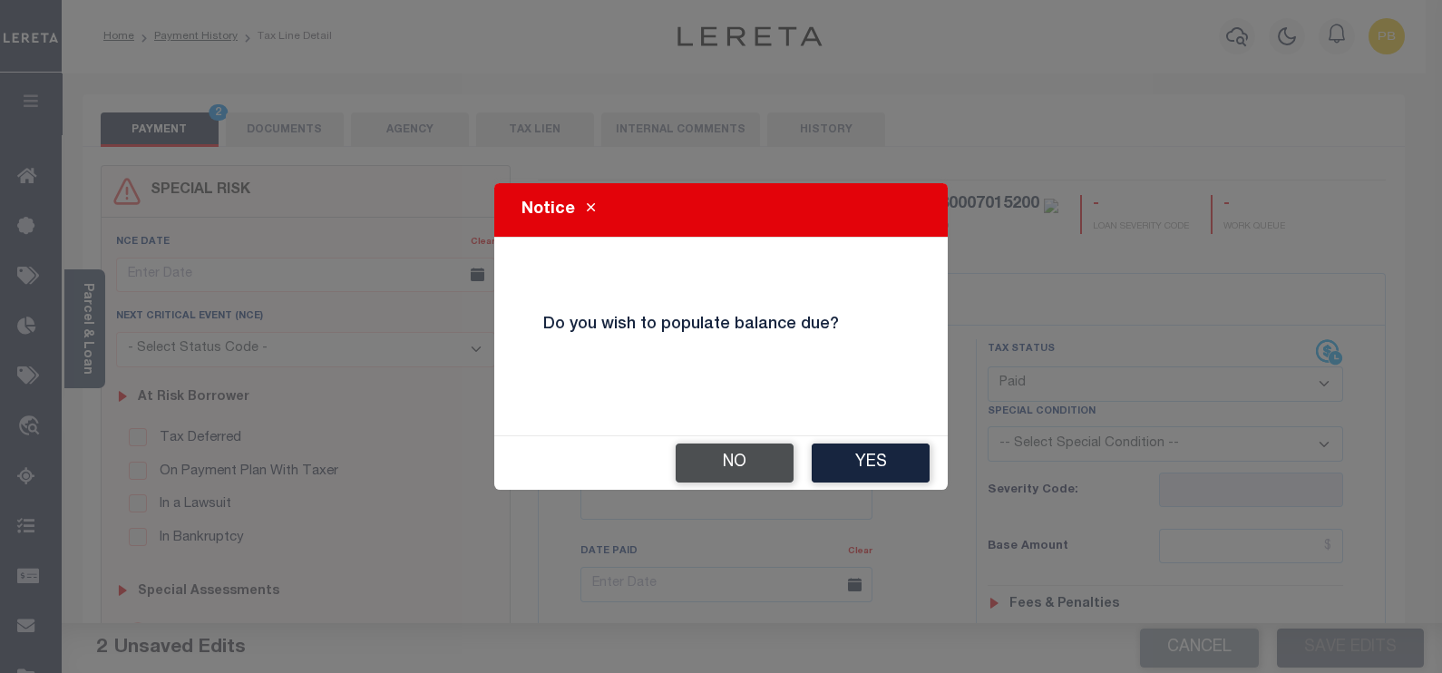
drag, startPoint x: 871, startPoint y: 514, endPoint x: 745, endPoint y: 461, distance: 136.9
click at [882, 503] on div "Notice Do you wish to populate balance due? No Yes" at bounding box center [721, 336] width 1442 height 673
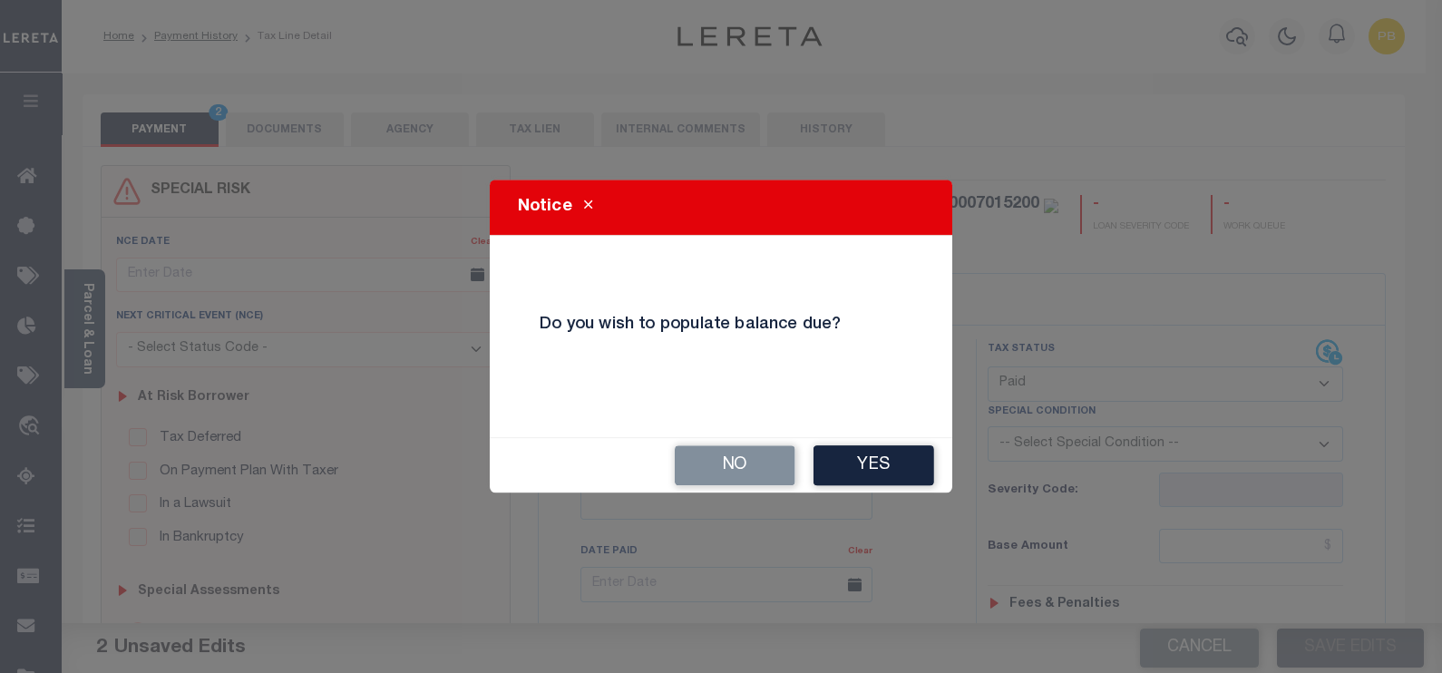
click at [733, 460] on button "No" at bounding box center [735, 465] width 121 height 40
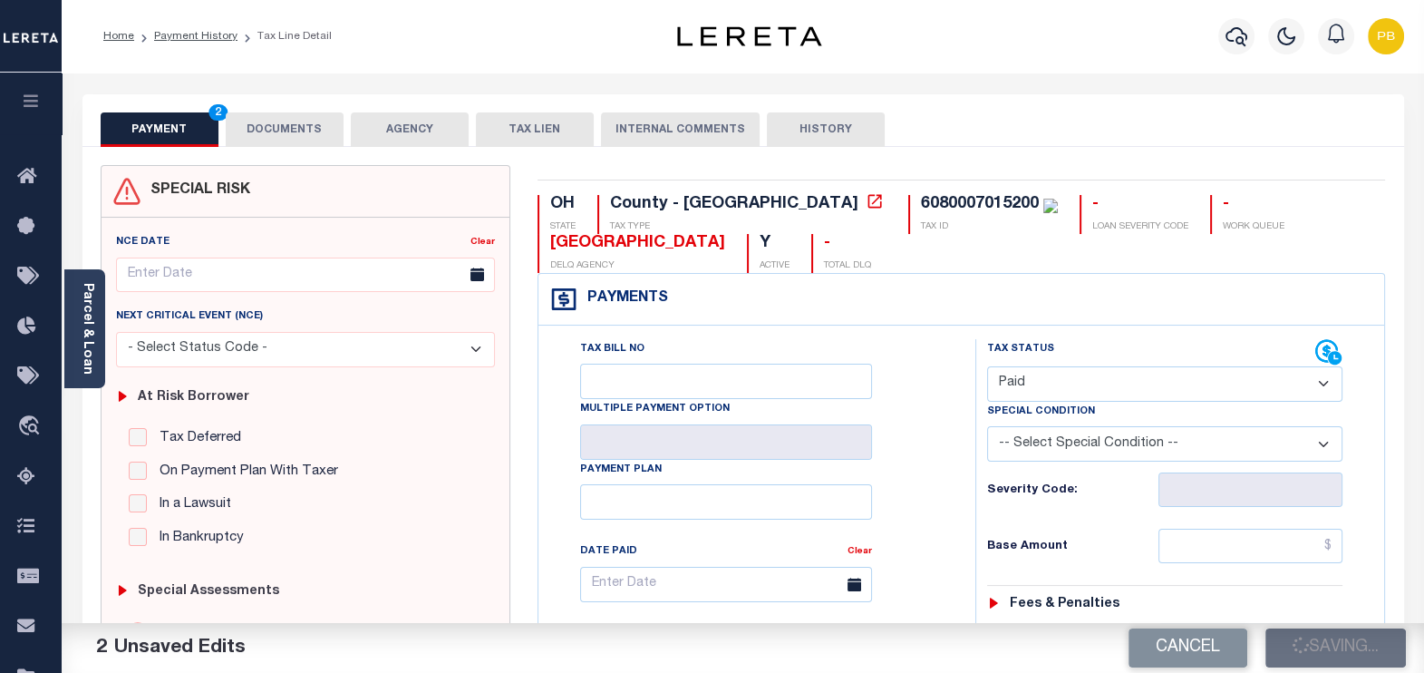
checkbox input "false"
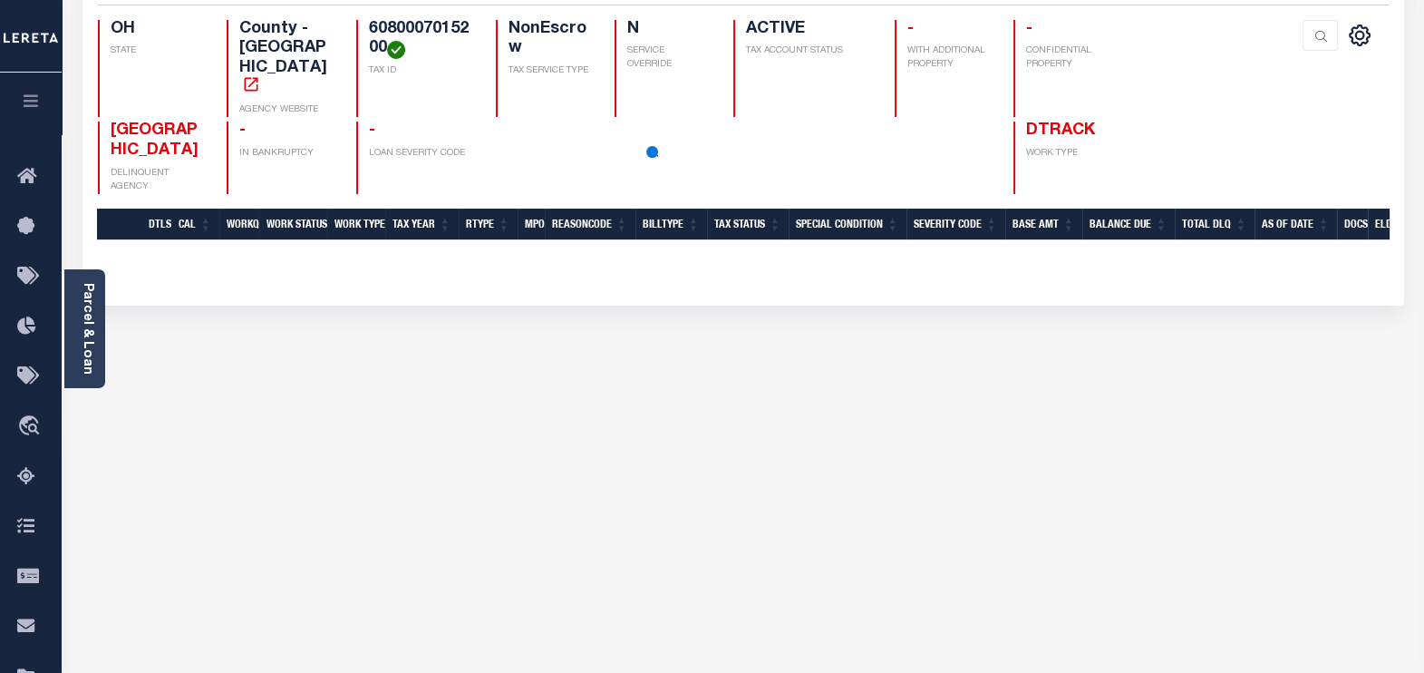
scroll to position [226, 0]
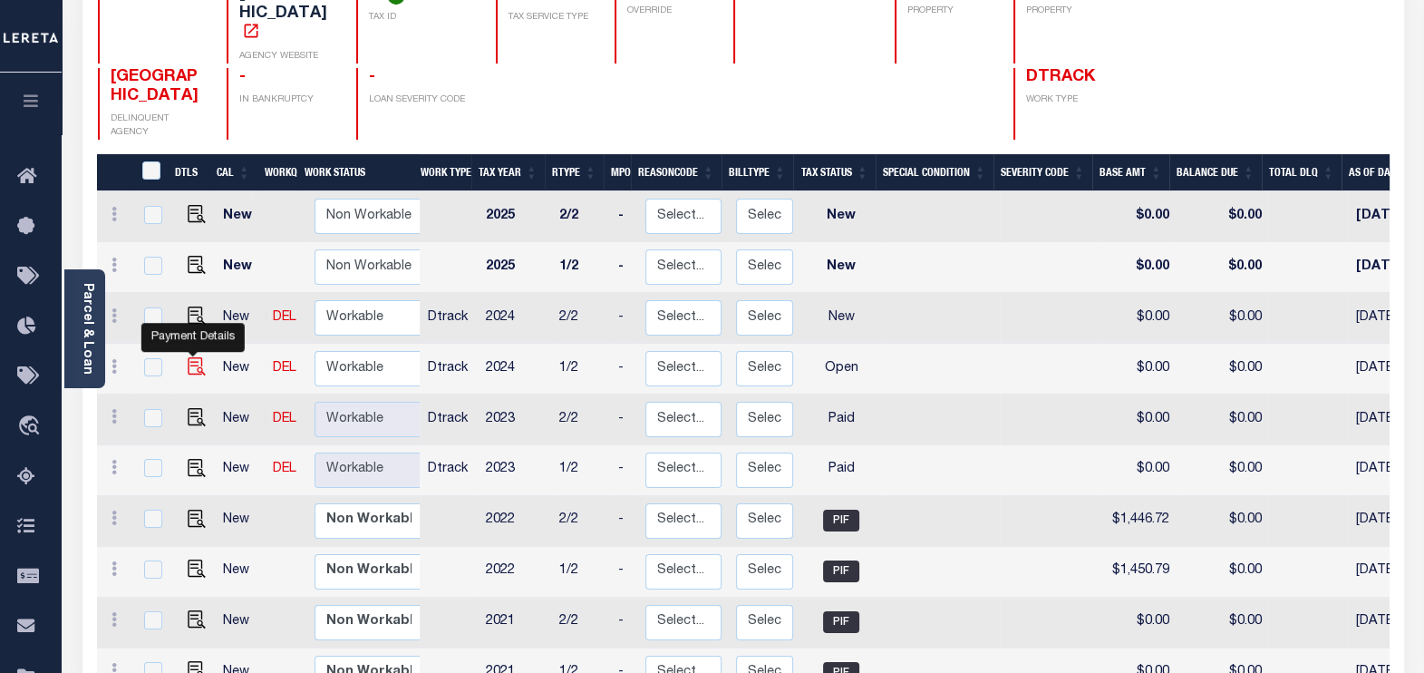
click at [189, 357] on img "" at bounding box center [197, 366] width 18 height 18
checkbox input "true"
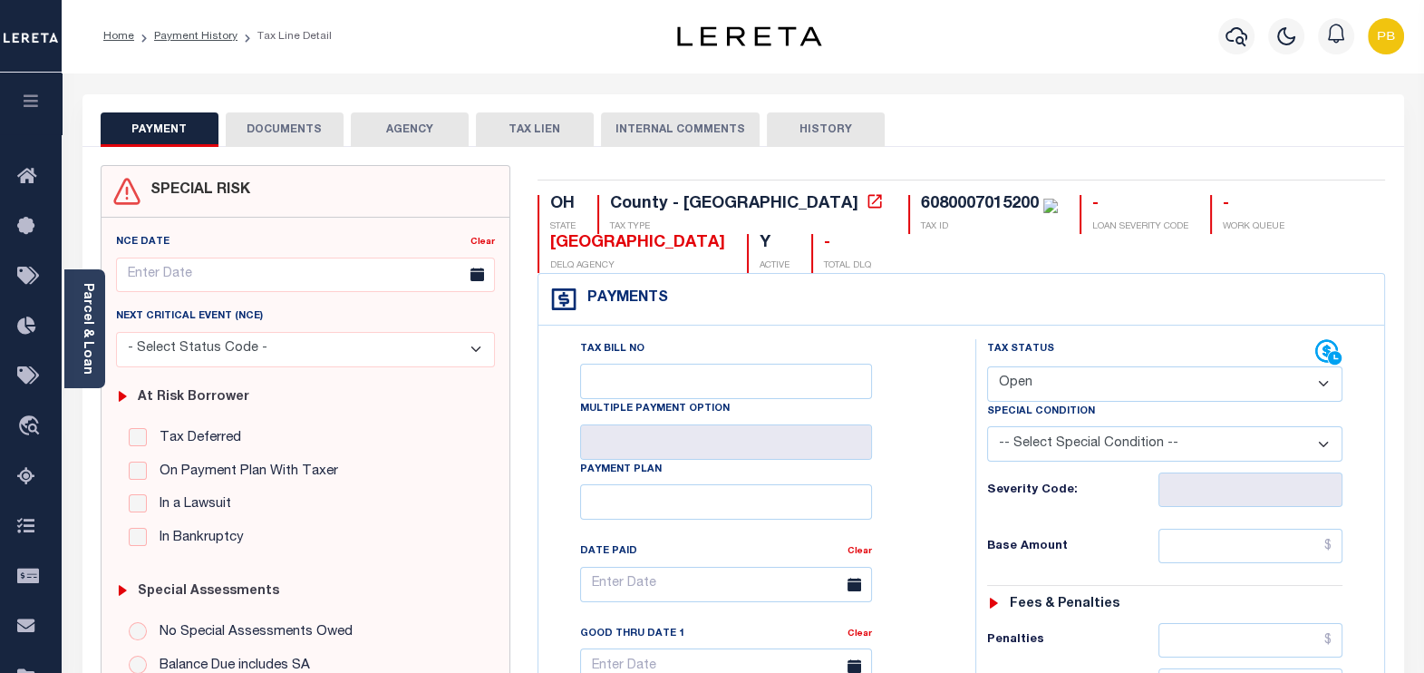
click at [1112, 376] on select "- Select Status Code - Open Due/Unpaid Paid Incomplete No Tax Due Internal Refu…" at bounding box center [1165, 383] width 356 height 35
select select "PYD"
click at [987, 366] on select "- Select Status Code - Open Due/Unpaid Paid Incomplete No Tax Due Internal Refu…" at bounding box center [1165, 383] width 356 height 35
type input "[DATE]"
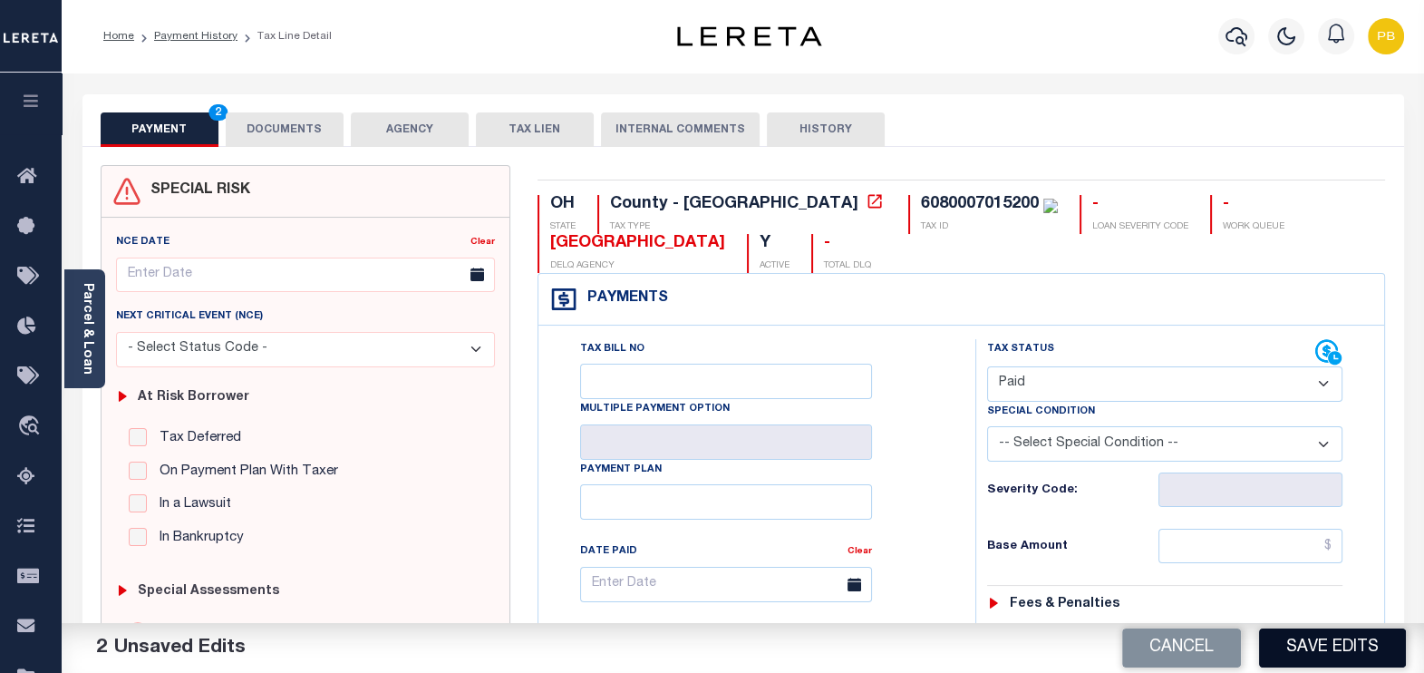
click at [1364, 652] on button "Save Edits" at bounding box center [1332, 647] width 147 height 39
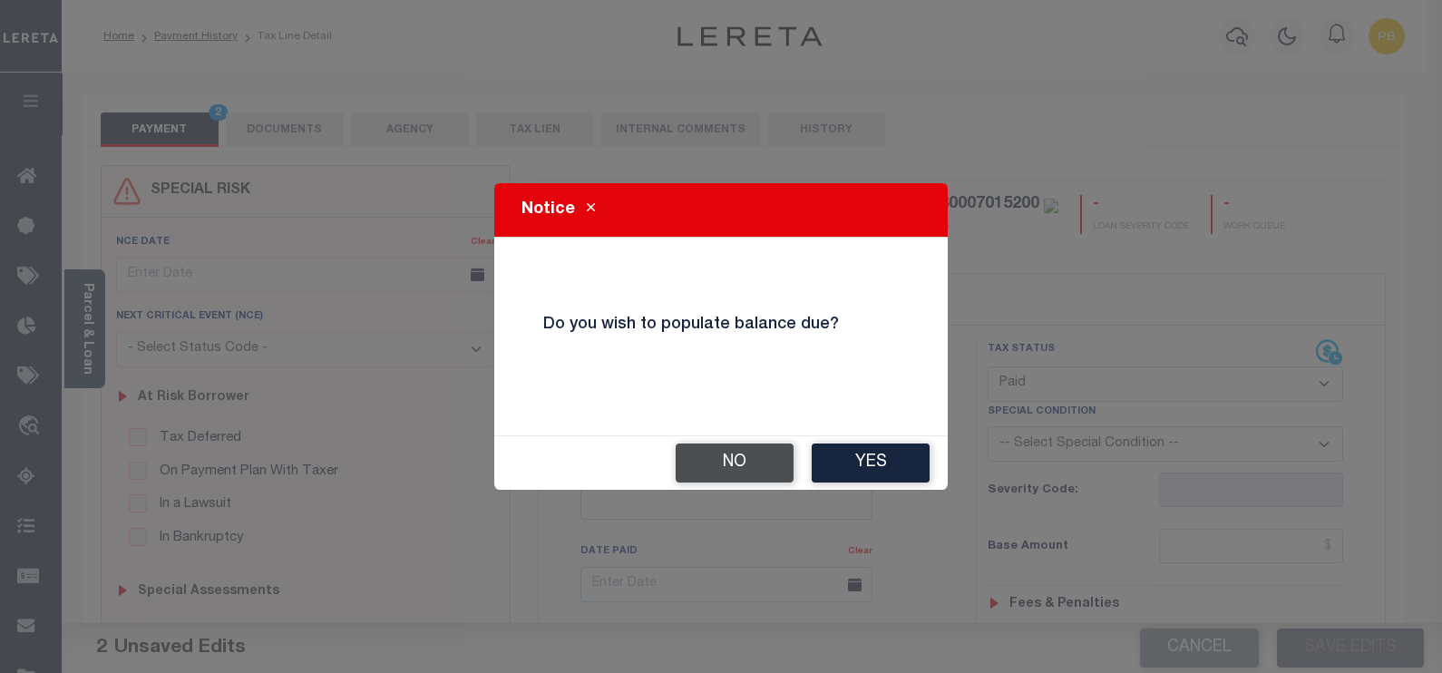
click at [696, 454] on button "No" at bounding box center [734, 462] width 118 height 39
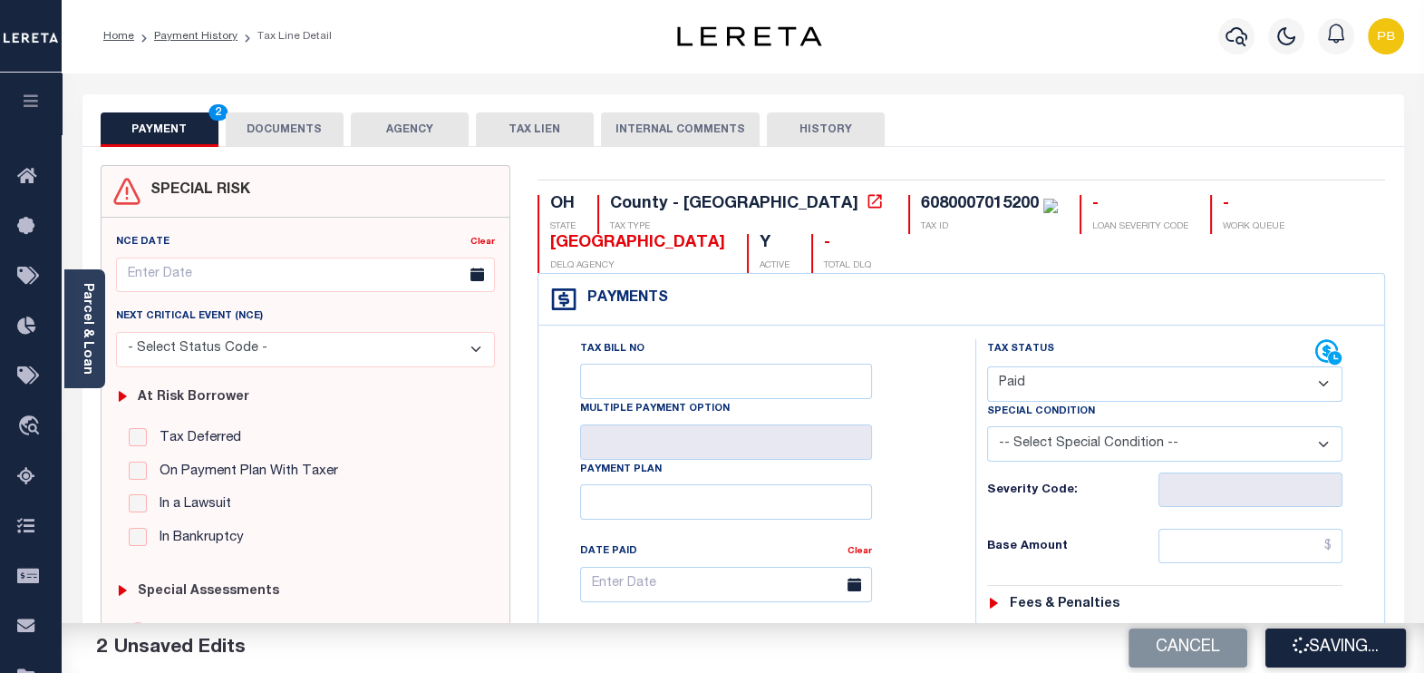
checkbox input "false"
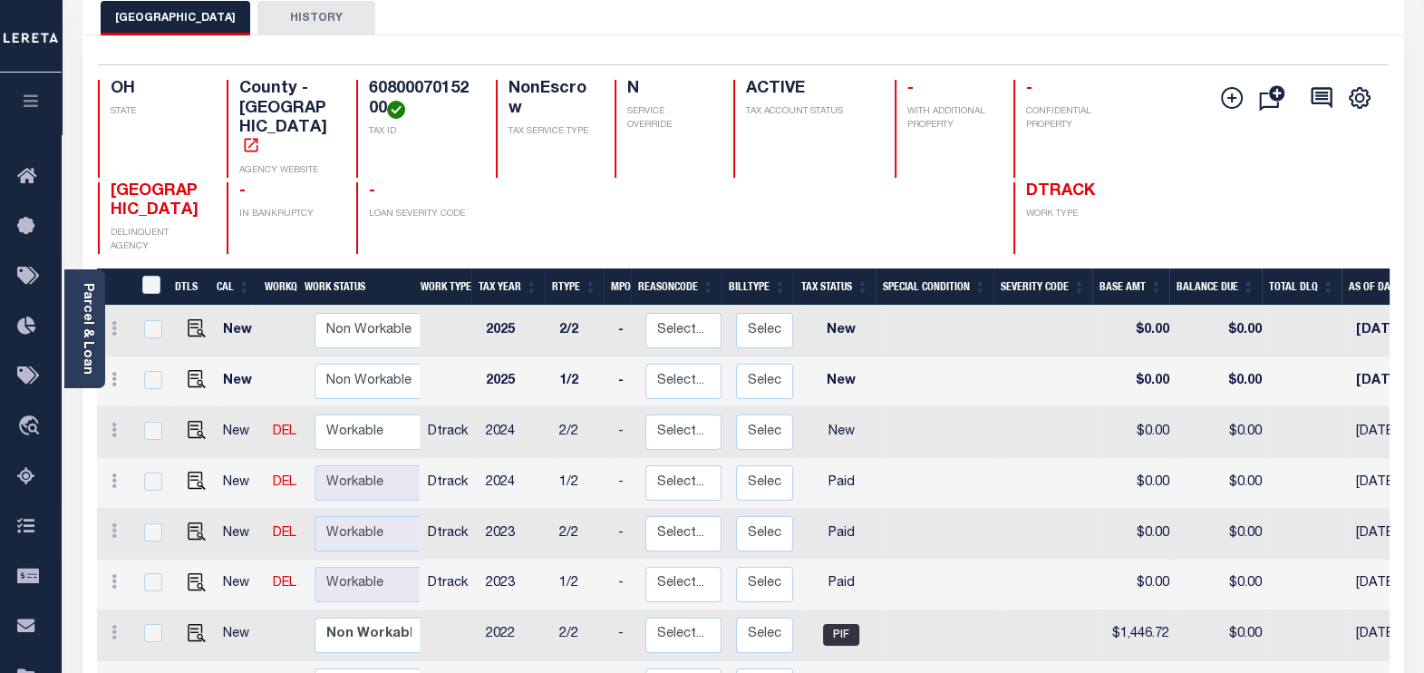
scroll to position [112, 0]
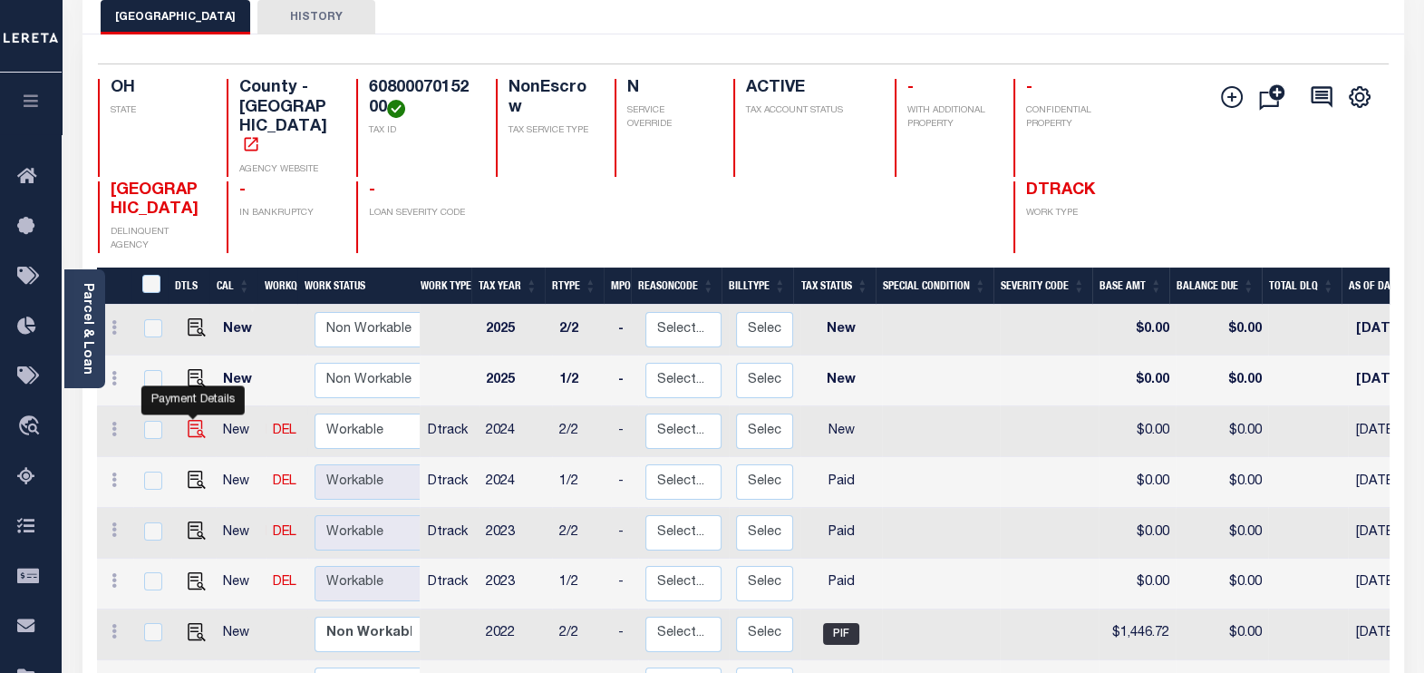
click at [192, 420] on img "" at bounding box center [197, 429] width 18 height 18
checkbox input "true"
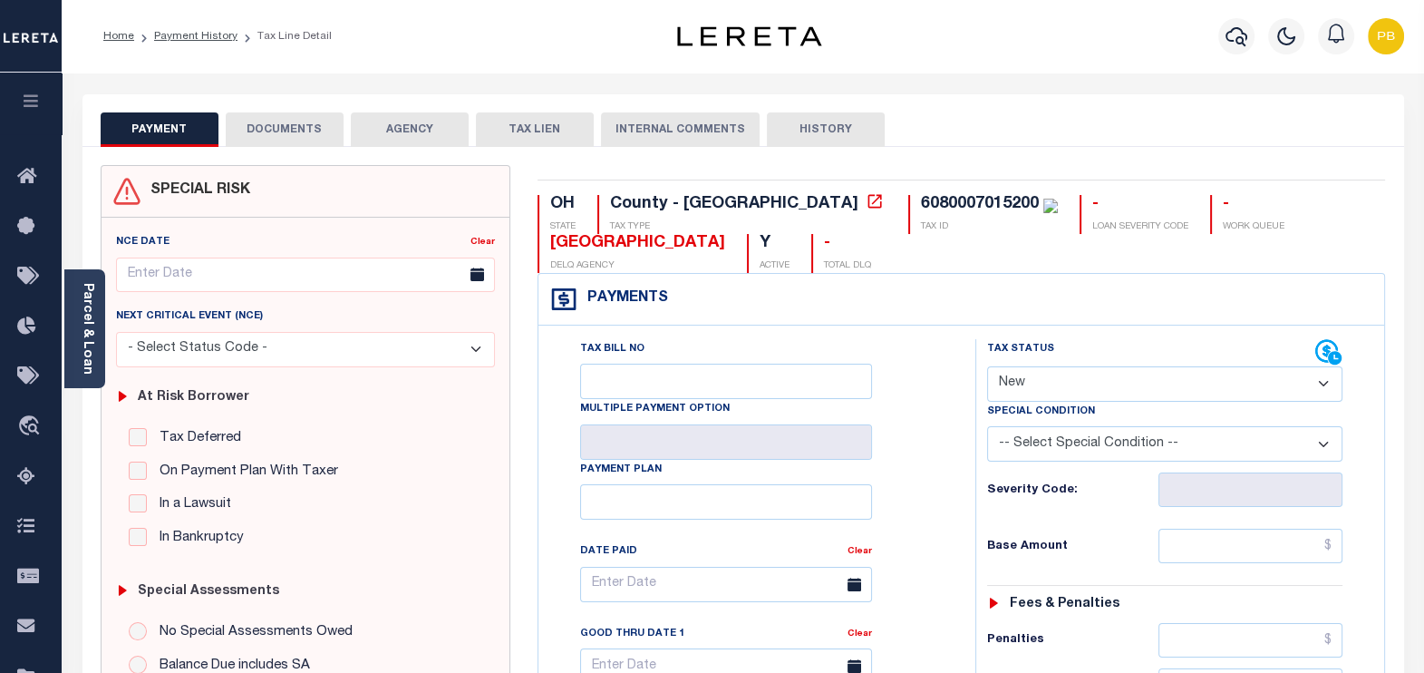
drag, startPoint x: 1126, startPoint y: 379, endPoint x: 1118, endPoint y: 385, distance: 10.3
click at [1126, 378] on select "- Select Status Code - Open Due/Unpaid Paid Incomplete No Tax Due Internal Refu…" at bounding box center [1165, 383] width 356 height 35
select select "PYD"
click at [987, 366] on select "- Select Status Code - Open Due/Unpaid Paid Incomplete No Tax Due Internal Refu…" at bounding box center [1165, 383] width 356 height 35
type input "[DATE]"
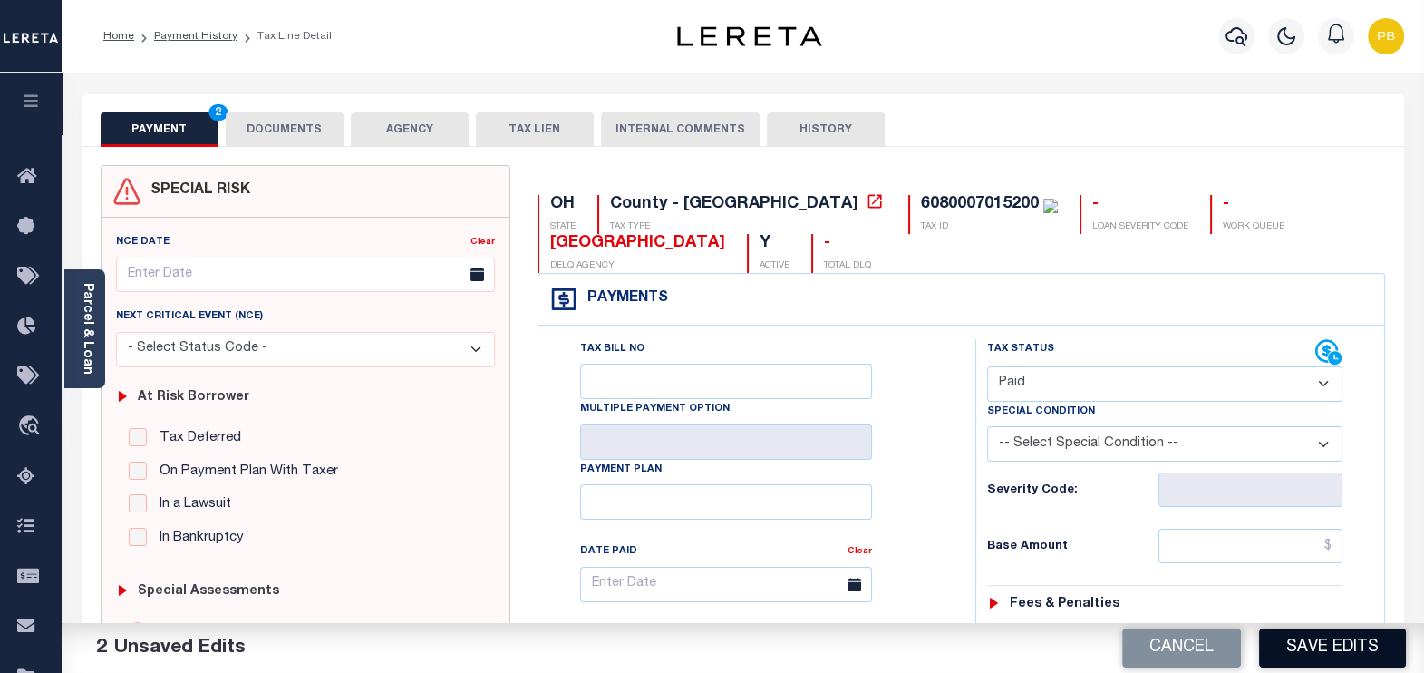
click at [1324, 646] on button "Save Edits" at bounding box center [1332, 647] width 147 height 39
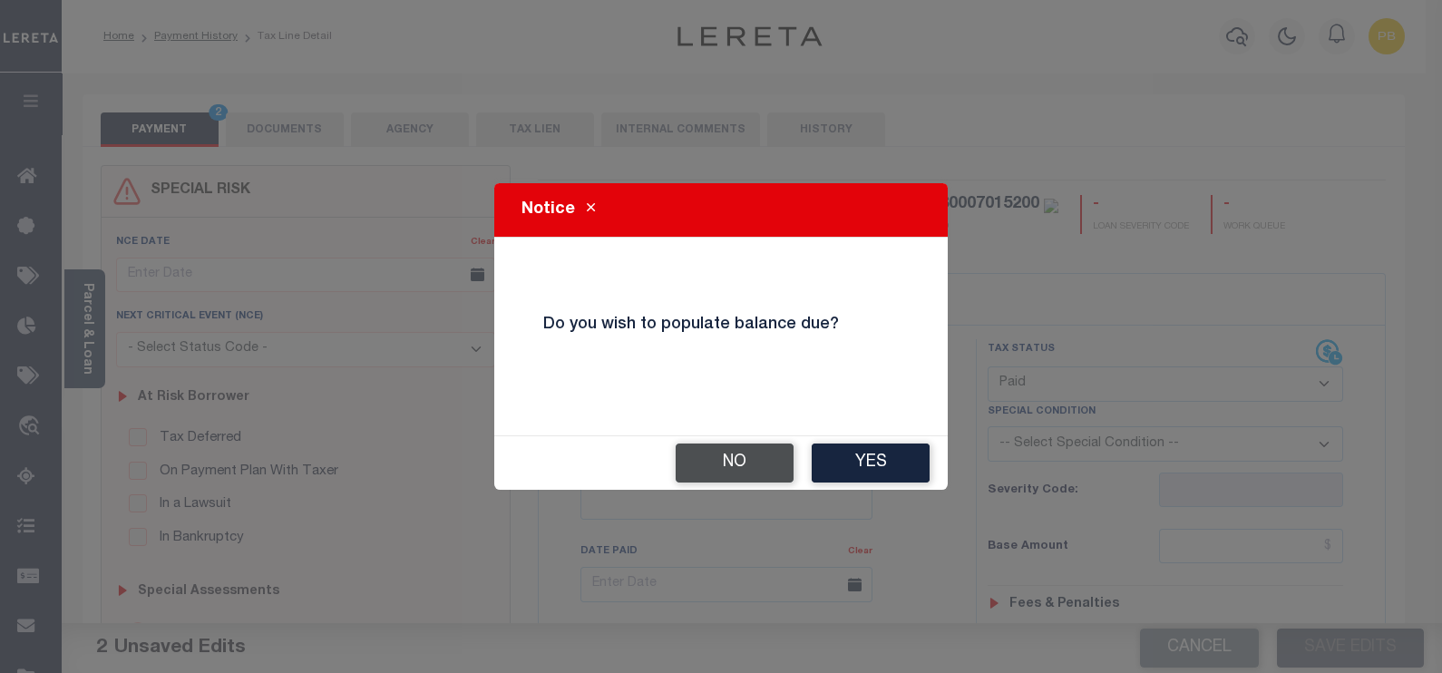
click at [738, 472] on button "No" at bounding box center [734, 462] width 118 height 39
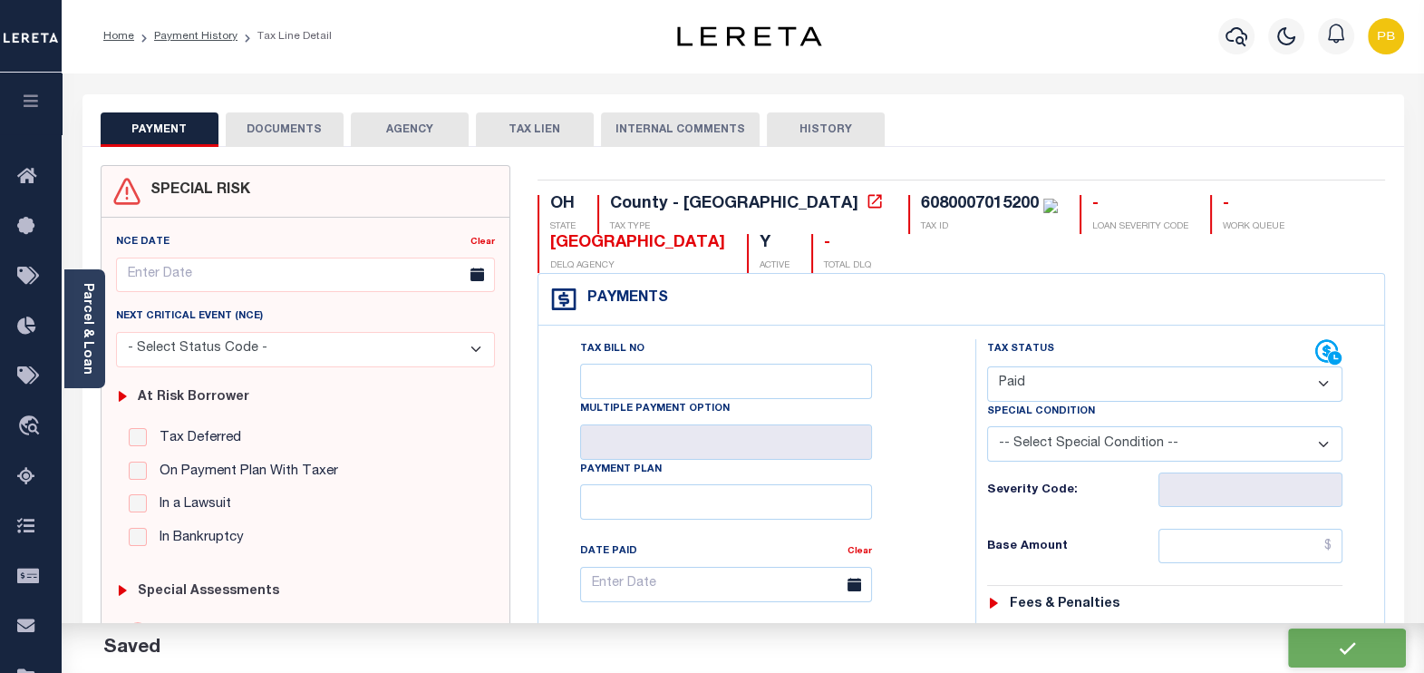
checkbox input "false"
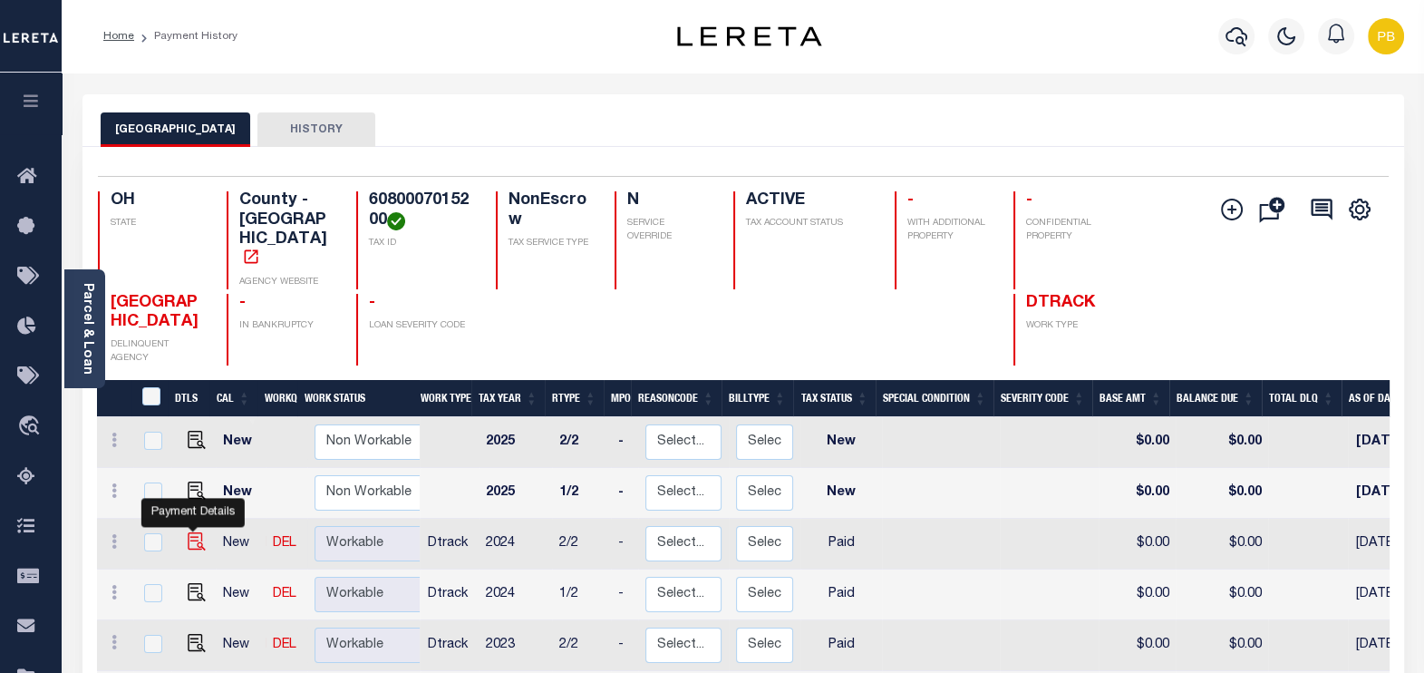
click at [191, 532] on img "" at bounding box center [197, 541] width 18 height 18
checkbox input "true"
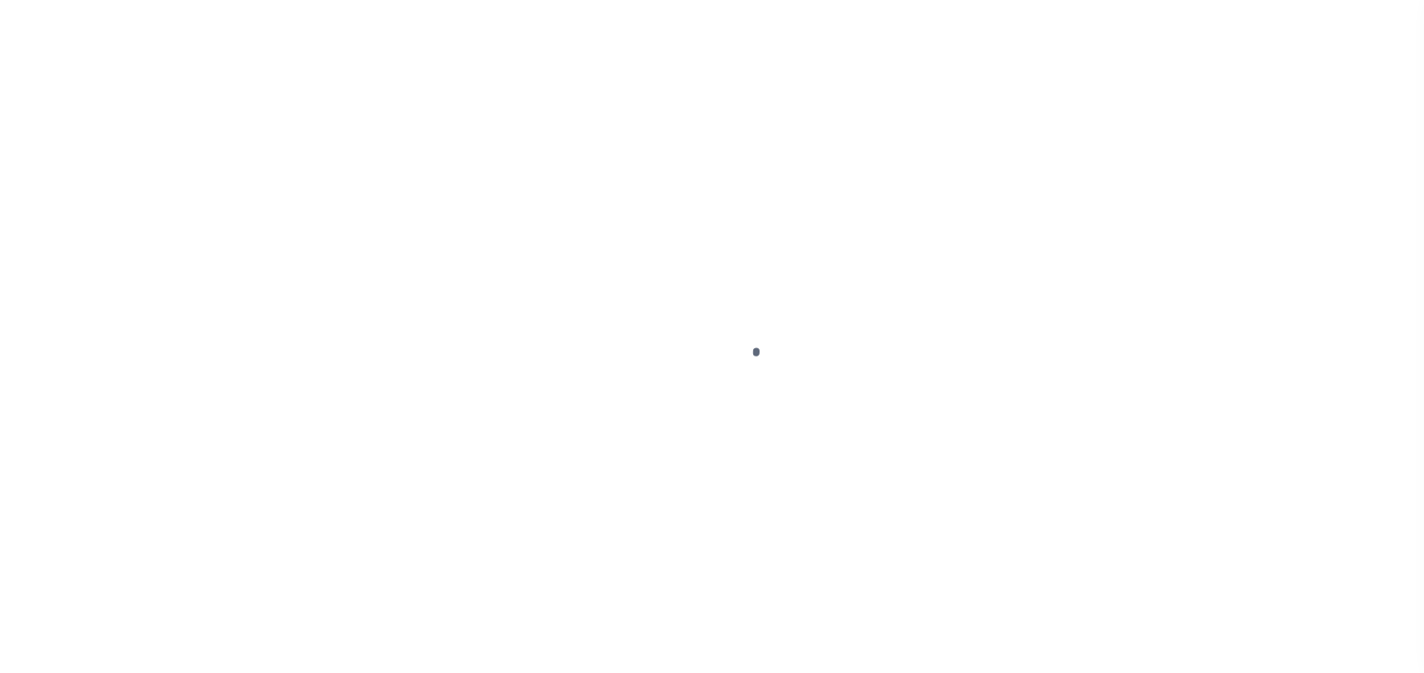
select select "PYD"
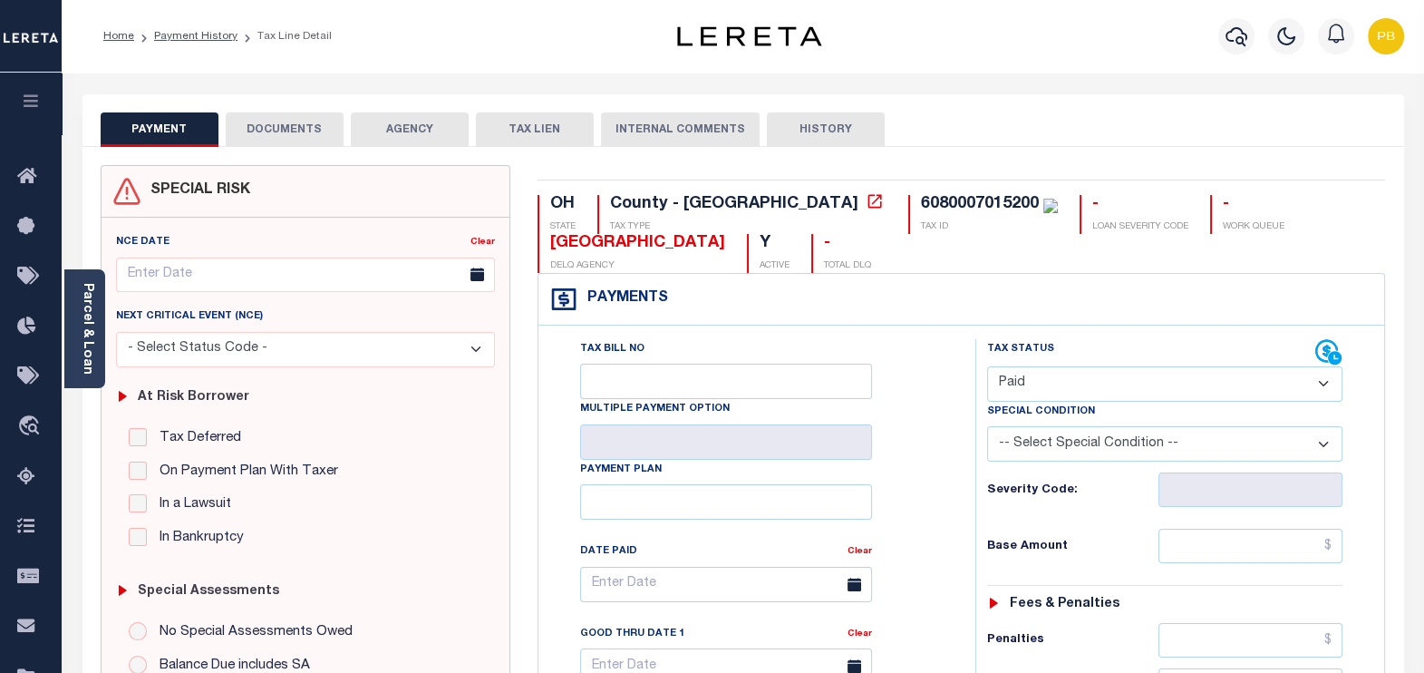
click at [307, 132] on button "DOCUMENTS" at bounding box center [285, 129] width 118 height 34
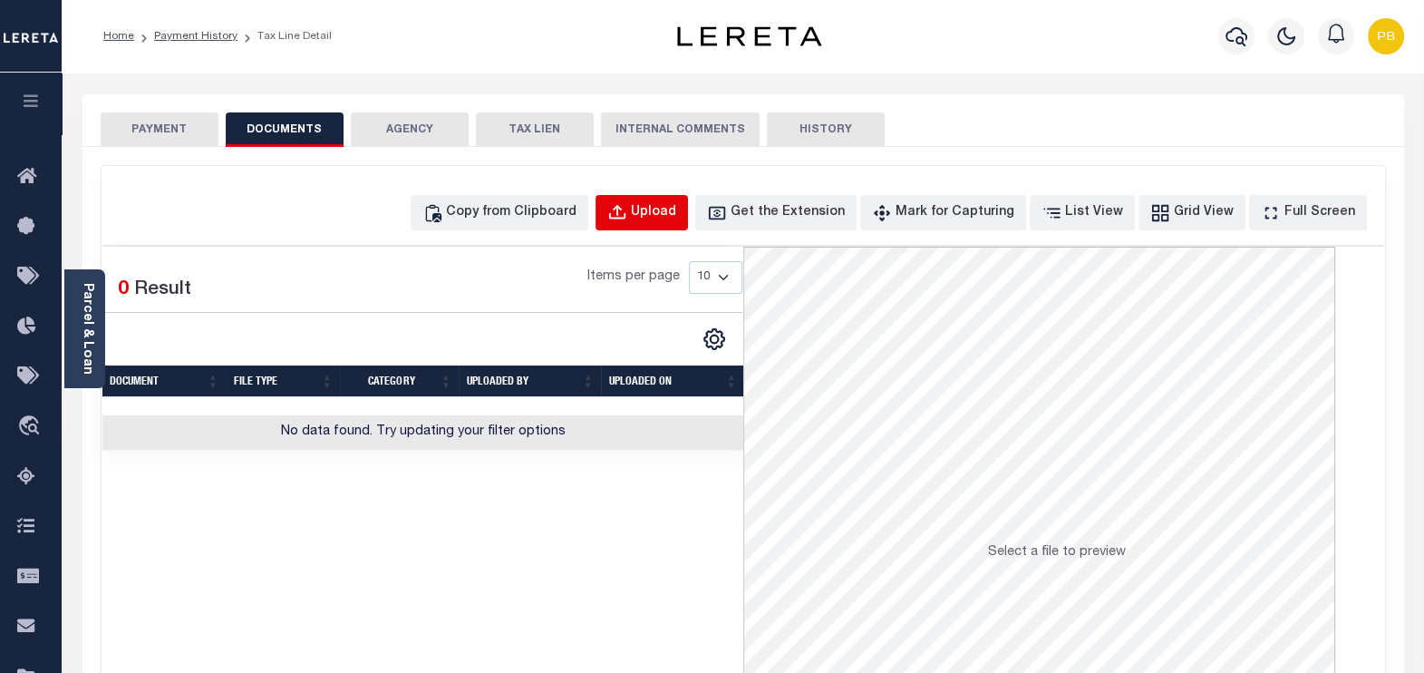
click at [675, 210] on div "Upload" at bounding box center [653, 213] width 45 height 20
select select "POP"
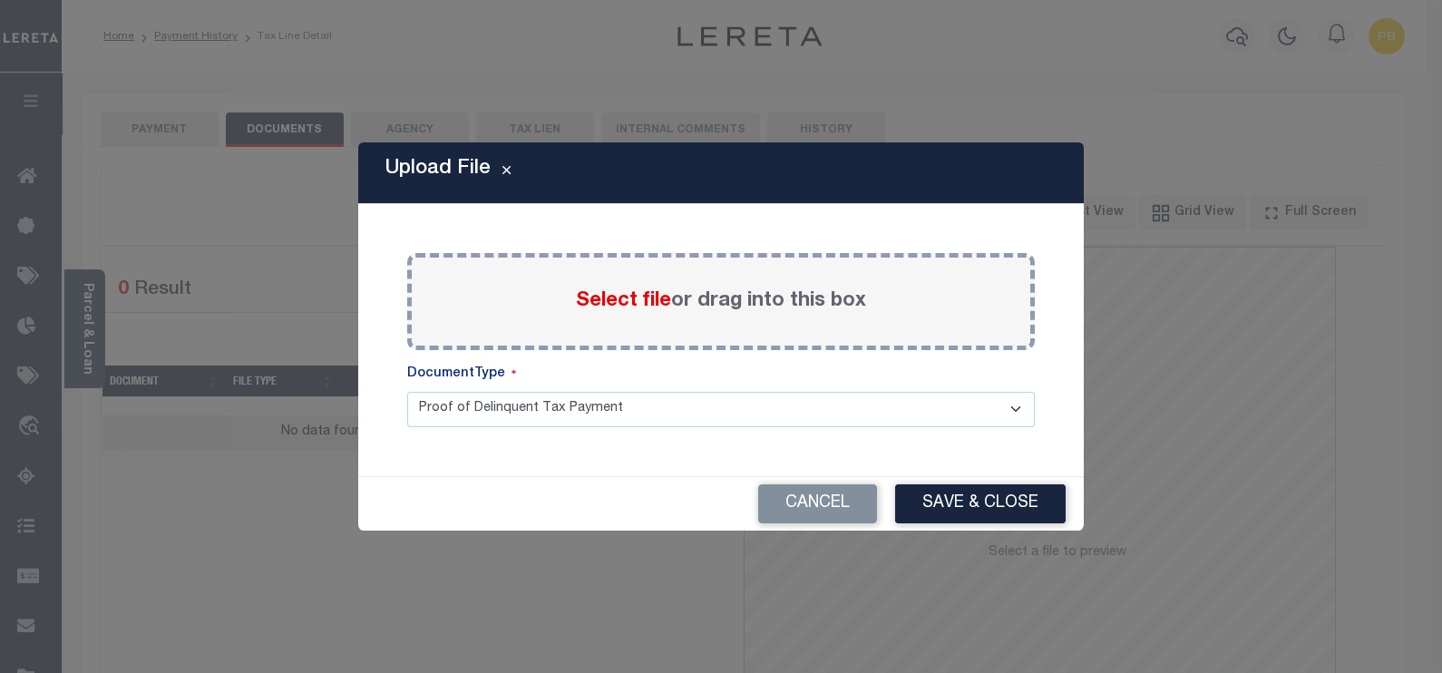
click at [640, 298] on span "Select file" at bounding box center [623, 301] width 95 height 20
click at [0, 0] on input "Select file or drag into this box" at bounding box center [0, 0] width 0 height 0
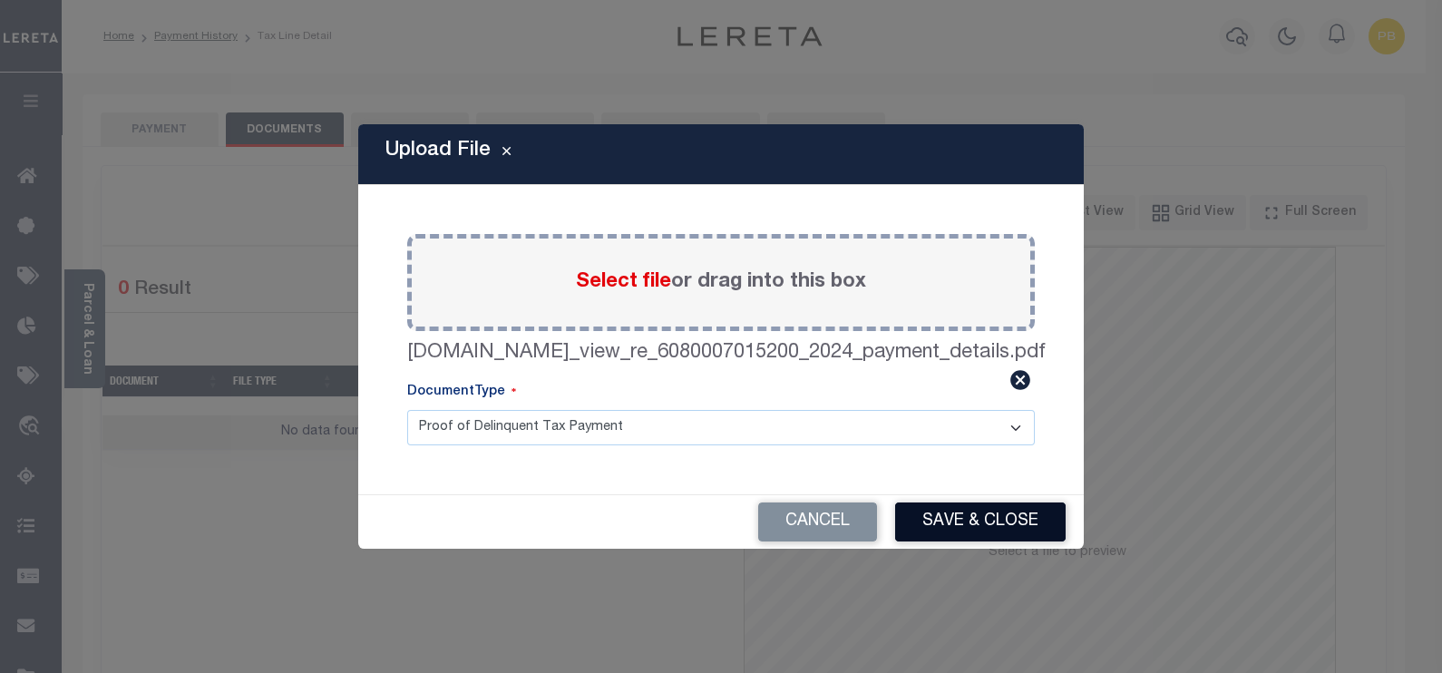
click at [966, 516] on button "Save & Close" at bounding box center [980, 521] width 170 height 39
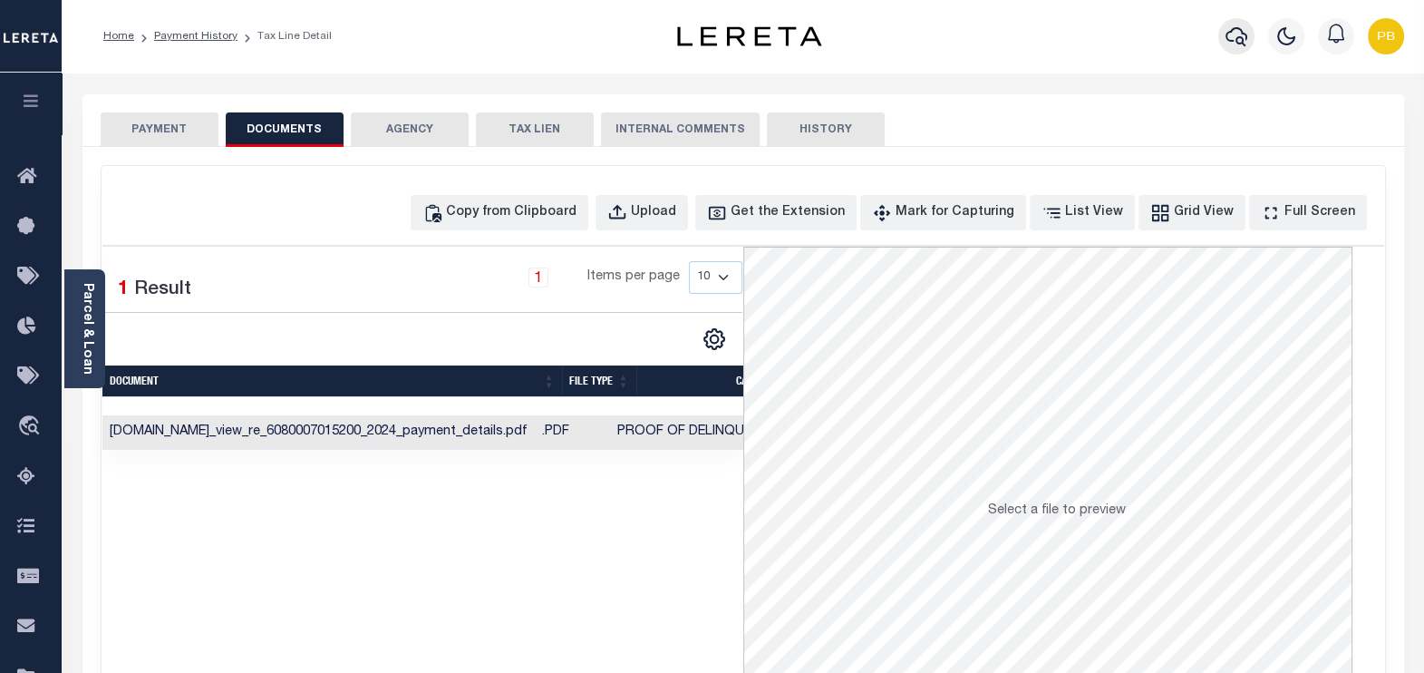
click at [1233, 42] on icon "button" at bounding box center [1237, 36] width 22 height 19
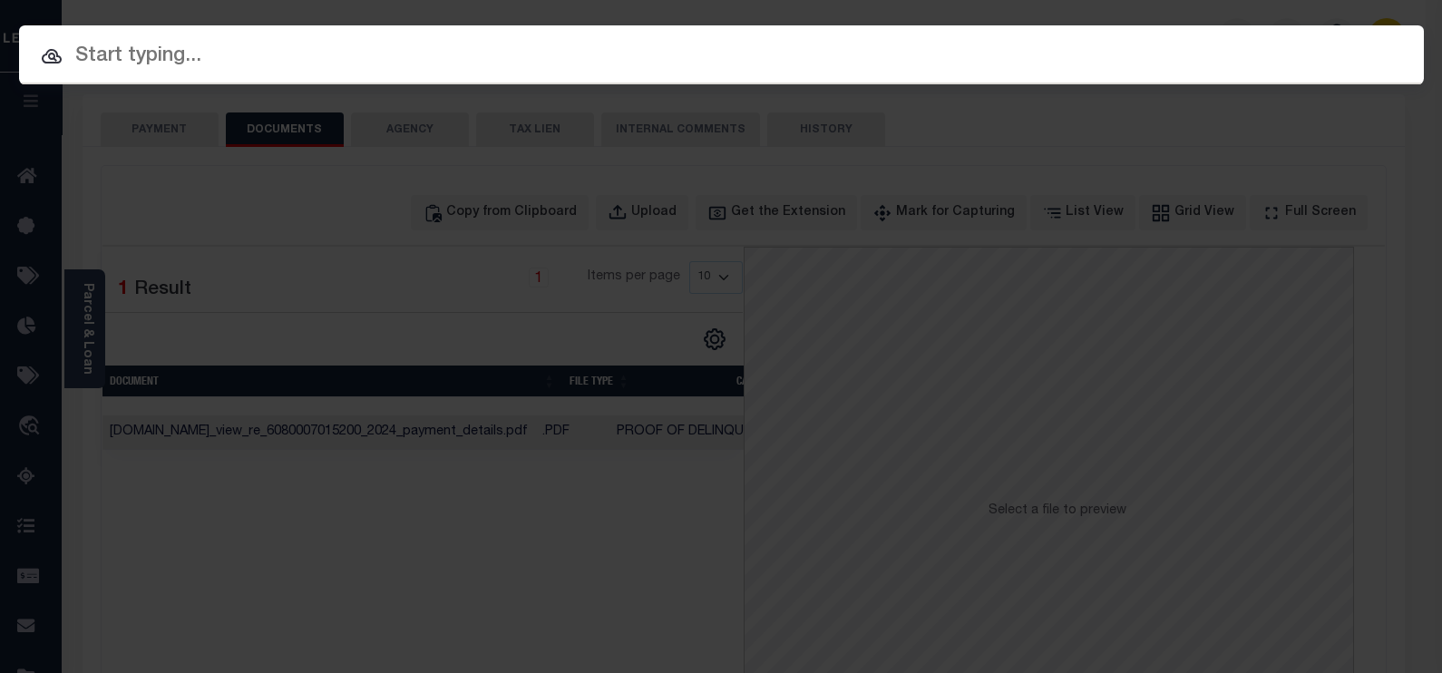
paste input "10702276"
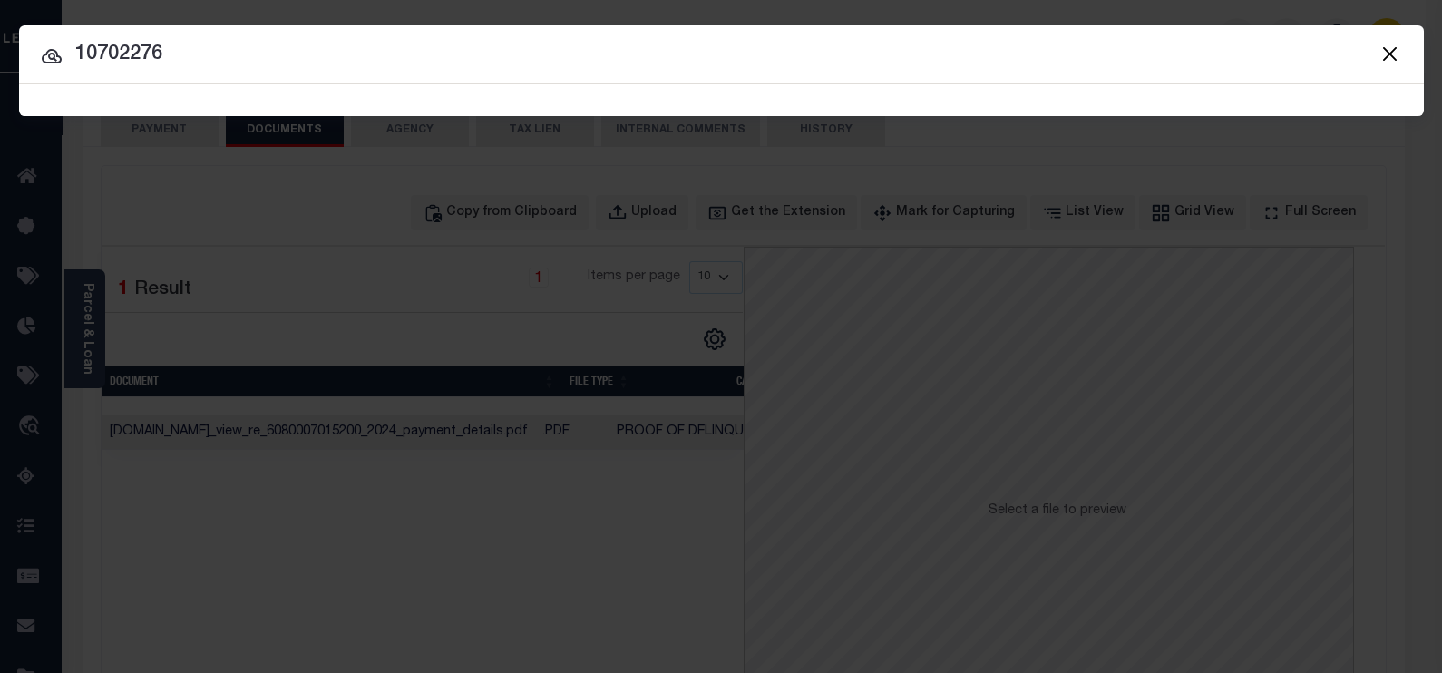
type input "10702276"
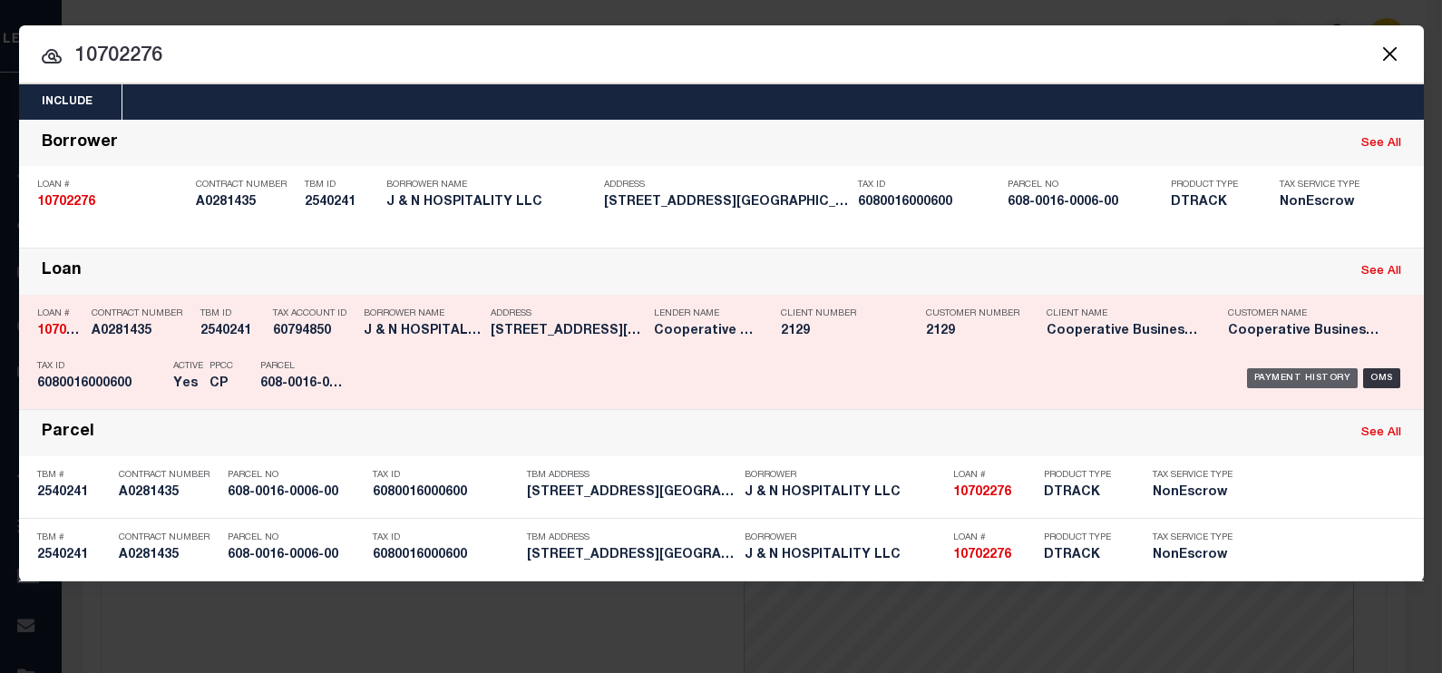
click at [1293, 377] on div "Payment History" at bounding box center [1303, 378] width 112 height 20
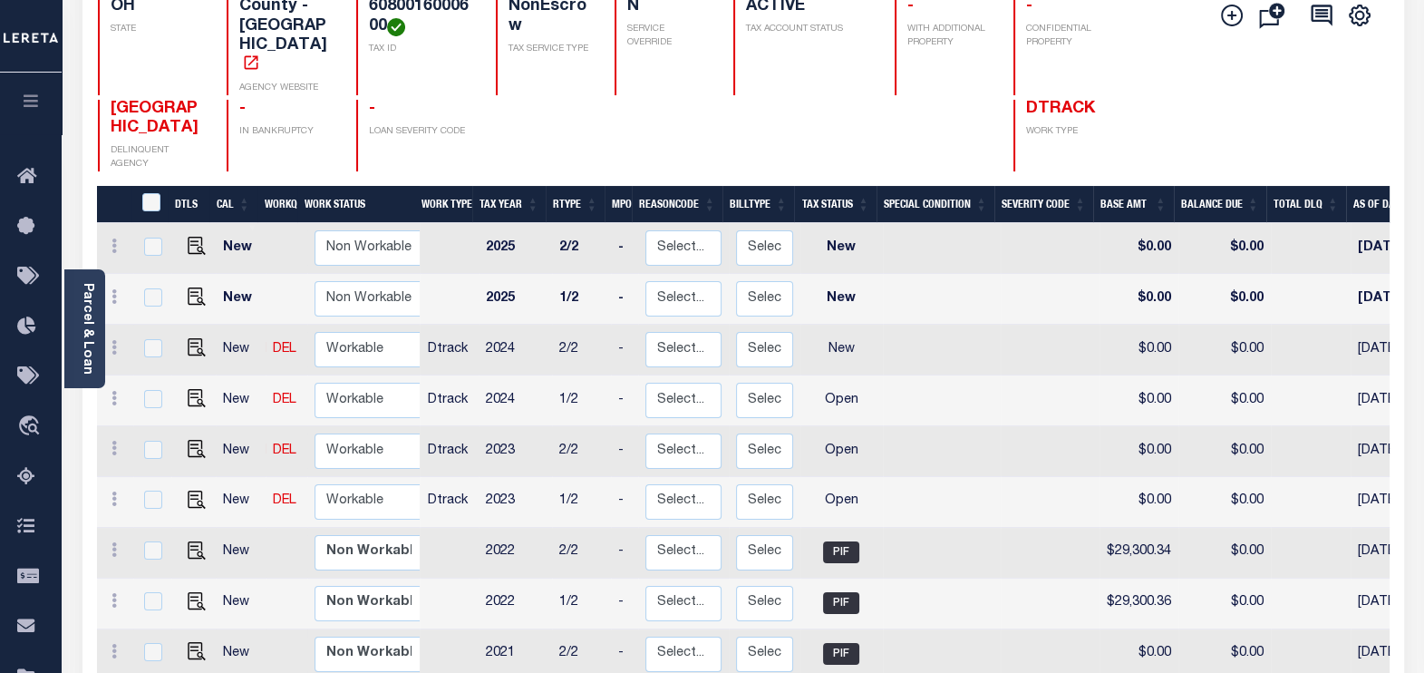
scroll to position [226, 0]
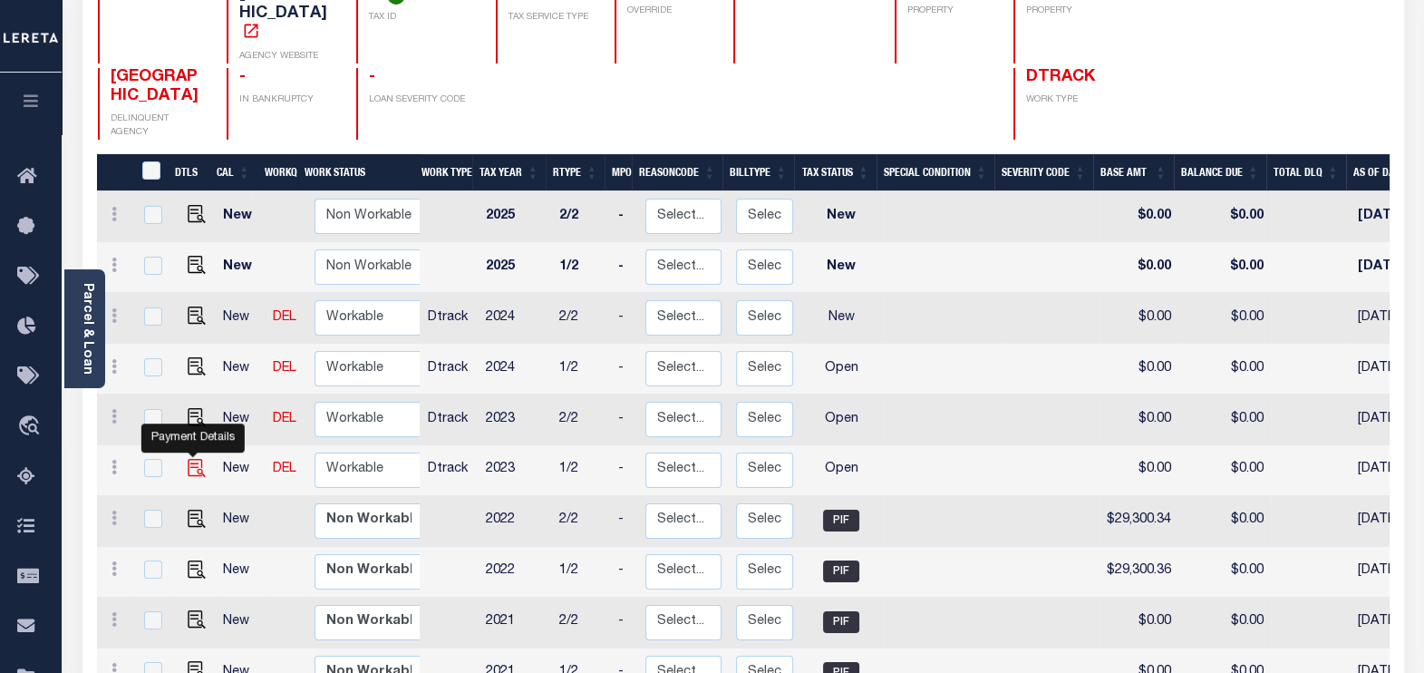
click at [194, 459] on img "" at bounding box center [197, 468] width 18 height 18
checkbox input "true"
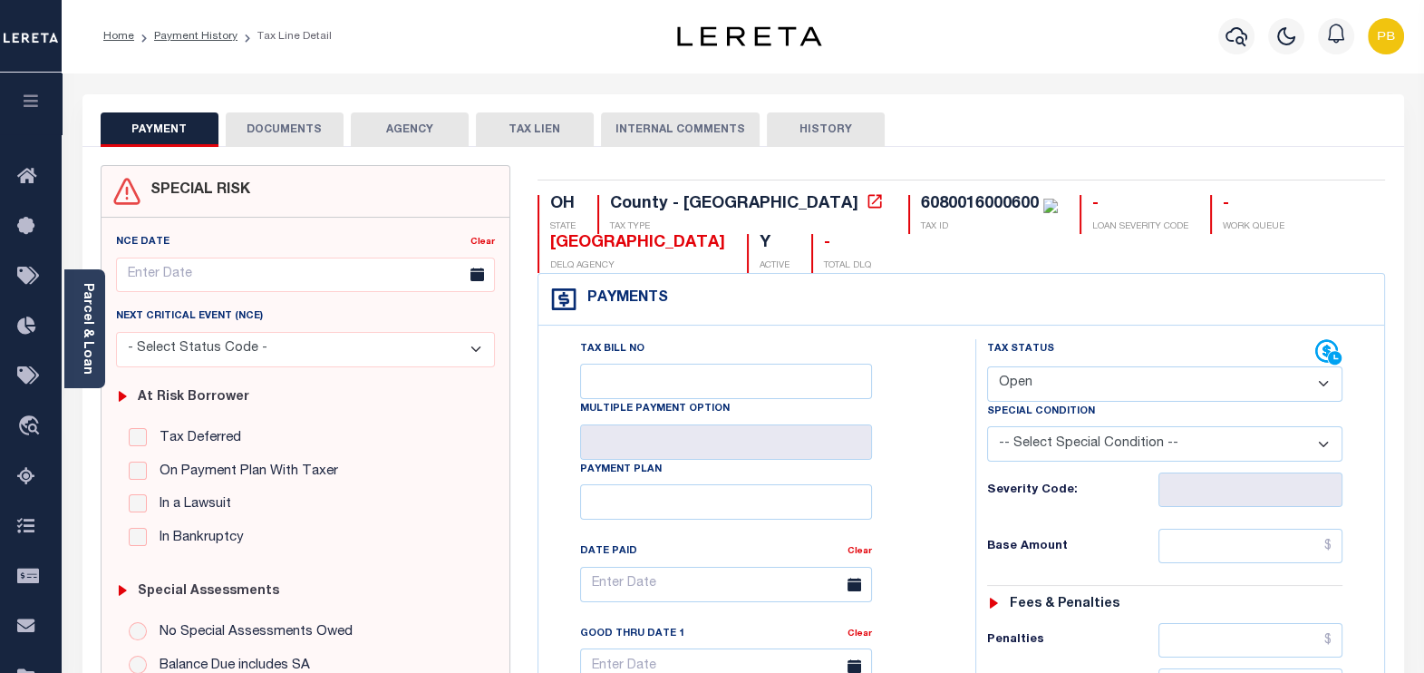
drag, startPoint x: 1100, startPoint y: 381, endPoint x: 1090, endPoint y: 394, distance: 16.9
click at [1100, 381] on select "- Select Status Code - Open Due/Unpaid Paid Incomplete No Tax Due Internal Refu…" at bounding box center [1165, 383] width 356 height 35
select select "PYD"
click at [987, 366] on select "- Select Status Code - Open Due/Unpaid Paid Incomplete No Tax Due Internal Refu…" at bounding box center [1165, 383] width 356 height 35
type input "[DATE]"
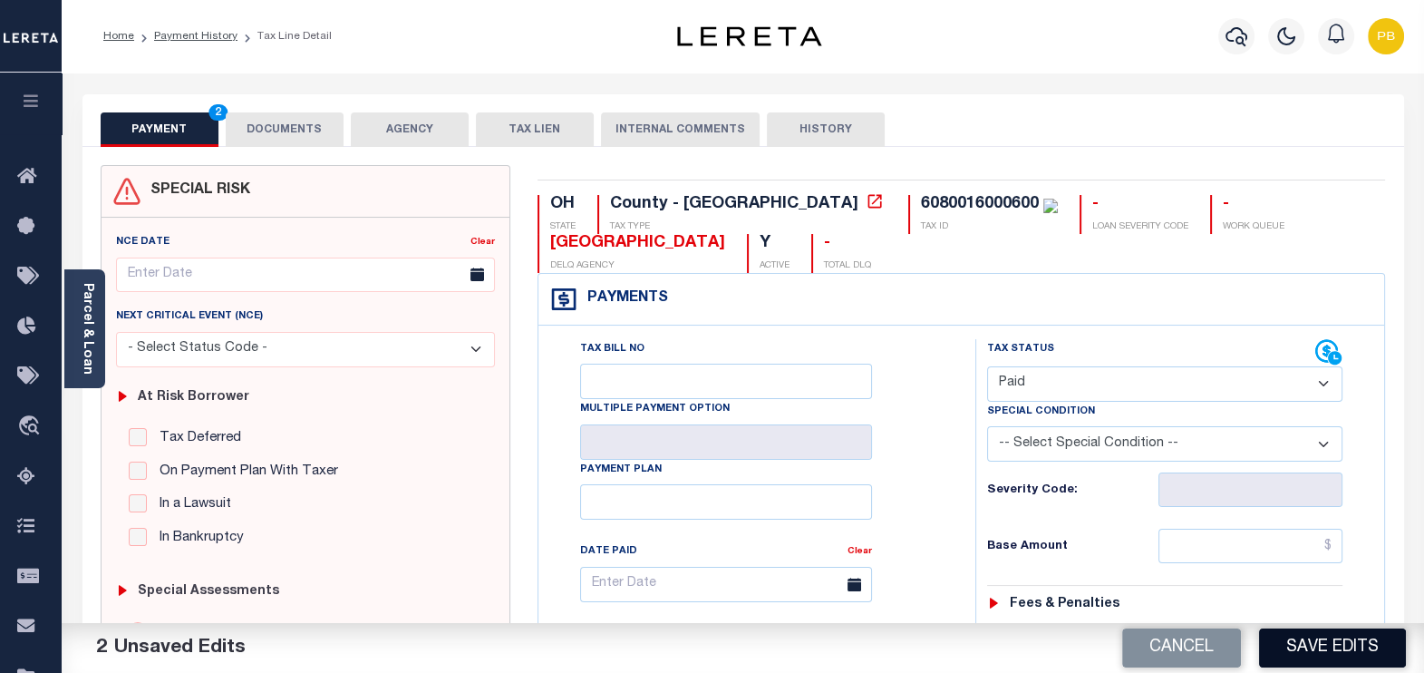
click at [1374, 649] on button "Save Edits" at bounding box center [1332, 647] width 147 height 39
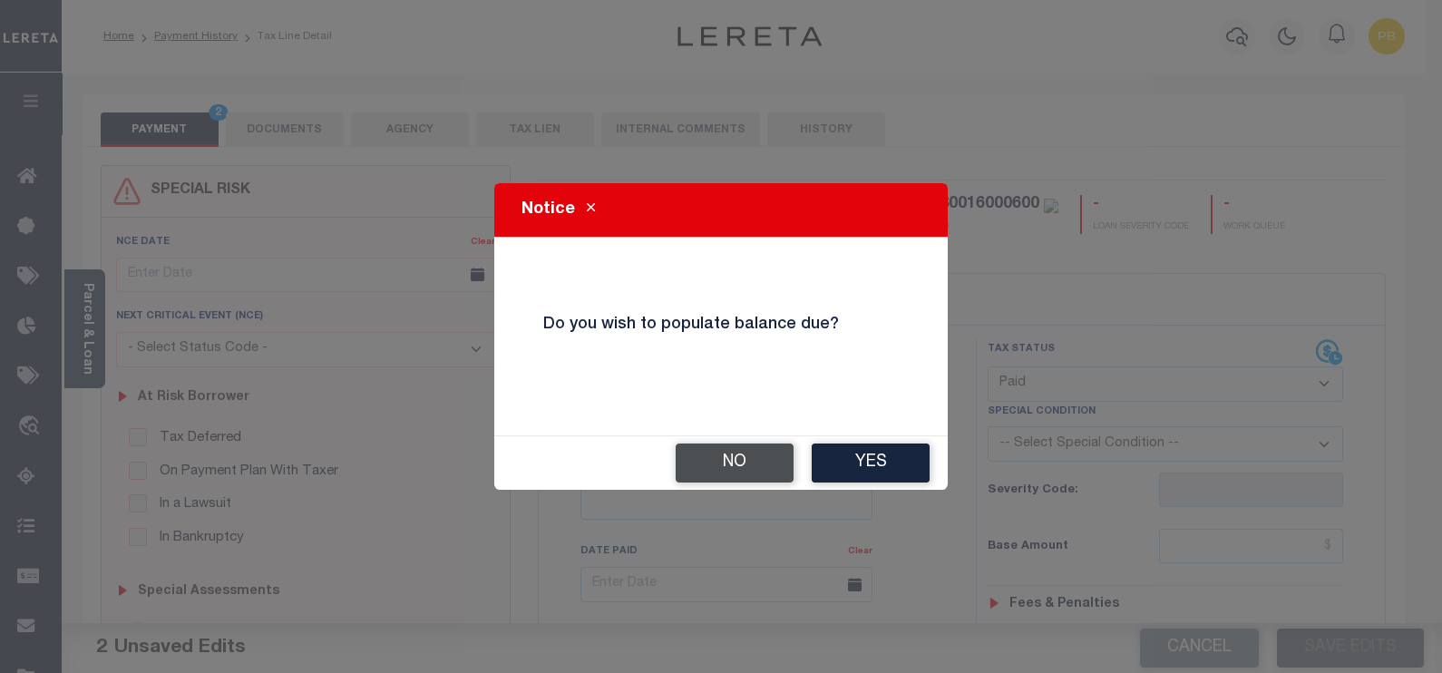
click at [737, 459] on button "No" at bounding box center [734, 462] width 118 height 39
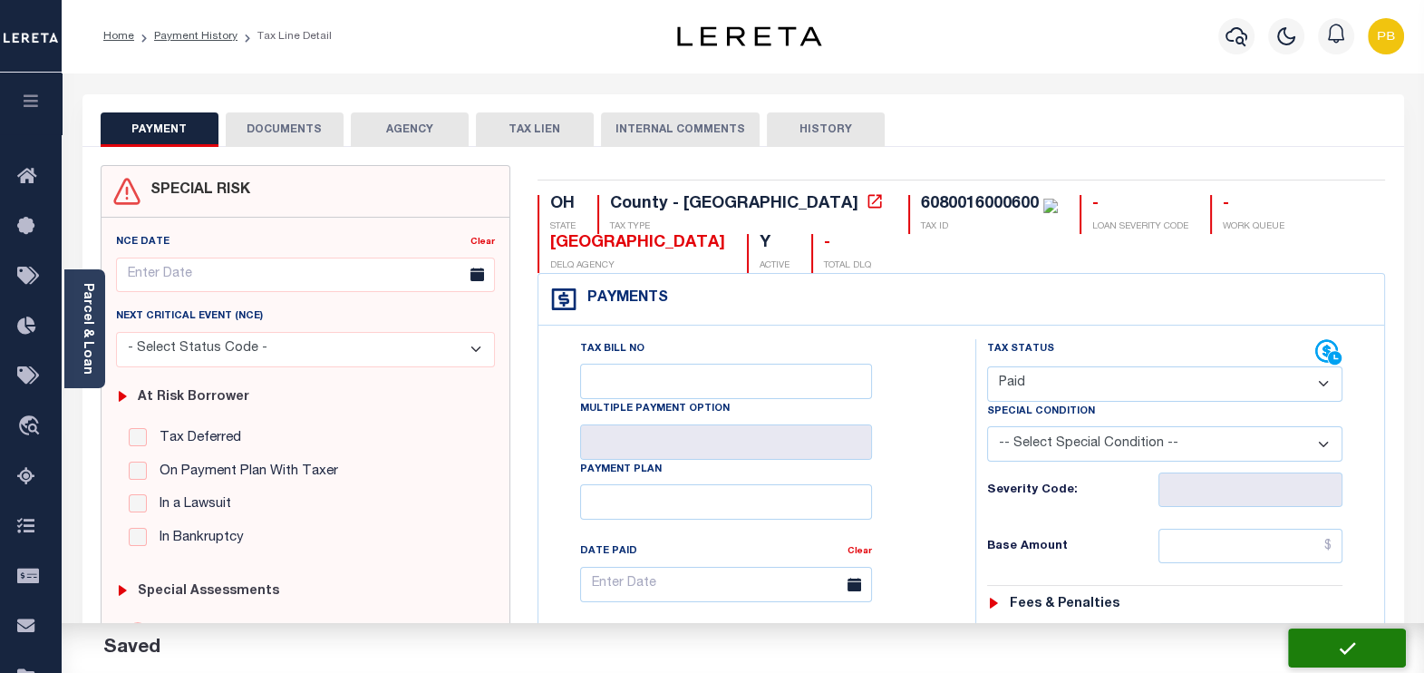
checkbox input "false"
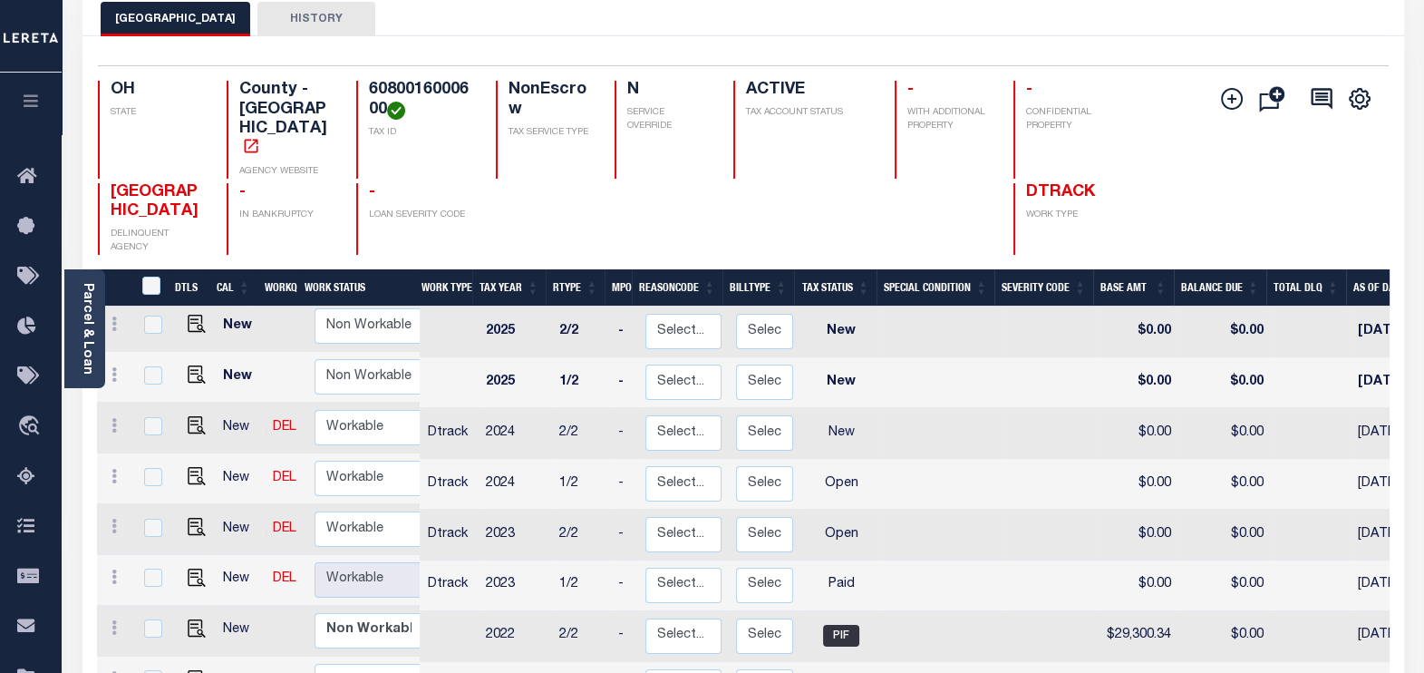
scroll to position [112, 0]
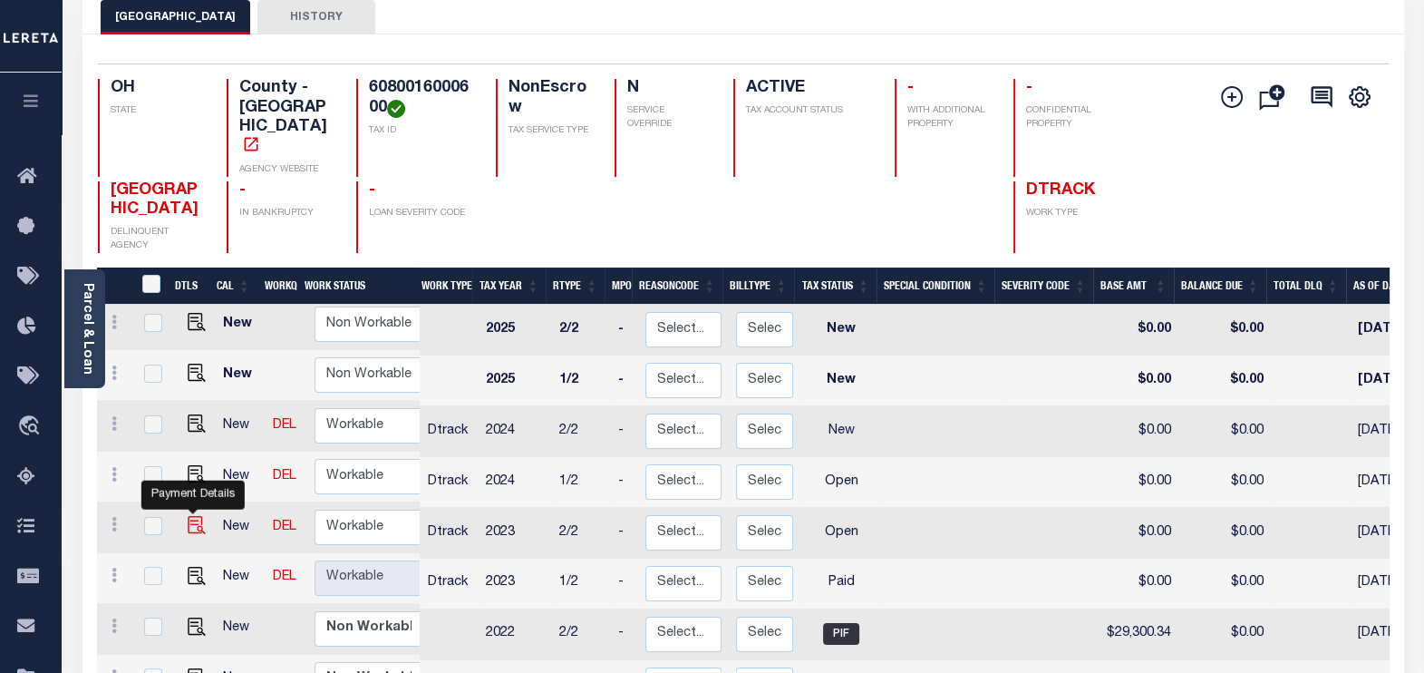
click at [189, 516] on img "" at bounding box center [197, 525] width 18 height 18
checkbox input "true"
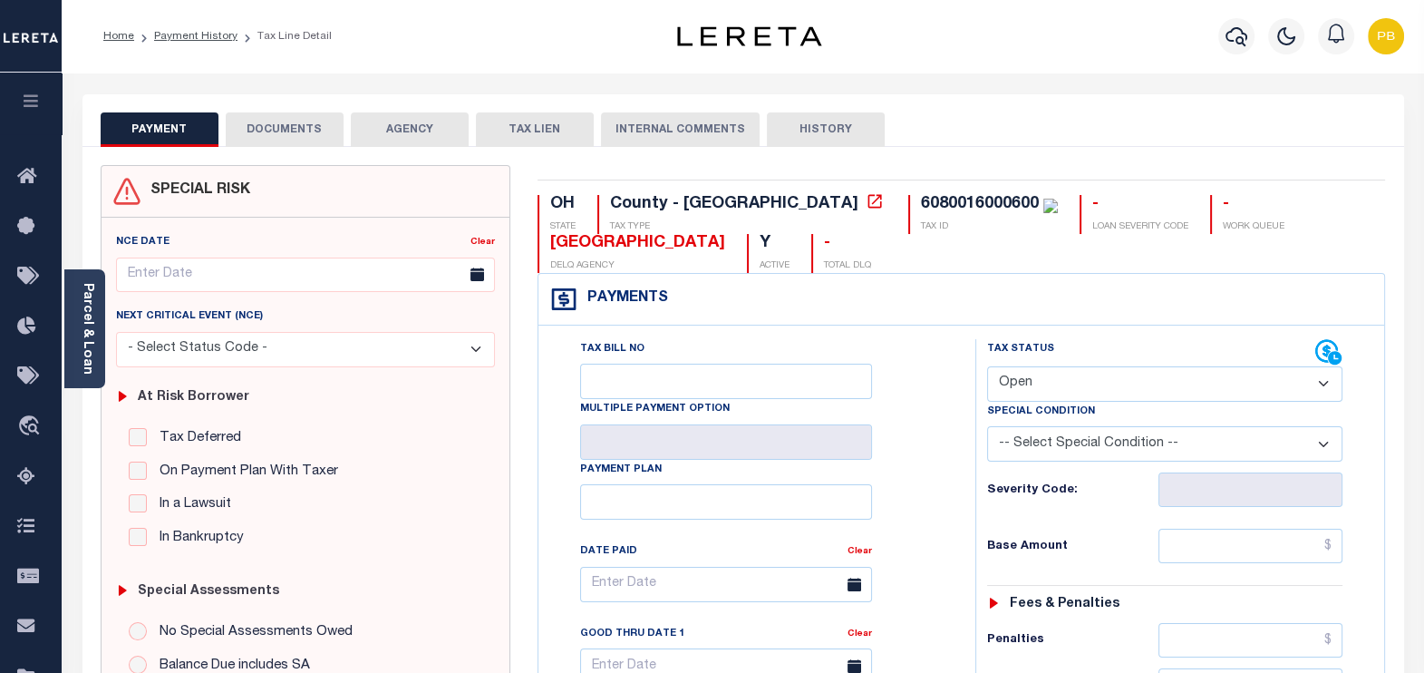
click at [1073, 382] on select "- Select Status Code - Open Due/Unpaid Paid Incomplete No Tax Due Internal Refu…" at bounding box center [1165, 383] width 356 height 35
select select "PYD"
click at [987, 366] on select "- Select Status Code - Open Due/Unpaid Paid Incomplete No Tax Due Internal Refu…" at bounding box center [1165, 383] width 356 height 35
type input "[DATE]"
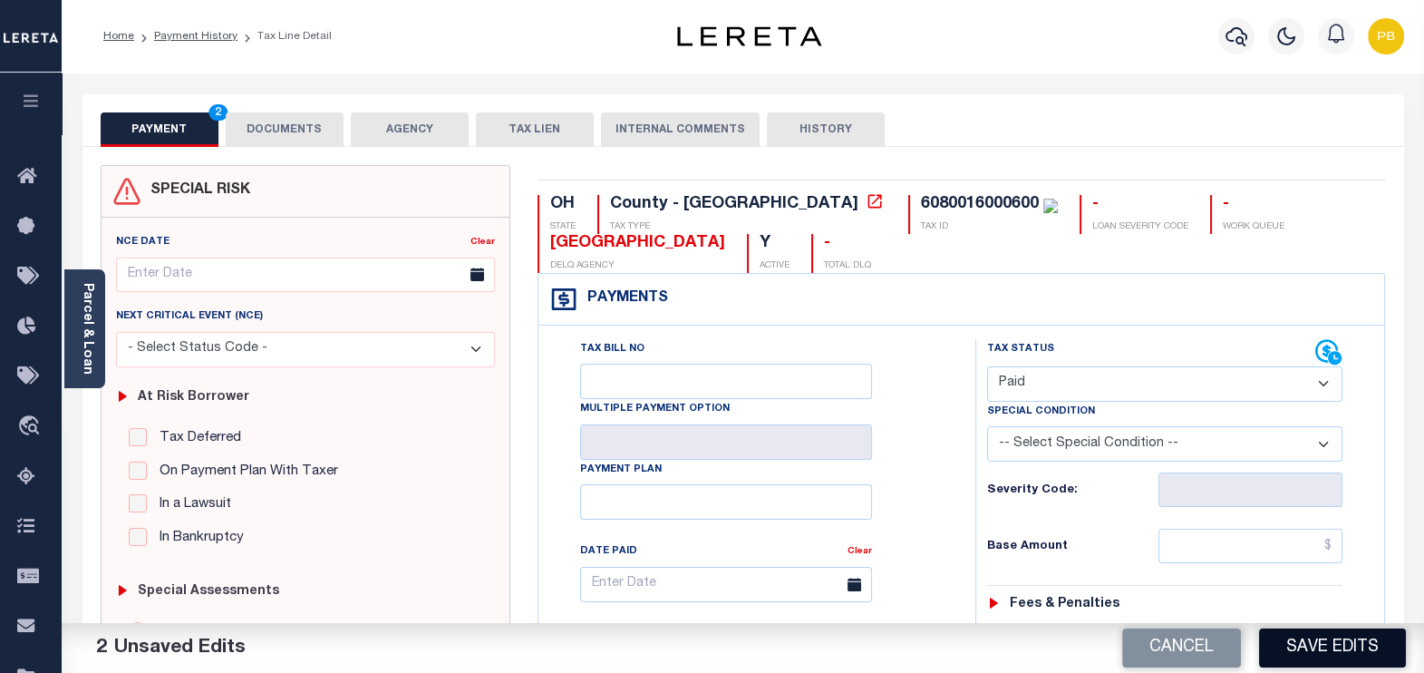
click at [1333, 646] on button "Save Edits" at bounding box center [1332, 647] width 147 height 39
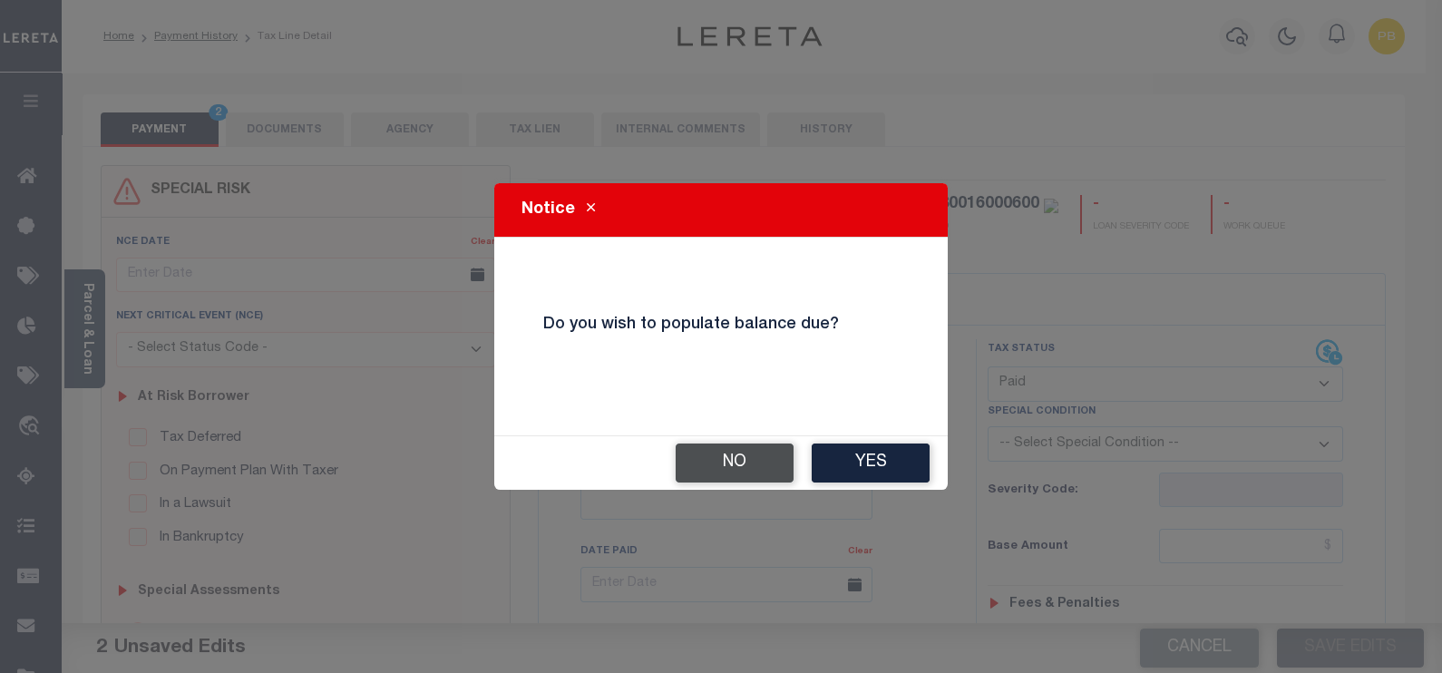
click at [754, 459] on button "No" at bounding box center [734, 462] width 118 height 39
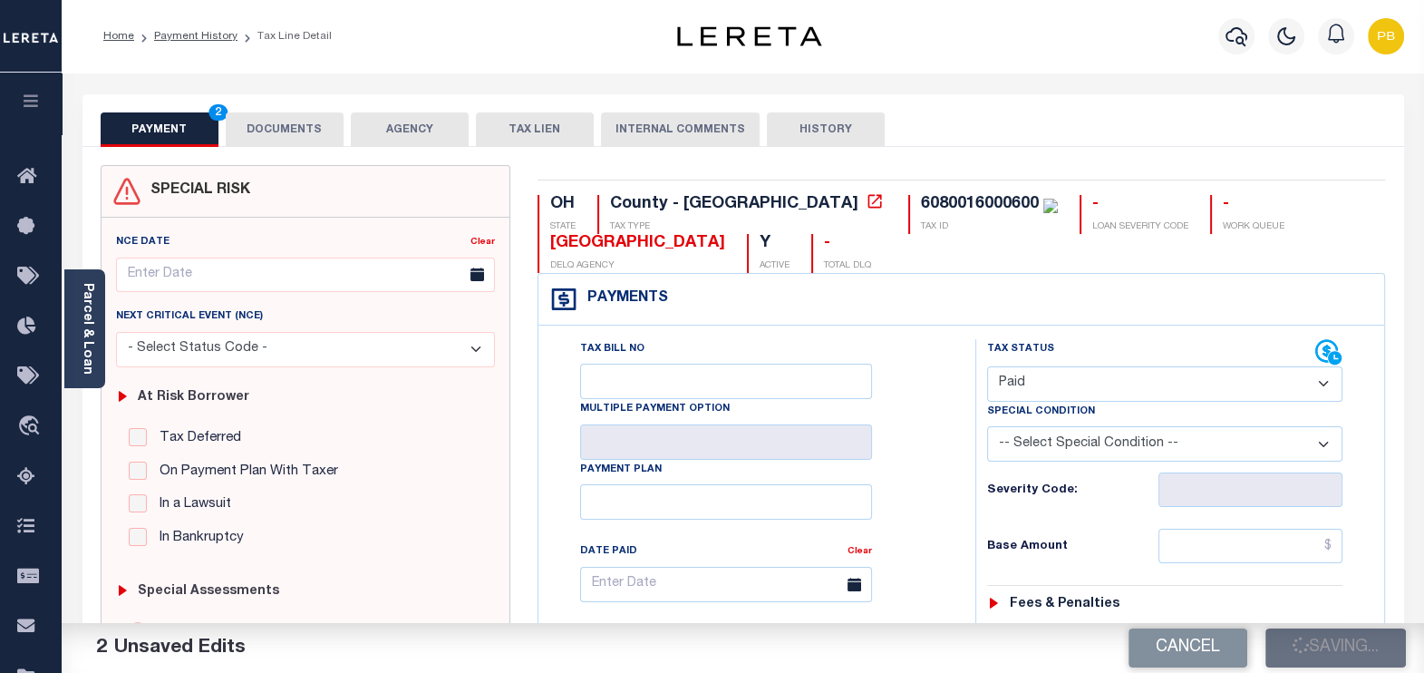
checkbox input "false"
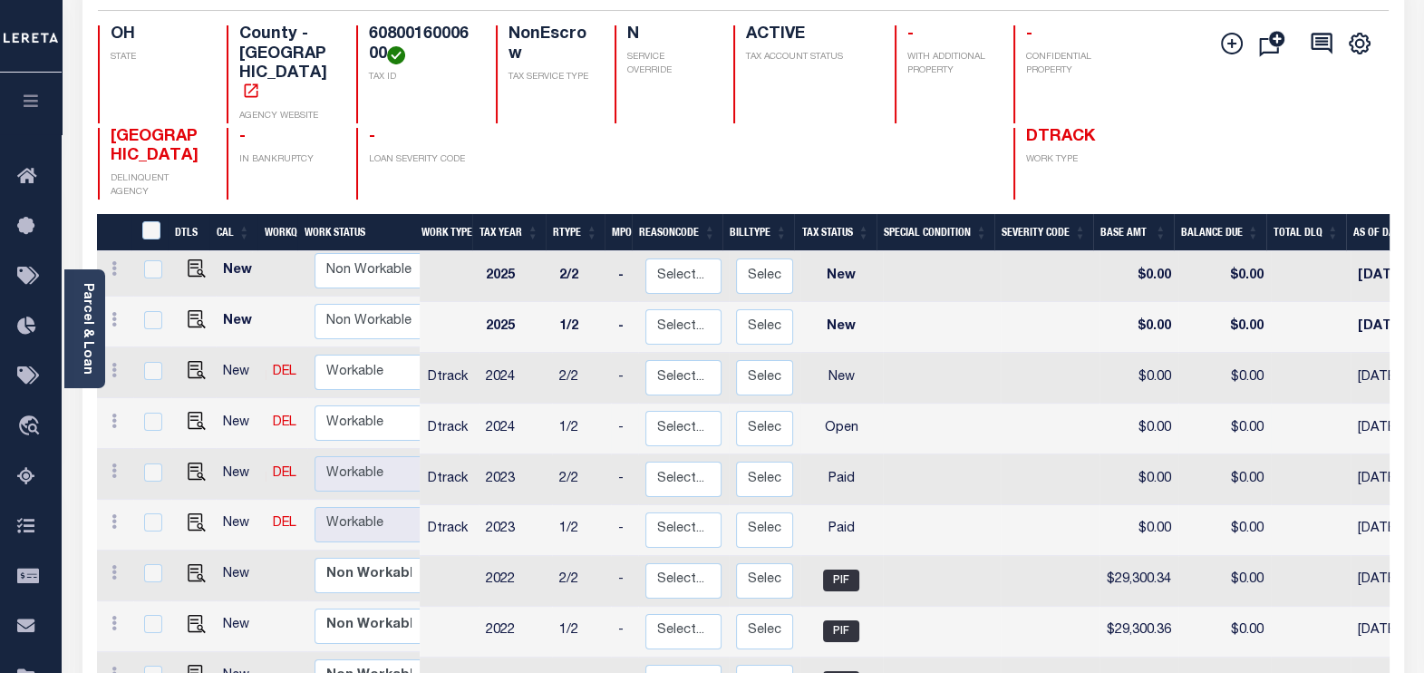
scroll to position [226, 0]
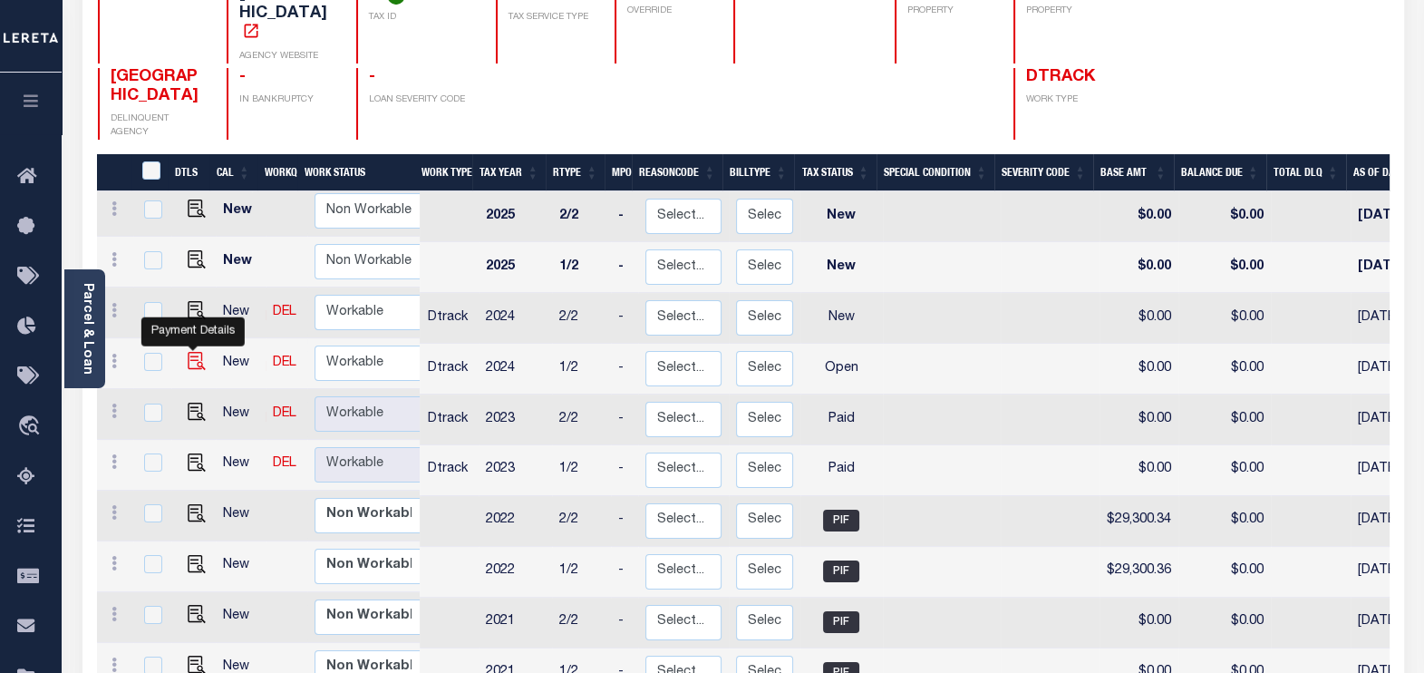
click at [190, 352] on img "" at bounding box center [197, 361] width 18 height 18
checkbox input "true"
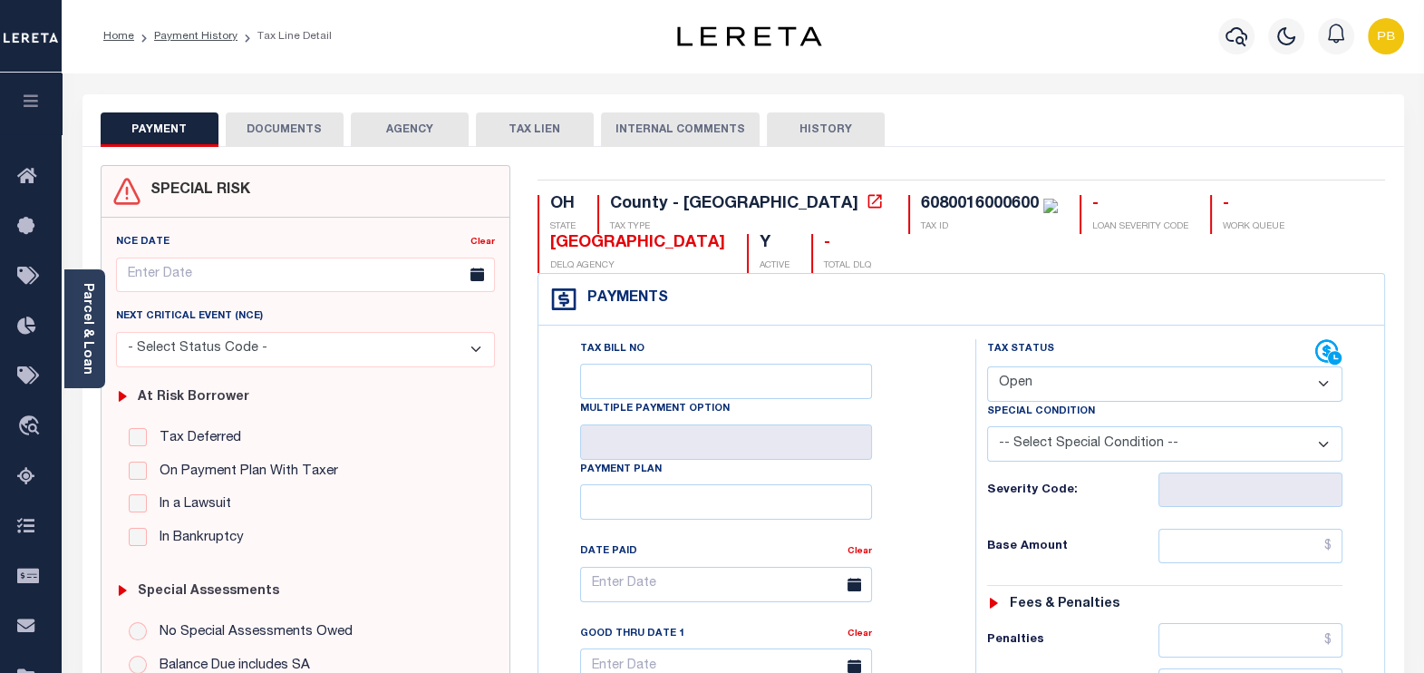
click at [1105, 381] on select "- Select Status Code - Open Due/Unpaid Paid Incomplete No Tax Due Internal Refu…" at bounding box center [1165, 383] width 356 height 35
select select "PYD"
click at [987, 366] on select "- Select Status Code - Open Due/Unpaid Paid Incomplete No Tax Due Internal Refu…" at bounding box center [1165, 383] width 356 height 35
type input "[DATE]"
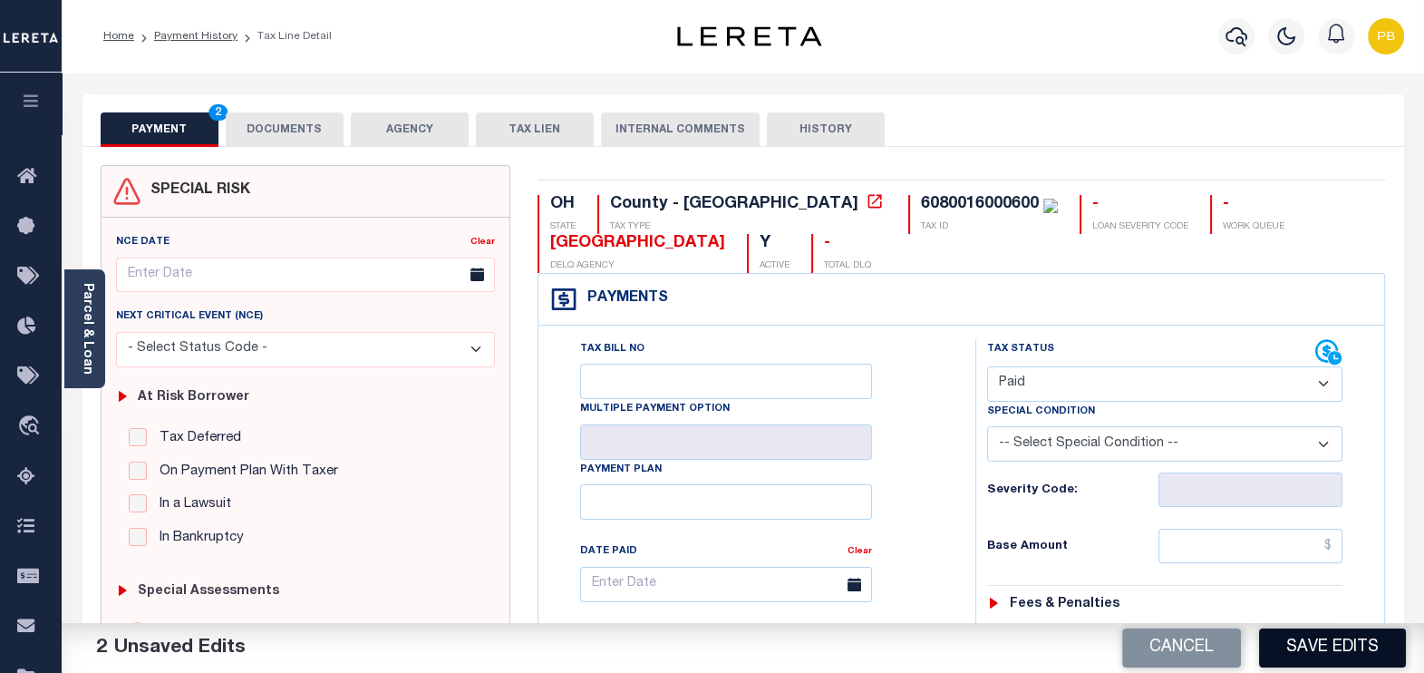
click at [1348, 648] on button "Save Edits" at bounding box center [1332, 647] width 147 height 39
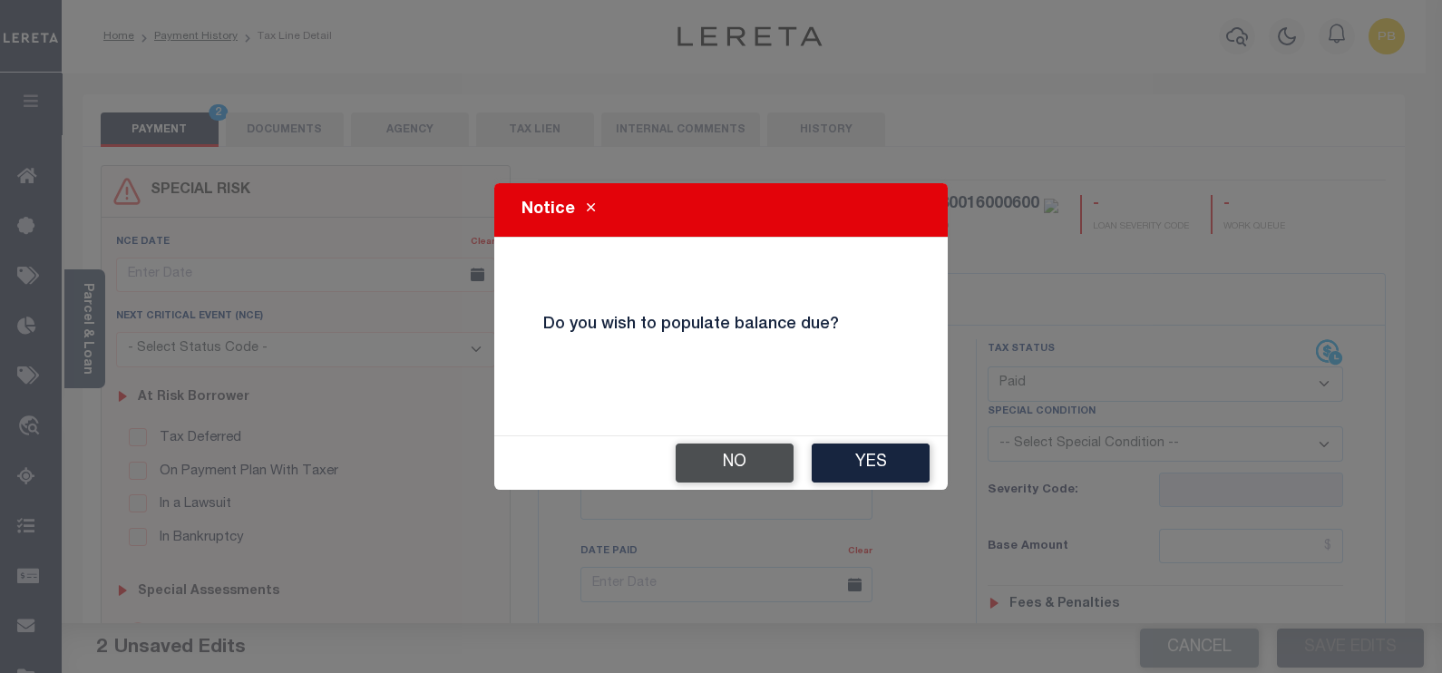
click at [758, 471] on button "No" at bounding box center [734, 462] width 118 height 39
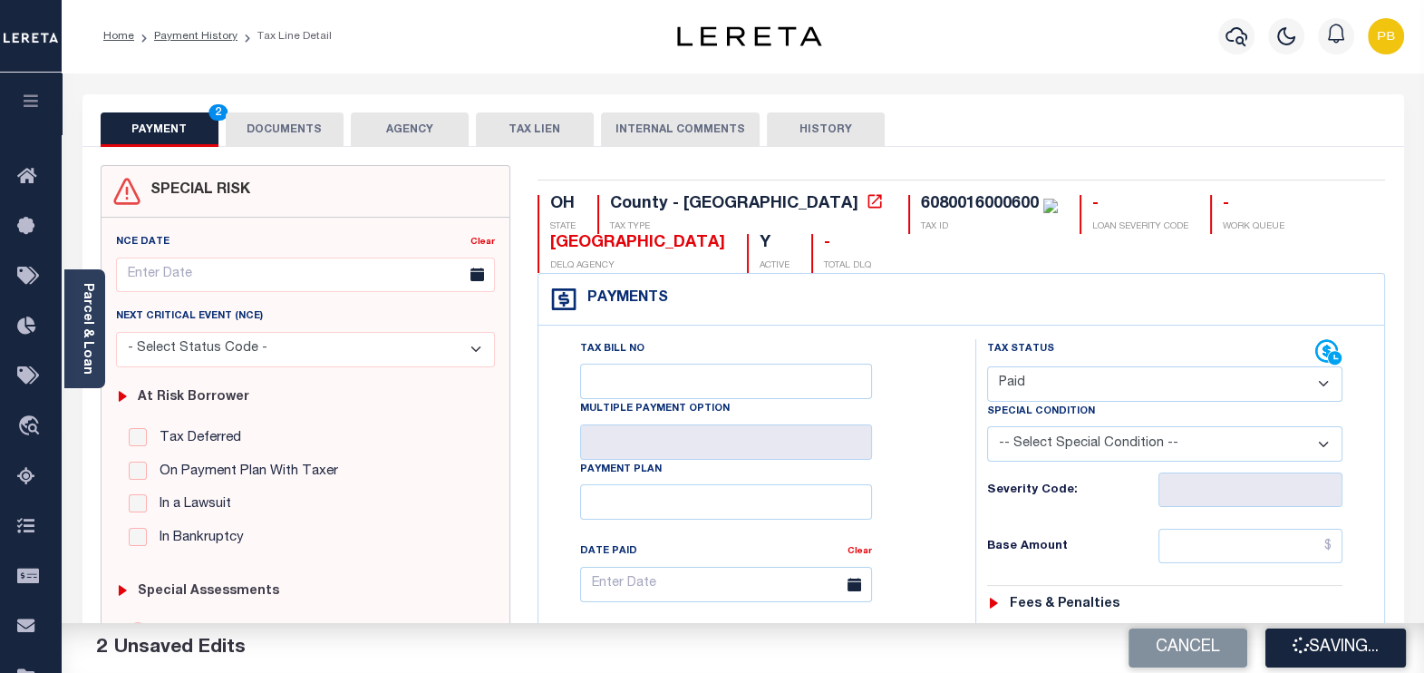
checkbox input "false"
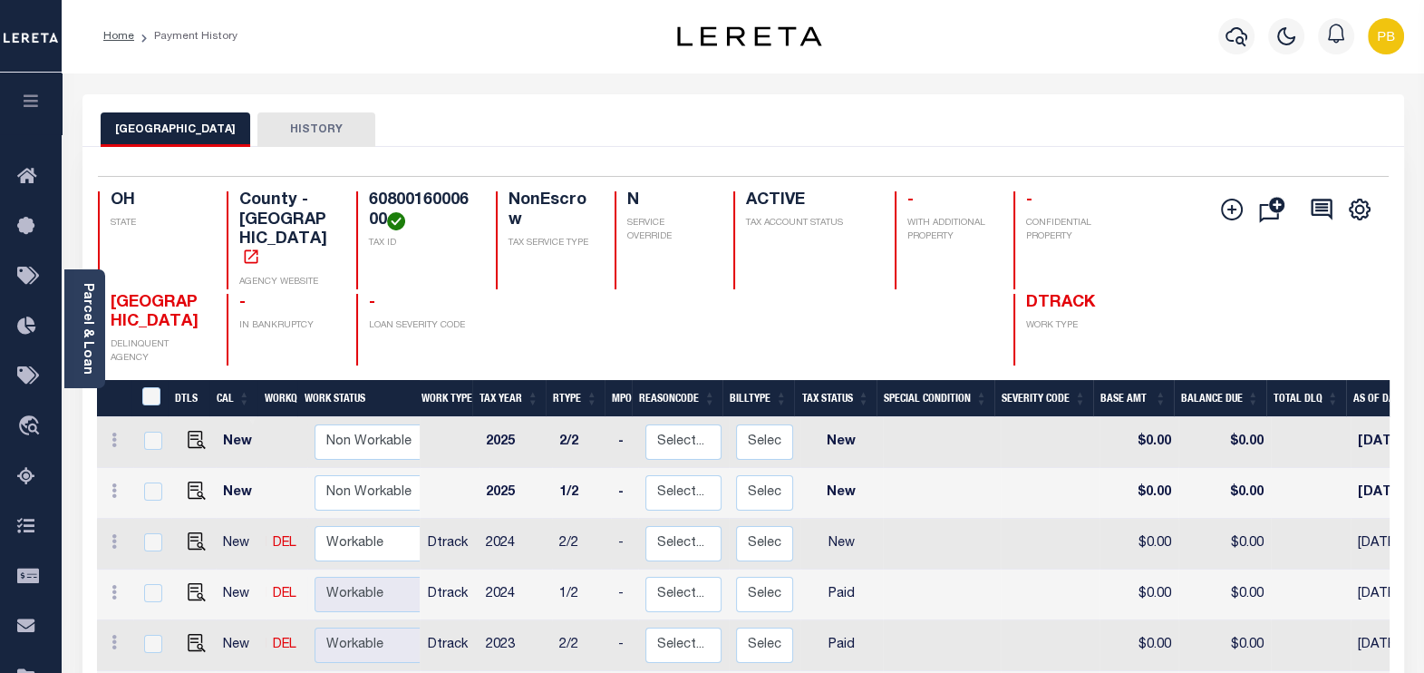
scroll to position [5, 0]
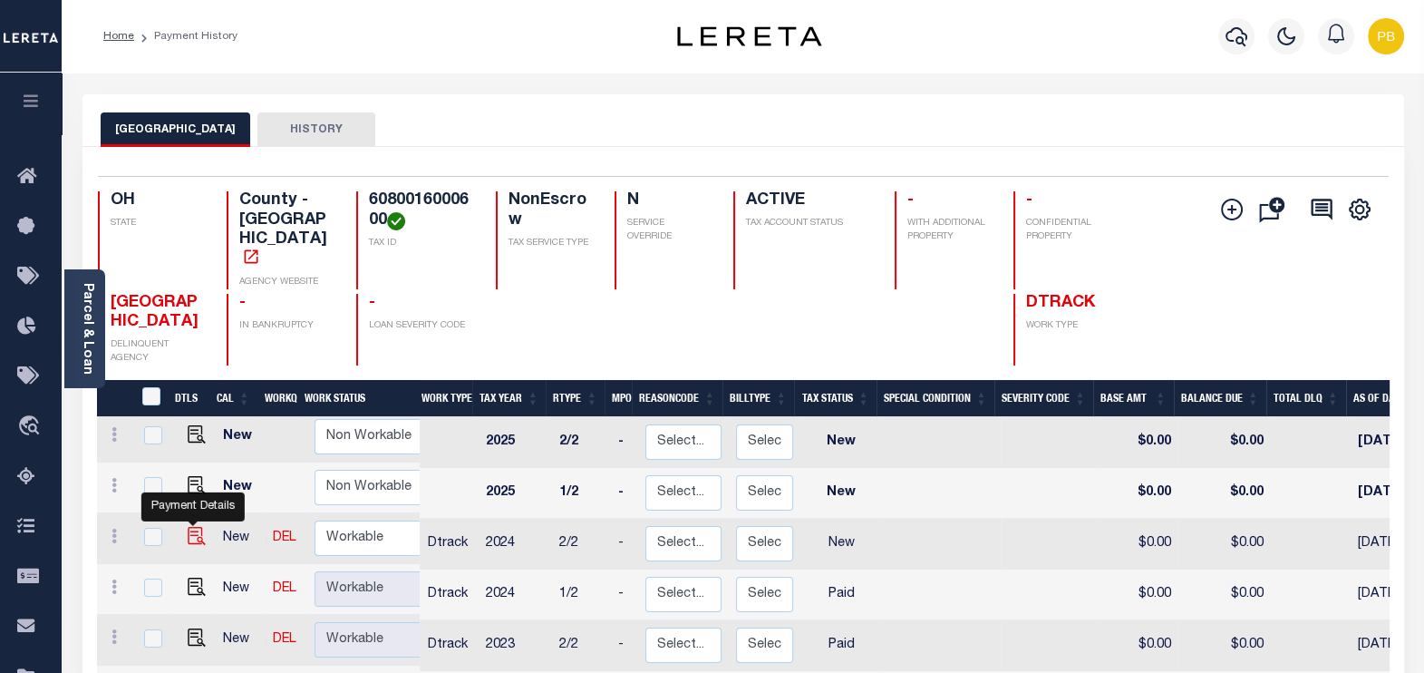
click at [193, 527] on img "" at bounding box center [197, 536] width 18 height 18
checkbox input "true"
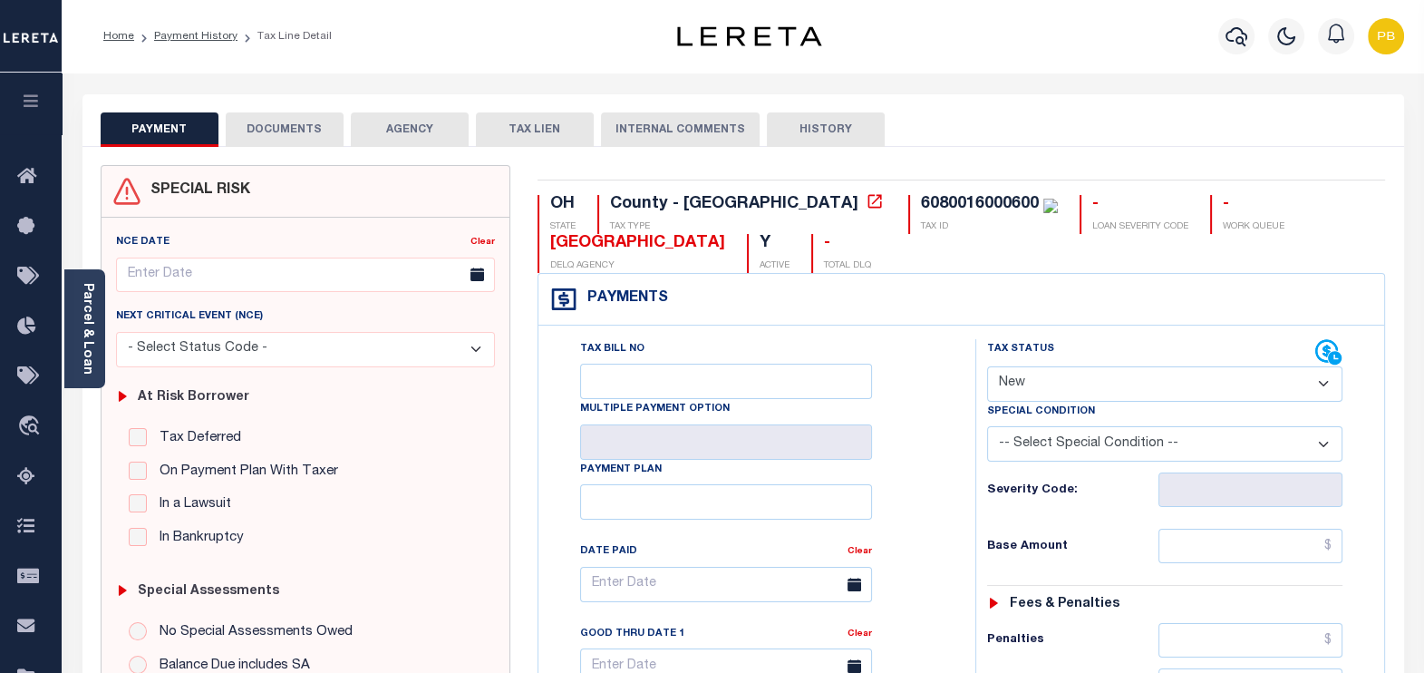
click at [1105, 381] on select "- Select Status Code - Open Due/Unpaid Paid Incomplete No Tax Due Internal Refu…" at bounding box center [1165, 383] width 356 height 35
select select "PYD"
click at [987, 366] on select "- Select Status Code - Open Due/Unpaid Paid Incomplete No Tax Due Internal Refu…" at bounding box center [1165, 383] width 356 height 35
type input "10/08/2025"
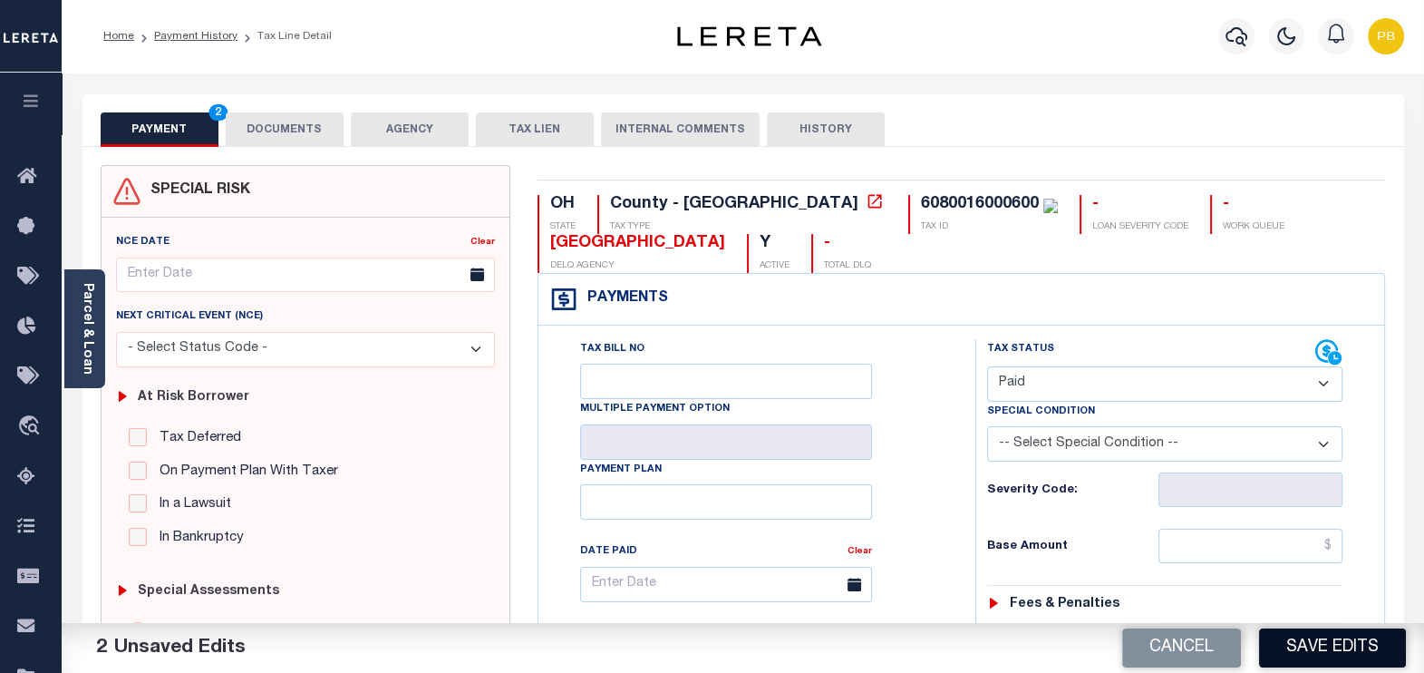
click at [1347, 656] on button "Save Edits" at bounding box center [1332, 647] width 147 height 39
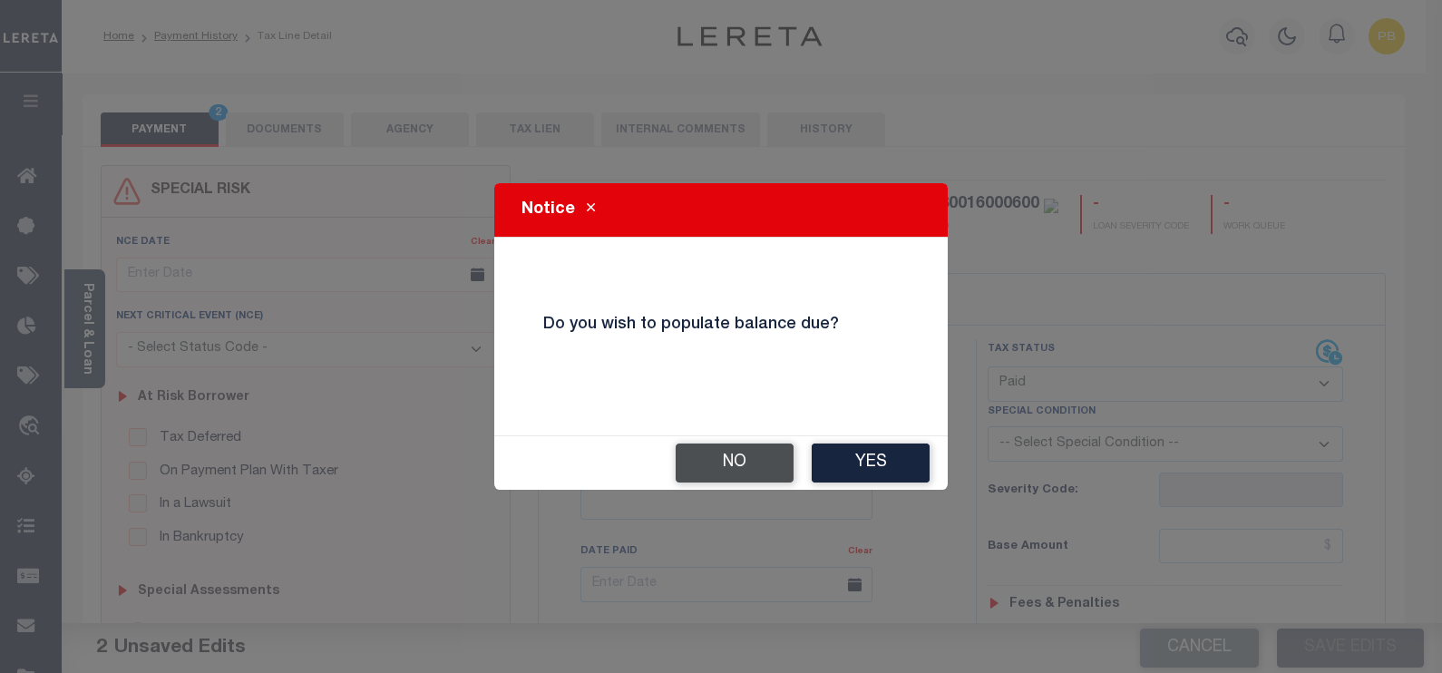
click at [766, 461] on button "No" at bounding box center [734, 462] width 118 height 39
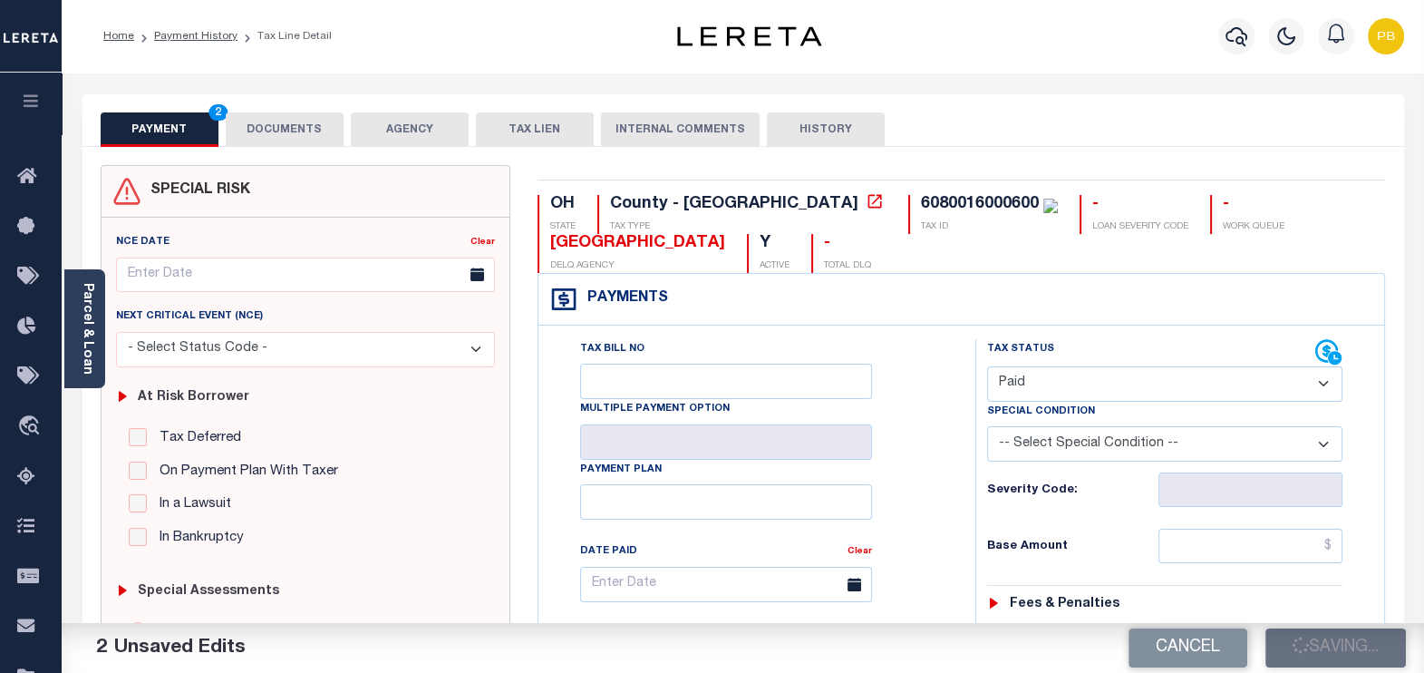
checkbox input "false"
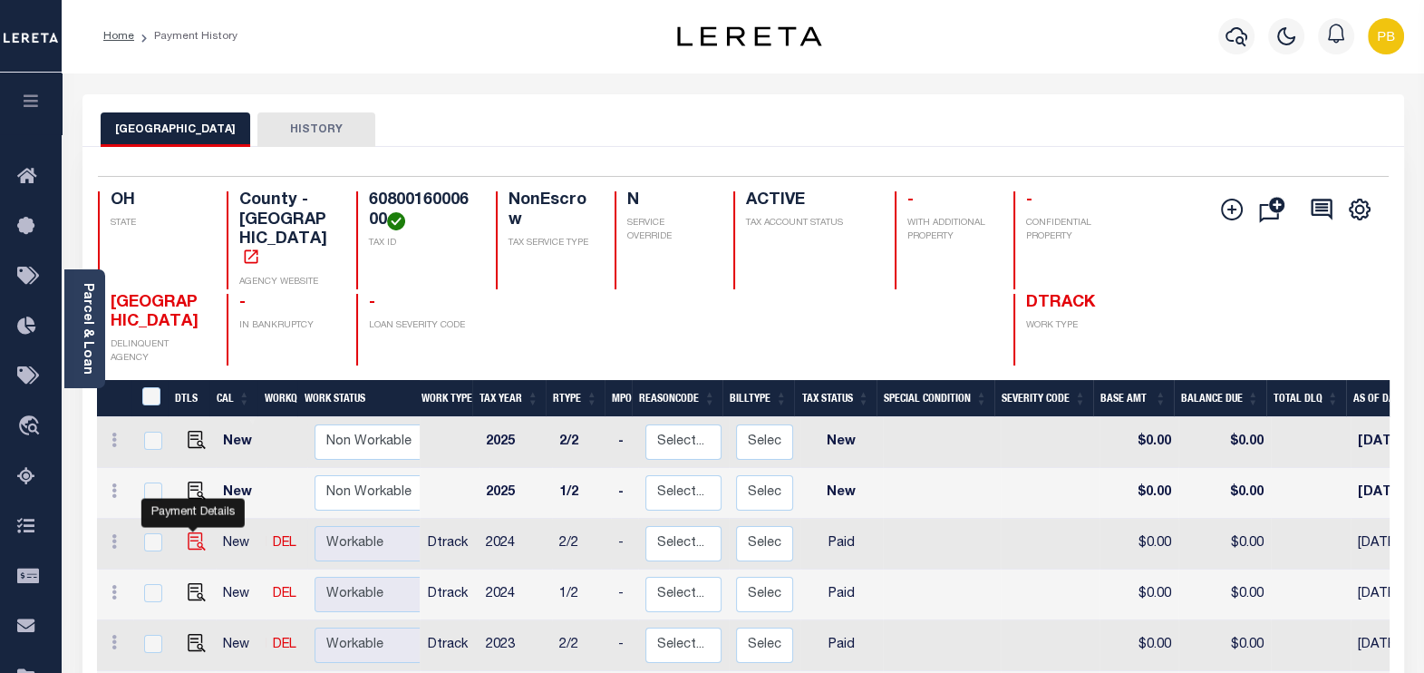
click at [190, 532] on img "" at bounding box center [197, 541] width 18 height 18
checkbox input "true"
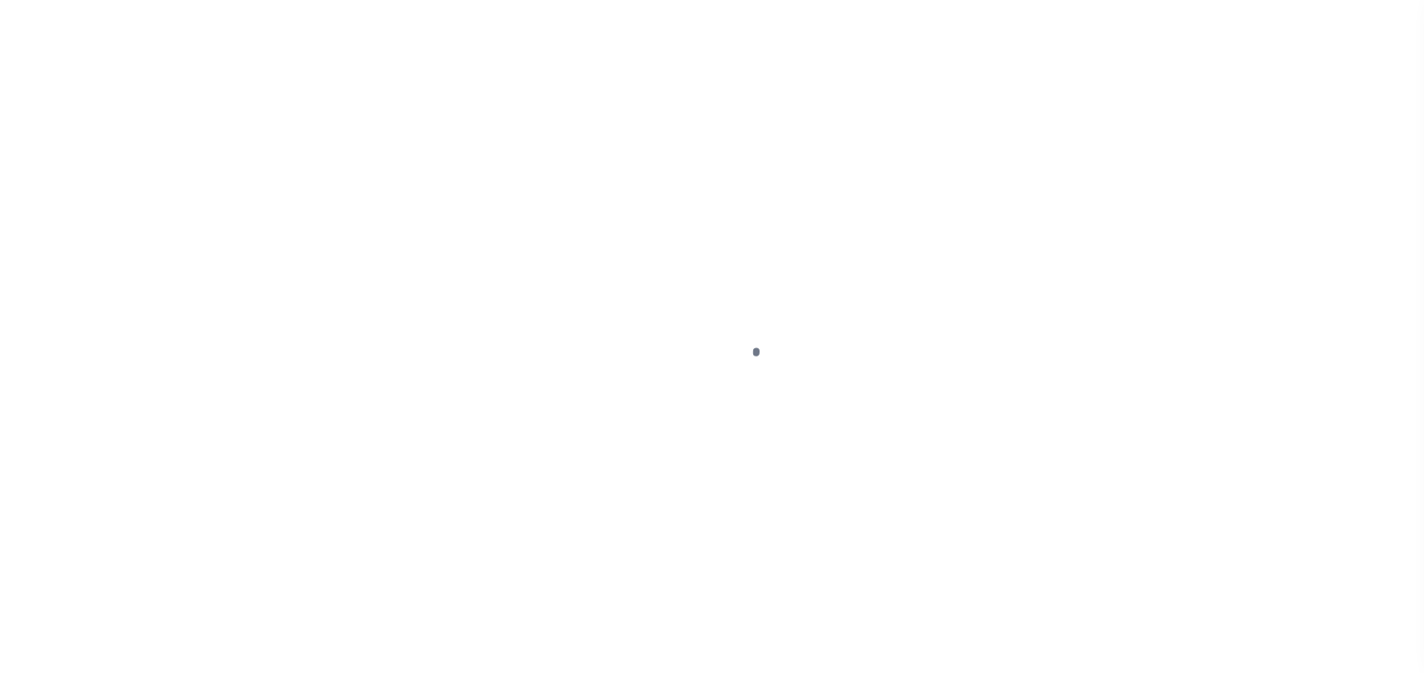
select select "PYD"
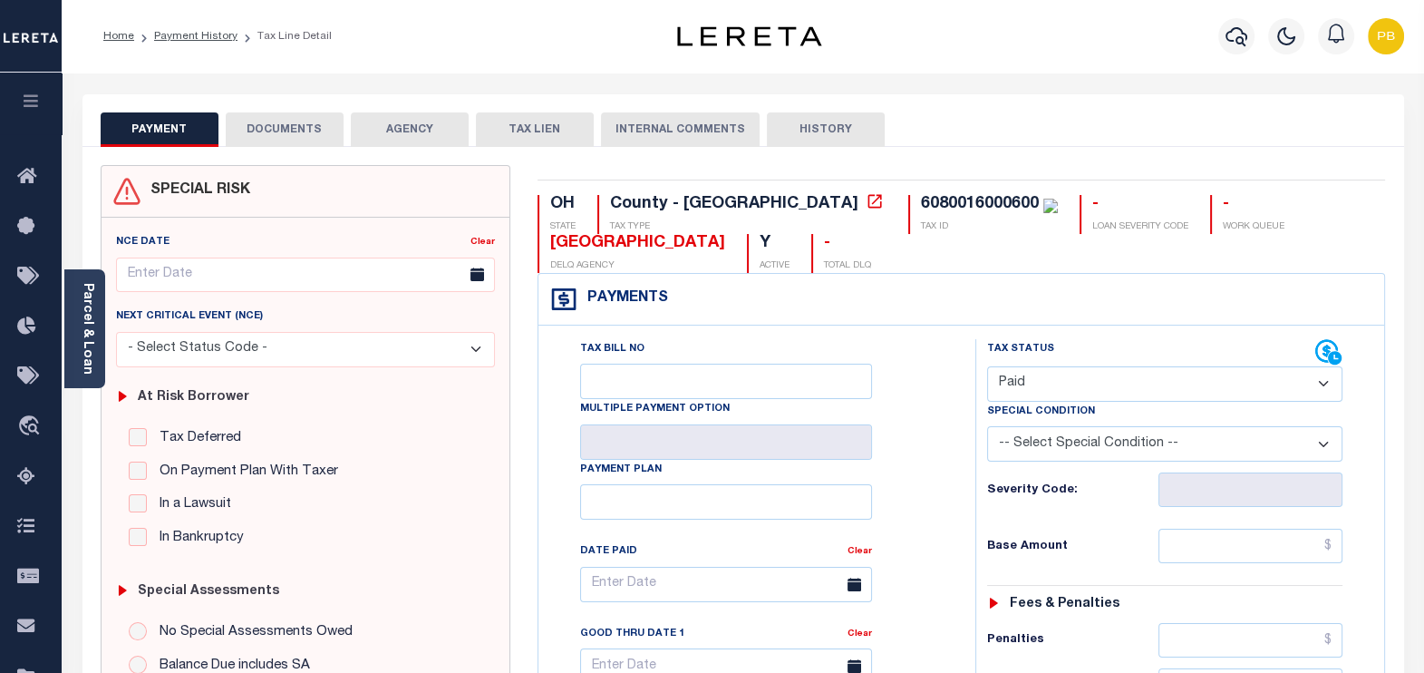
click at [285, 134] on button "DOCUMENTS" at bounding box center [285, 129] width 118 height 34
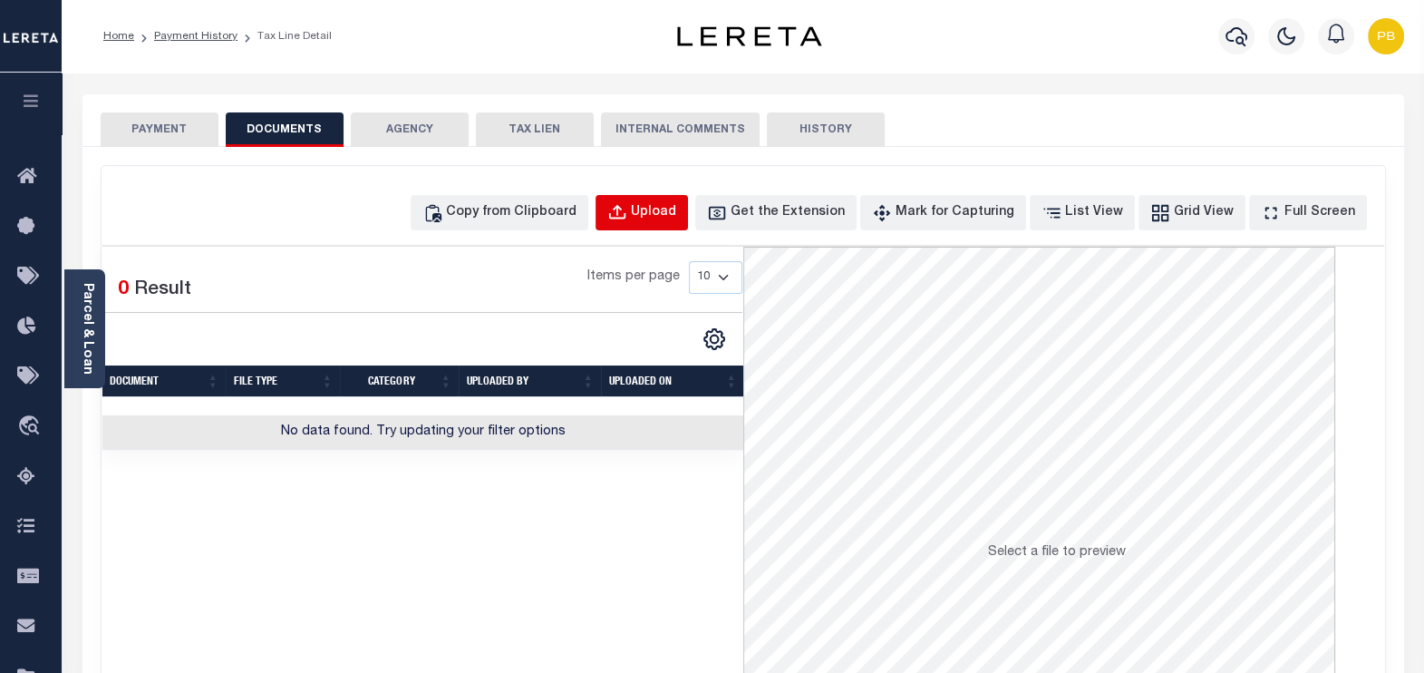
click at [676, 210] on div "Upload" at bounding box center [653, 213] width 45 height 20
select select "POP"
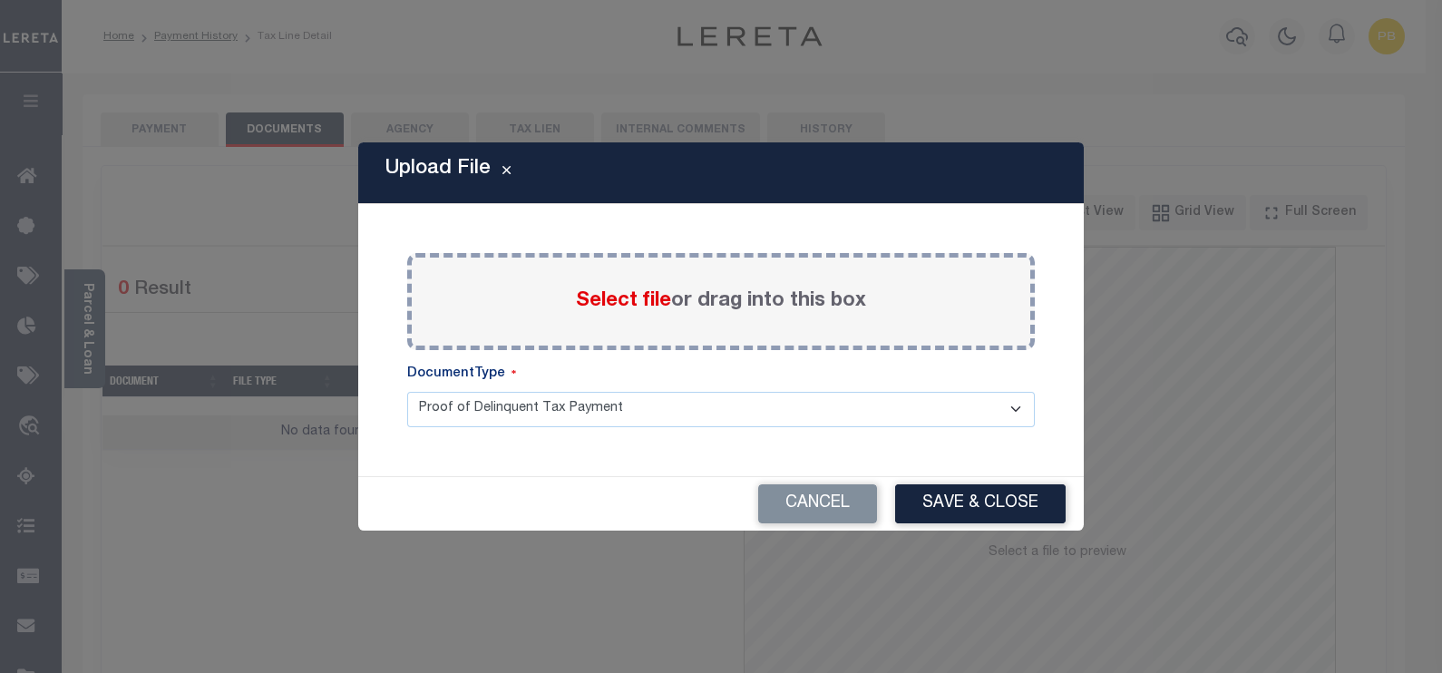
click at [644, 296] on span "Select file" at bounding box center [623, 301] width 95 height 20
click at [0, 0] on input "Select file or drag into this box" at bounding box center [0, 0] width 0 height 0
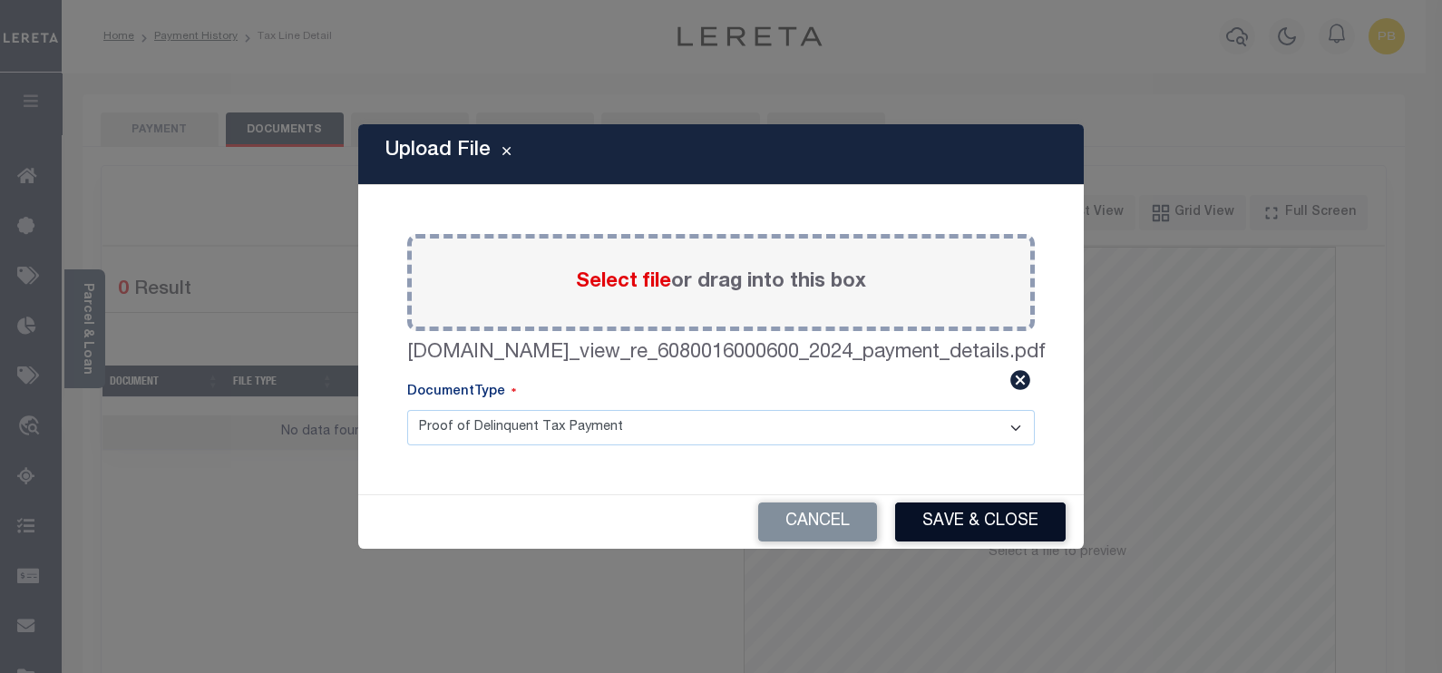
click at [986, 512] on button "Save & Close" at bounding box center [980, 521] width 170 height 39
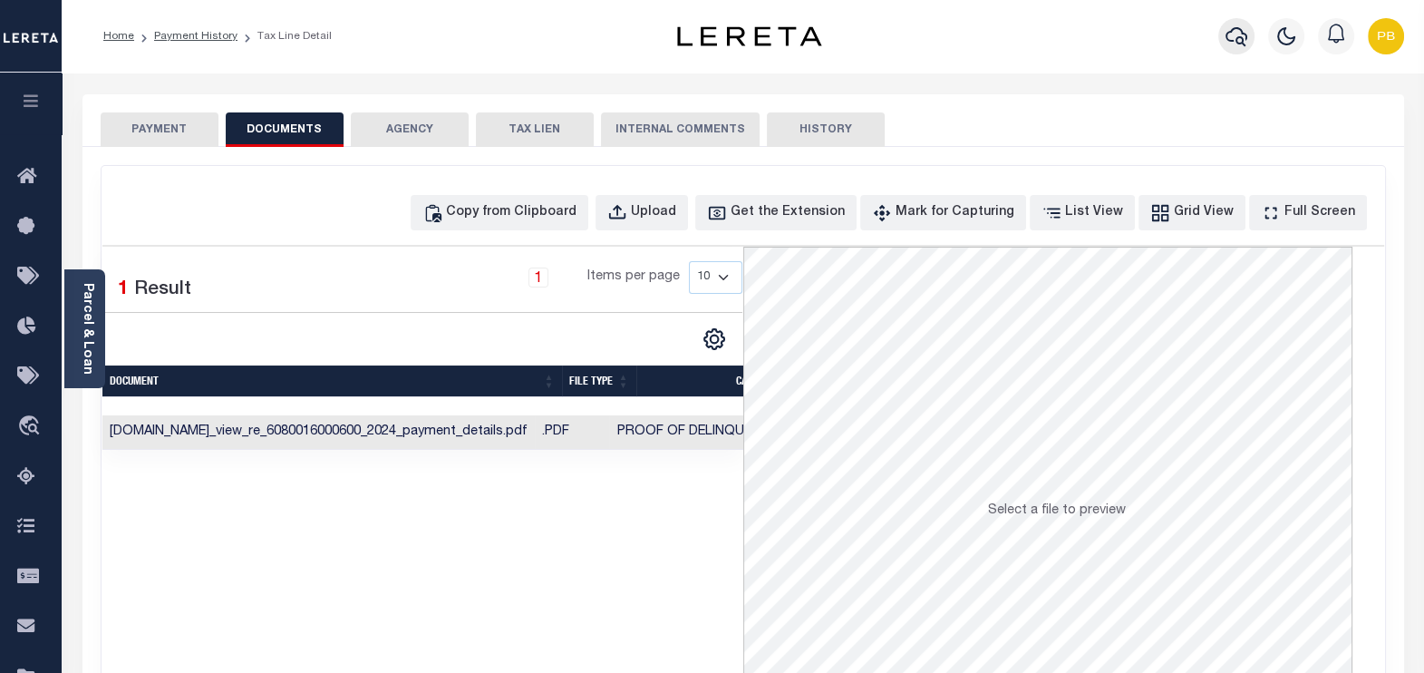
click at [1237, 36] on icon "button" at bounding box center [1237, 36] width 22 height 22
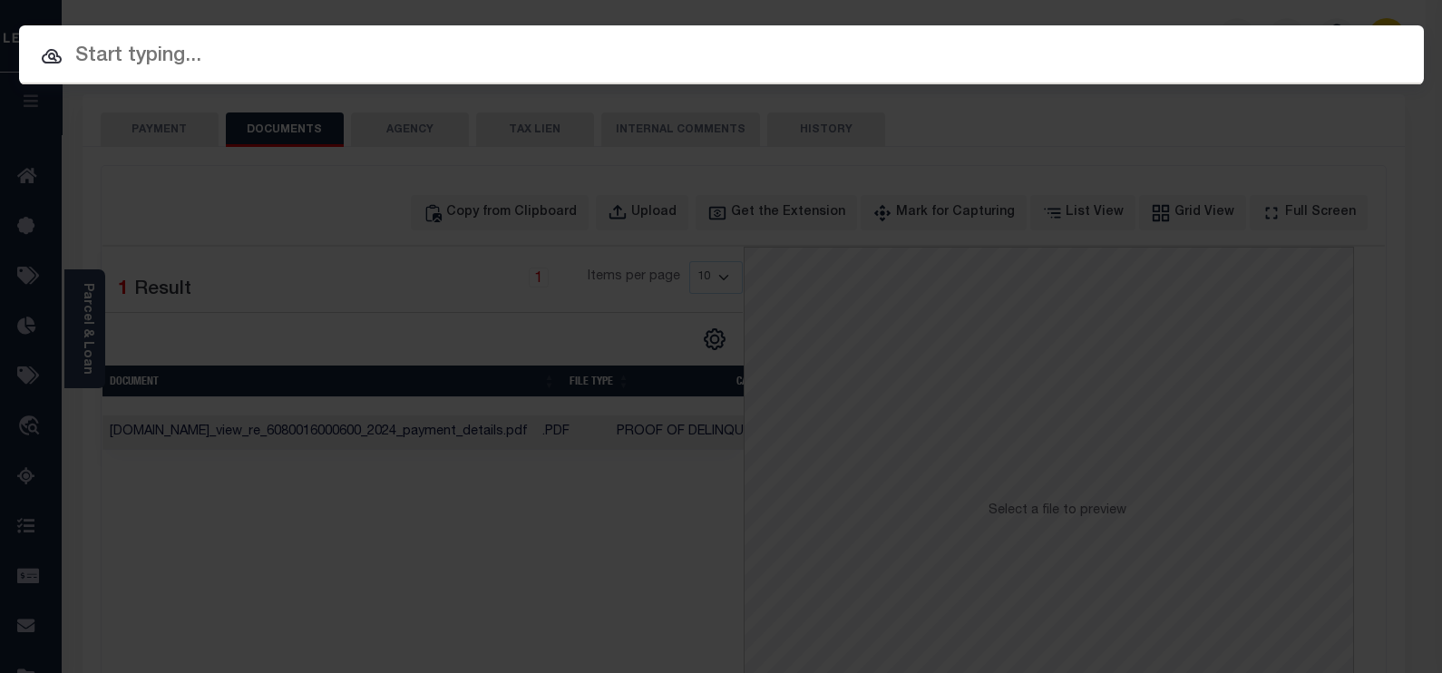
paste input "6080016000600"
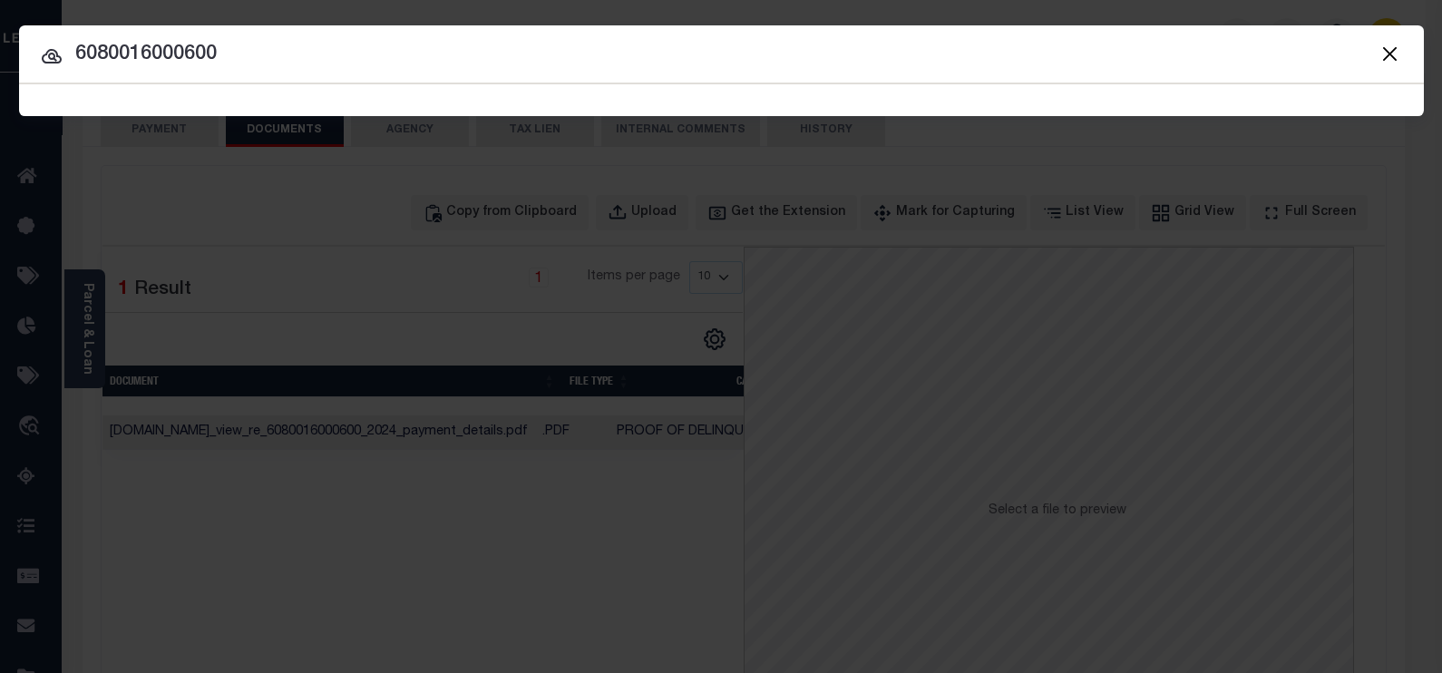
type input "6080016000600"
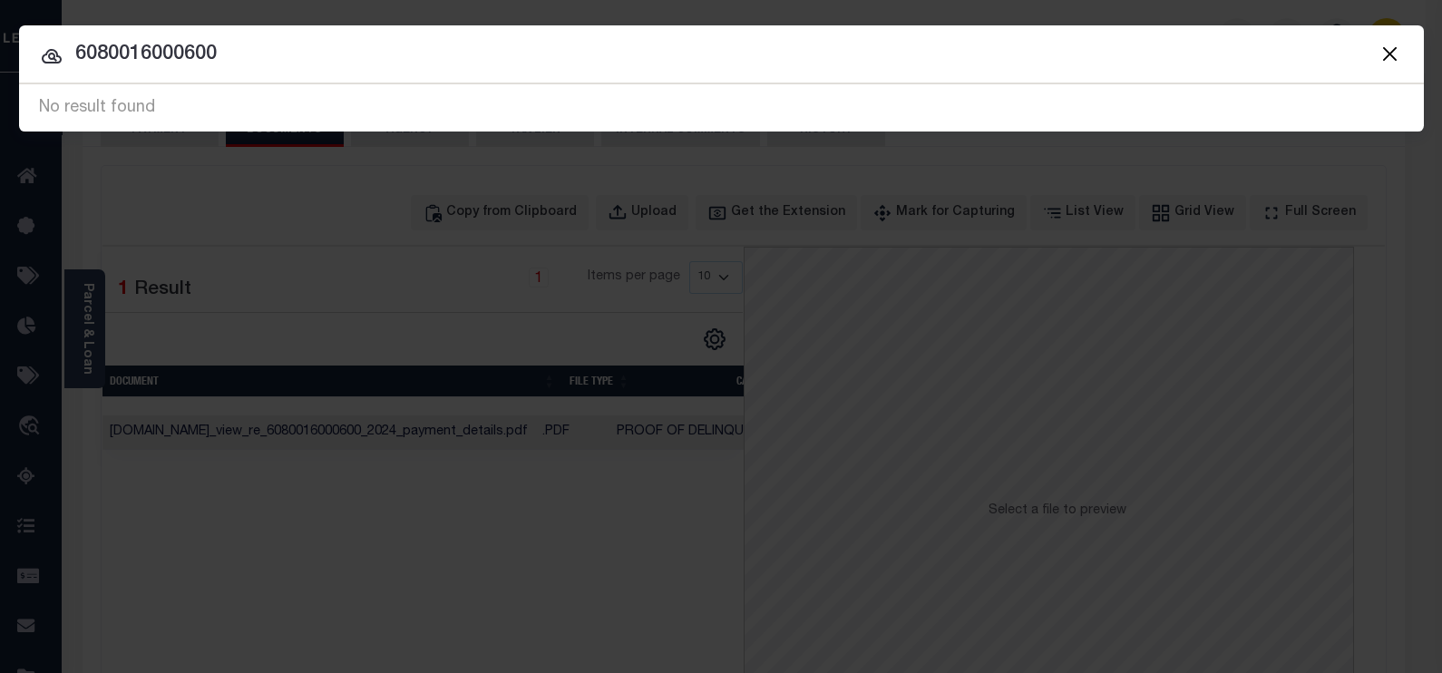
drag, startPoint x: -25, startPoint y: 68, endPoint x: -67, endPoint y: 73, distance: 42.0
click at [0, 73] on html "Home Payment History Tax Line Detail" at bounding box center [721, 641] width 1442 height 1282
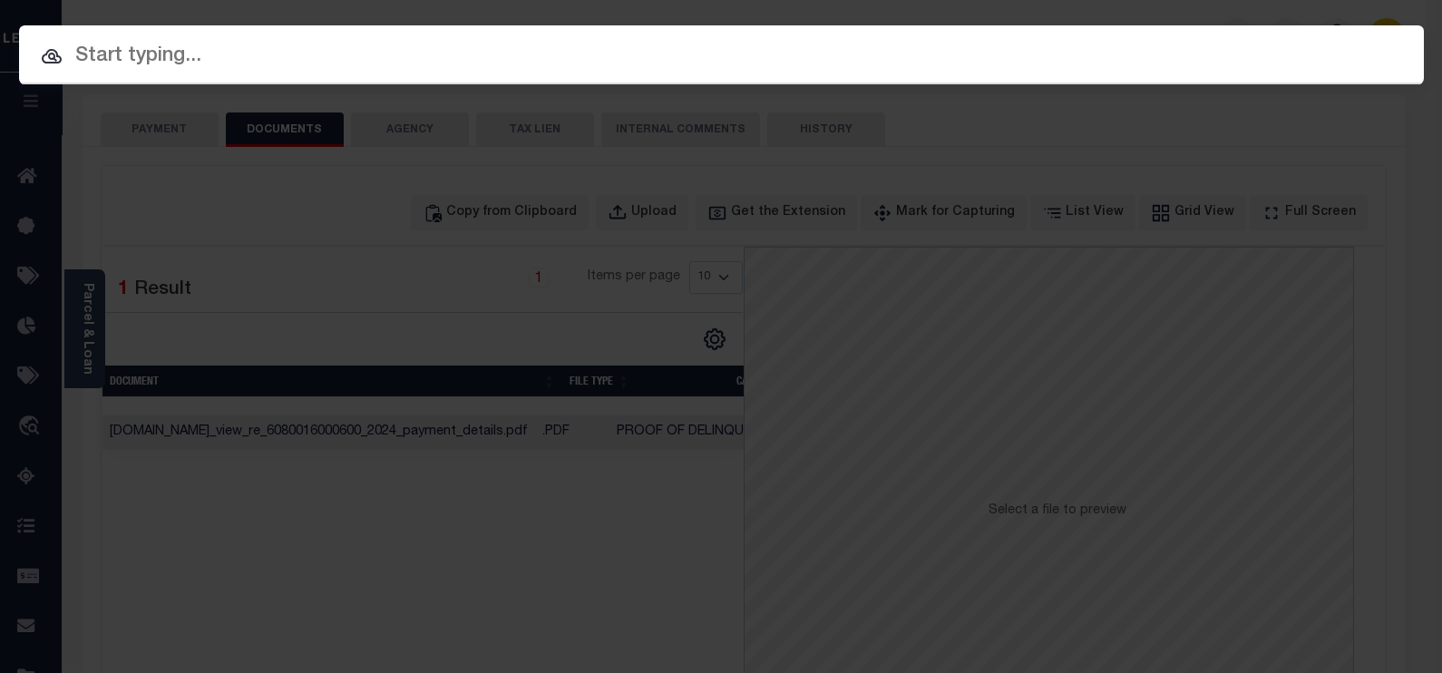
click at [276, 61] on input "text" at bounding box center [721, 57] width 1404 height 32
click at [409, 57] on input "text" at bounding box center [721, 57] width 1404 height 32
click at [341, 36] on div at bounding box center [721, 54] width 1404 height 58
click at [367, 70] on input "text" at bounding box center [721, 57] width 1404 height 32
paste input "14102033"
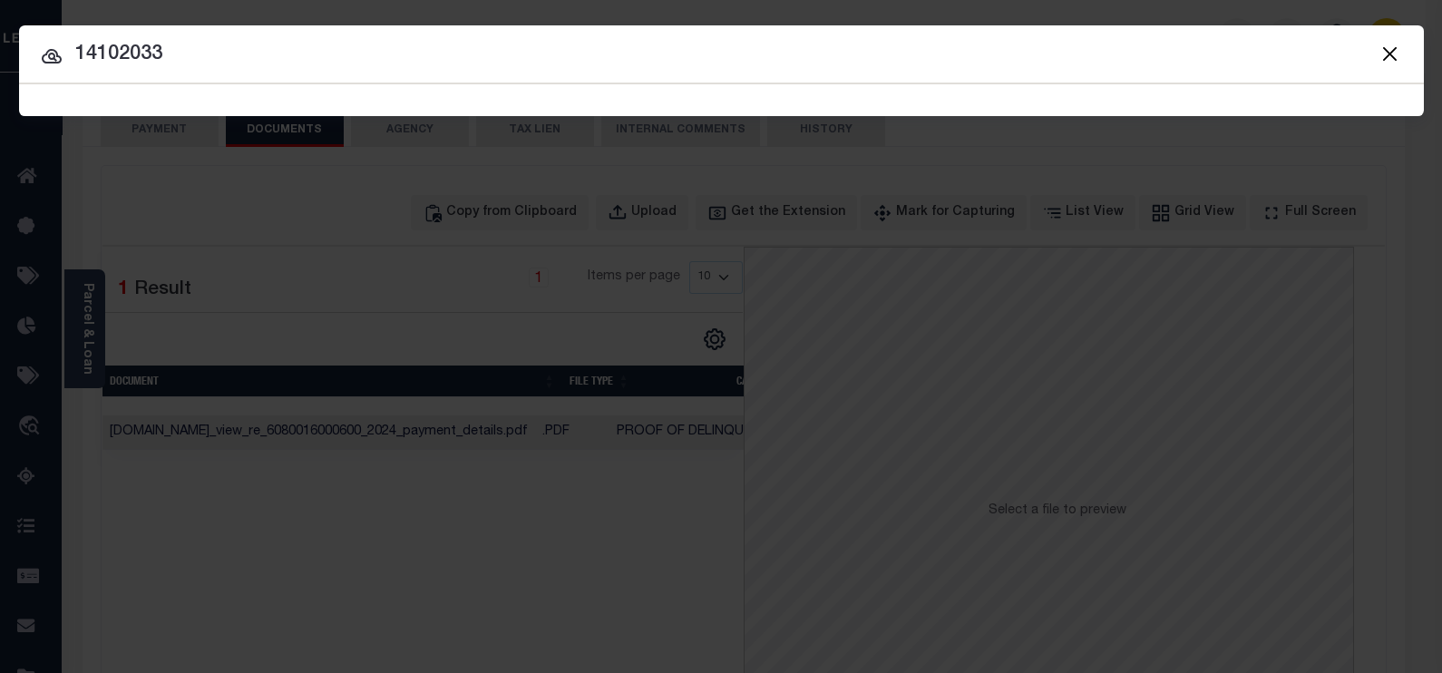
type input "14102033"
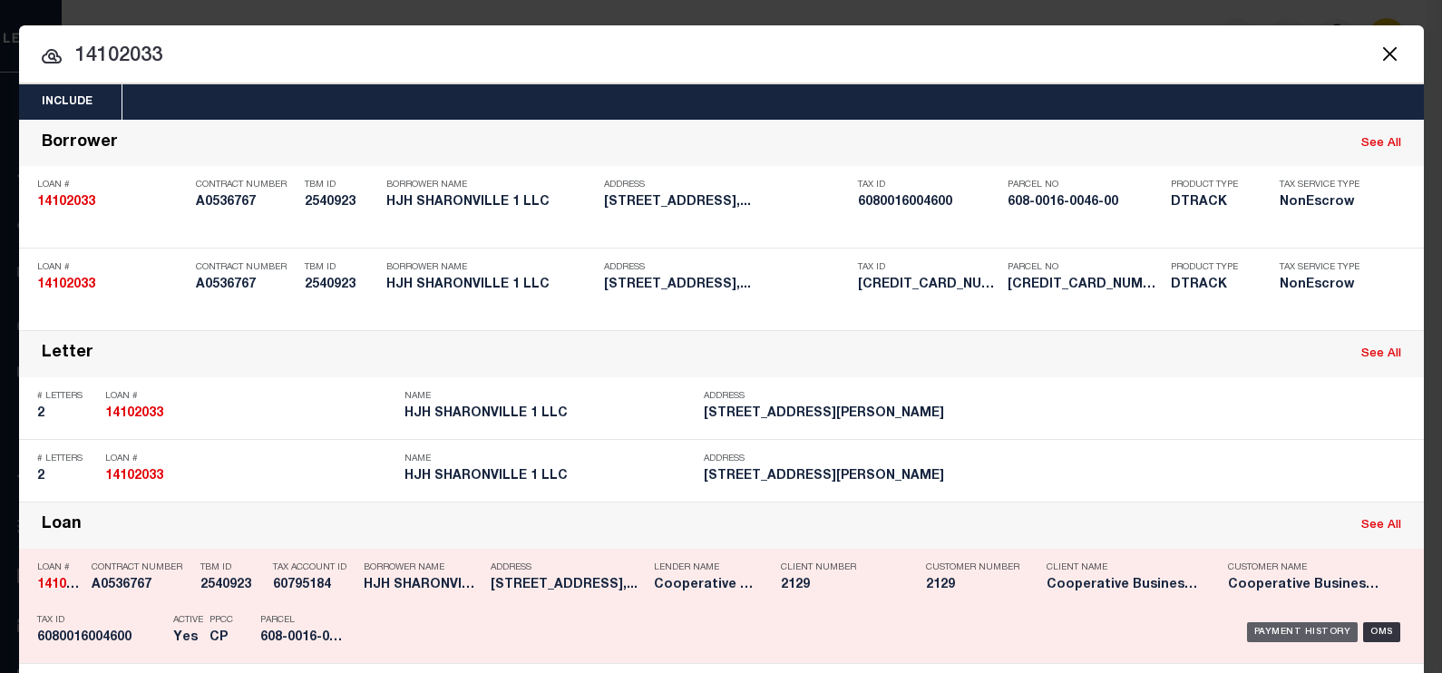
click at [1314, 630] on div "Payment History" at bounding box center [1303, 632] width 112 height 20
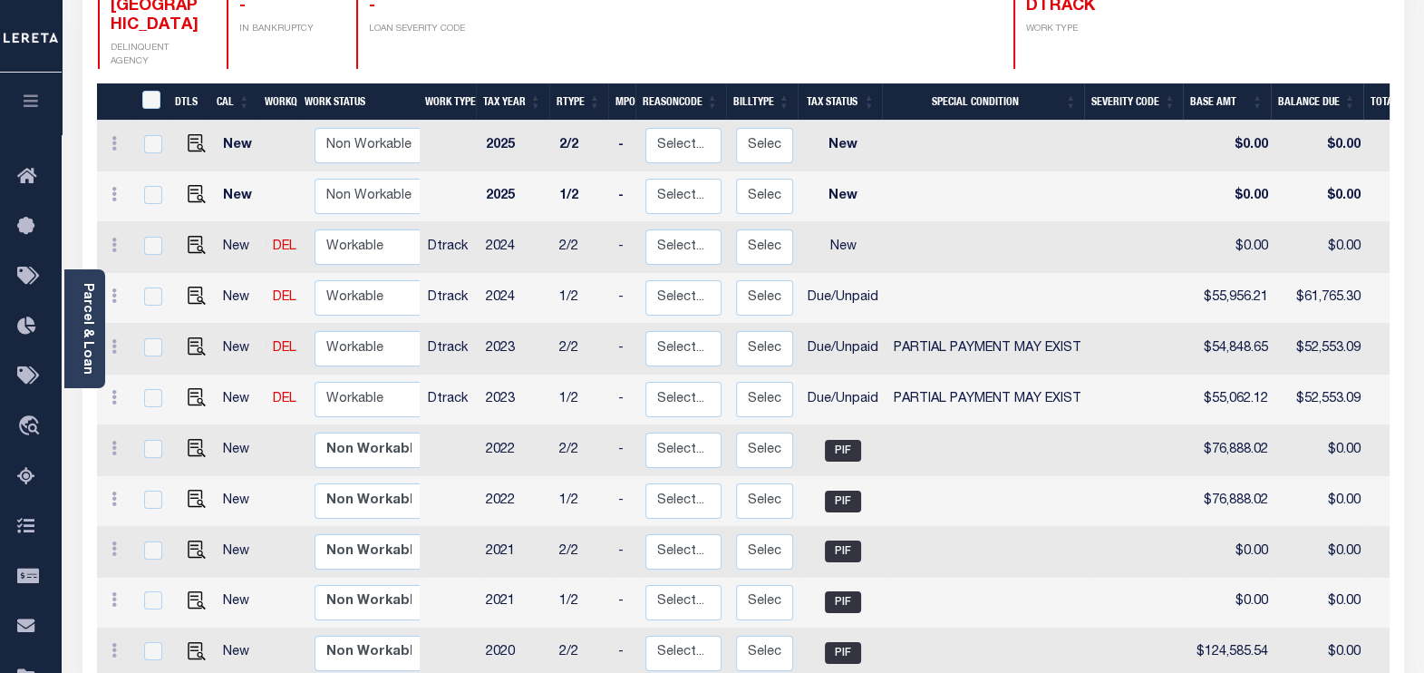
scroll to position [226, 0]
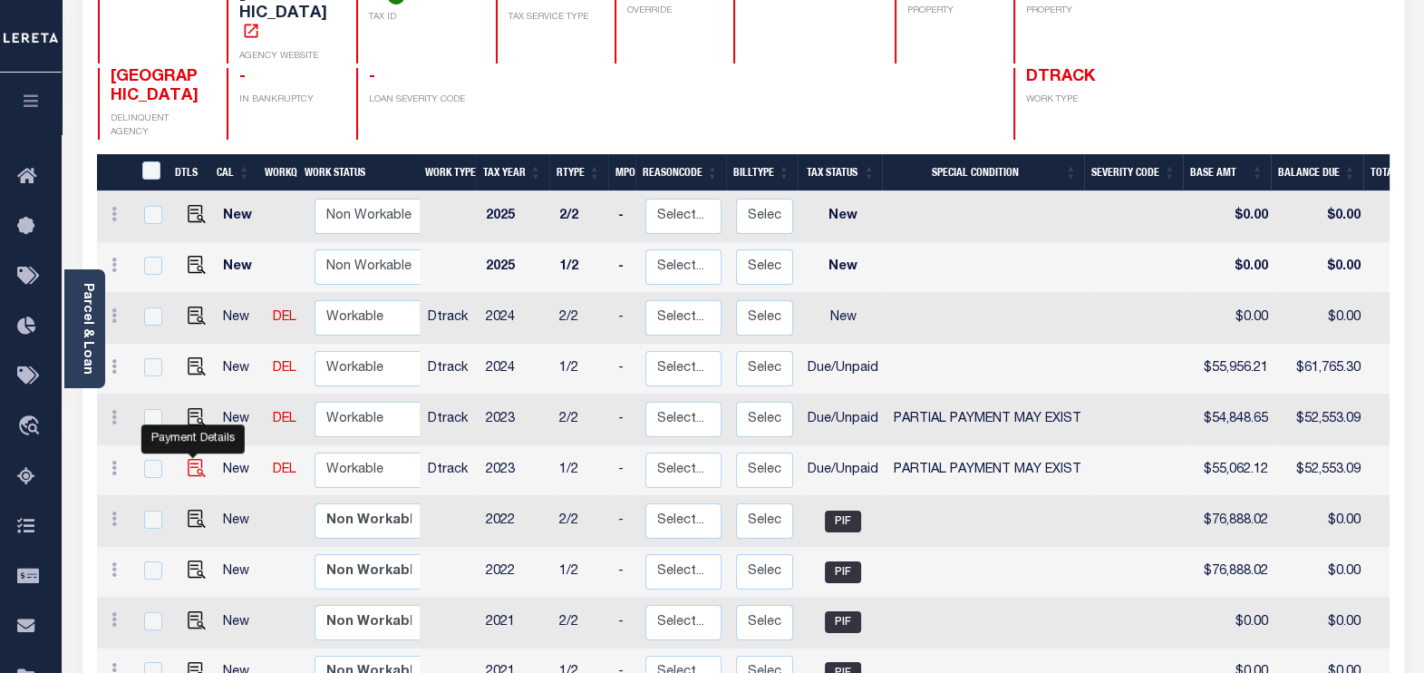
click at [189, 459] on img "" at bounding box center [197, 468] width 18 height 18
checkbox input "true"
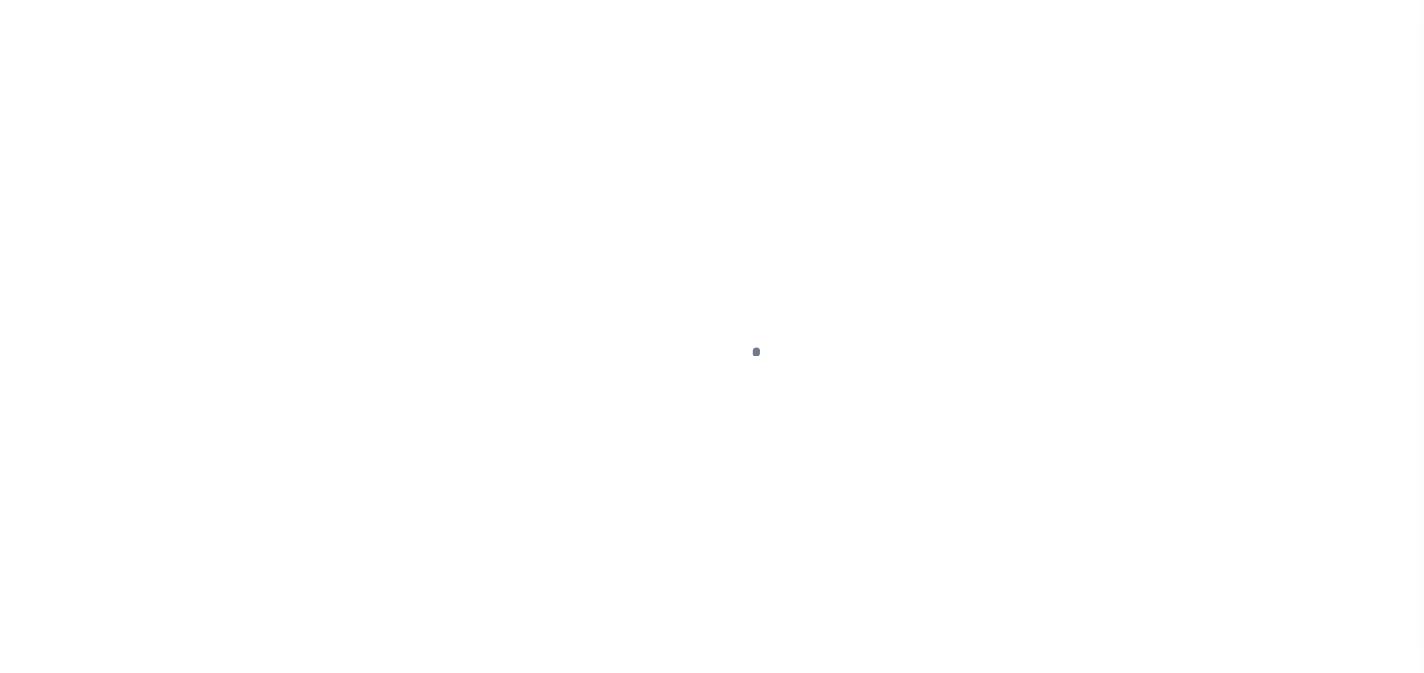
select select "DUE"
select select "15"
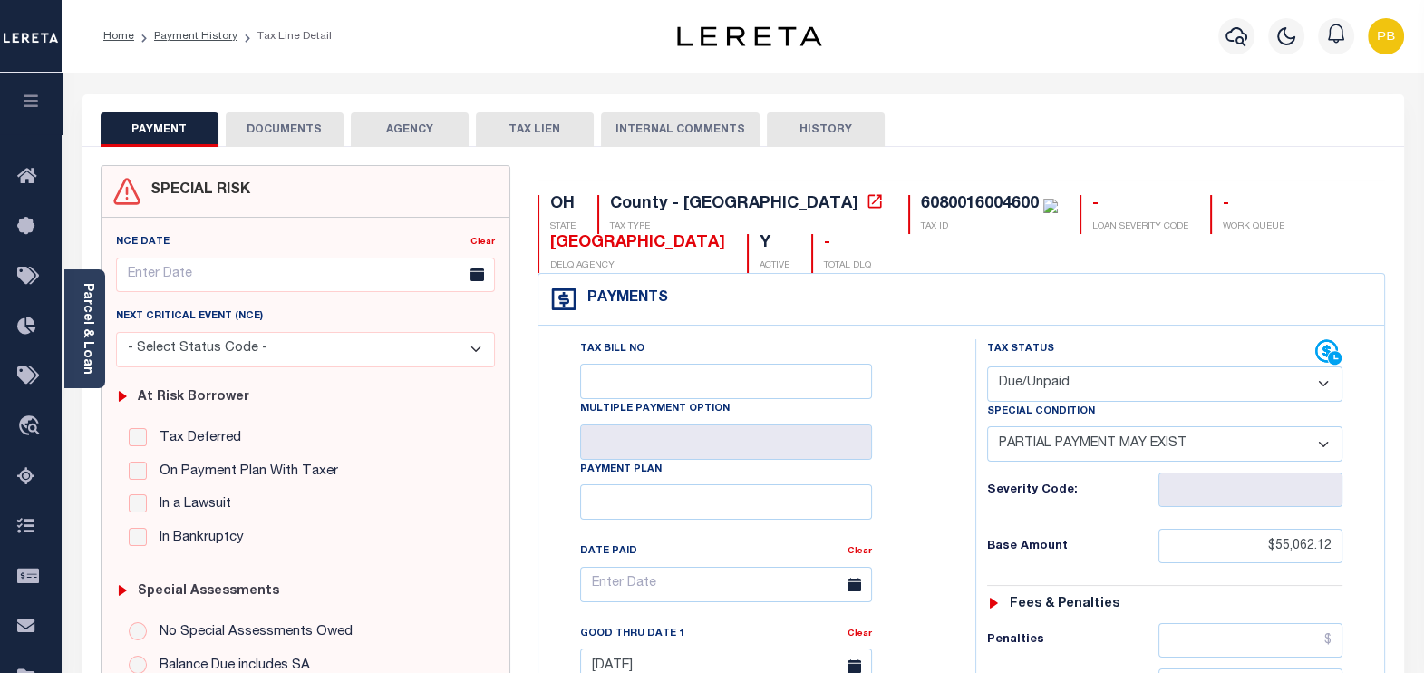
click at [1045, 399] on select "- Select Status Code - Open Due/Unpaid Paid Incomplete No Tax Due Internal Refu…" at bounding box center [1165, 383] width 356 height 35
select select "PYD"
click at [987, 366] on select "- Select Status Code - Open Due/Unpaid Paid Incomplete No Tax Due Internal Refu…" at bounding box center [1165, 383] width 356 height 35
select select "0"
type input "[DATE]"
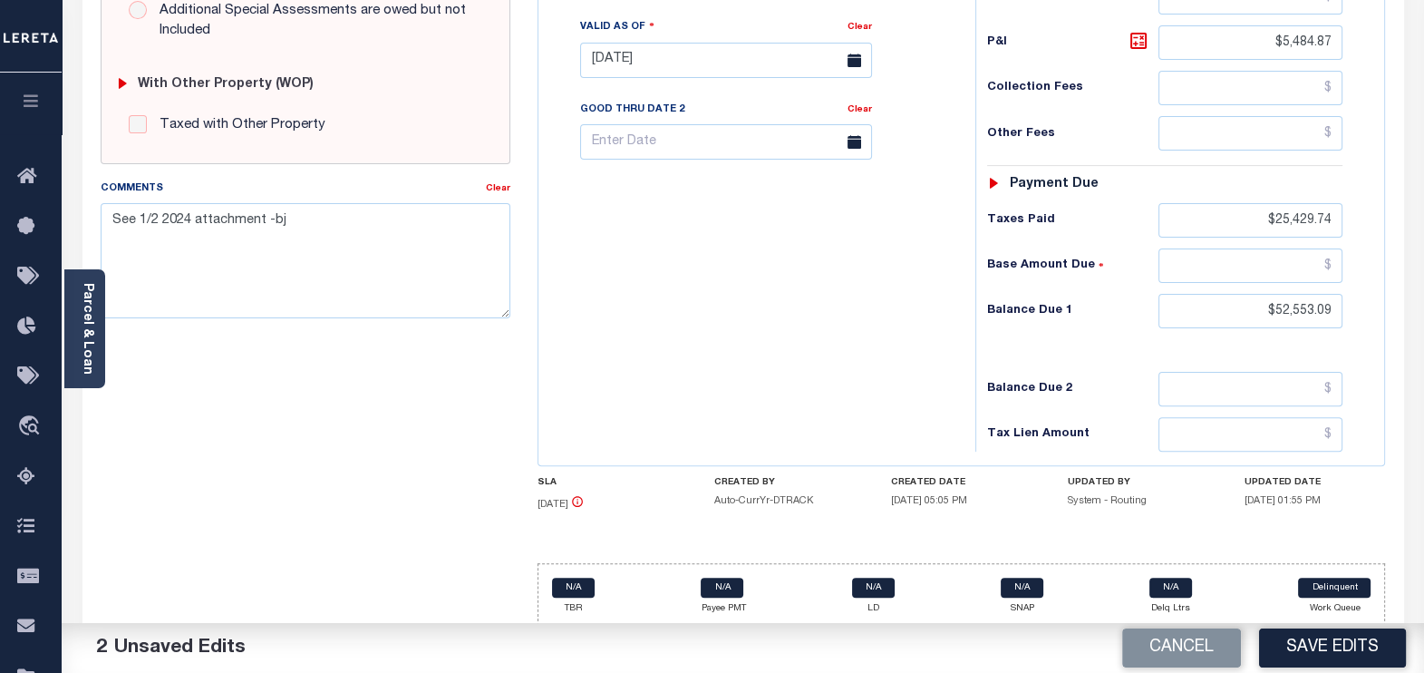
scroll to position [696, 0]
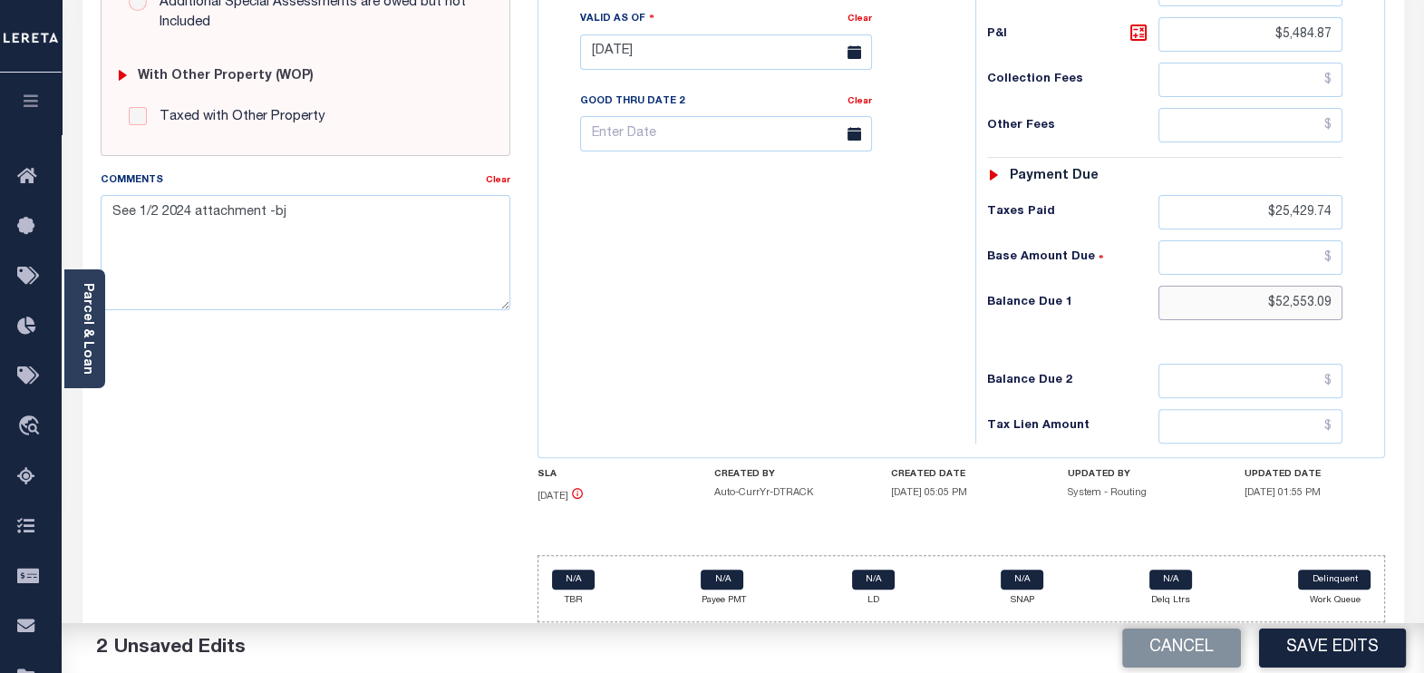
drag, startPoint x: 1341, startPoint y: 296, endPoint x: 1175, endPoint y: 295, distance: 165.9
click at [1175, 295] on input "$52,553.09" at bounding box center [1251, 303] width 184 height 34
click at [1330, 652] on button "Save Edits" at bounding box center [1332, 647] width 147 height 39
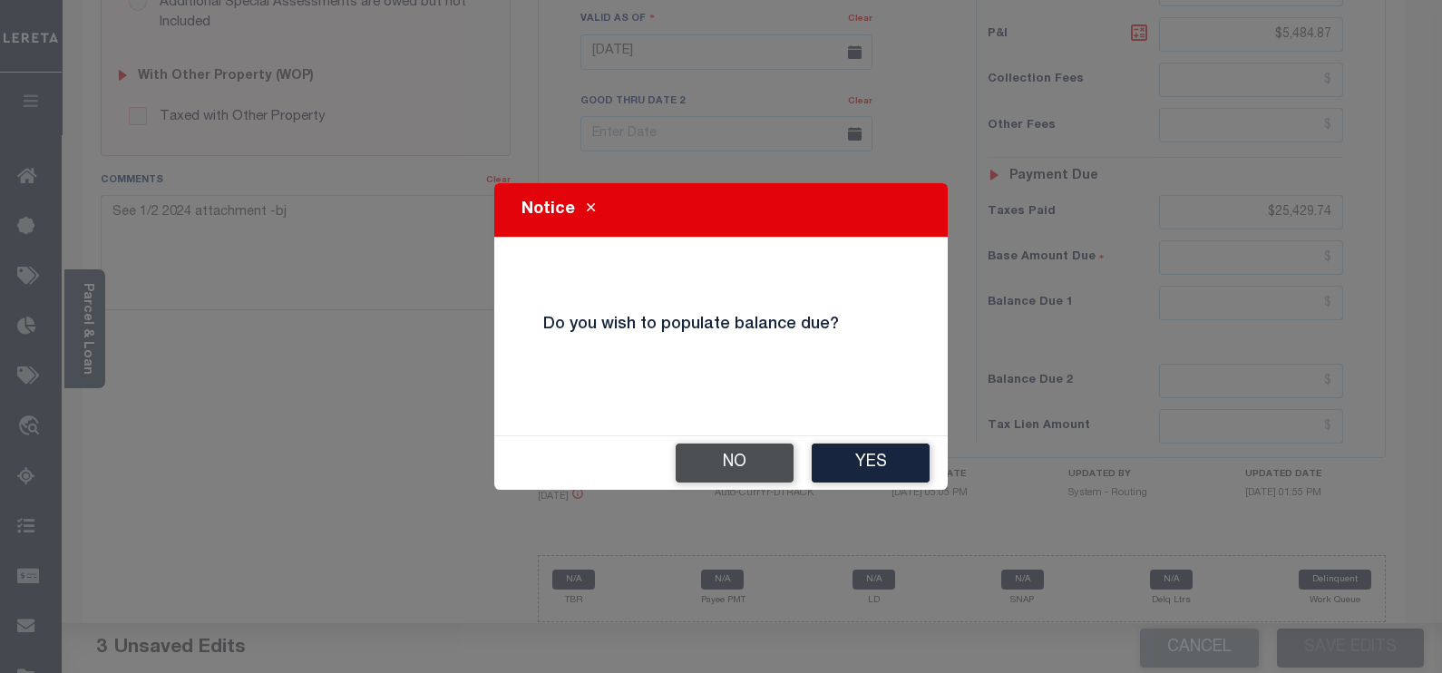
click at [715, 446] on button "No" at bounding box center [734, 462] width 118 height 39
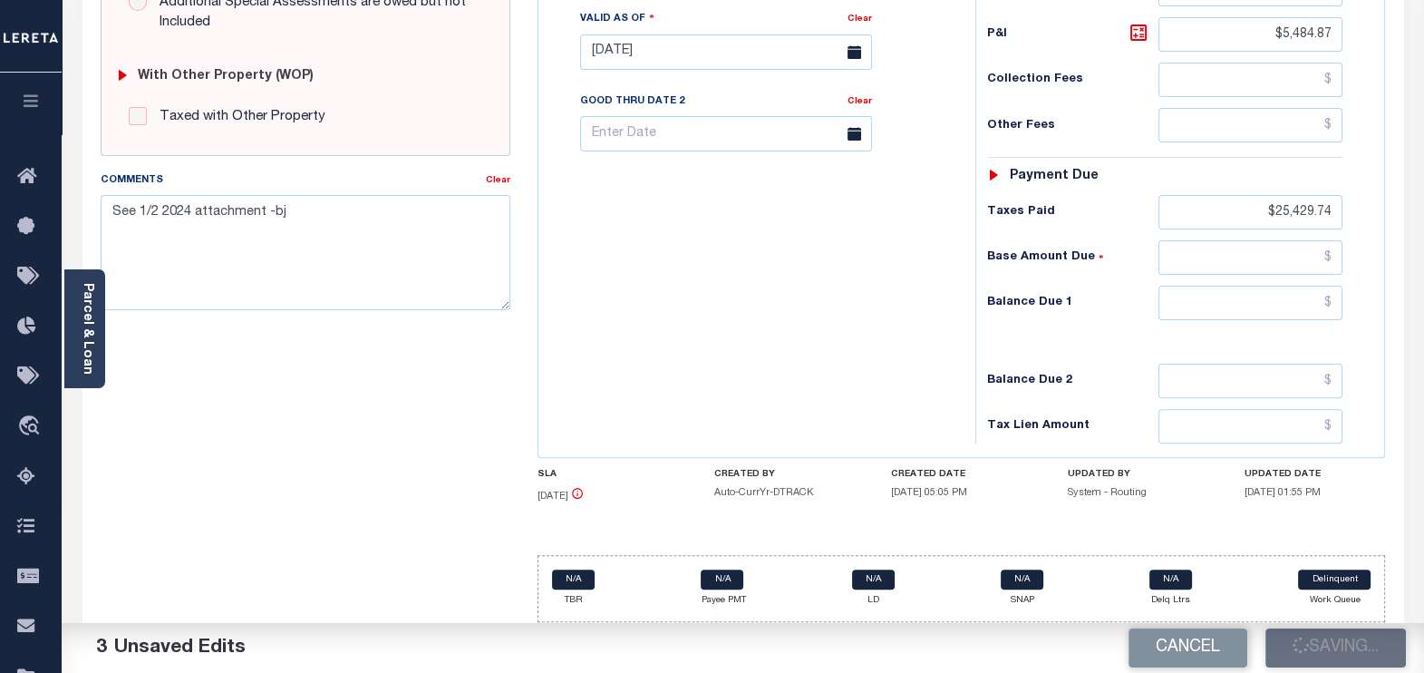
checkbox input "false"
type input "$55,062.12"
type input "$5,484.87"
type input "$25,429.74"
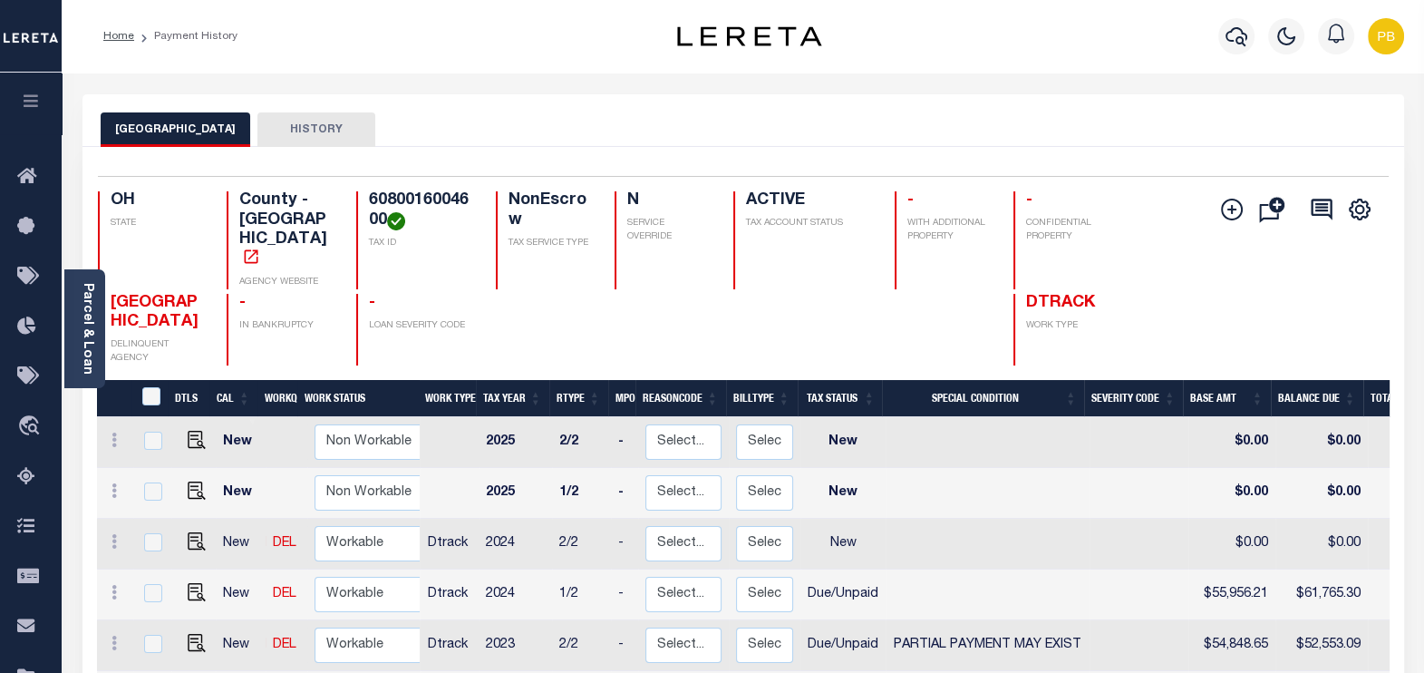
scroll to position [5, 0]
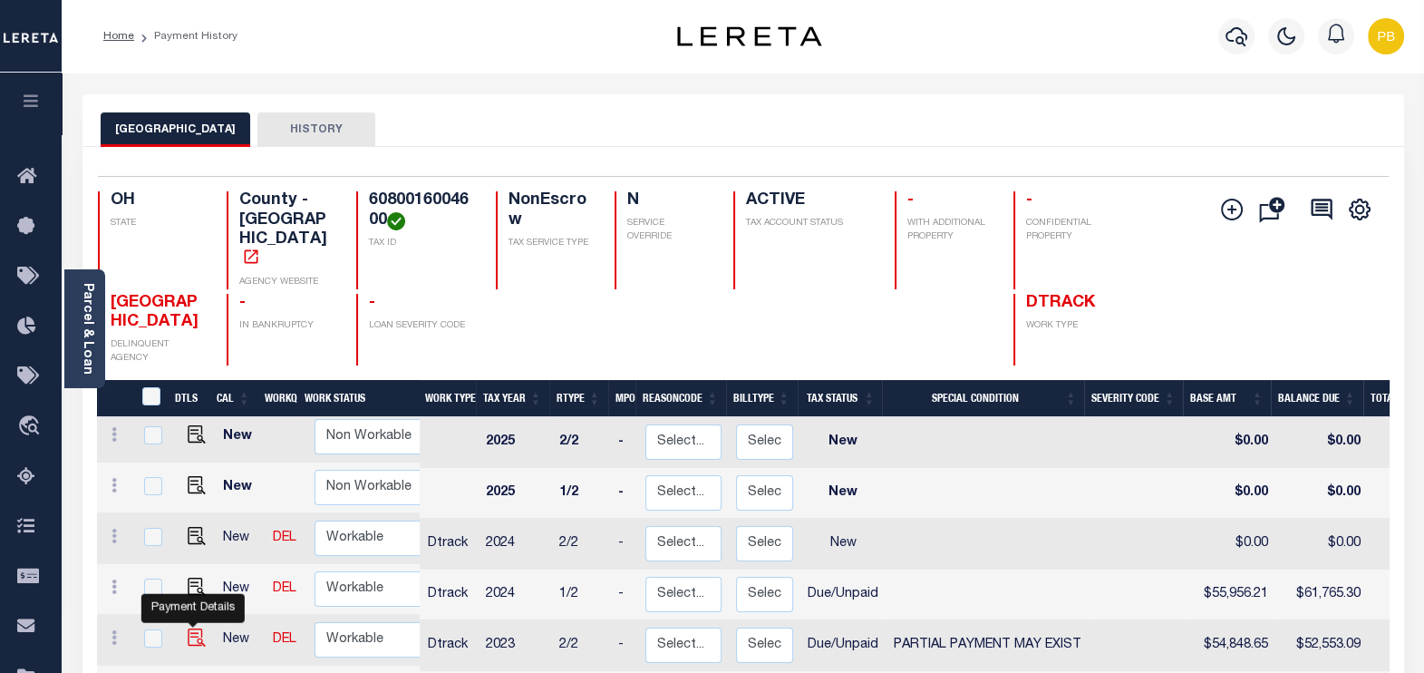
click at [188, 628] on img "" at bounding box center [197, 637] width 18 height 18
checkbox input "true"
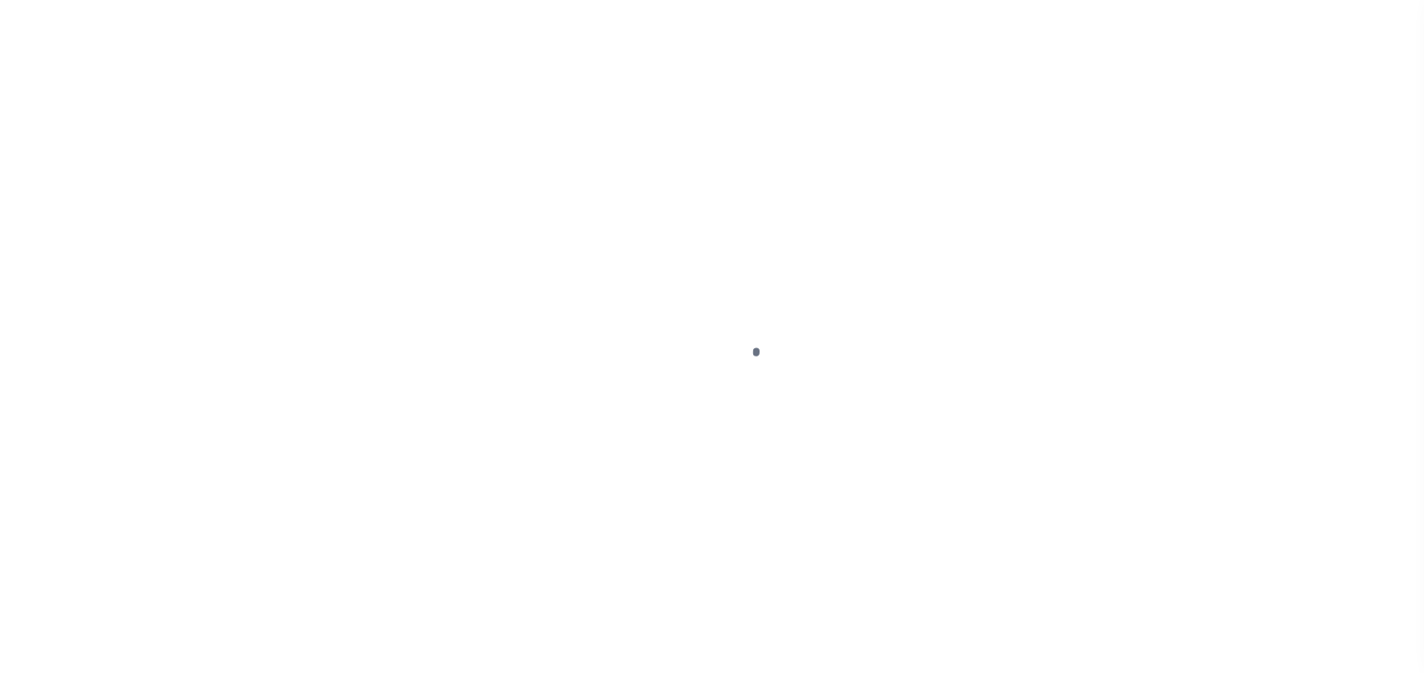
select select "DUE"
select select "15"
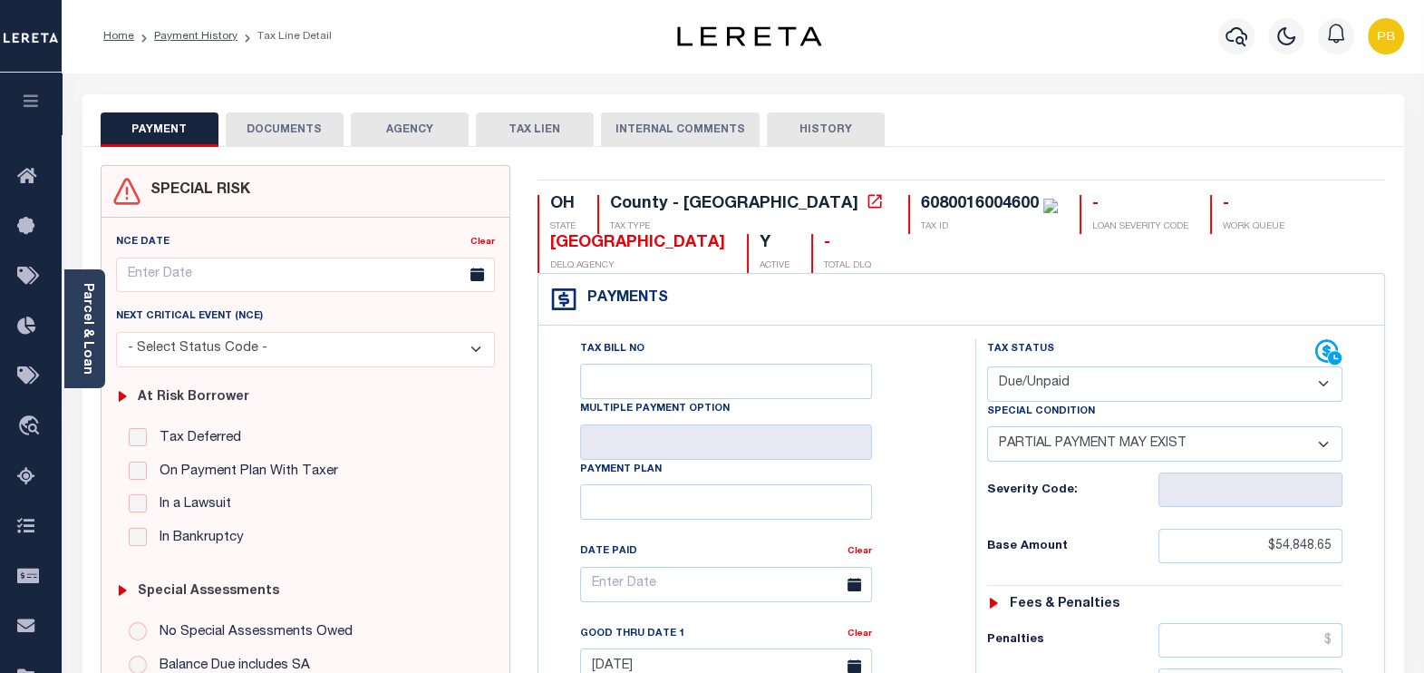
click at [1093, 386] on select "- Select Status Code - Open Due/Unpaid Paid Incomplete No Tax Due Internal Refu…" at bounding box center [1165, 383] width 356 height 35
select select "PYD"
click at [987, 366] on select "- Select Status Code - Open Due/Unpaid Paid Incomplete No Tax Due Internal Refu…" at bounding box center [1165, 383] width 356 height 35
select select "0"
type input "[DATE]"
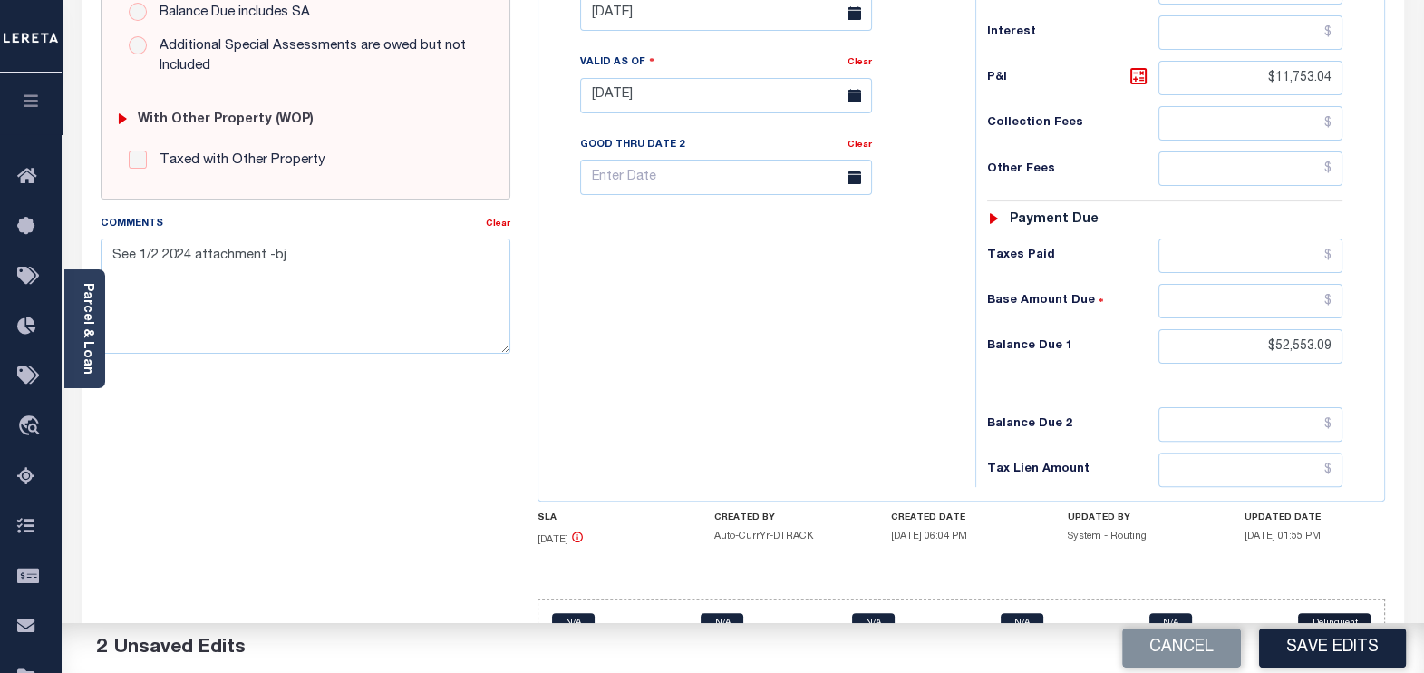
scroll to position [680, 0]
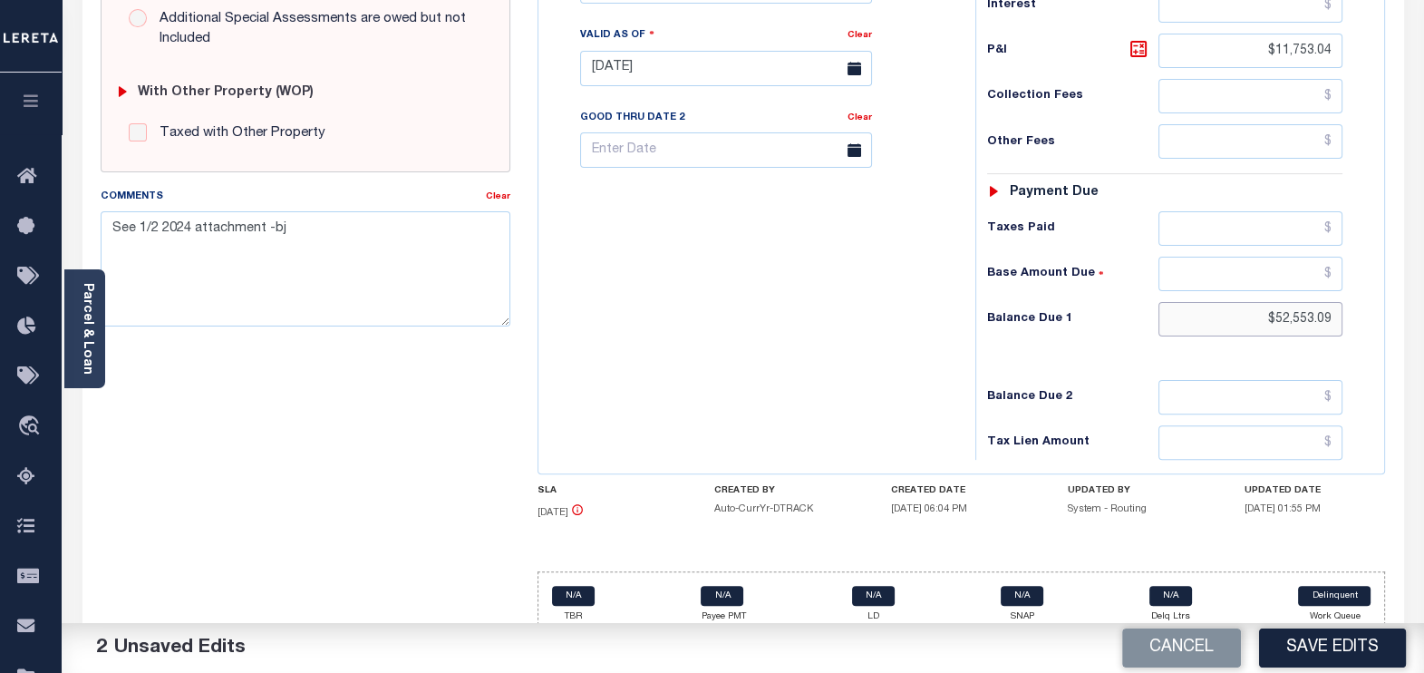
drag, startPoint x: 1336, startPoint y: 313, endPoint x: 1110, endPoint y: 313, distance: 226.7
click at [1110, 313] on div "Balance Due 1 $52,553.09" at bounding box center [1165, 319] width 356 height 34
click at [1327, 644] on button "Save Edits" at bounding box center [1332, 647] width 147 height 39
type input "$0.00"
checkbox input "false"
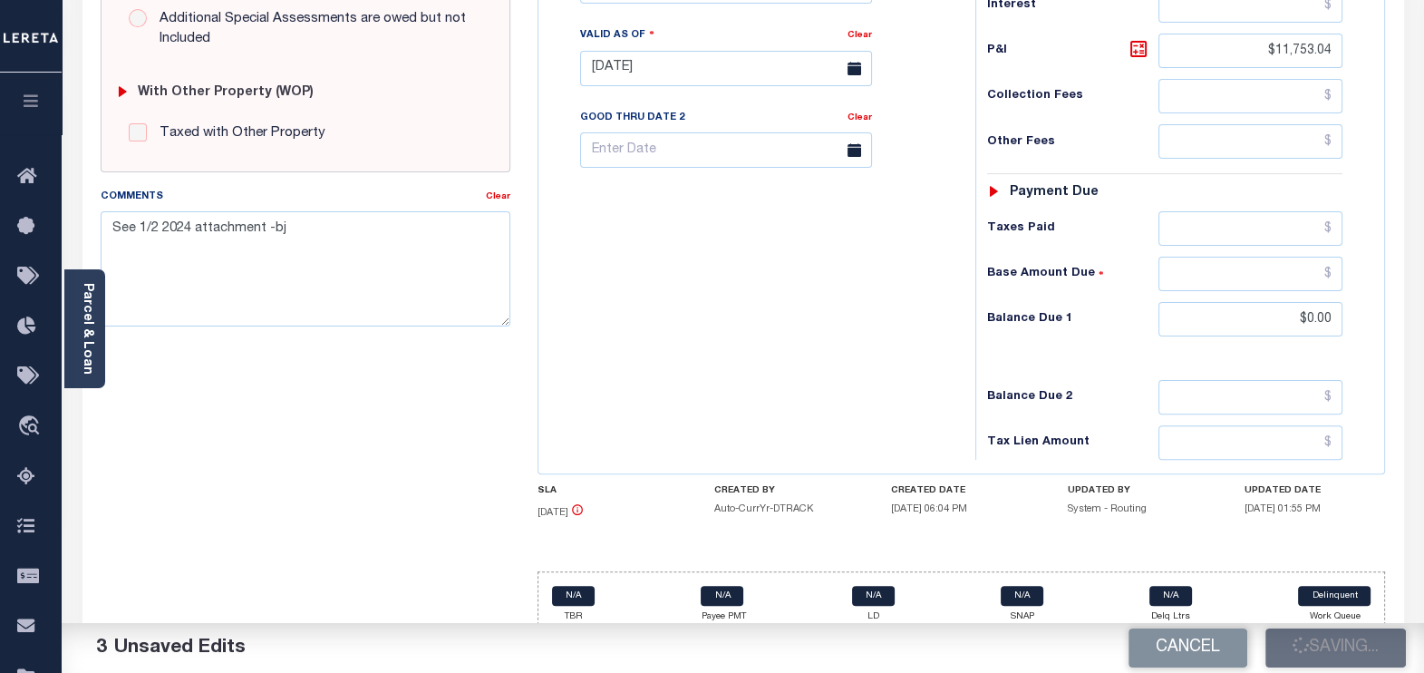
type input "$54,848.65"
type input "$11,753.04"
type input "$0"
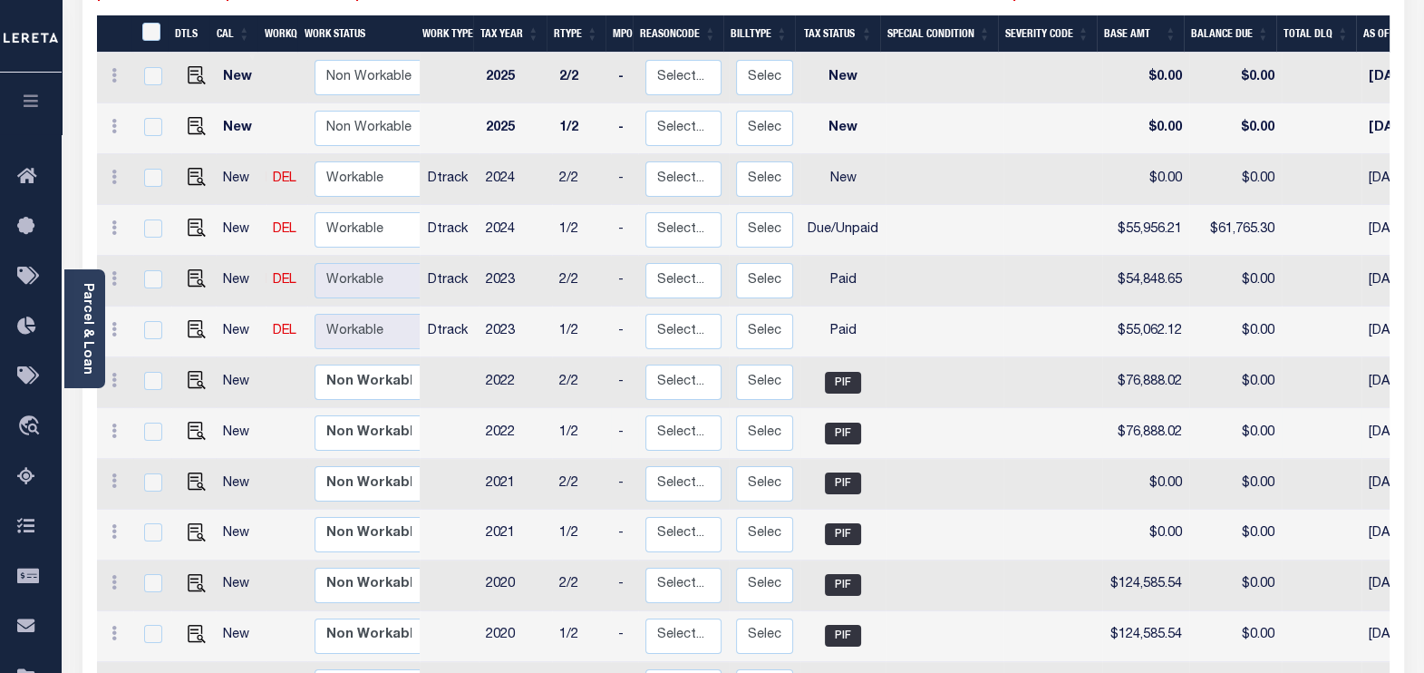
scroll to position [217, 0]
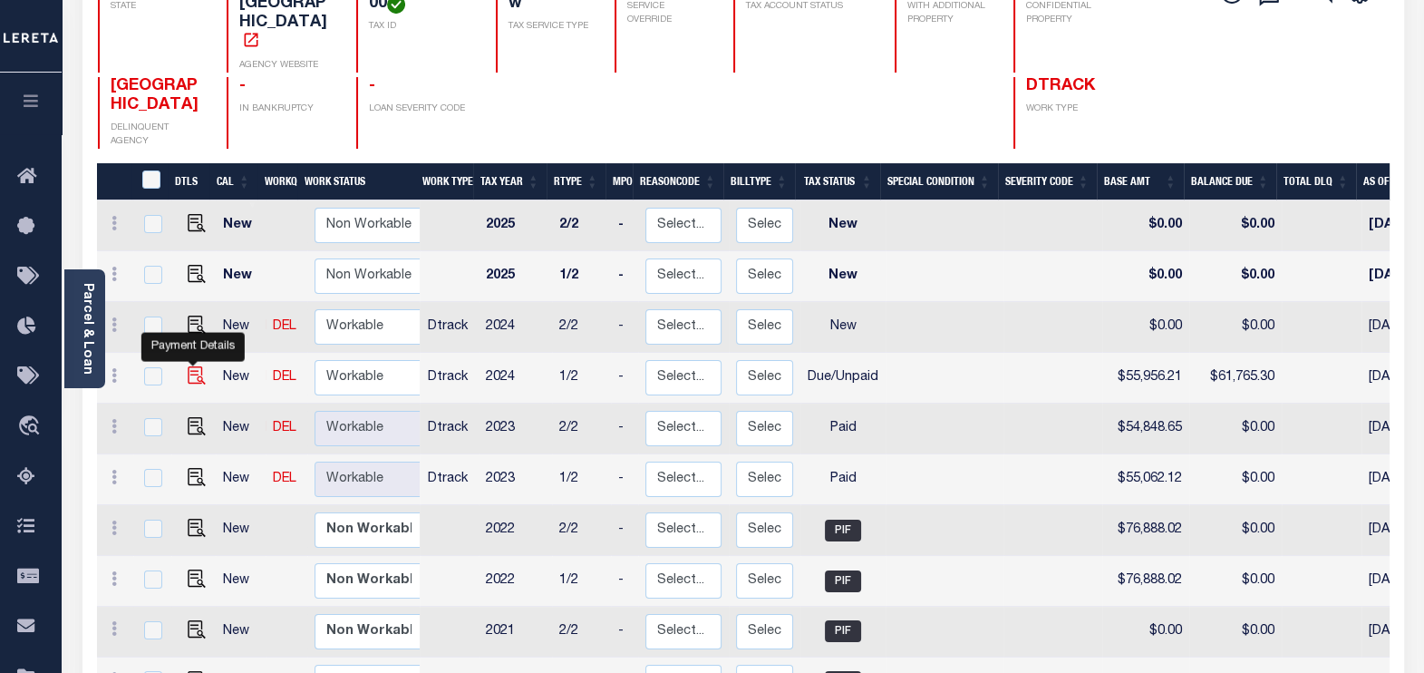
click at [188, 366] on img "" at bounding box center [197, 375] width 18 height 18
checkbox input "true"
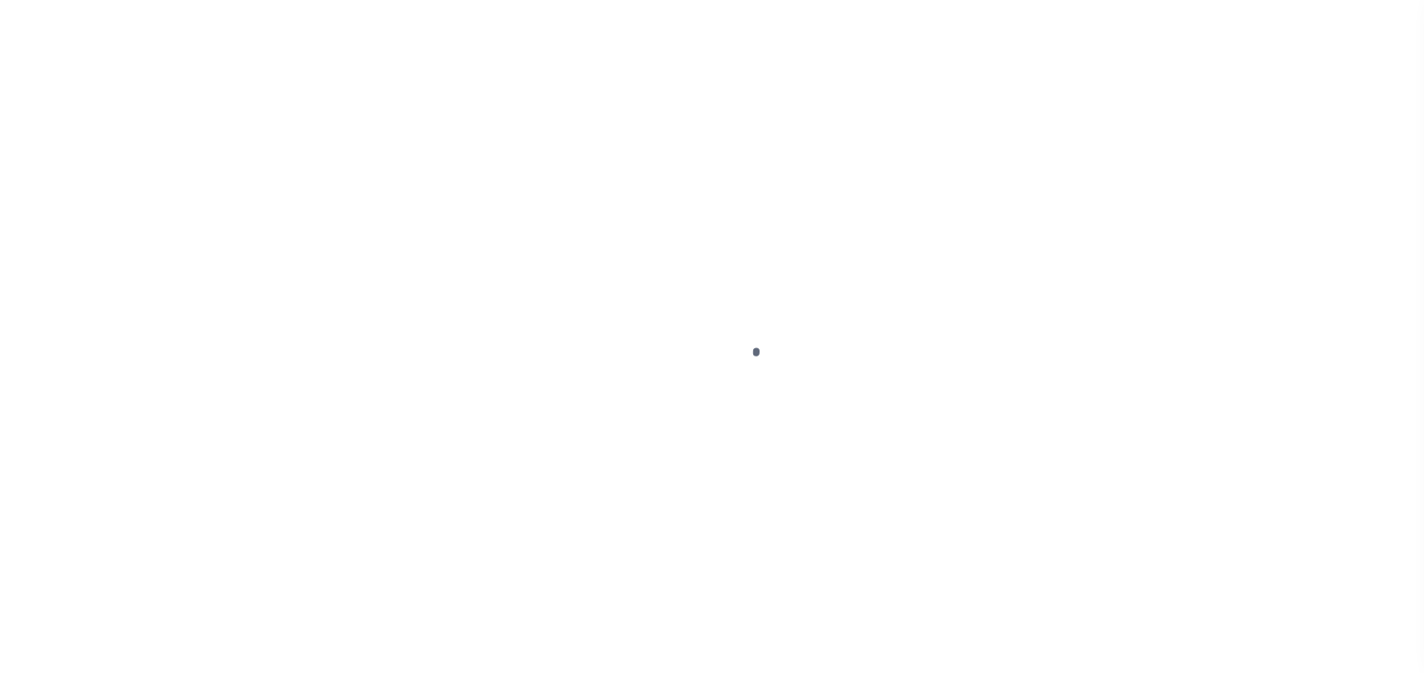
select select "DUE"
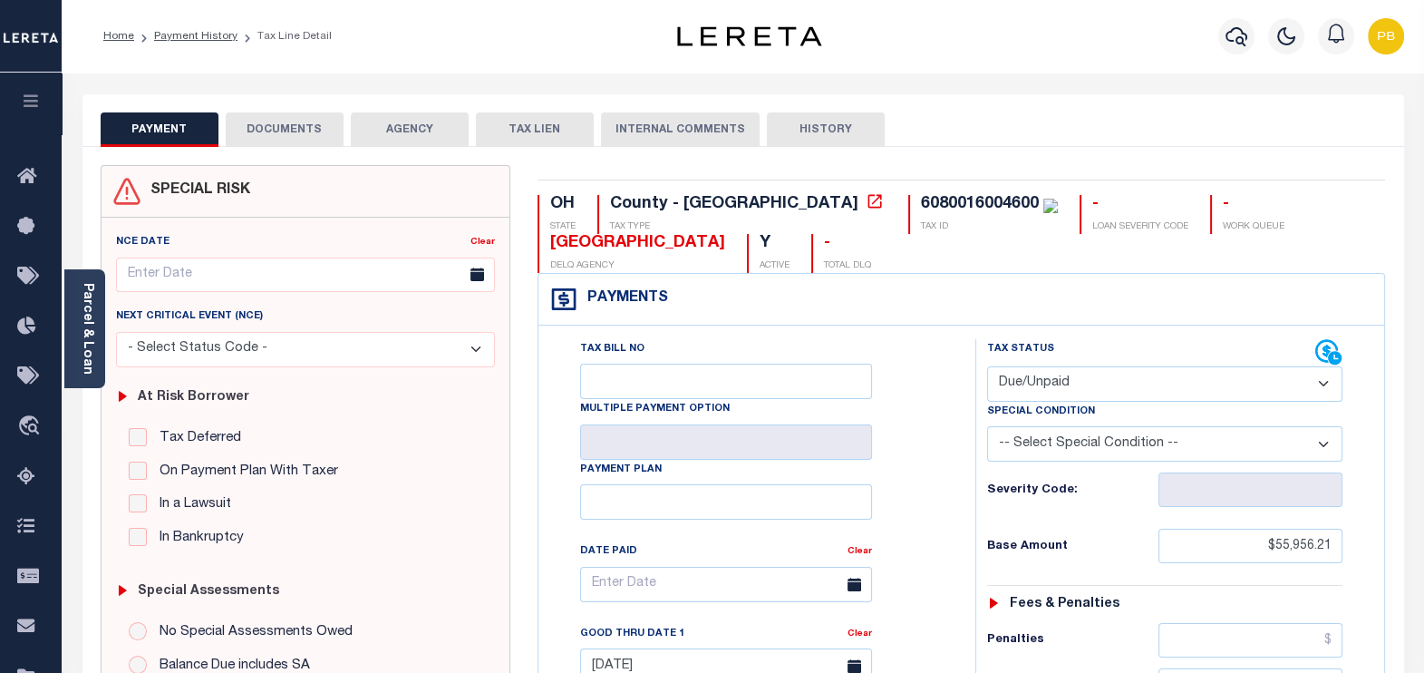
click at [203, 28] on li "Payment History" at bounding box center [185, 36] width 103 height 16
click at [202, 36] on link "Payment History" at bounding box center [195, 36] width 83 height 11
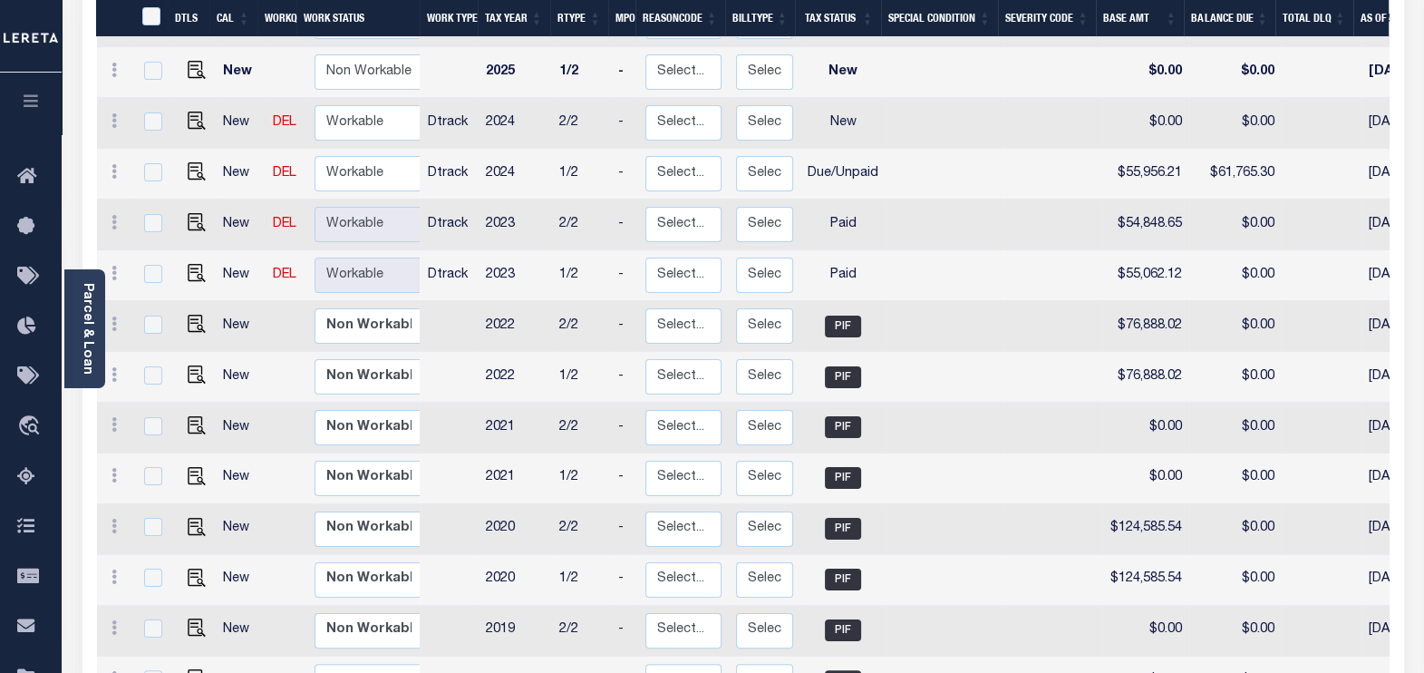
scroll to position [452, 0]
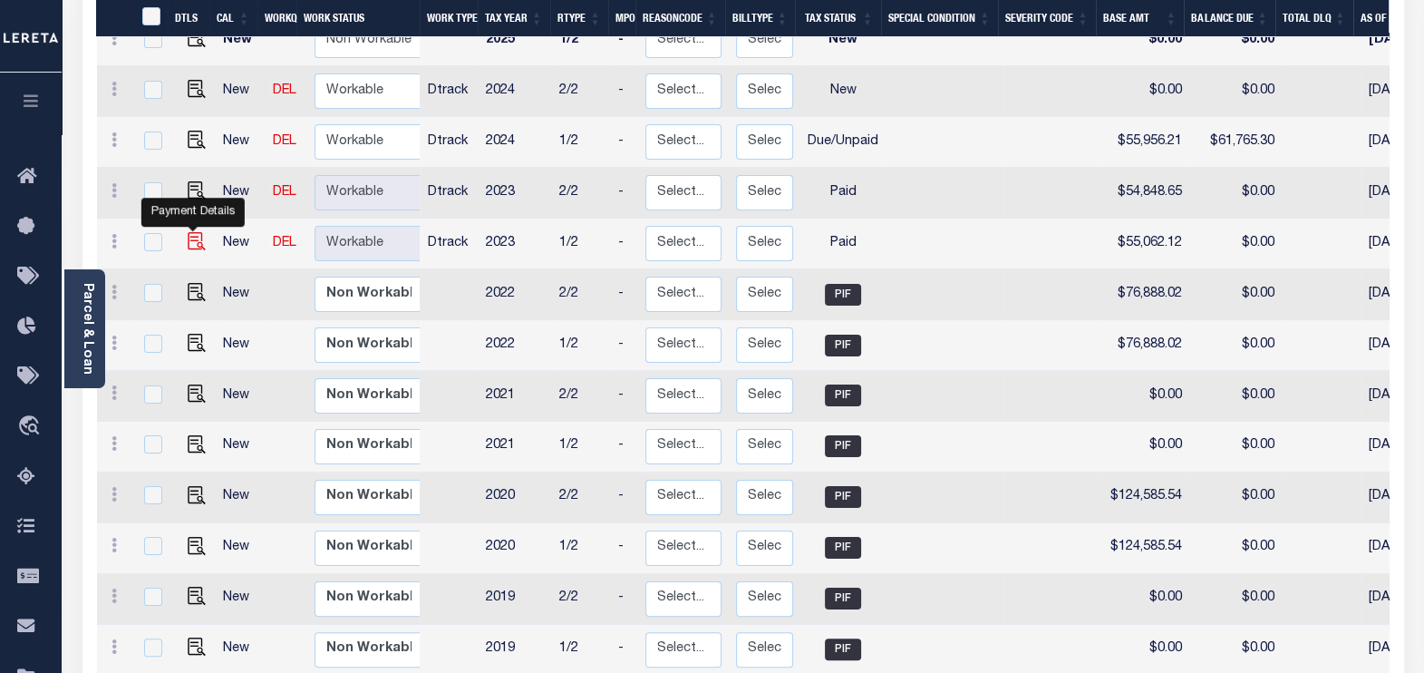
click at [188, 232] on img "" at bounding box center [197, 241] width 18 height 18
checkbox input "true"
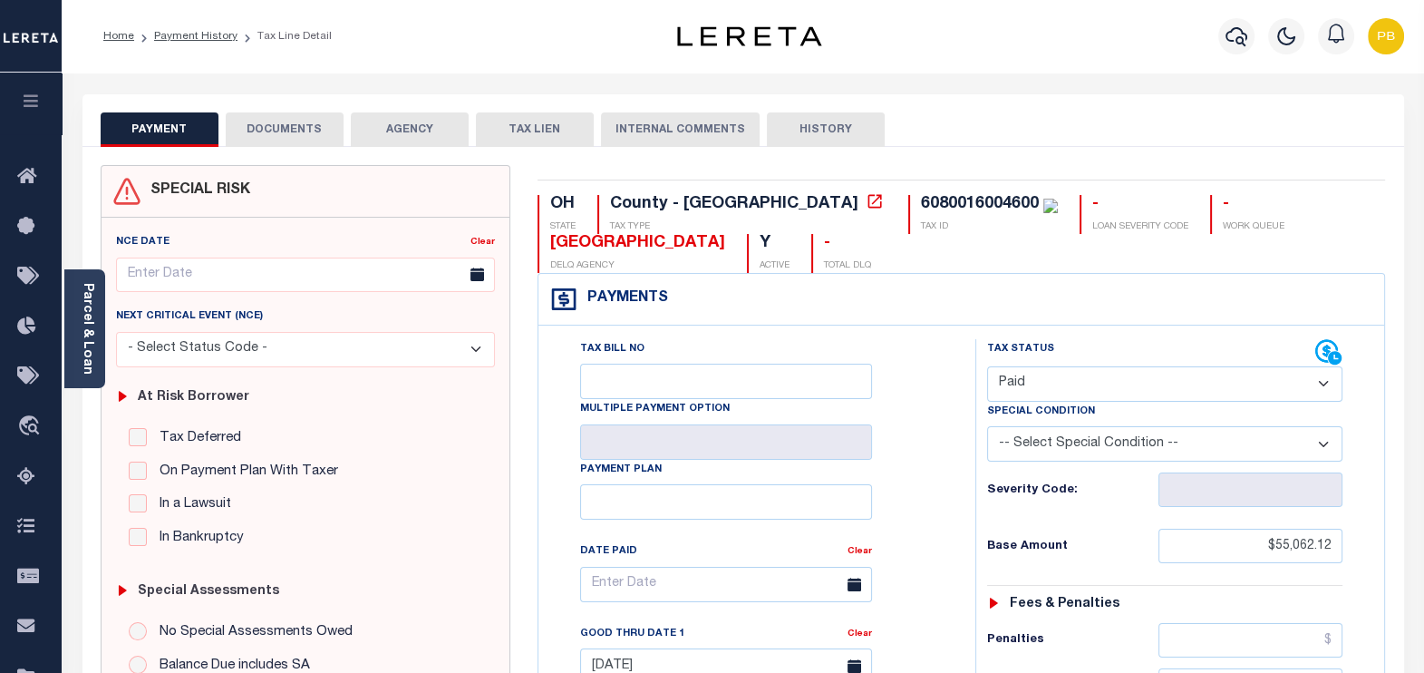
click at [1080, 369] on select "- Select Status Code - Open Due/Unpaid Paid Incomplete No Tax Due Internal Refu…" at bounding box center [1165, 383] width 356 height 35
select select "DUE"
click at [987, 366] on select "- Select Status Code - Open Due/Unpaid Paid Incomplete No Tax Due Internal Refu…" at bounding box center [1165, 383] width 356 height 35
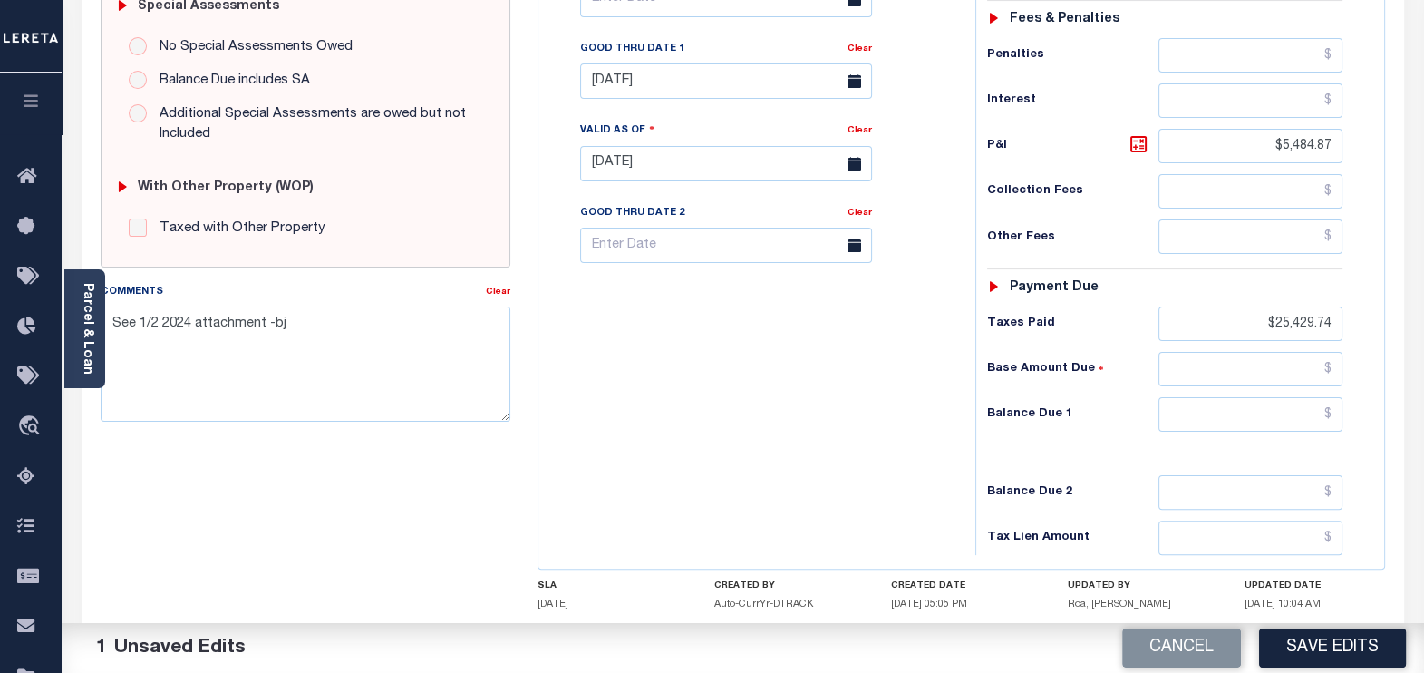
scroll to position [680, 0]
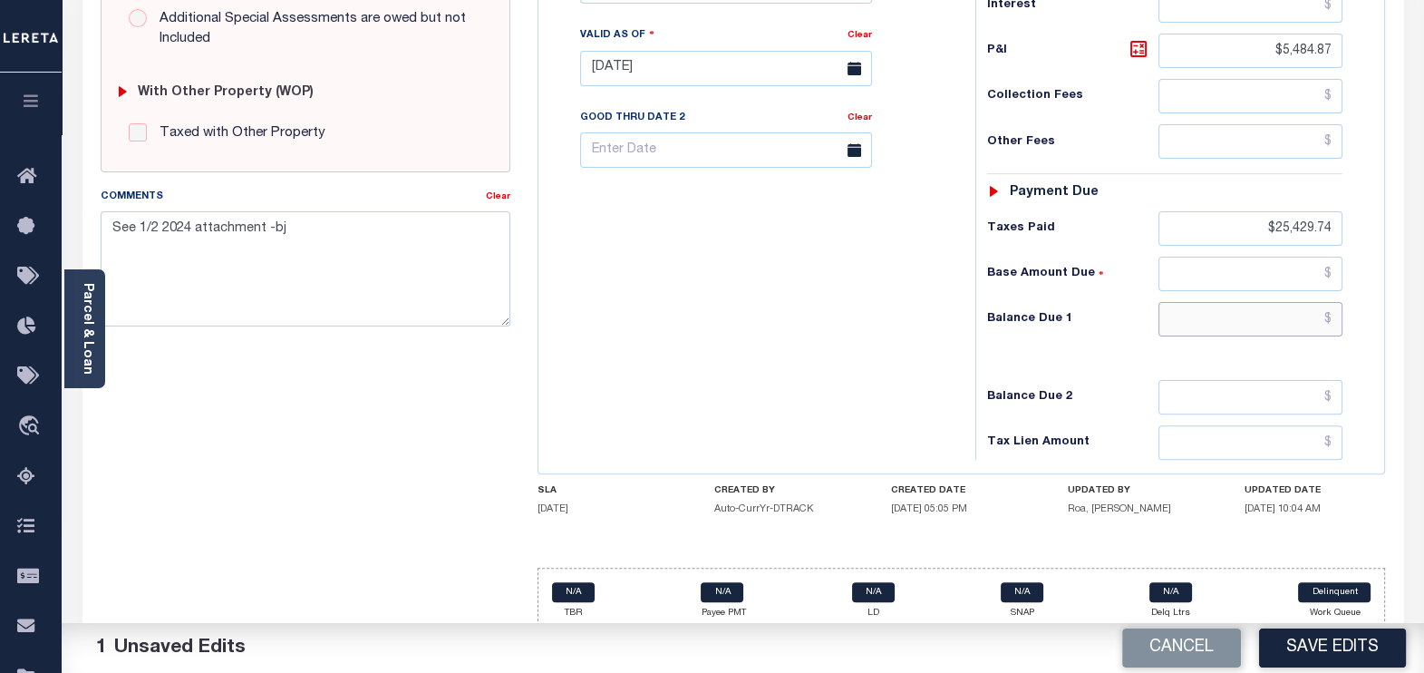
click at [1286, 322] on input "text" at bounding box center [1251, 319] width 184 height 34
paste input "55,956.21"
type input "$55,956.21"
click at [1144, 48] on icon at bounding box center [1139, 49] width 22 height 22
type input "$894.09"
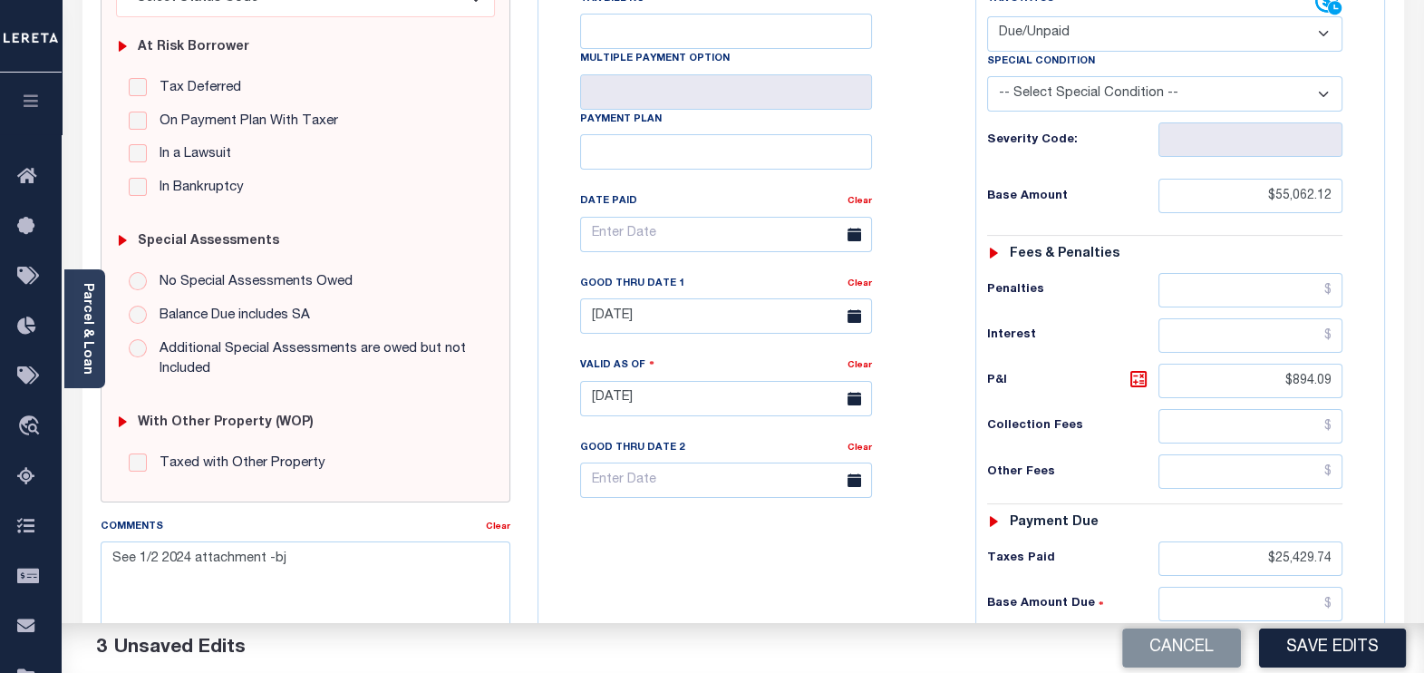
scroll to position [340, 0]
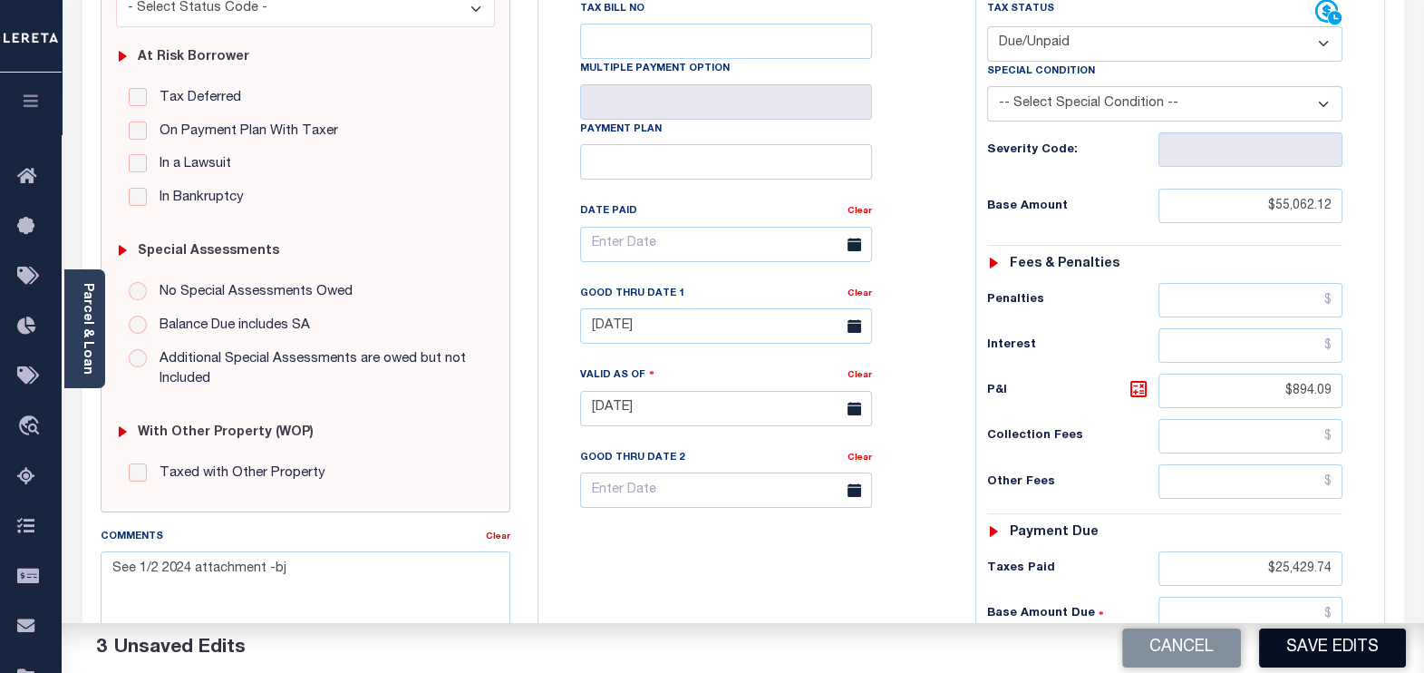
click at [1359, 646] on button "Save Edits" at bounding box center [1332, 647] width 147 height 39
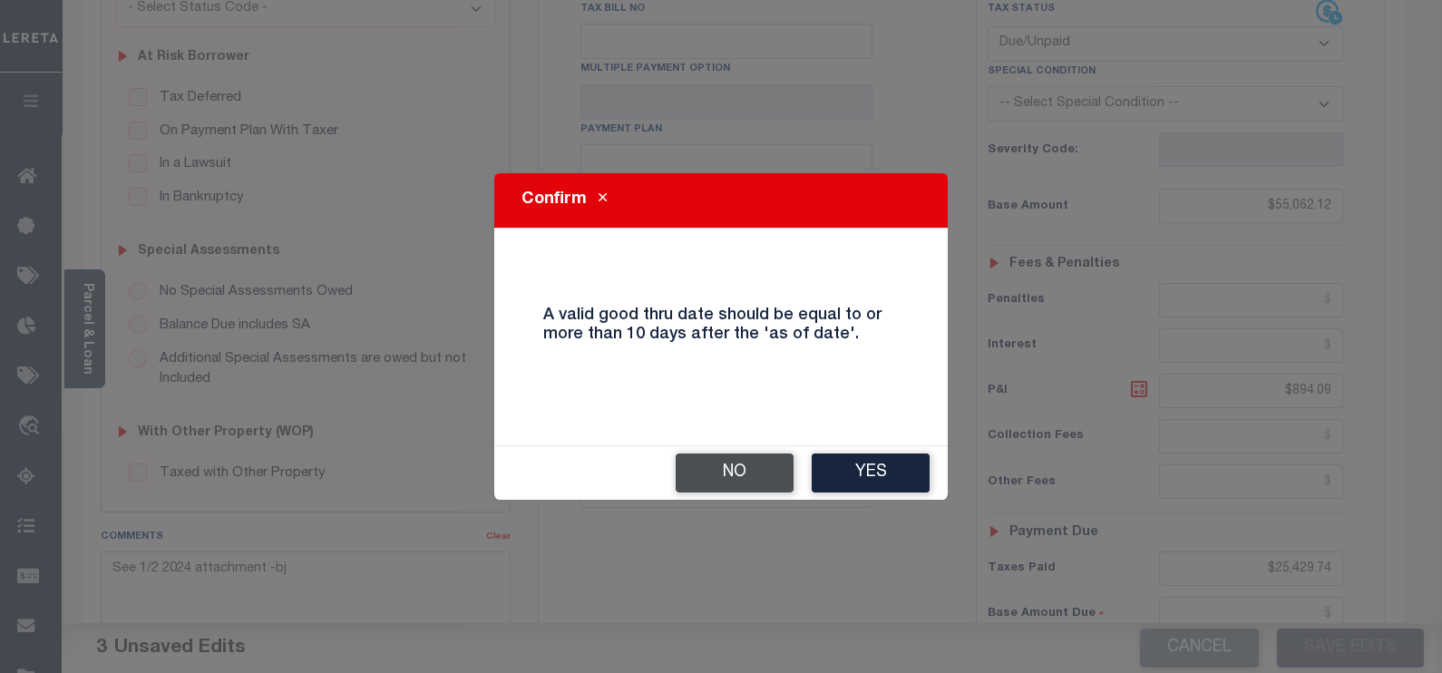
click at [759, 467] on button "No" at bounding box center [734, 472] width 118 height 39
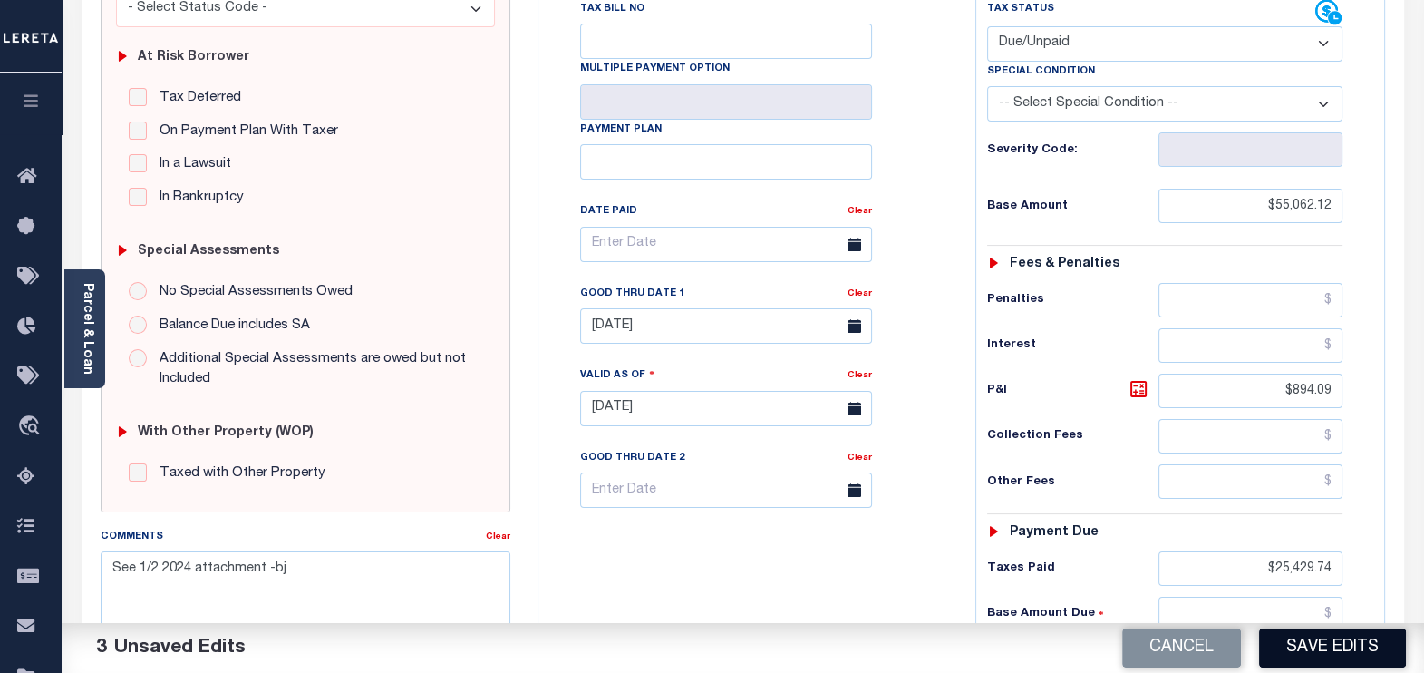
click at [1374, 644] on button "Save Edits" at bounding box center [1332, 647] width 147 height 39
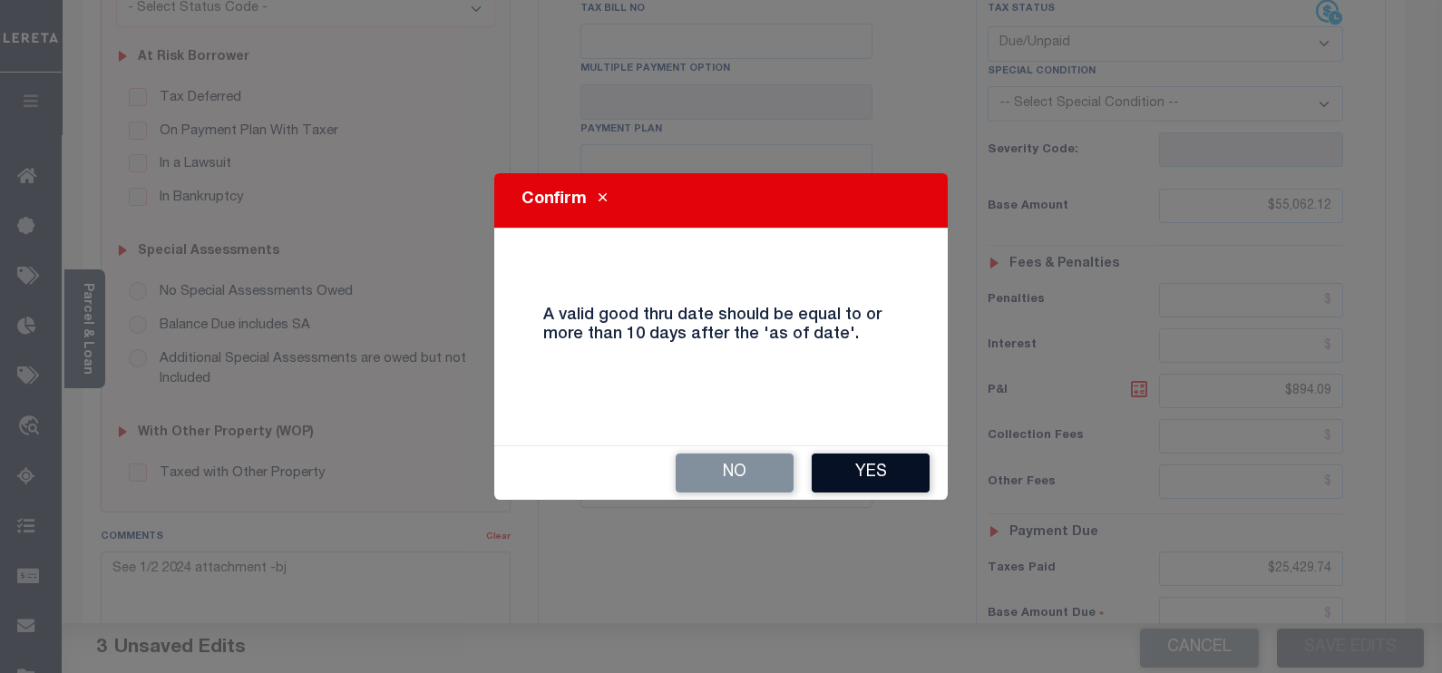
click at [898, 476] on button "Yes" at bounding box center [870, 472] width 118 height 39
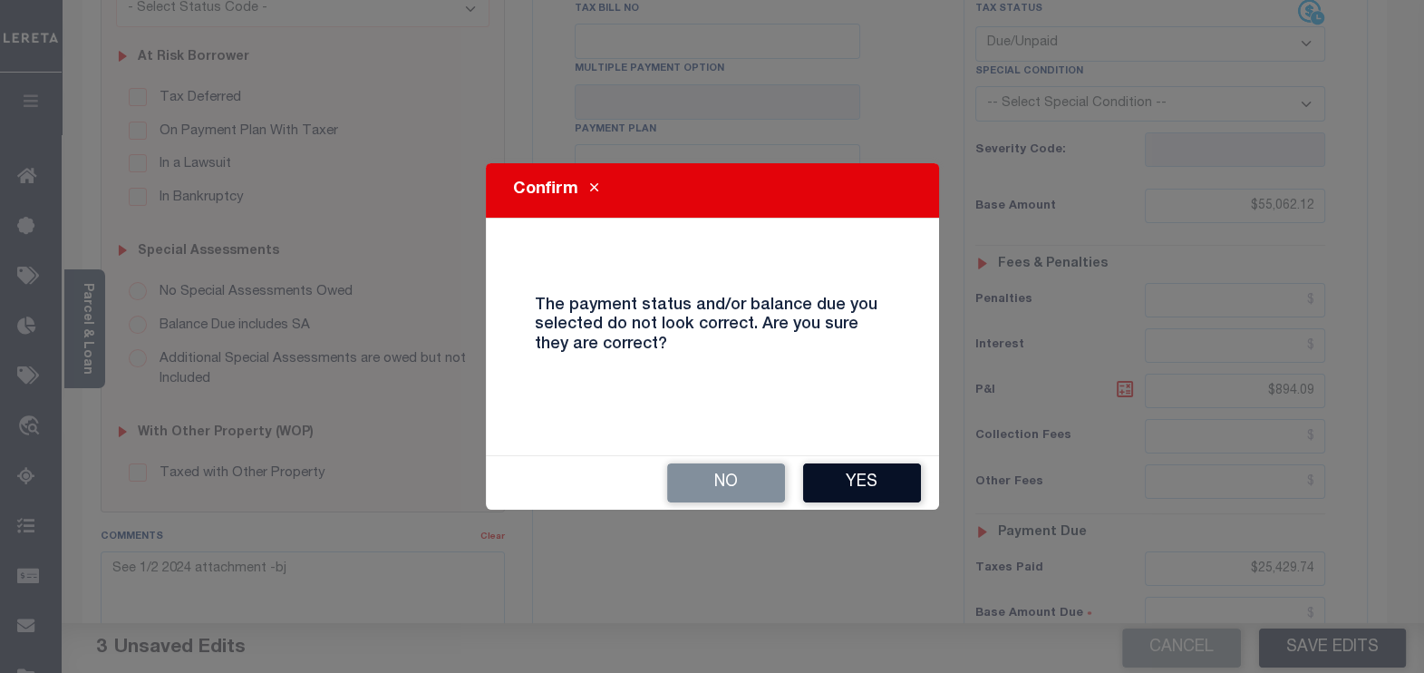
click at [899, 475] on button "Yes" at bounding box center [862, 482] width 118 height 39
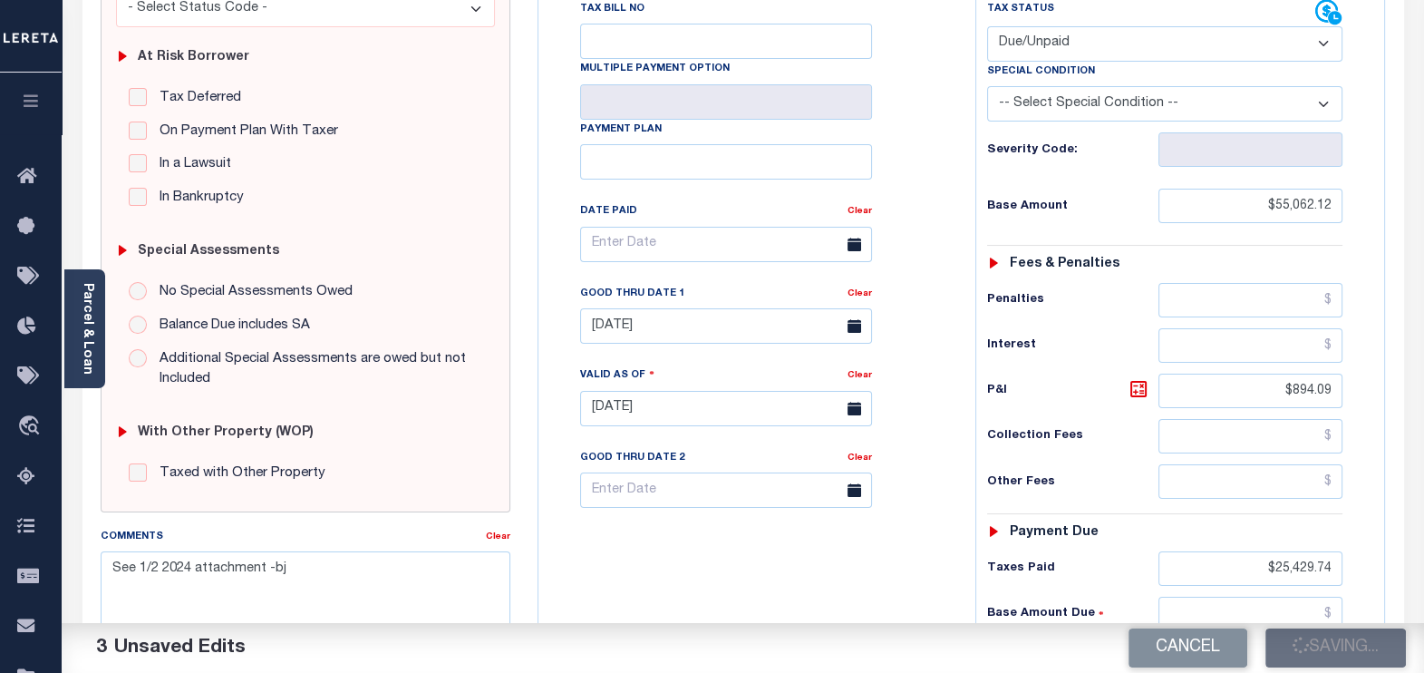
checkbox input "false"
type input "$55,062.12"
type input "$894.09"
type input "$25,429.74"
type input "$55,956.21"
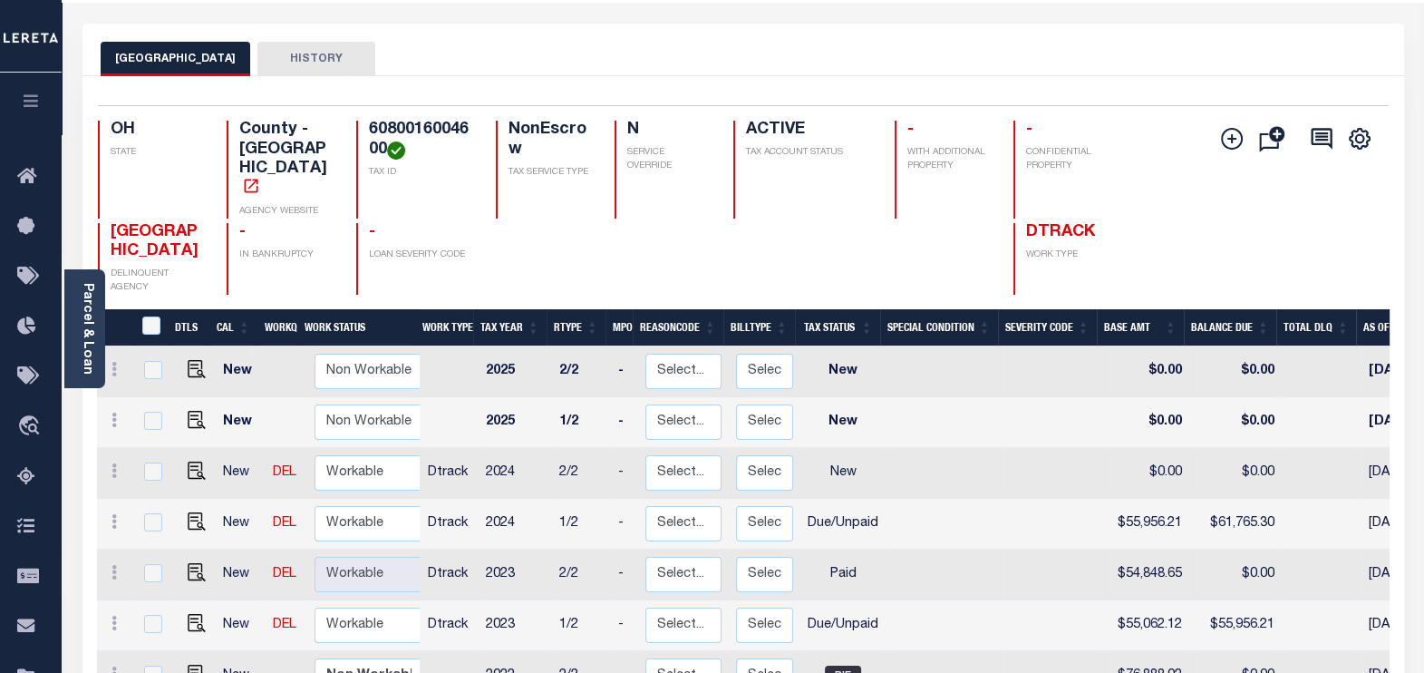
scroll to position [443, 0]
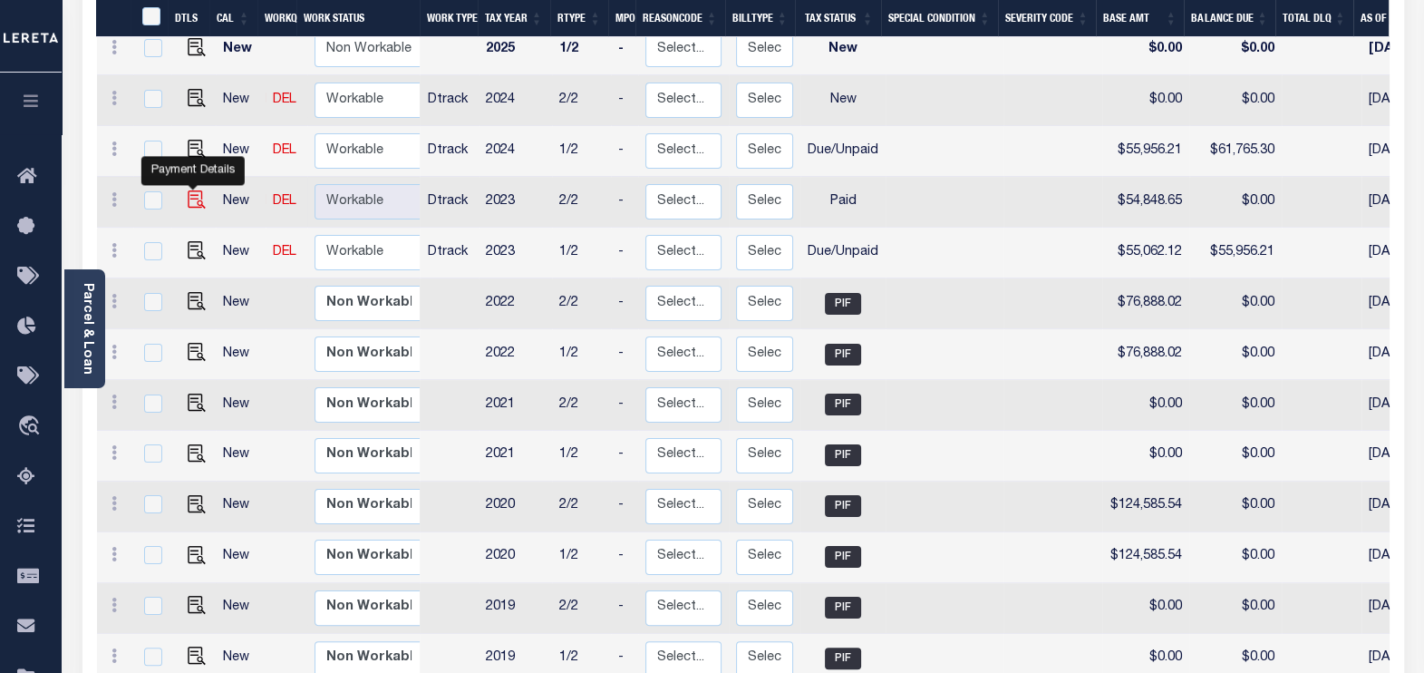
click at [188, 190] on img "" at bounding box center [197, 199] width 18 height 18
checkbox input "true"
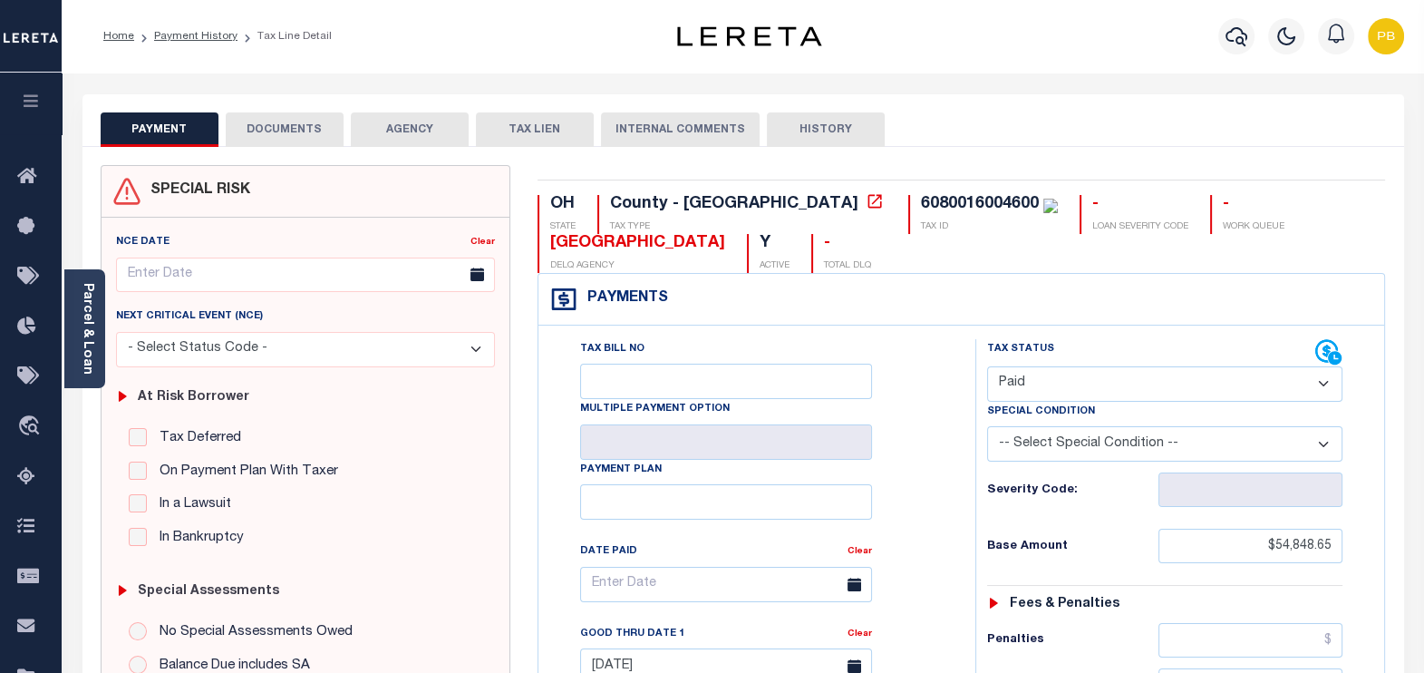
click at [1038, 390] on select "- Select Status Code - Open Due/Unpaid Paid Incomplete No Tax Due Internal Refu…" at bounding box center [1165, 383] width 356 height 35
select select "DUE"
click at [987, 366] on select "- Select Status Code - Open Due/Unpaid Paid Incomplete No Tax Due Internal Refu…" at bounding box center [1165, 383] width 356 height 35
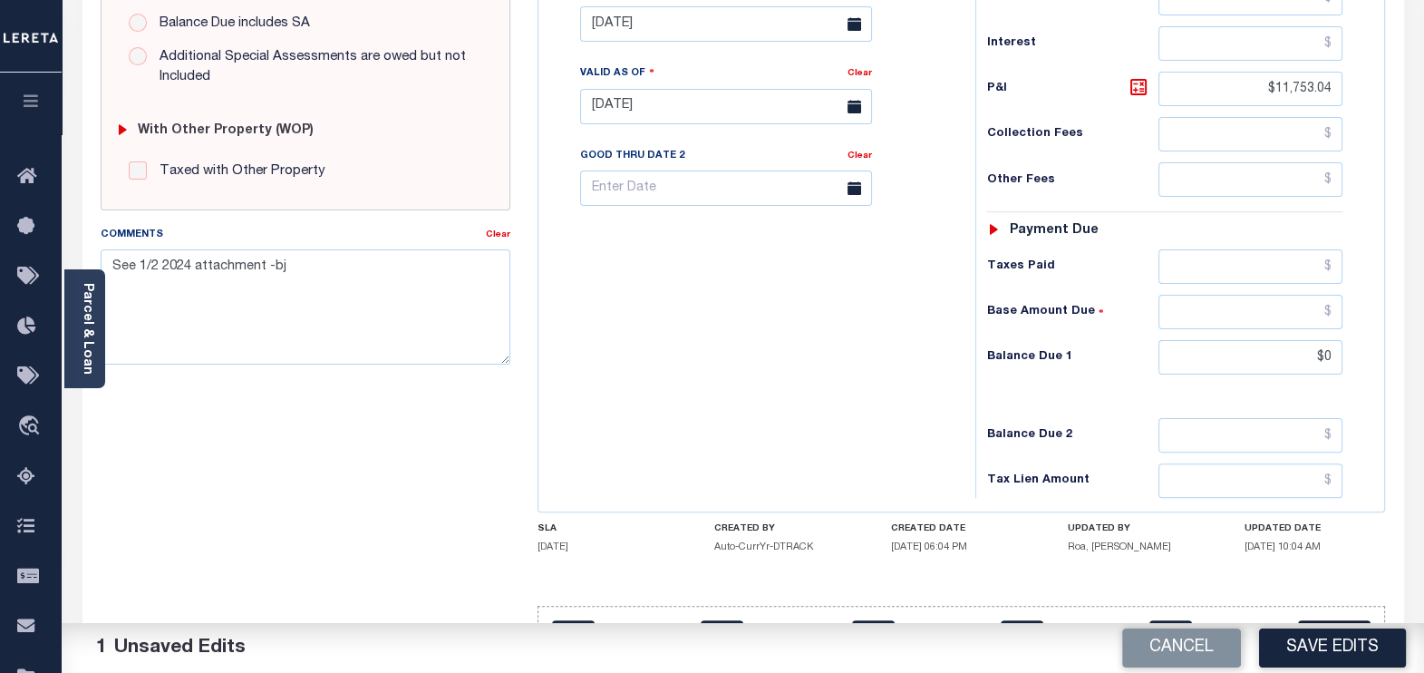
scroll to position [694, 0]
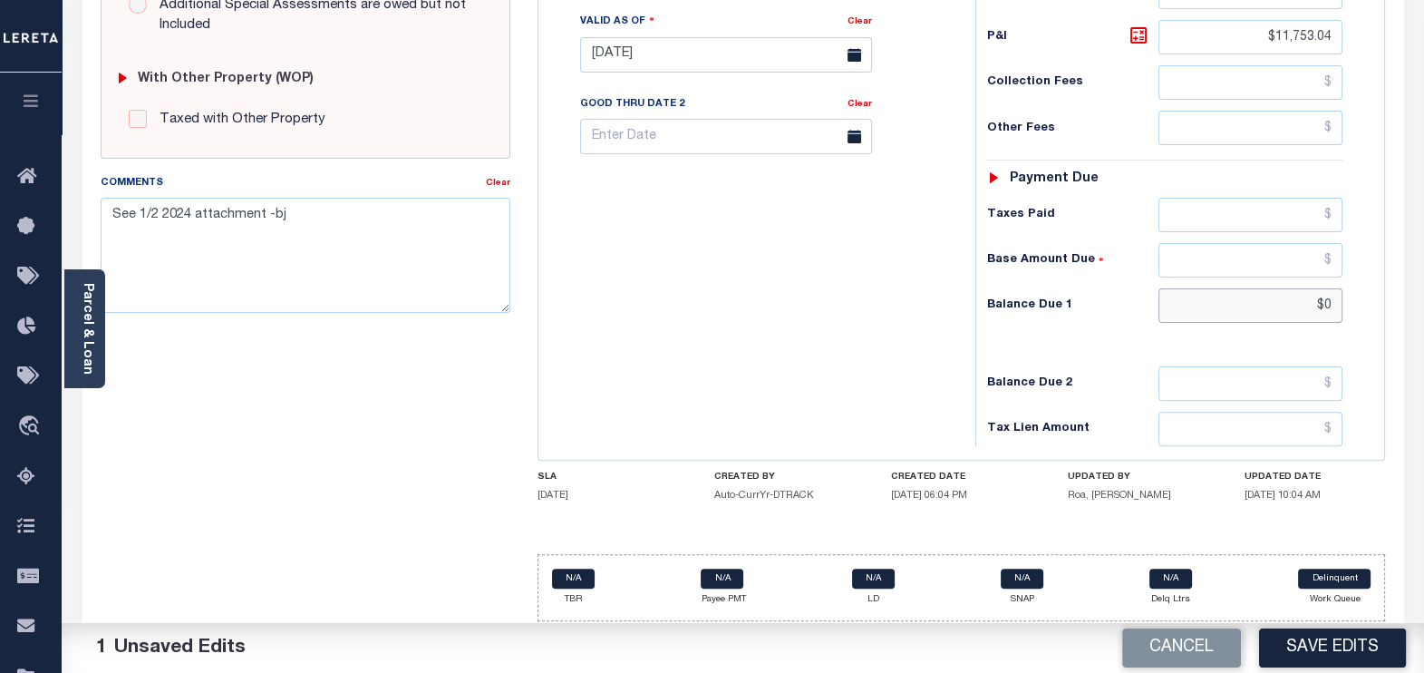
click at [1265, 306] on input "$0" at bounding box center [1251, 305] width 184 height 34
drag, startPoint x: 1336, startPoint y: 302, endPoint x: 1189, endPoint y: 290, distance: 147.4
click at [1189, 290] on input "$0" at bounding box center [1251, 305] width 184 height 34
paste input "55,956.21"
drag, startPoint x: 1336, startPoint y: 304, endPoint x: 1149, endPoint y: 291, distance: 187.2
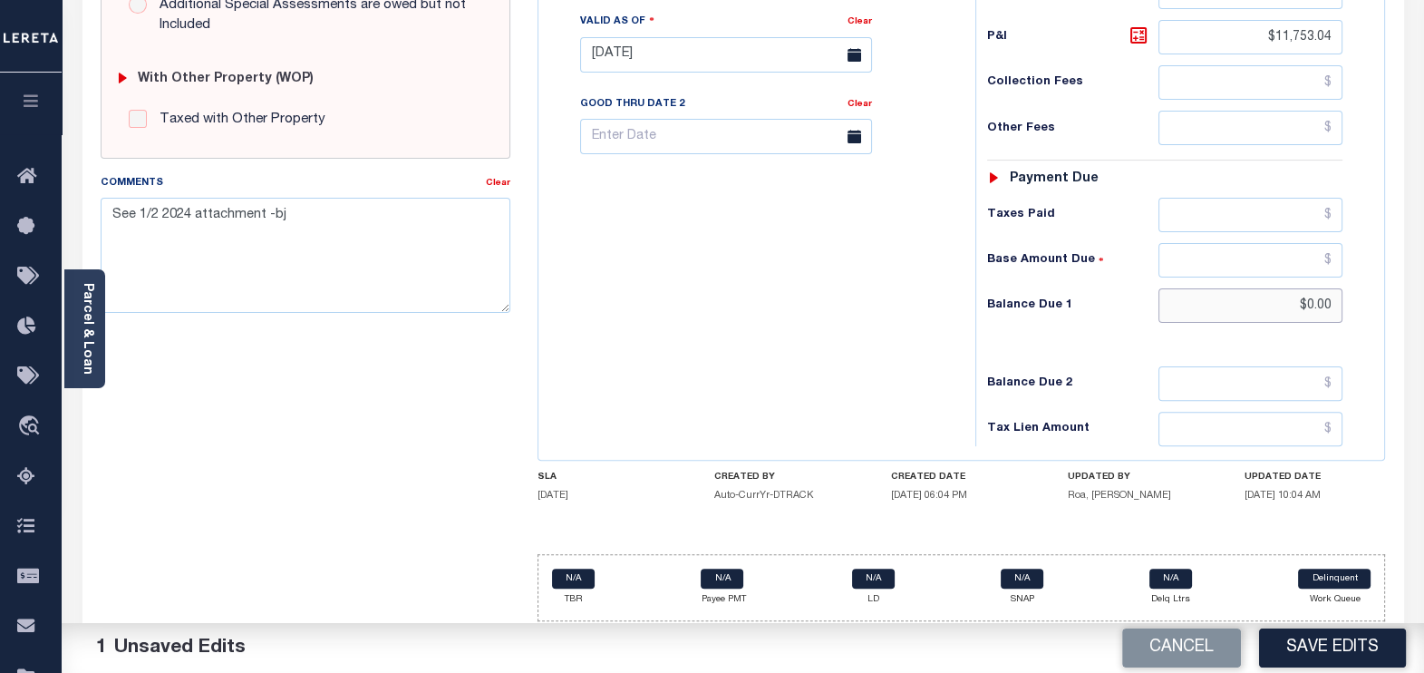
click at [1149, 291] on div "Balance Due 1 $0.00" at bounding box center [1165, 305] width 356 height 34
type input "$55,956.21"
click at [1340, 646] on button "Save Edits" at bounding box center [1332, 647] width 147 height 39
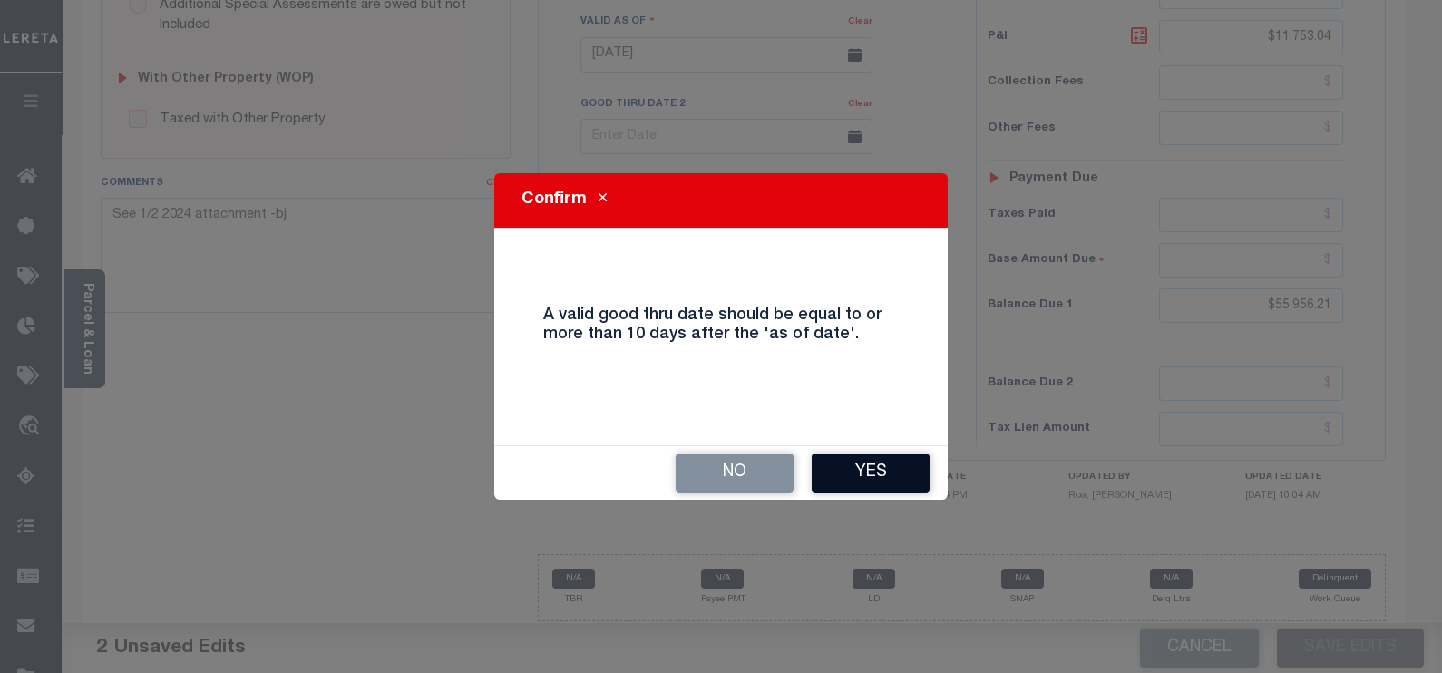
click at [853, 471] on button "Yes" at bounding box center [870, 472] width 118 height 39
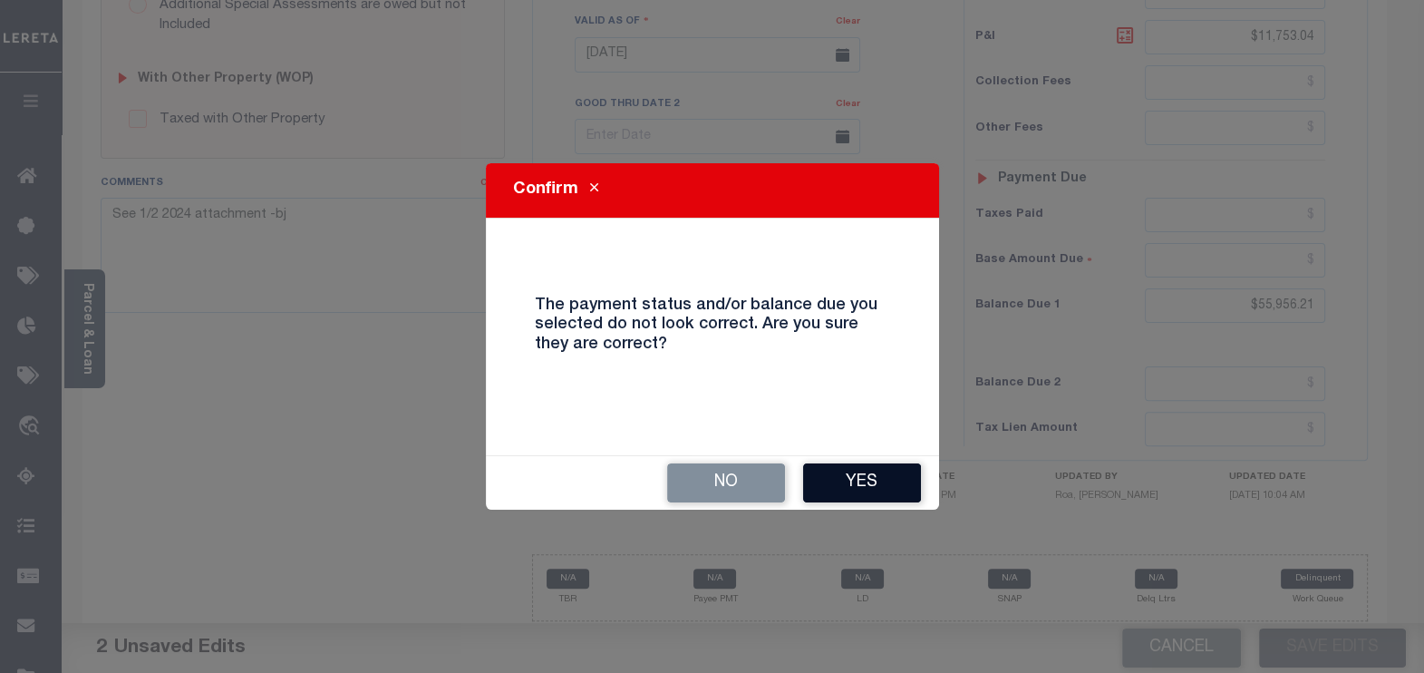
click at [828, 466] on button "Yes" at bounding box center [862, 482] width 118 height 39
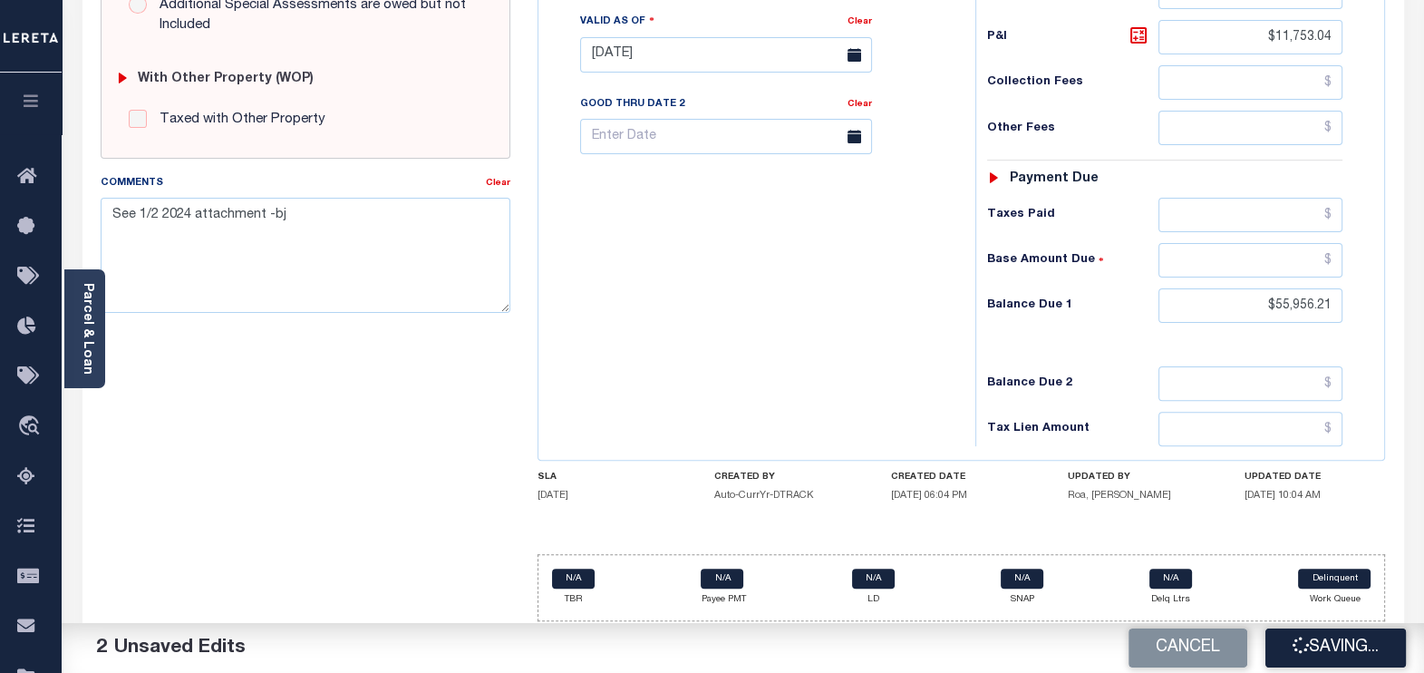
checkbox input "false"
type input "$54,848.65"
type input "$11,753.04"
type input "$55,956.21"
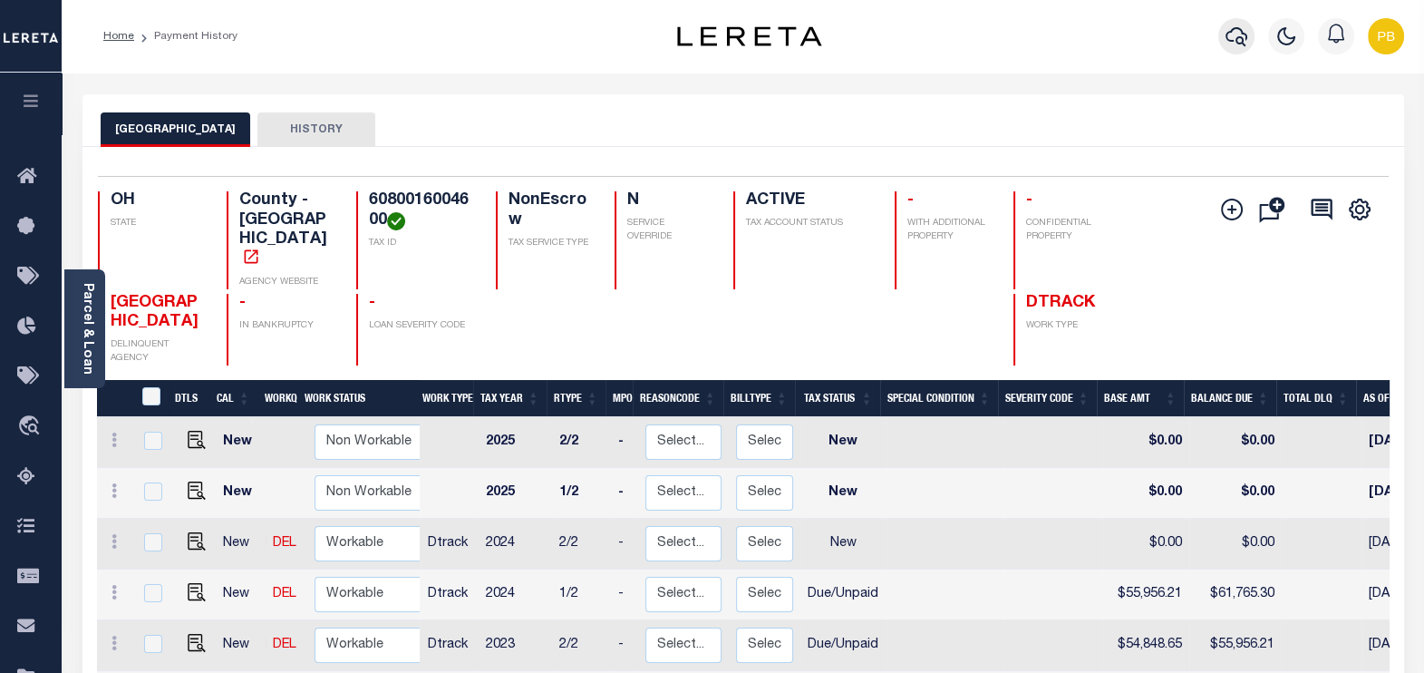
click at [1231, 34] on icon "button" at bounding box center [1237, 36] width 22 height 22
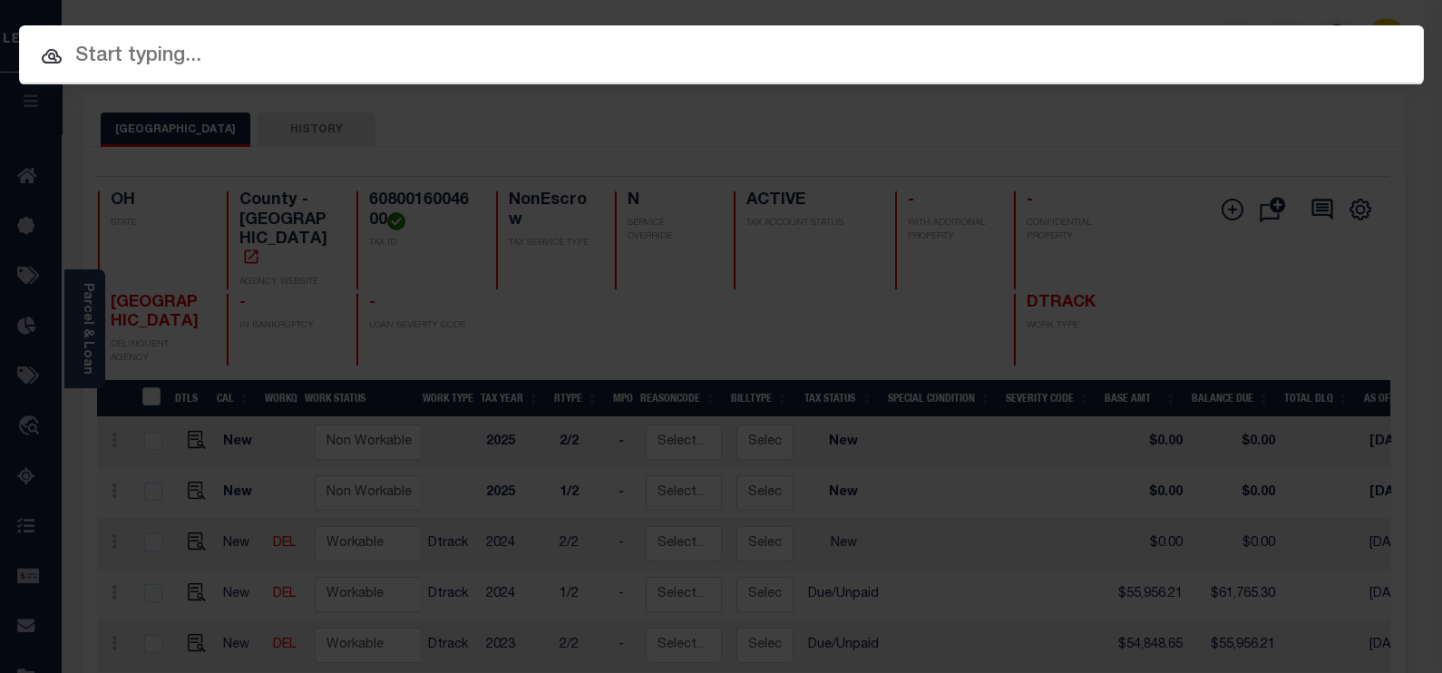
click at [367, 64] on input "text" at bounding box center [721, 57] width 1404 height 32
click at [367, 69] on input "text" at bounding box center [721, 57] width 1404 height 32
paste input "11703395"
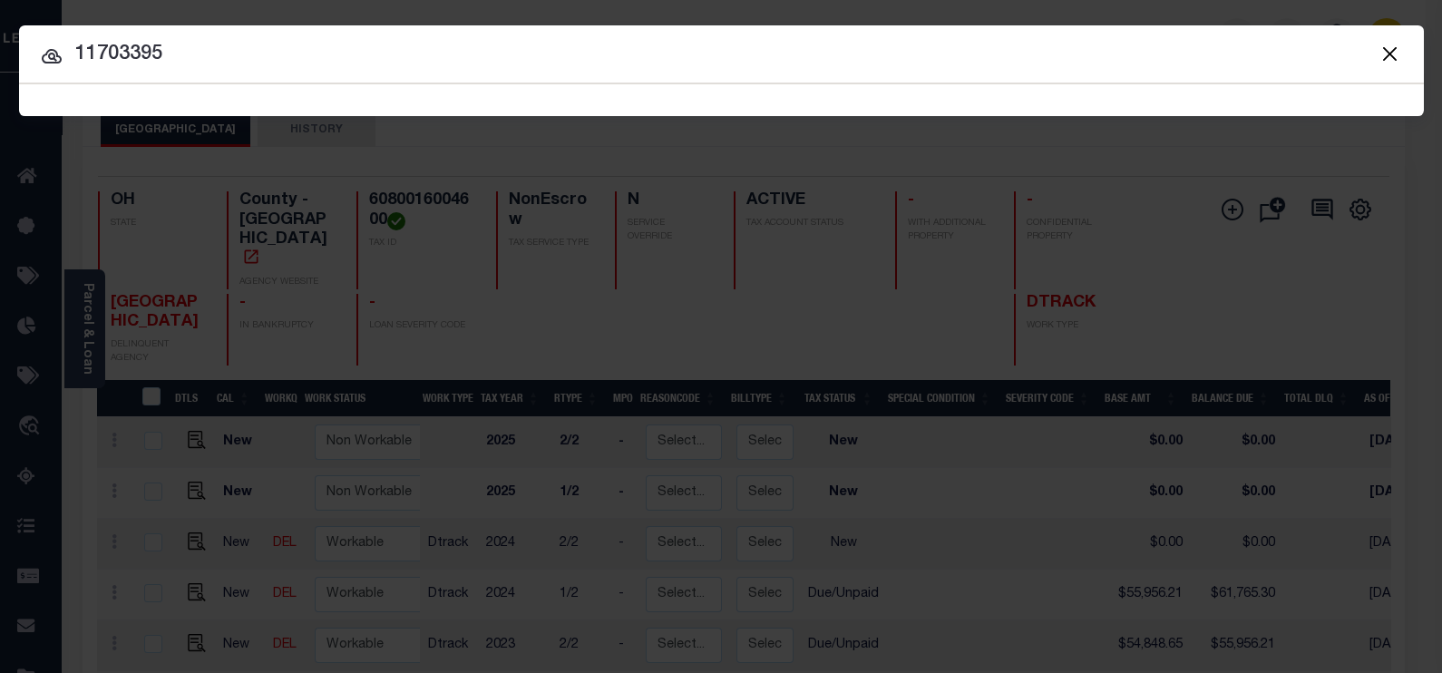
type input "11703395"
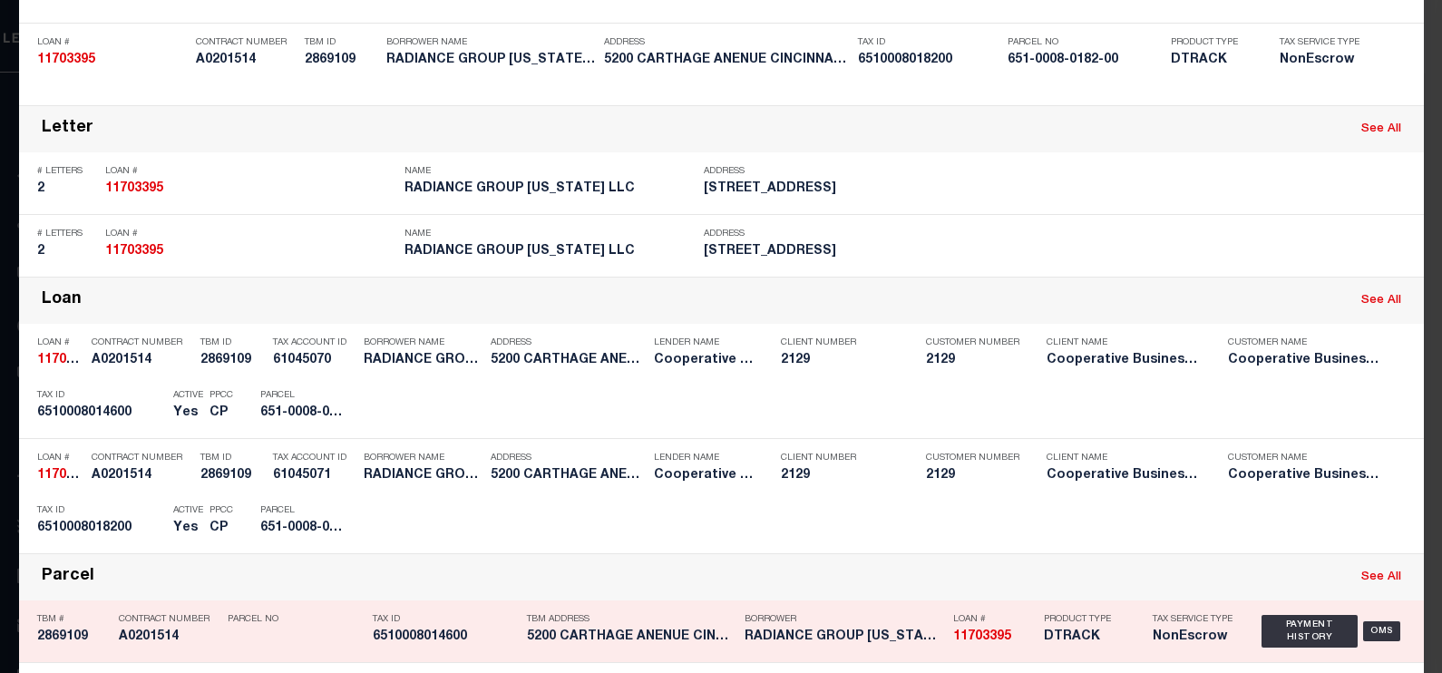
scroll to position [226, 0]
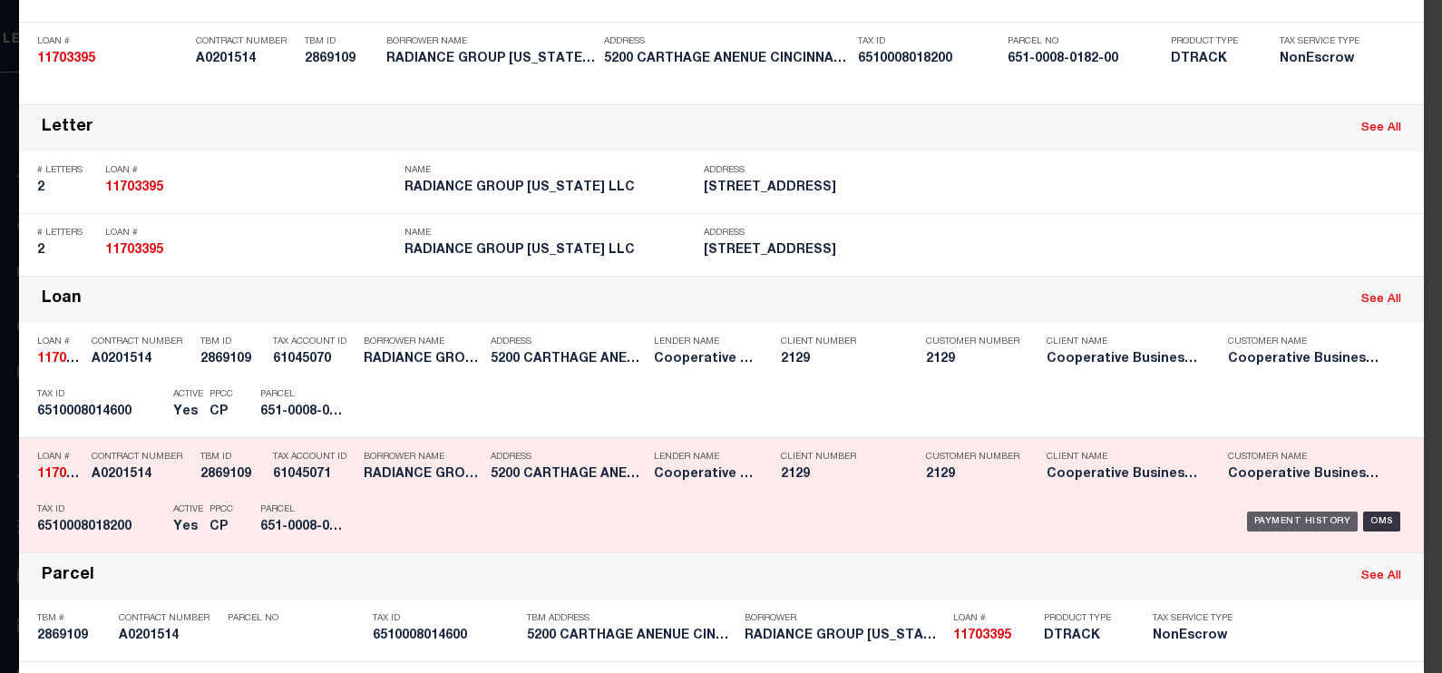
click at [1306, 323] on div "Loan See All" at bounding box center [721, 300] width 1404 height 46
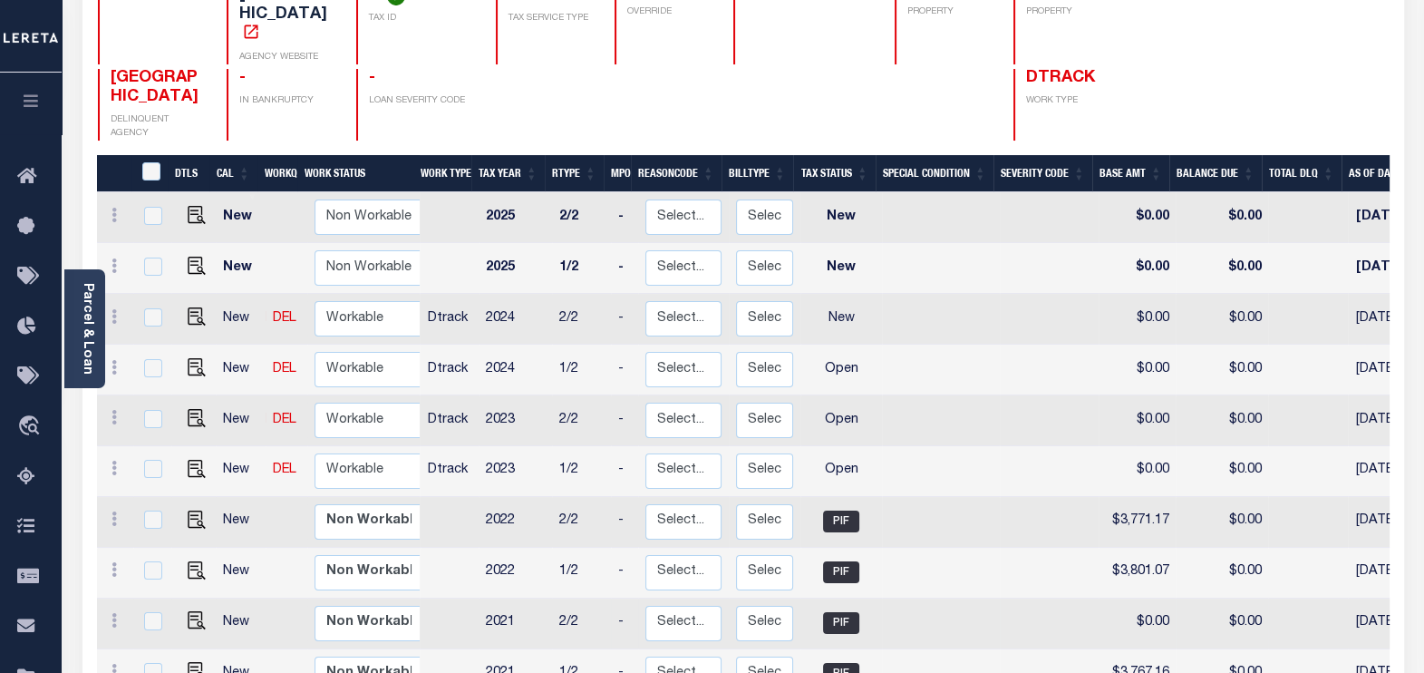
scroll to position [226, 0]
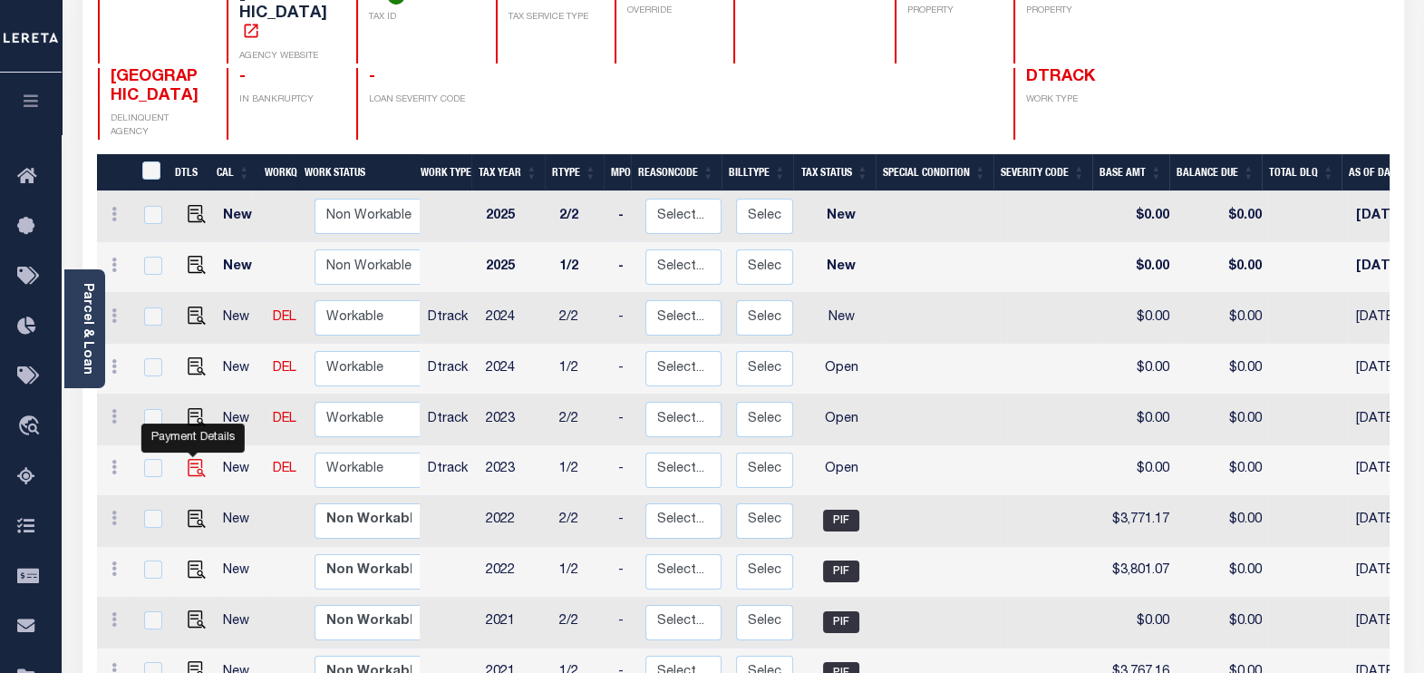
click at [189, 459] on img "" at bounding box center [197, 468] width 18 height 18
checkbox input "true"
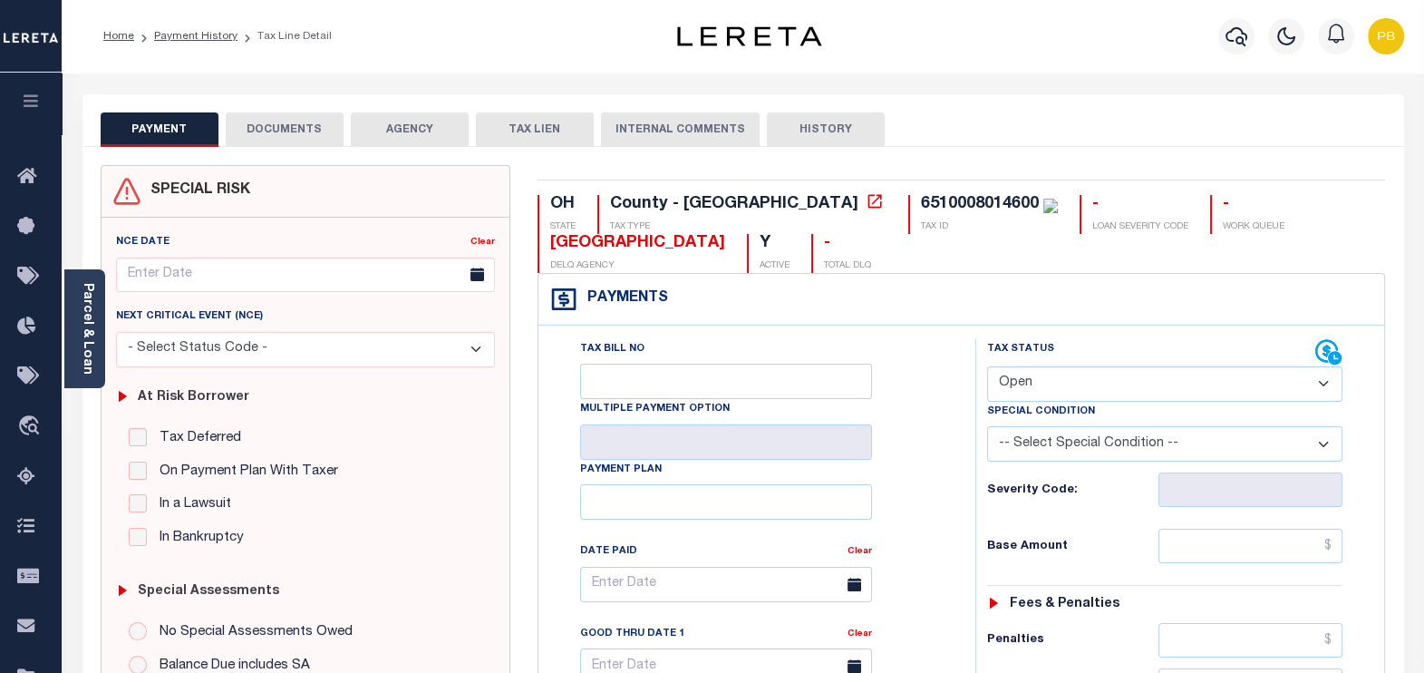
click at [1120, 369] on select "- Select Status Code - Open Due/Unpaid Paid Incomplete No Tax Due Internal Refu…" at bounding box center [1165, 383] width 356 height 35
select select "PYD"
click at [987, 366] on select "- Select Status Code - Open Due/Unpaid Paid Incomplete No Tax Due Internal Refu…" at bounding box center [1165, 383] width 356 height 35
type input "[DATE]"
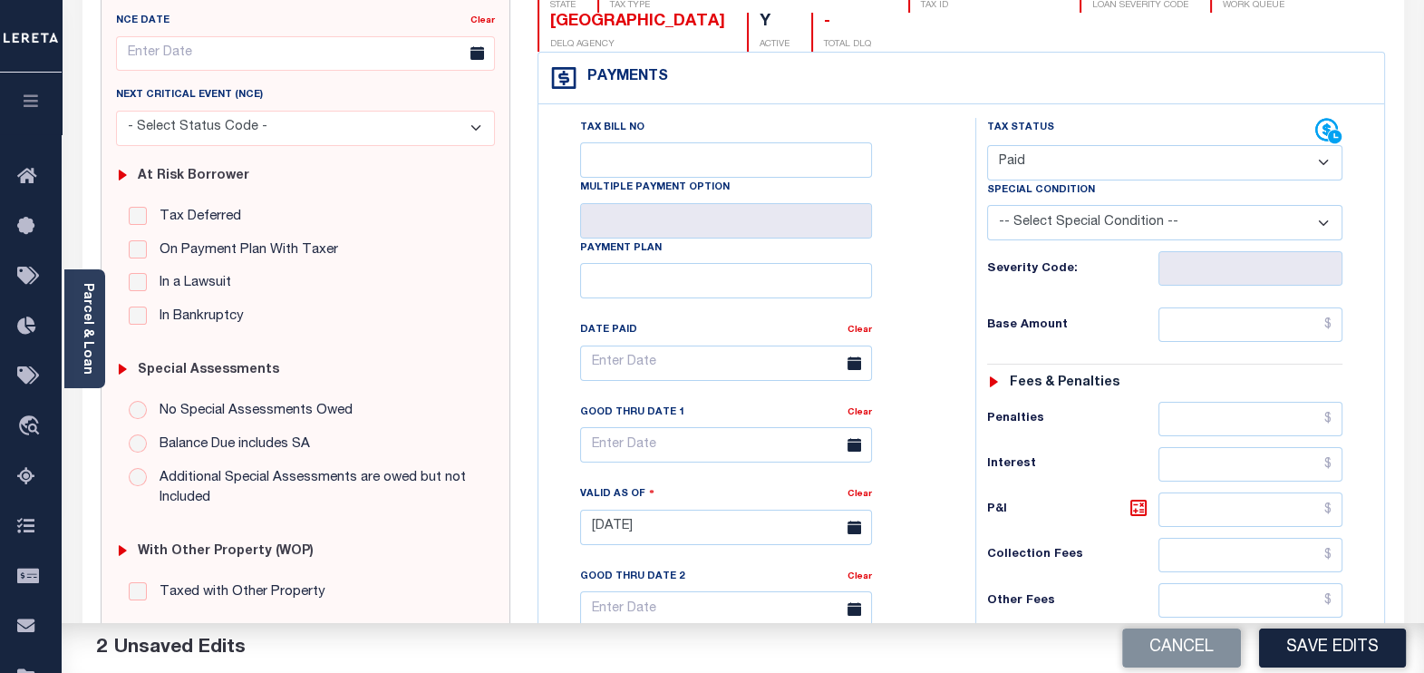
scroll to position [226, 0]
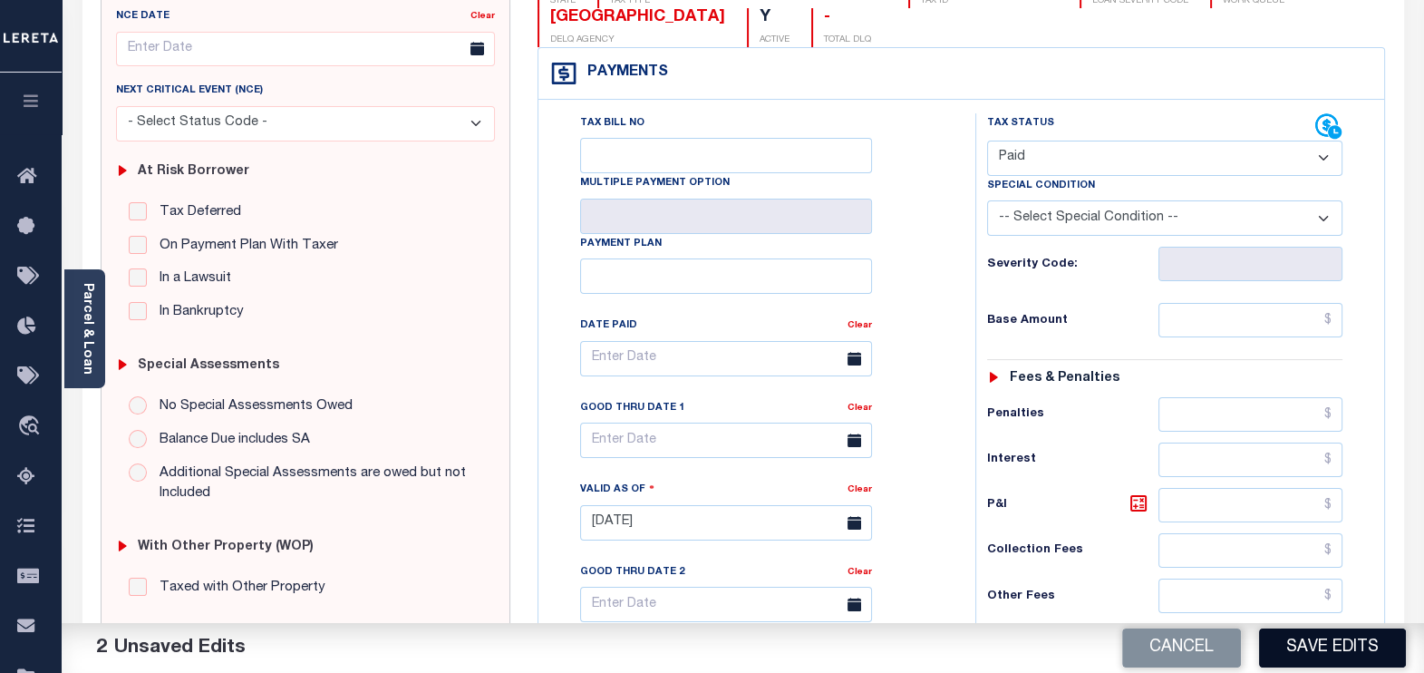
click at [1311, 643] on button "Save Edits" at bounding box center [1332, 647] width 147 height 39
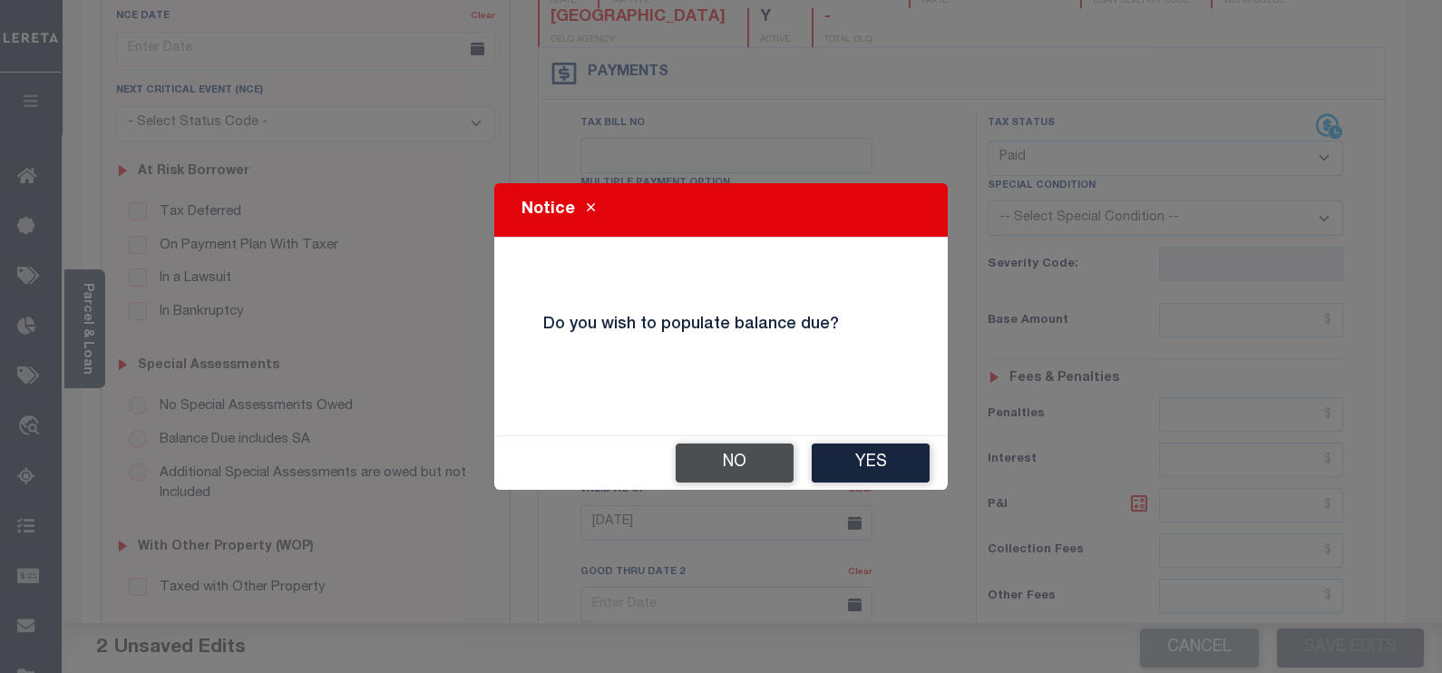
click at [729, 472] on button "No" at bounding box center [734, 462] width 118 height 39
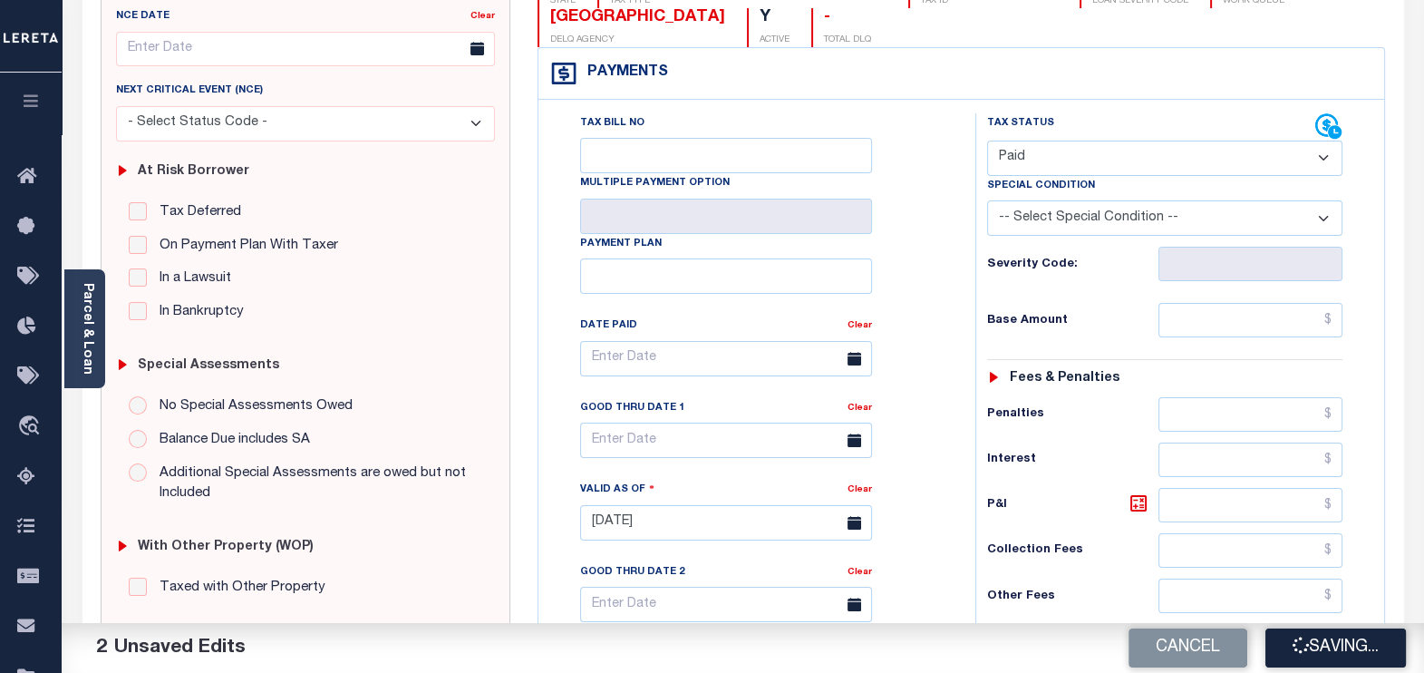
checkbox input "false"
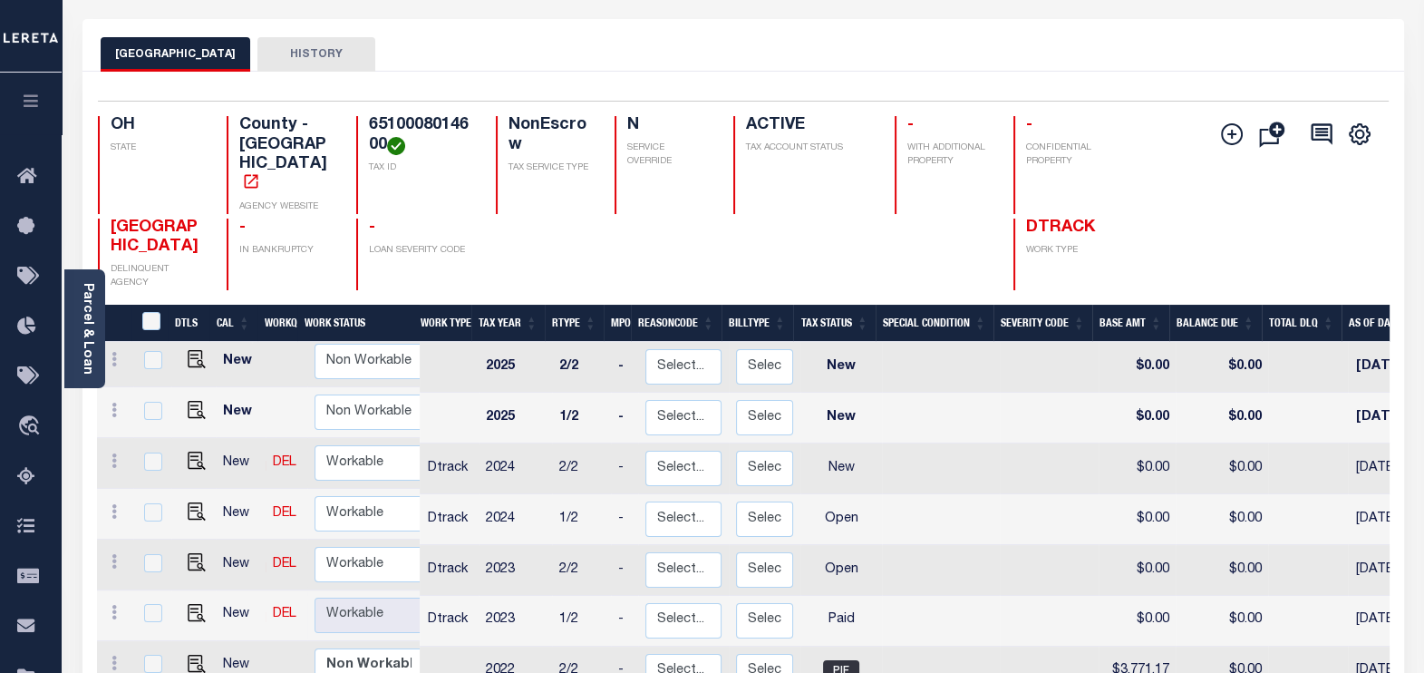
scroll to position [112, 0]
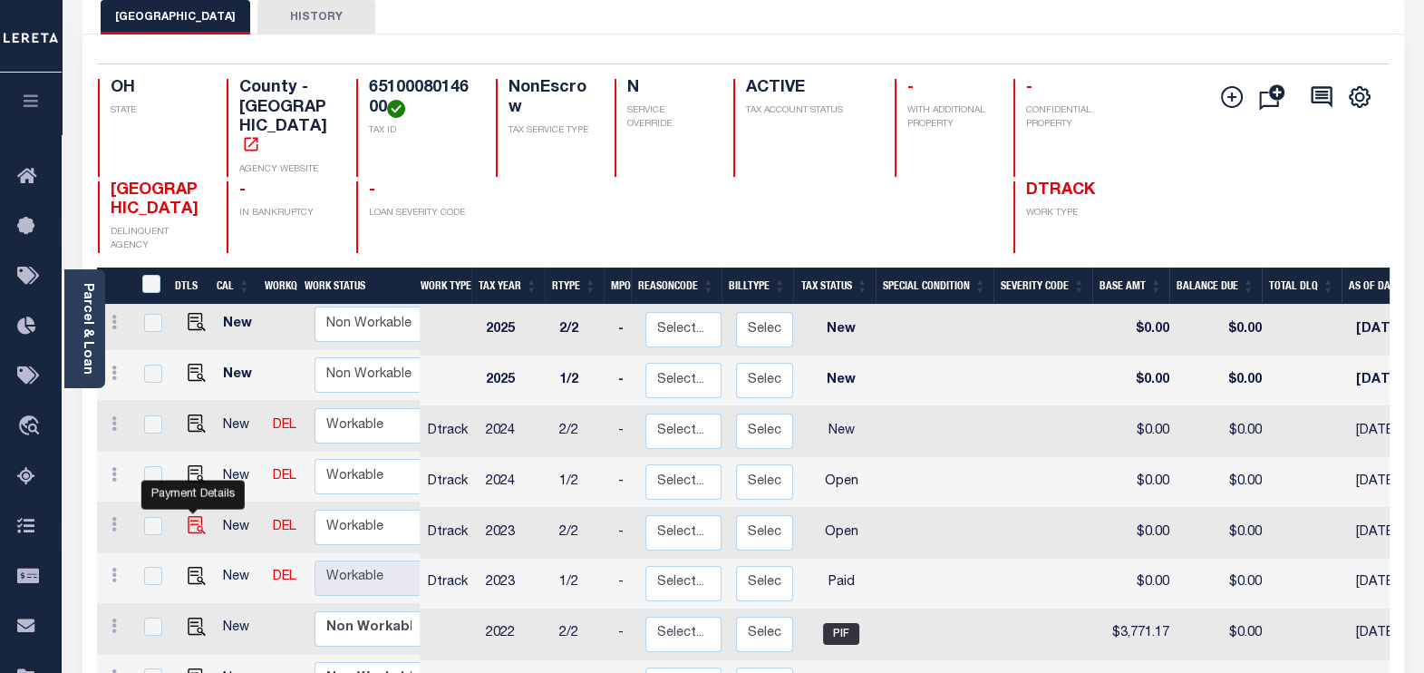
click at [190, 516] on img "" at bounding box center [197, 525] width 18 height 18
checkbox input "true"
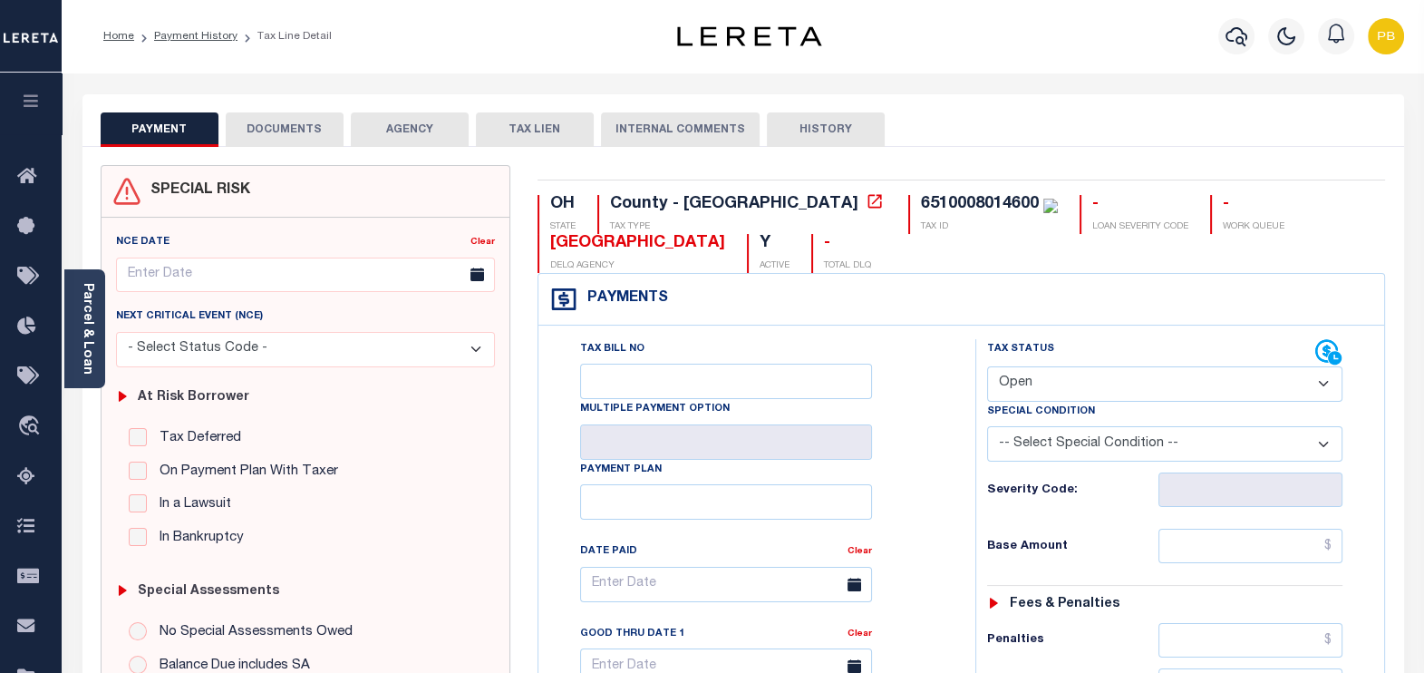
click at [1140, 371] on select "- Select Status Code - Open Due/Unpaid Paid Incomplete No Tax Due Internal Refu…" at bounding box center [1165, 383] width 356 height 35
select select "PYD"
click at [987, 366] on select "- Select Status Code - Open Due/Unpaid Paid Incomplete No Tax Due Internal Refu…" at bounding box center [1165, 383] width 356 height 35
type input "[DATE]"
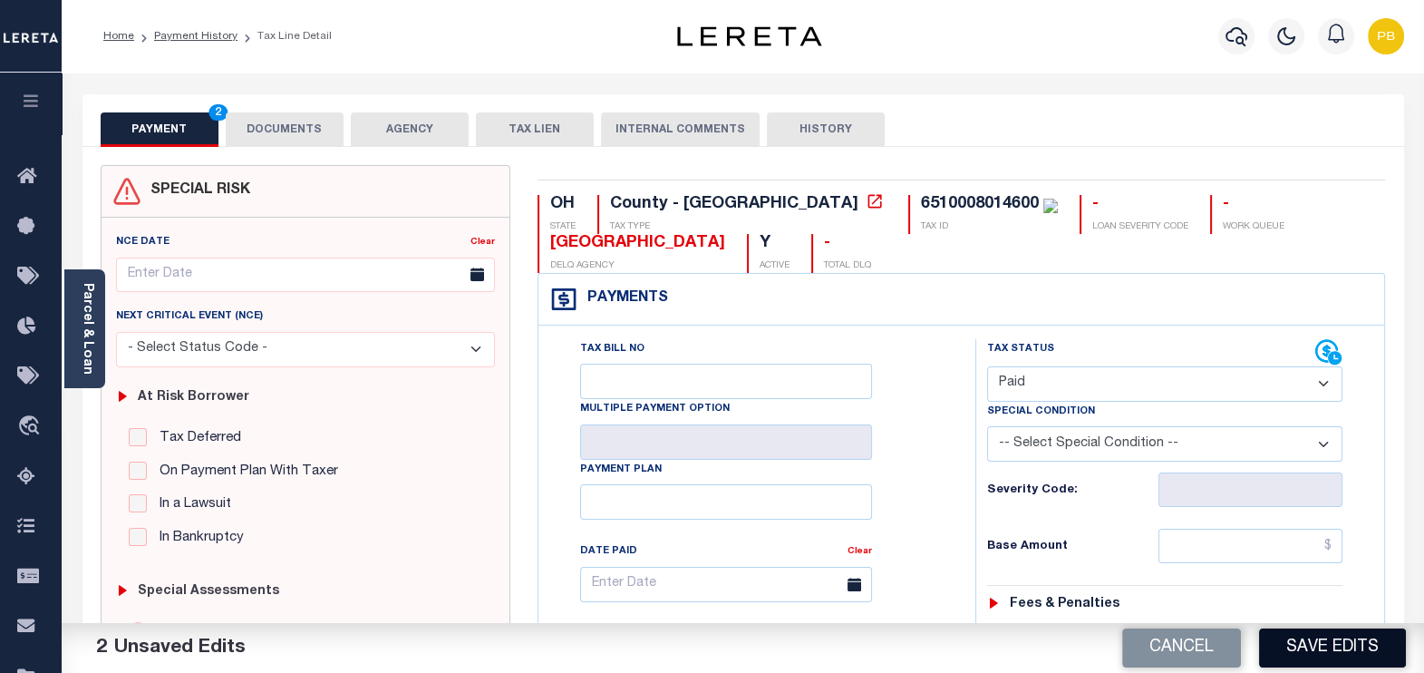
click at [1324, 652] on button "Save Edits" at bounding box center [1332, 647] width 147 height 39
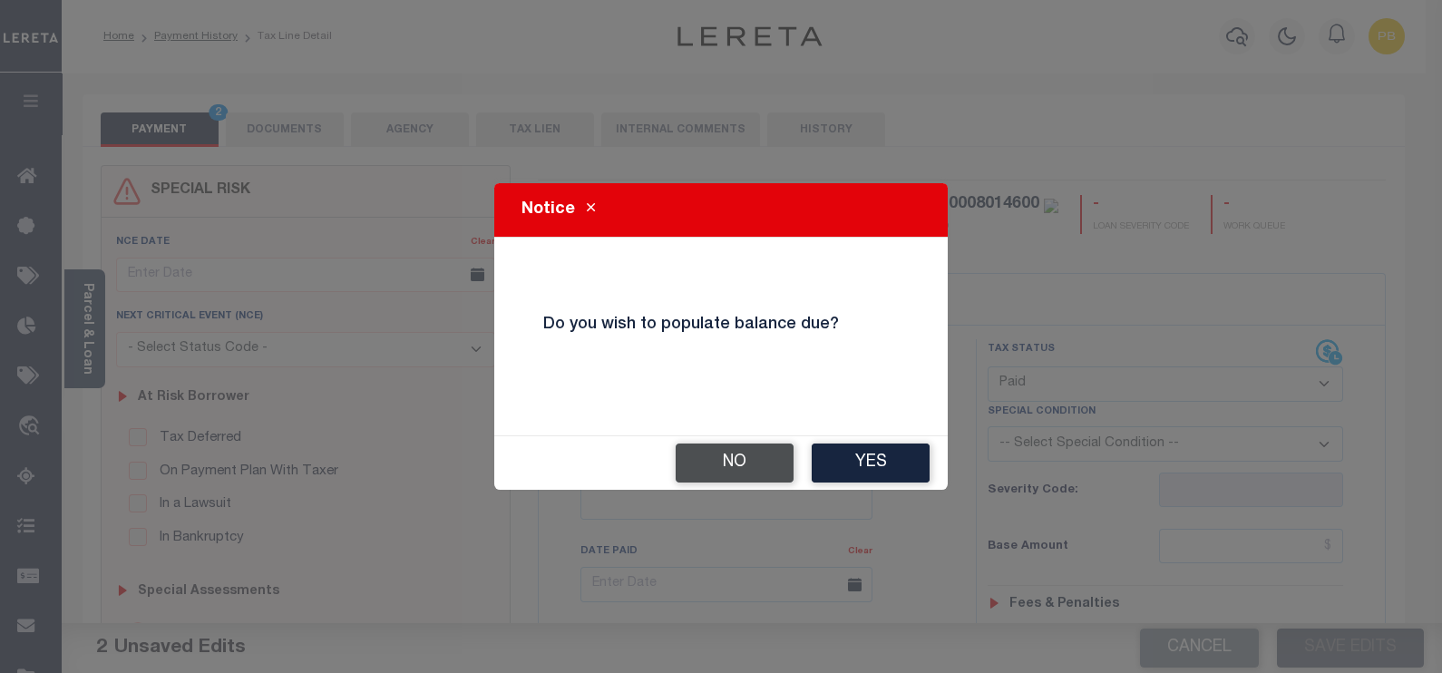
click at [743, 465] on button "No" at bounding box center [734, 462] width 118 height 39
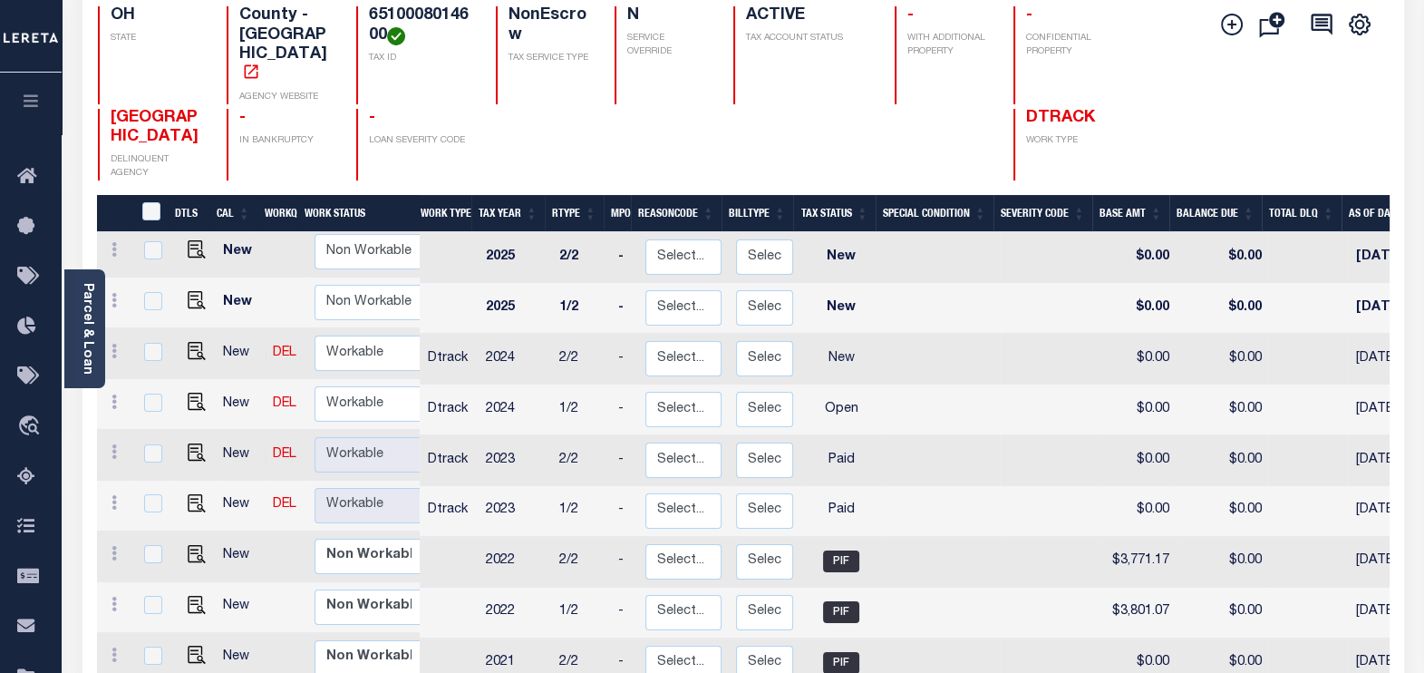
scroll to position [226, 0]
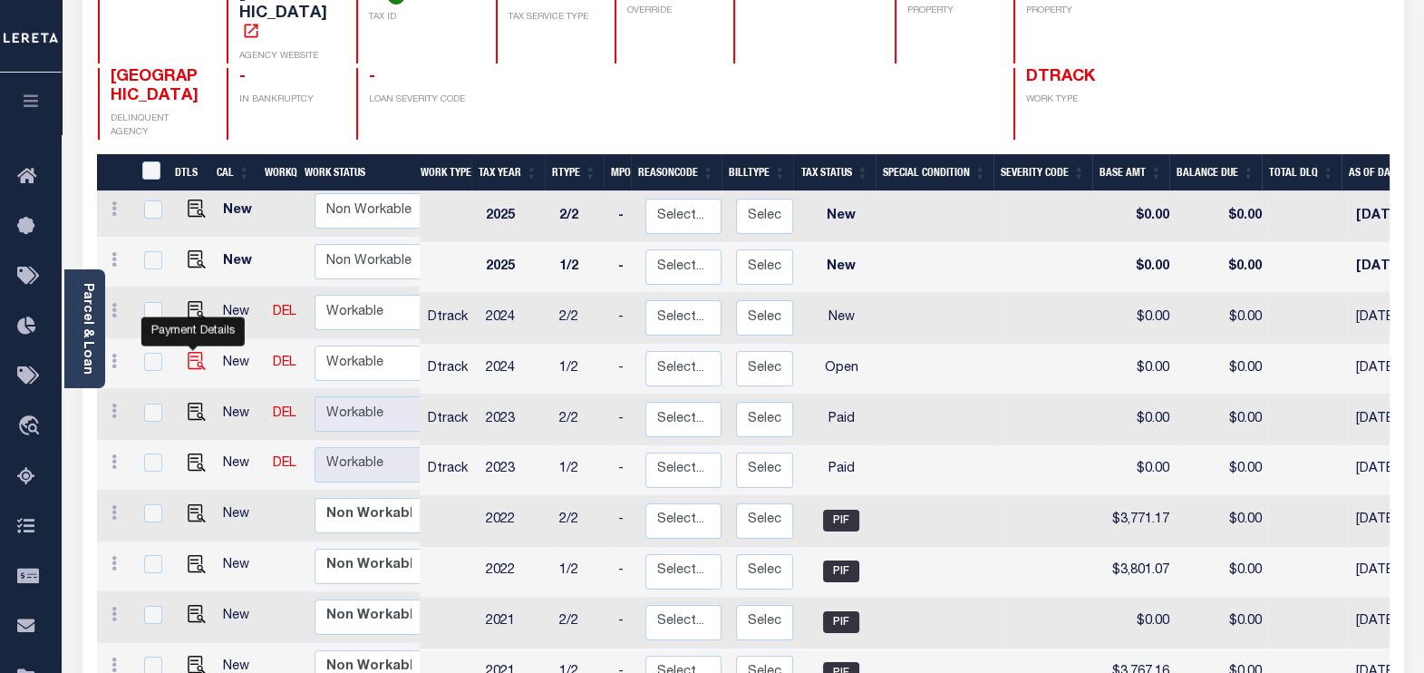
click at [191, 352] on img "" at bounding box center [197, 361] width 18 height 18
checkbox input "true"
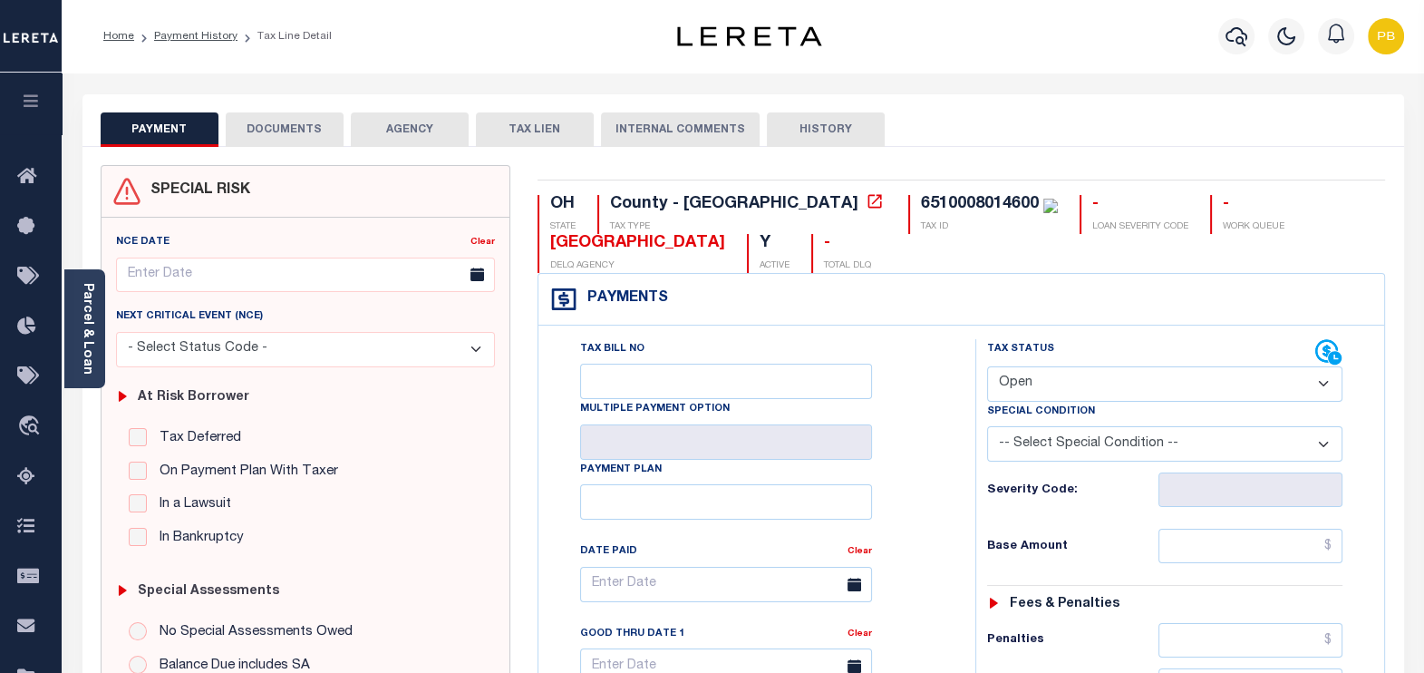
click at [1061, 386] on select "- Select Status Code - Open Due/Unpaid Paid Incomplete No Tax Due Internal Refu…" at bounding box center [1165, 383] width 356 height 35
select select "PYD"
click at [987, 366] on select "- Select Status Code - Open Due/Unpaid Paid Incomplete No Tax Due Internal Refu…" at bounding box center [1165, 383] width 356 height 35
type input "[DATE]"
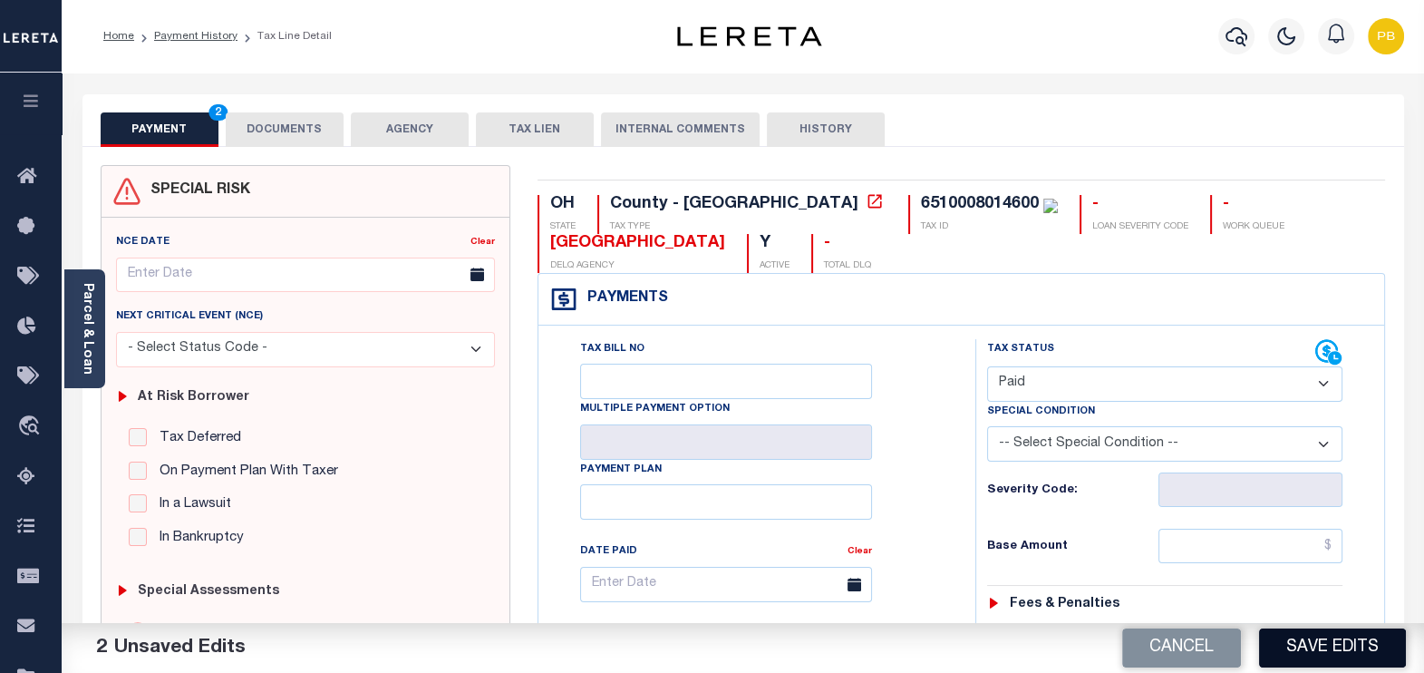
click at [1311, 651] on button "Save Edits" at bounding box center [1332, 647] width 147 height 39
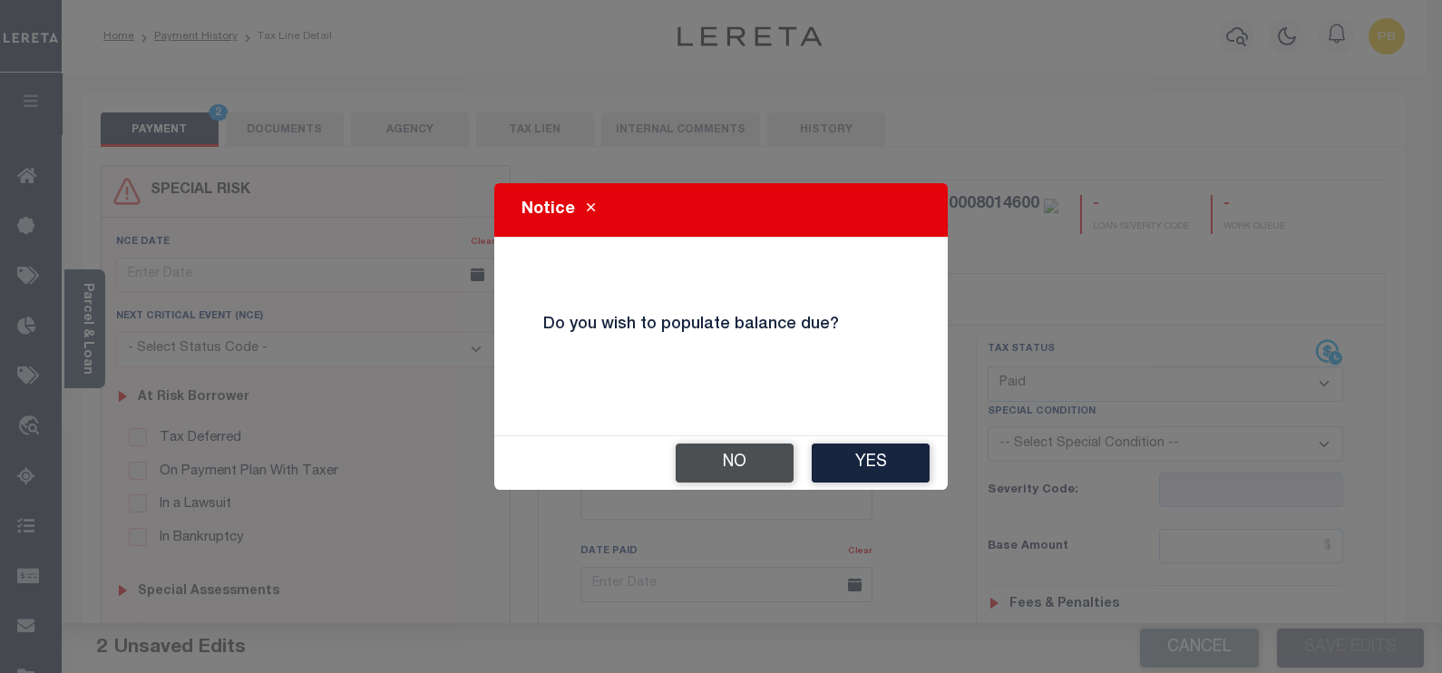
click at [756, 477] on button "No" at bounding box center [734, 462] width 118 height 39
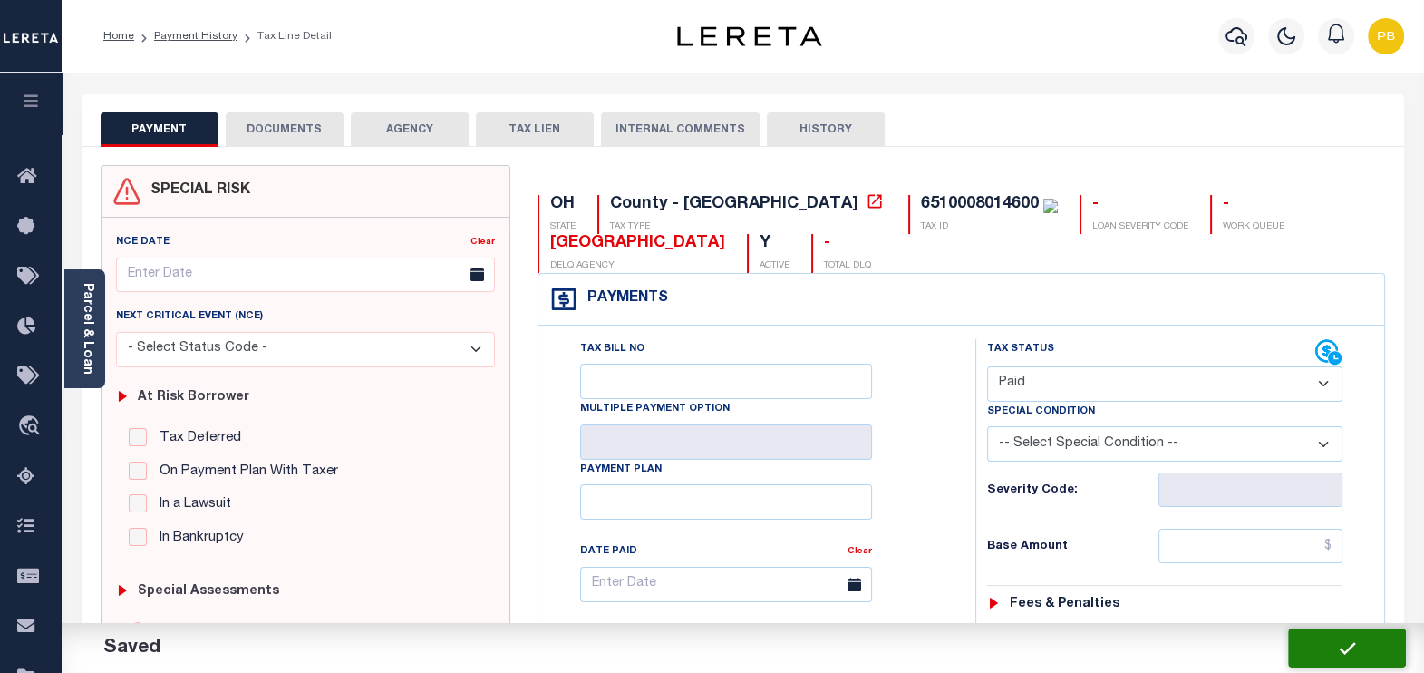
checkbox input "false"
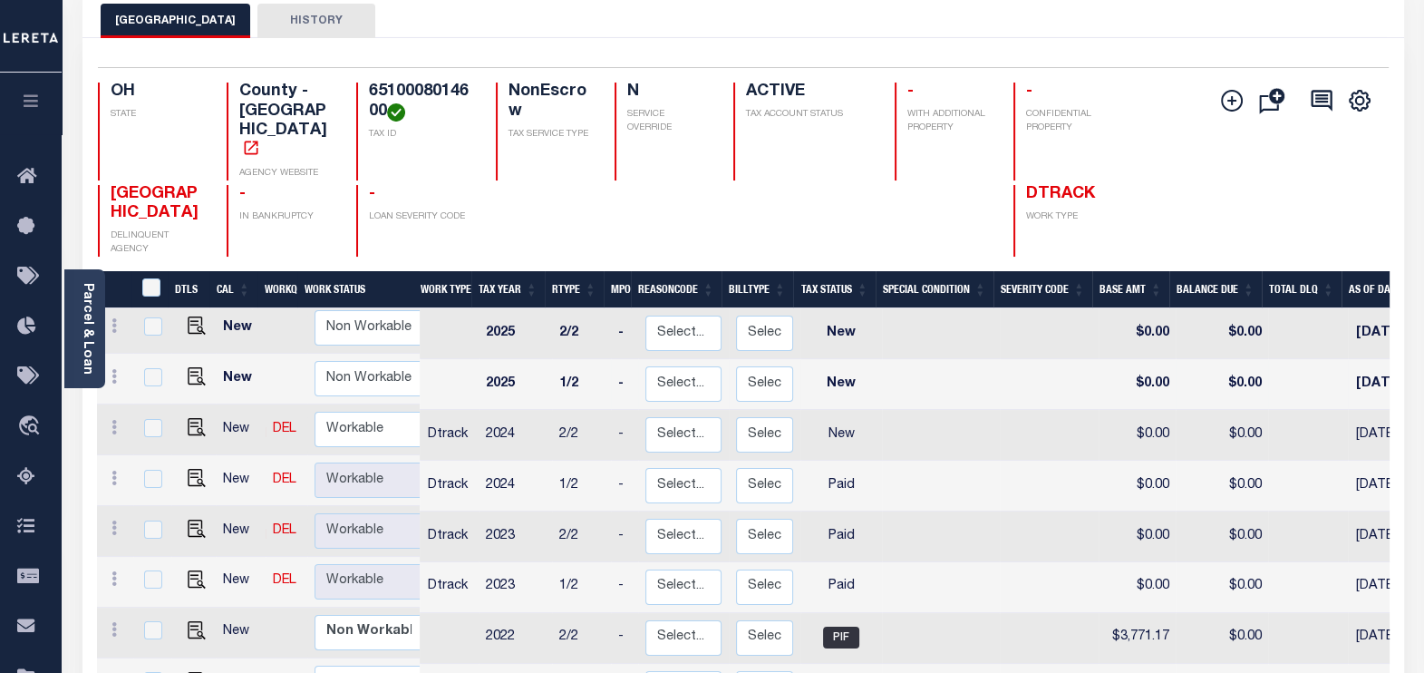
scroll to position [112, 0]
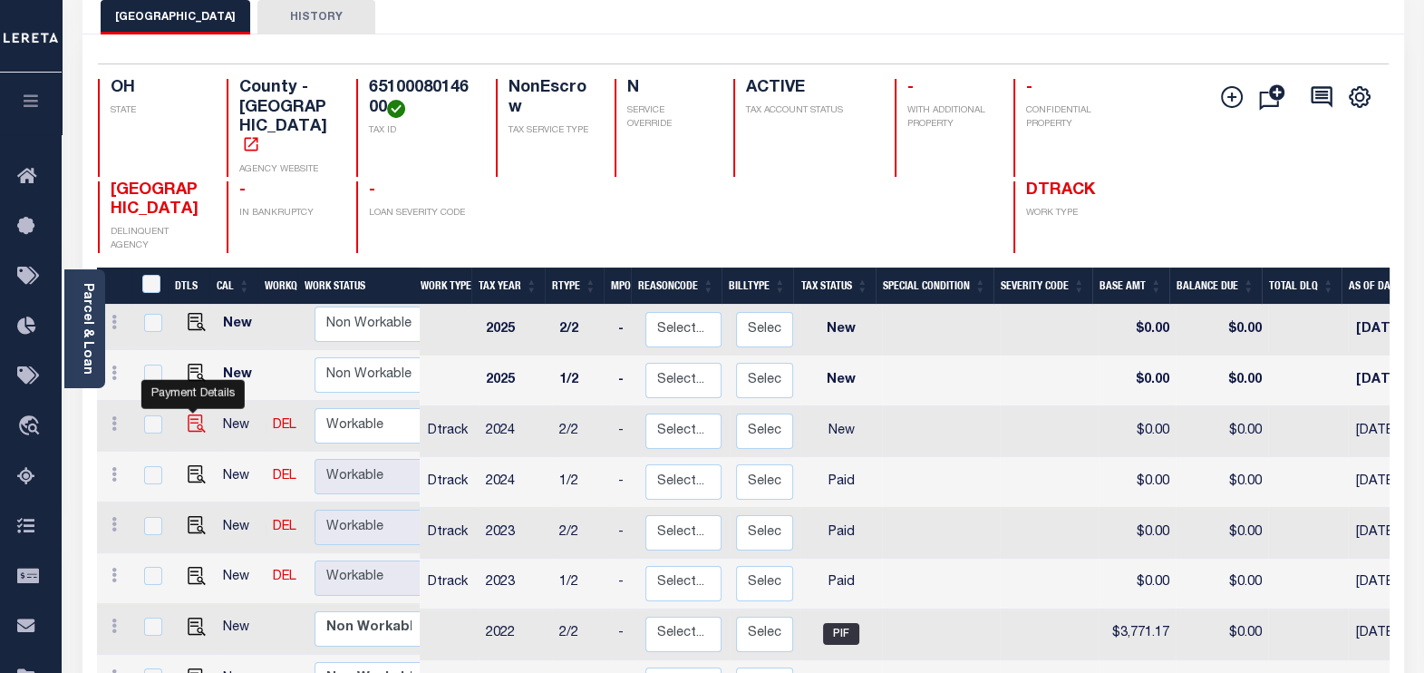
click at [193, 414] on img "" at bounding box center [197, 423] width 18 height 18
checkbox input "true"
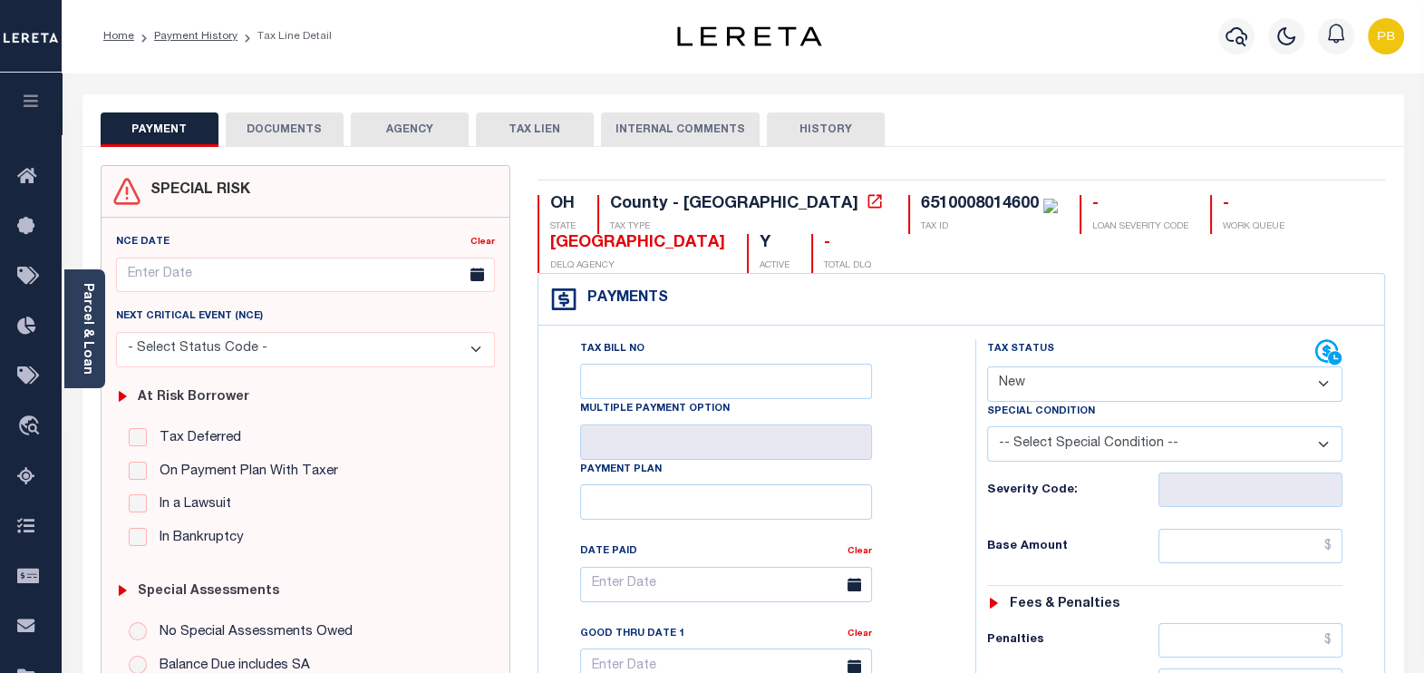
click at [1088, 384] on select "- Select Status Code - Open Due/Unpaid Paid Incomplete No Tax Due Internal Refu…" at bounding box center [1165, 383] width 356 height 35
select select "PYD"
click at [987, 366] on select "- Select Status Code - Open Due/Unpaid Paid Incomplete No Tax Due Internal Refu…" at bounding box center [1165, 383] width 356 height 35
type input "[DATE]"
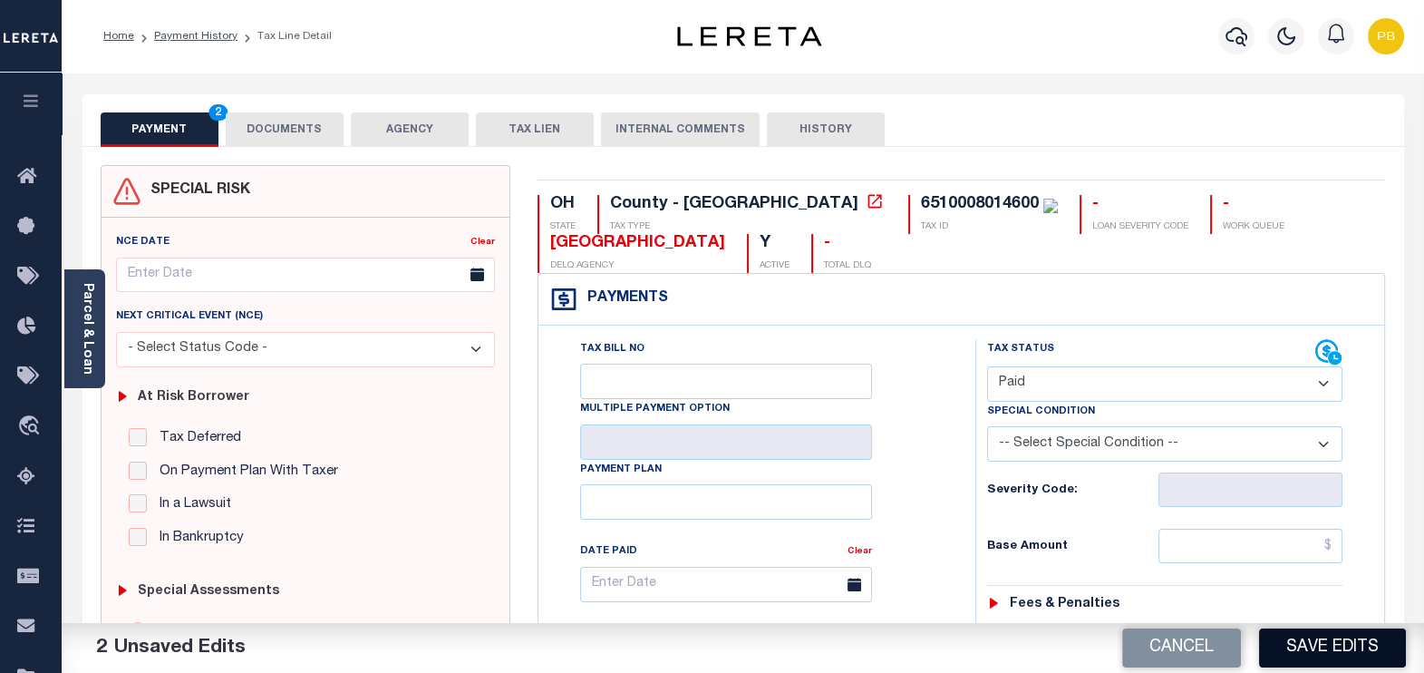
click at [1327, 649] on button "Save Edits" at bounding box center [1332, 647] width 147 height 39
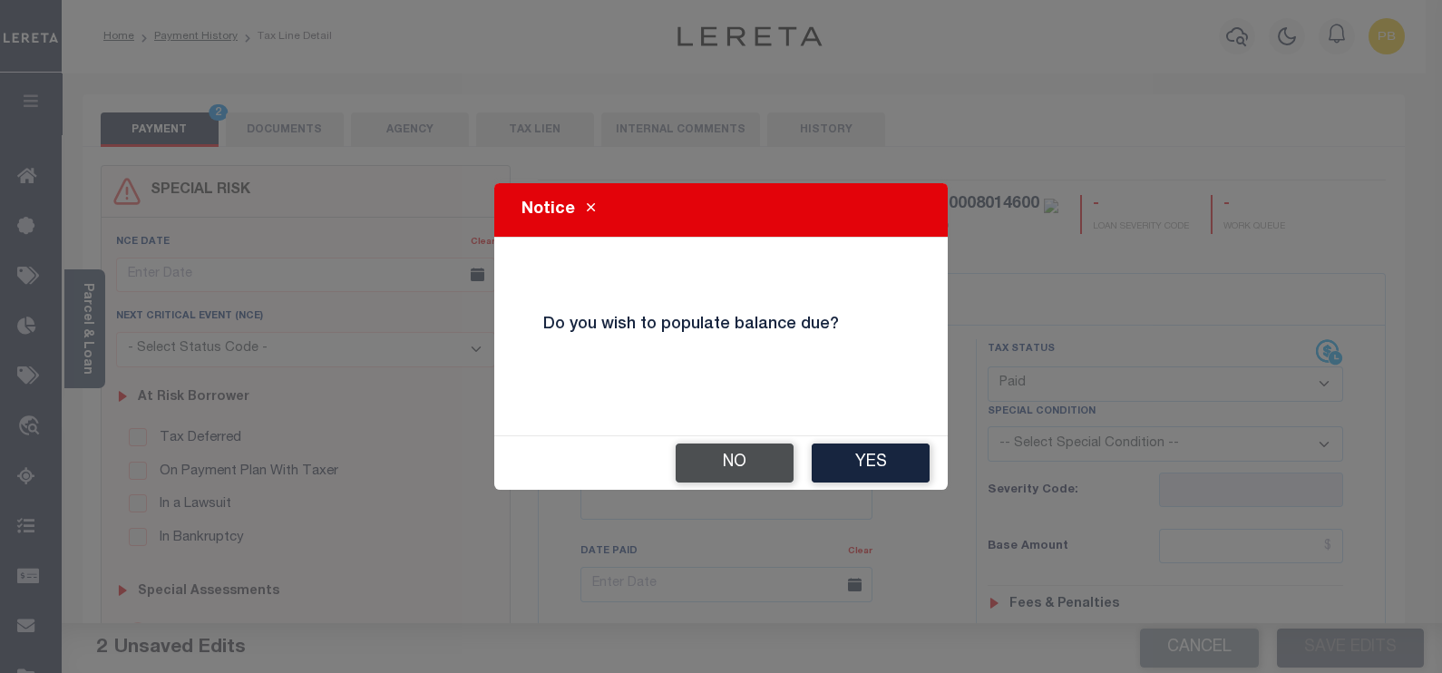
click at [739, 464] on button "No" at bounding box center [734, 462] width 118 height 39
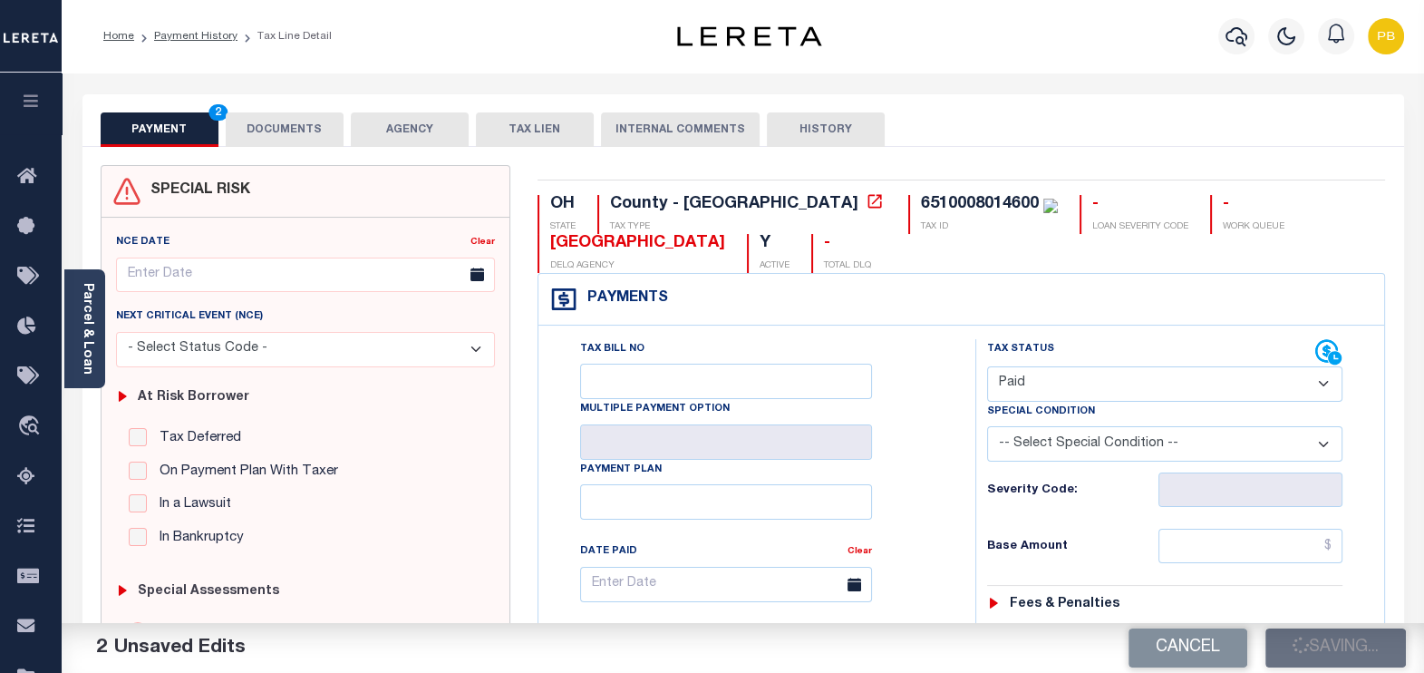
checkbox input "false"
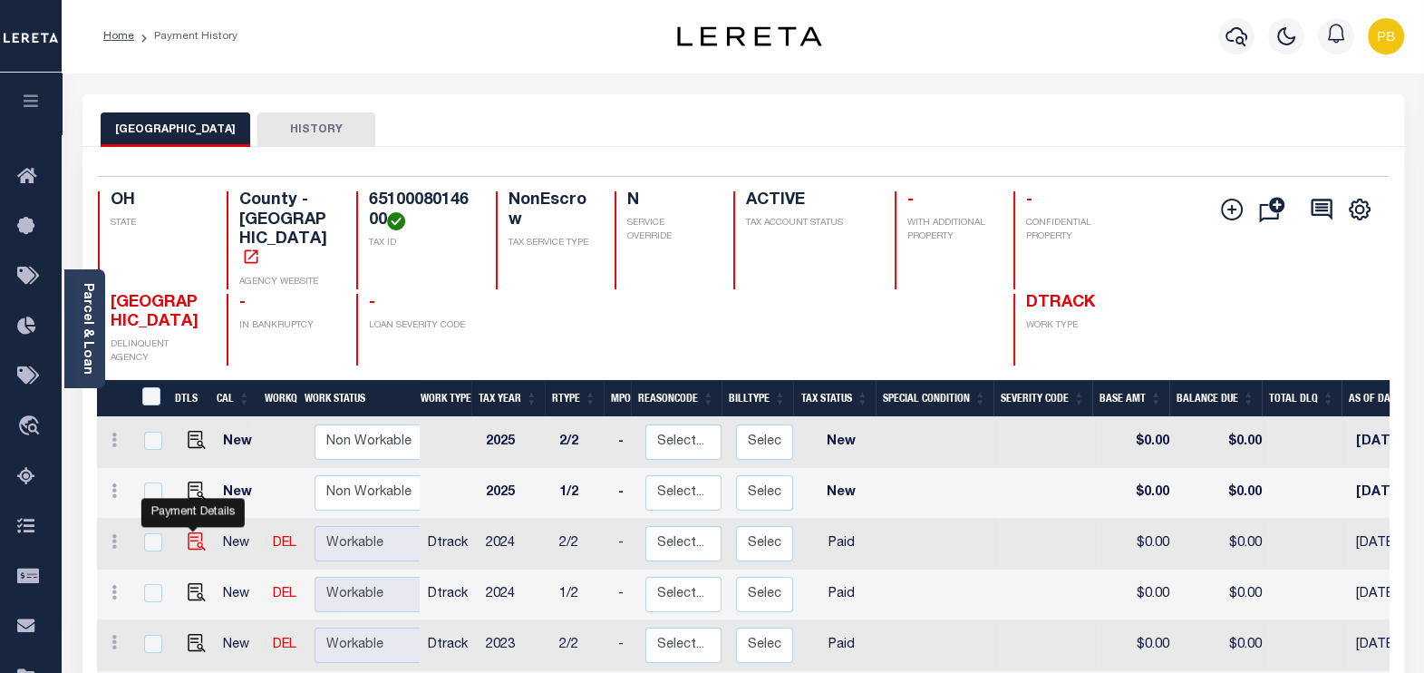
click at [188, 532] on img "" at bounding box center [197, 541] width 18 height 18
checkbox input "true"
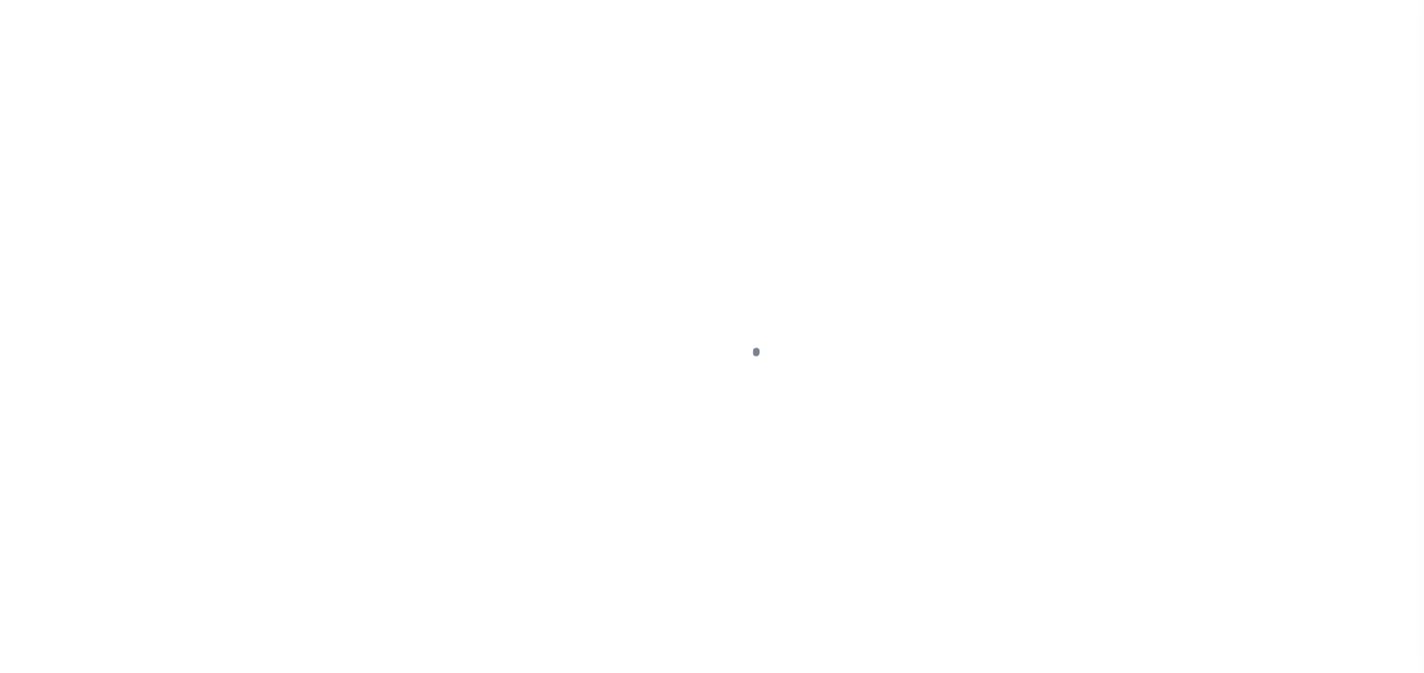
select select "PYD"
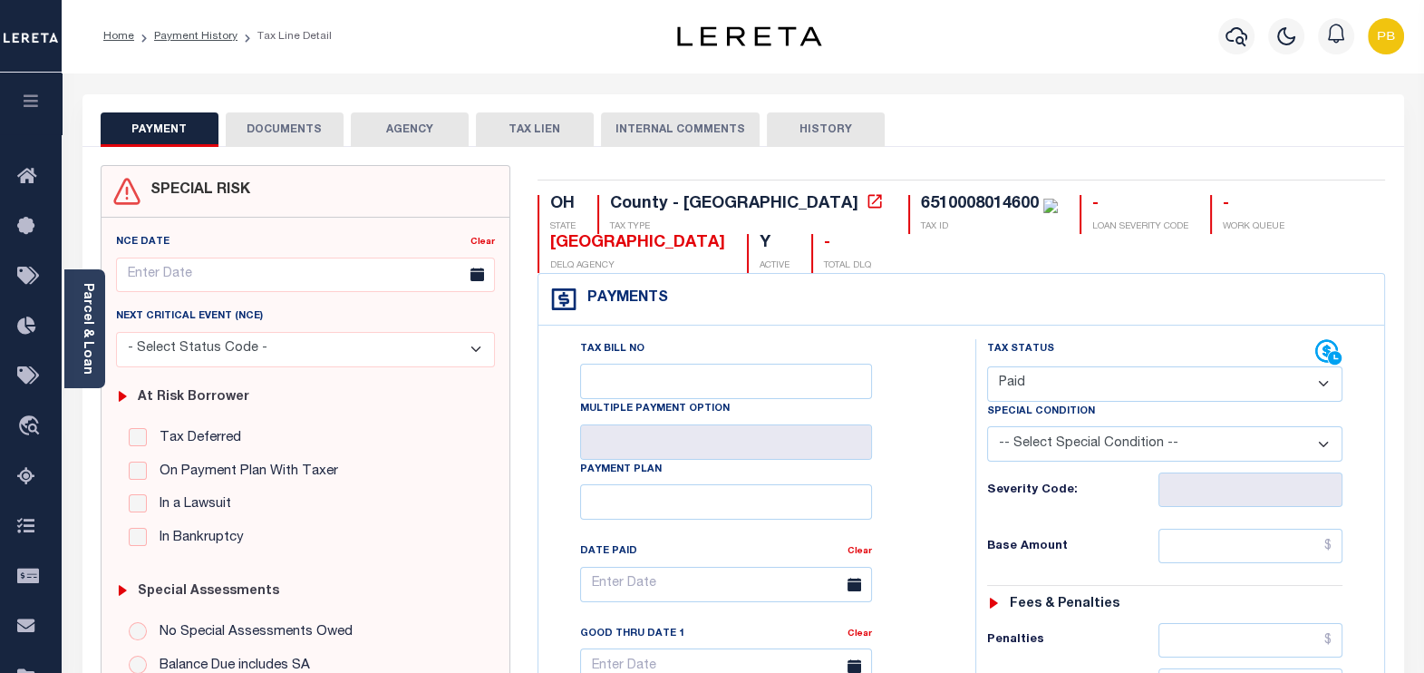
click at [299, 120] on button "DOCUMENTS" at bounding box center [285, 129] width 118 height 34
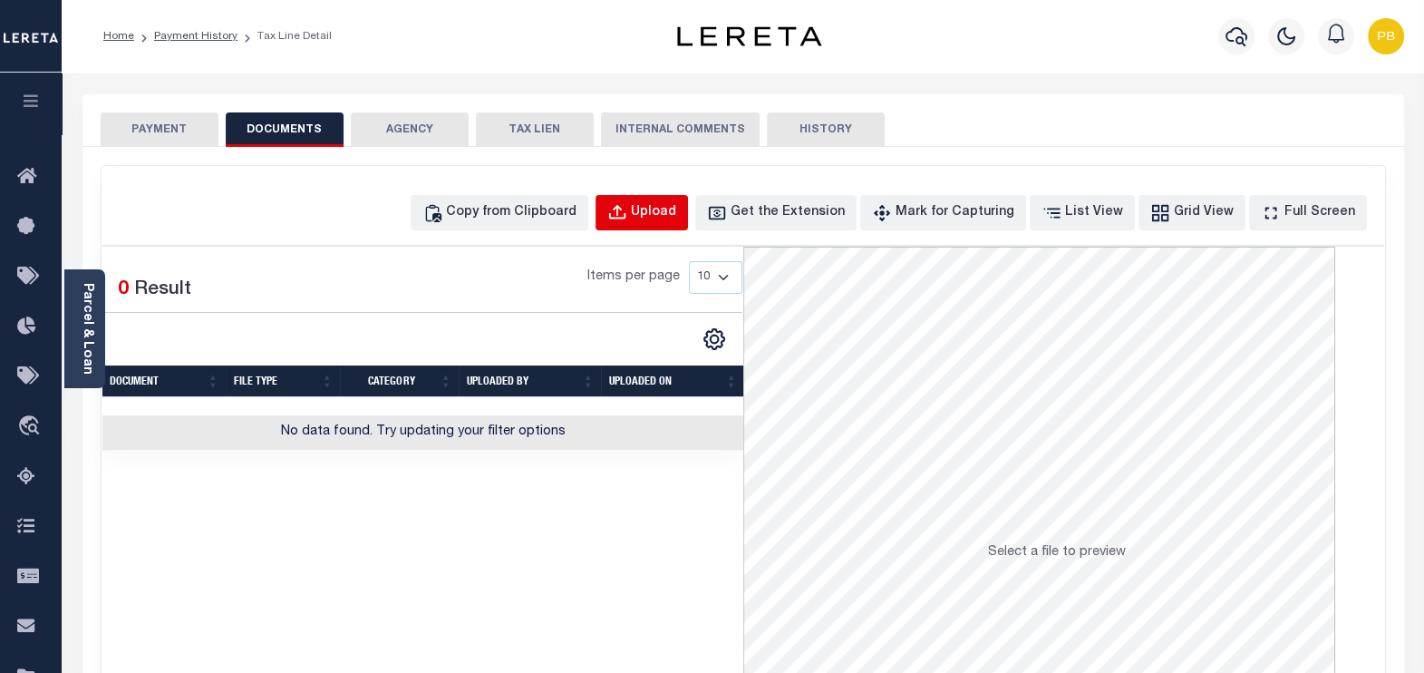
click at [676, 213] on div "Upload" at bounding box center [653, 213] width 45 height 20
select select "POP"
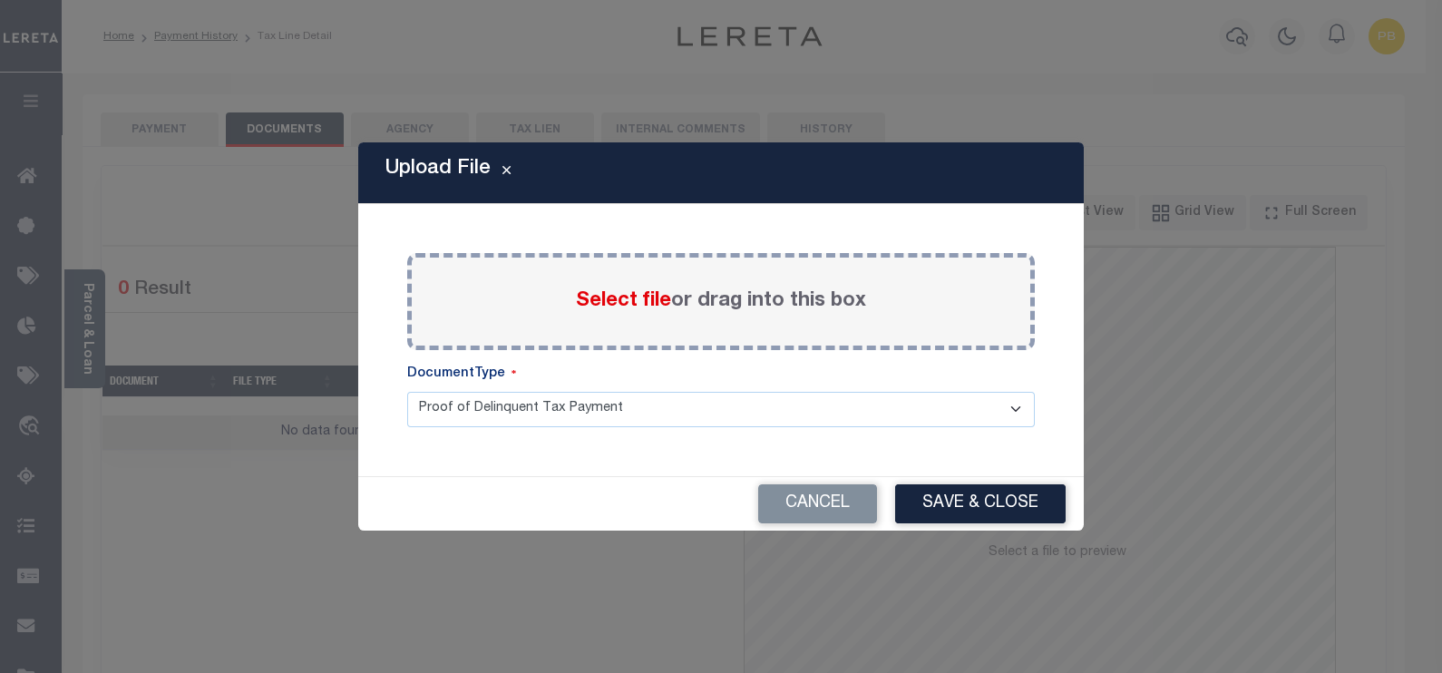
click at [621, 308] on span "Select file" at bounding box center [623, 301] width 95 height 20
click at [0, 0] on input "Select file or drag into this box" at bounding box center [0, 0] width 0 height 0
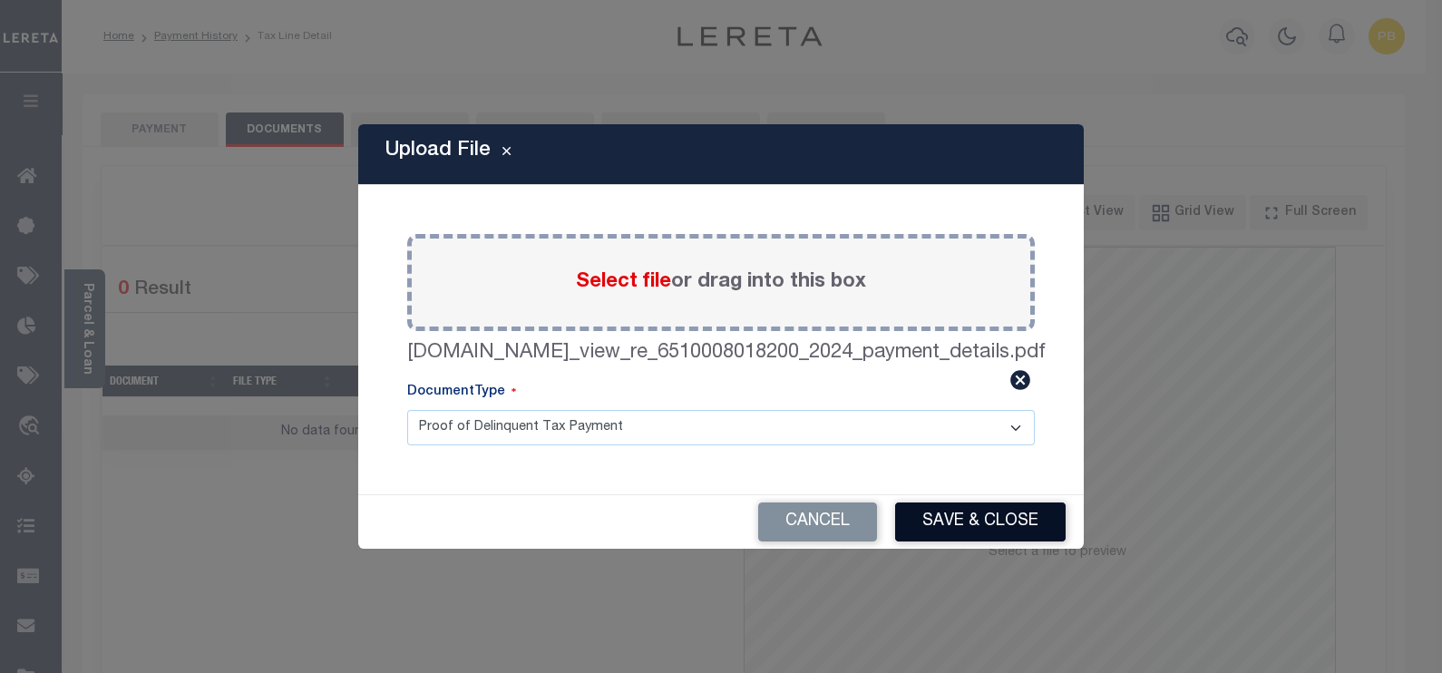
click at [961, 522] on button "Save & Close" at bounding box center [980, 521] width 170 height 39
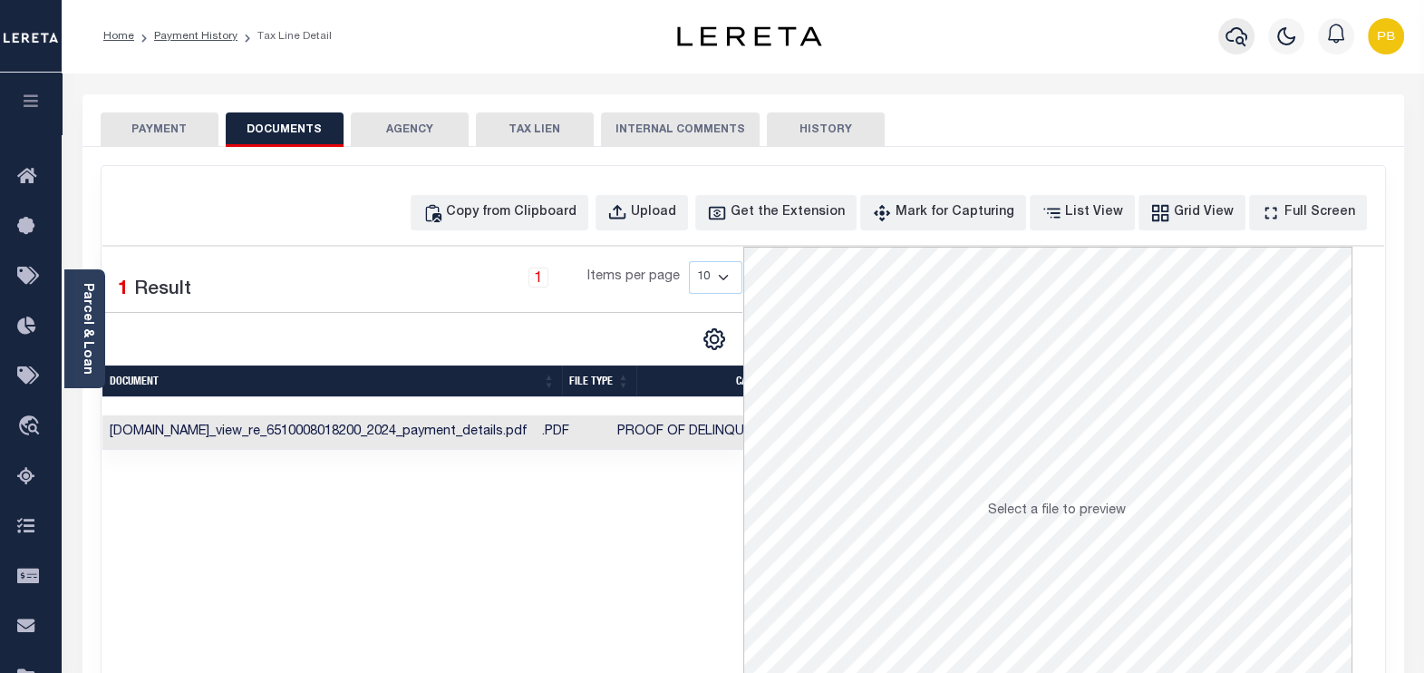
click at [1242, 44] on icon "button" at bounding box center [1237, 36] width 22 height 19
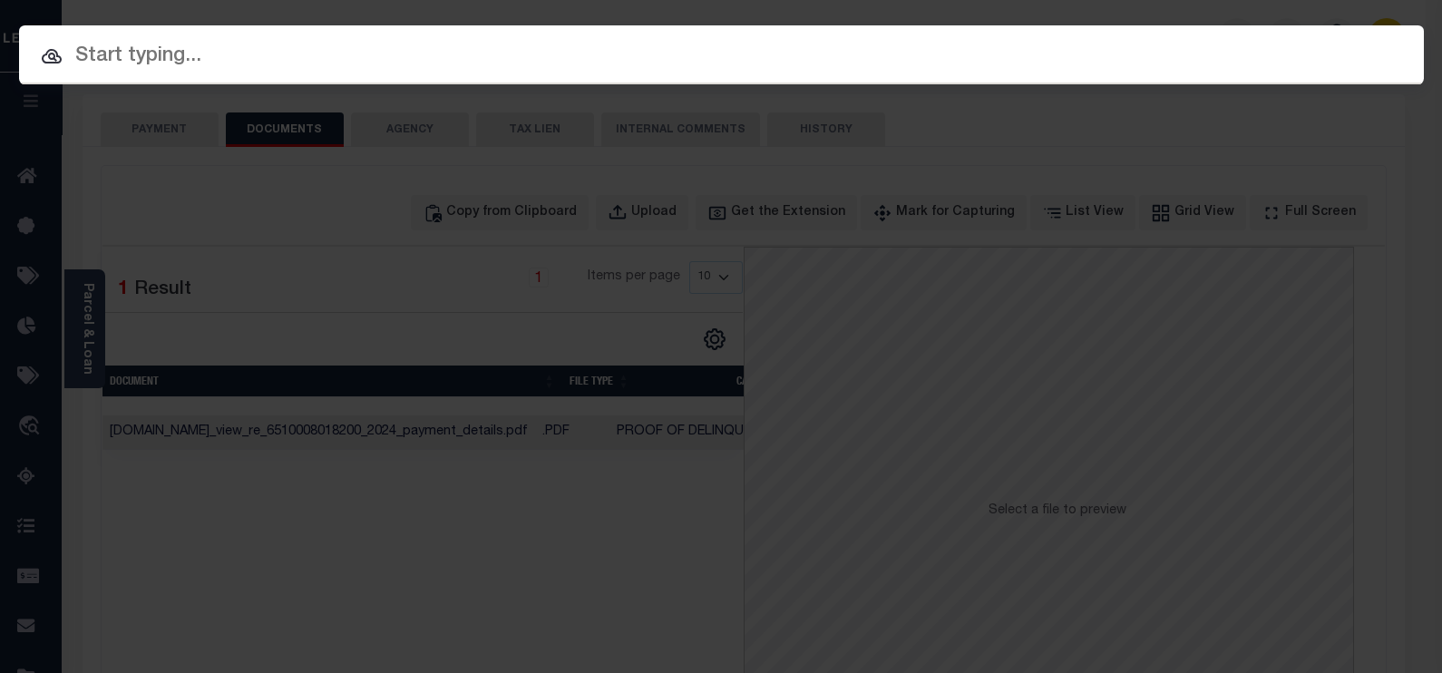
paste input "11703366"
type input "11703366"
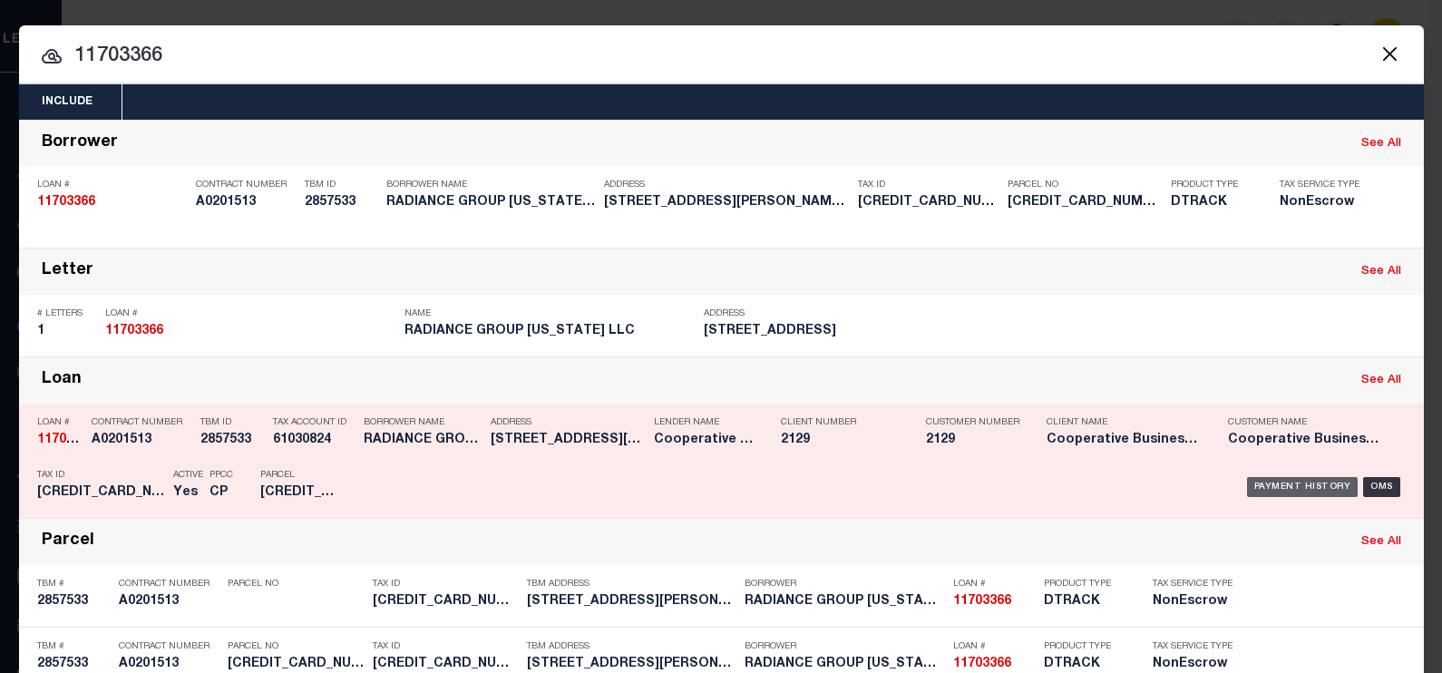
click at [1270, 487] on div "Payment History" at bounding box center [1303, 487] width 112 height 20
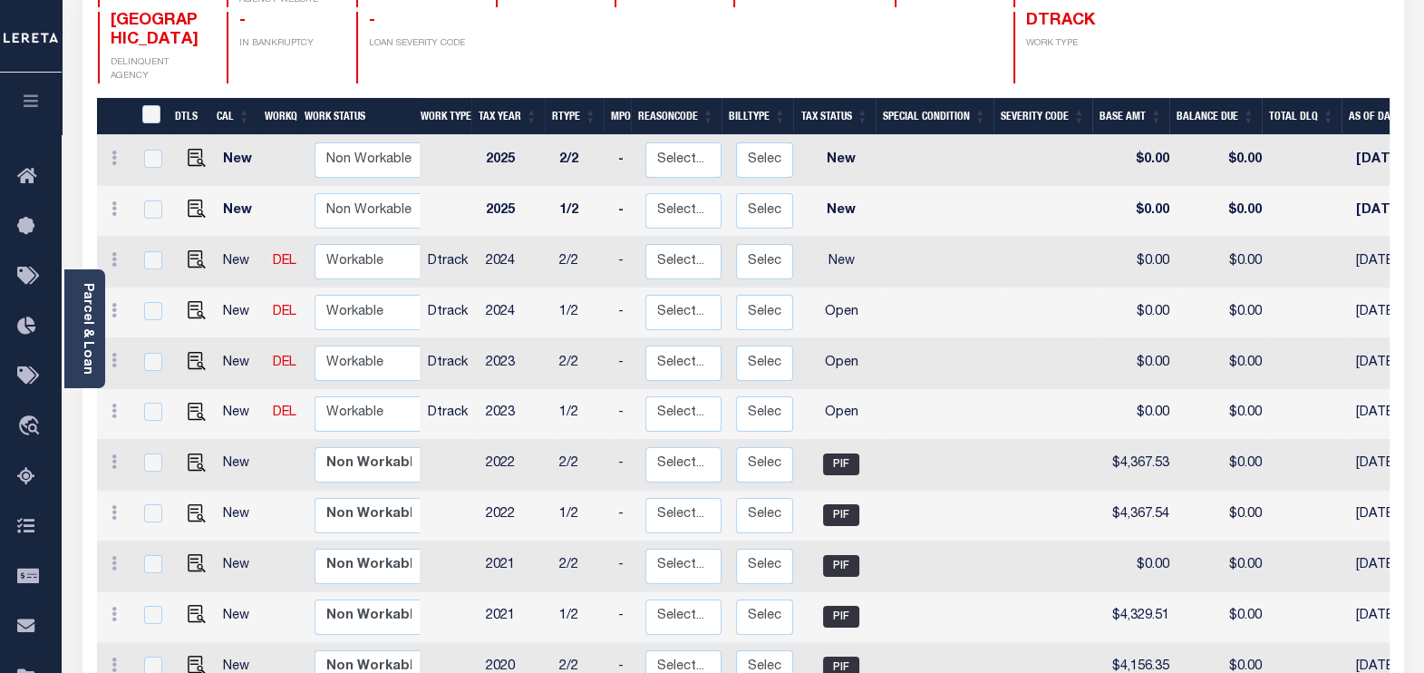
scroll to position [340, 0]
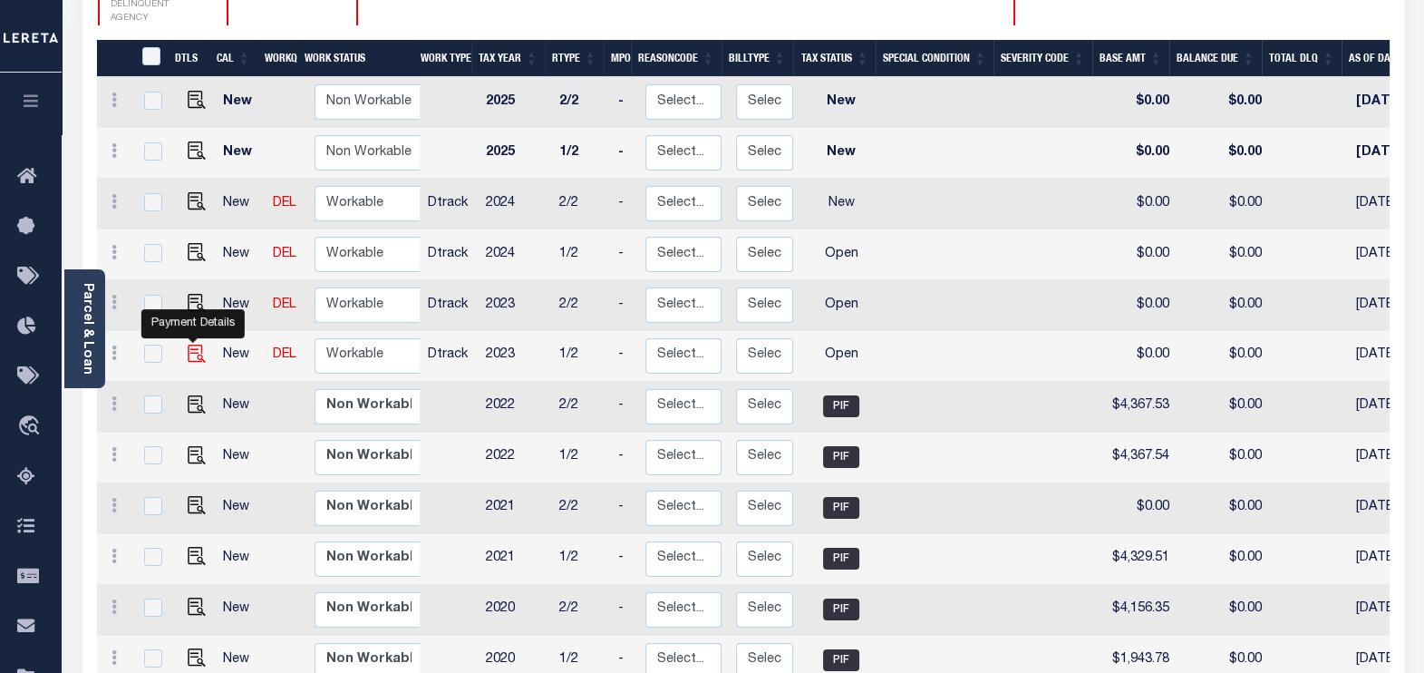
click at [192, 345] on img "" at bounding box center [197, 354] width 18 height 18
checkbox input "true"
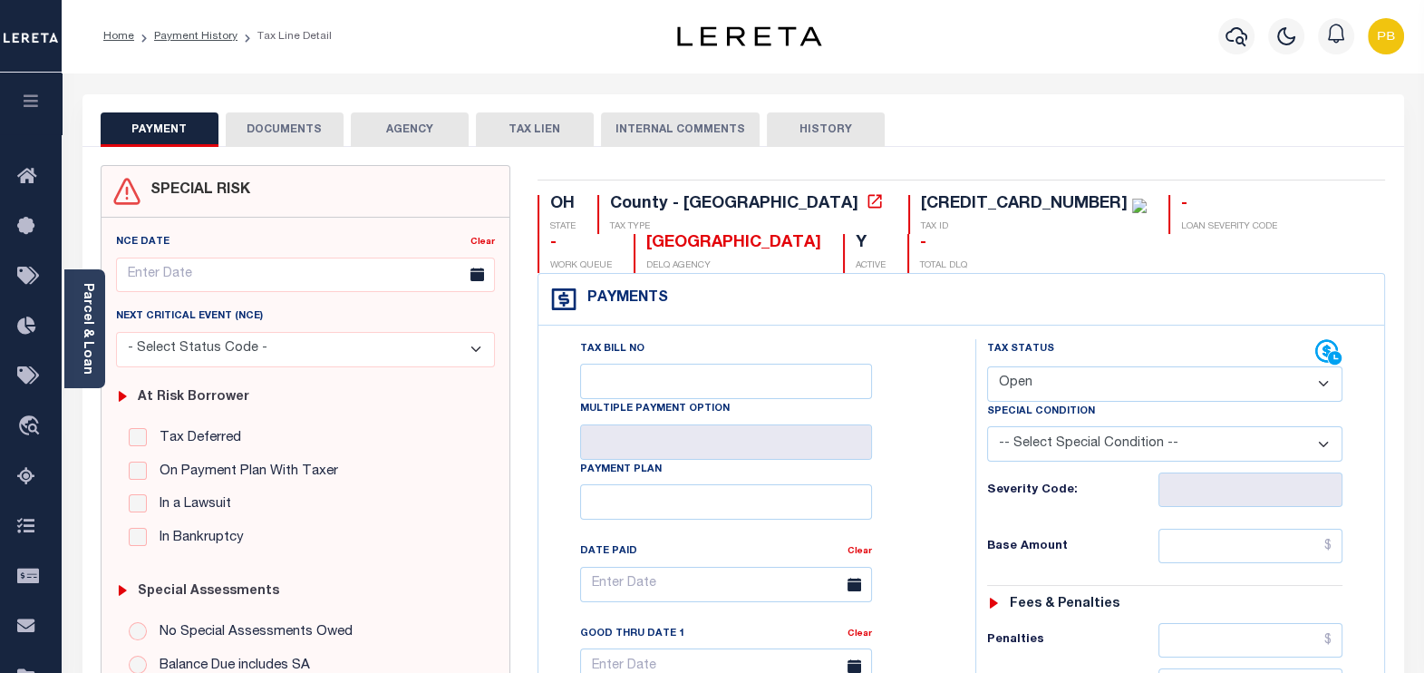
click at [1119, 380] on select "- Select Status Code - Open Due/Unpaid Paid Incomplete No Tax Due Internal Refu…" at bounding box center [1165, 383] width 356 height 35
select select "PYD"
click at [987, 366] on select "- Select Status Code - Open Due/Unpaid Paid Incomplete No Tax Due Internal Refu…" at bounding box center [1165, 383] width 356 height 35
type input "[DATE]"
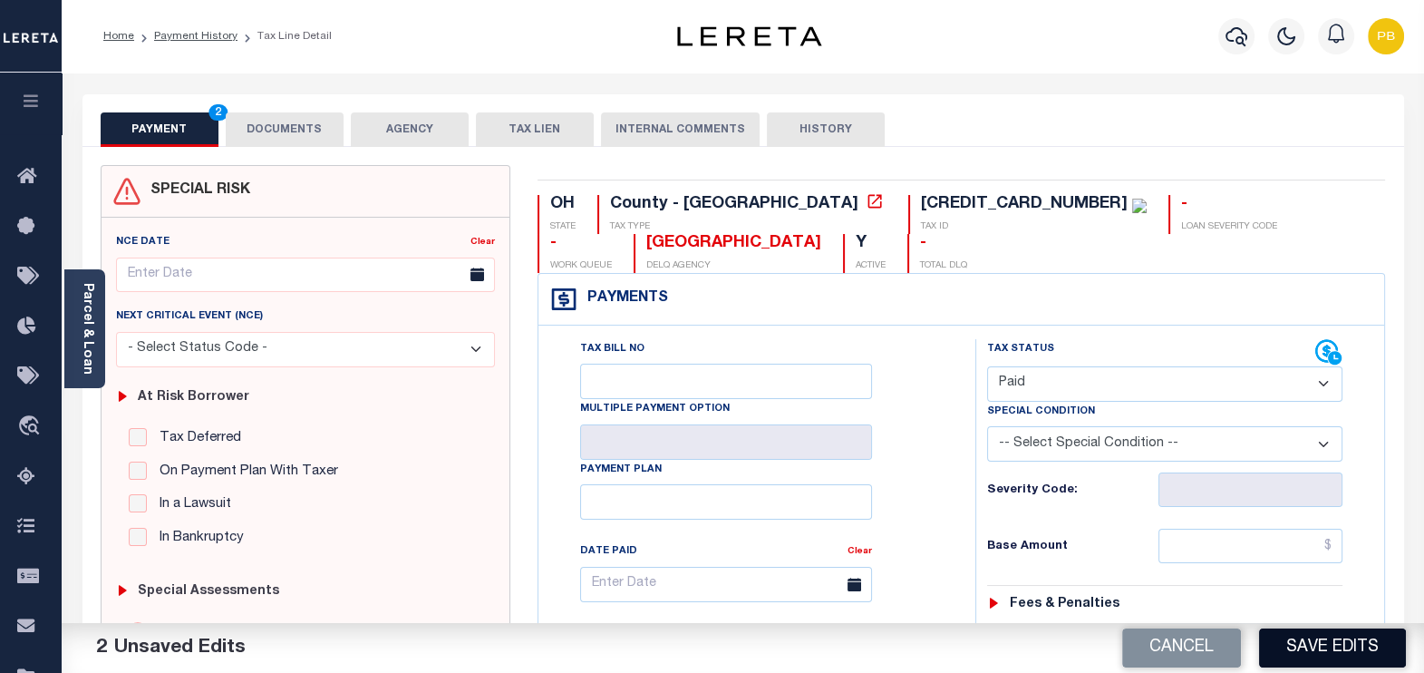
click at [1332, 653] on button "Save Edits" at bounding box center [1332, 647] width 147 height 39
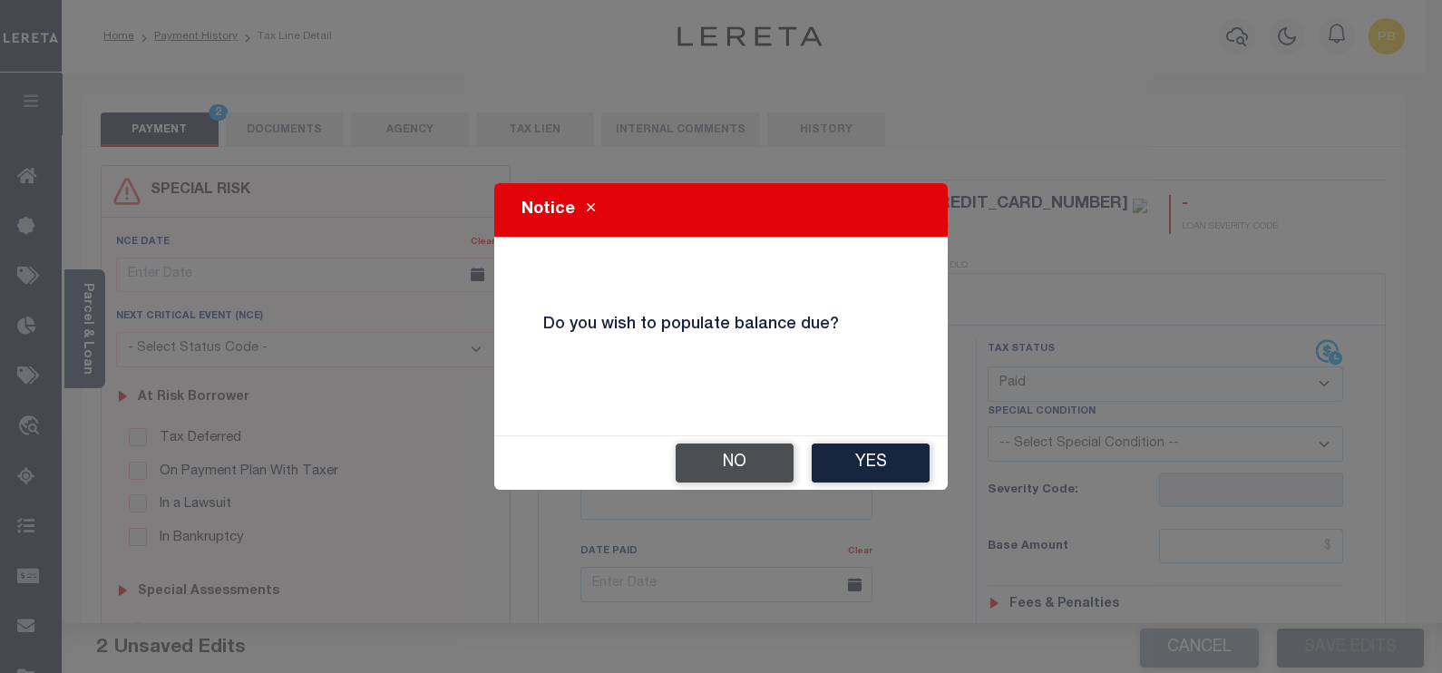
click at [728, 452] on button "No" at bounding box center [734, 462] width 118 height 39
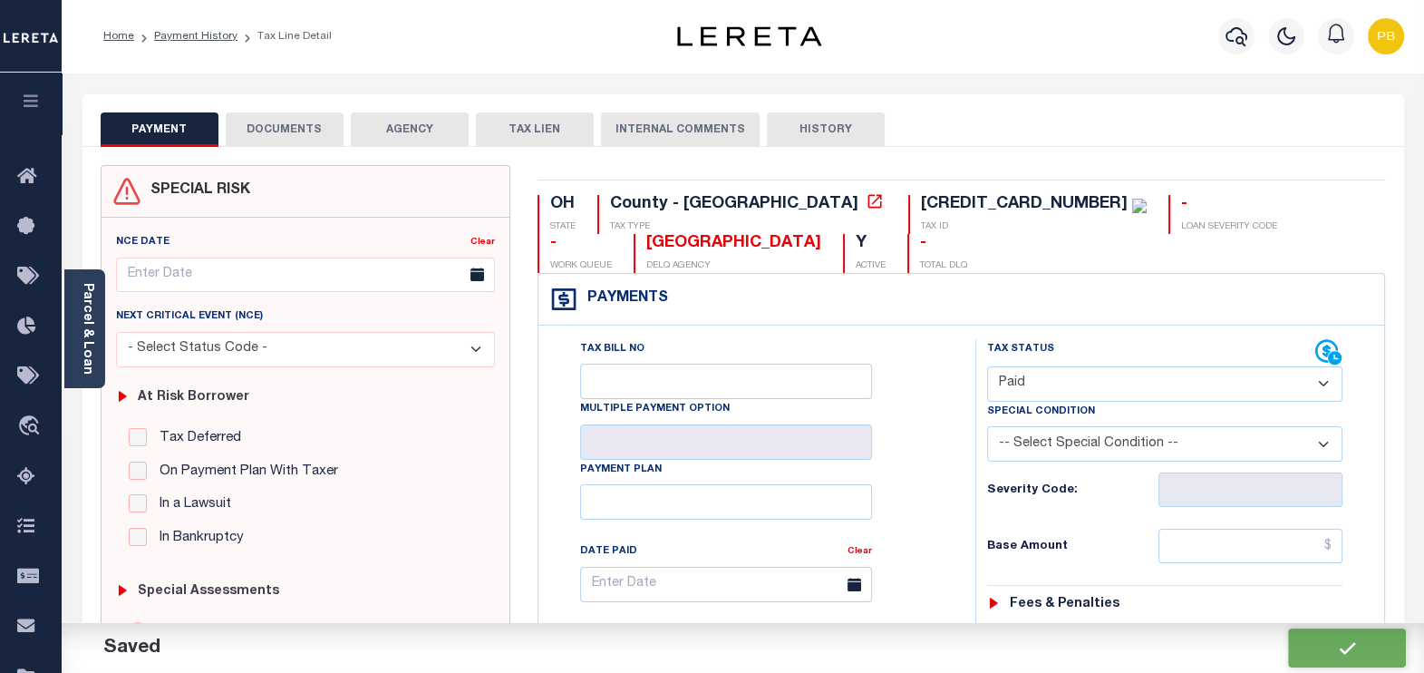
checkbox input "false"
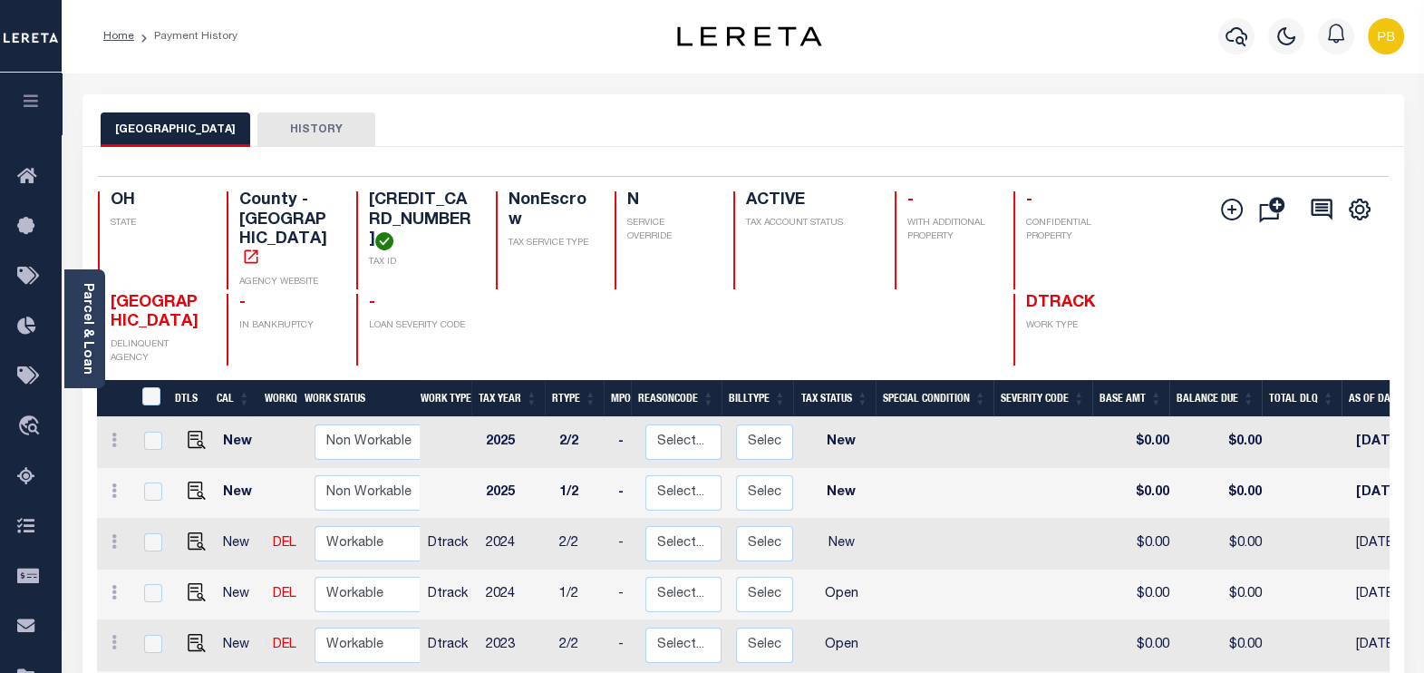
scroll to position [5, 0]
click at [192, 629] on img "" at bounding box center [197, 638] width 18 height 18
checkbox input "true"
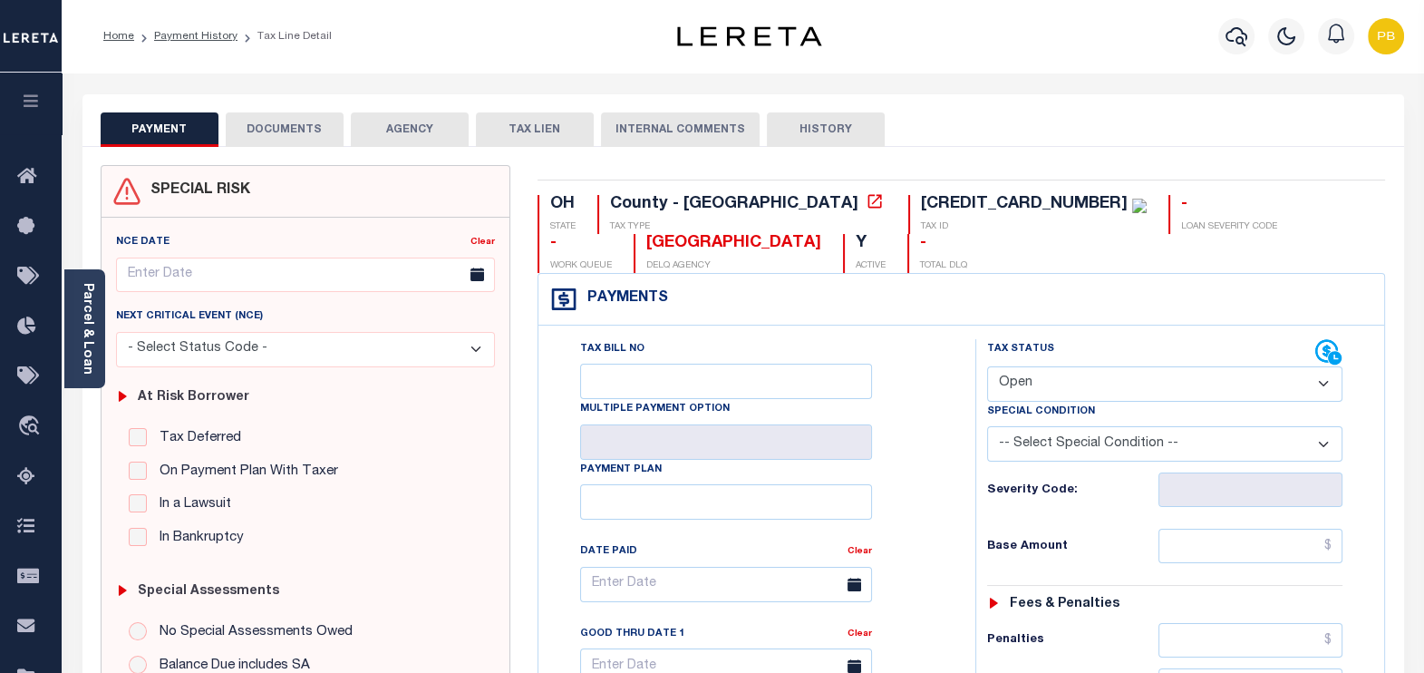
click at [1111, 368] on select "- Select Status Code - Open Due/Unpaid Paid Incomplete No Tax Due Internal Refu…" at bounding box center [1165, 383] width 356 height 35
select select "PYD"
click at [987, 366] on select "- Select Status Code - Open Due/Unpaid Paid Incomplete No Tax Due Internal Refu…" at bounding box center [1165, 383] width 356 height 35
type input "[DATE]"
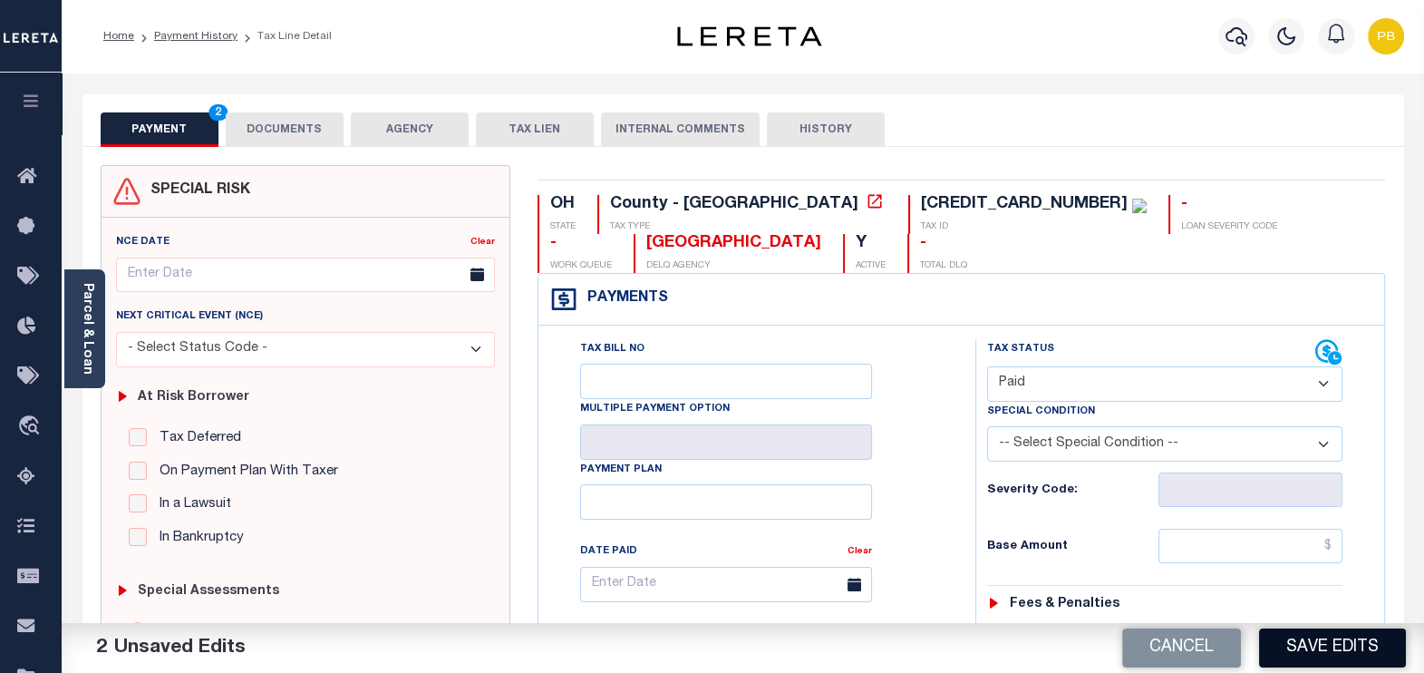
click at [1329, 646] on button "Save Edits" at bounding box center [1332, 647] width 147 height 39
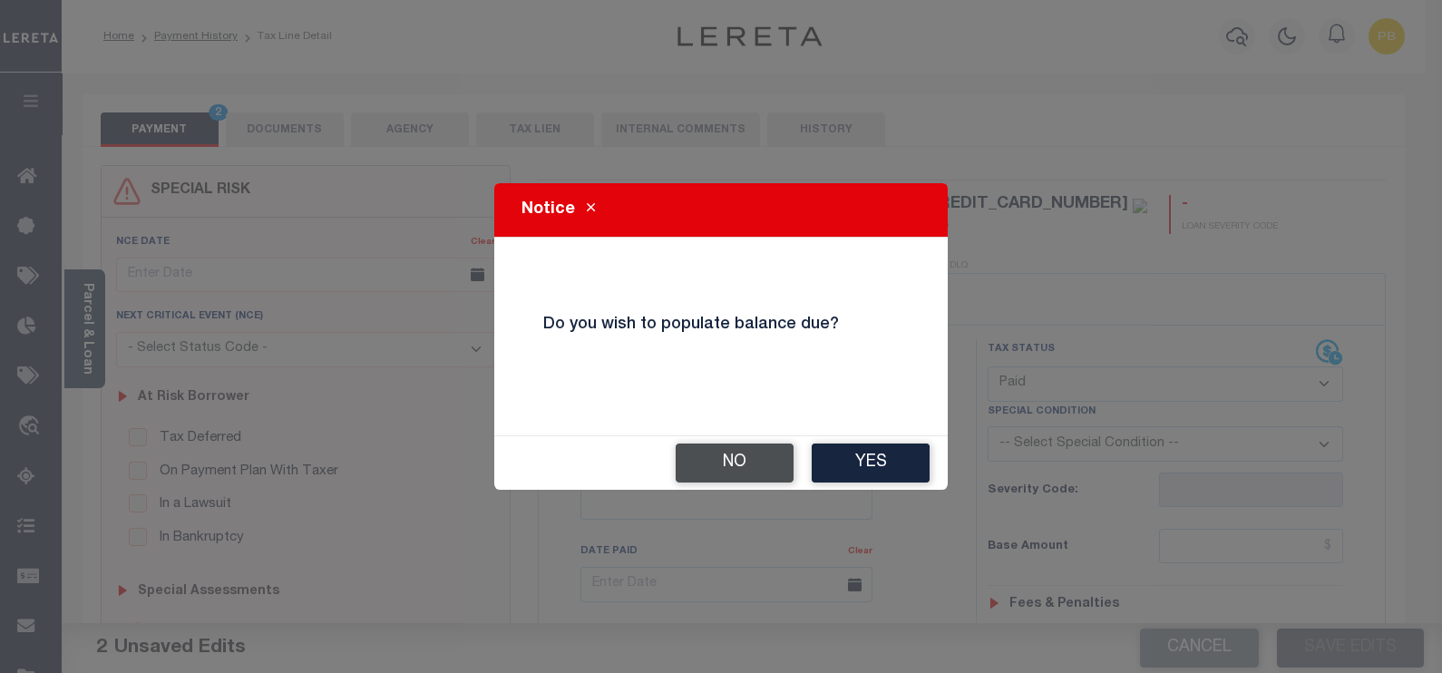
click at [743, 464] on button "No" at bounding box center [734, 462] width 118 height 39
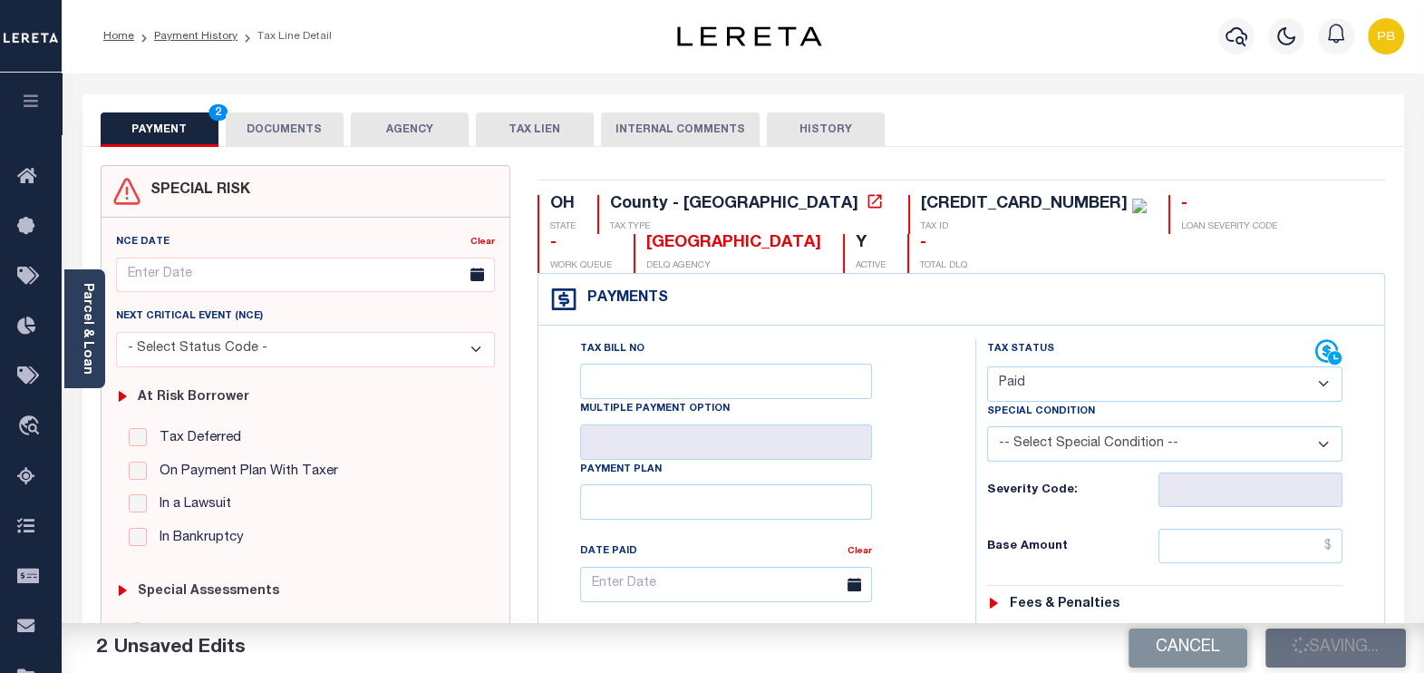
checkbox input "false"
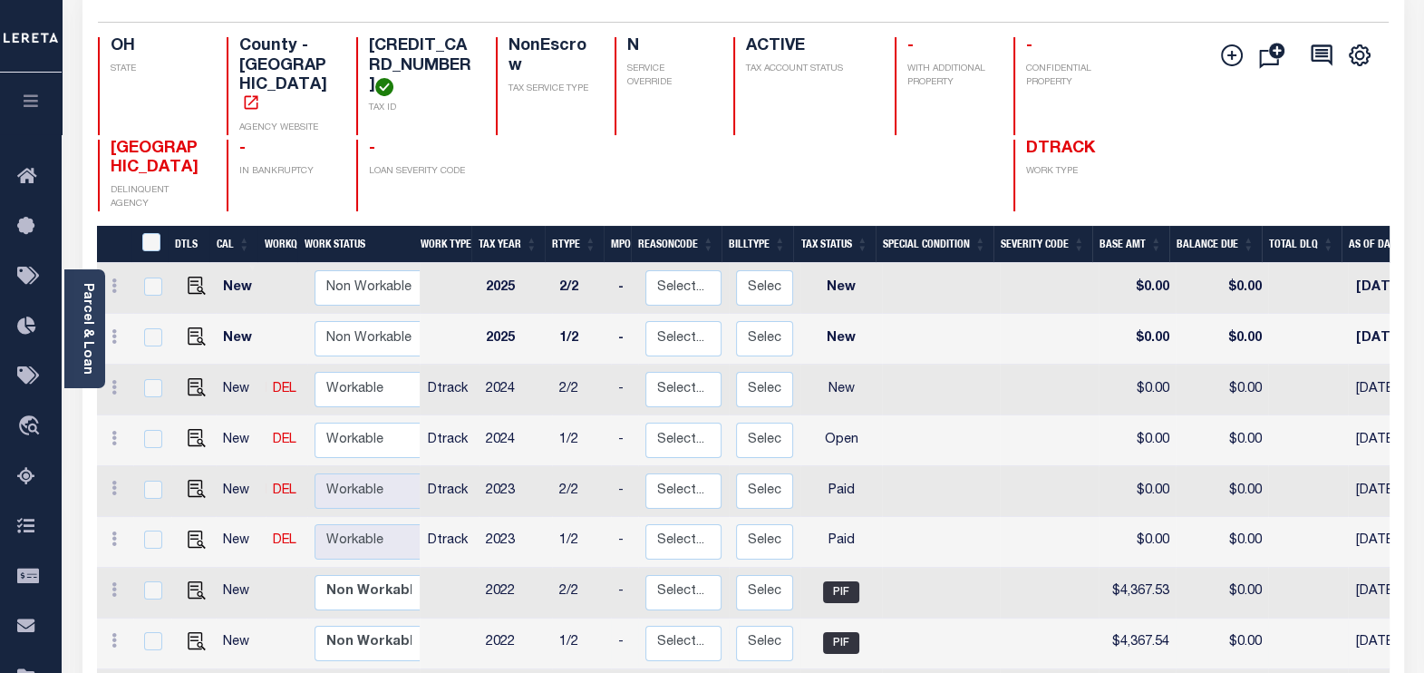
scroll to position [226, 0]
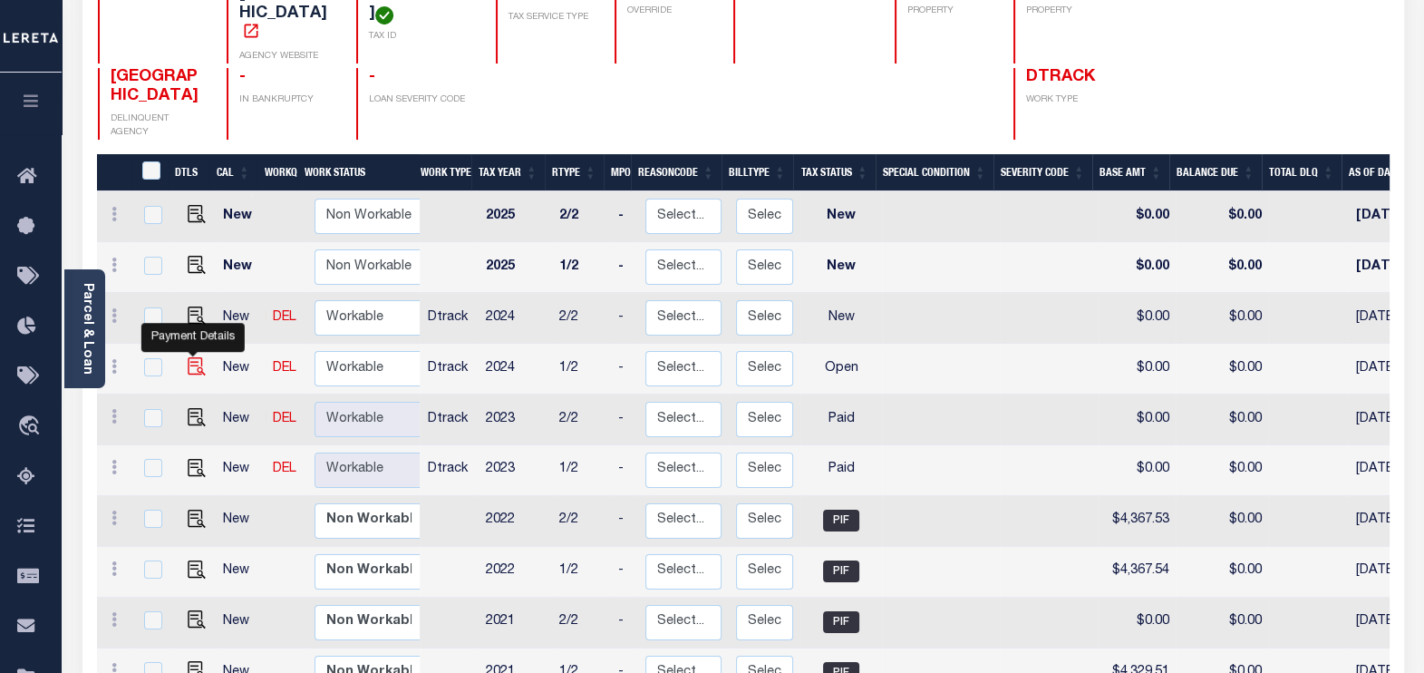
click at [190, 357] on img "" at bounding box center [197, 366] width 18 height 18
checkbox input "true"
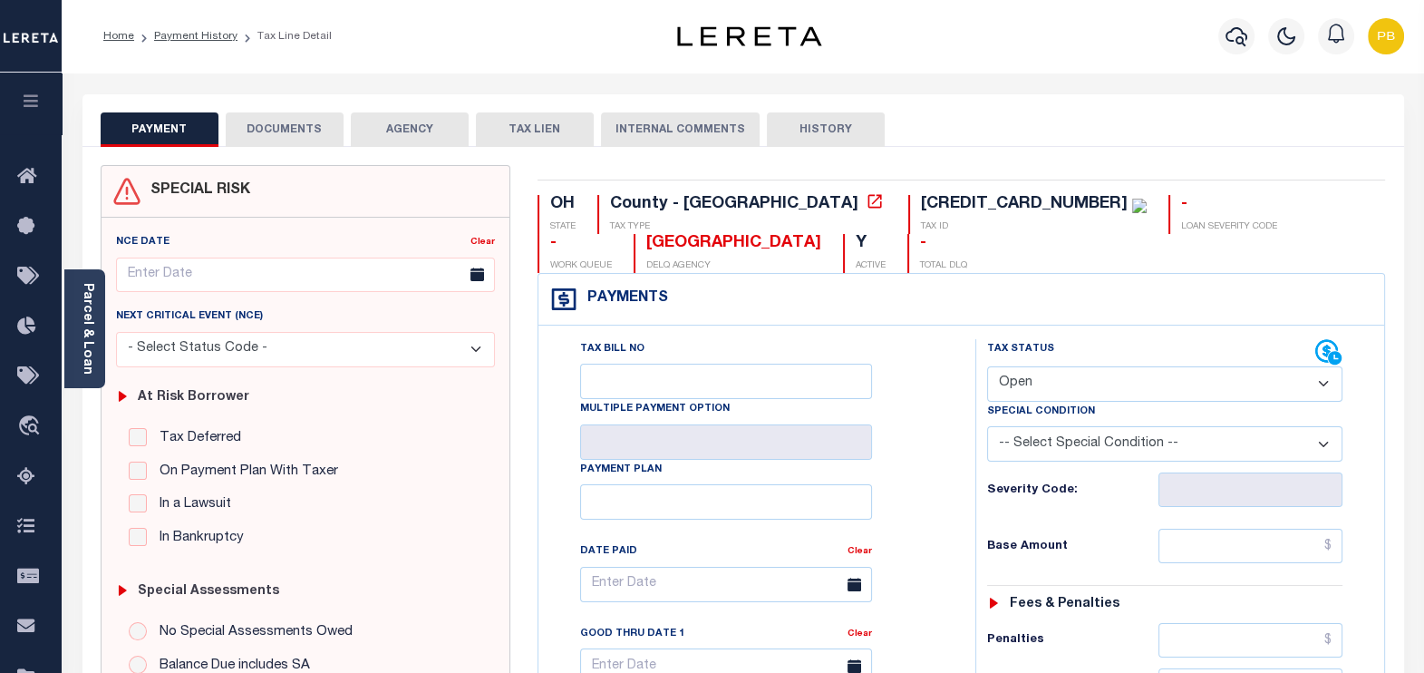
click at [1114, 383] on select "- Select Status Code - Open Due/Unpaid Paid Incomplete No Tax Due Internal Refu…" at bounding box center [1165, 383] width 356 height 35
select select "PYD"
click at [987, 366] on select "- Select Status Code - Open Due/Unpaid Paid Incomplete No Tax Due Internal Refu…" at bounding box center [1165, 383] width 356 height 35
type input "[DATE]"
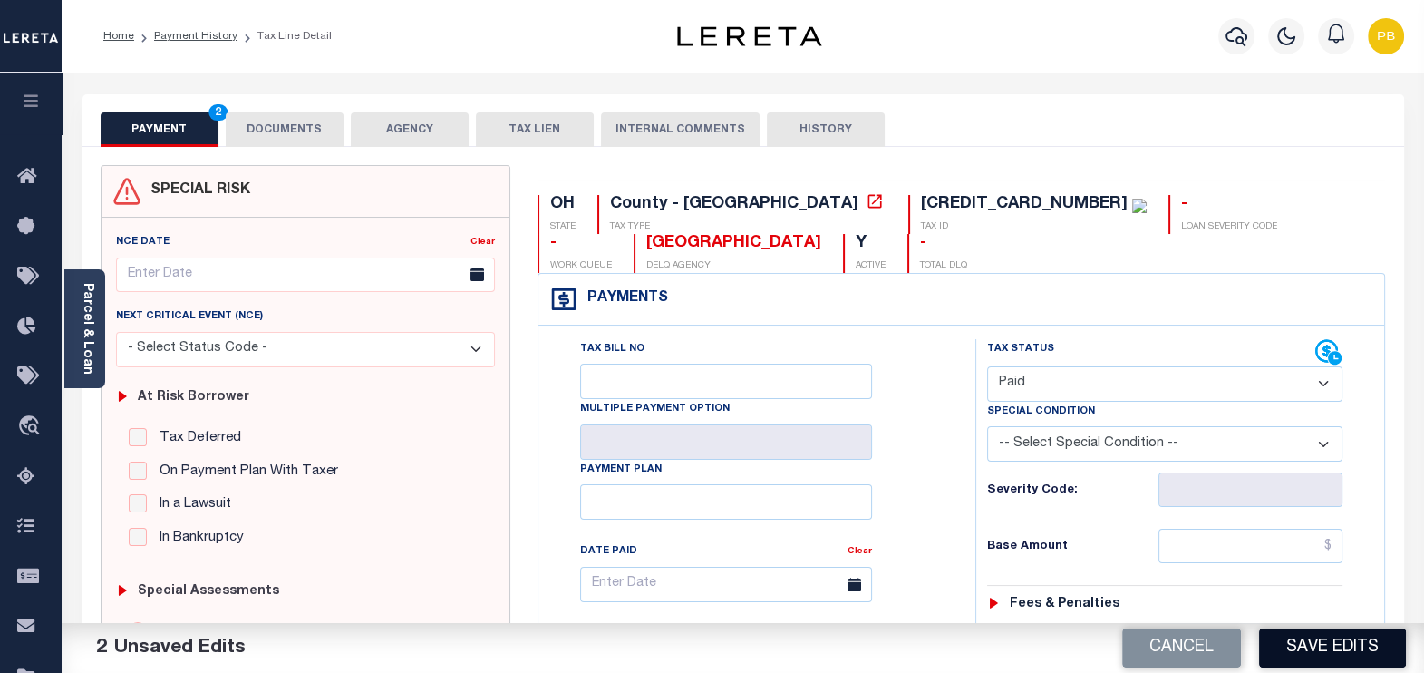
click at [1309, 656] on button "Save Edits" at bounding box center [1332, 647] width 147 height 39
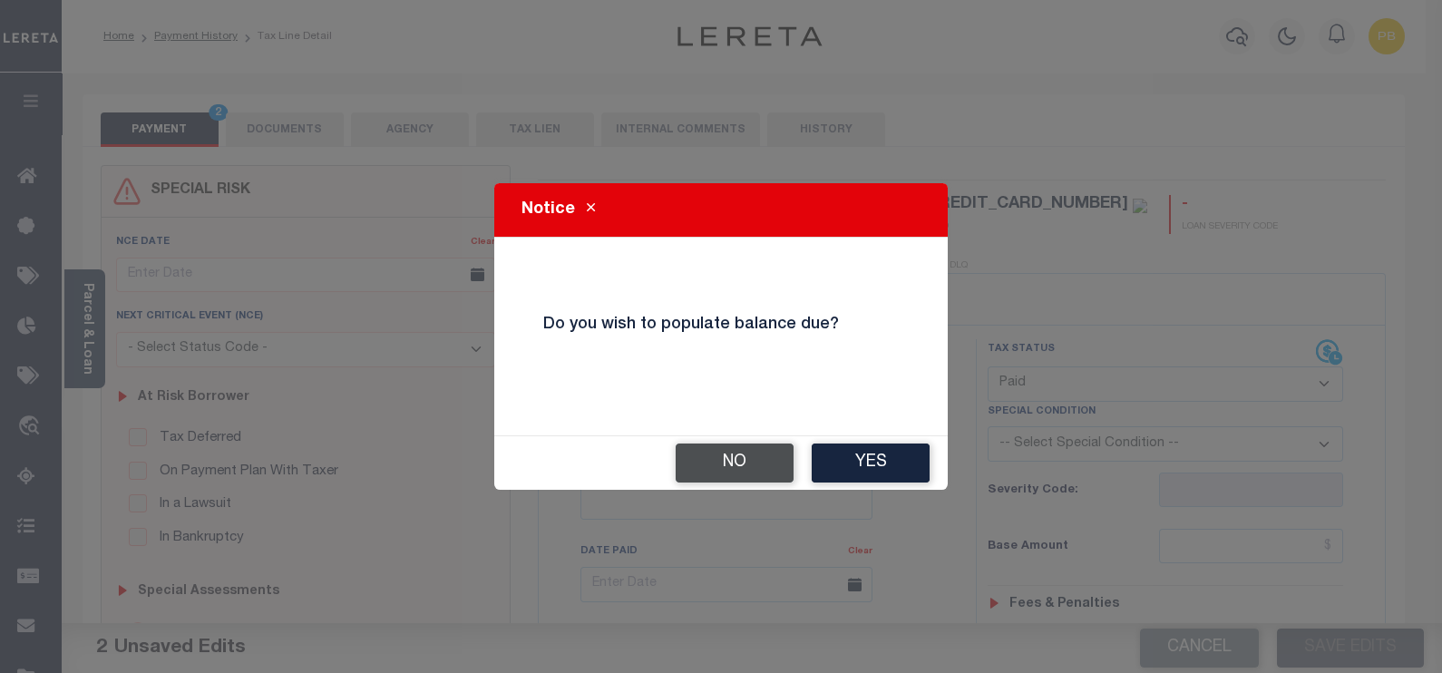
click at [739, 462] on button "No" at bounding box center [734, 462] width 118 height 39
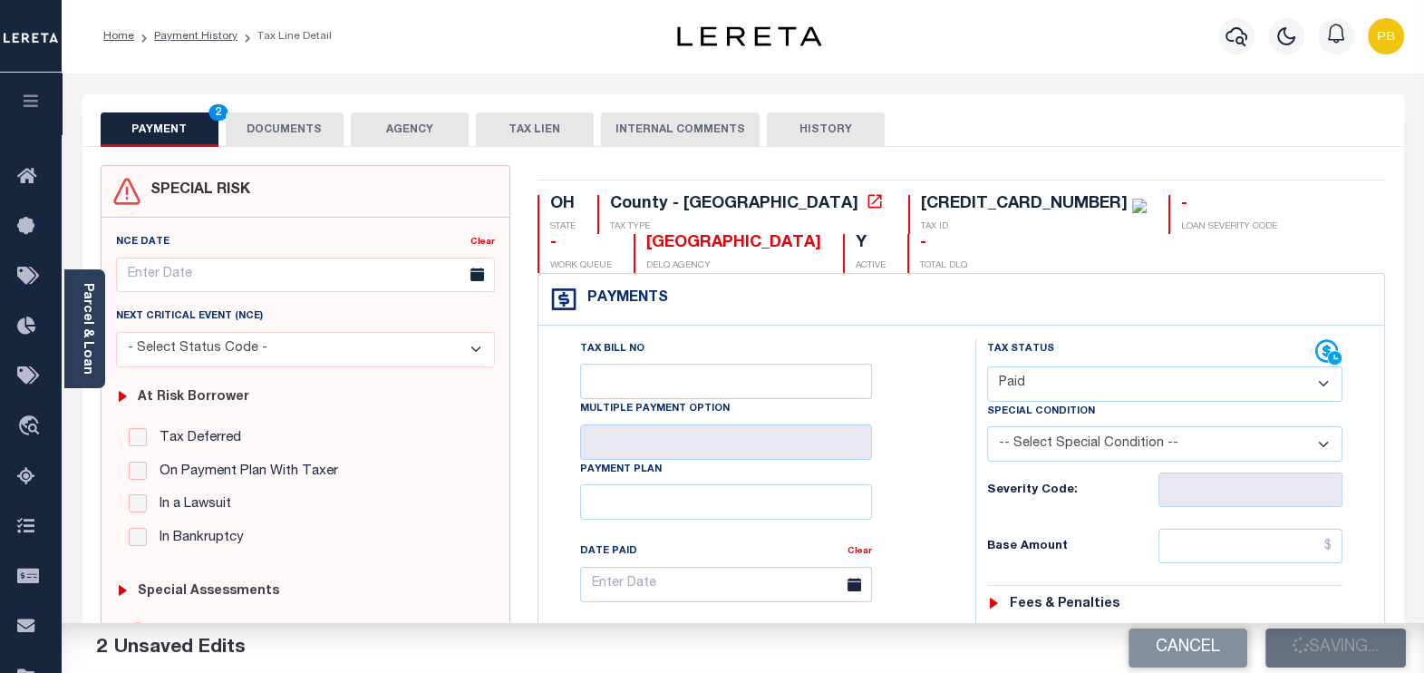
checkbox input "false"
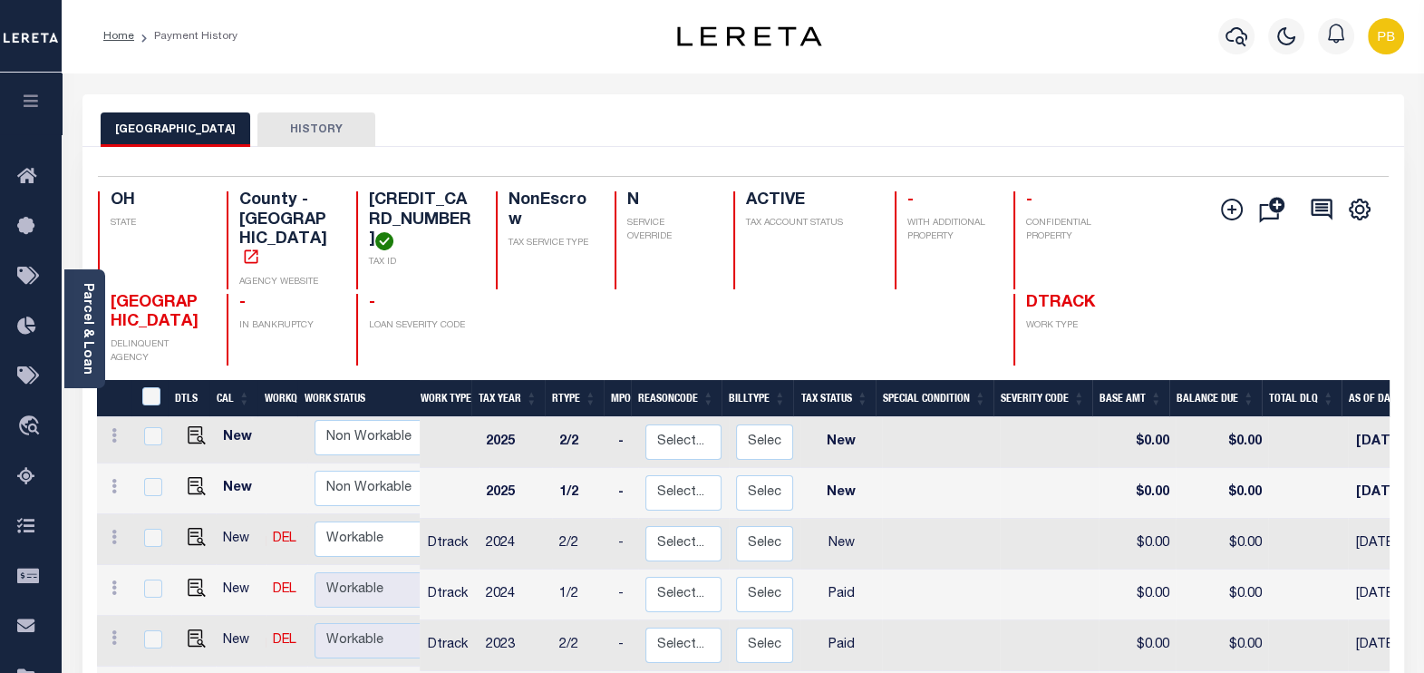
scroll to position [5, 0]
click at [190, 528] on img "" at bounding box center [197, 537] width 18 height 18
checkbox input "true"
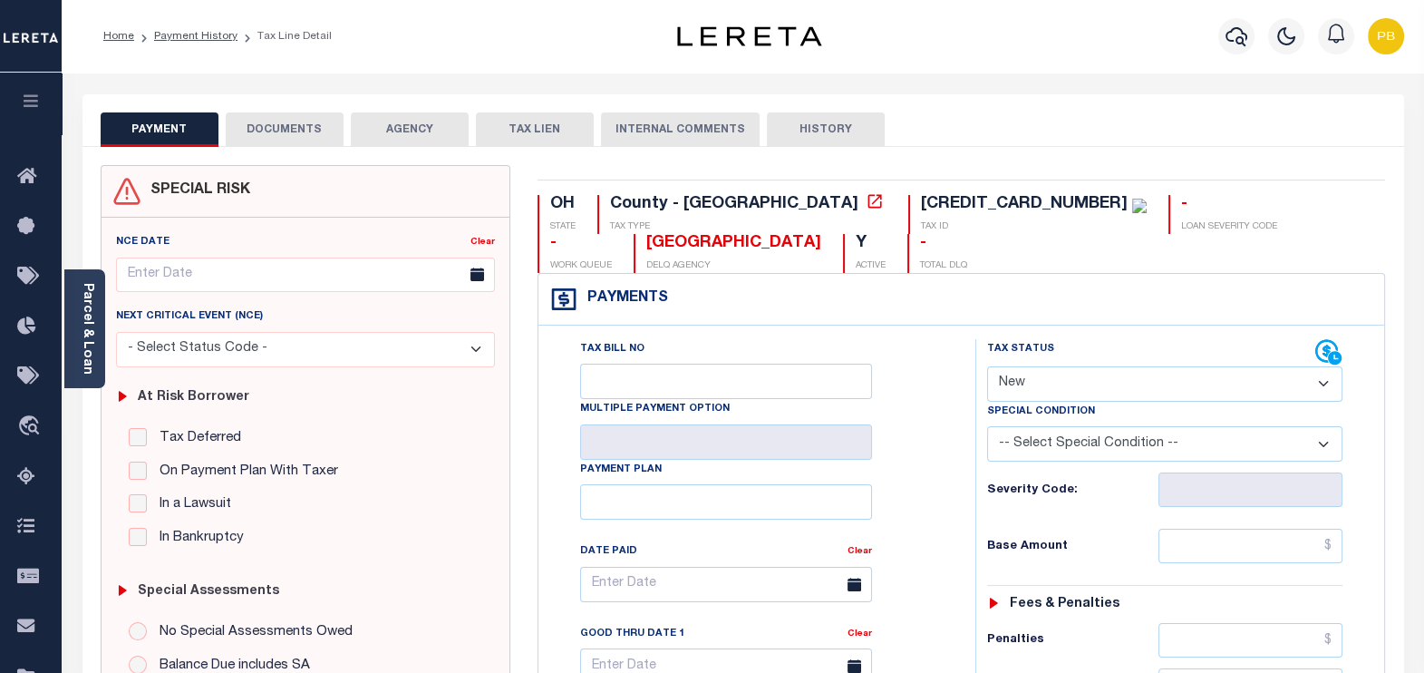
click at [1110, 387] on select "- Select Status Code - Open Due/Unpaid Paid Incomplete No Tax Due Internal Refu…" at bounding box center [1165, 383] width 356 height 35
select select "PYD"
click at [987, 366] on select "- Select Status Code - Open Due/Unpaid Paid Incomplete No Tax Due Internal Refu…" at bounding box center [1165, 383] width 356 height 35
type input "[DATE]"
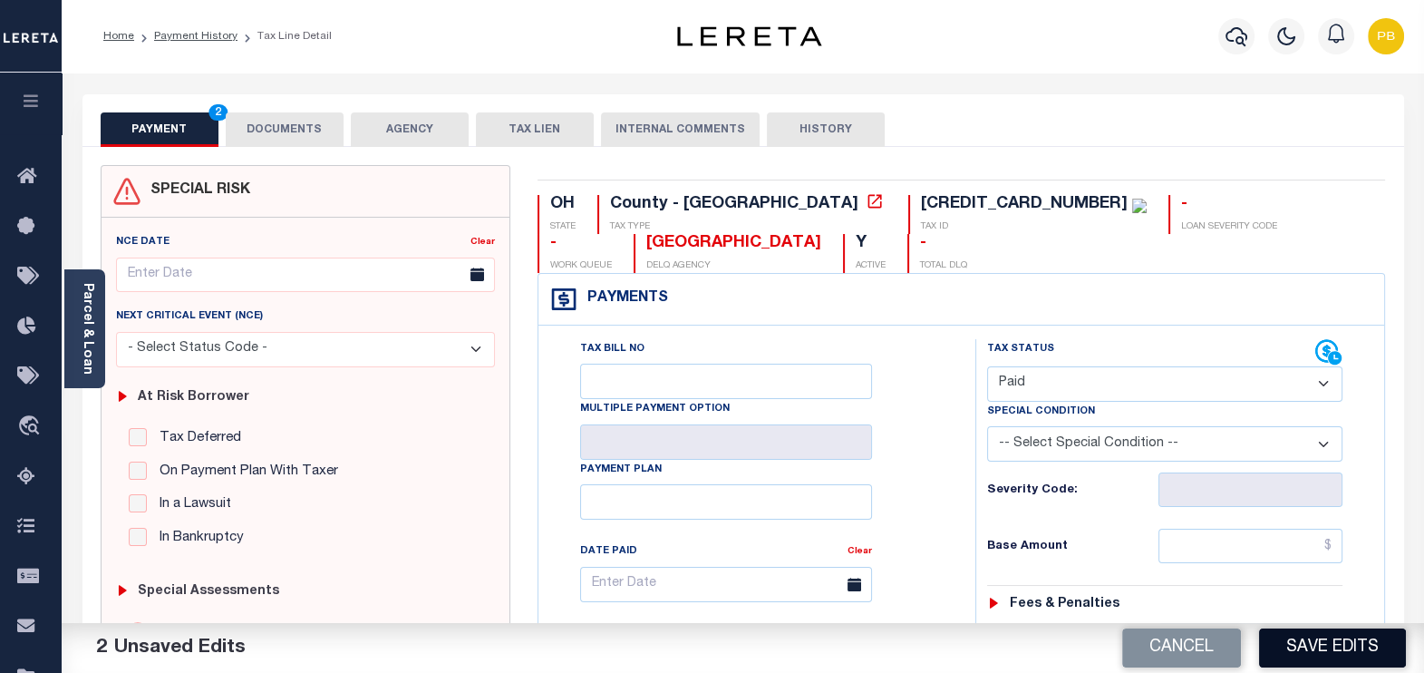
click at [1325, 654] on button "Save Edits" at bounding box center [1332, 647] width 147 height 39
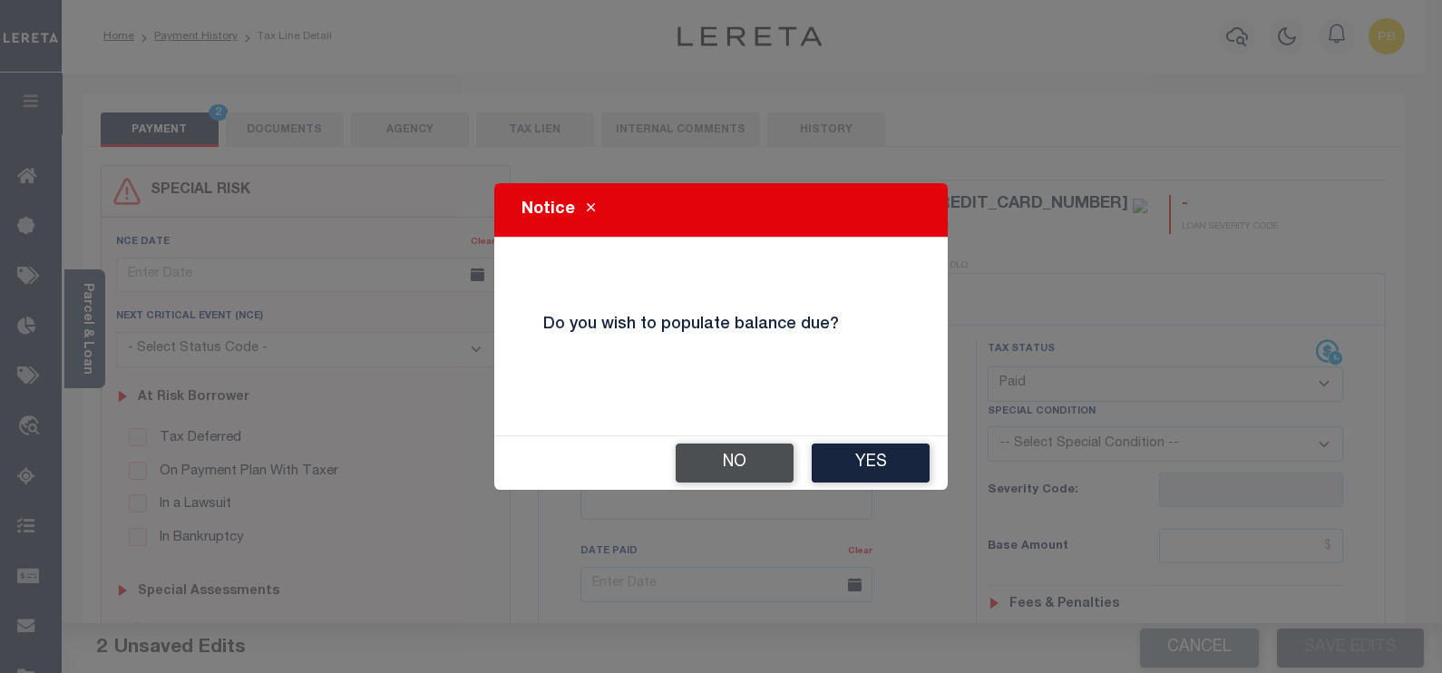
click at [710, 468] on button "No" at bounding box center [734, 462] width 118 height 39
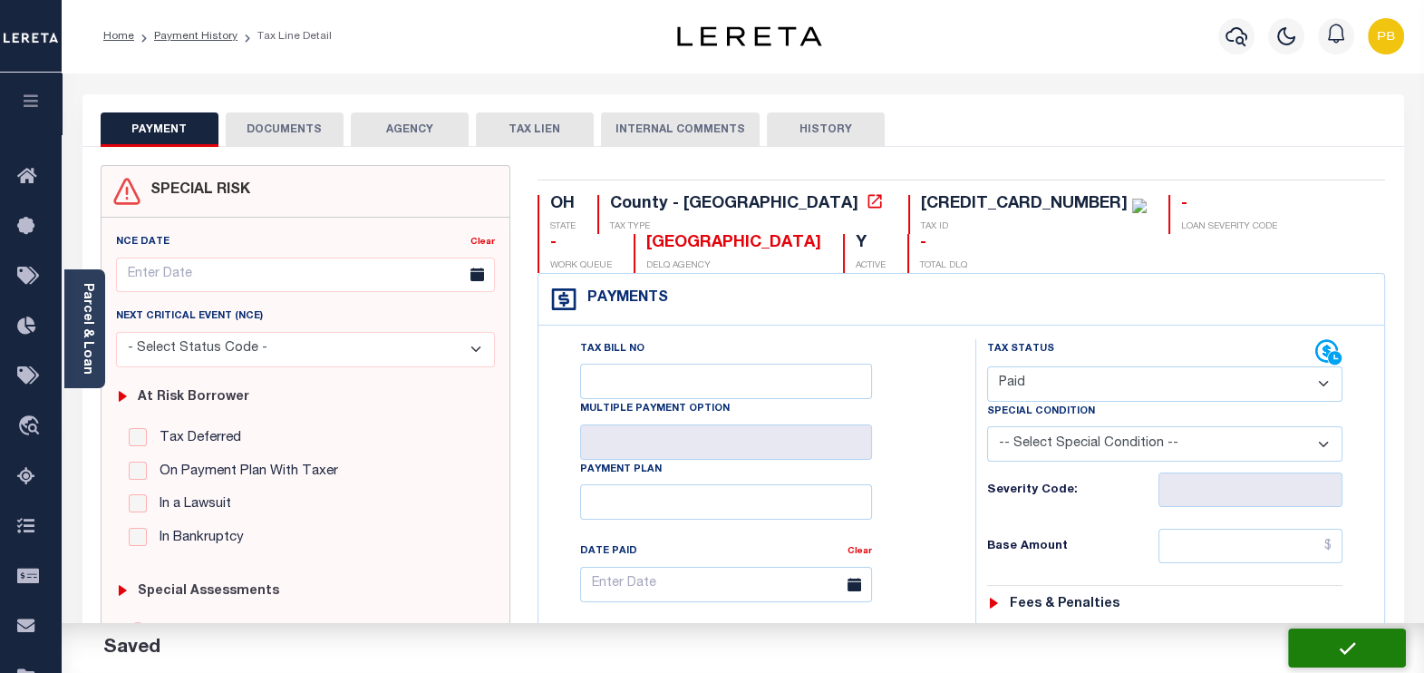
checkbox input "false"
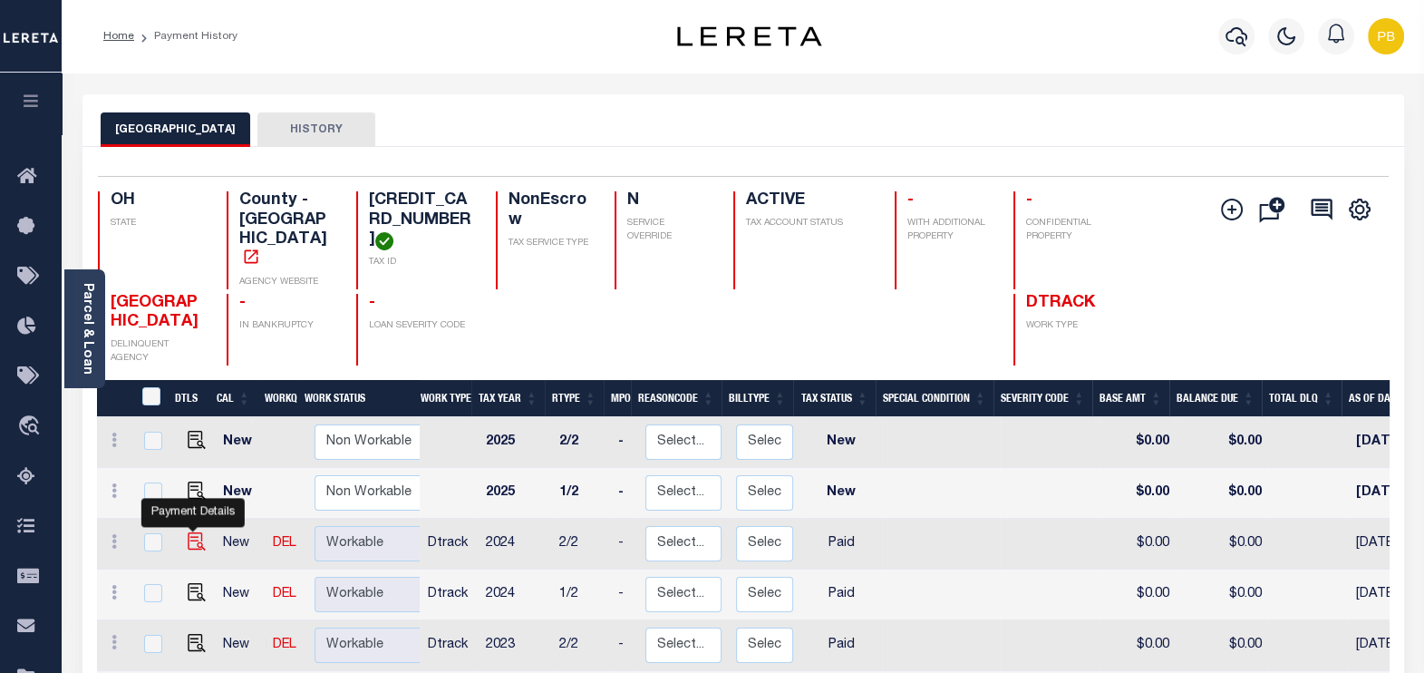
click at [190, 532] on img "" at bounding box center [197, 541] width 18 height 18
checkbox input "true"
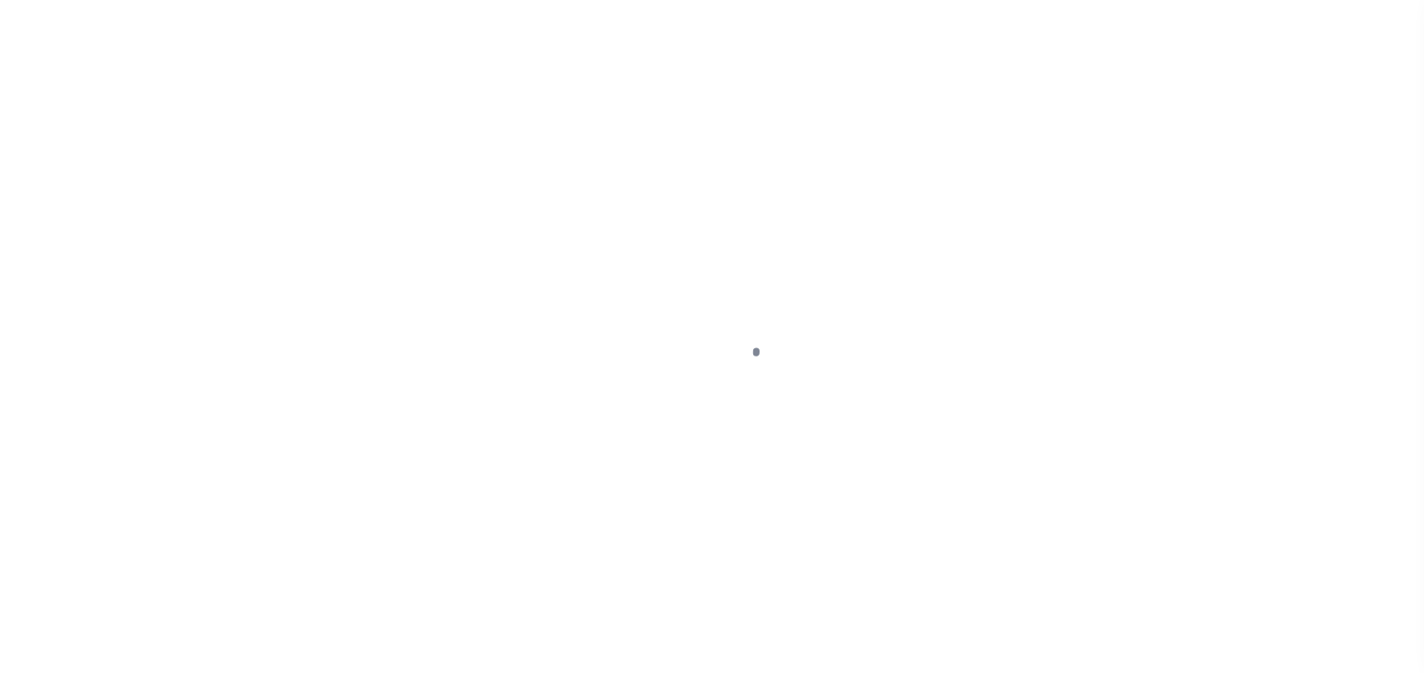
select select "PYD"
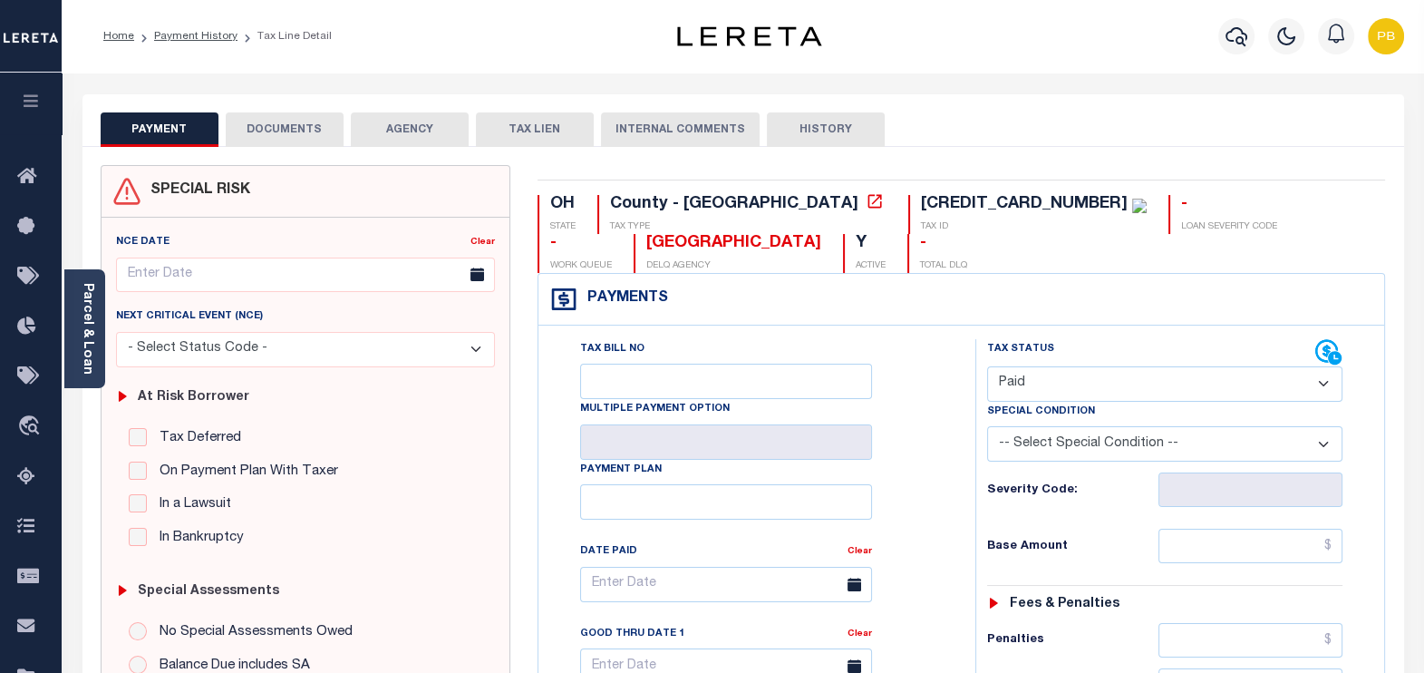
click at [261, 122] on button "DOCUMENTS" at bounding box center [285, 129] width 118 height 34
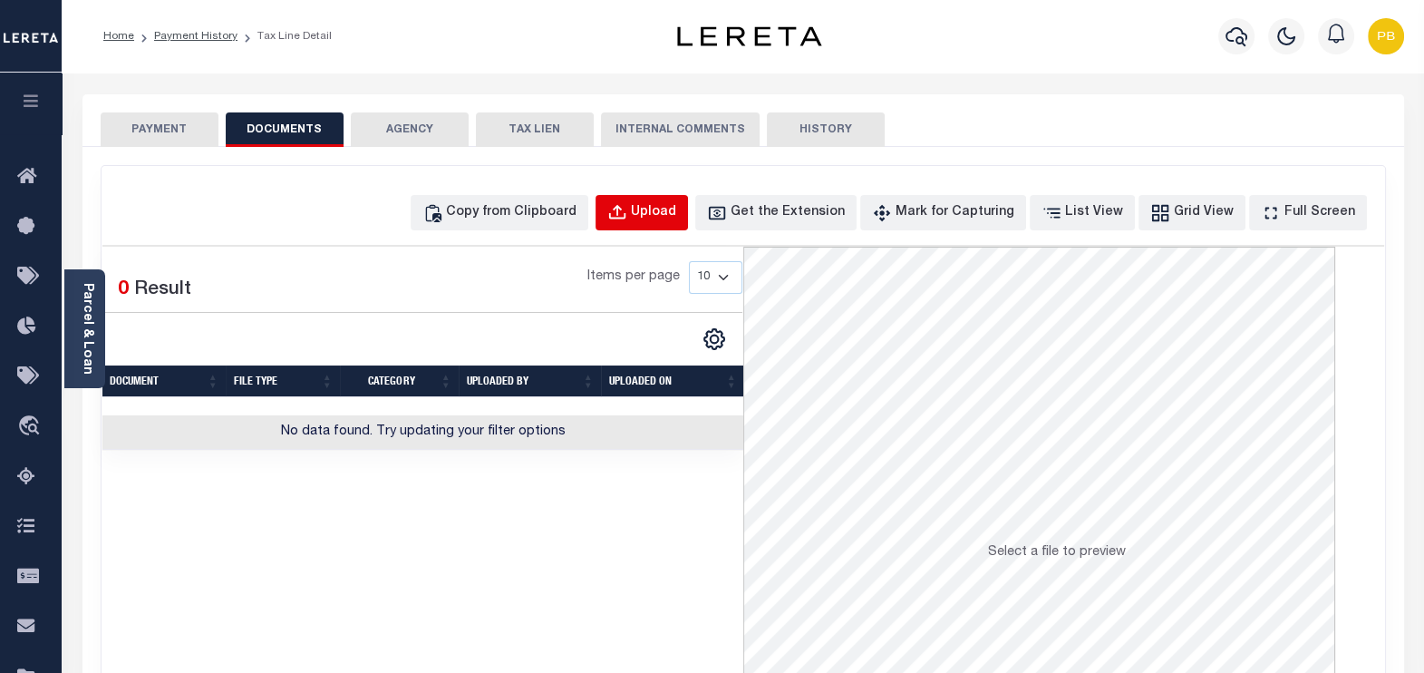
click at [688, 227] on button "Upload" at bounding box center [642, 212] width 92 height 35
select select "POP"
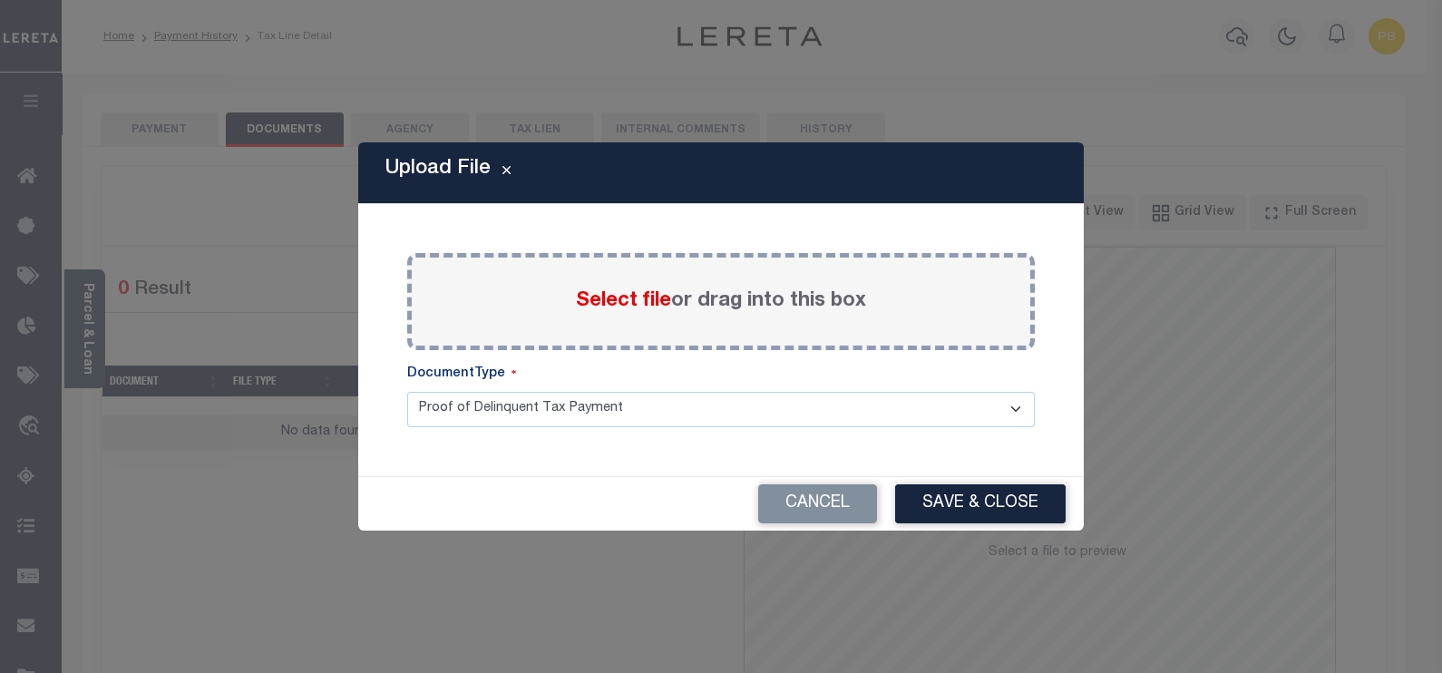
click at [619, 302] on span "Select file" at bounding box center [623, 301] width 95 height 20
click at [0, 0] on input "Select file or drag into this box" at bounding box center [0, 0] width 0 height 0
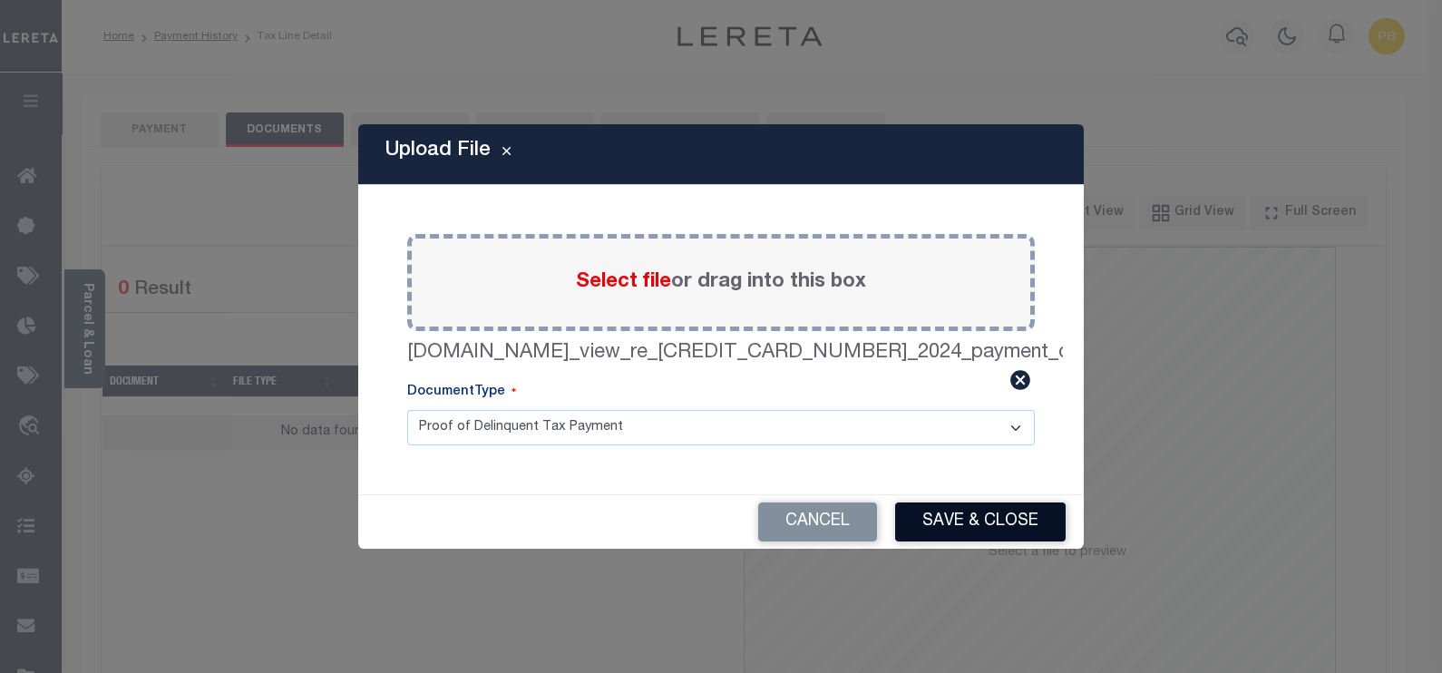
click at [976, 514] on button "Save & Close" at bounding box center [980, 521] width 170 height 39
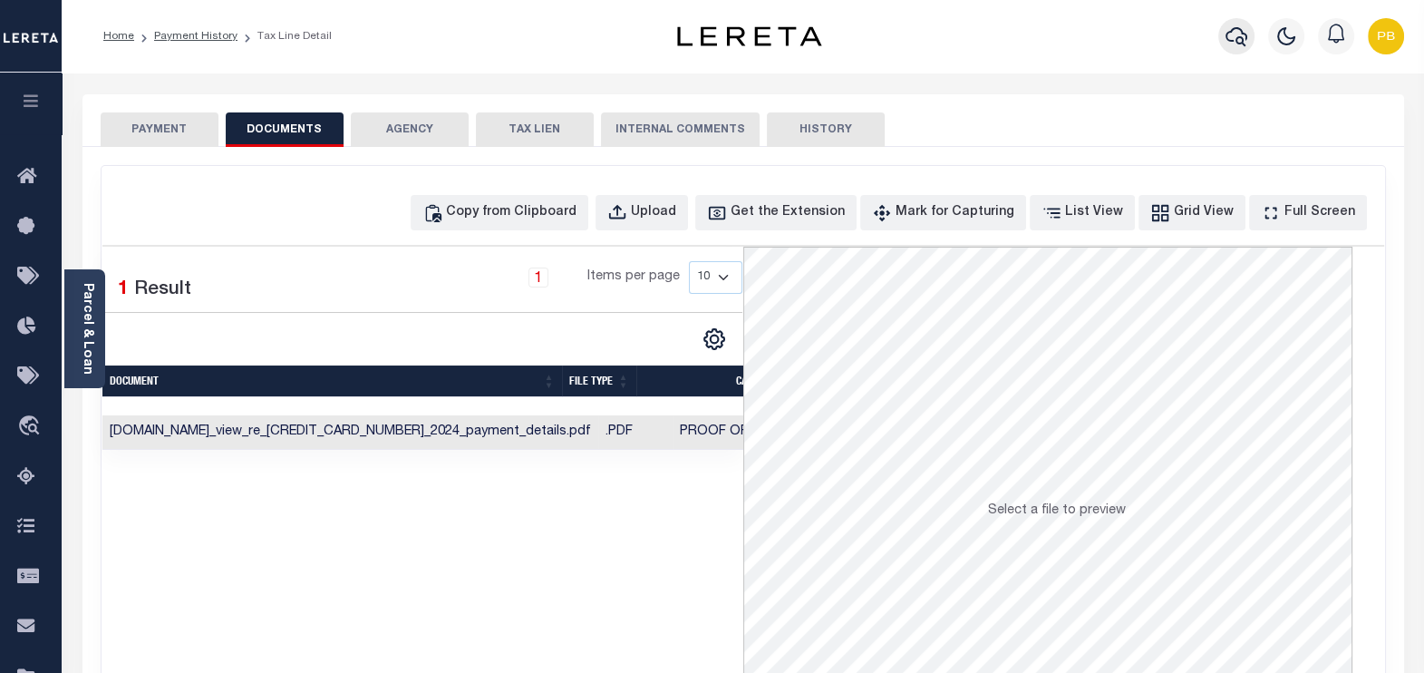
click at [1239, 27] on icon "button" at bounding box center [1237, 36] width 22 height 22
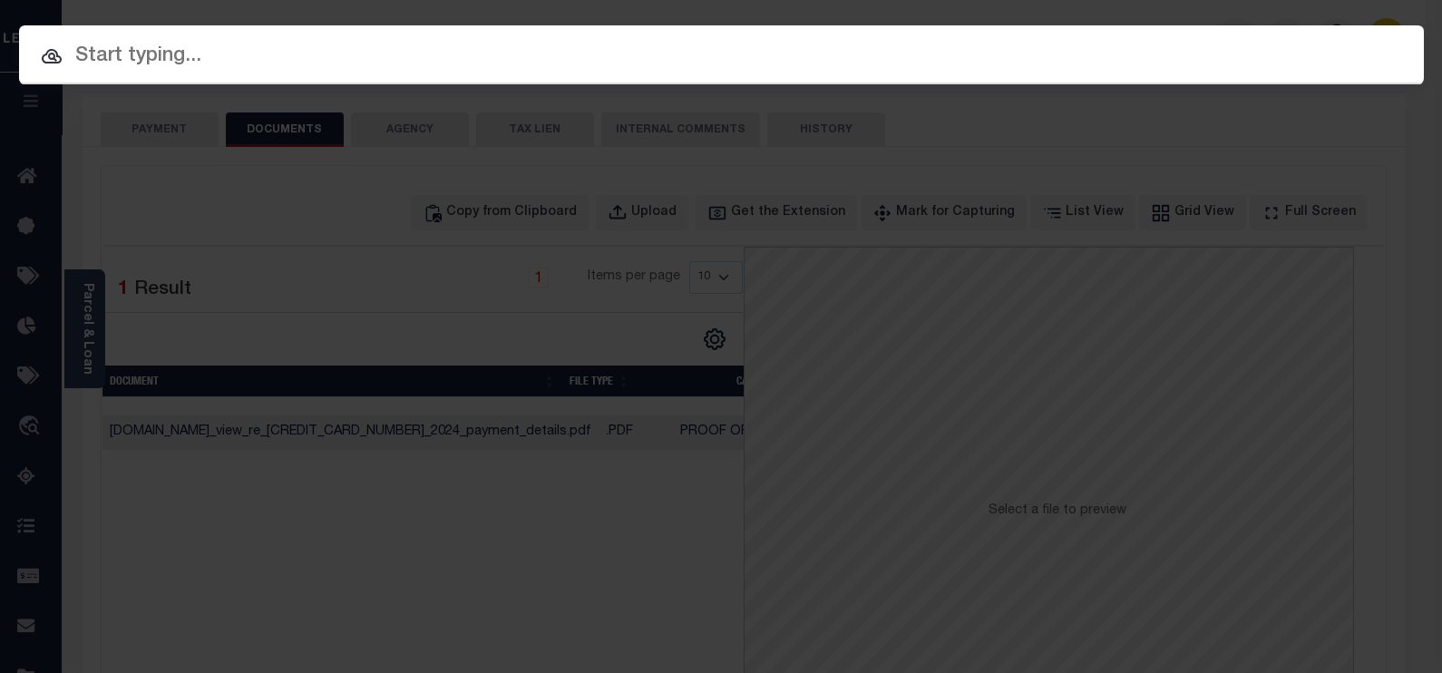
paste input "14102564"
type input "14102564"
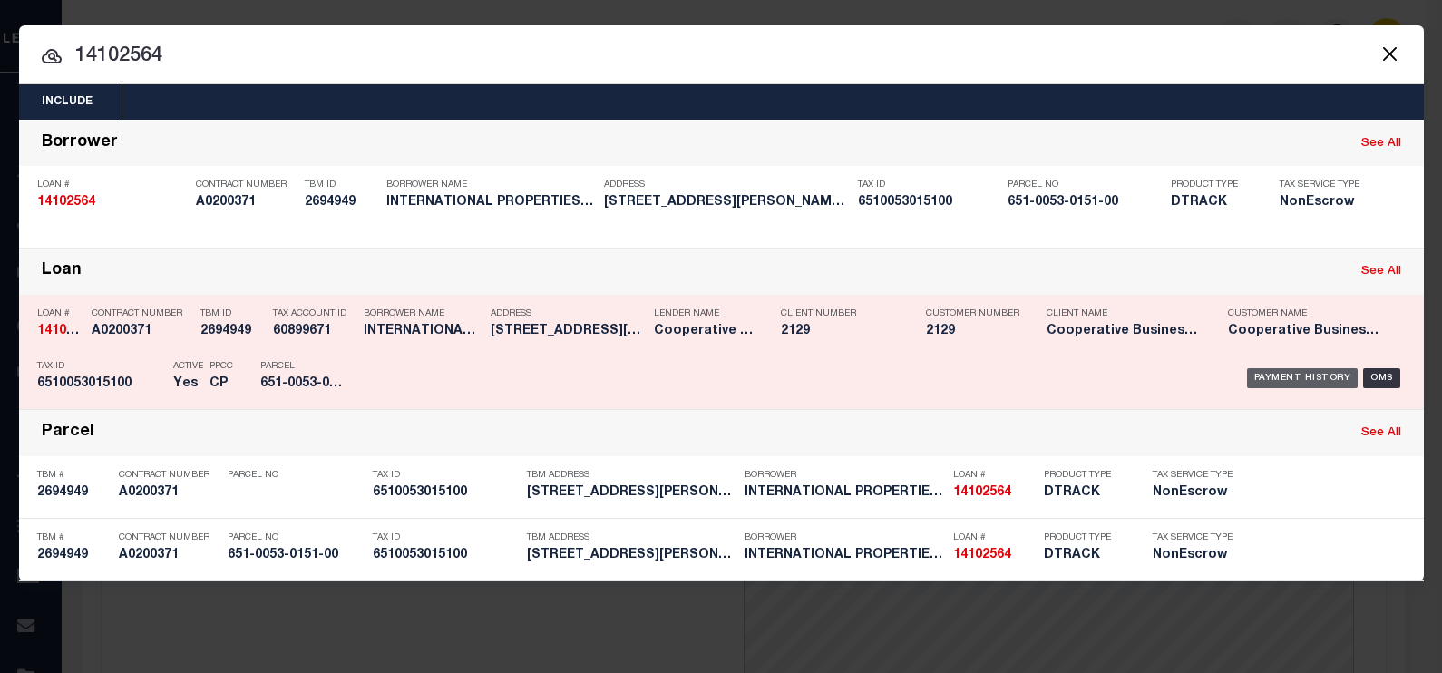
click at [1318, 375] on div "Payment History" at bounding box center [1303, 378] width 112 height 20
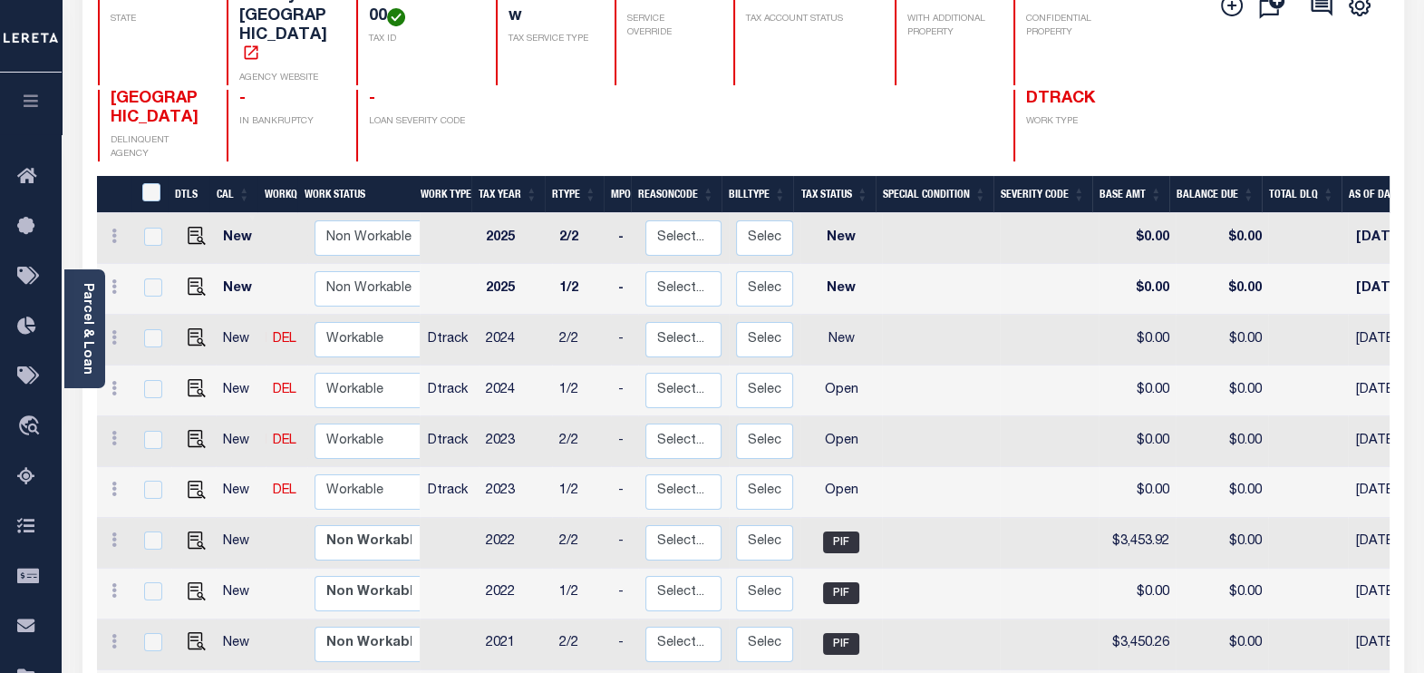
scroll to position [340, 0]
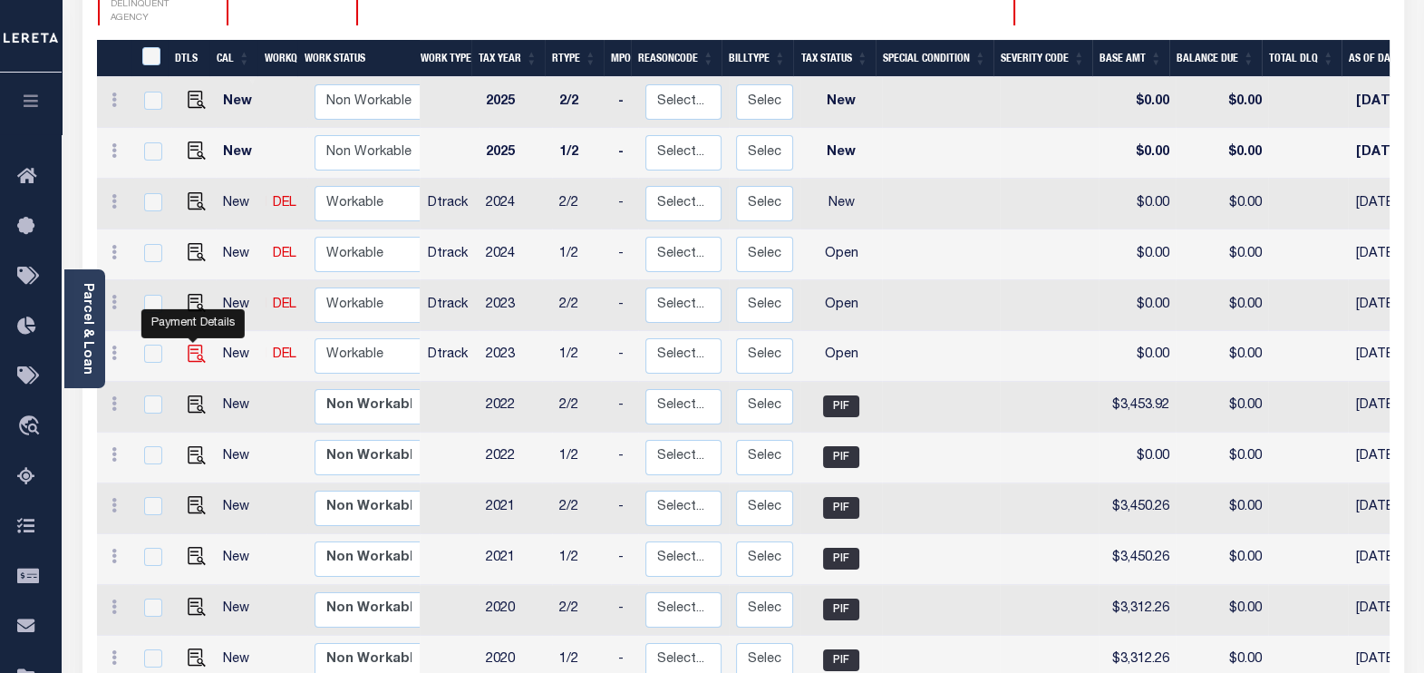
click at [190, 345] on img "" at bounding box center [197, 354] width 18 height 18
checkbox input "true"
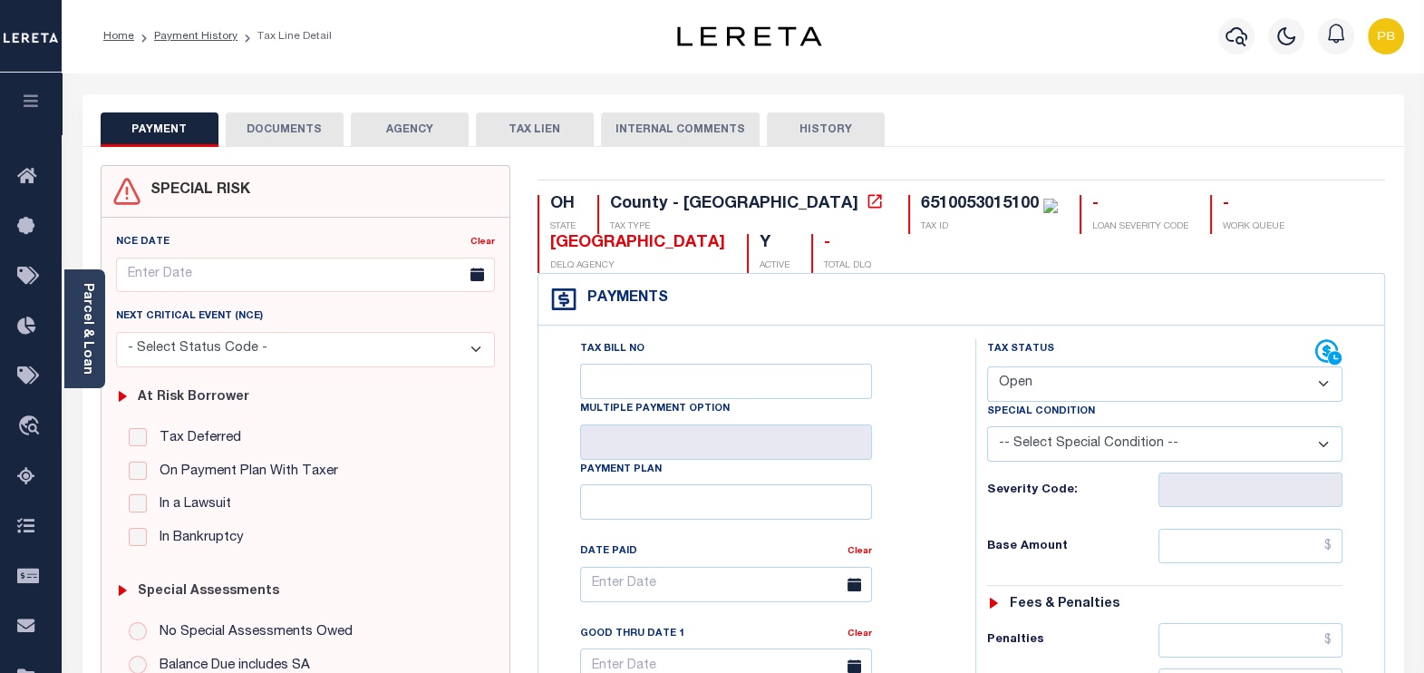
click at [1059, 379] on select "- Select Status Code - Open Due/Unpaid Paid Incomplete No Tax Due Internal Refu…" at bounding box center [1165, 383] width 356 height 35
select select "PYD"
click at [987, 366] on select "- Select Status Code - Open Due/Unpaid Paid Incomplete No Tax Due Internal Refu…" at bounding box center [1165, 383] width 356 height 35
type input "[DATE]"
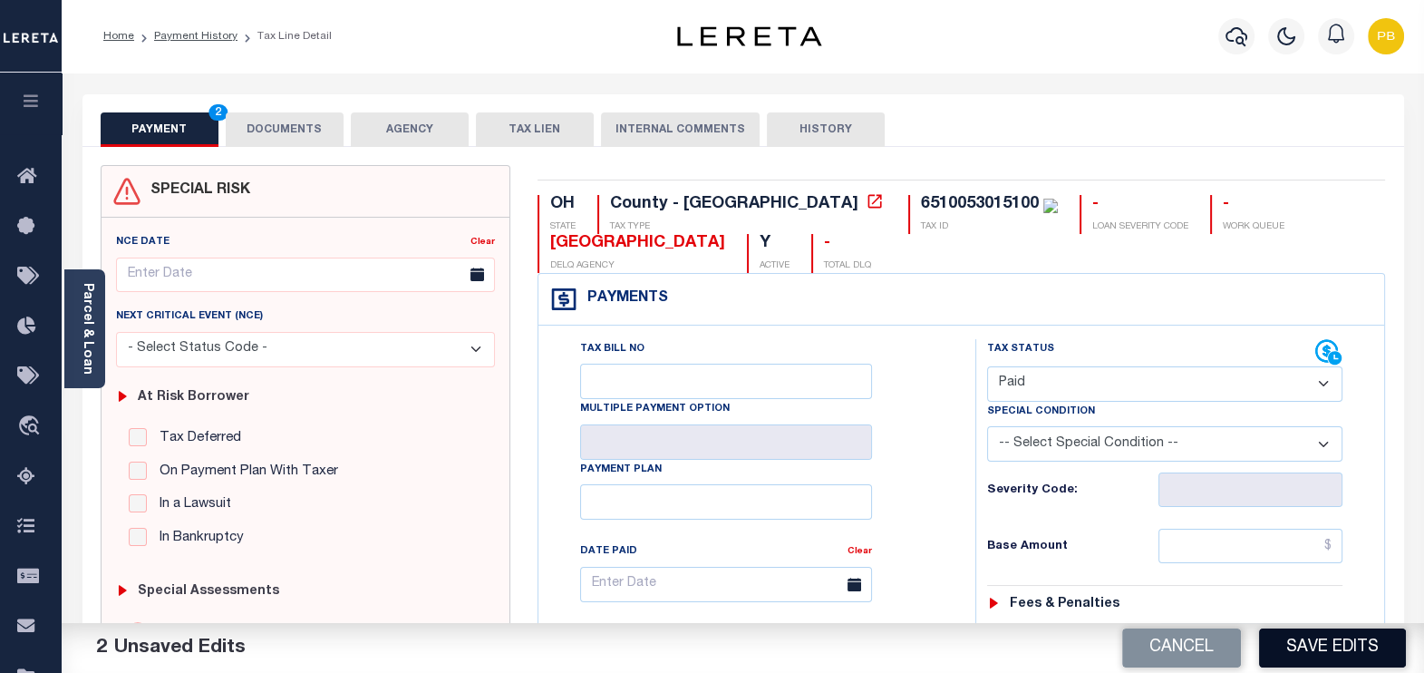
click at [1345, 649] on button "Save Edits" at bounding box center [1332, 647] width 147 height 39
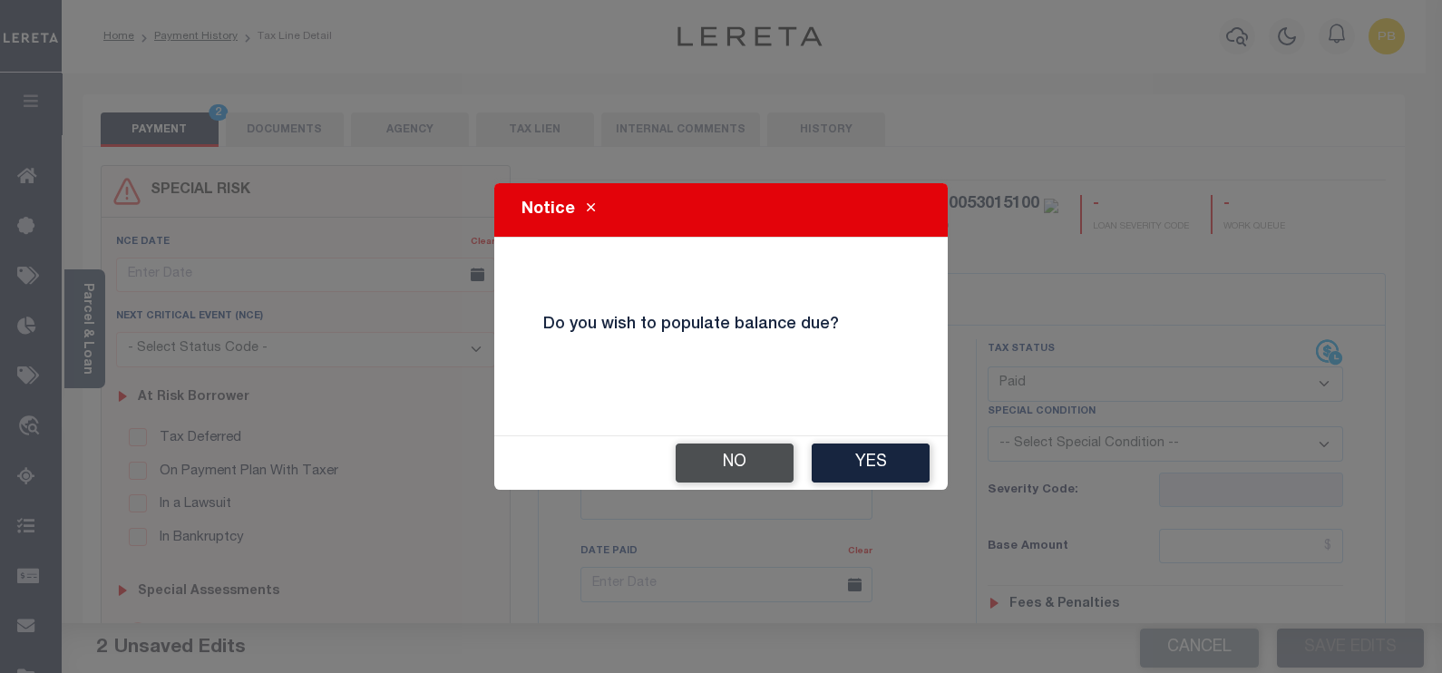
click at [704, 463] on button "No" at bounding box center [734, 462] width 118 height 39
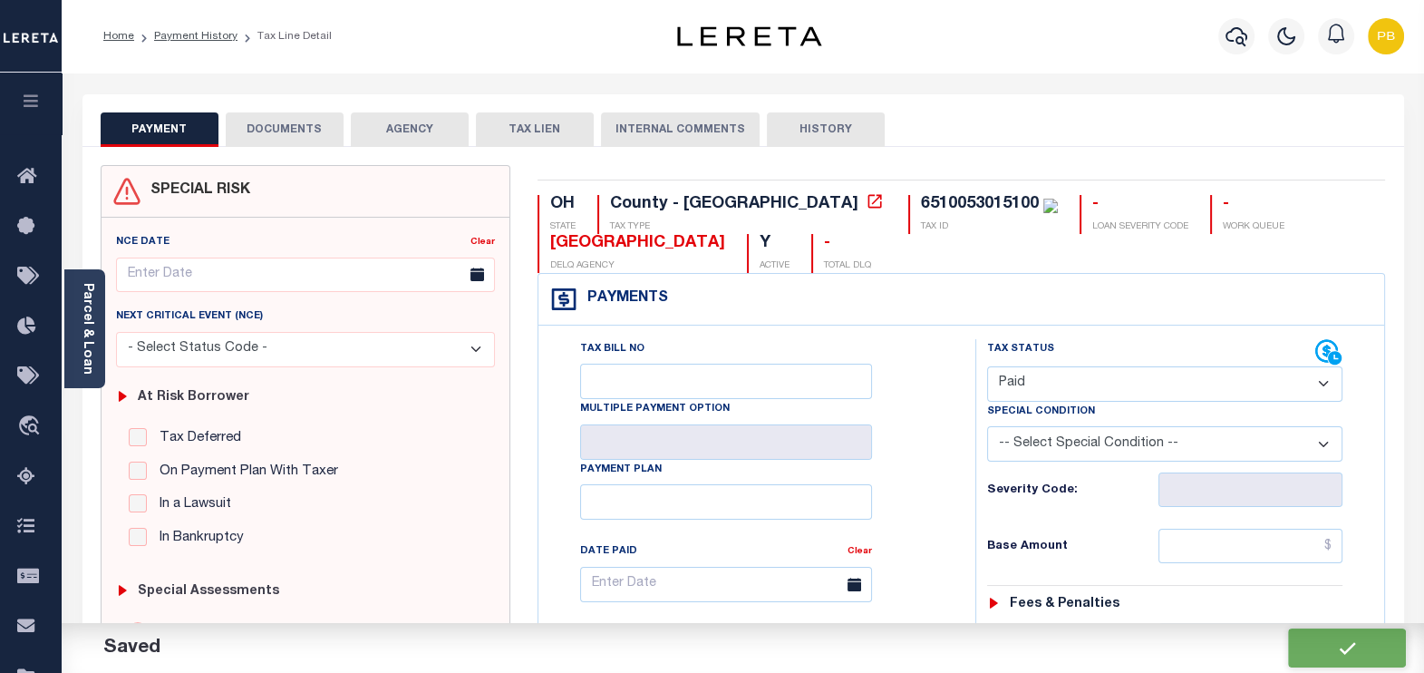
checkbox input "false"
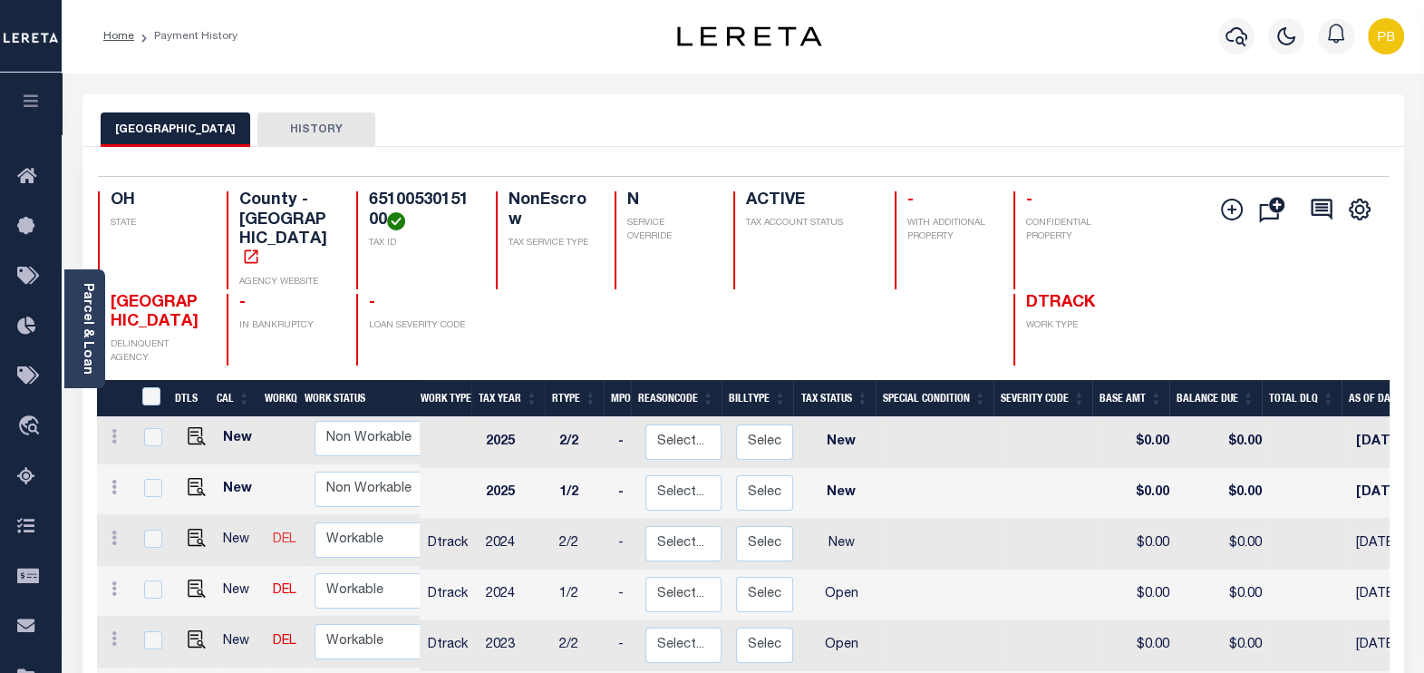
scroll to position [5, 0]
click at [199, 628] on img "" at bounding box center [197, 637] width 18 height 18
checkbox input "true"
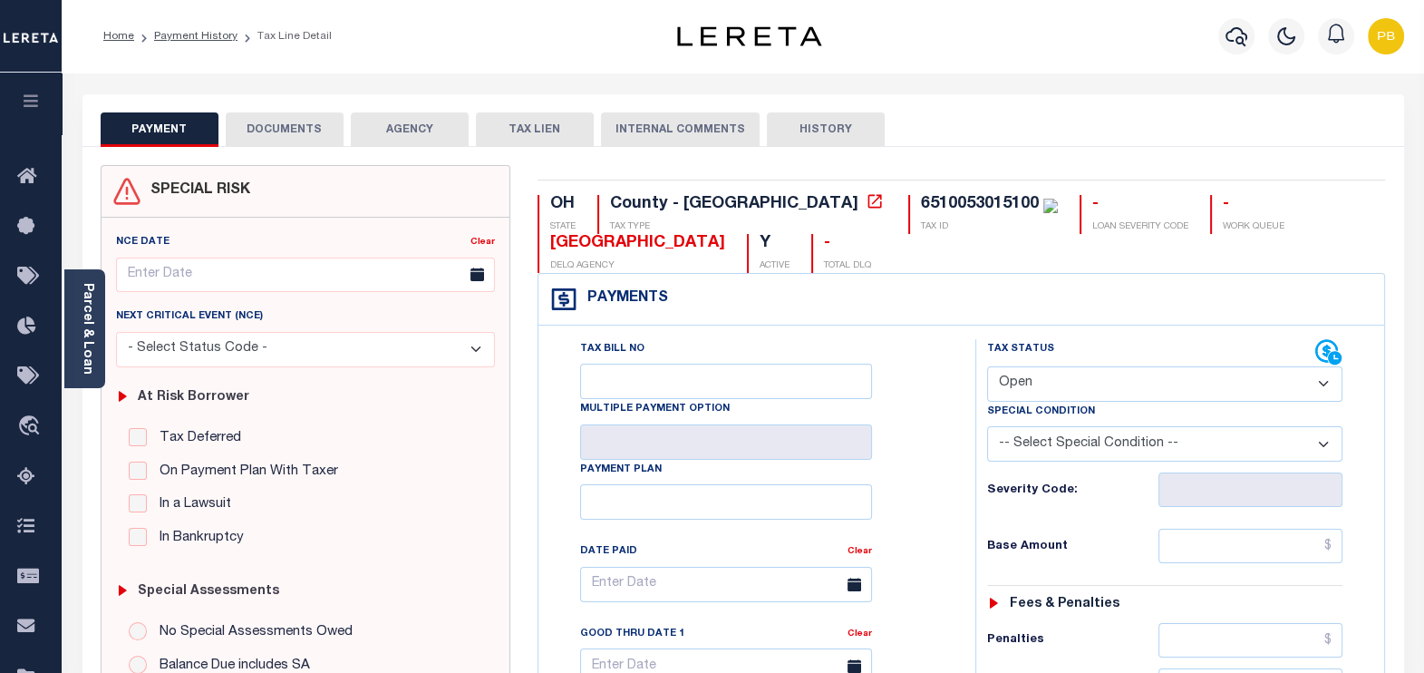
click at [1081, 382] on select "- Select Status Code - Open Due/Unpaid Paid Incomplete No Tax Due Internal Refu…" at bounding box center [1165, 383] width 356 height 35
select select "PYD"
click at [987, 366] on select "- Select Status Code - Open Due/Unpaid Paid Incomplete No Tax Due Internal Refu…" at bounding box center [1165, 383] width 356 height 35
type input "[DATE]"
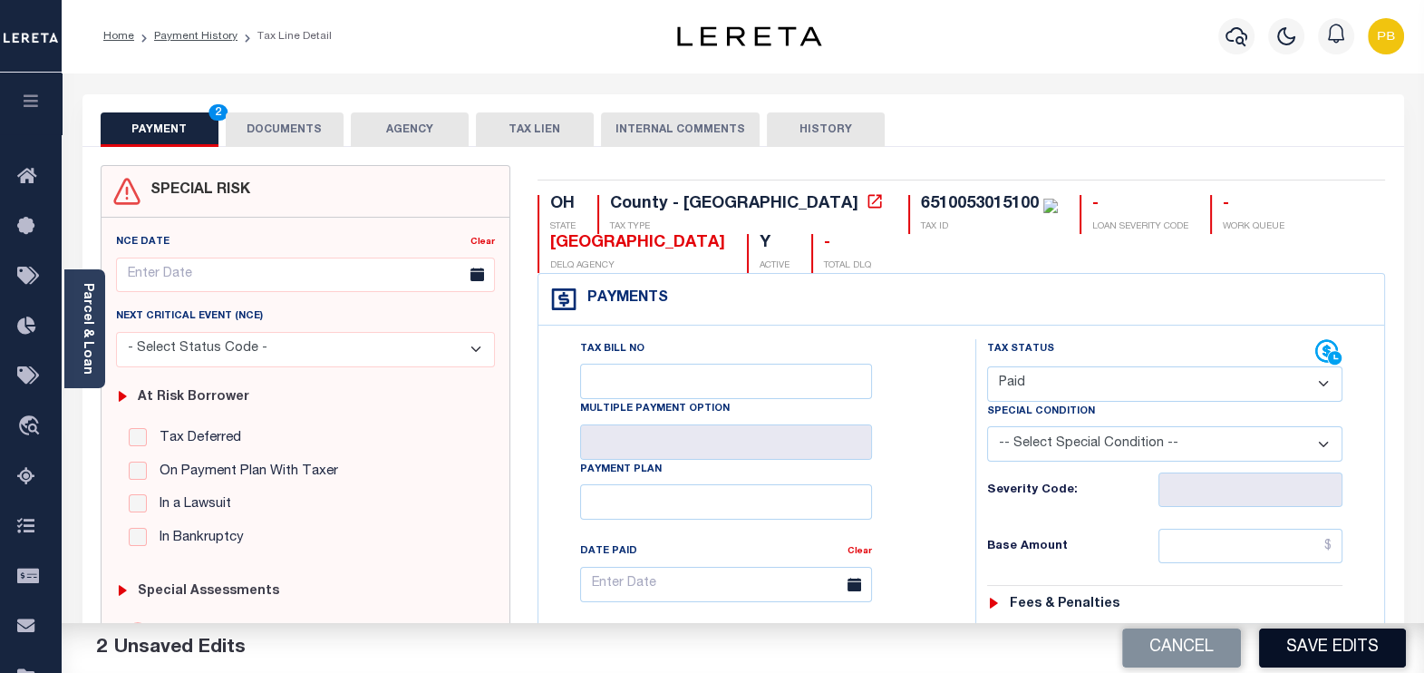
click at [1346, 654] on button "Save Edits" at bounding box center [1332, 647] width 147 height 39
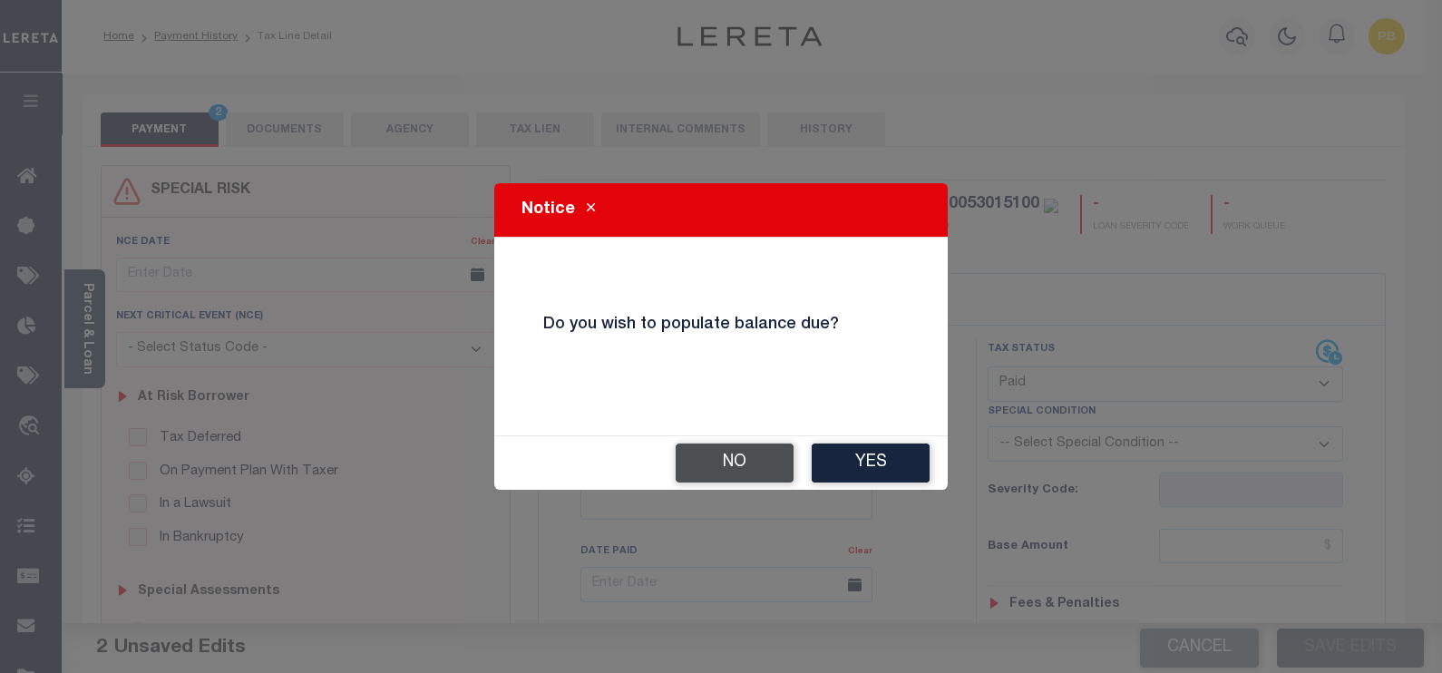
click at [757, 467] on button "No" at bounding box center [734, 462] width 118 height 39
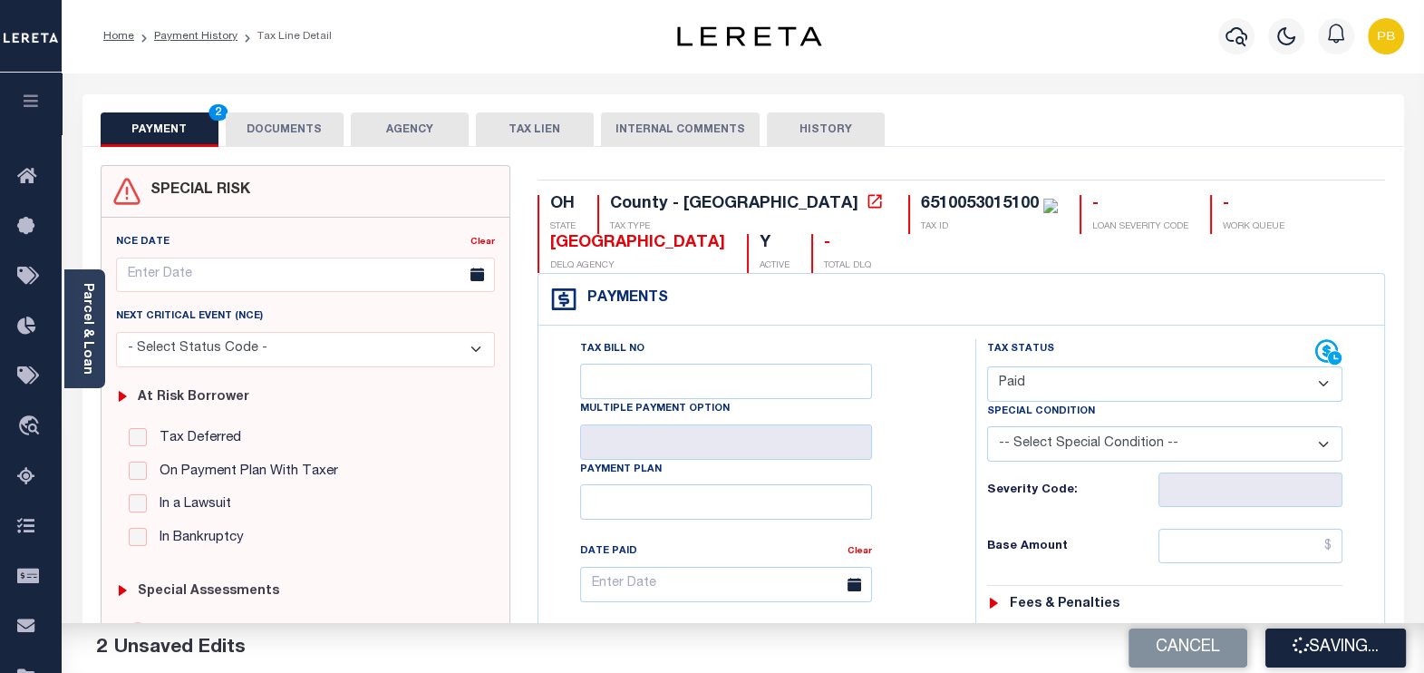
checkbox input "false"
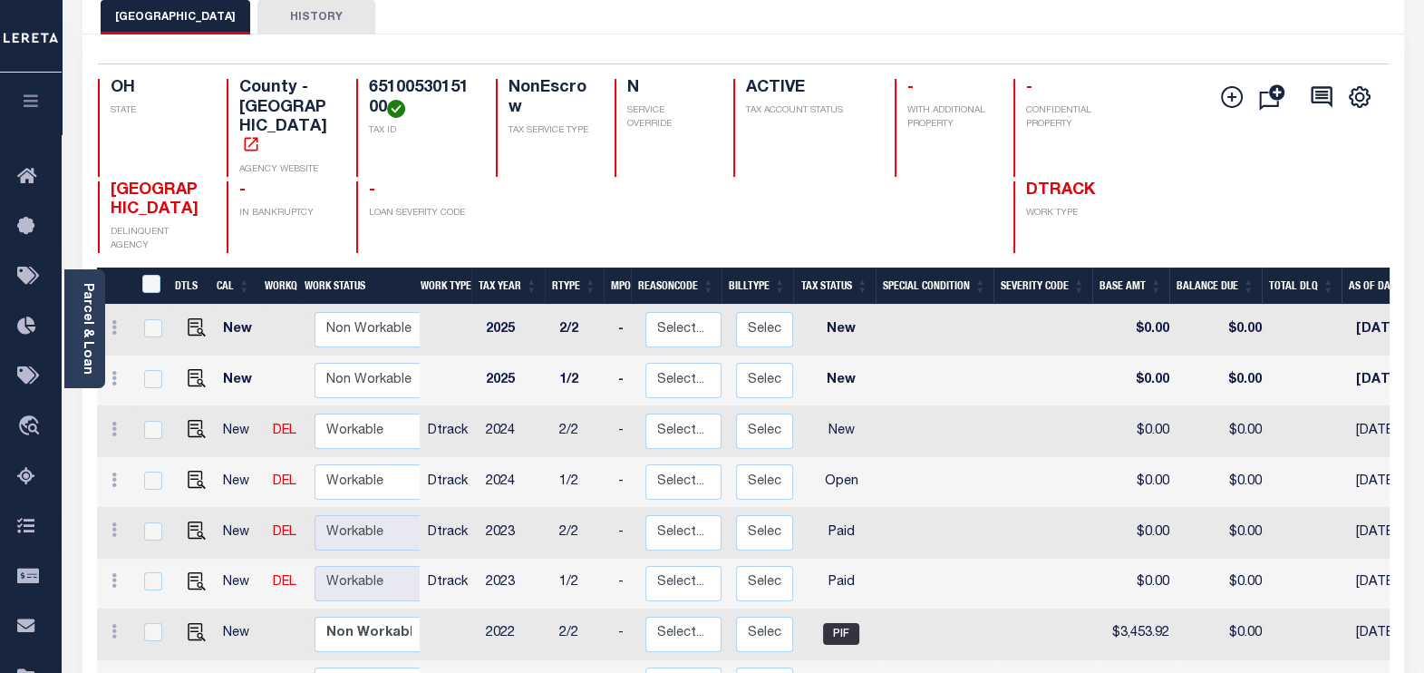
scroll to position [226, 0]
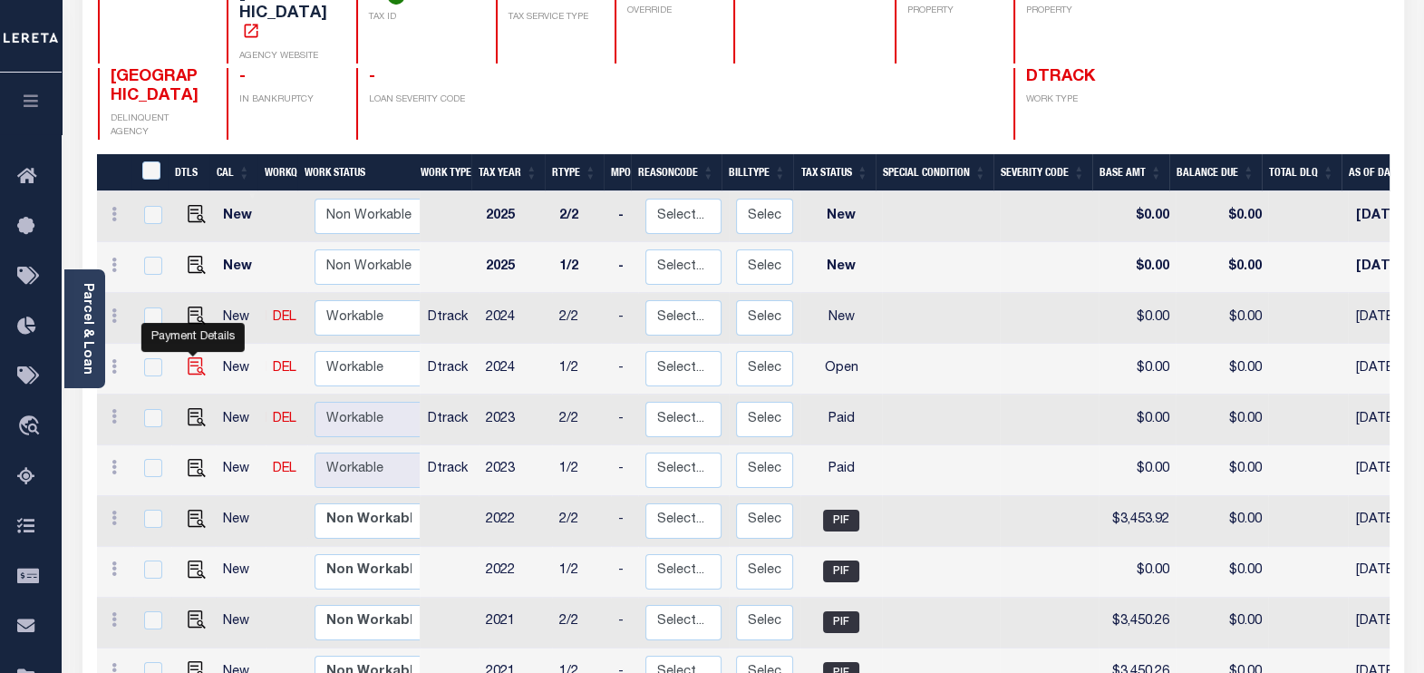
click at [191, 357] on img "" at bounding box center [197, 366] width 18 height 18
checkbox input "true"
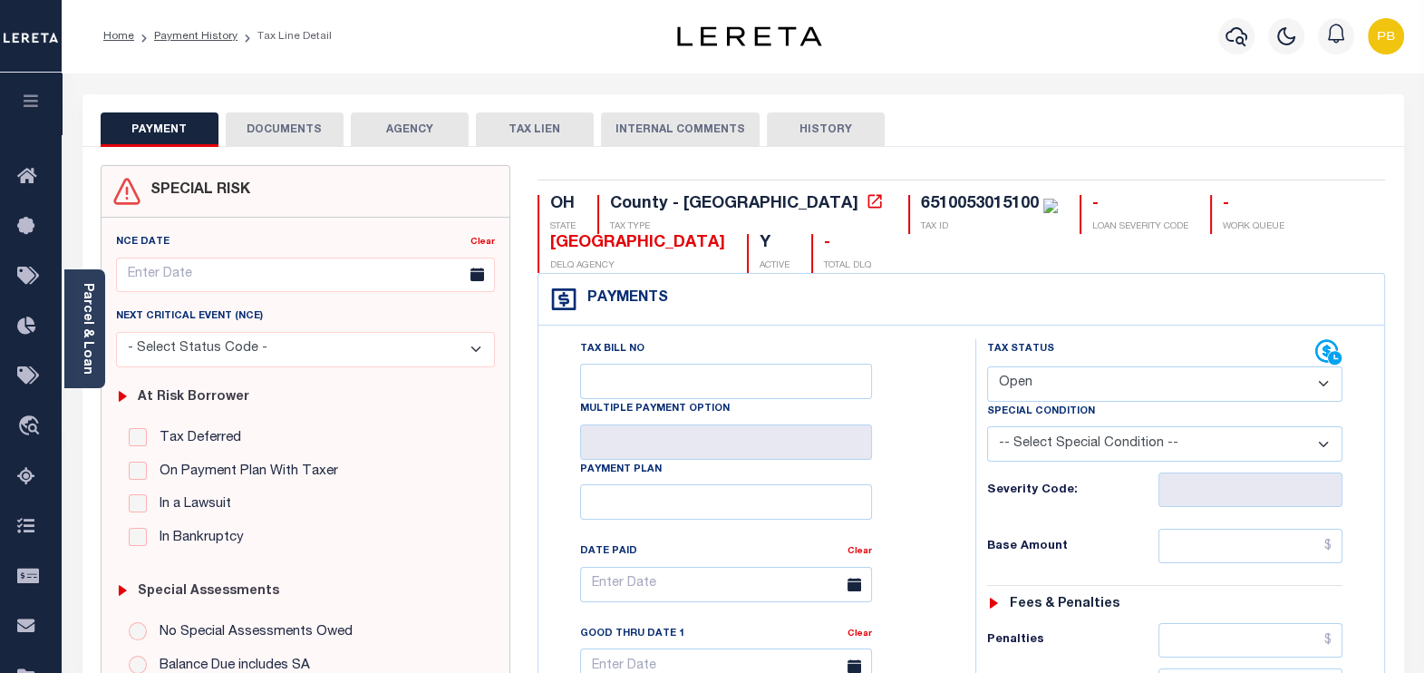
click at [1076, 381] on select "- Select Status Code - Open Due/Unpaid Paid Incomplete No Tax Due Internal Refu…" at bounding box center [1165, 383] width 356 height 35
select select "PYD"
click at [987, 366] on select "- Select Status Code - Open Due/Unpaid Paid Incomplete No Tax Due Internal Refu…" at bounding box center [1165, 383] width 356 height 35
type input "[DATE]"
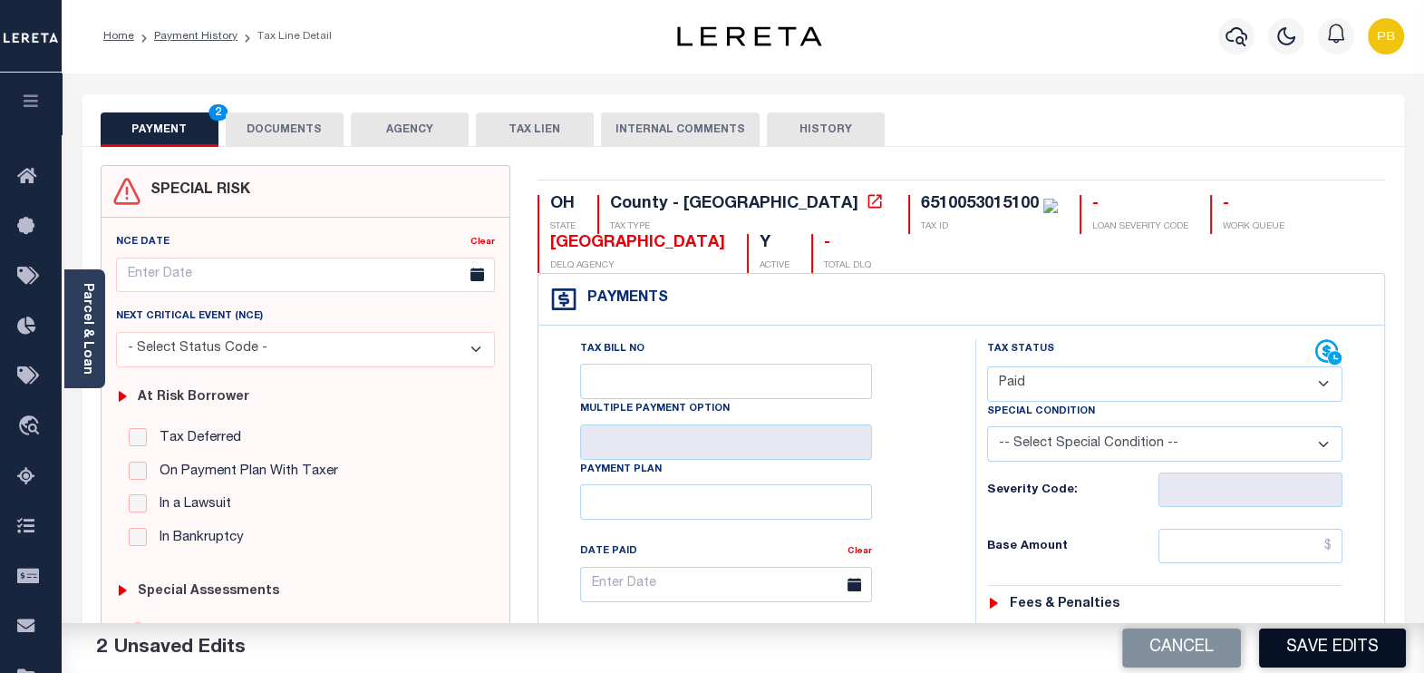
click at [1342, 638] on button "Save Edits" at bounding box center [1332, 647] width 147 height 39
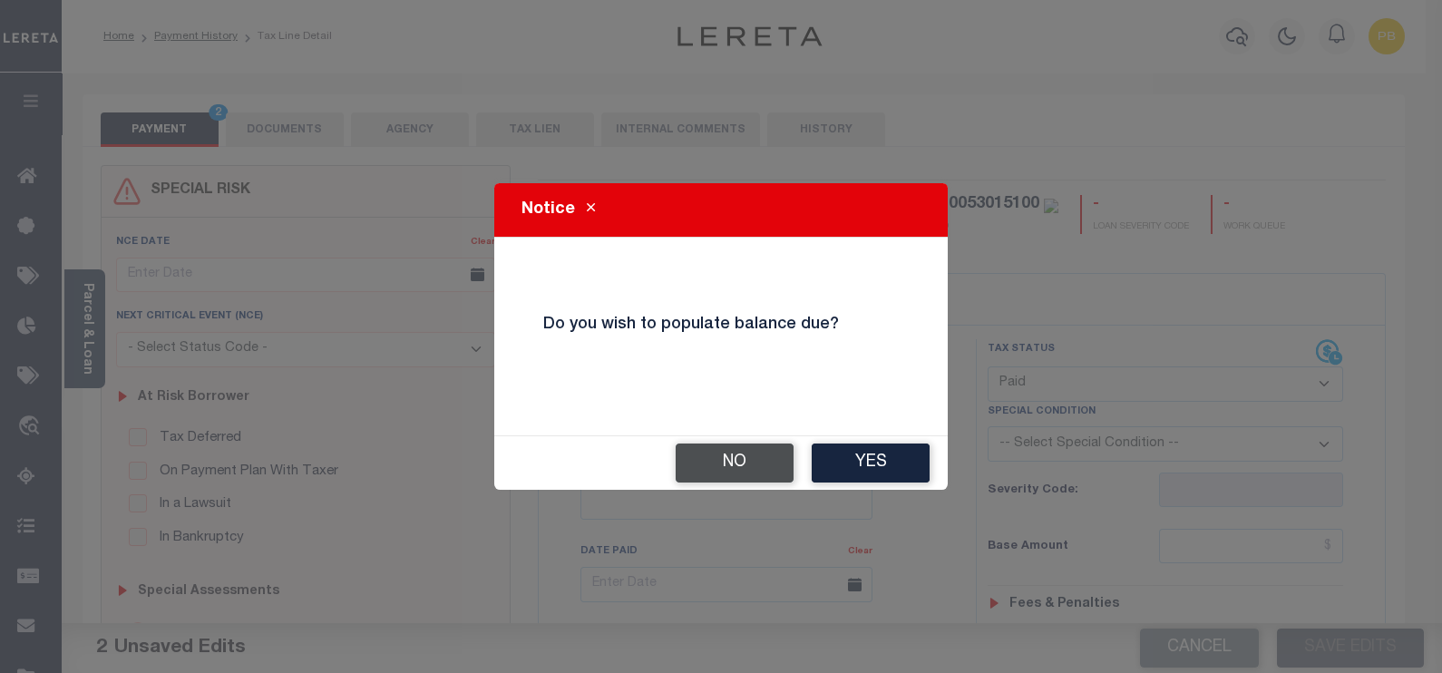
click at [695, 467] on button "No" at bounding box center [734, 462] width 118 height 39
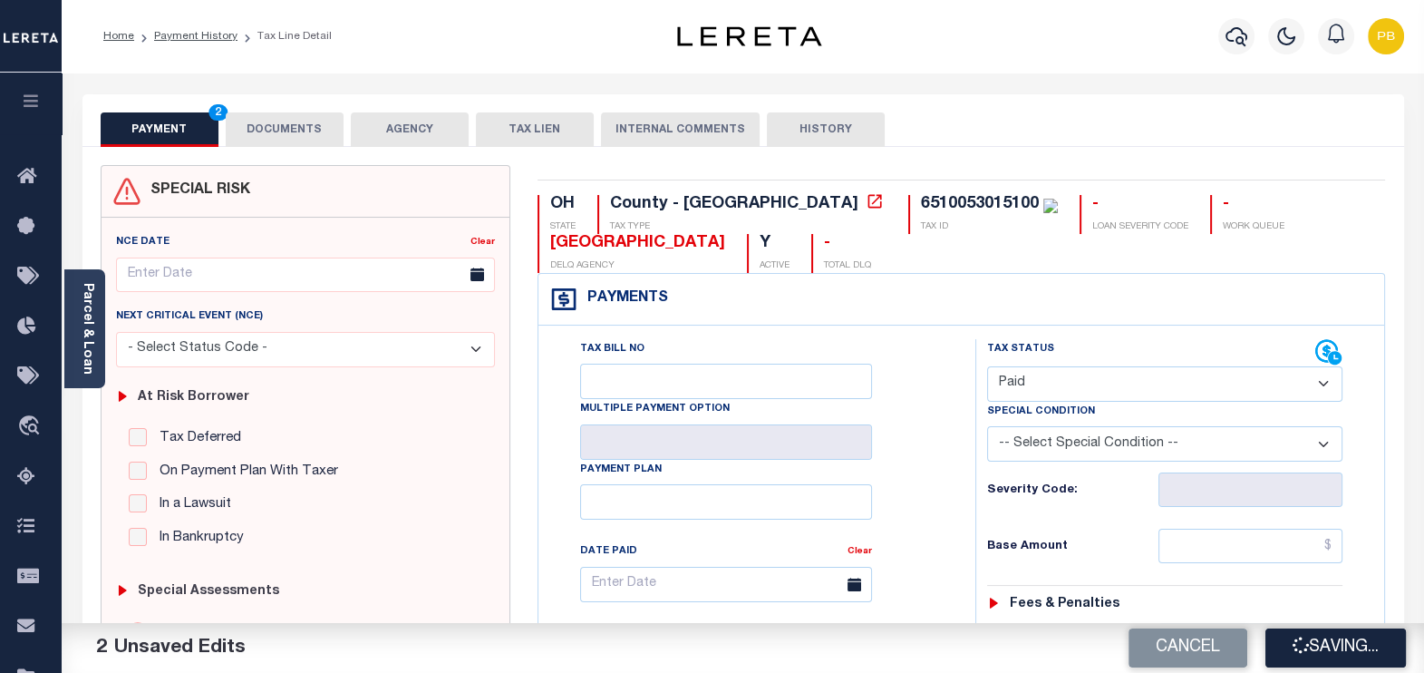
checkbox input "false"
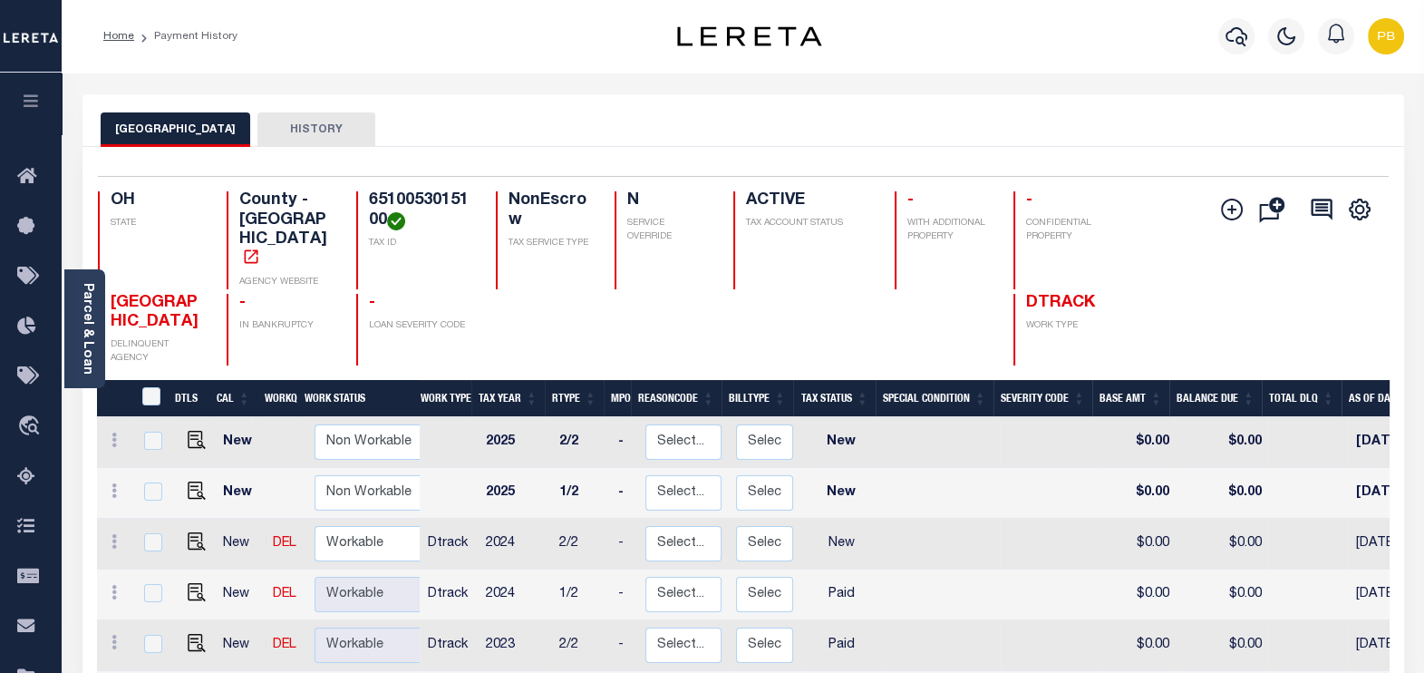
scroll to position [112, 0]
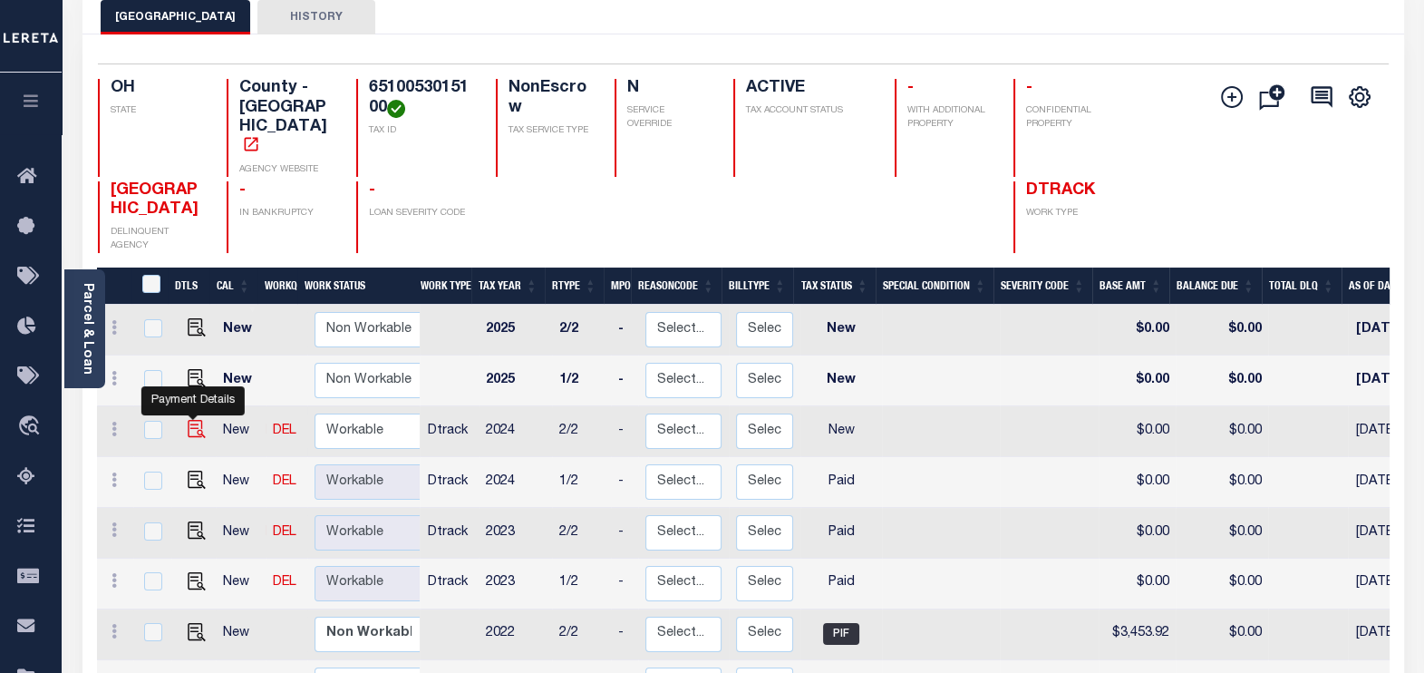
click at [188, 420] on img "" at bounding box center [197, 429] width 18 height 18
checkbox input "true"
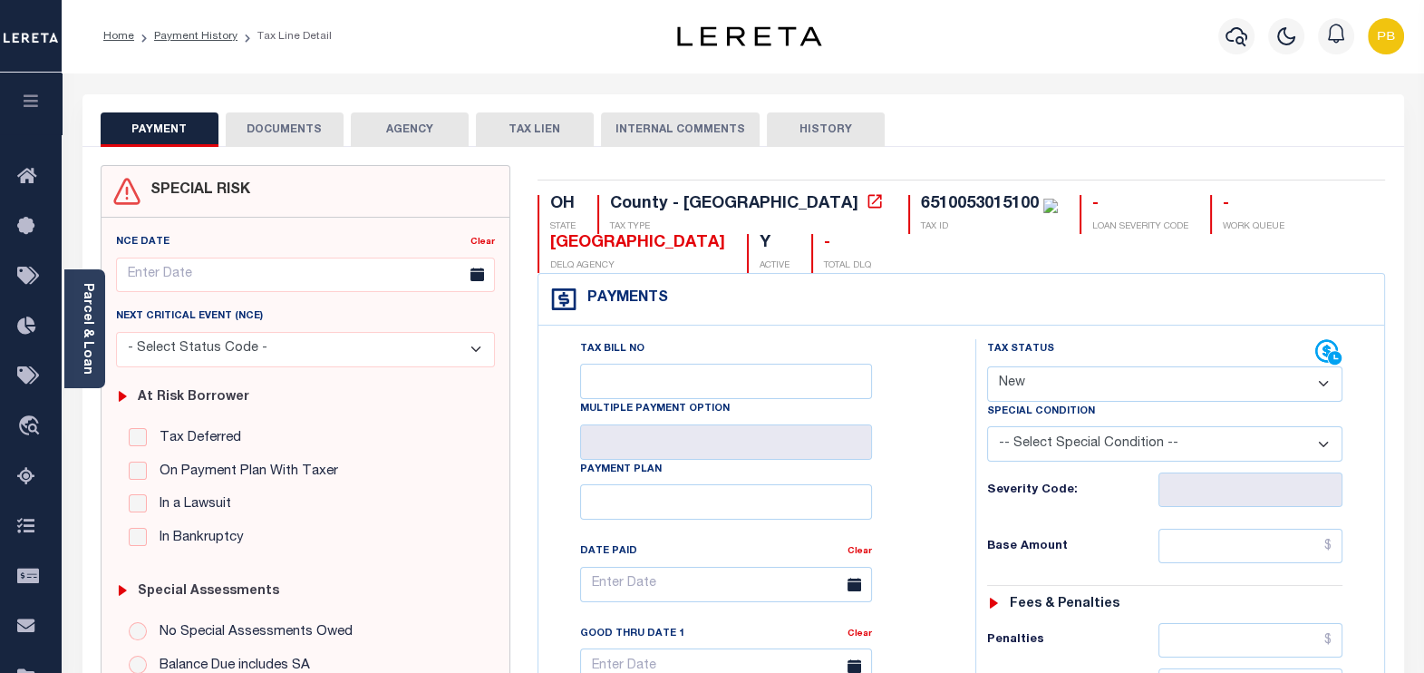
click at [1070, 390] on select "- Select Status Code - Open Due/Unpaid Paid Incomplete No Tax Due Internal Refu…" at bounding box center [1165, 383] width 356 height 35
select select "PYD"
click at [987, 366] on select "- Select Status Code - Open Due/Unpaid Paid Incomplete No Tax Due Internal Refu…" at bounding box center [1165, 383] width 356 height 35
type input "[DATE]"
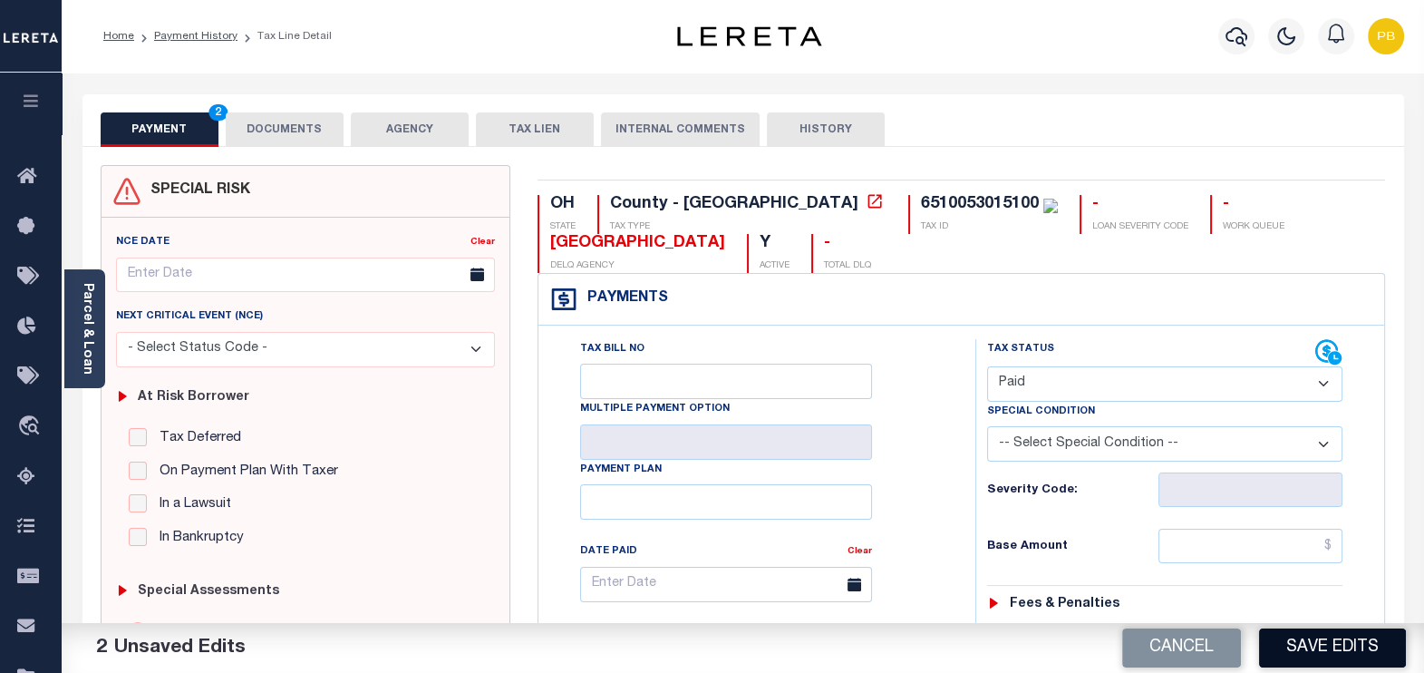
click at [1345, 653] on button "Save Edits" at bounding box center [1332, 647] width 147 height 39
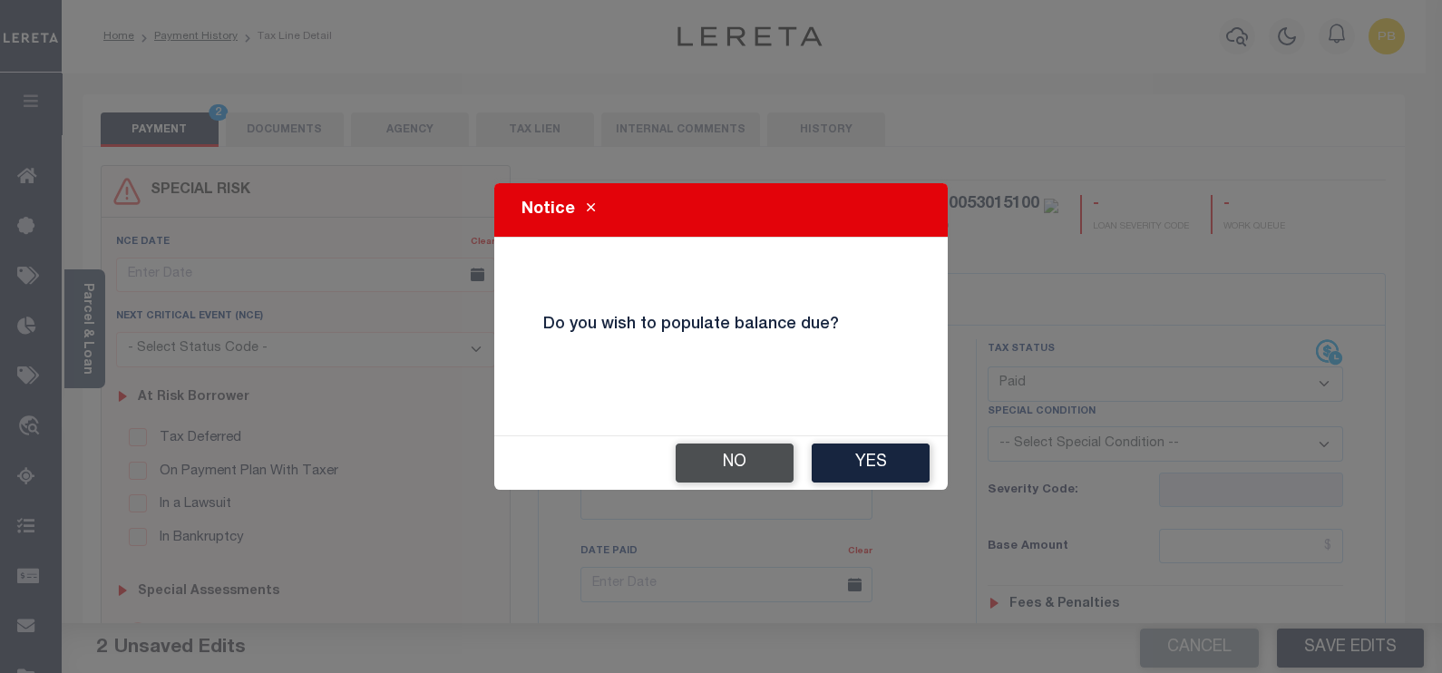
click at [768, 466] on button "No" at bounding box center [734, 462] width 118 height 39
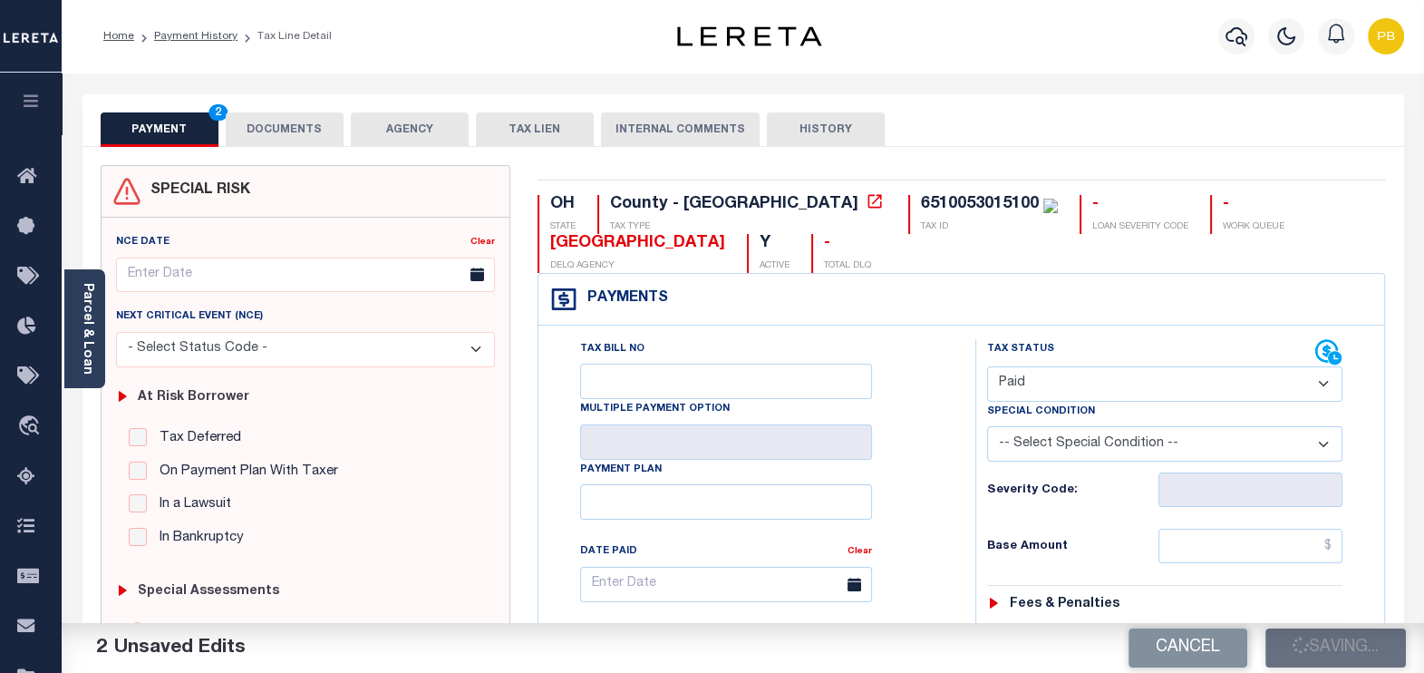
checkbox input "false"
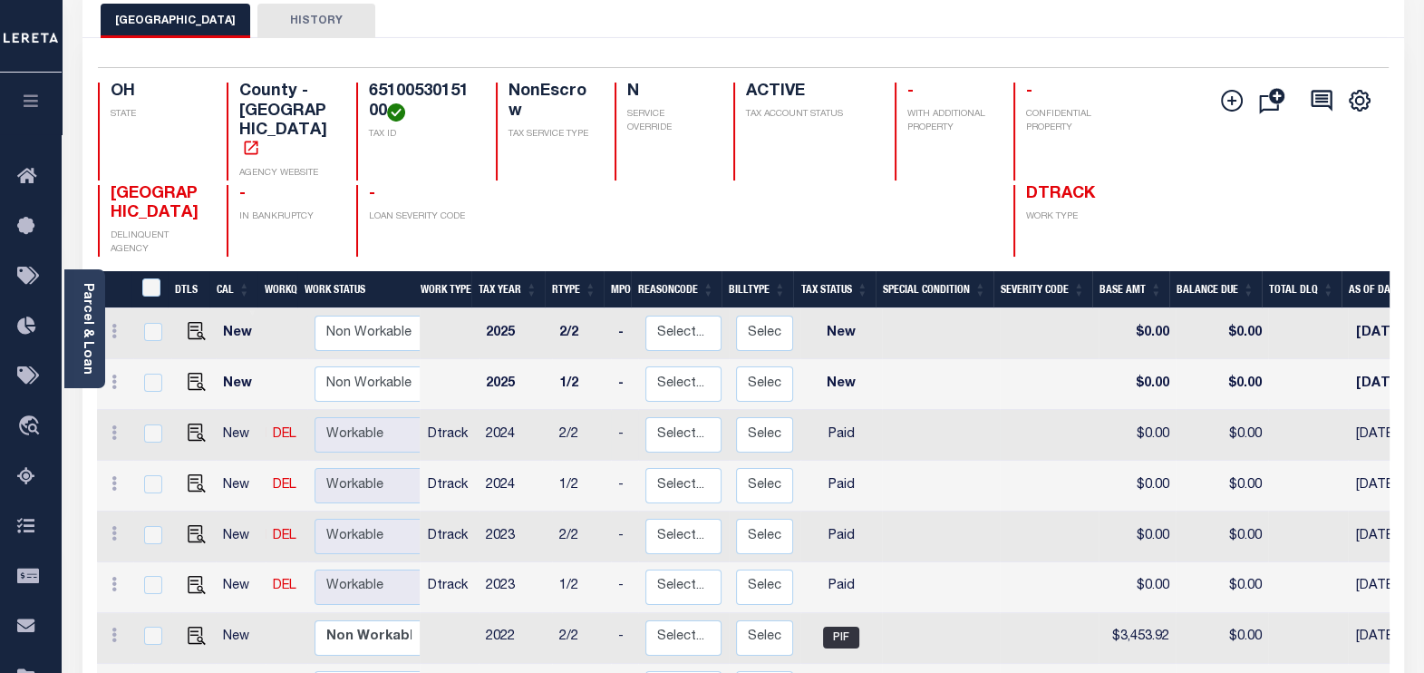
scroll to position [112, 0]
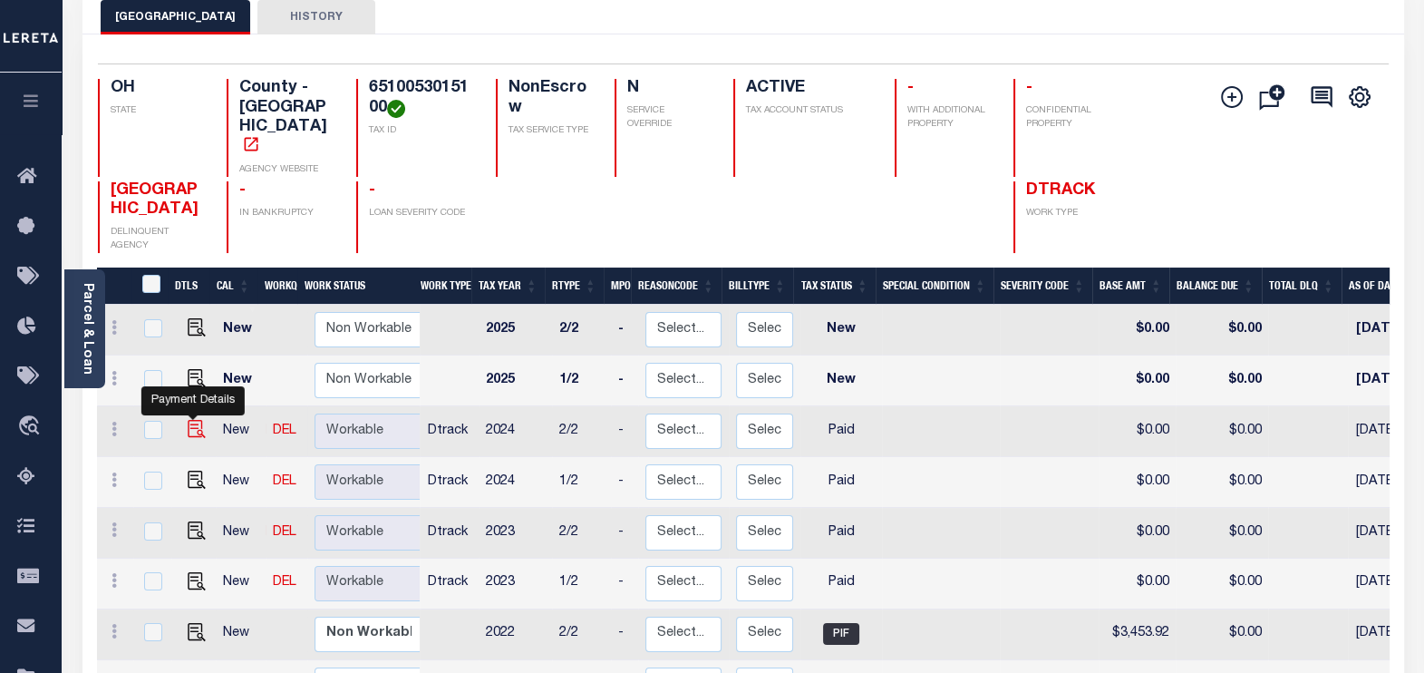
click at [192, 420] on img "" at bounding box center [197, 429] width 18 height 18
checkbox input "true"
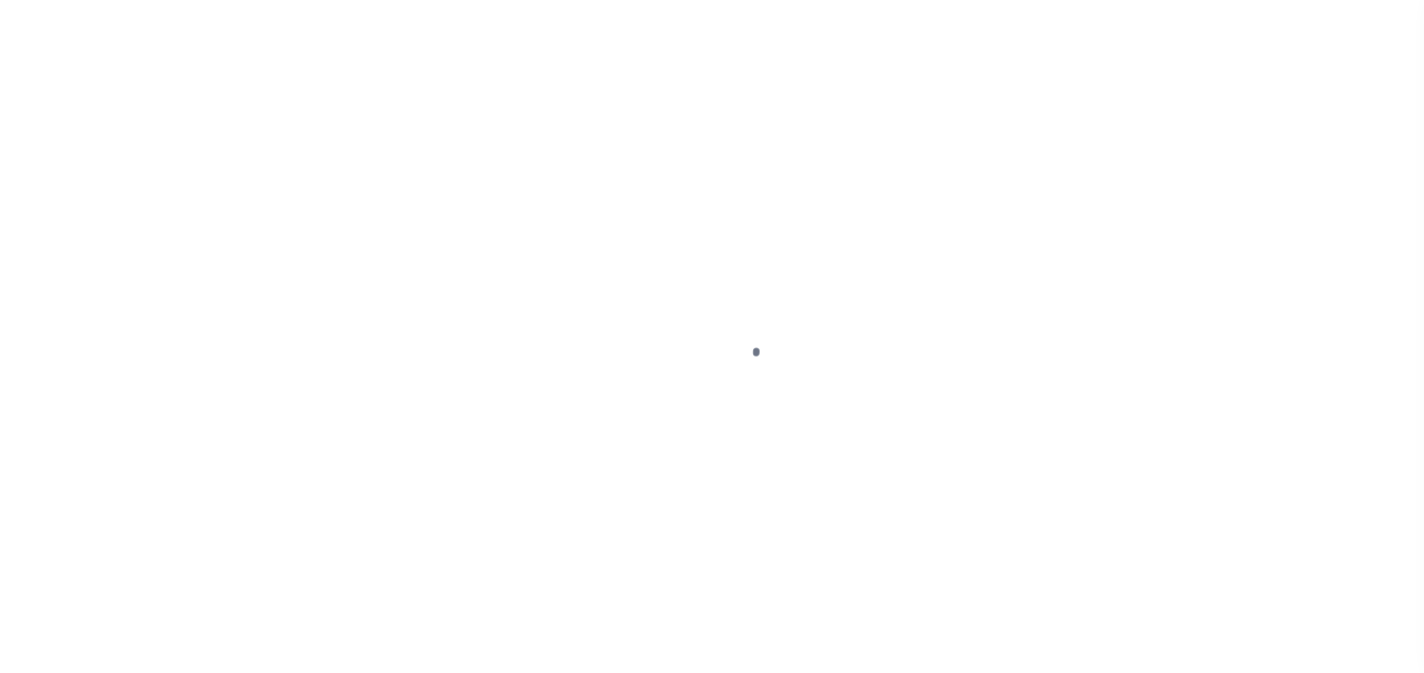
select select "PYD"
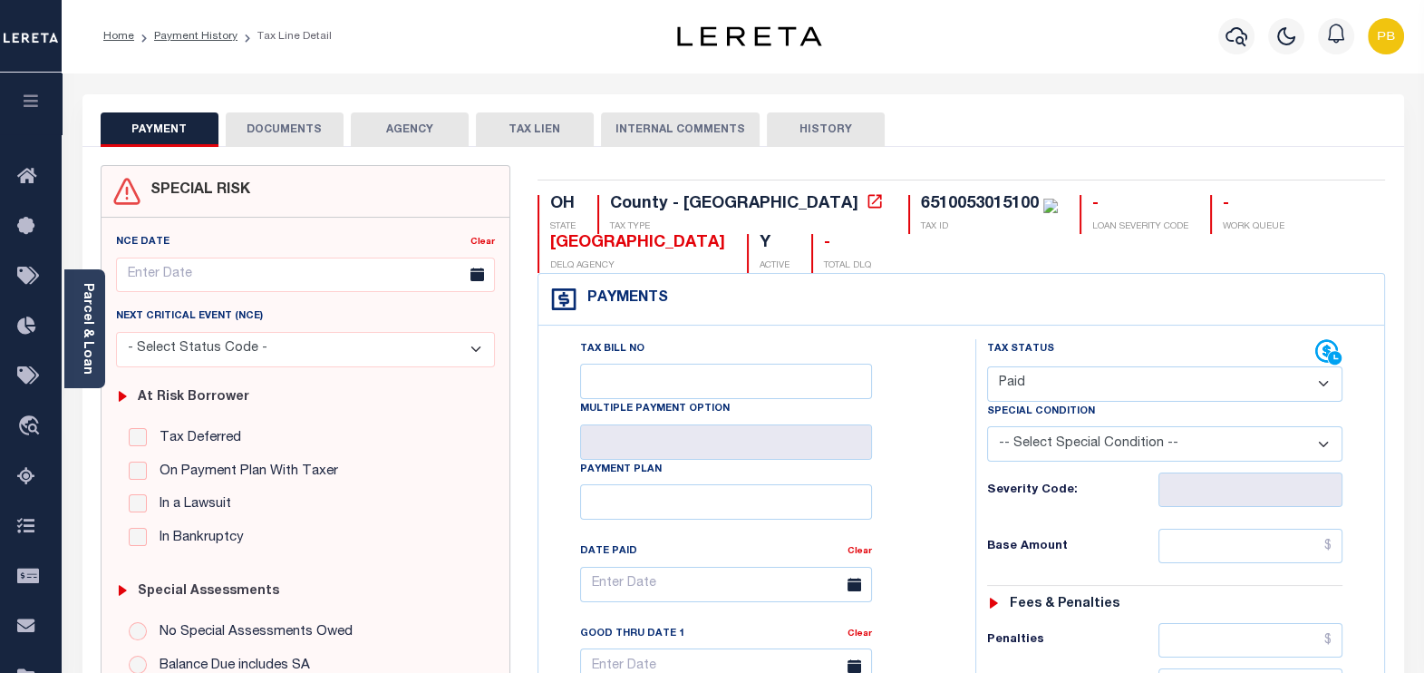
click at [294, 122] on button "DOCUMENTS" at bounding box center [285, 129] width 118 height 34
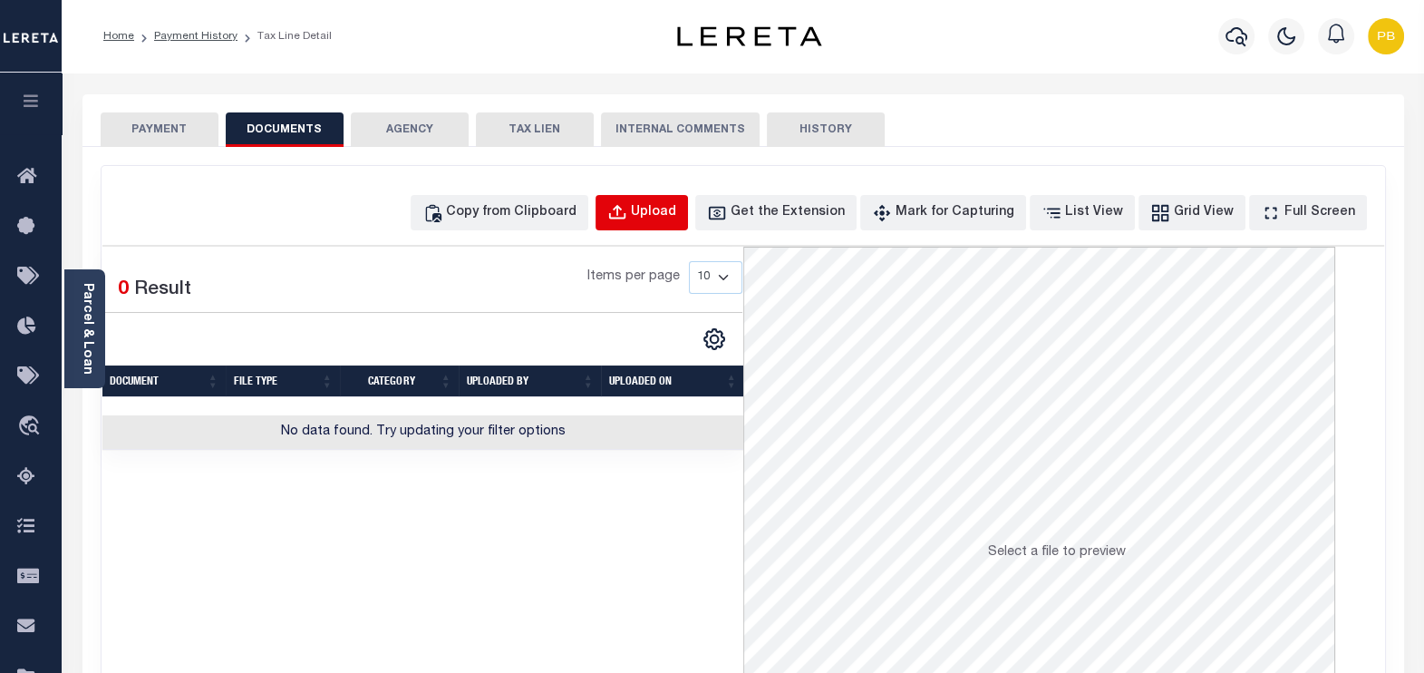
click at [676, 213] on div "Upload" at bounding box center [653, 213] width 45 height 20
select select "POP"
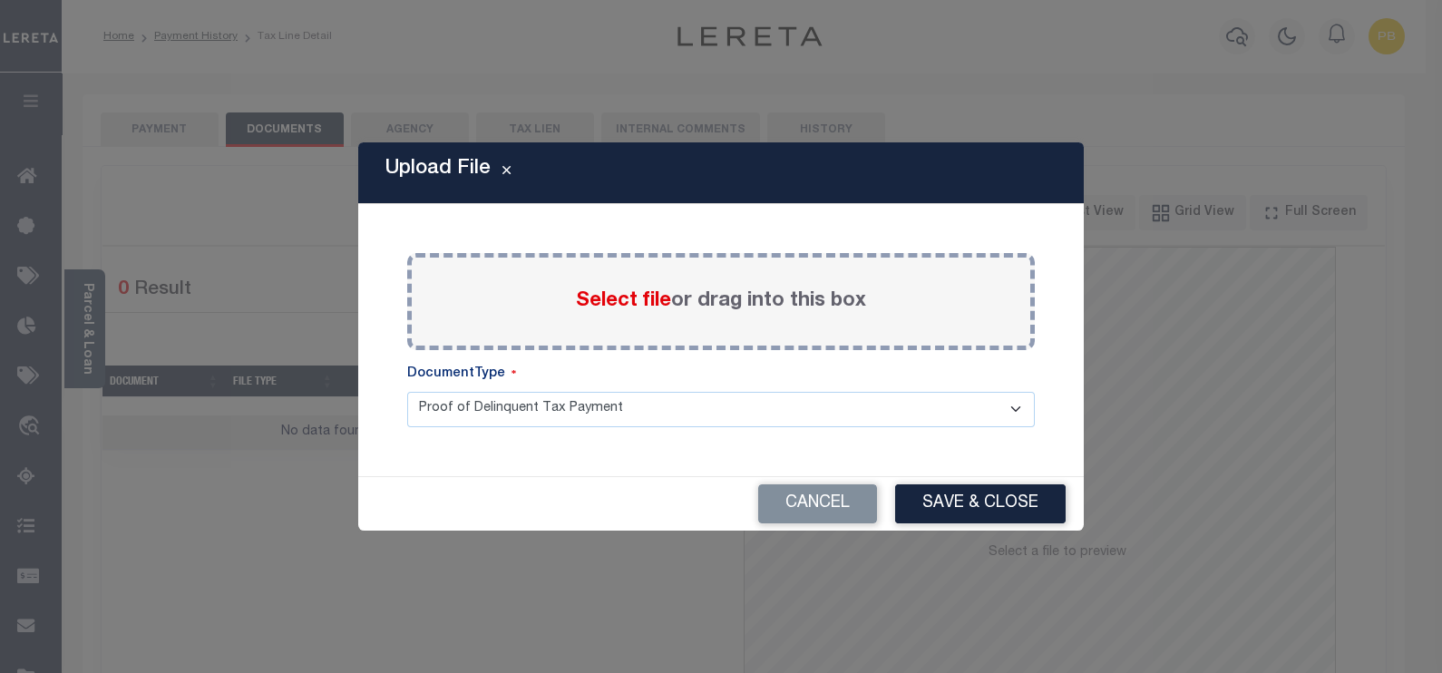
click at [621, 301] on span "Select file" at bounding box center [623, 301] width 95 height 20
click at [0, 0] on input "Select file or drag into this box" at bounding box center [0, 0] width 0 height 0
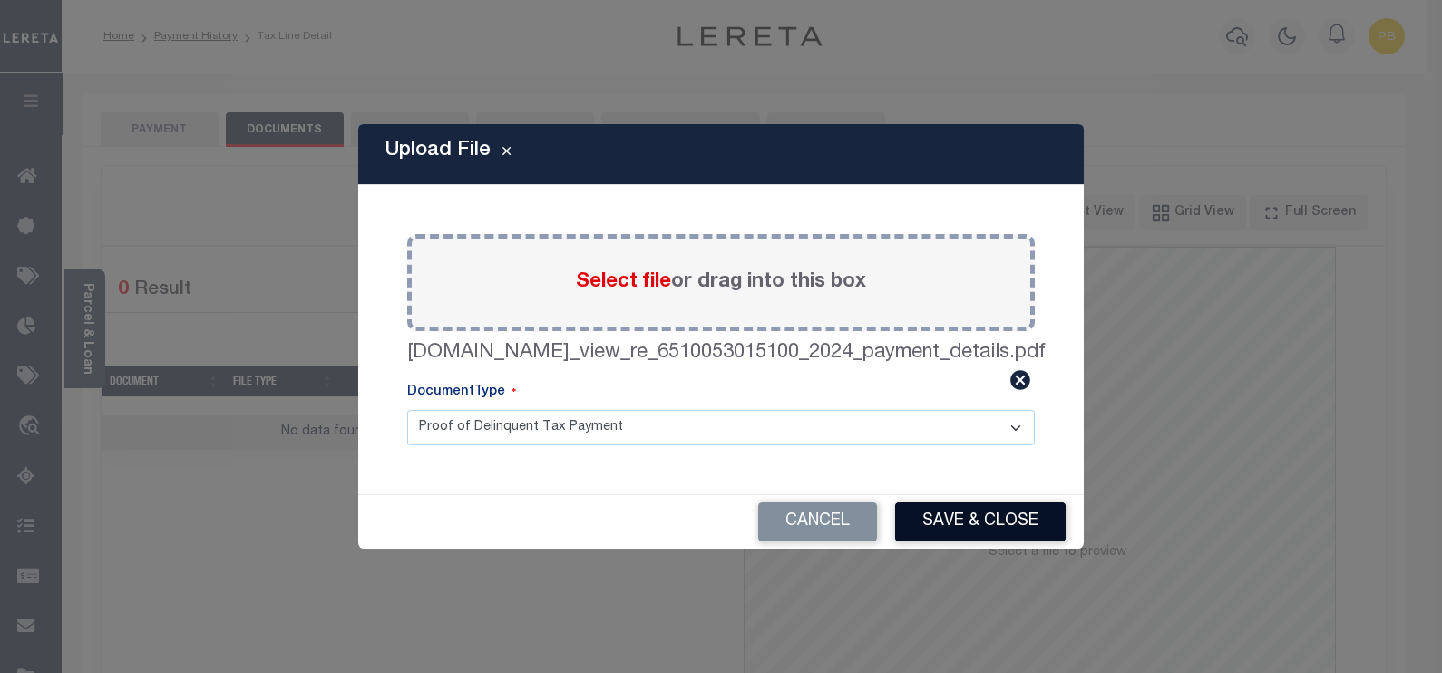
click at [992, 519] on button "Save & Close" at bounding box center [980, 521] width 170 height 39
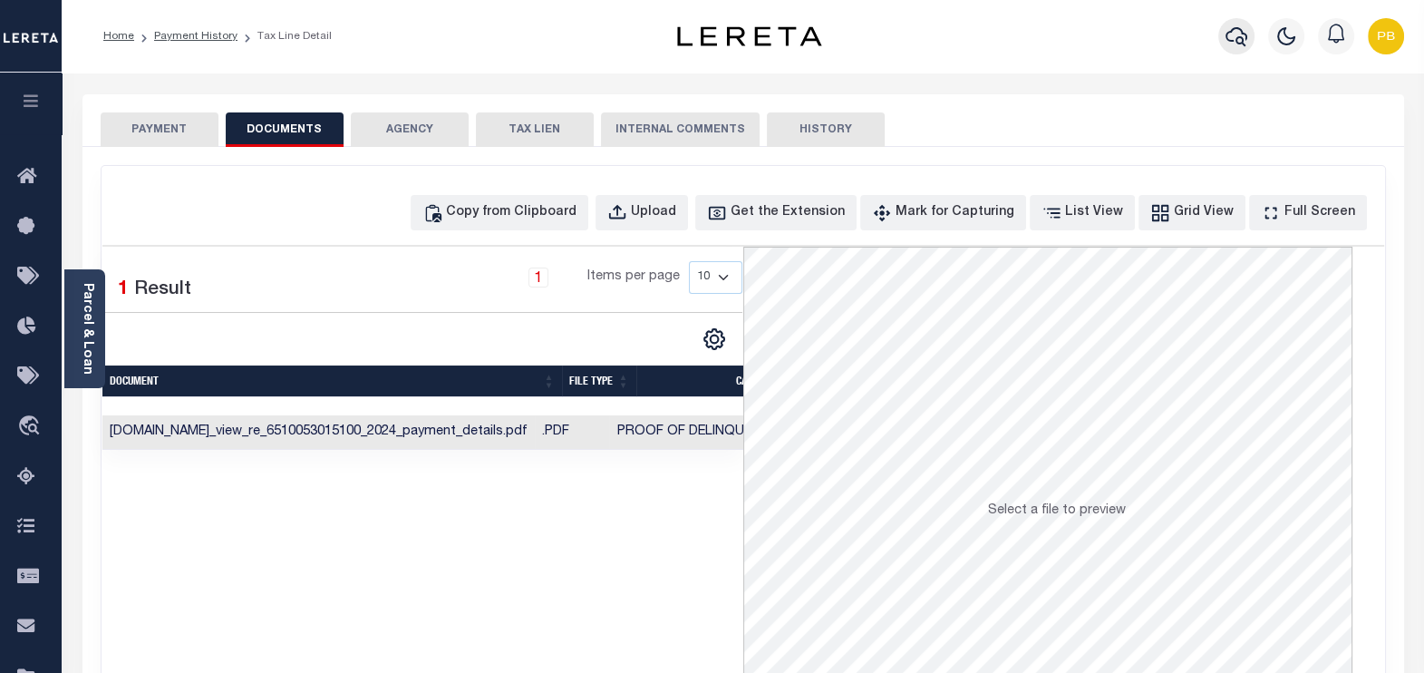
click at [1240, 39] on icon "button" at bounding box center [1237, 36] width 22 height 19
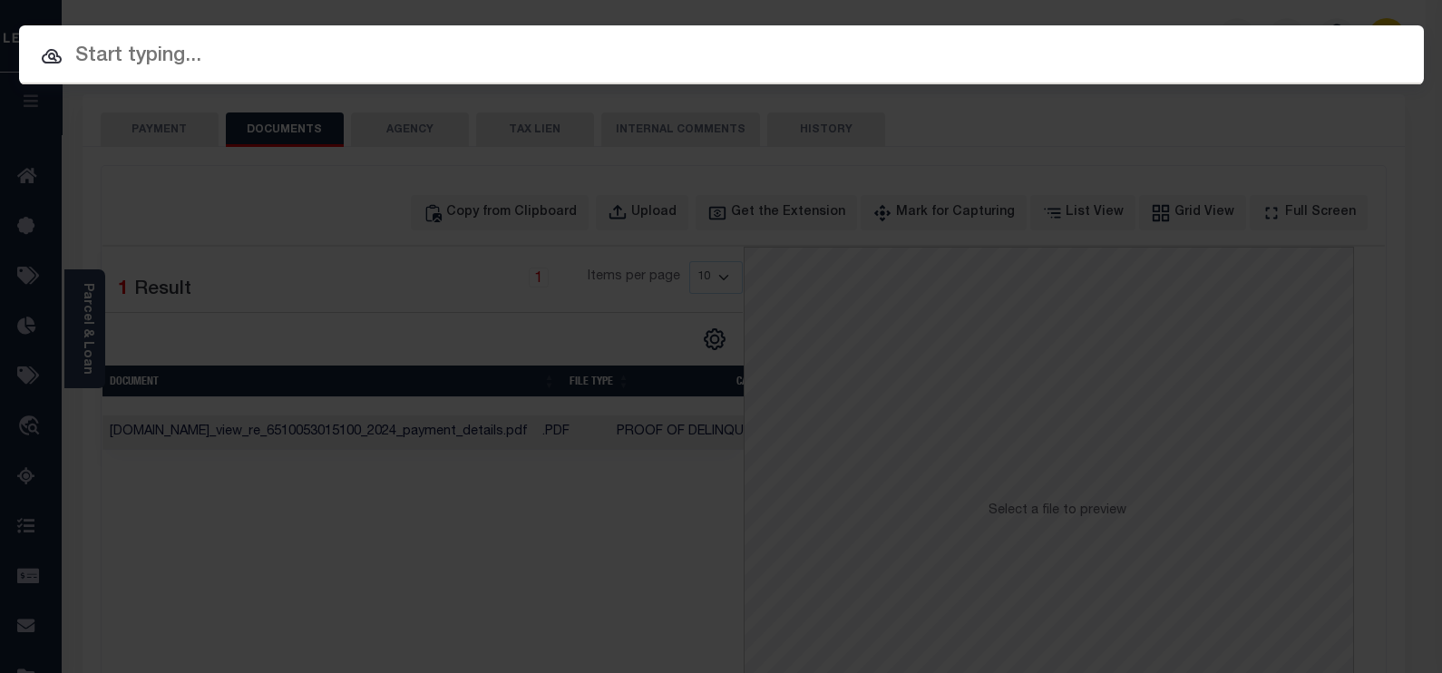
click at [176, 62] on input "text" at bounding box center [721, 57] width 1404 height 32
click at [235, 57] on input "text" at bounding box center [721, 57] width 1404 height 32
paste input "12903304"
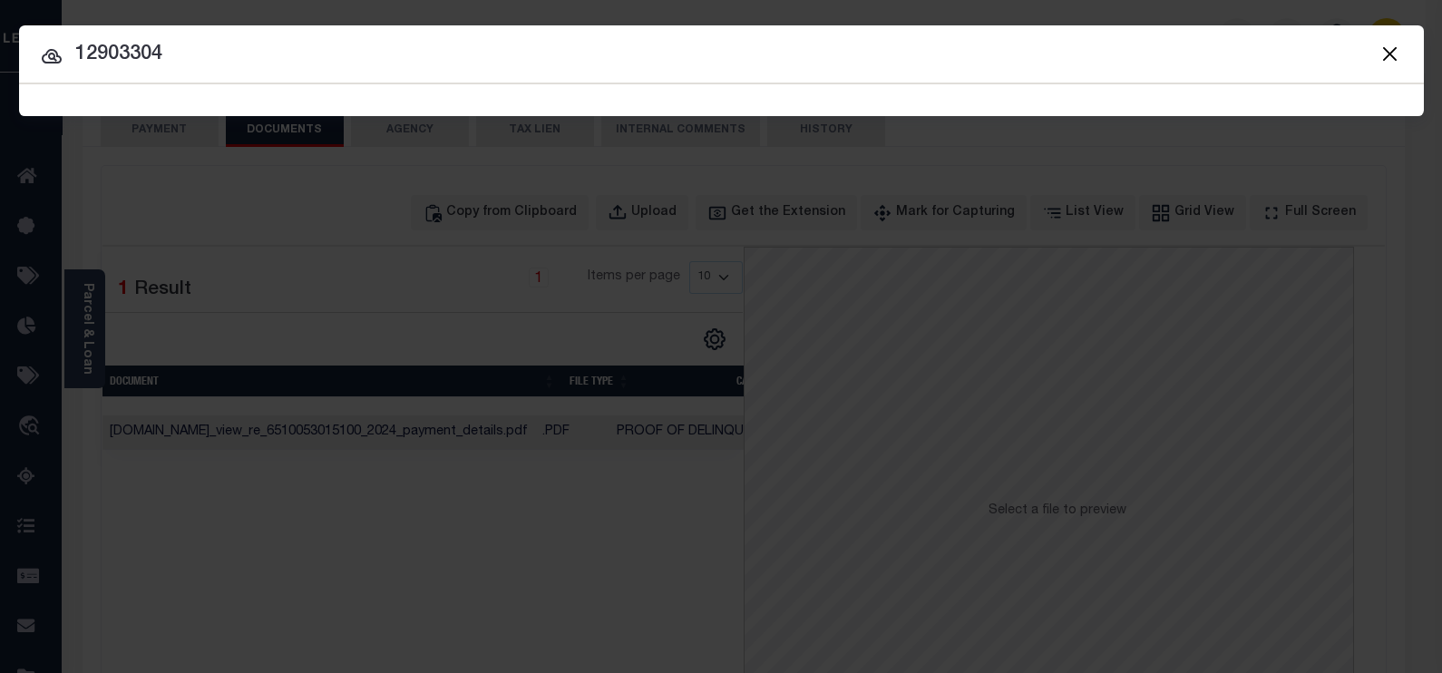
type input "12903304"
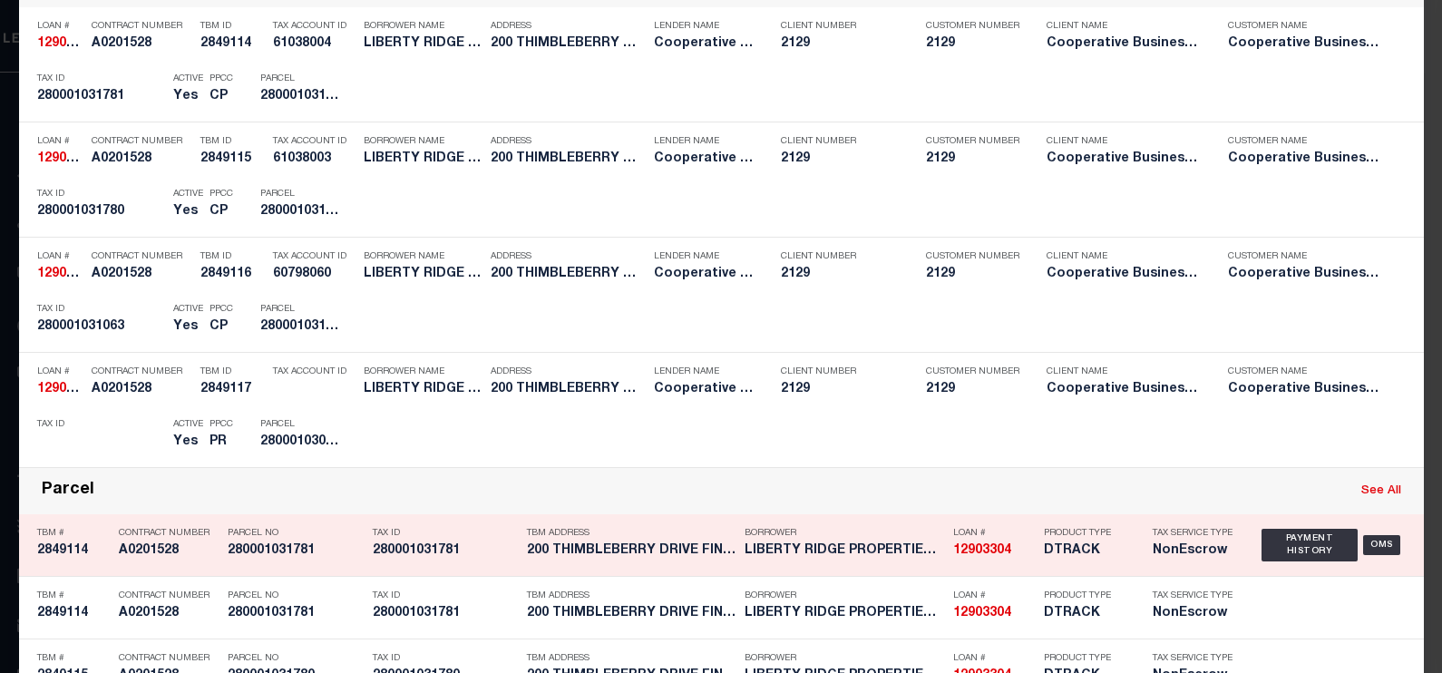
scroll to position [452, 0]
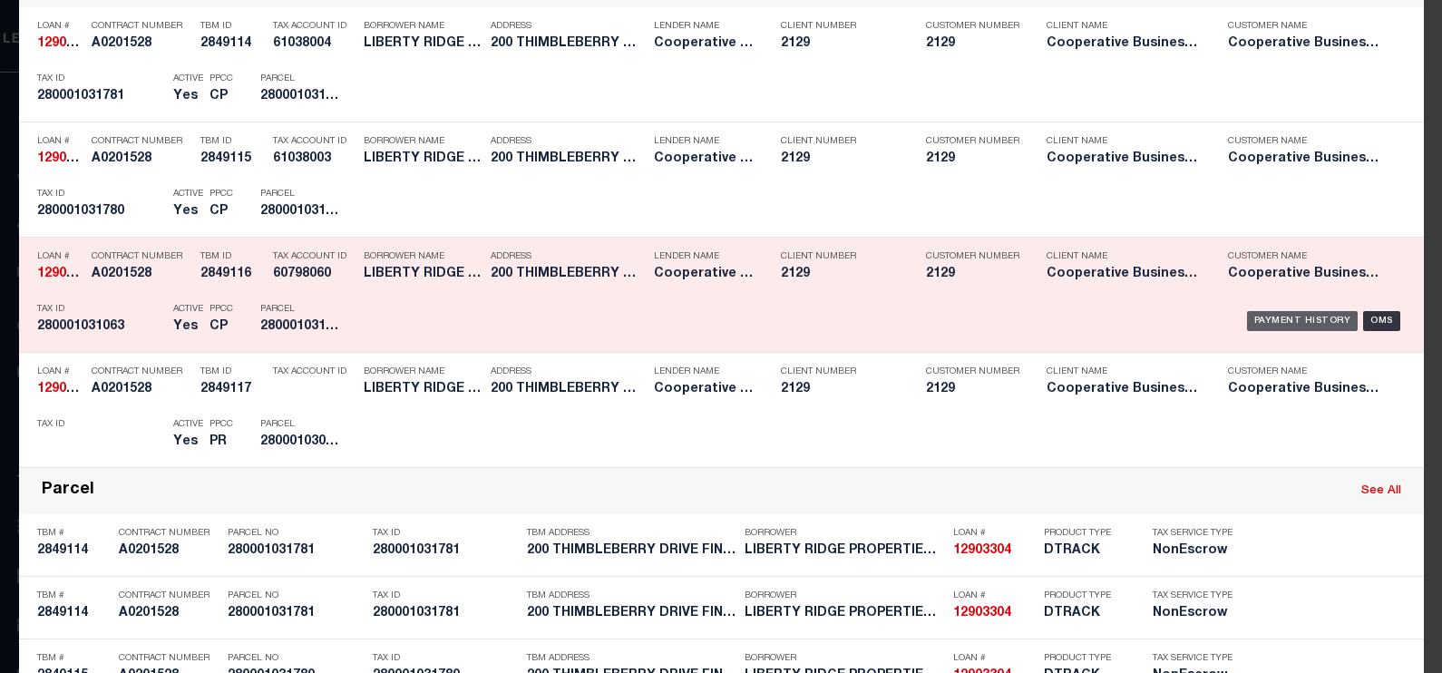
click at [1269, 321] on div "Payment History" at bounding box center [1303, 321] width 112 height 20
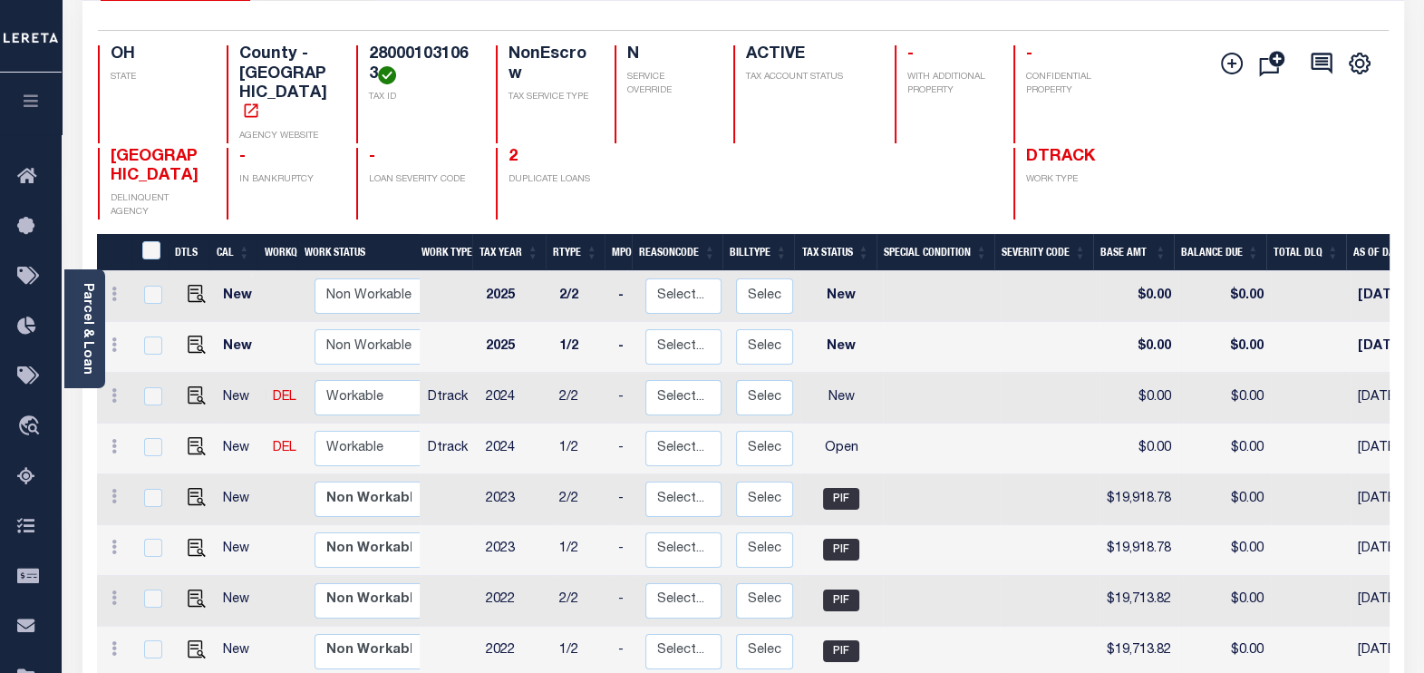
scroll to position [226, 0]
